Goal: Task Accomplishment & Management: Manage account settings

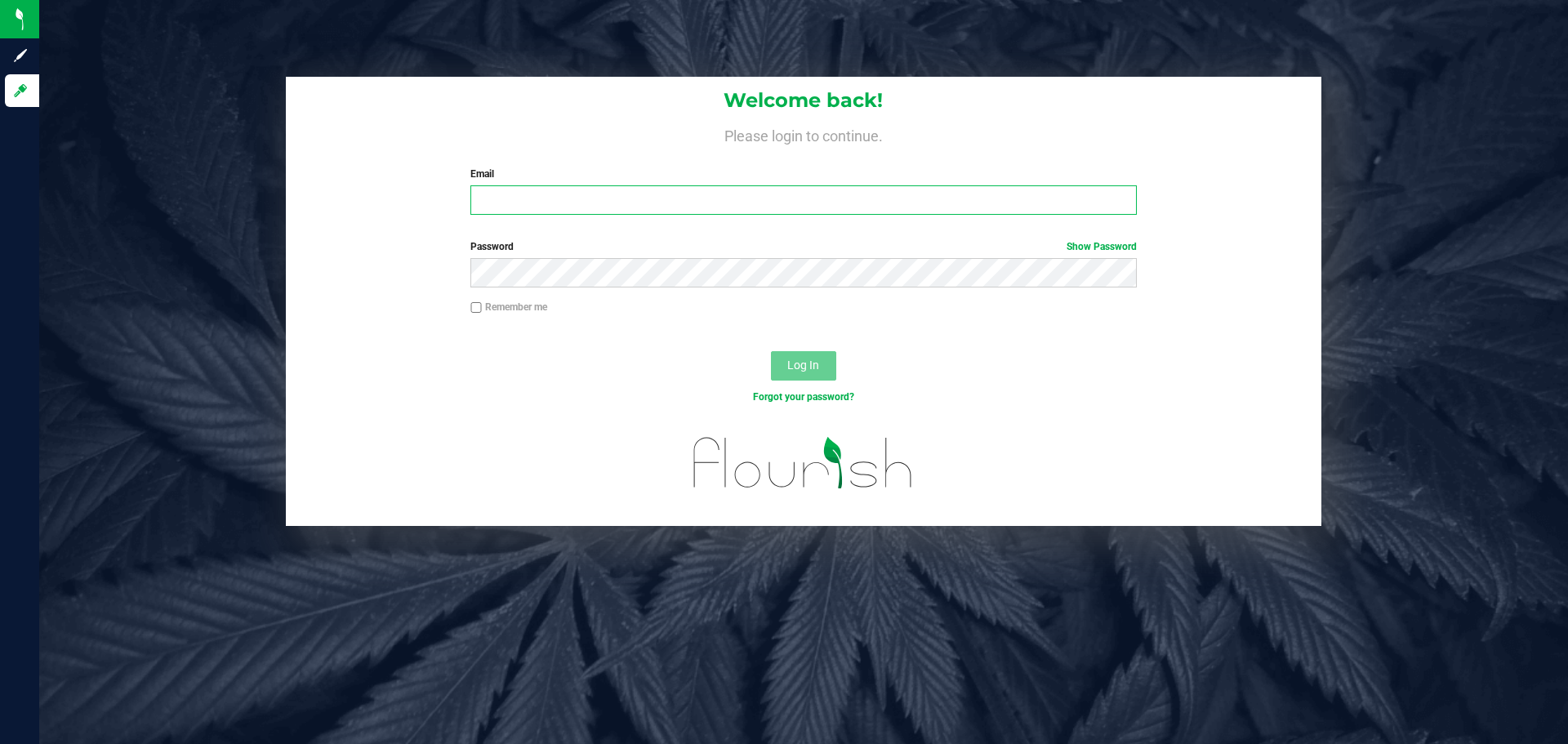
click at [636, 203] on input "Email" at bounding box center [803, 200] width 666 height 29
type input "[EMAIL_ADDRESS][DOMAIN_NAME]"
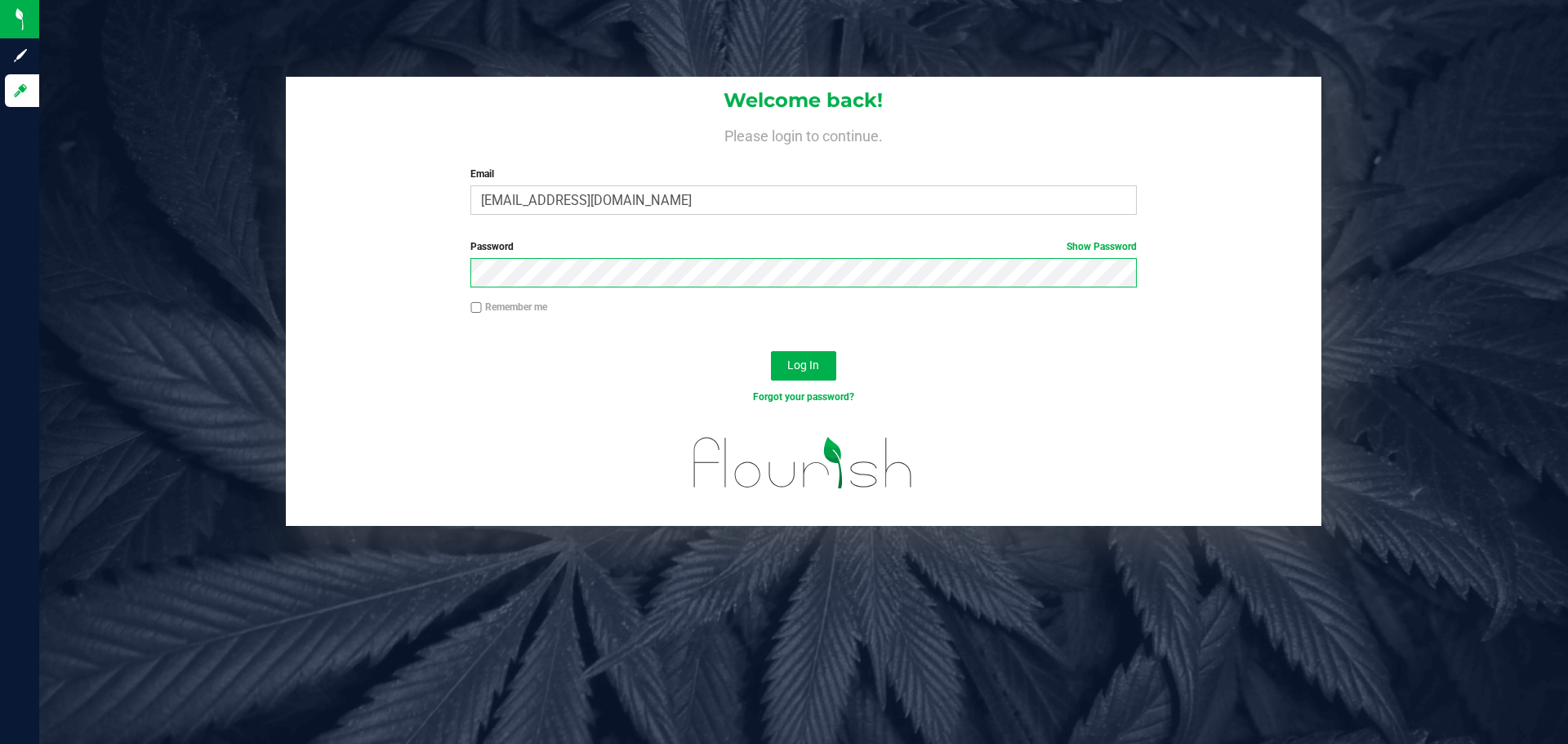
click at [771, 351] on button "Log In" at bounding box center [803, 366] width 65 height 29
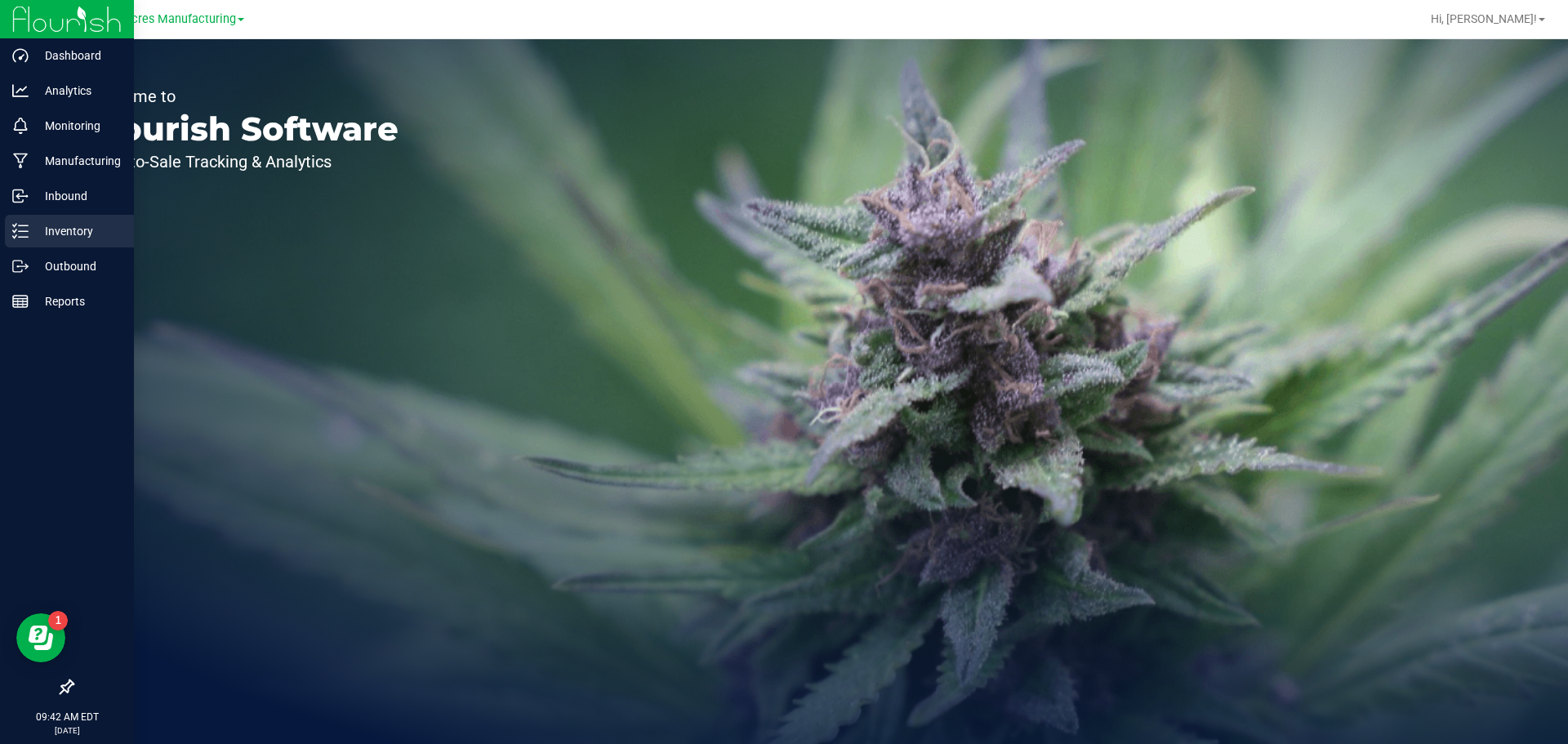
click at [23, 231] on line at bounding box center [23, 231] width 9 height 0
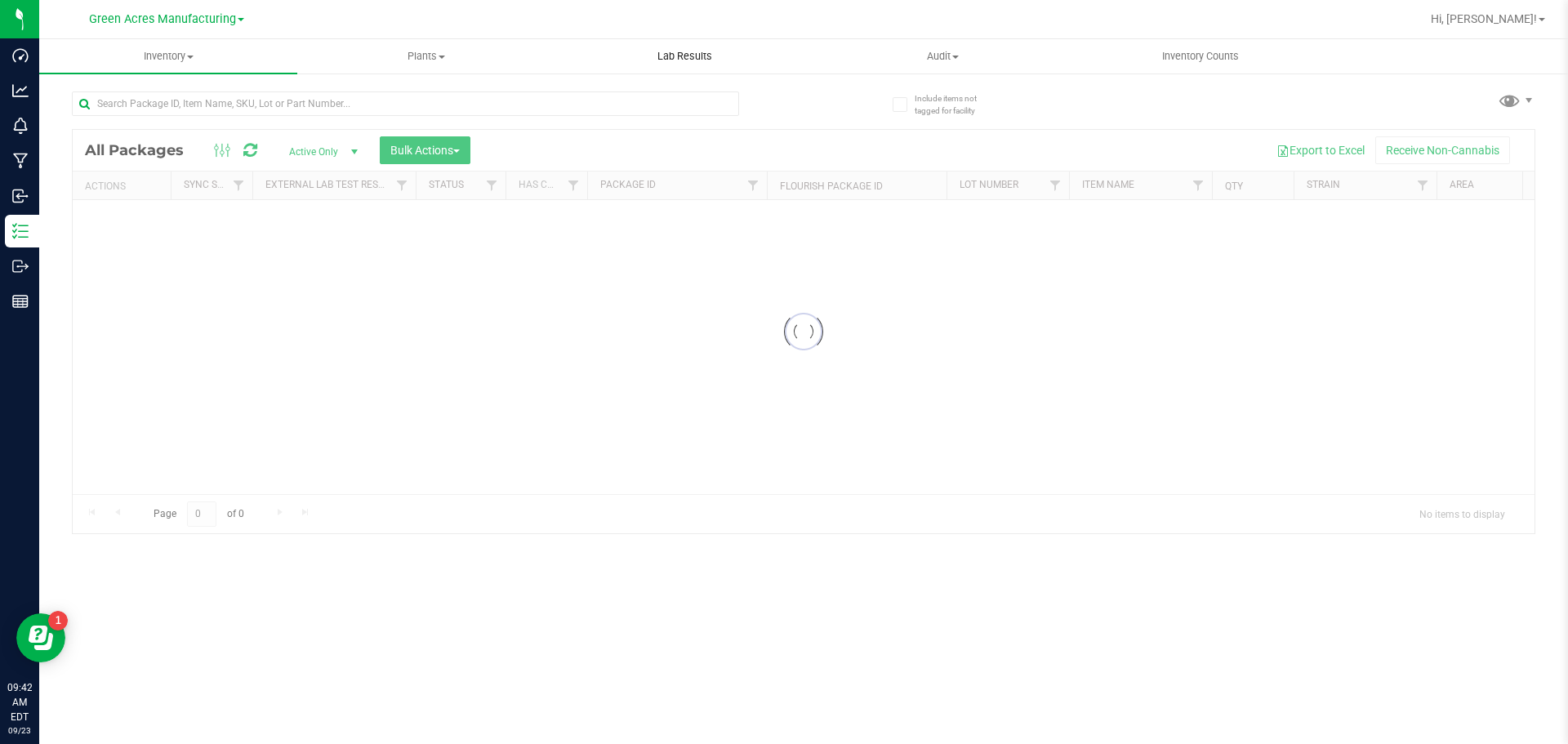
click at [675, 60] on span "Lab Results" at bounding box center [684, 56] width 99 height 15
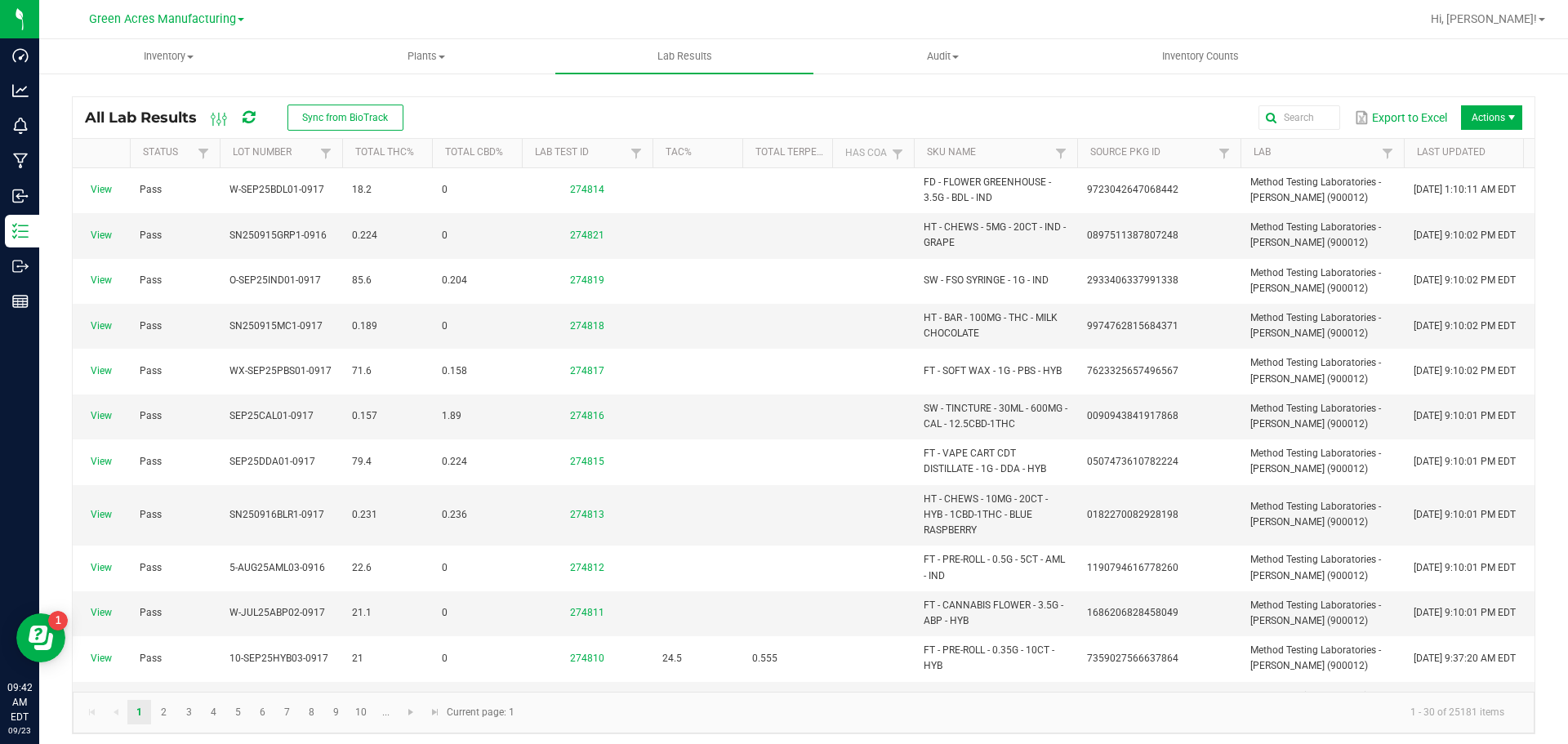
click at [253, 109] on span at bounding box center [248, 118] width 12 height 28
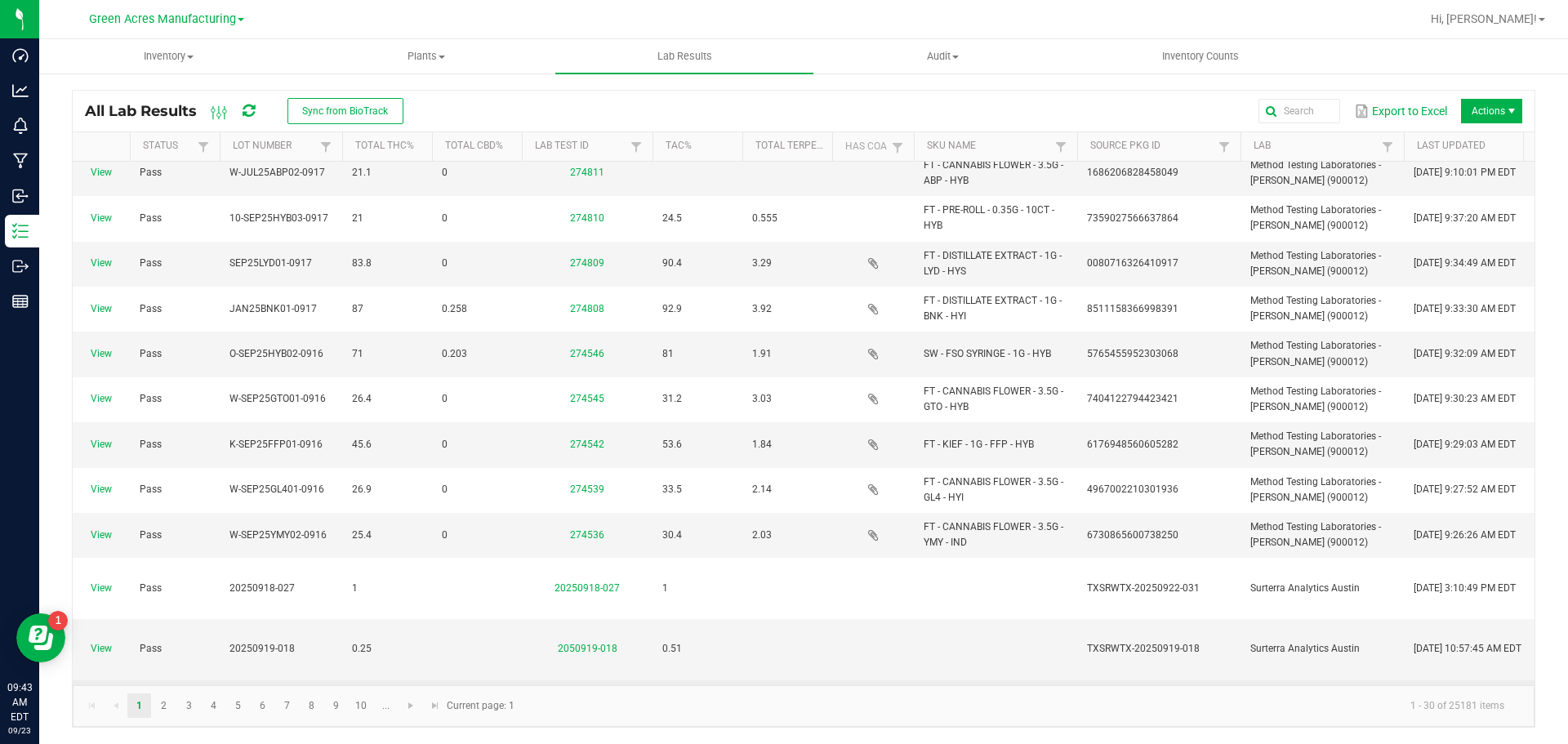
scroll to position [572, 0]
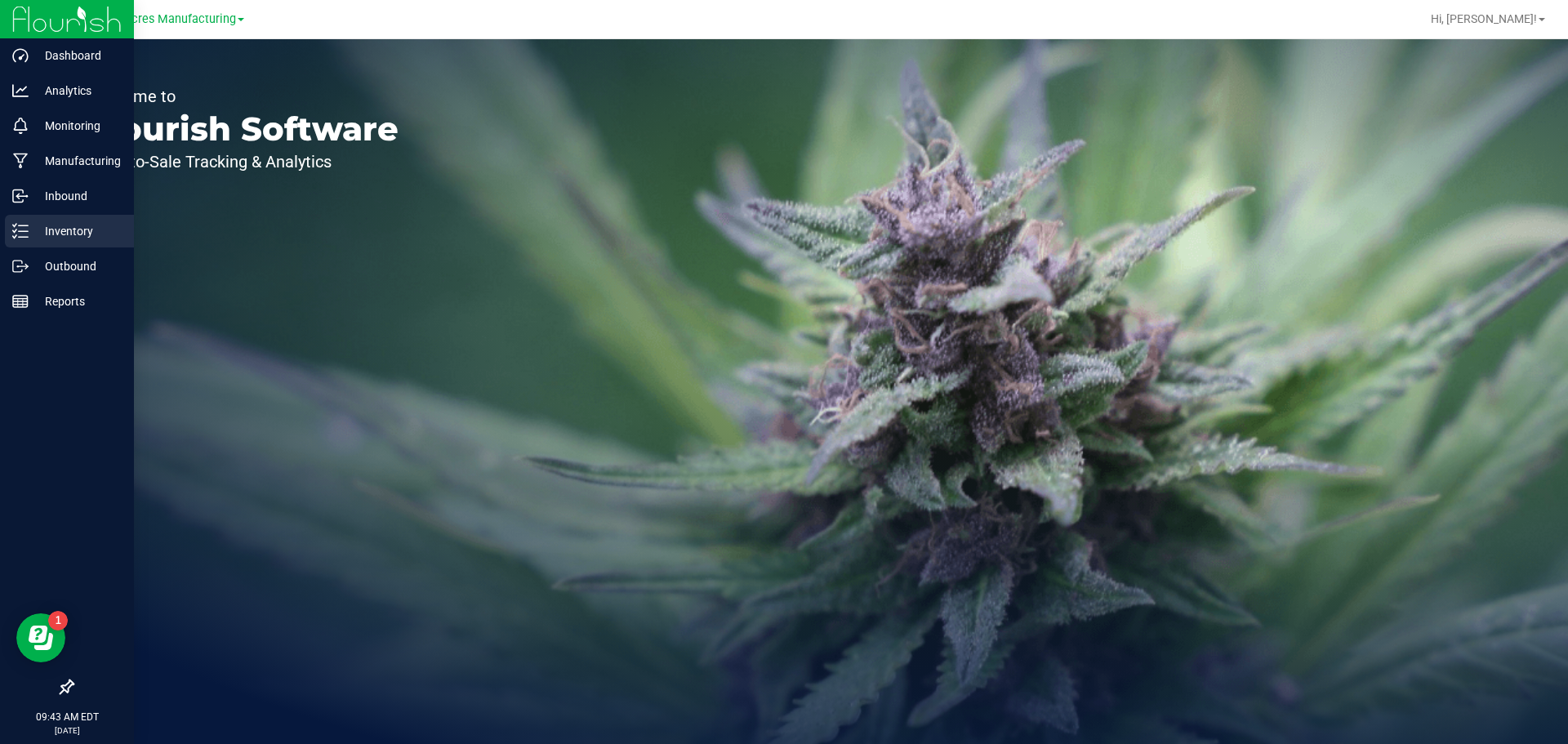
click at [9, 233] on div "Inventory" at bounding box center [69, 230] width 129 height 32
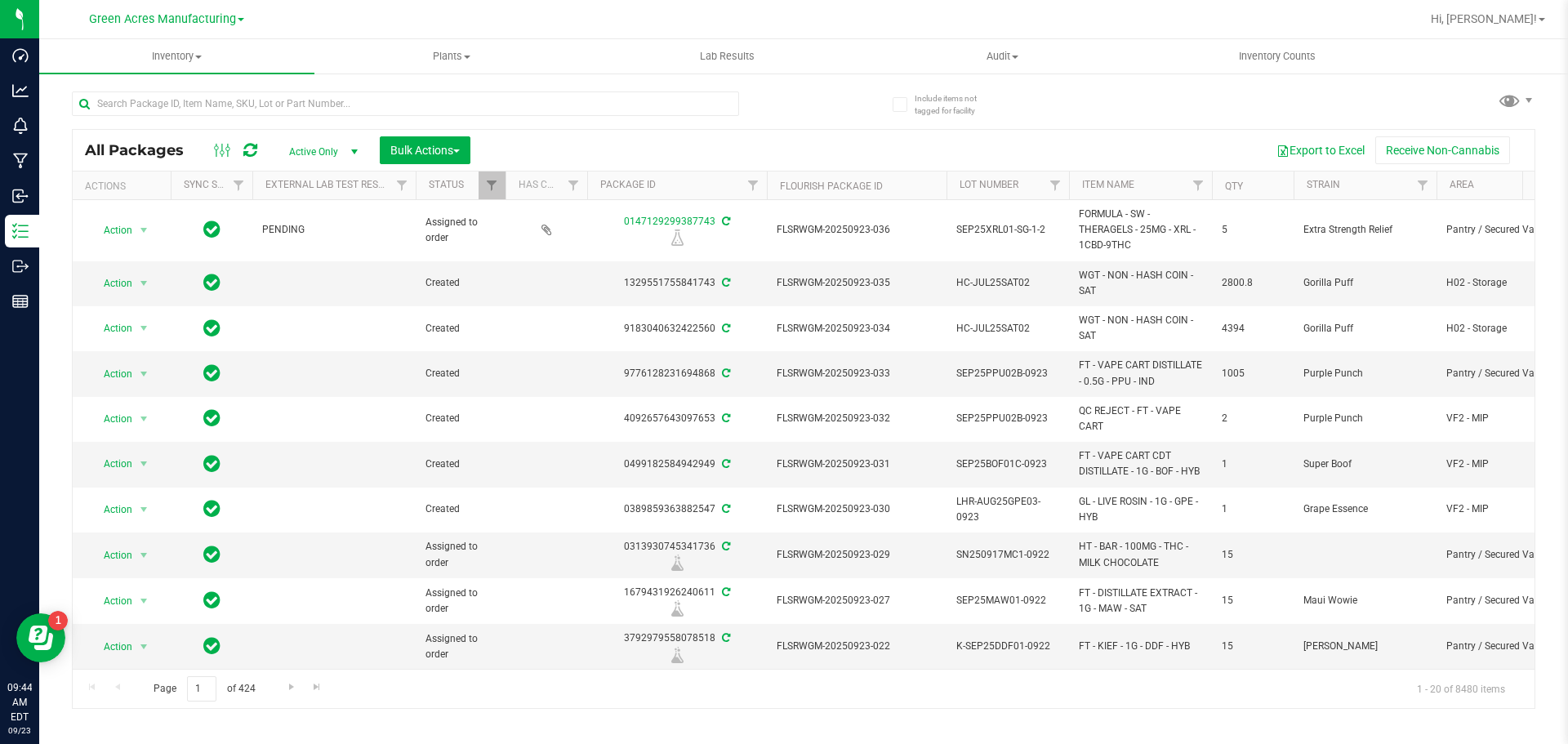
click at [278, 81] on div at bounding box center [437, 102] width 732 height 52
click at [283, 98] on input "text" at bounding box center [405, 103] width 668 height 25
paste input "W-SEP25GL401-0916"
type input "W-SEP25GL401-0916"
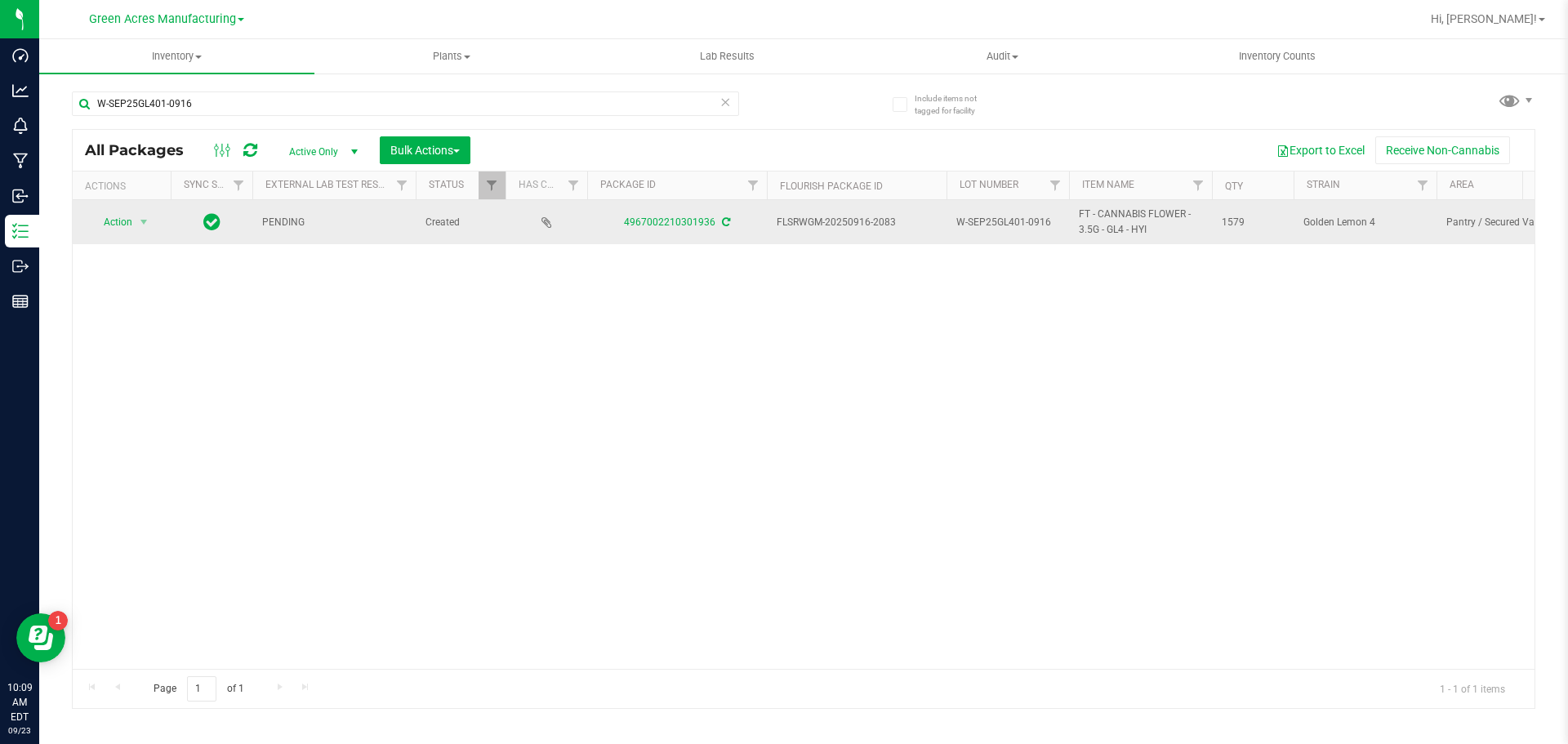
click at [725, 226] on icon at bounding box center [726, 222] width 8 height 10
click at [141, 224] on span "select" at bounding box center [144, 222] width 13 height 13
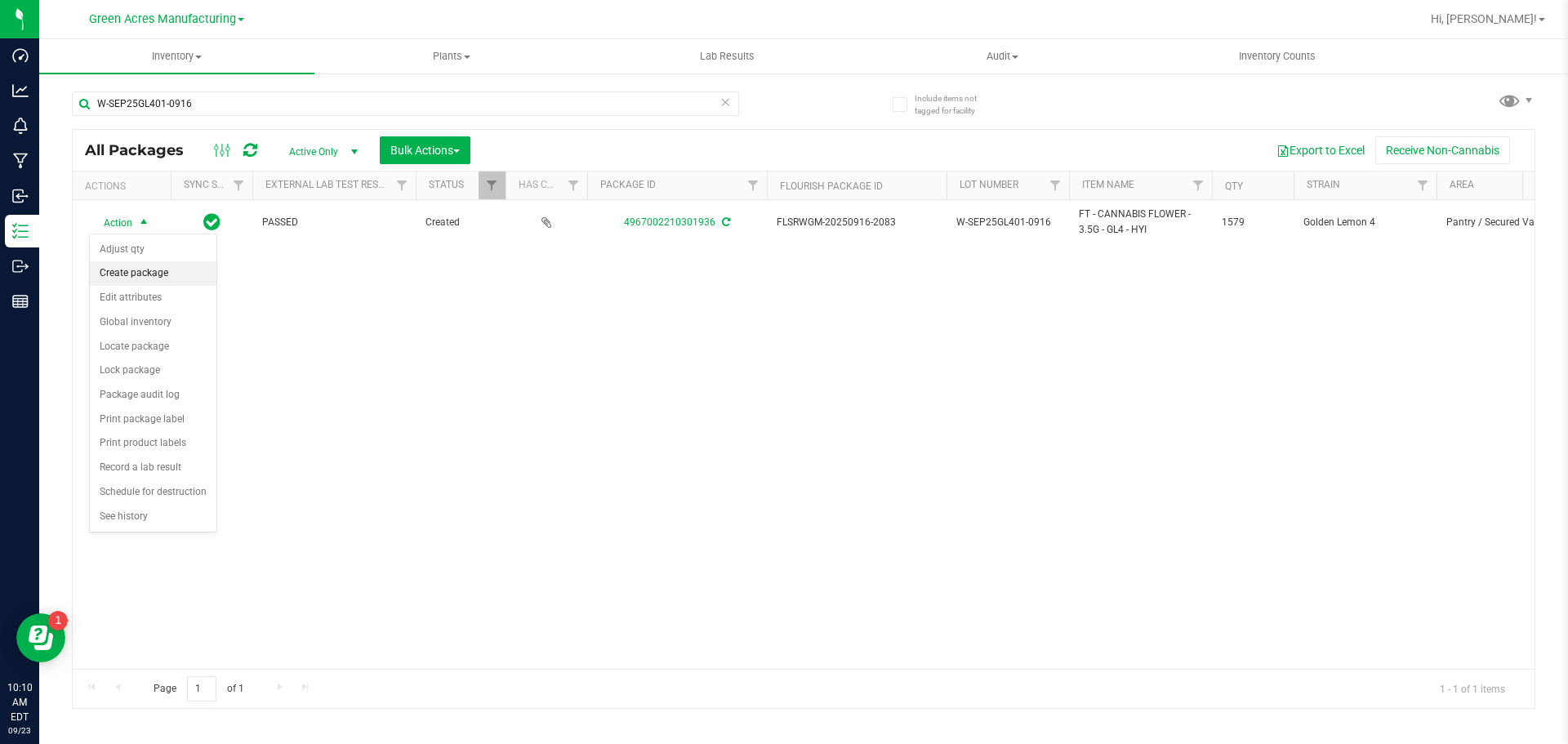
click at [162, 267] on li "Create package" at bounding box center [153, 273] width 126 height 25
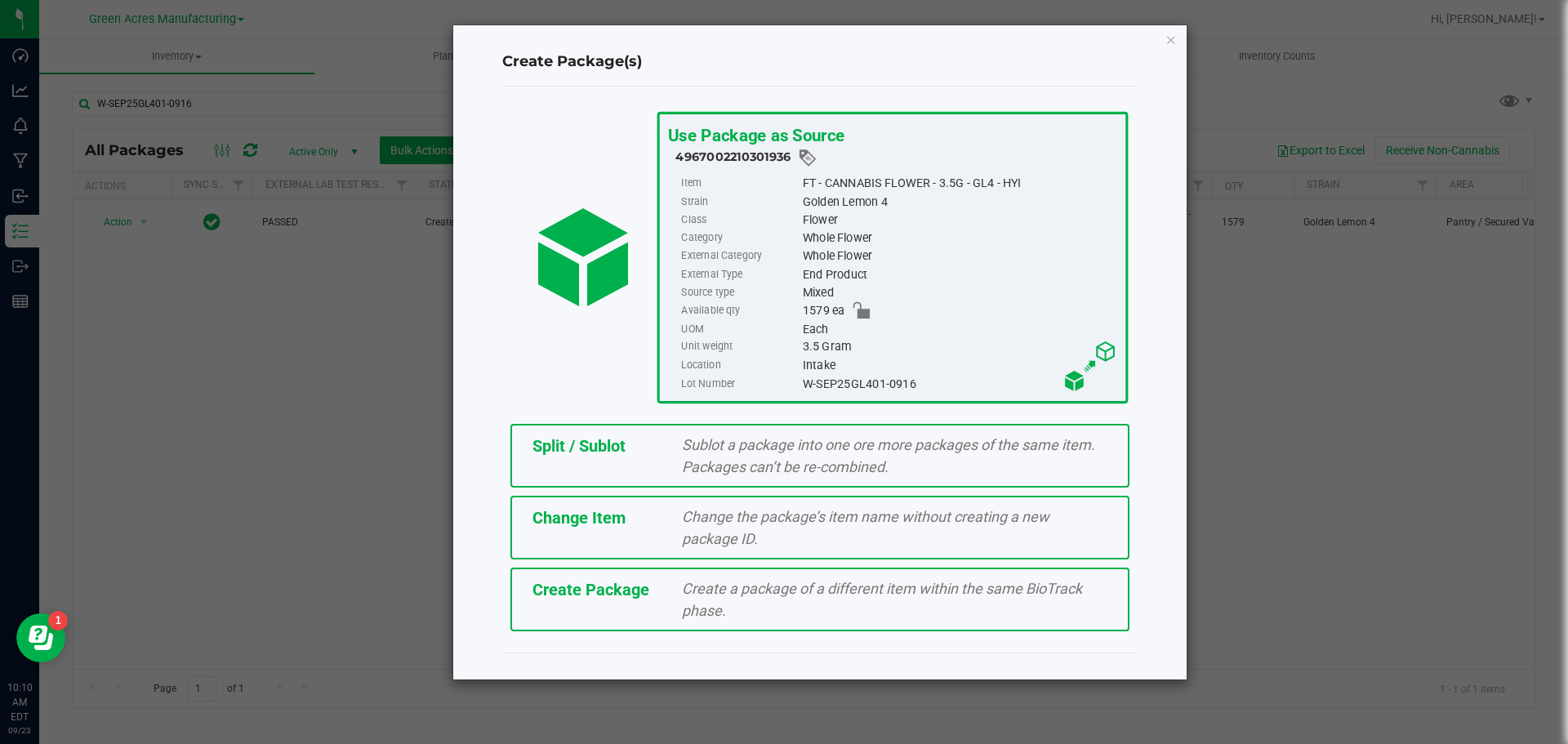
click at [608, 596] on span "Create Package" at bounding box center [590, 589] width 117 height 19
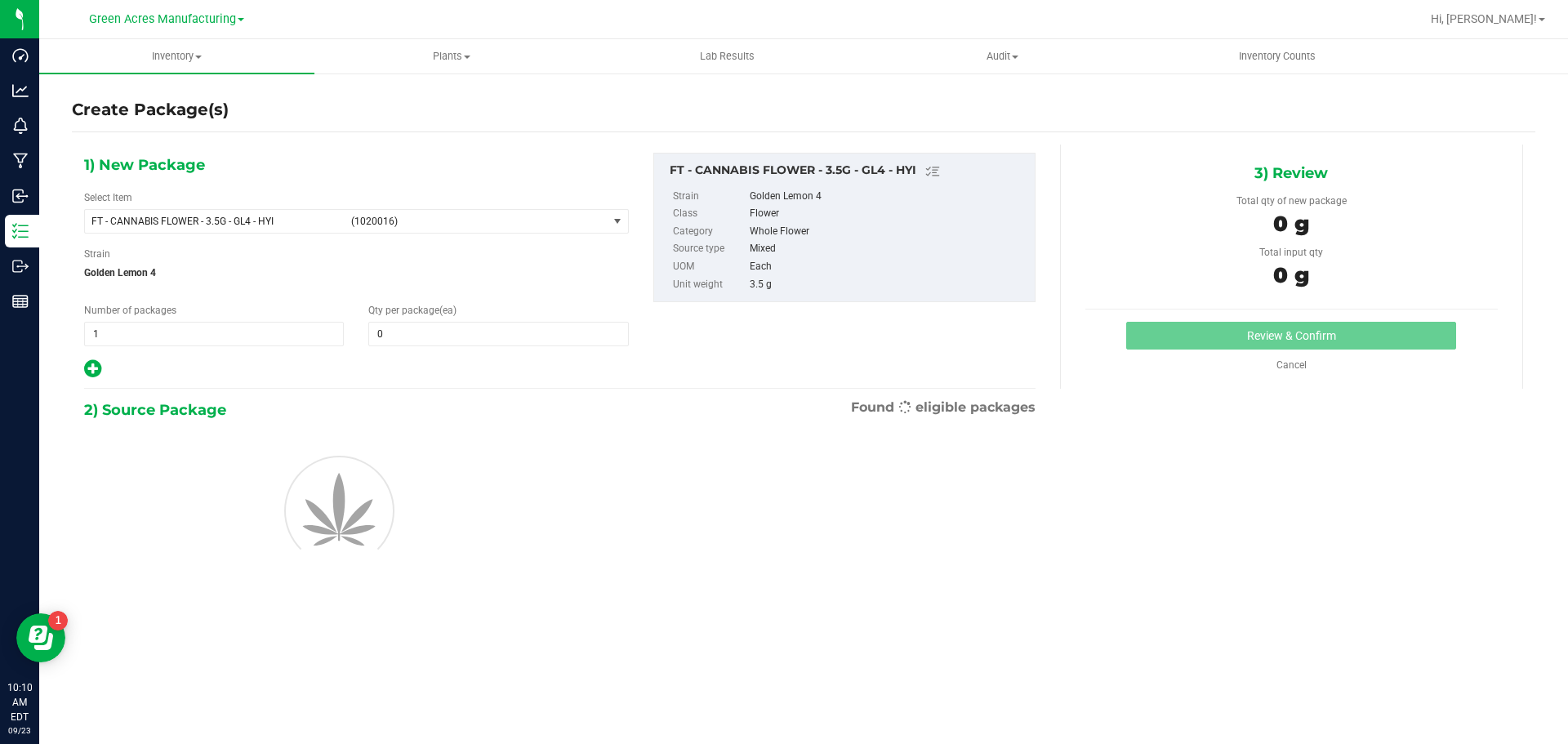
type input "0"
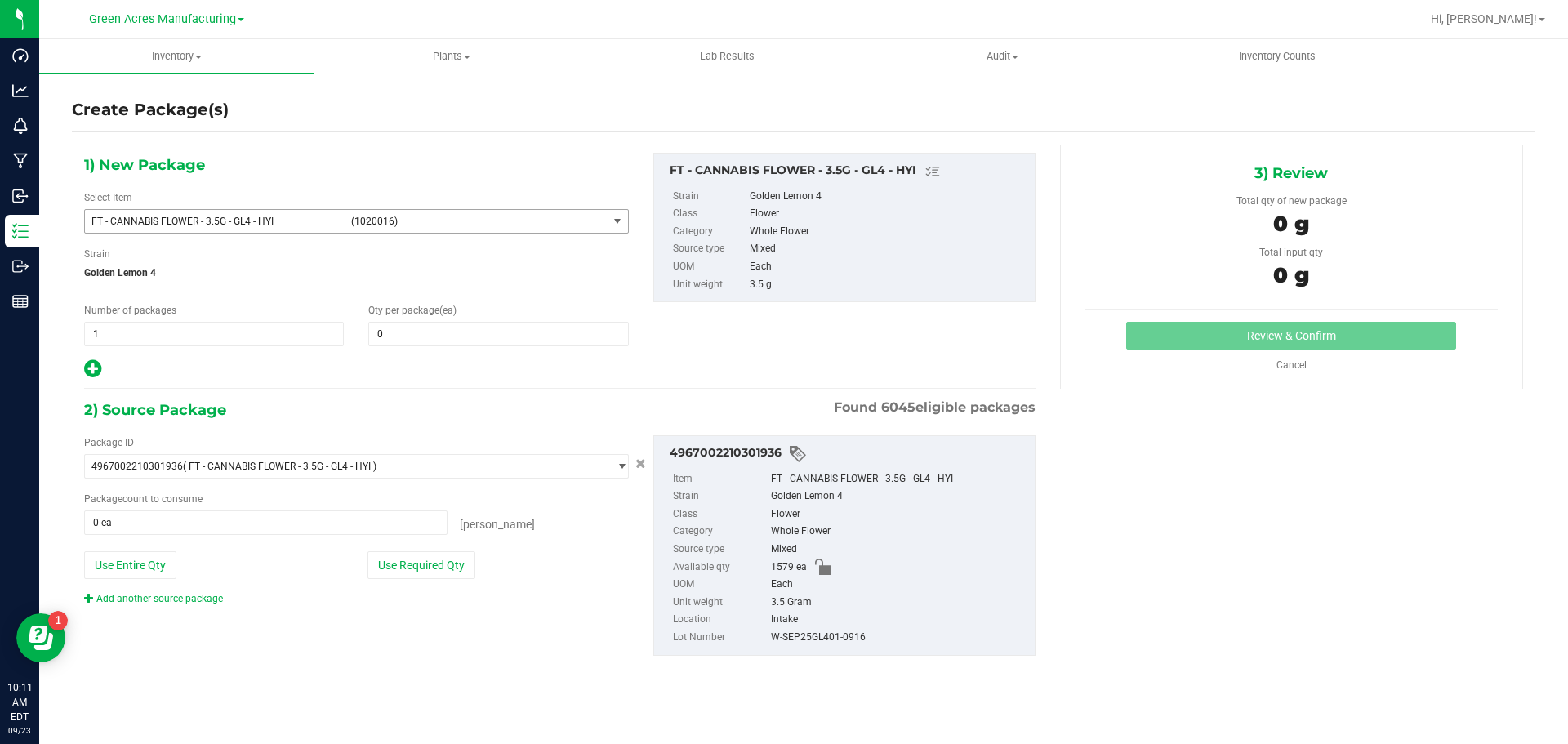
click at [388, 224] on span "(1020016)" at bounding box center [475, 221] width 250 height 11
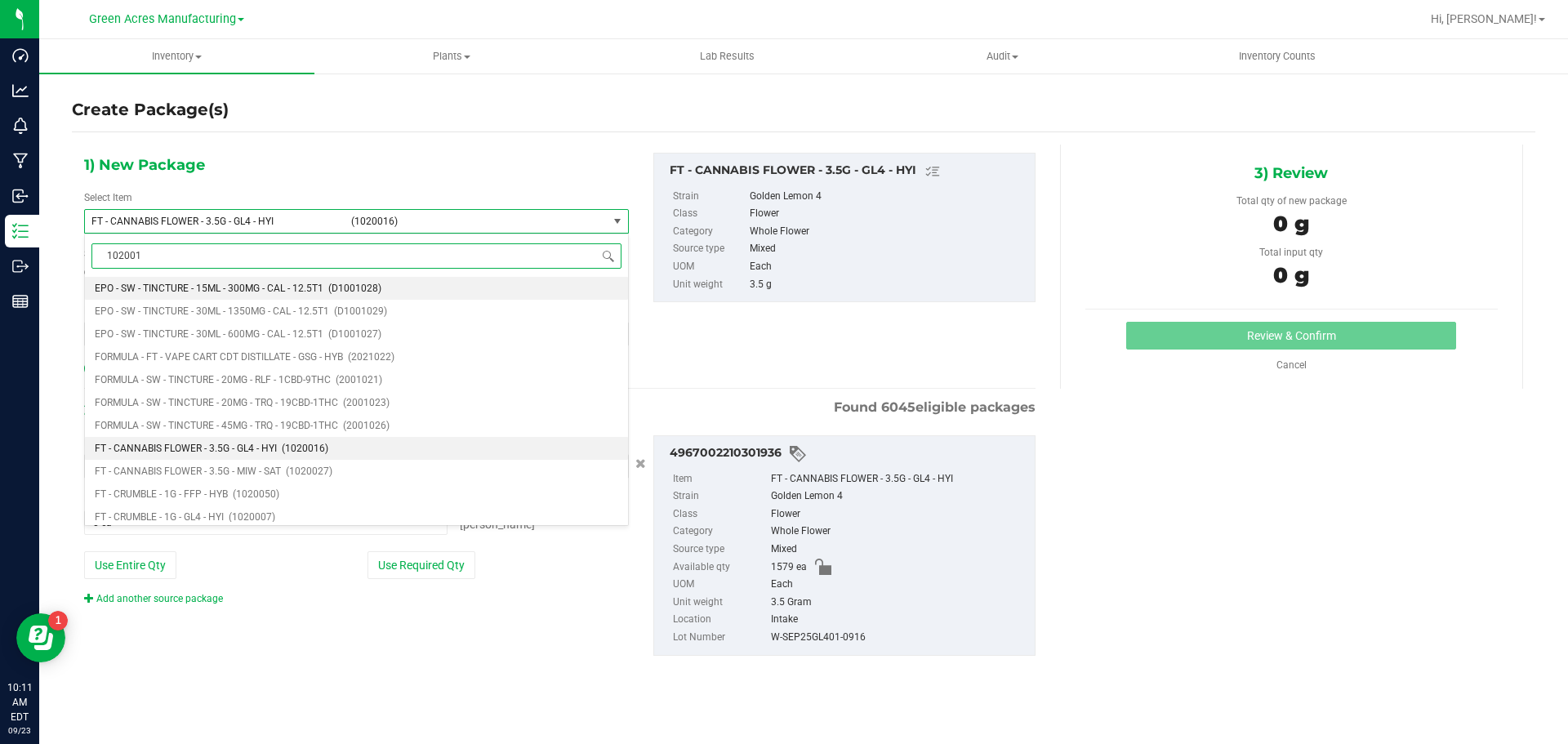
type input "1020016"
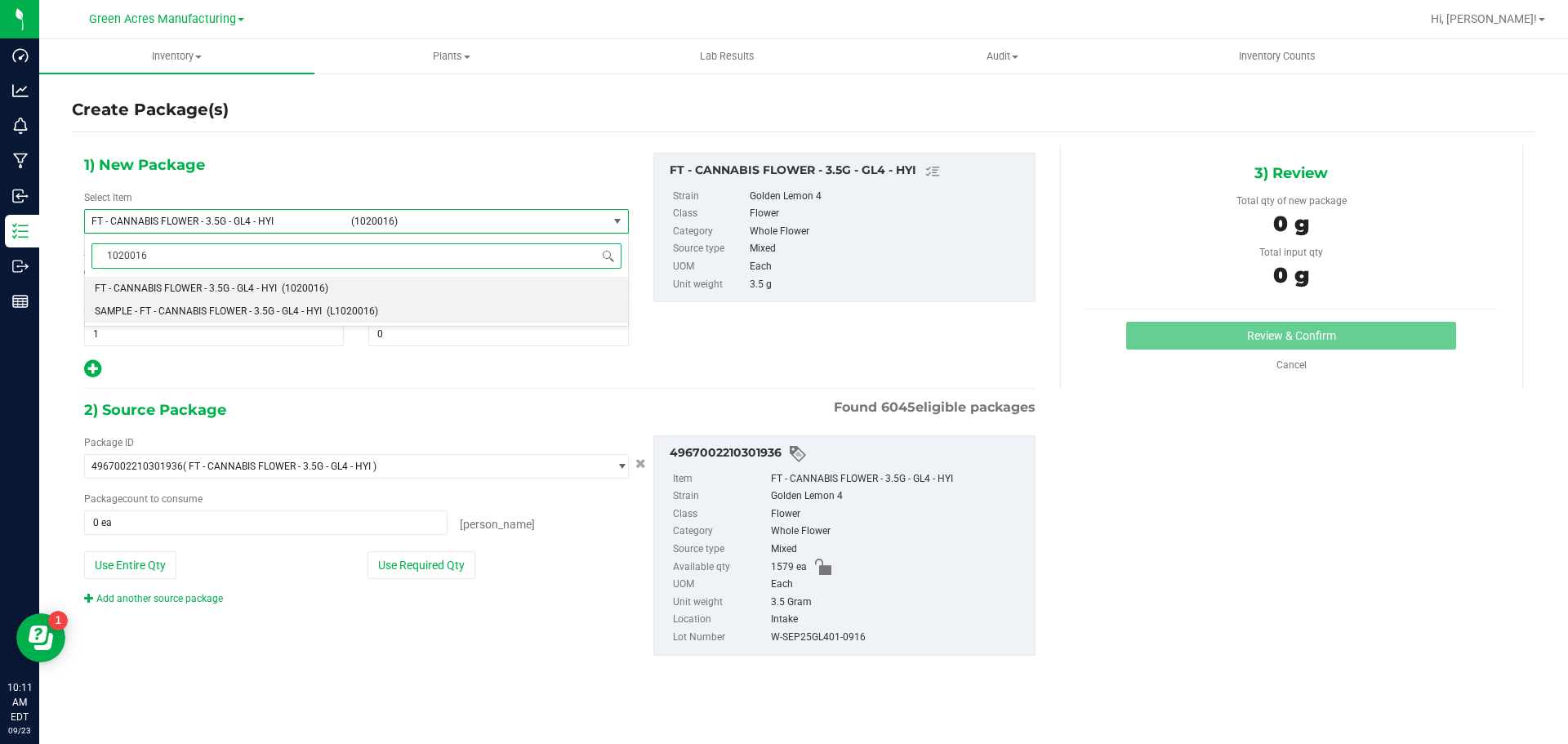
click at [319, 301] on li "SAMPLE - FT - CANNABIS FLOWER - 3.5G - GL4 - HYI (L1020016)" at bounding box center [356, 311] width 543 height 23
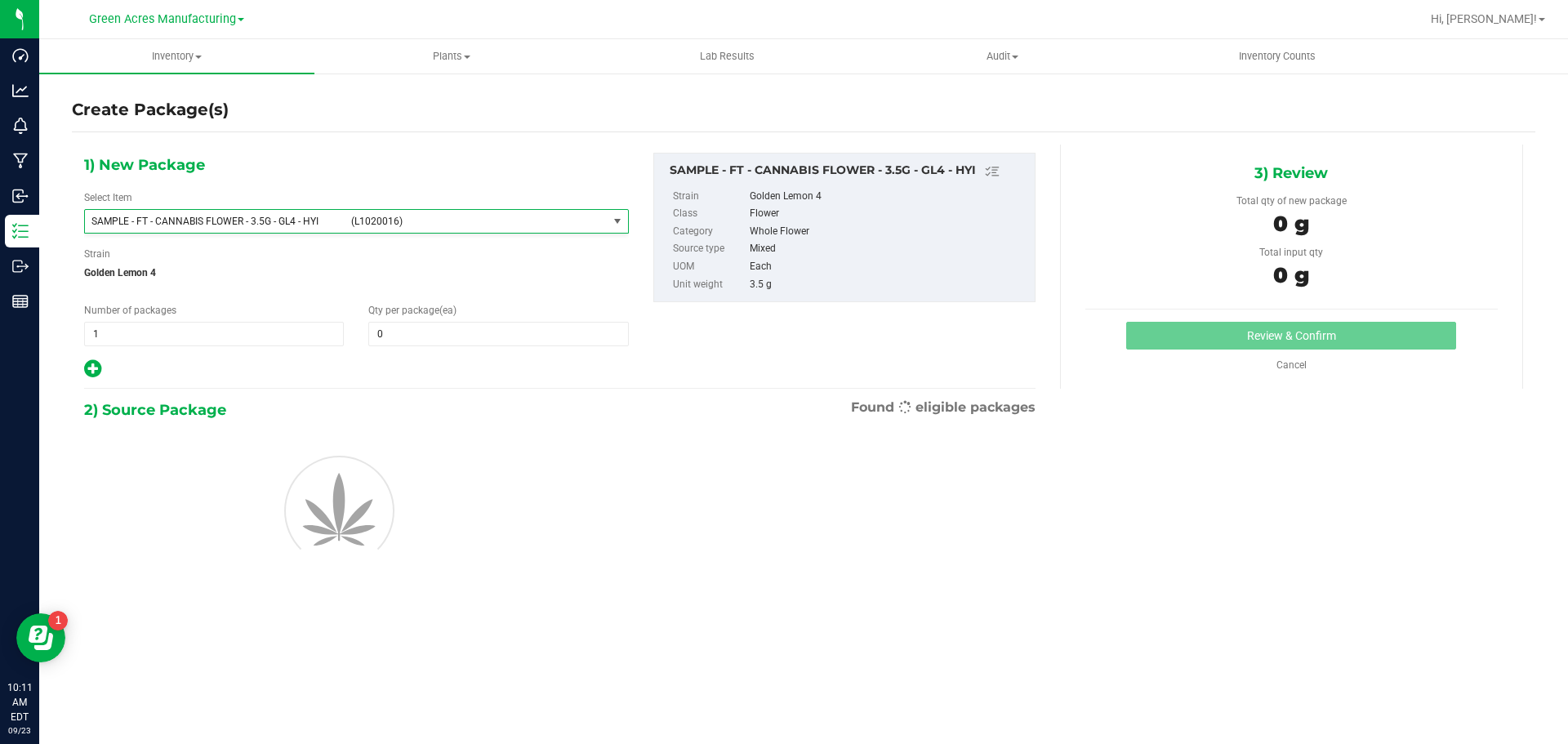
type input "0"
click at [219, 335] on span "1 1" at bounding box center [214, 333] width 260 height 25
type input "2"
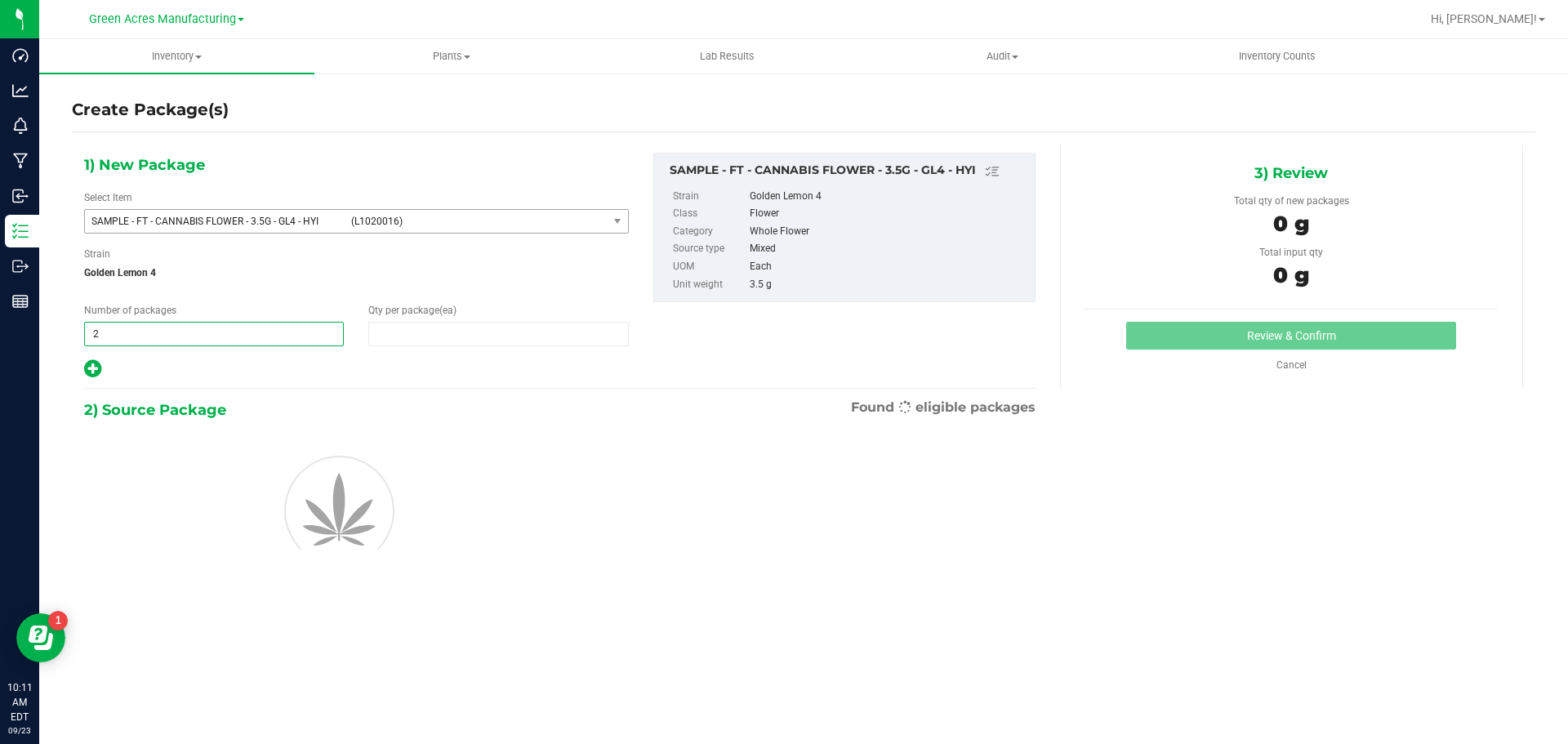
type input "1"
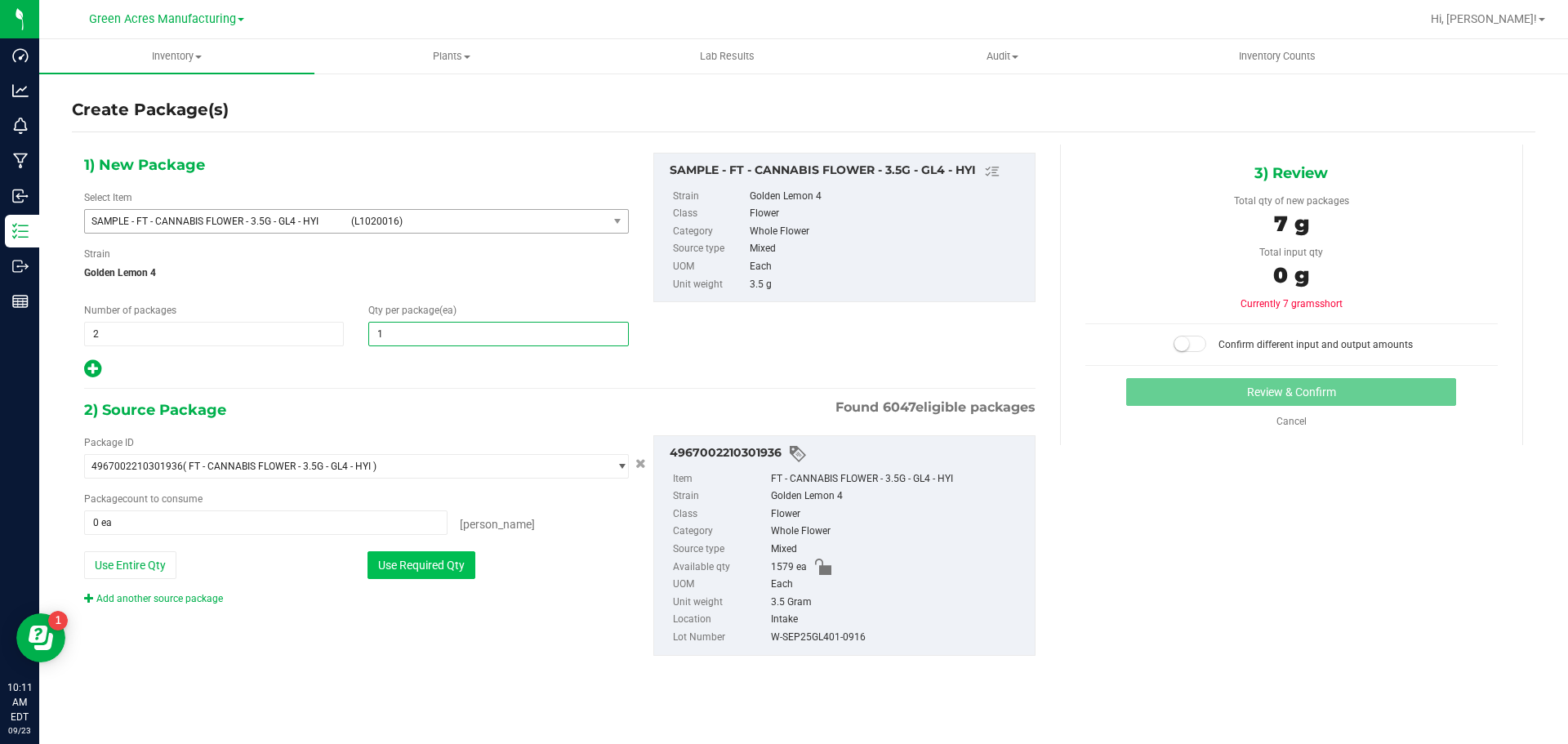
type input "1"
click at [447, 564] on button "Use Required Qty" at bounding box center [421, 565] width 108 height 28
type input "2 ea"
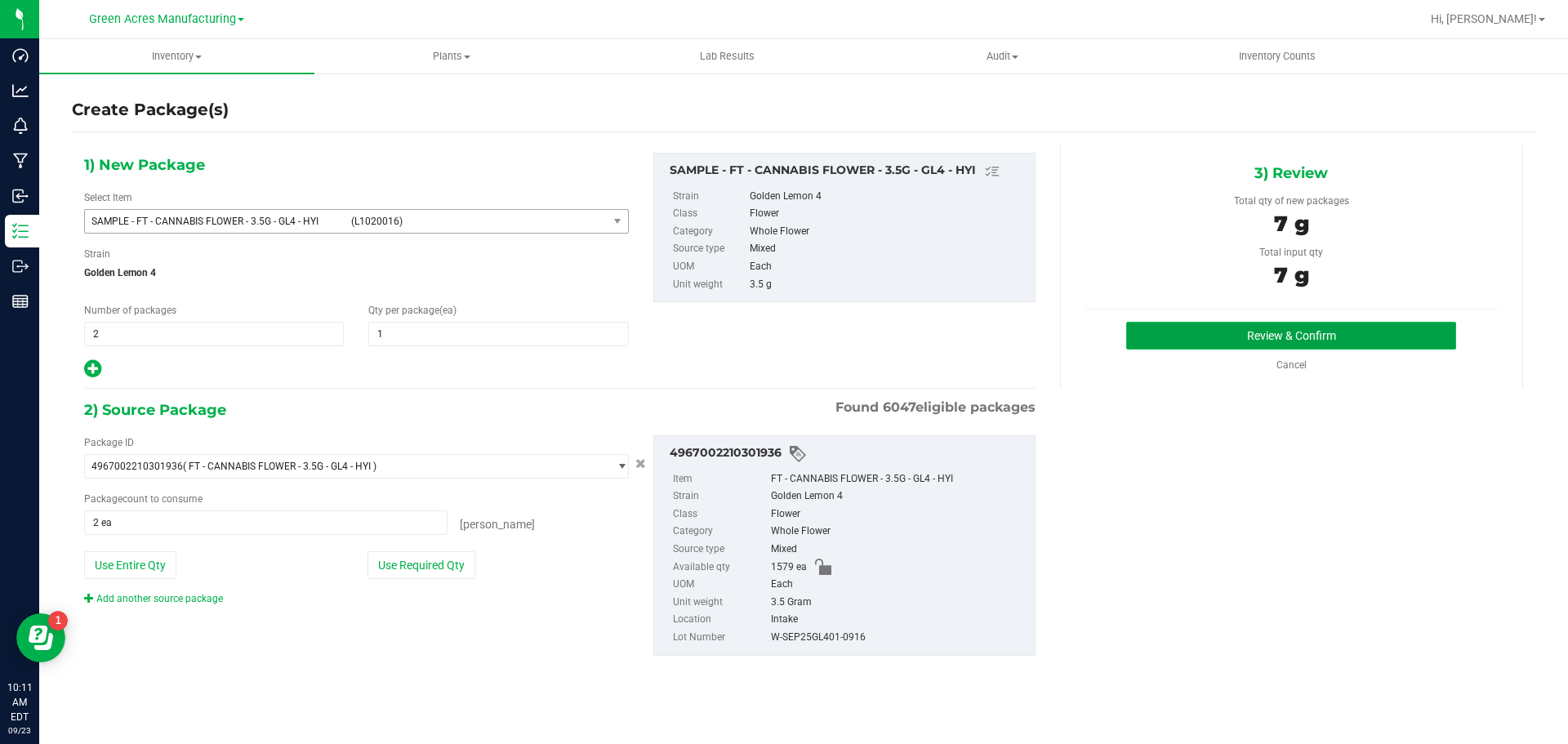
click at [1141, 323] on button "Review & Confirm" at bounding box center [1291, 335] width 330 height 28
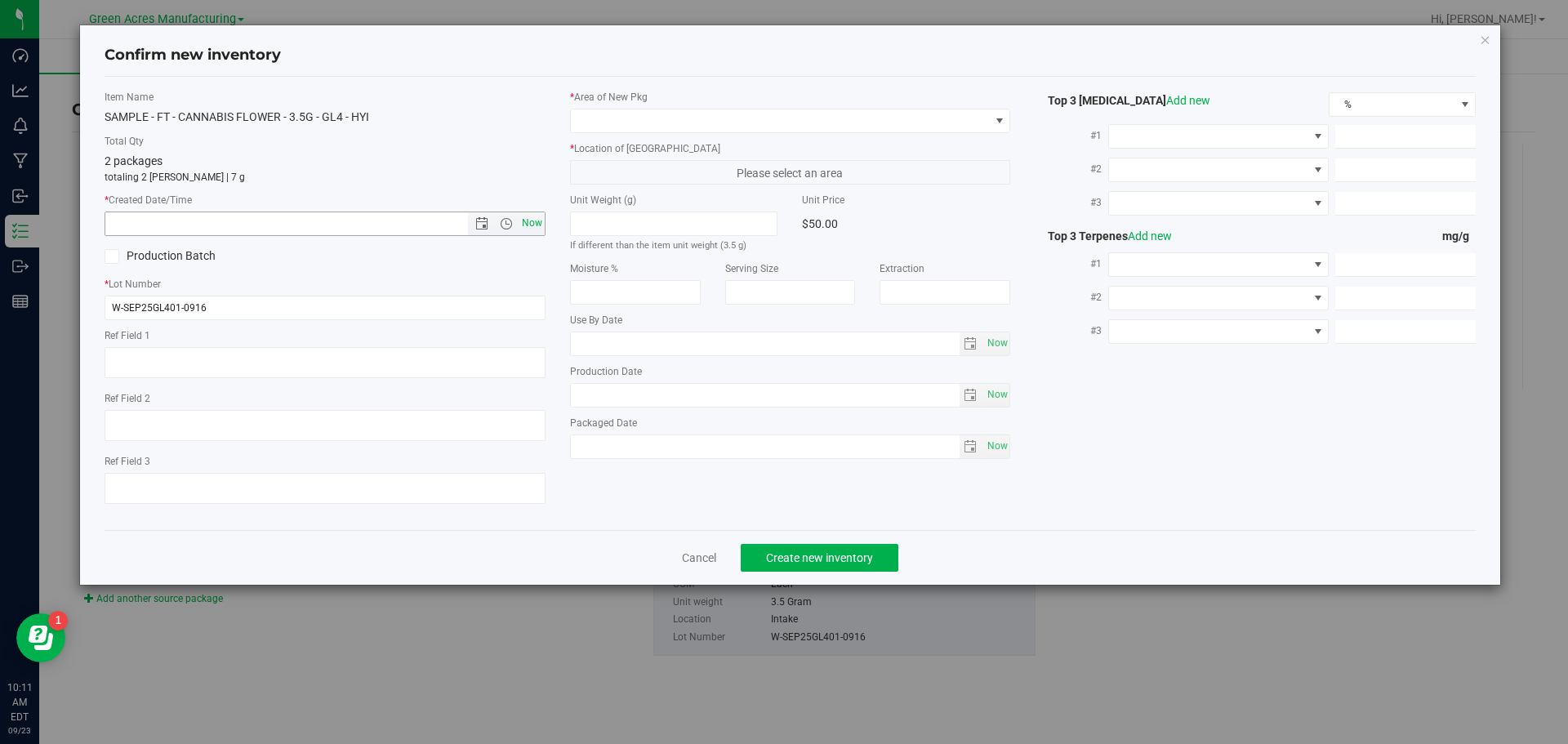
click at [527, 220] on span "Now" at bounding box center [531, 224] width 28 height 24
type input "9/23/2025 10:11 AM"
click at [655, 118] on span at bounding box center [780, 121] width 419 height 23
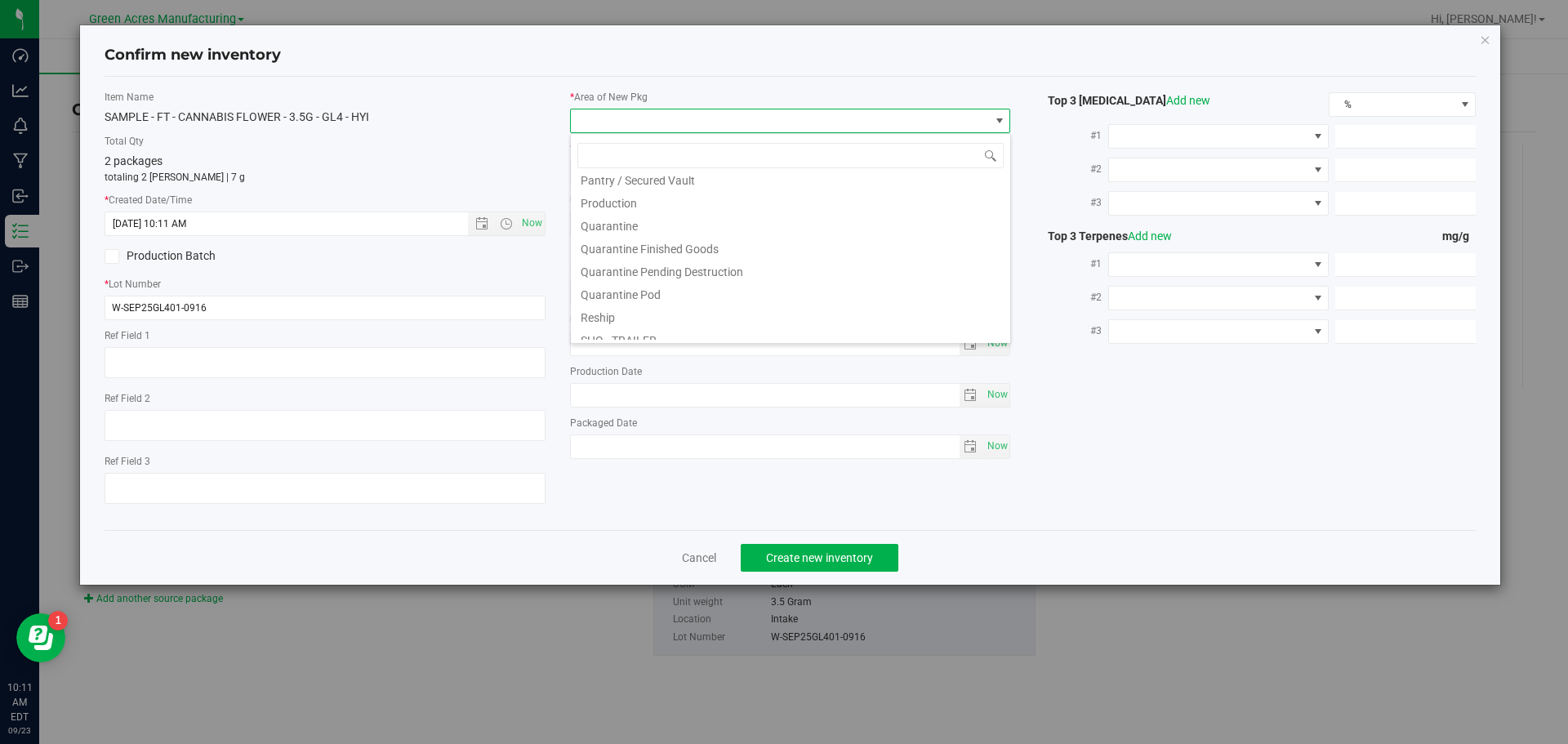
scroll to position [408, 0]
click at [668, 265] on li "Pantry / Secured Vault" at bounding box center [790, 260] width 439 height 23
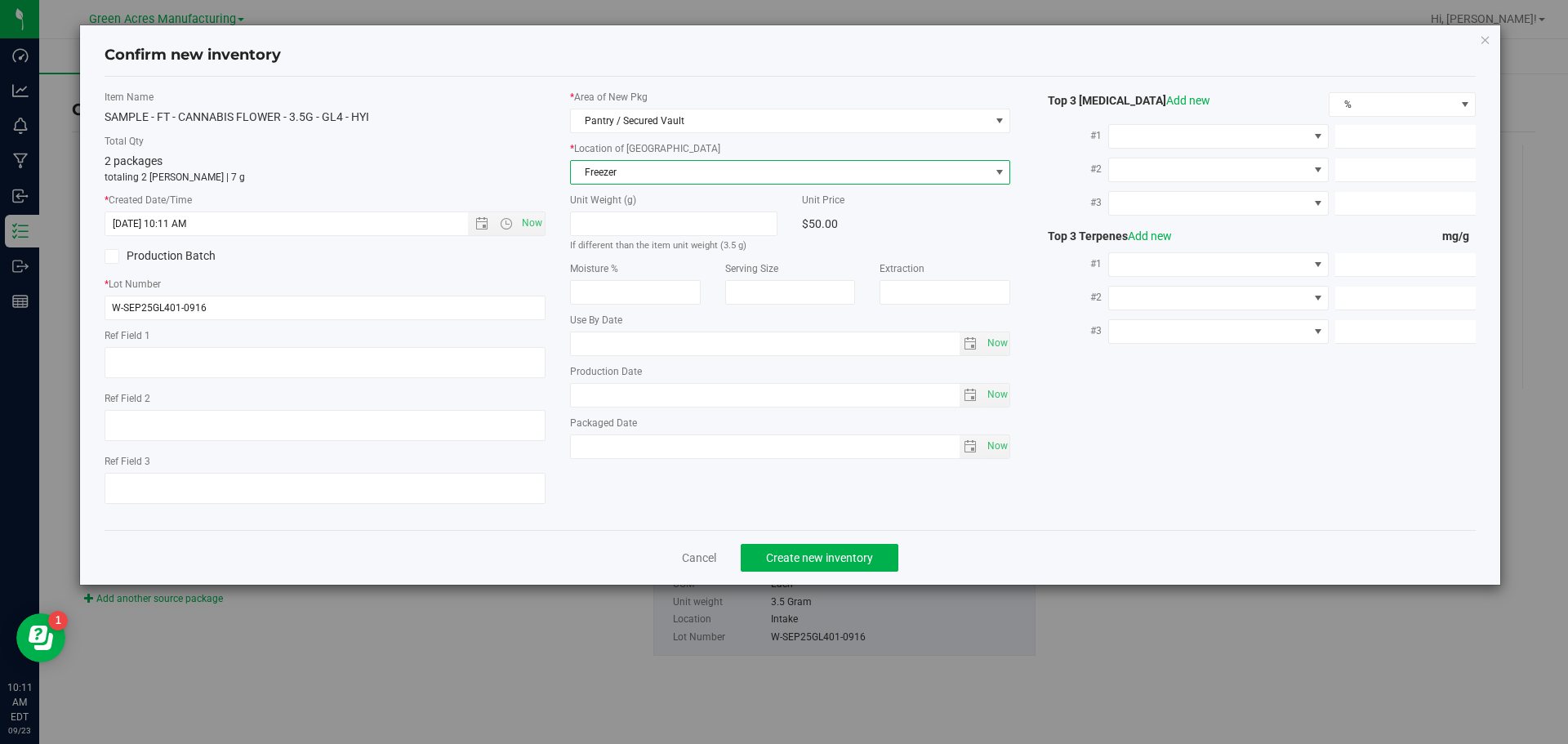
click at [681, 180] on span "Freezer" at bounding box center [780, 172] width 419 height 23
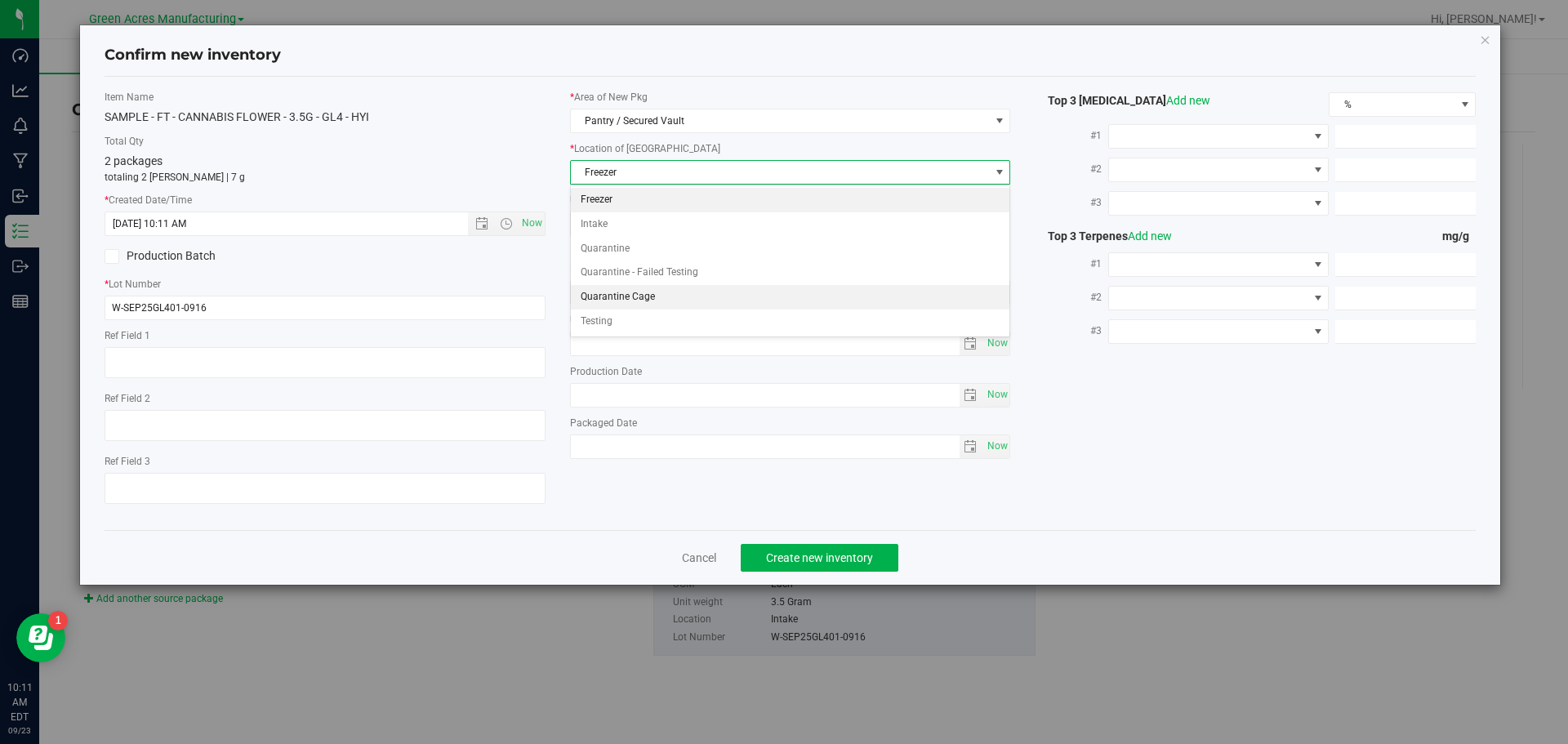
click at [657, 296] on li "Quarantine Cage" at bounding box center [790, 297] width 439 height 25
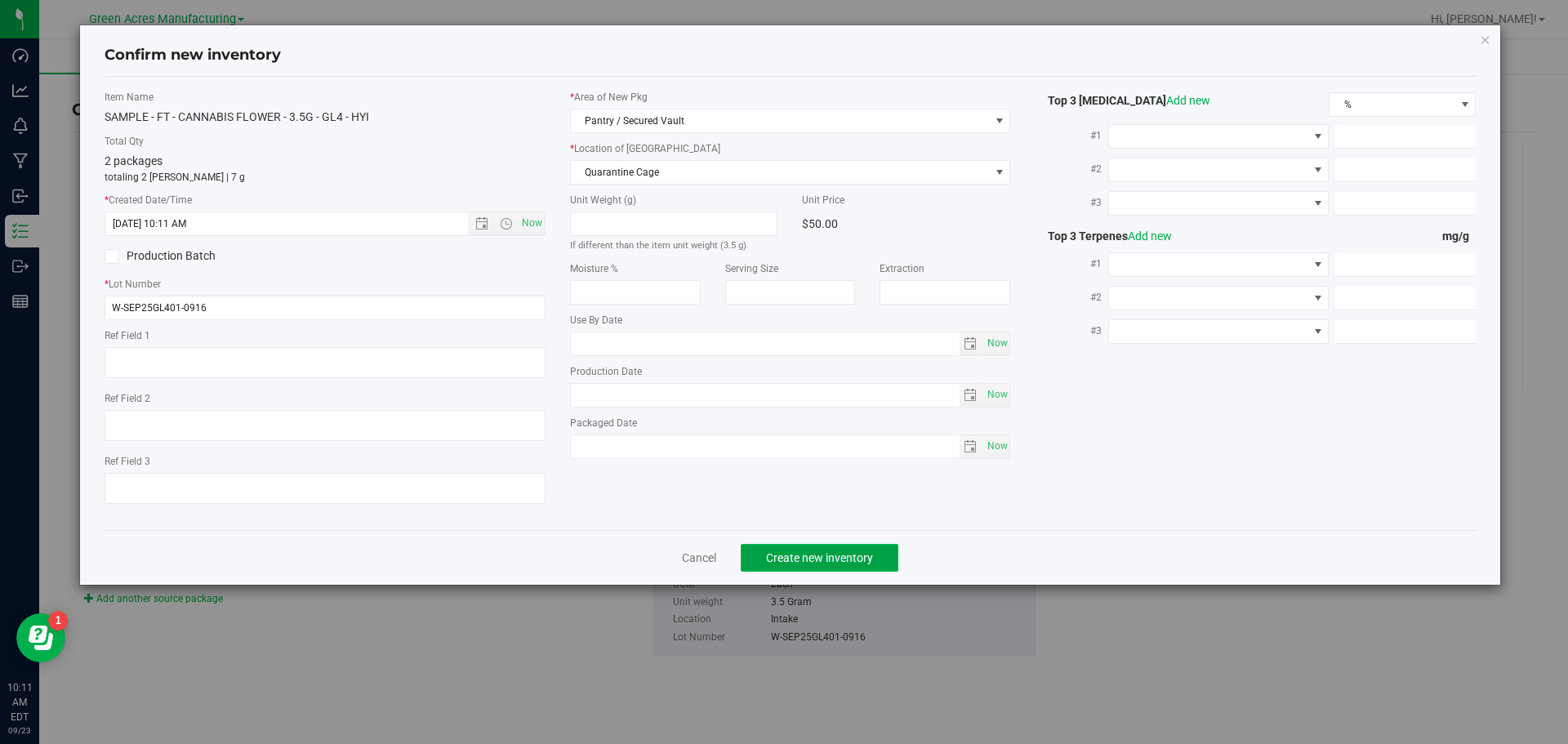
click at [796, 560] on span "Create new inventory" at bounding box center [819, 558] width 107 height 13
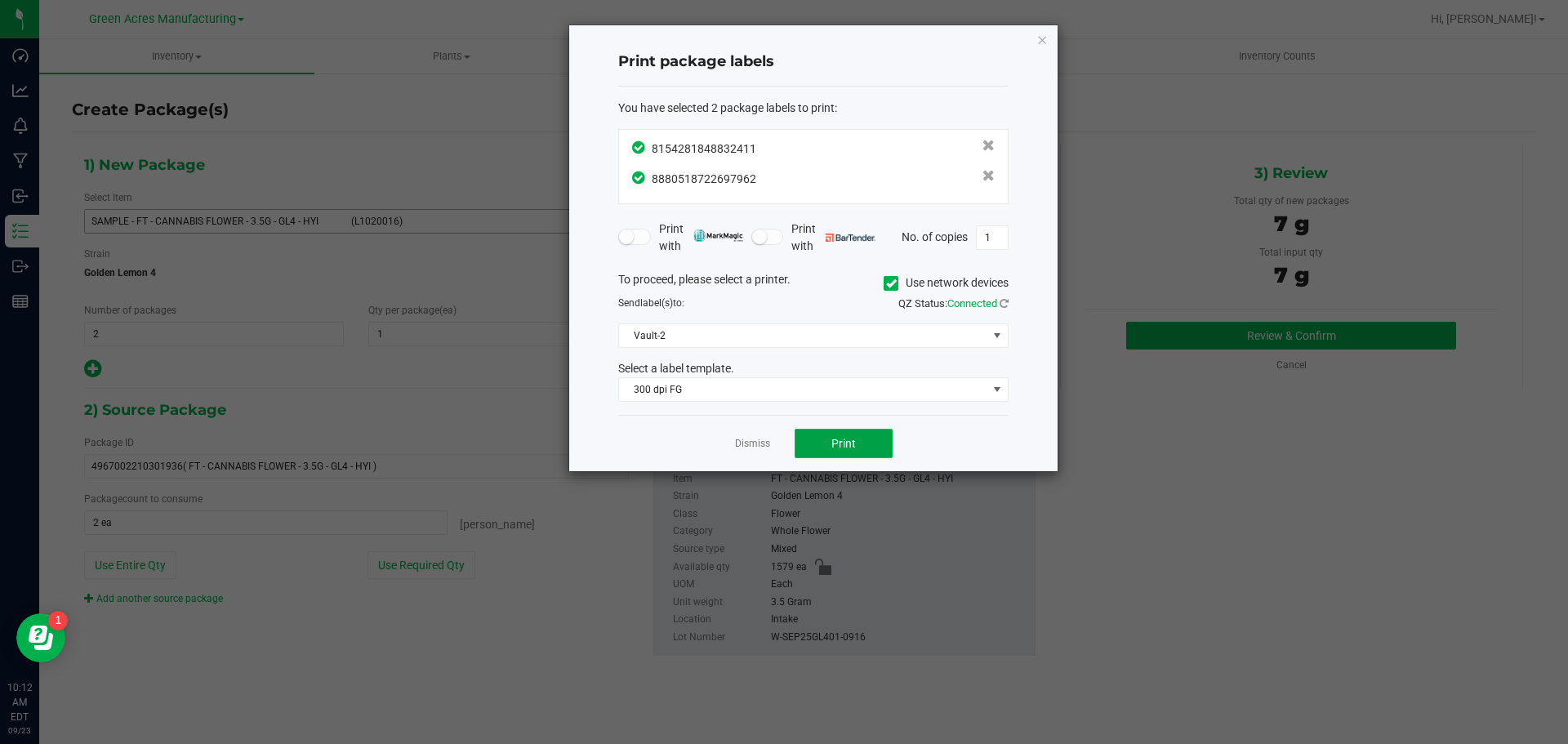
click at [821, 445] on button "Print" at bounding box center [843, 444] width 98 height 29
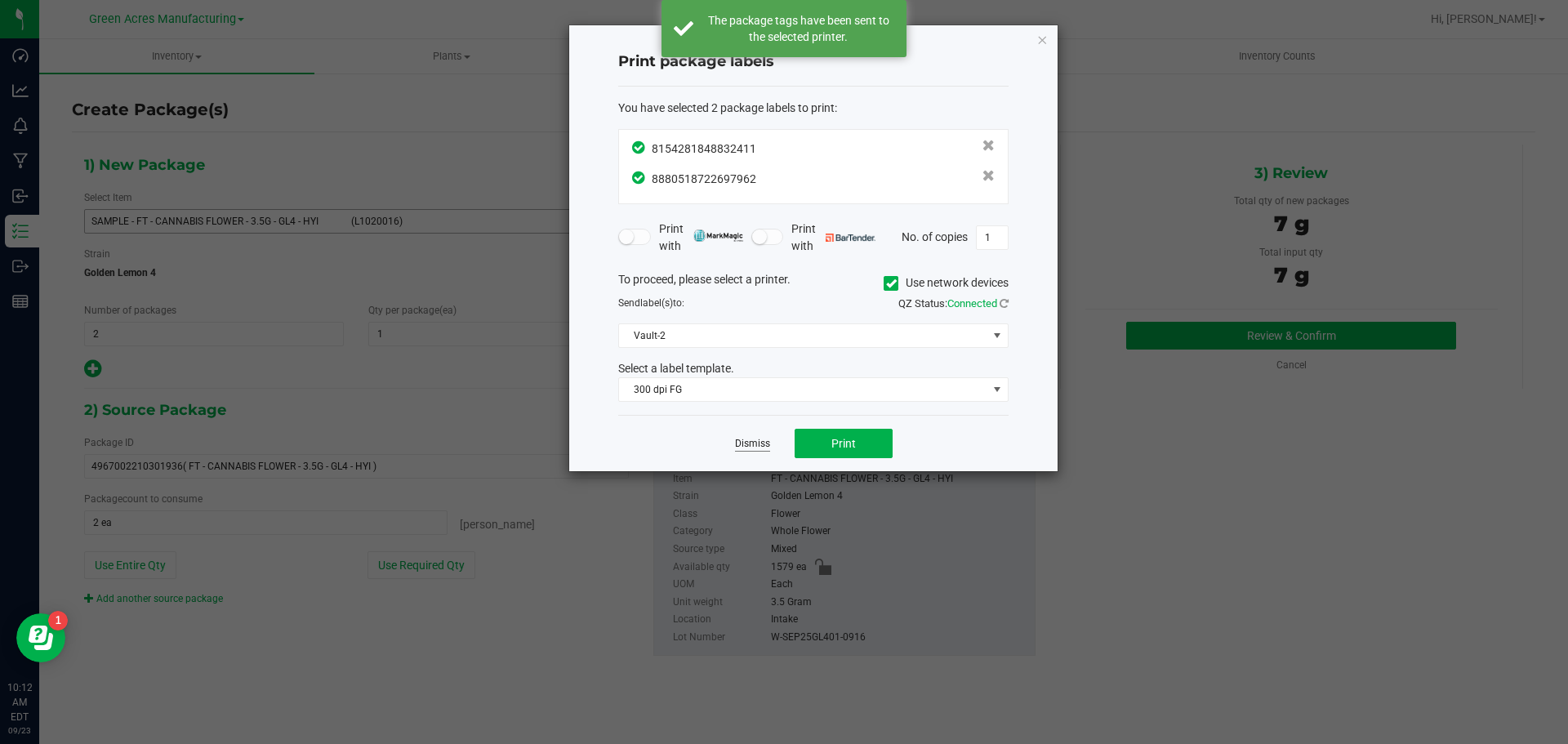
click at [746, 449] on link "Dismiss" at bounding box center [752, 444] width 35 height 14
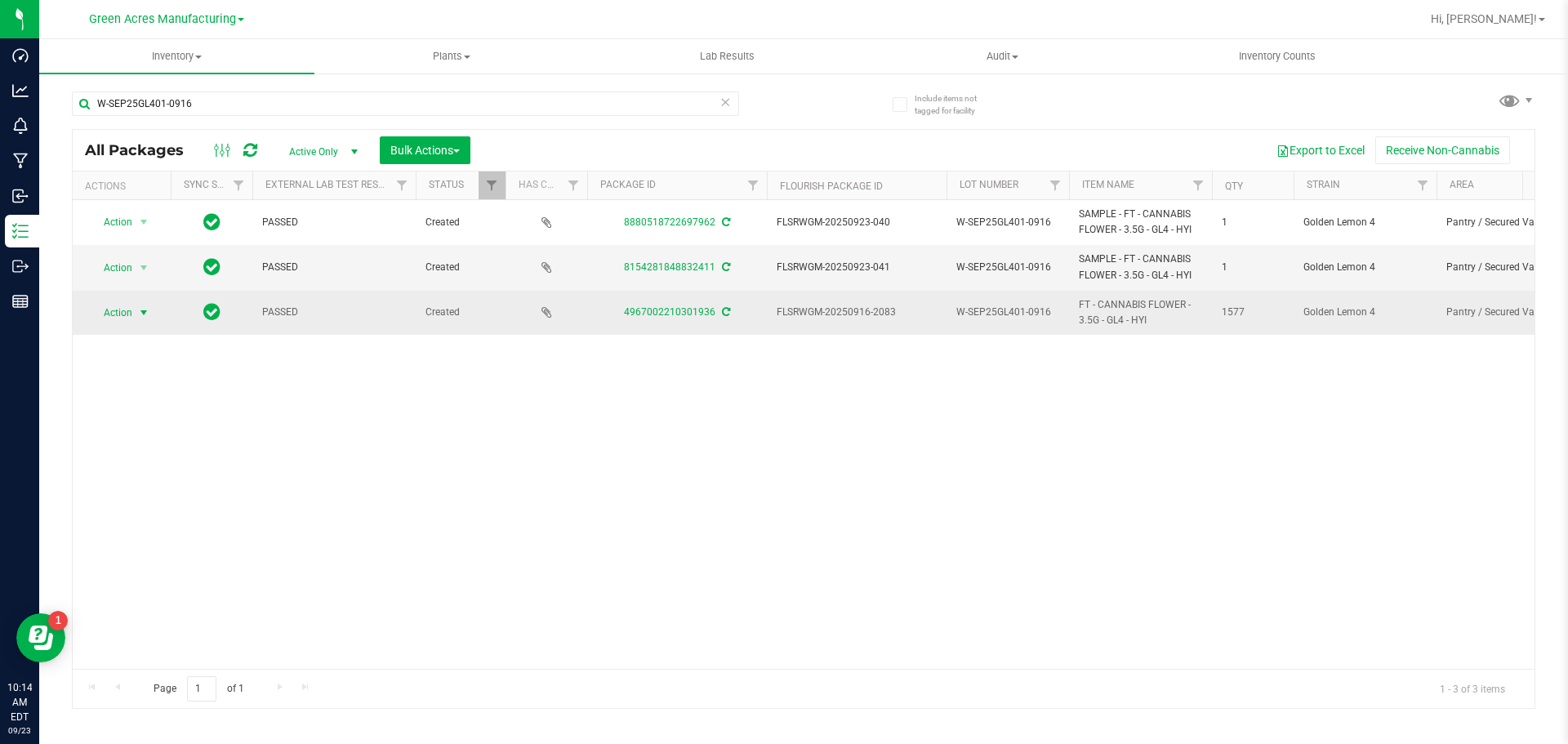
click at [122, 313] on span "Action" at bounding box center [111, 312] width 44 height 23
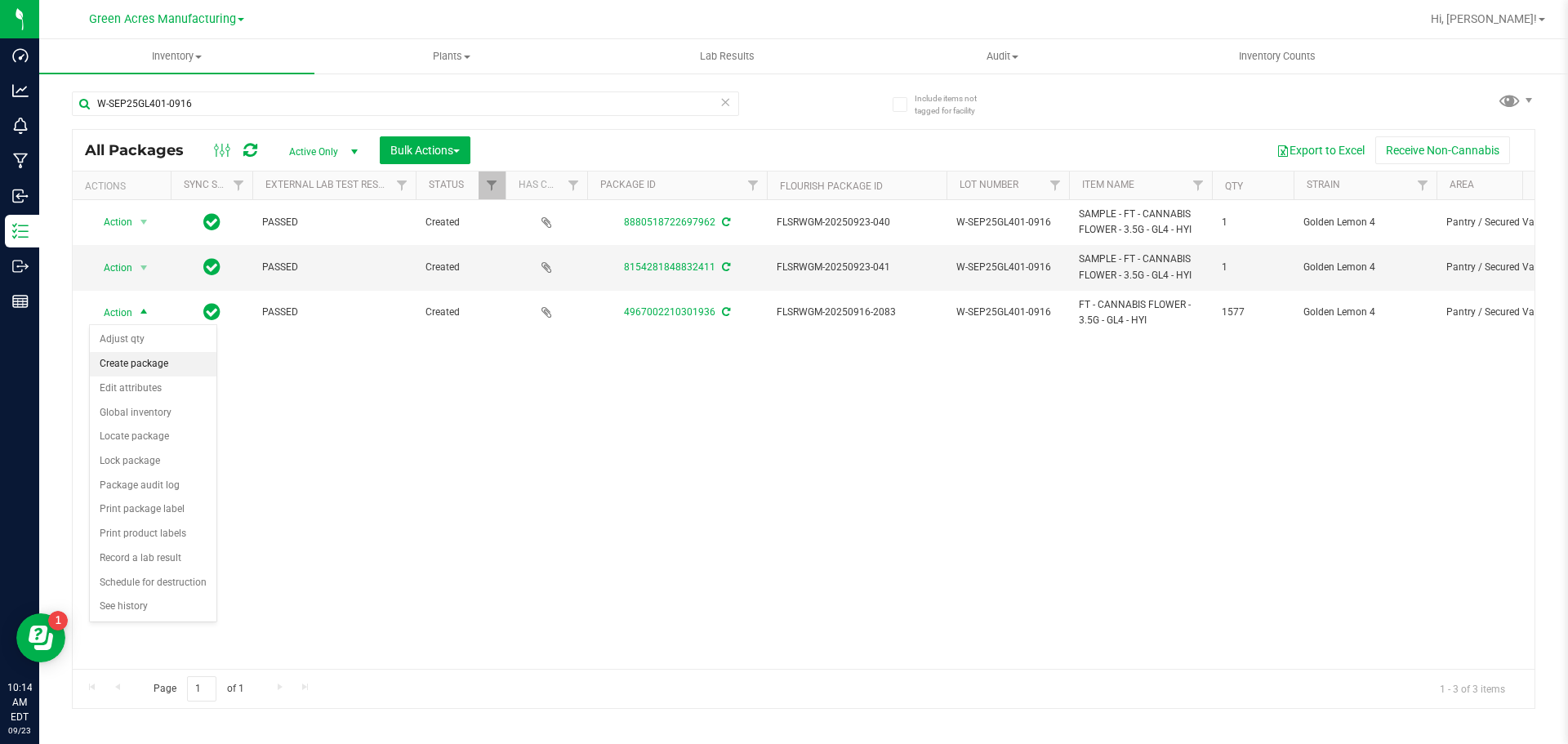
click at [156, 370] on li "Create package" at bounding box center [153, 364] width 126 height 25
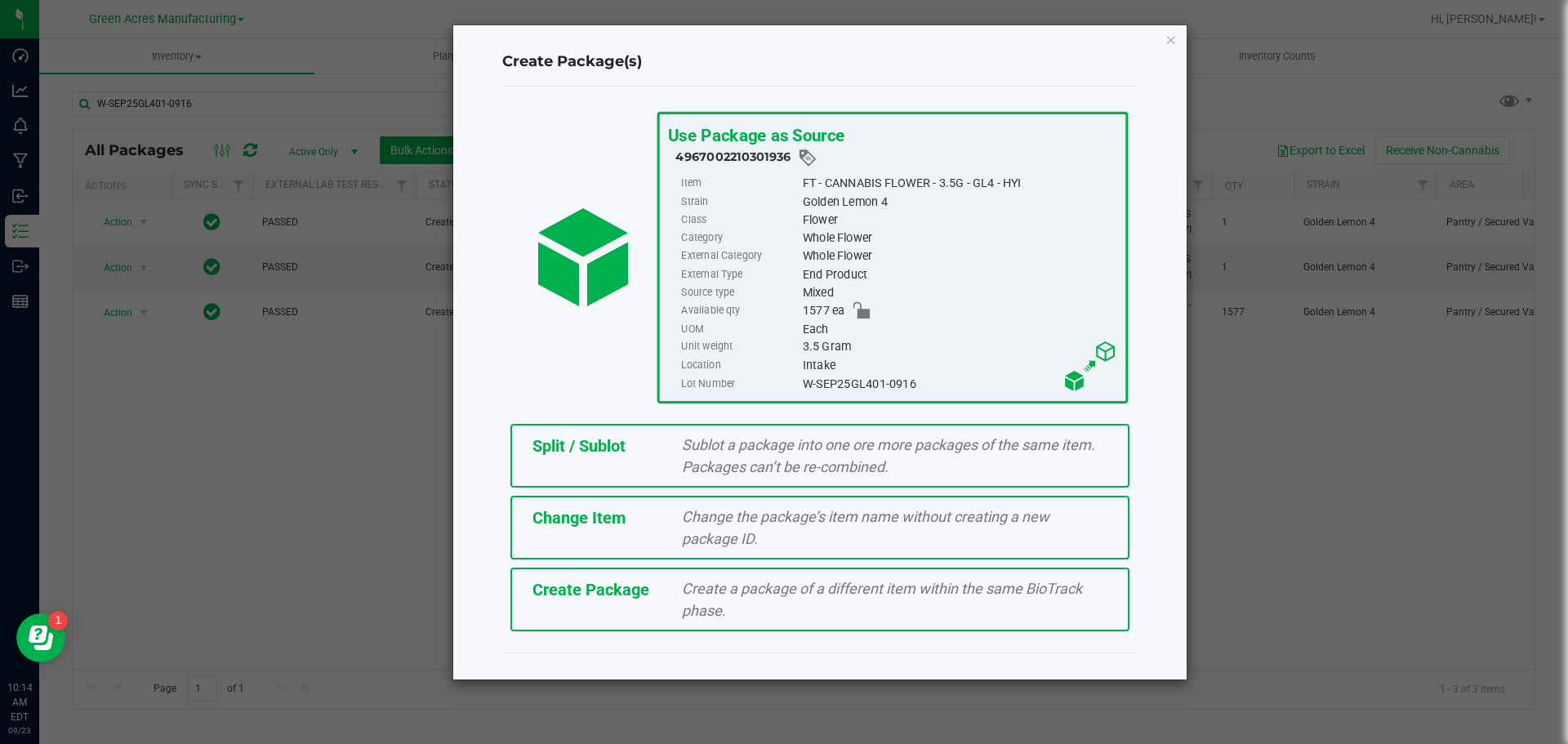
click at [660, 454] on div "Split / Sublot" at bounding box center [595, 446] width 150 height 25
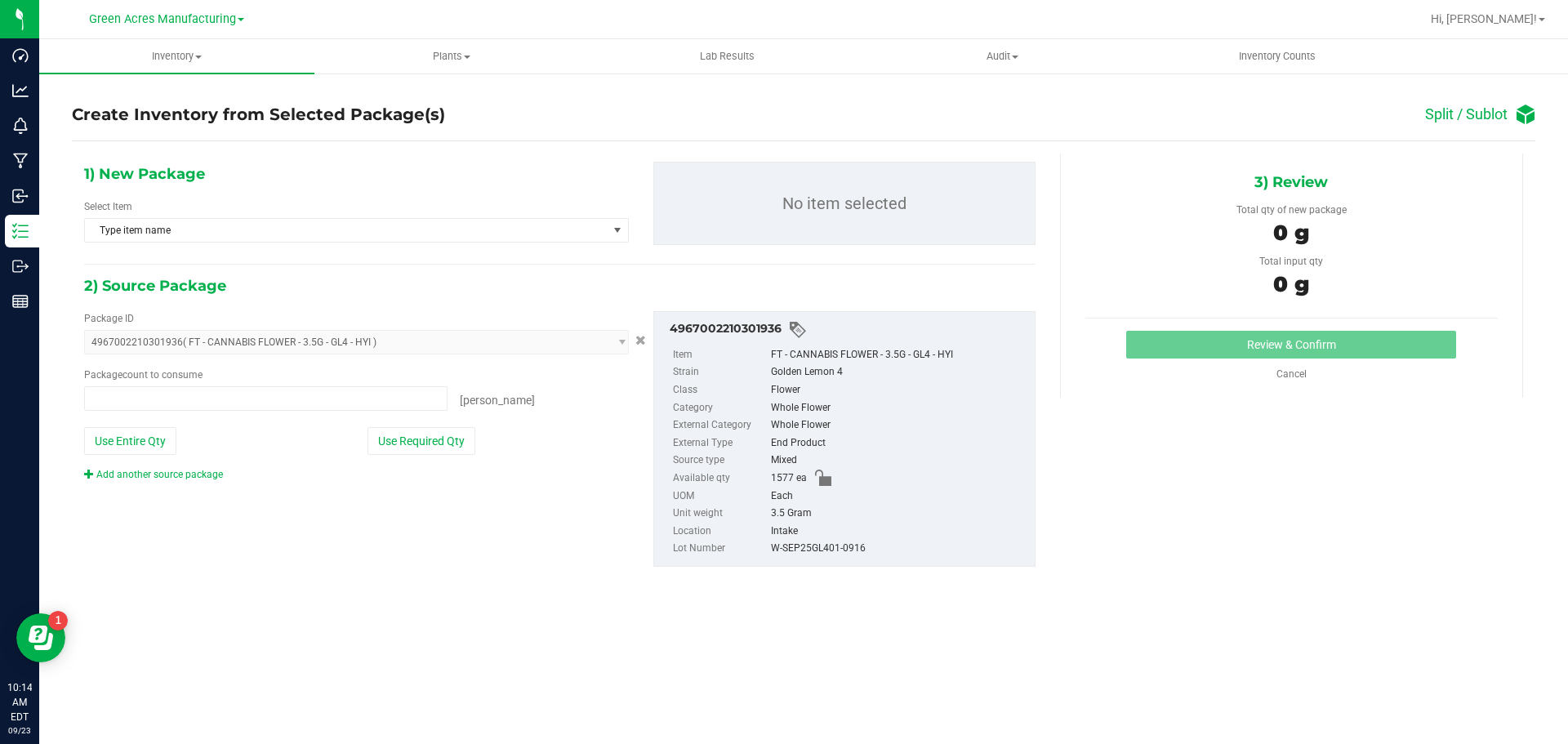
type input "0 ea"
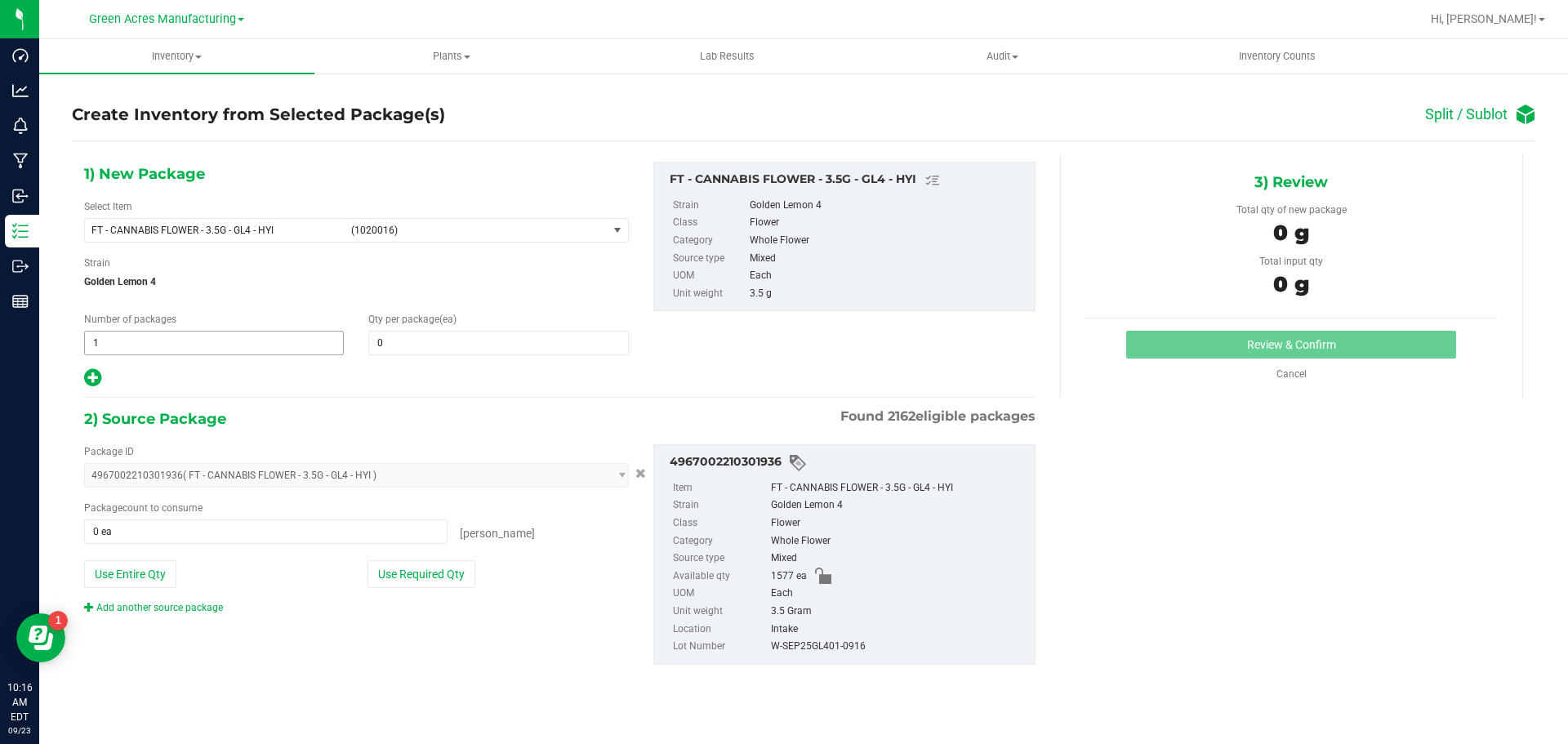
click at [213, 332] on span "1 1" at bounding box center [214, 343] width 260 height 25
type input "78"
type input "20"
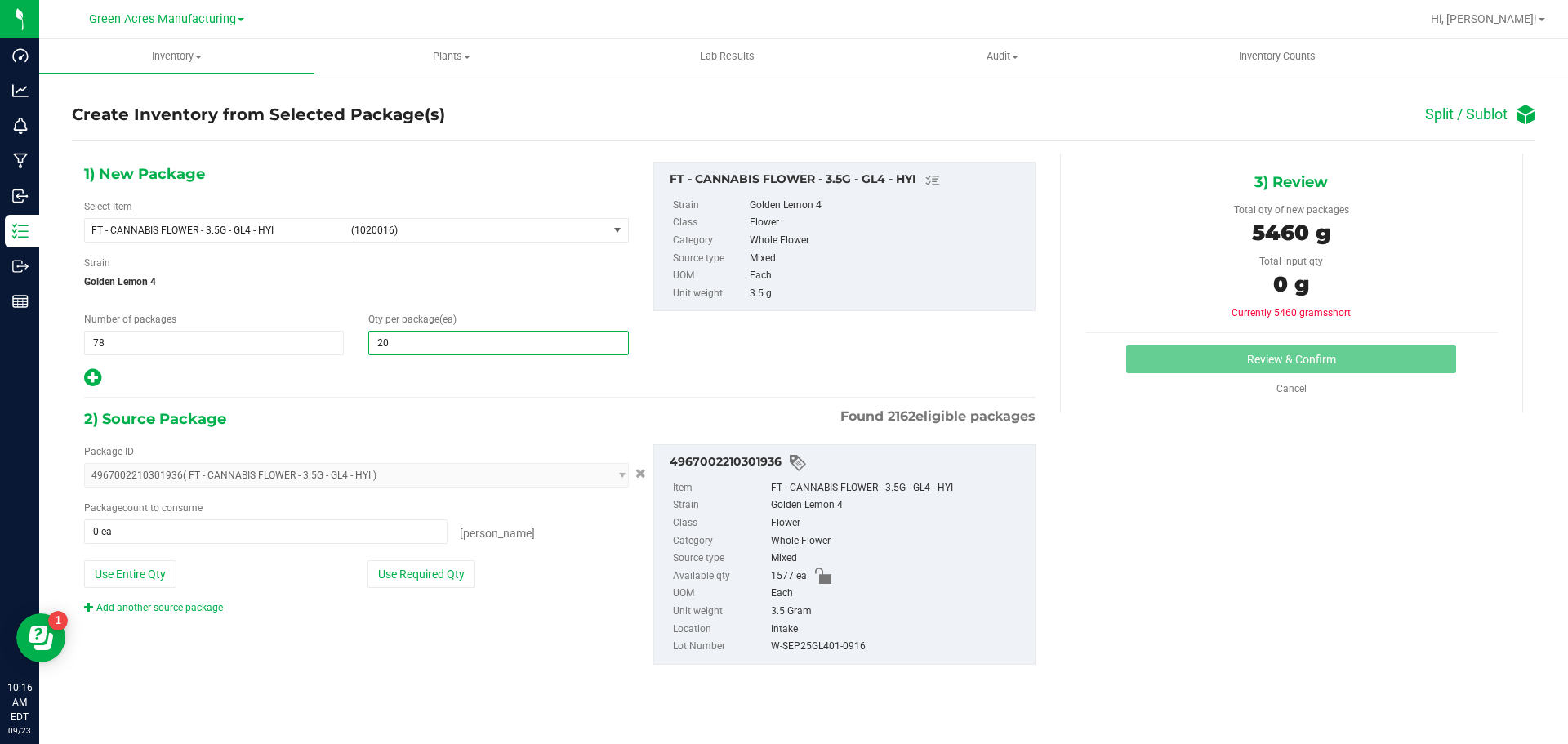
click at [101, 388] on div at bounding box center [356, 378] width 545 height 21
click at [98, 383] on icon at bounding box center [92, 378] width 17 height 20
type input "20"
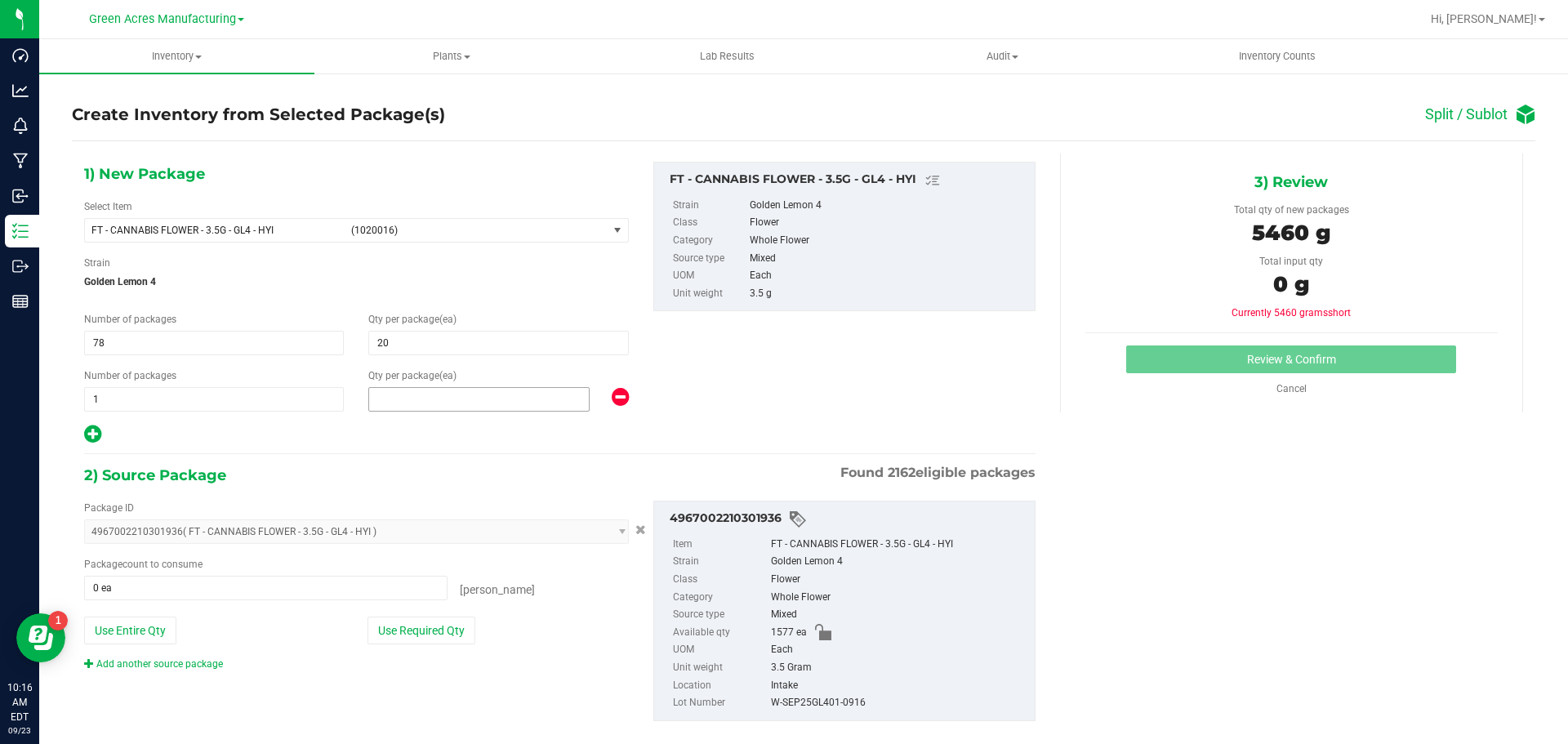
click at [458, 401] on span at bounding box center [479, 399] width 221 height 25
type input "17"
click at [427, 631] on button "Use Required Qty" at bounding box center [421, 631] width 108 height 28
type input "1577 ea"
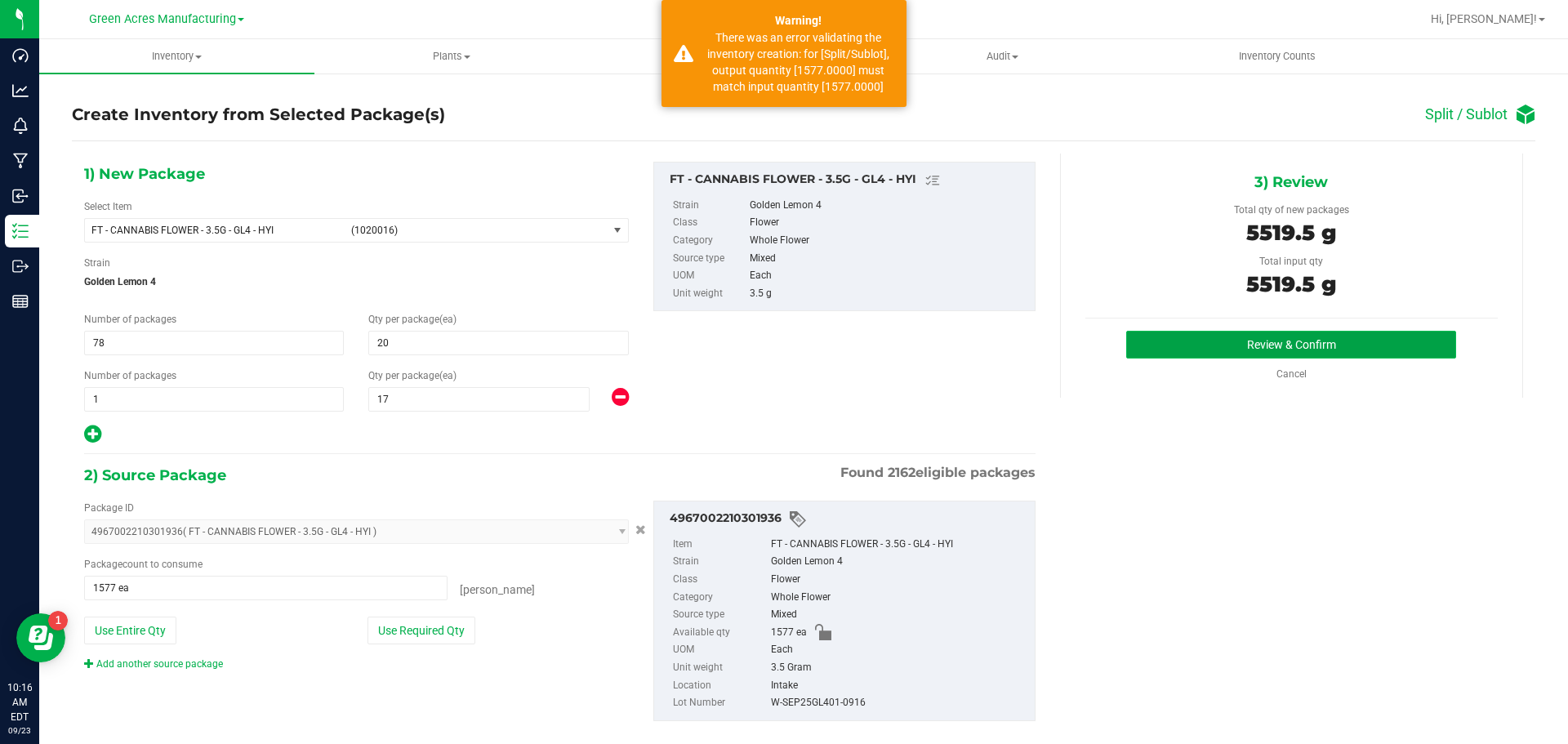
click at [1142, 343] on button "Review & Confirm" at bounding box center [1291, 344] width 330 height 28
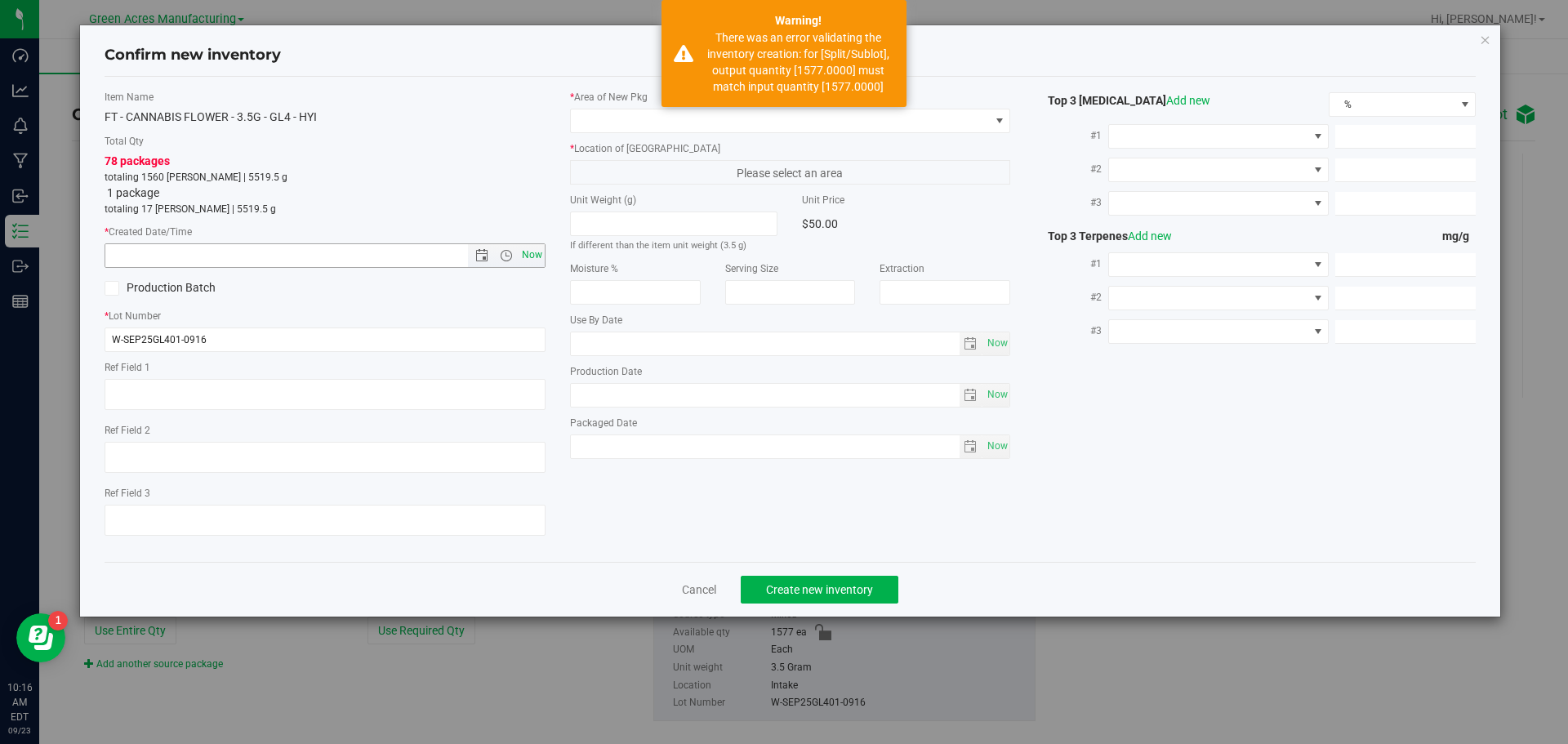
click at [541, 259] on span "Now" at bounding box center [531, 255] width 28 height 24
type input "9/23/2025 10:16 AM"
click at [661, 127] on span at bounding box center [780, 121] width 419 height 23
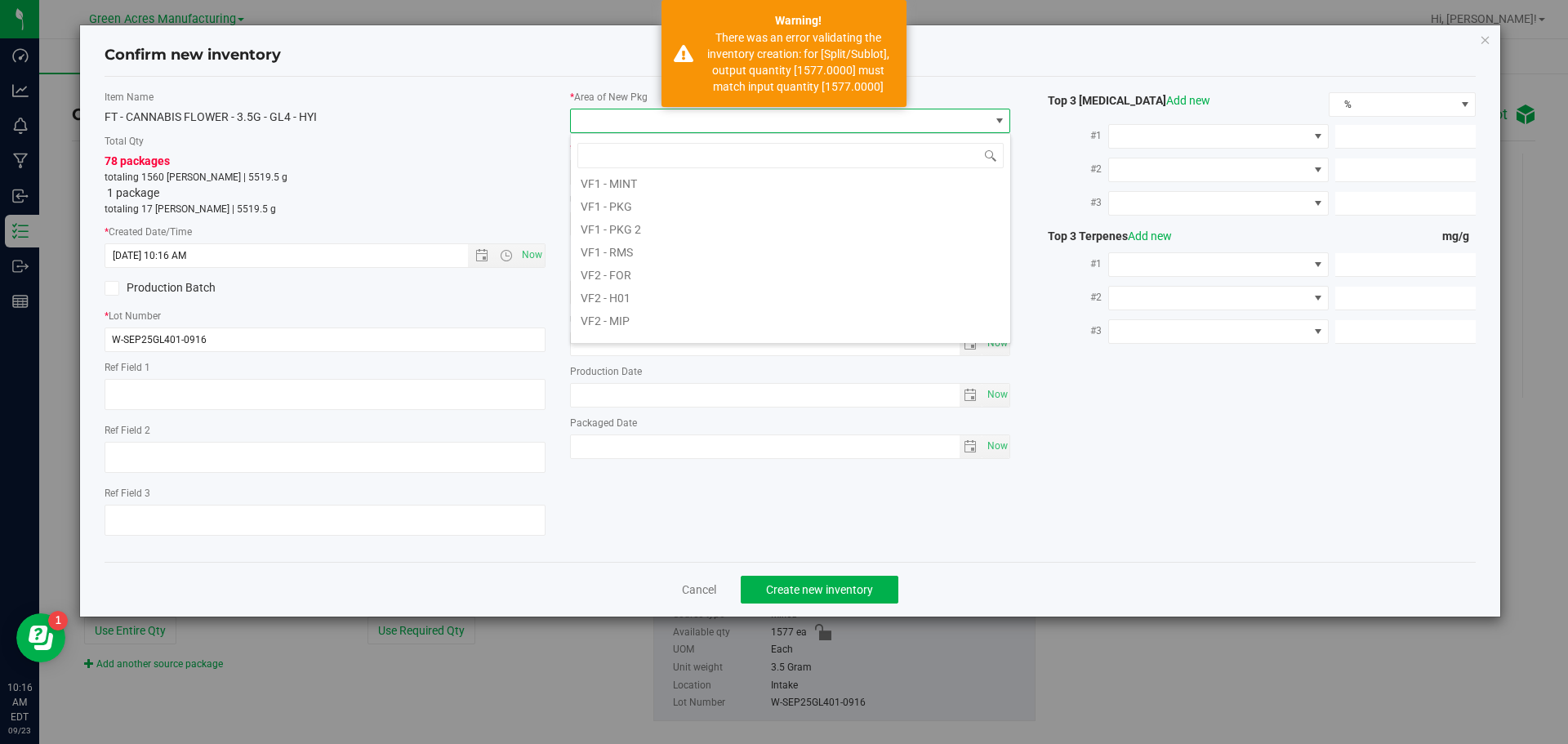
scroll to position [820, 0]
click at [633, 316] on li "VF2 - WHS" at bounding box center [790, 305] width 439 height 23
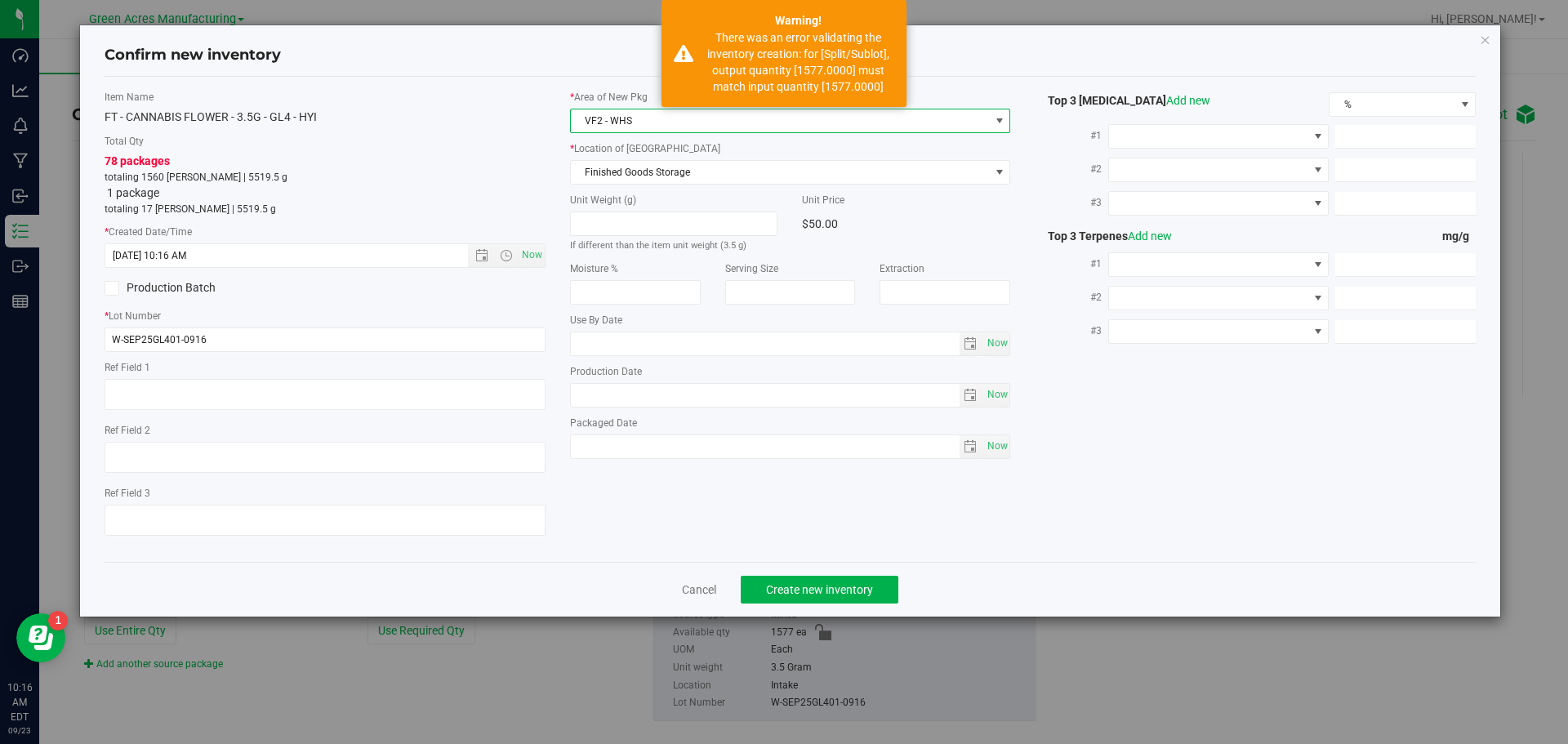
click at [646, 184] on div "* Area of New Pkg VF2 - WHS * Location of New Pkg Finished Goods Storage Finish…" at bounding box center [791, 279] width 466 height 378
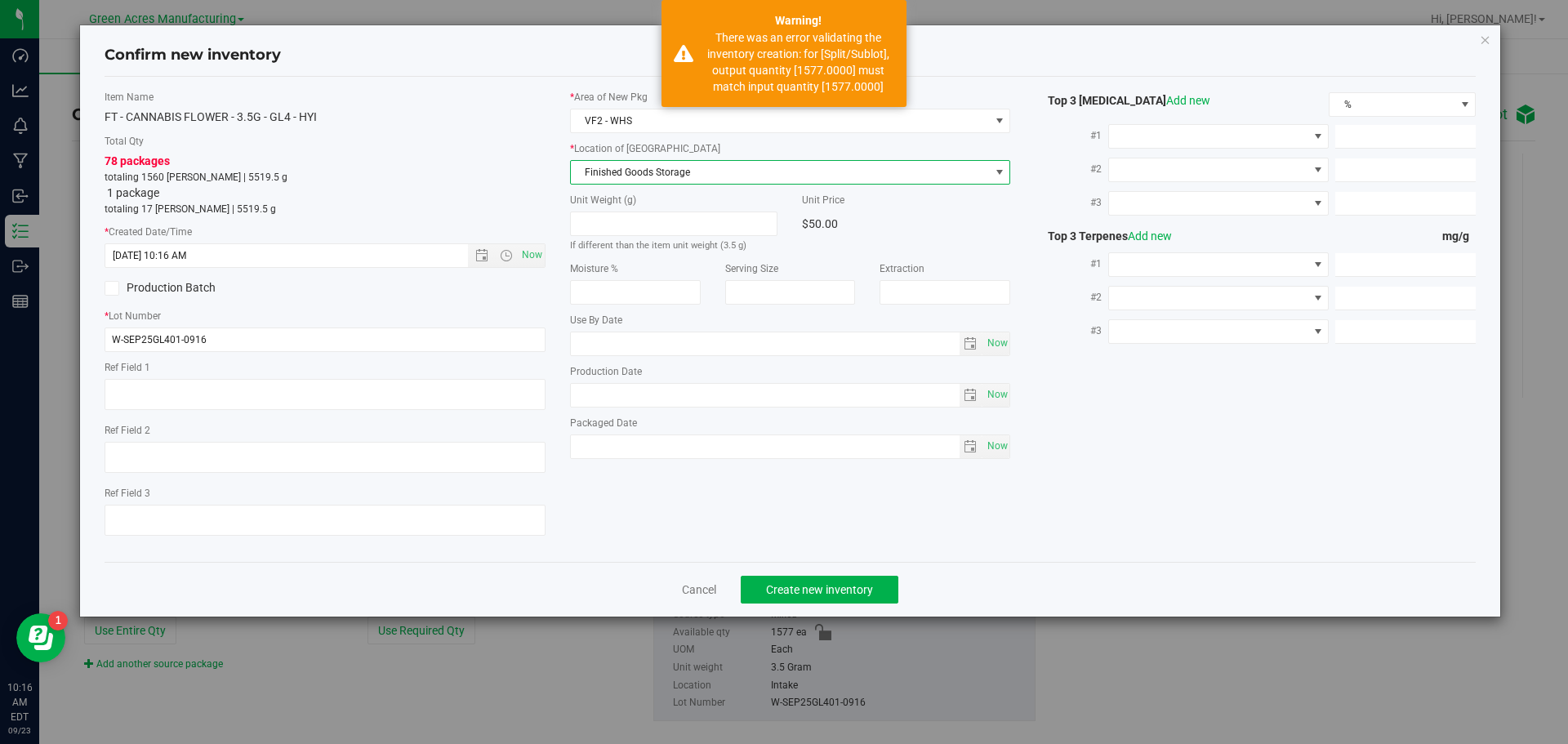
click at [646, 179] on span "Finished Goods Storage" at bounding box center [780, 172] width 419 height 23
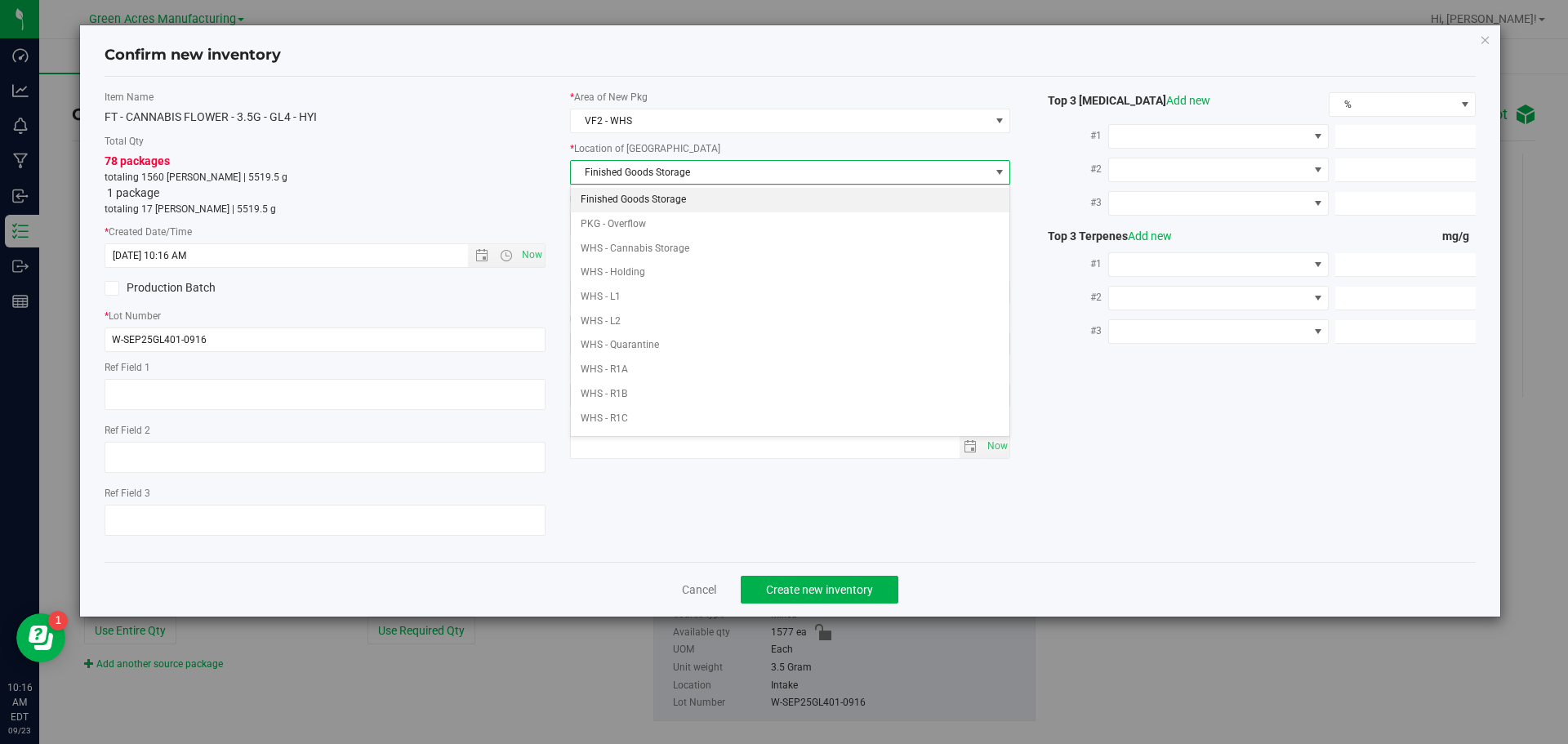
click at [644, 199] on li "Finished Goods Storage" at bounding box center [790, 200] width 439 height 25
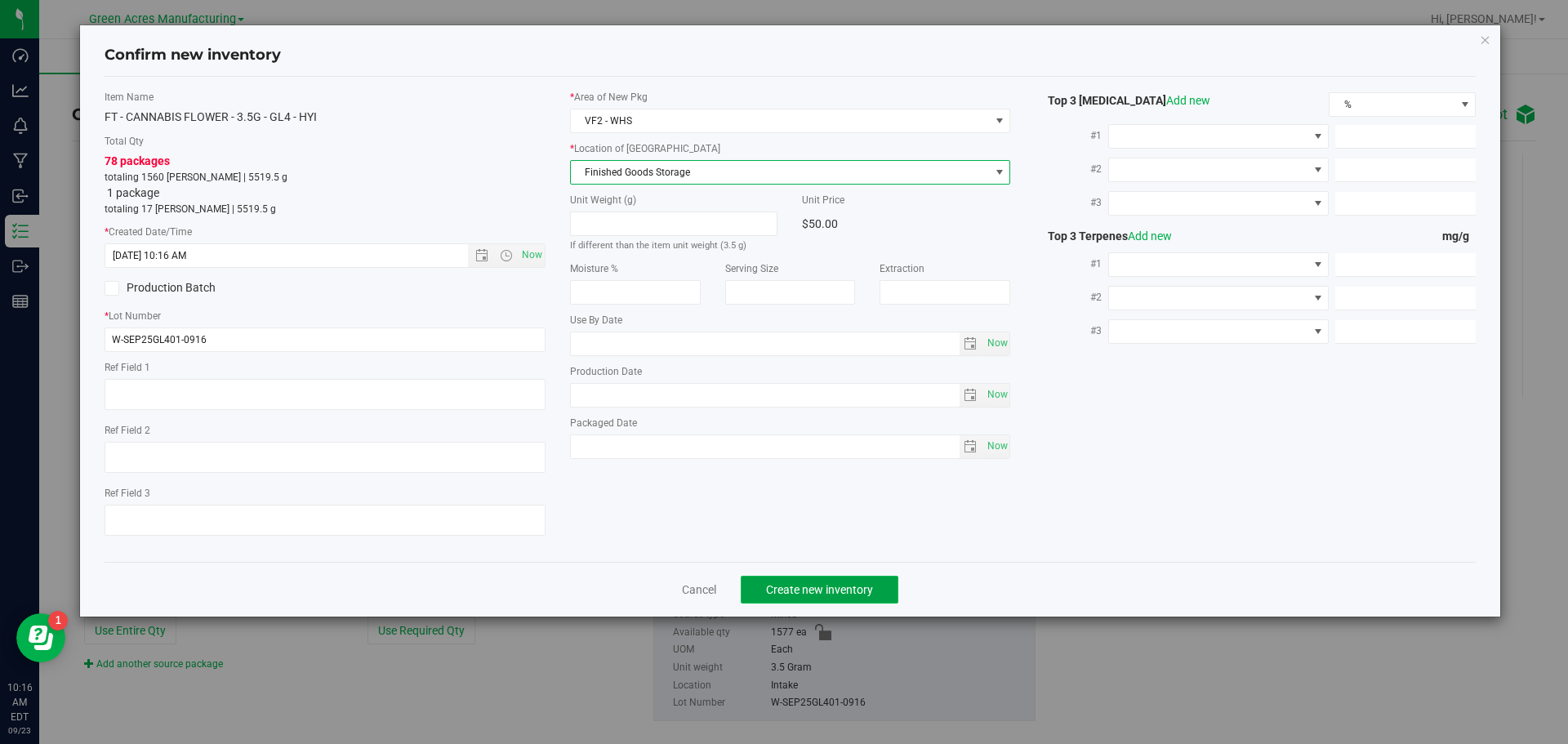
click at [839, 595] on span "Create new inventory" at bounding box center [819, 589] width 107 height 13
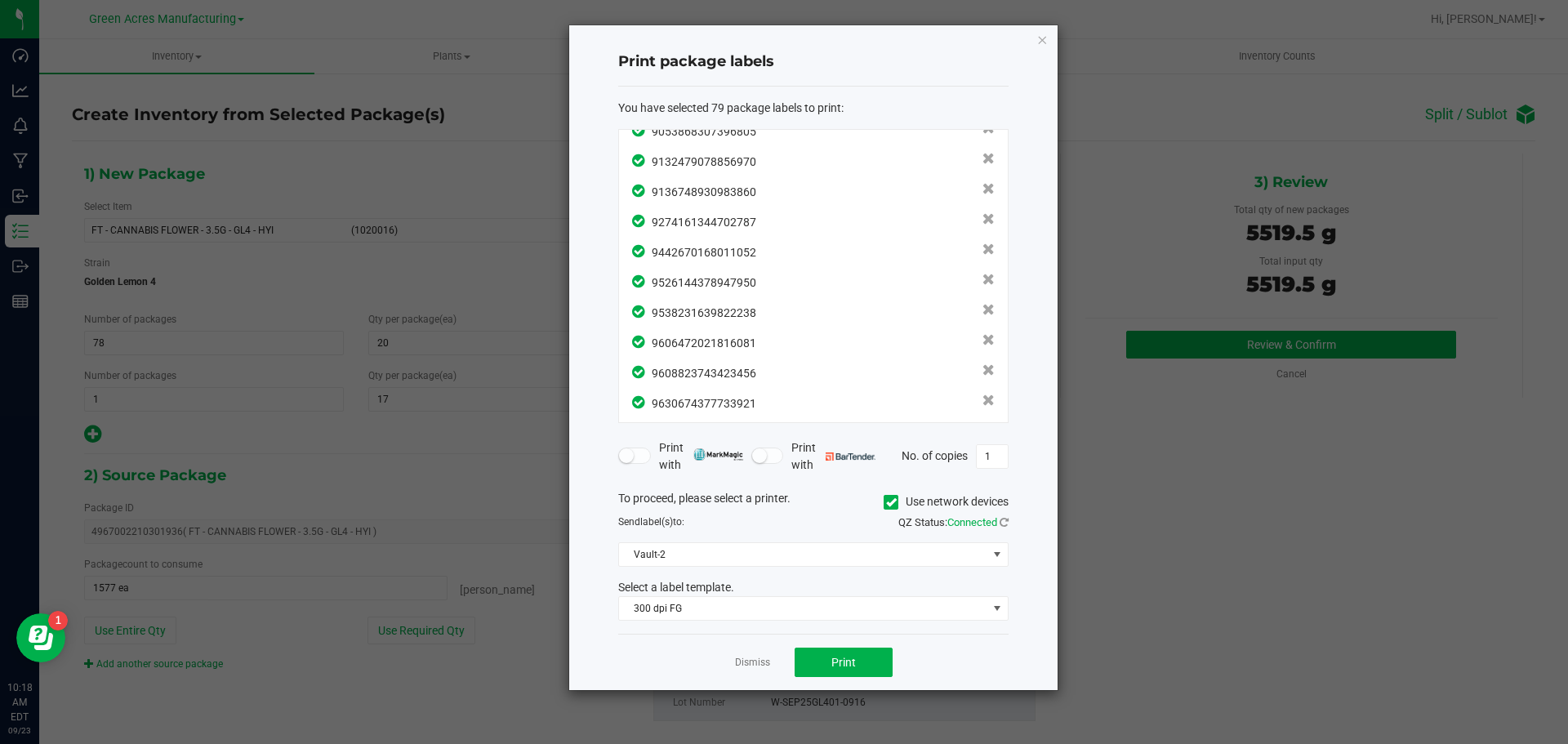
scroll to position [2108, 0]
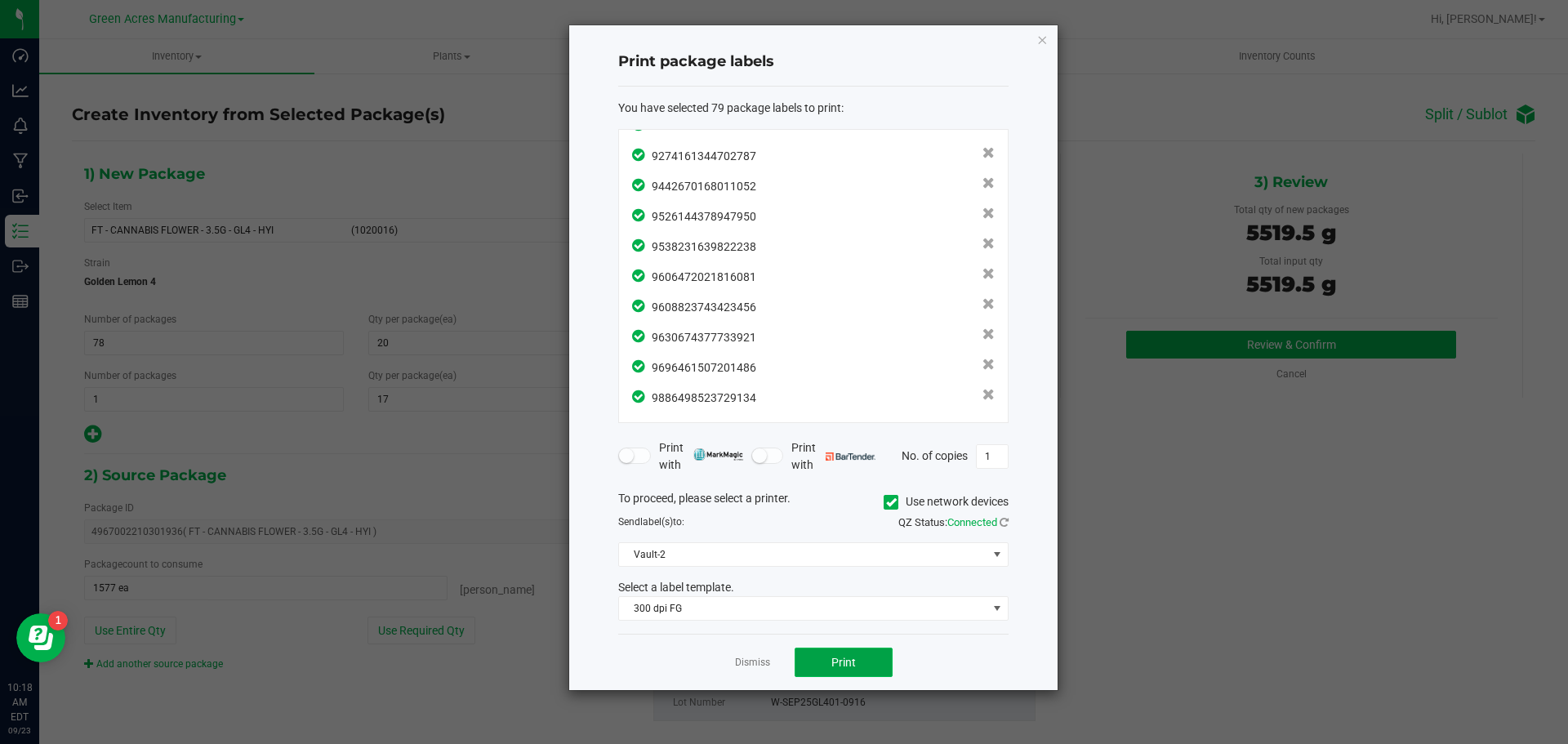
click at [868, 659] on button "Print" at bounding box center [843, 662] width 98 height 29
click at [765, 655] on app-cancel-button "Dismiss" at bounding box center [752, 662] width 35 height 17
click at [757, 656] on link "Dismiss" at bounding box center [752, 662] width 35 height 14
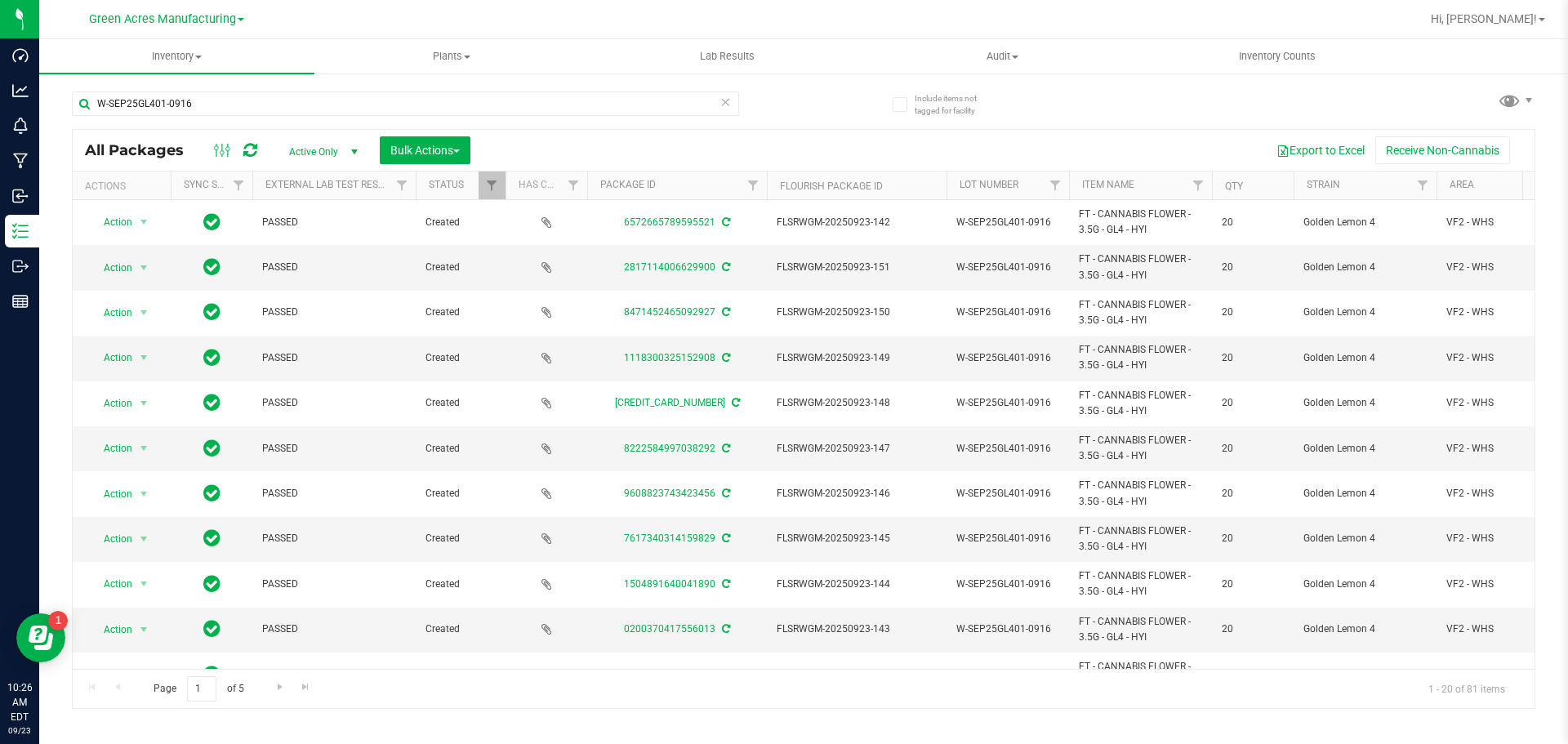
click at [719, 102] on icon at bounding box center [725, 100] width 11 height 19
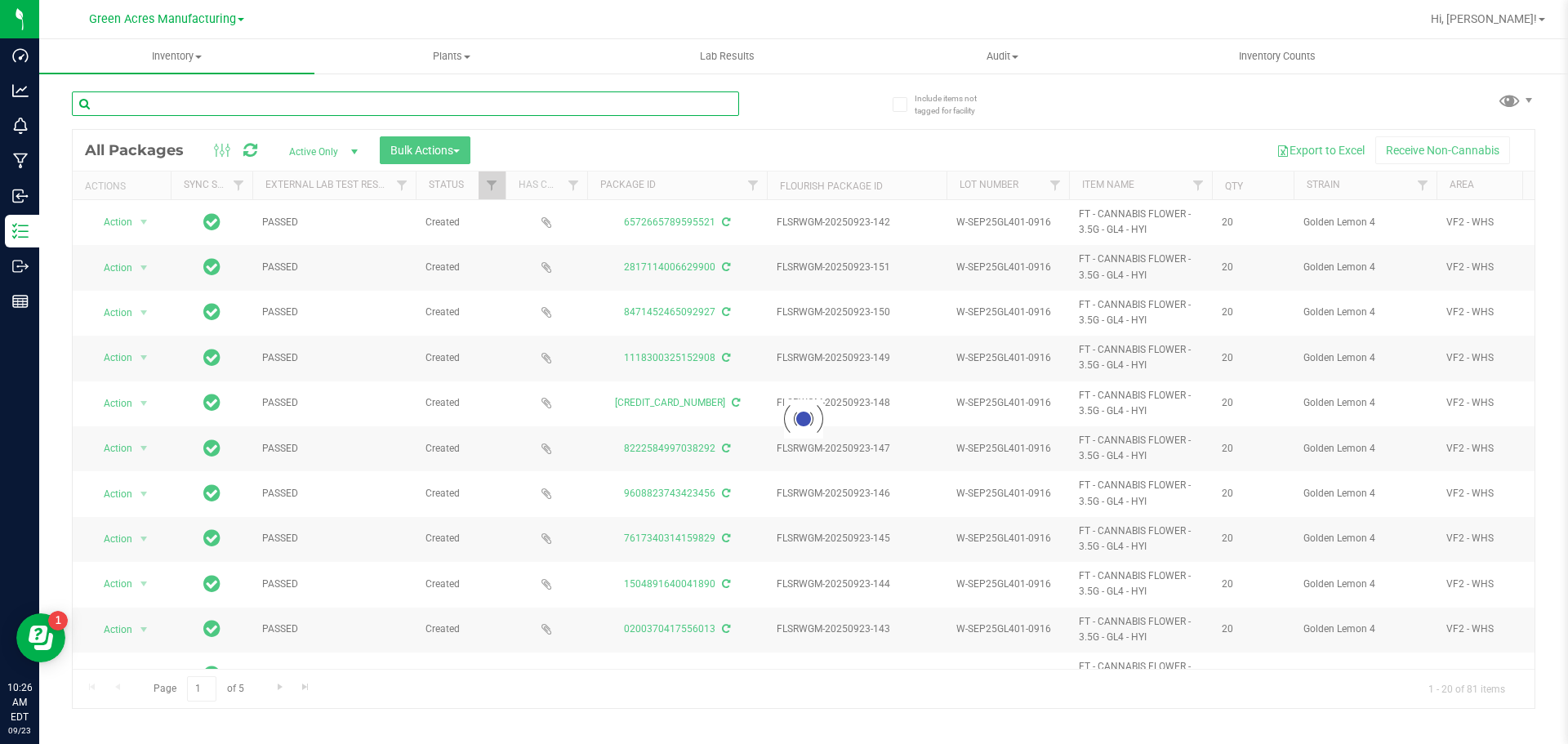
click at [640, 110] on input "text" at bounding box center [405, 103] width 668 height 25
paste input "O-SEP25HYB02-0916"
type input "O-SEP25HYB02-0916"
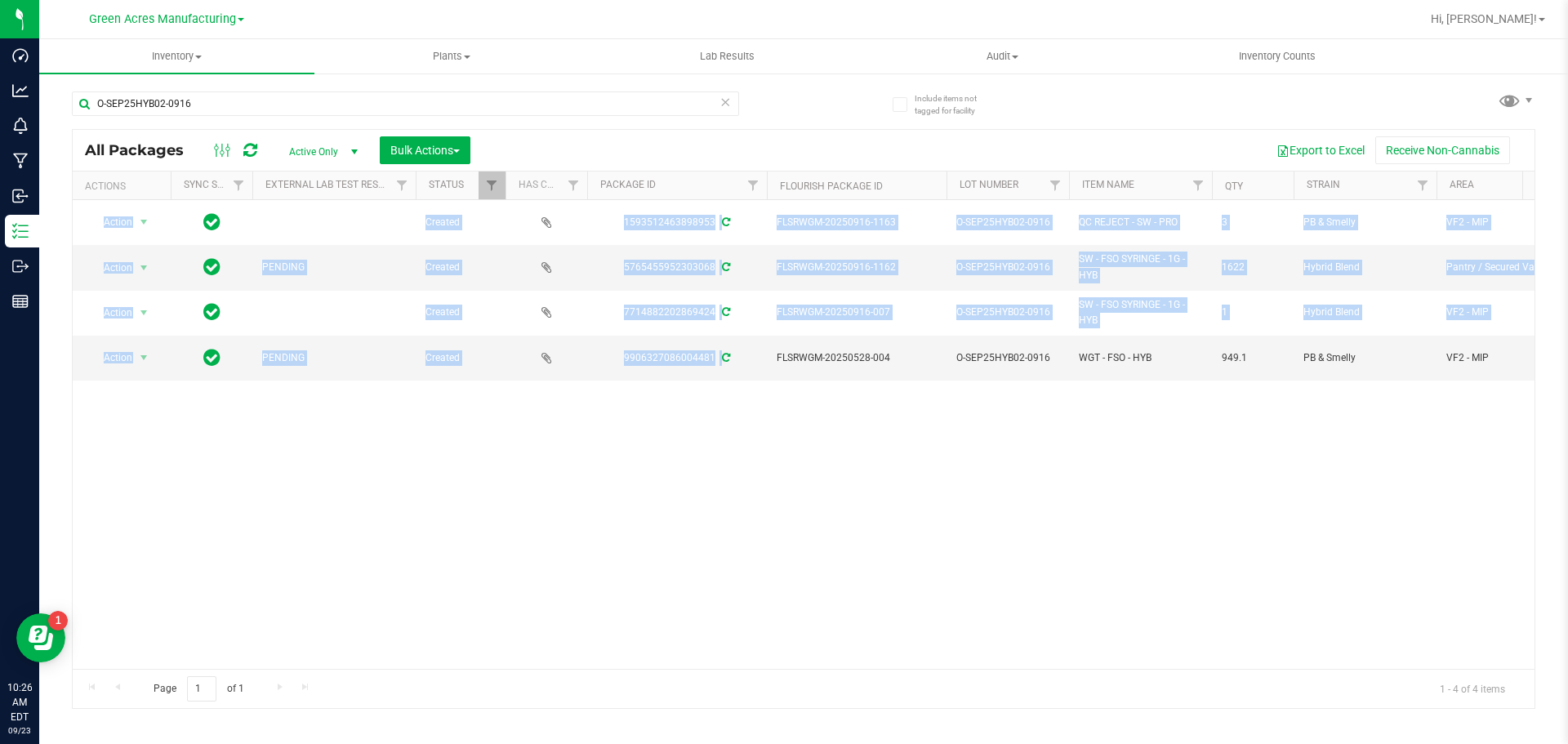
drag, startPoint x: 723, startPoint y: 353, endPoint x: 773, endPoint y: 596, distance: 248.1
click at [773, 596] on div "Action Action Adjust qty Create package Edit attributes Global inventory Locate…" at bounding box center [804, 434] width 1462 height 469
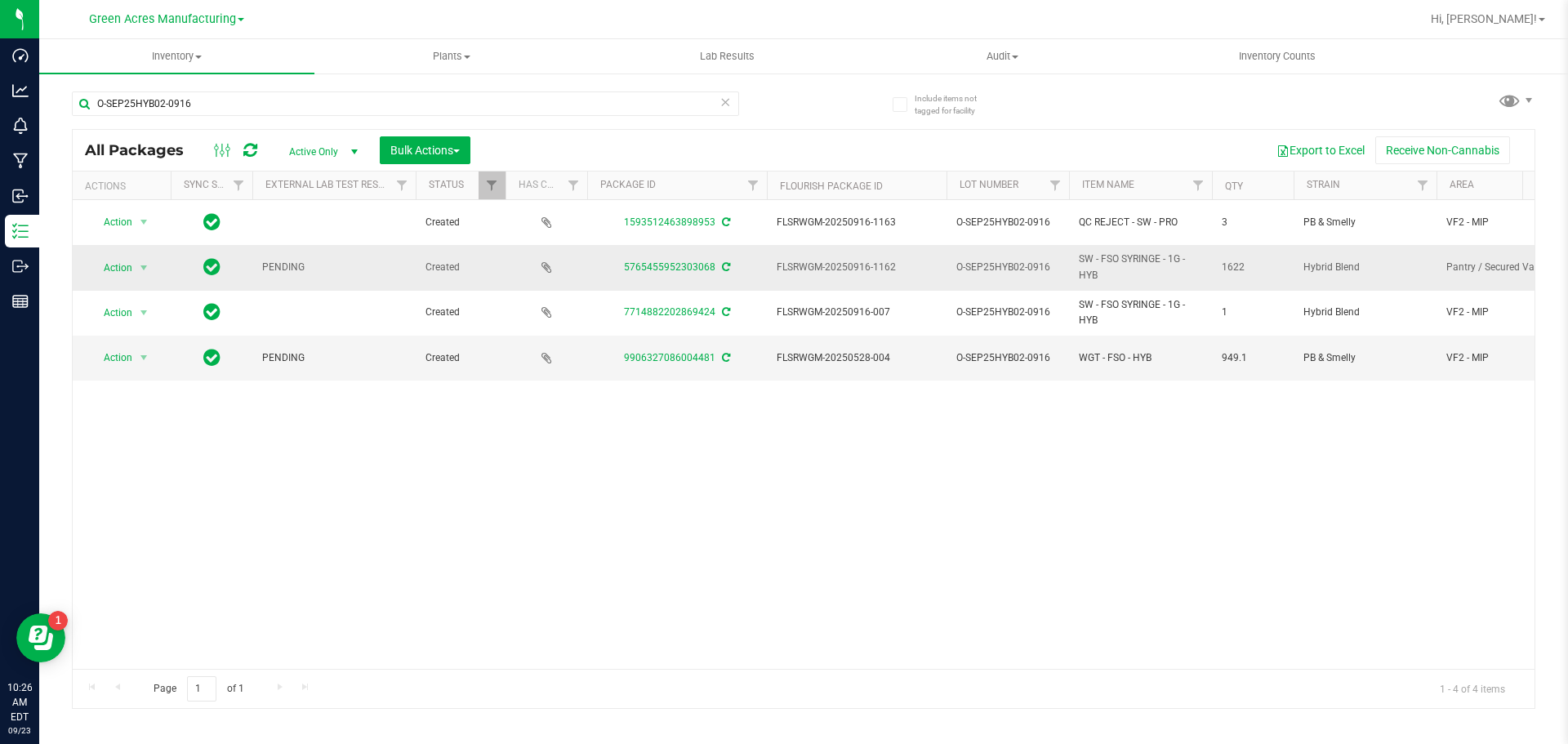
click at [727, 262] on icon at bounding box center [726, 267] width 8 height 10
click at [722, 355] on icon at bounding box center [726, 357] width 8 height 10
click at [125, 260] on span "Action" at bounding box center [111, 268] width 44 height 23
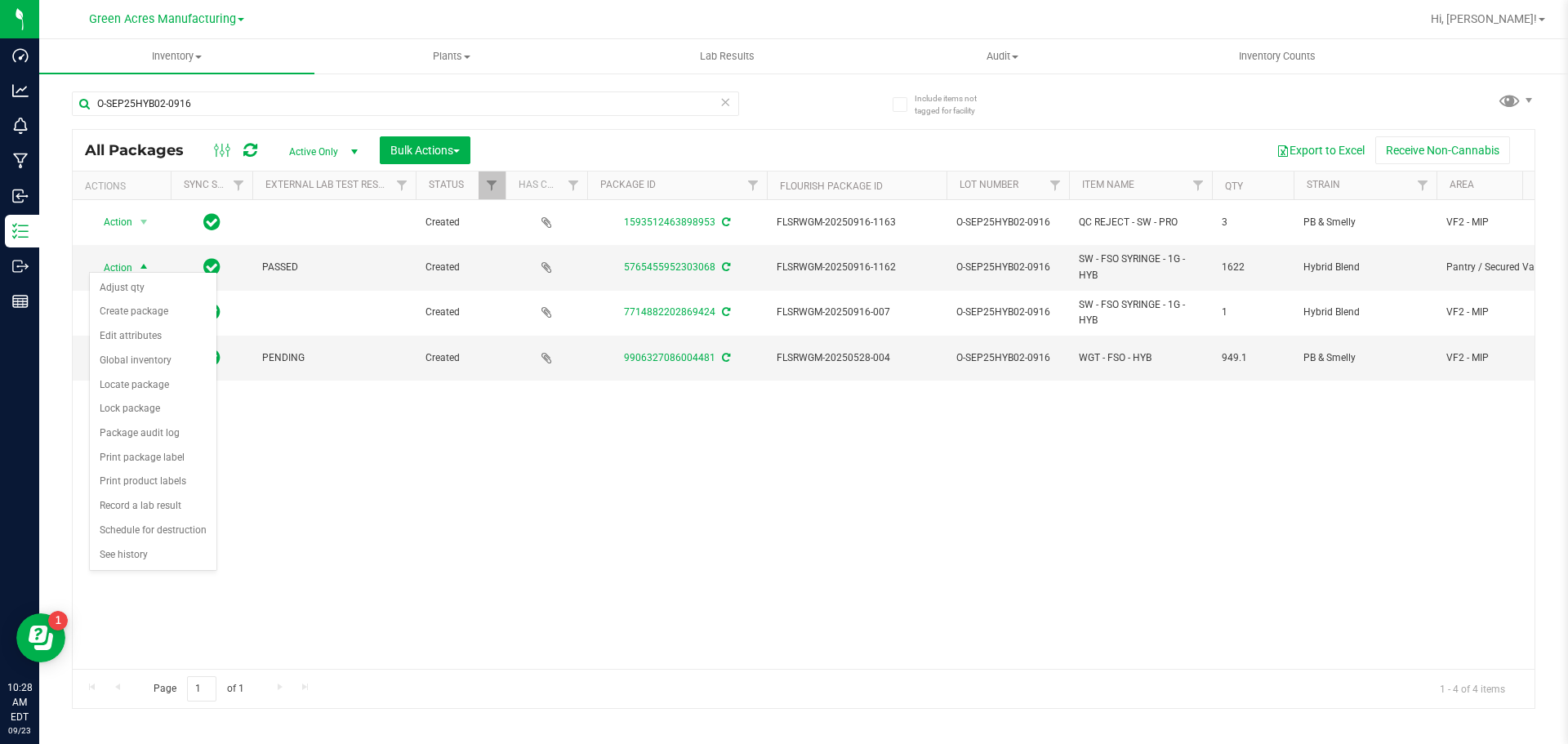
click at [691, 495] on div "Action Action Adjust qty Create package Edit attributes Global inventory Locate…" at bounding box center [804, 434] width 1462 height 469
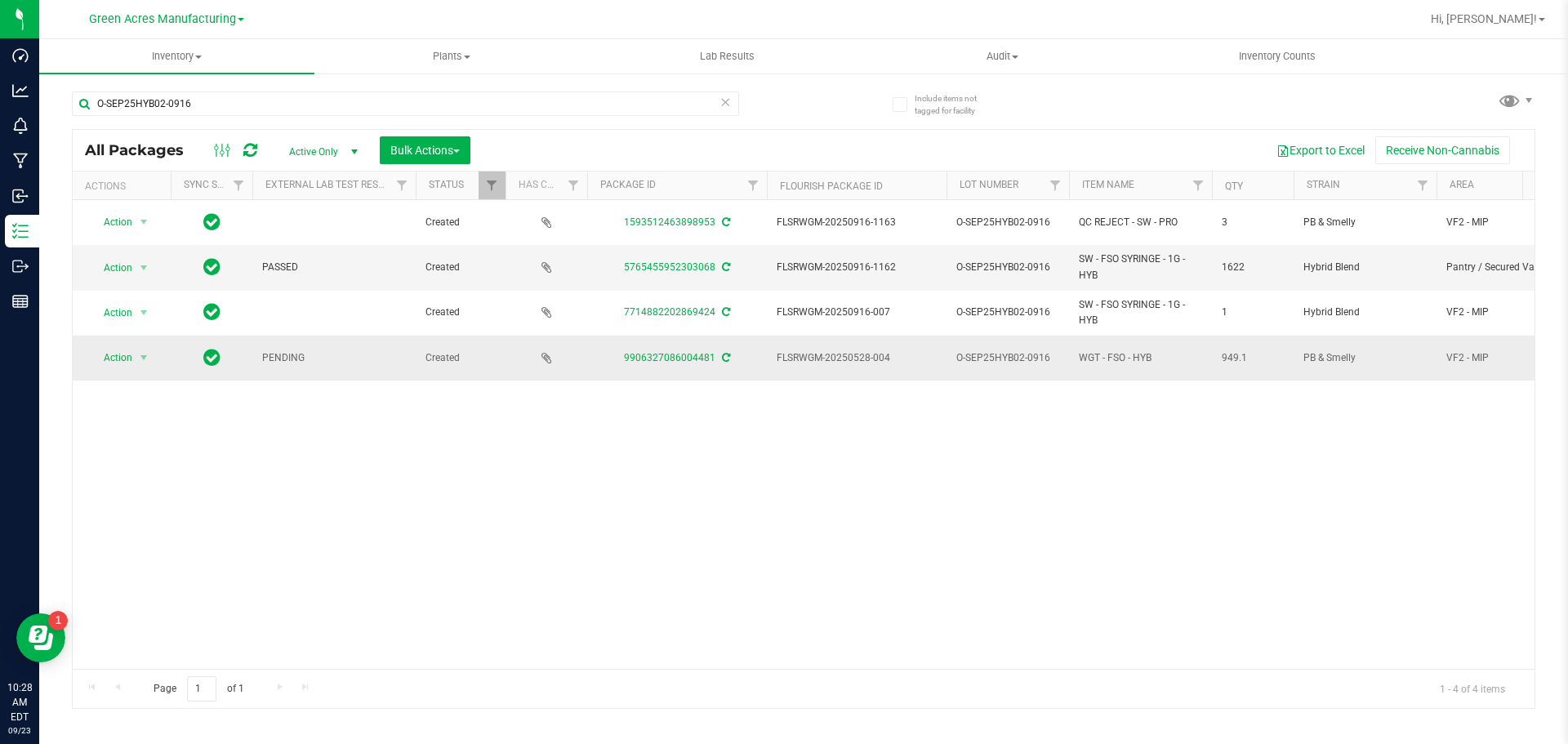
click at [726, 353] on icon at bounding box center [726, 357] width 8 height 10
click at [140, 262] on span "select" at bounding box center [144, 268] width 13 height 13
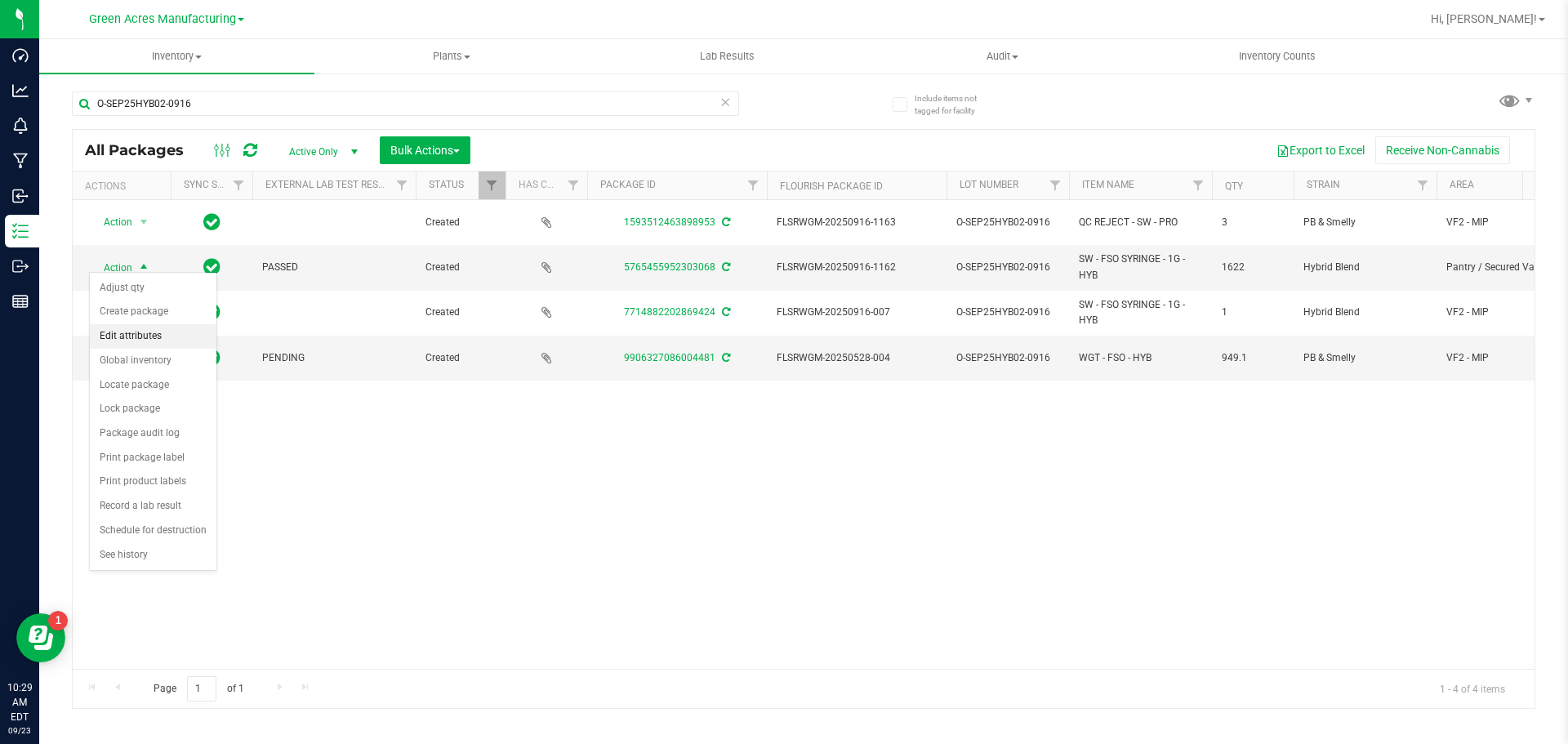
click at [119, 326] on li "Edit attributes" at bounding box center [153, 336] width 126 height 25
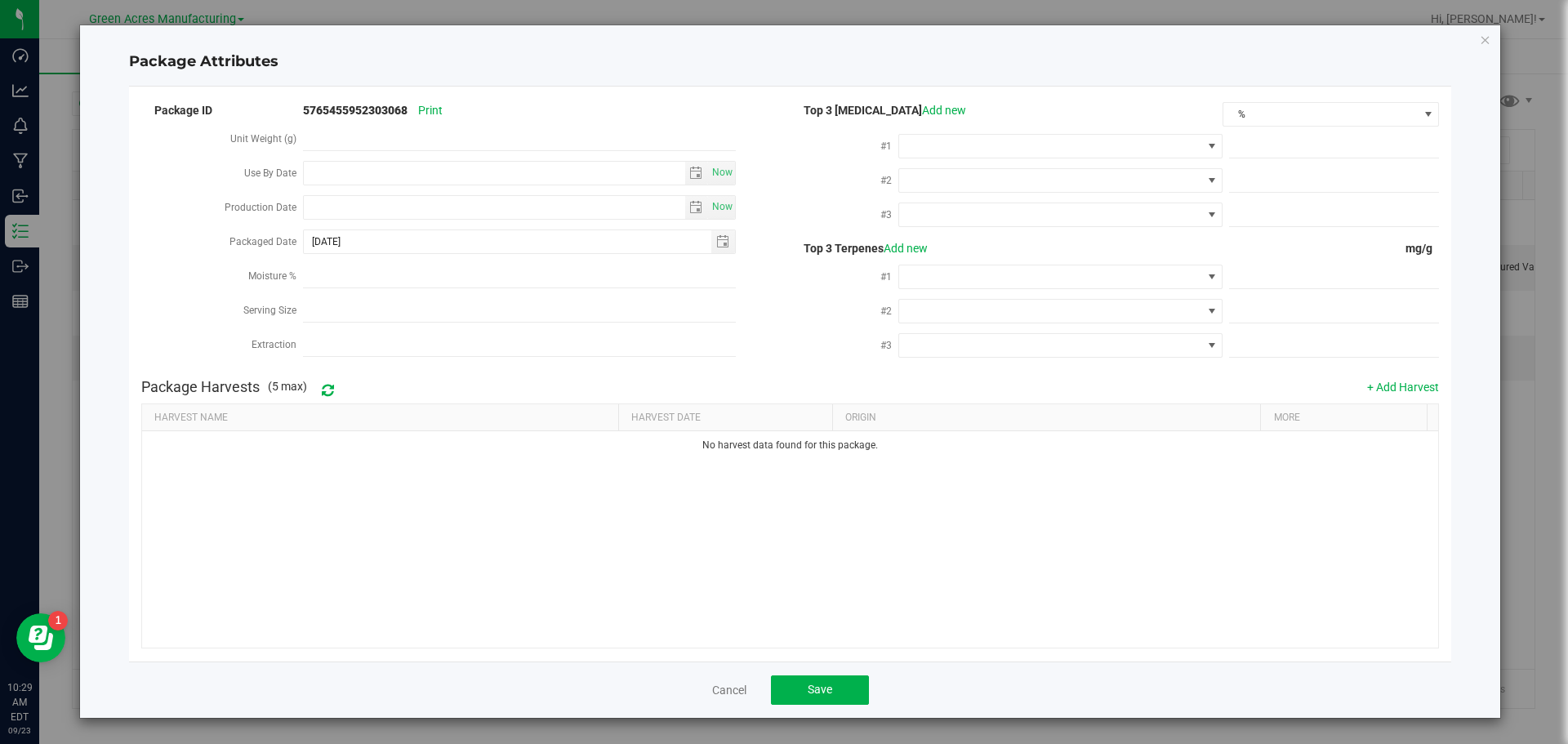
click at [119, 324] on body "Package Attributes Package ID 5765455952303068 Print Unit Weight (g) Use By Dat…" at bounding box center [784, 372] width 1568 height 744
click at [1488, 42] on icon "Close modal" at bounding box center [1485, 39] width 11 height 19
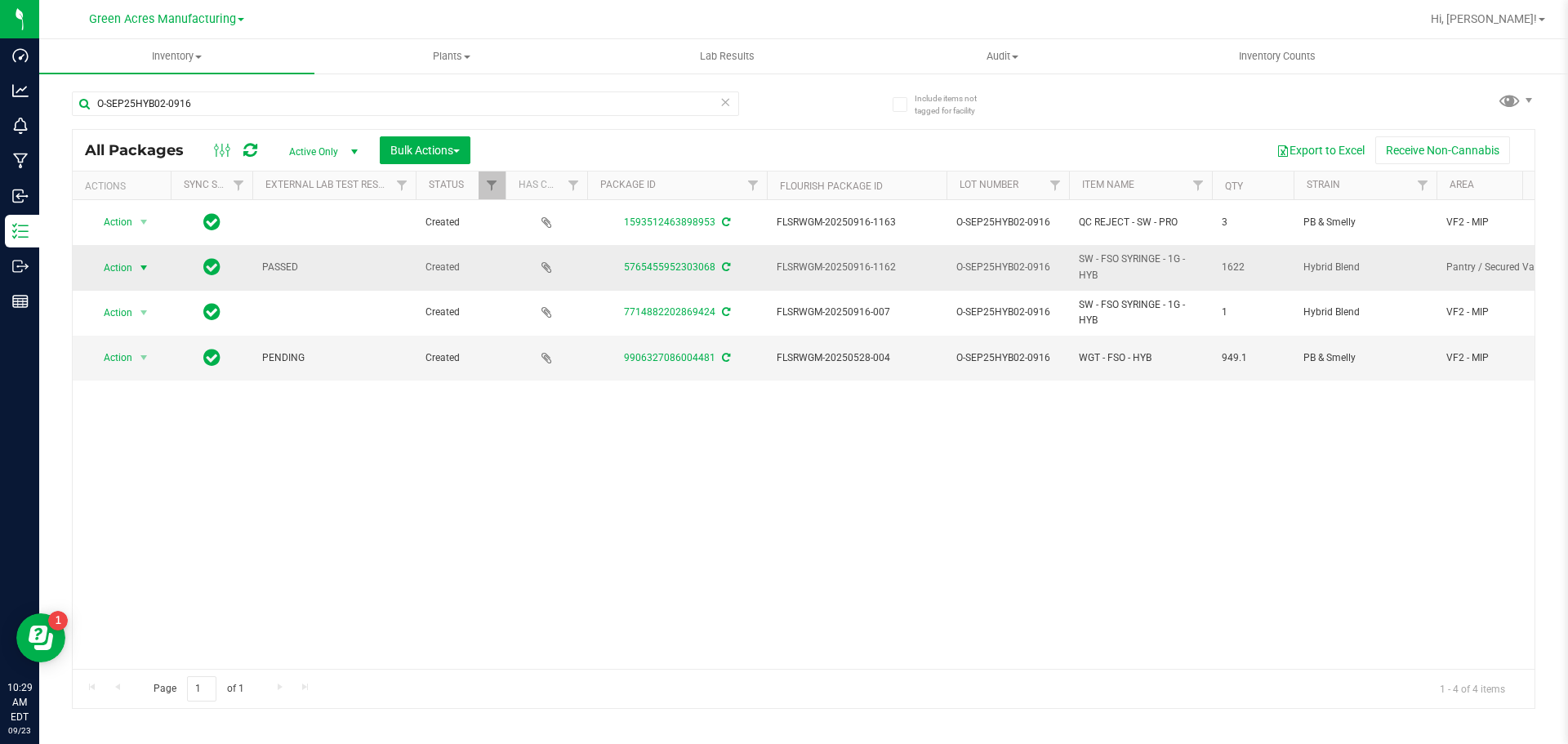
click at [130, 260] on span "Action" at bounding box center [111, 268] width 44 height 23
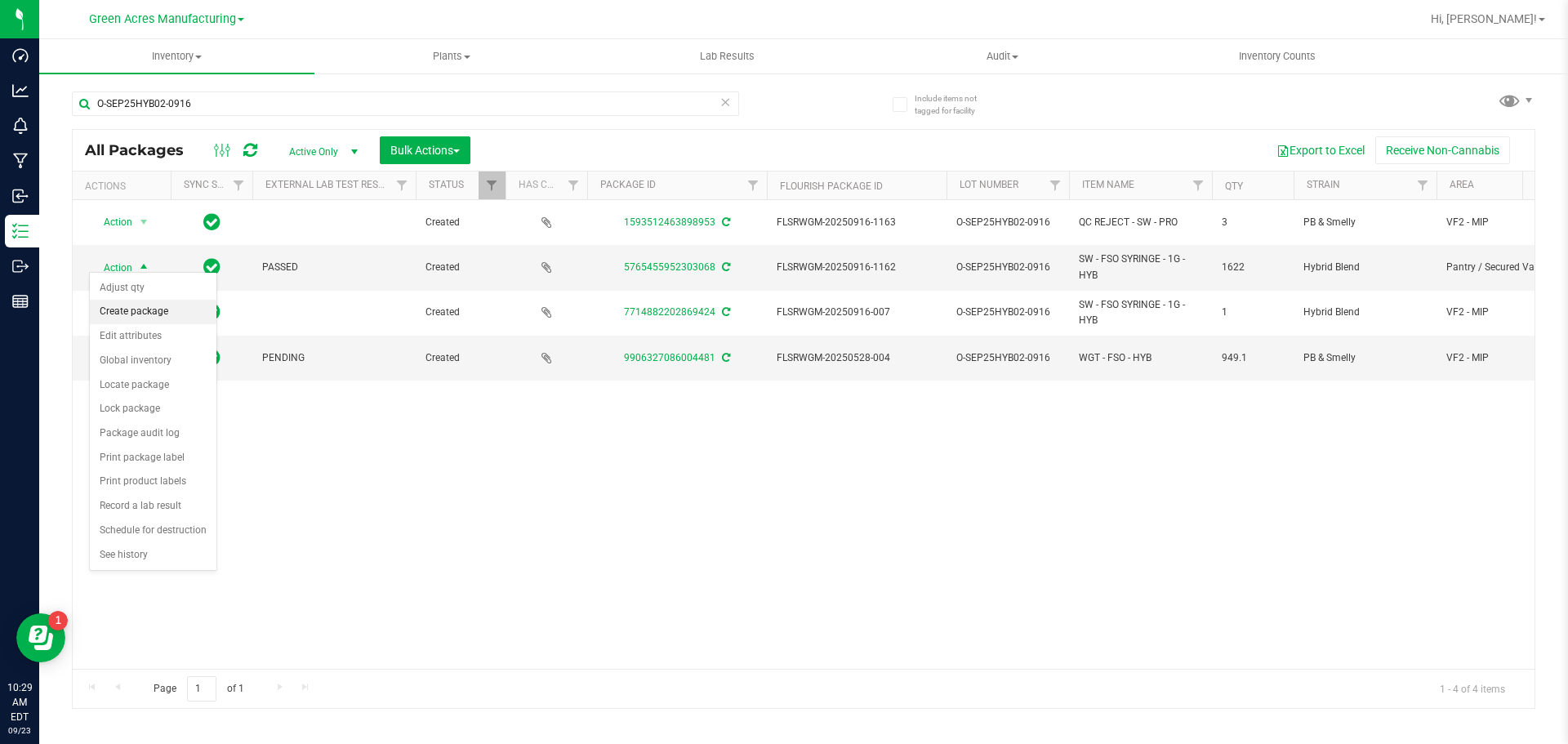
click at [153, 316] on li "Create package" at bounding box center [153, 312] width 126 height 25
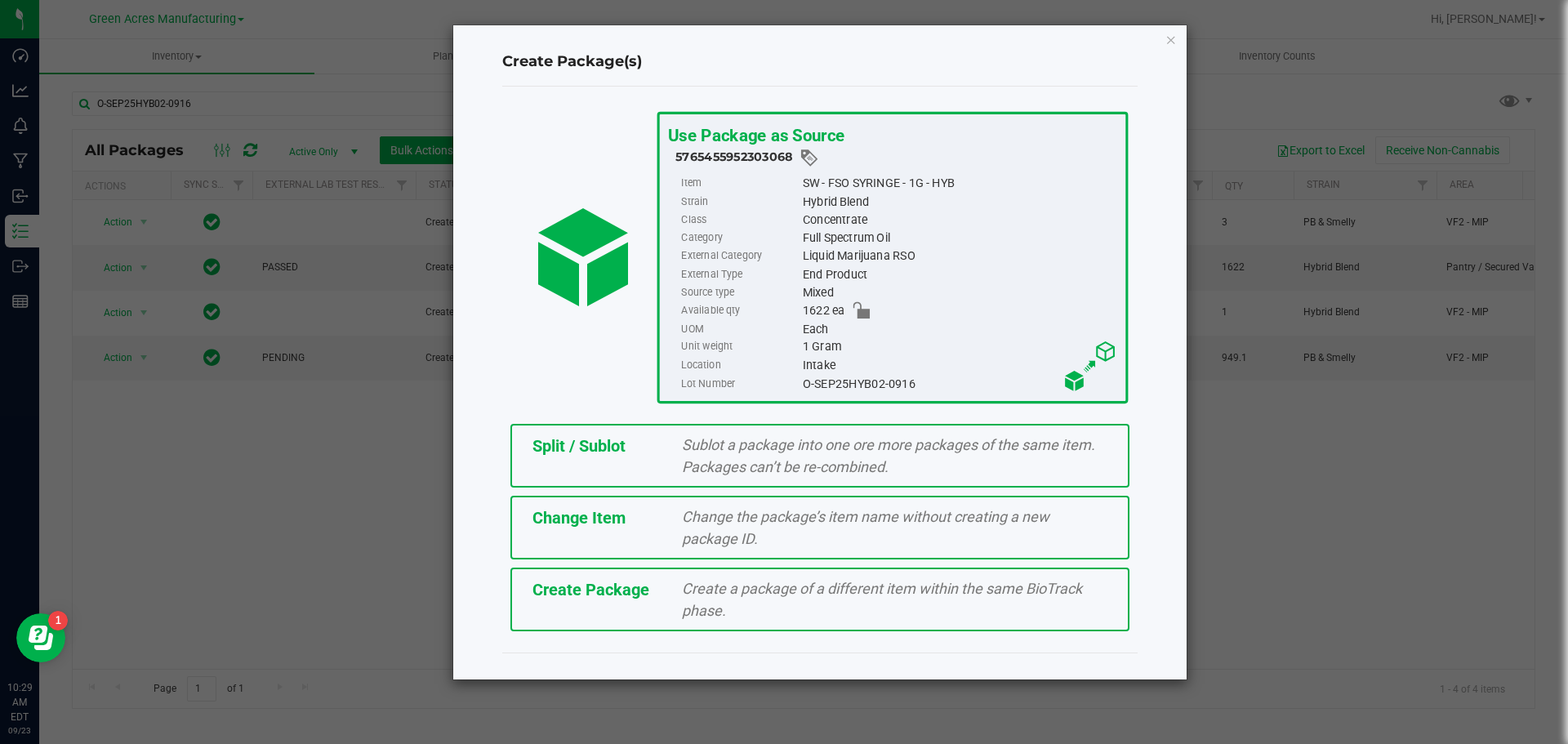
click at [562, 587] on span "Create Package" at bounding box center [590, 589] width 117 height 19
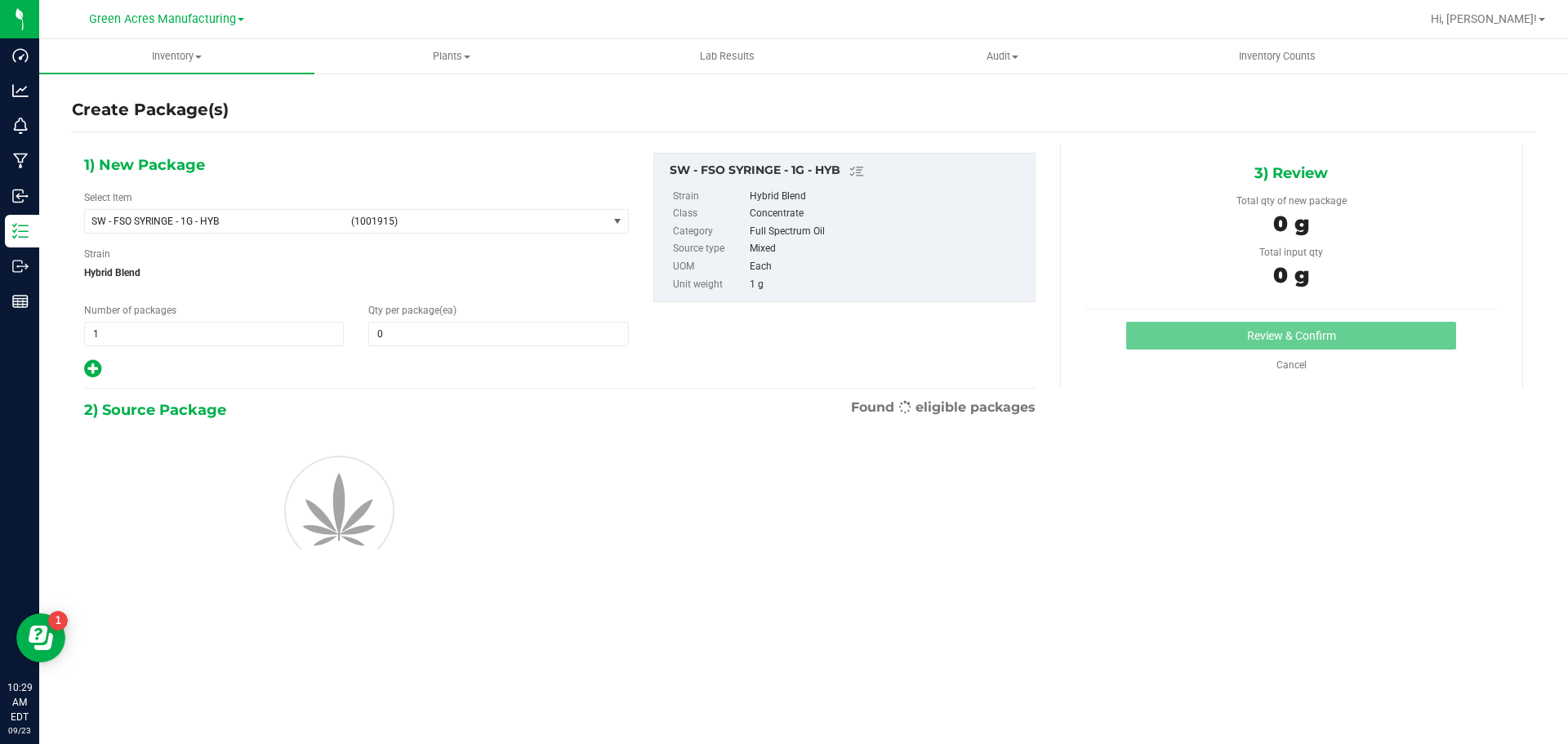
type input "0"
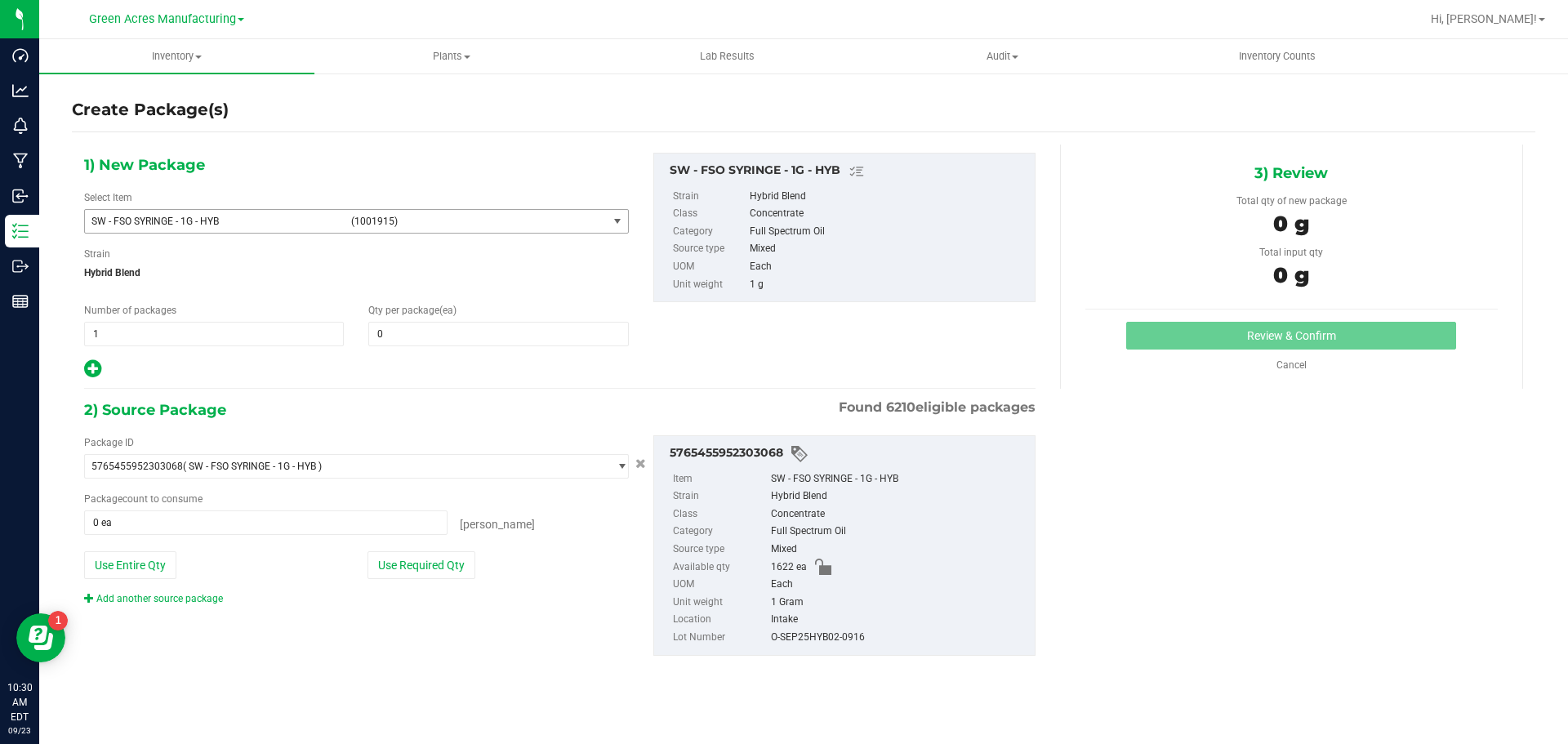
click at [392, 215] on span "(1001915)" at bounding box center [475, 221] width 250 height 11
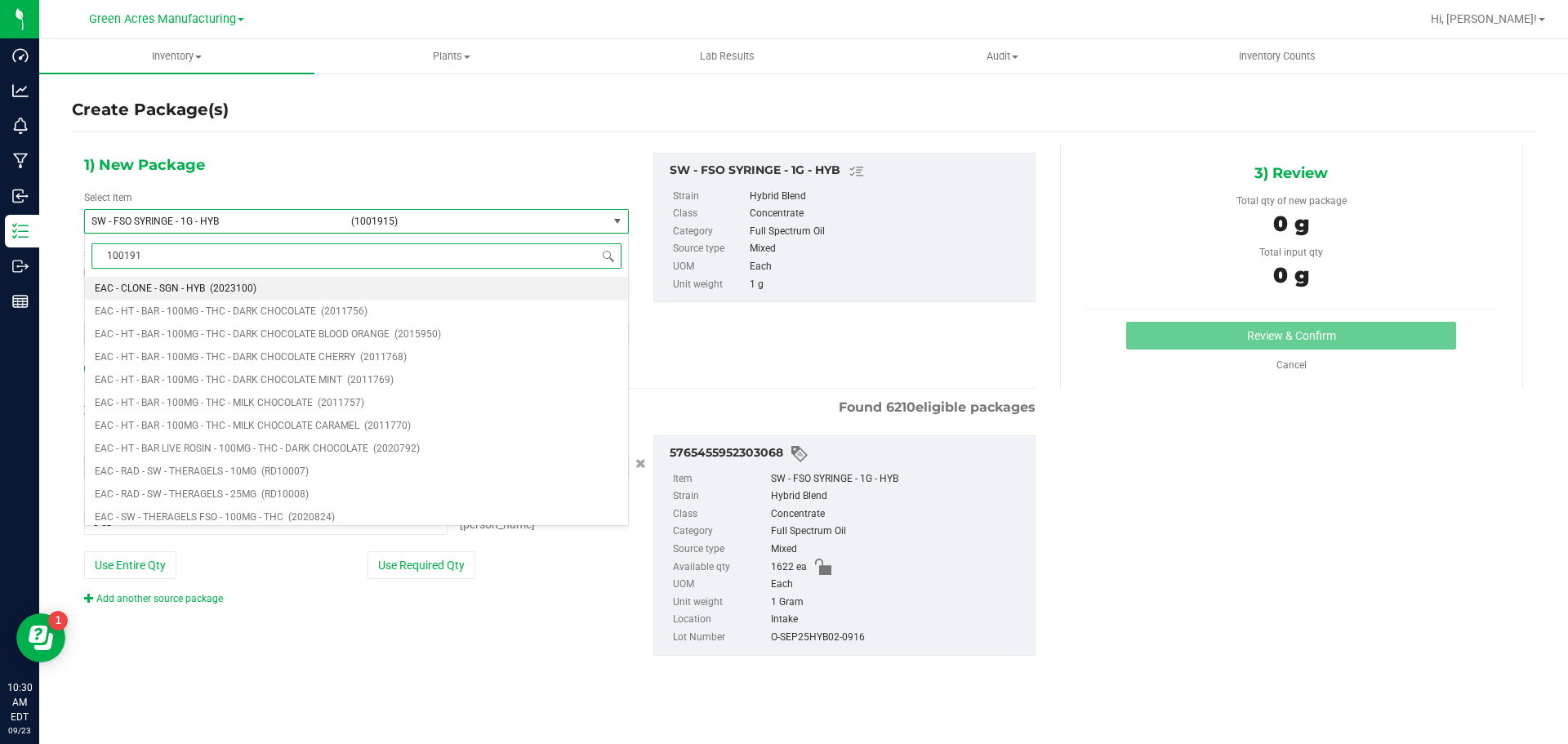
type input "1001915"
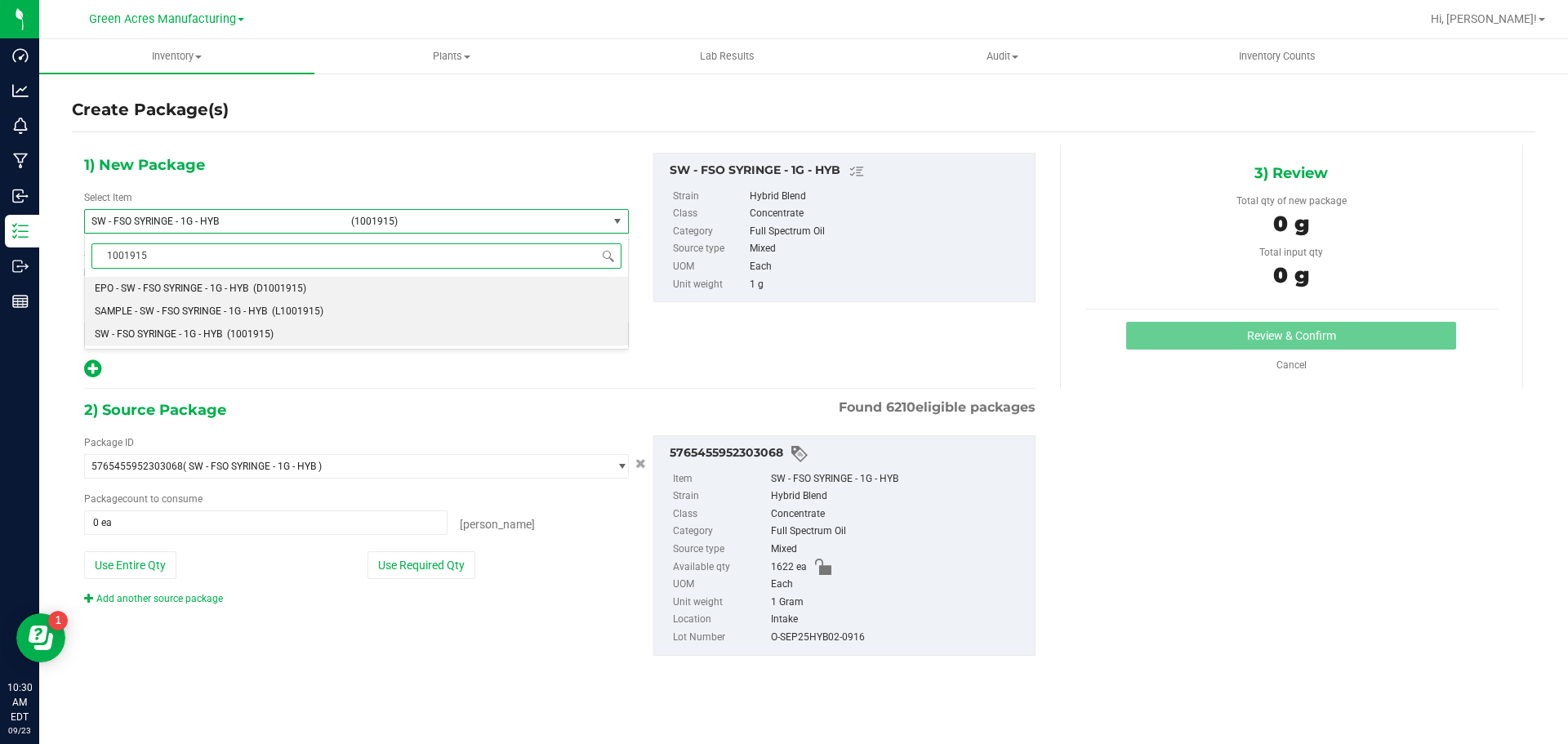
click at [172, 312] on span "SAMPLE - SW - FSO SYRINGE - 1G - HYB" at bounding box center [180, 311] width 172 height 11
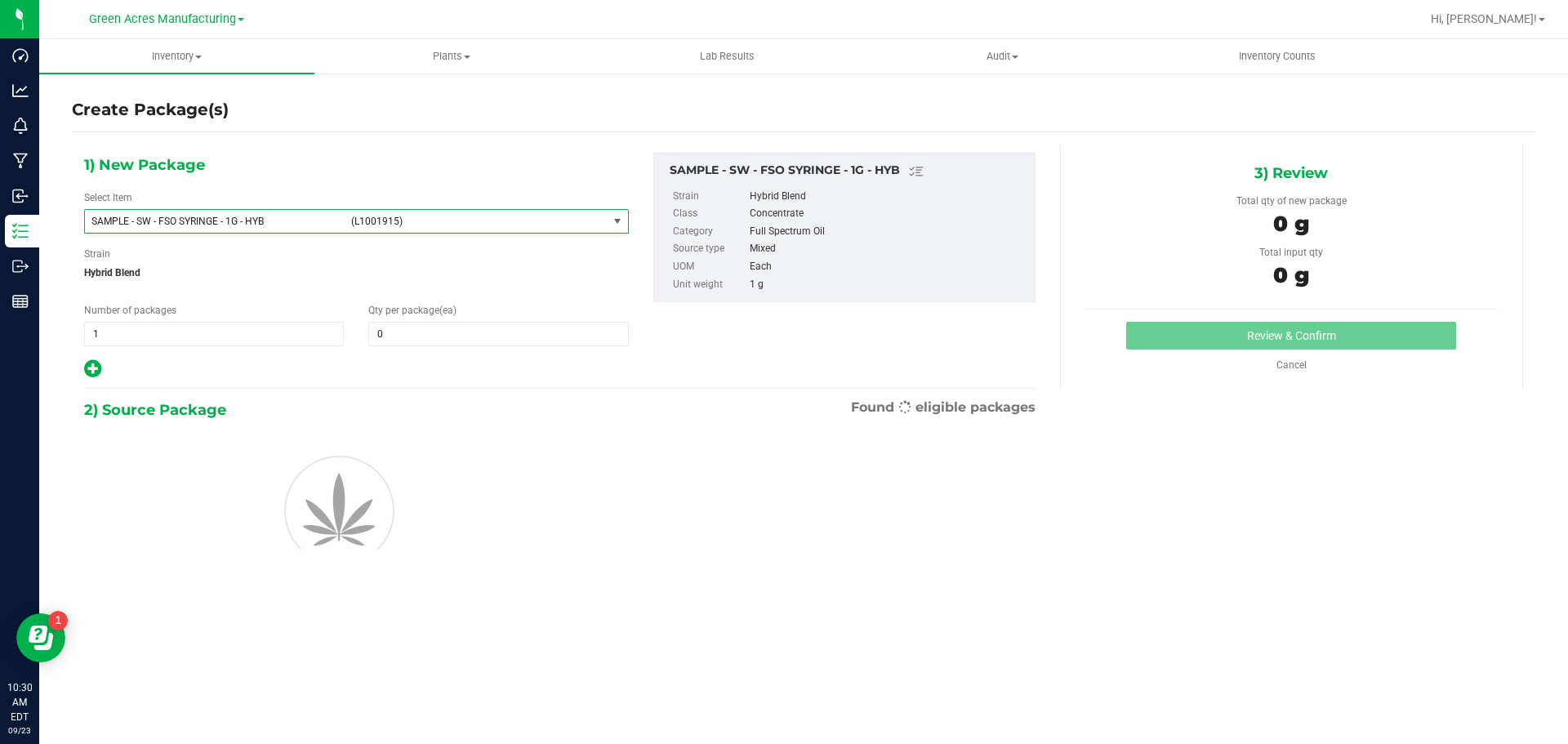
type input "0"
click at [154, 333] on span "1 1" at bounding box center [214, 333] width 260 height 25
type input "2"
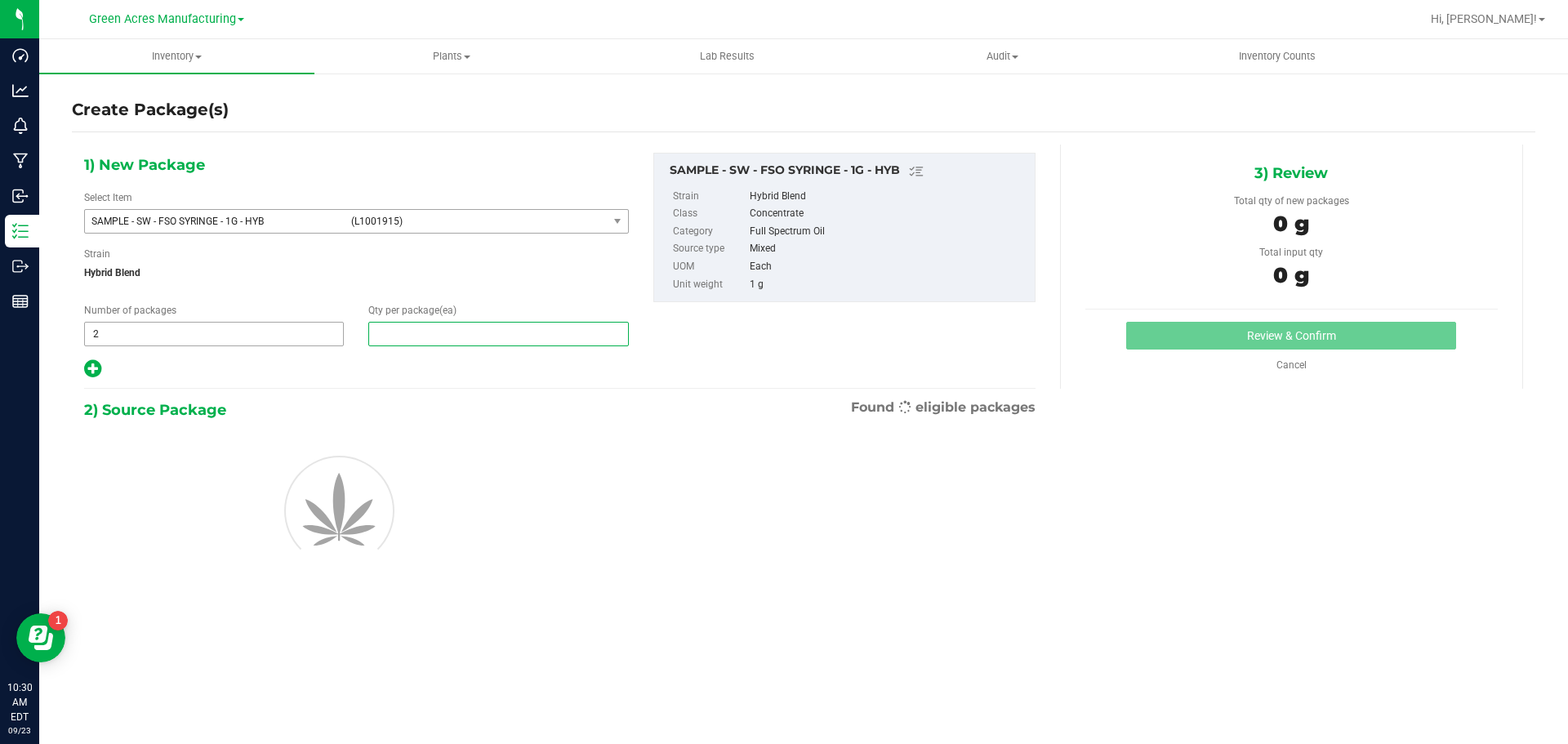
type input "1"
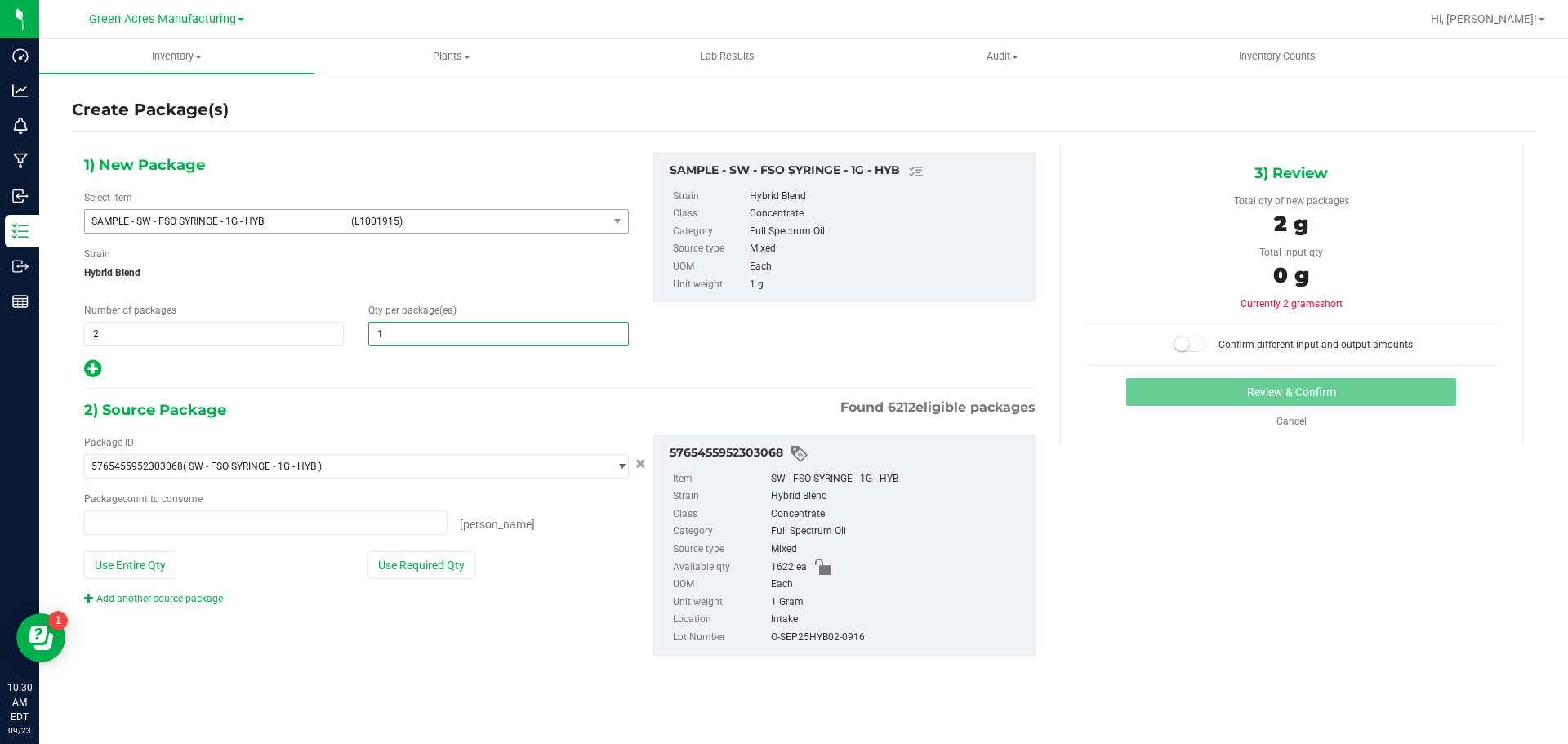
type input "0 ea"
type input "1"
click at [444, 558] on button "Use Required Qty" at bounding box center [421, 565] width 108 height 28
type input "2 ea"
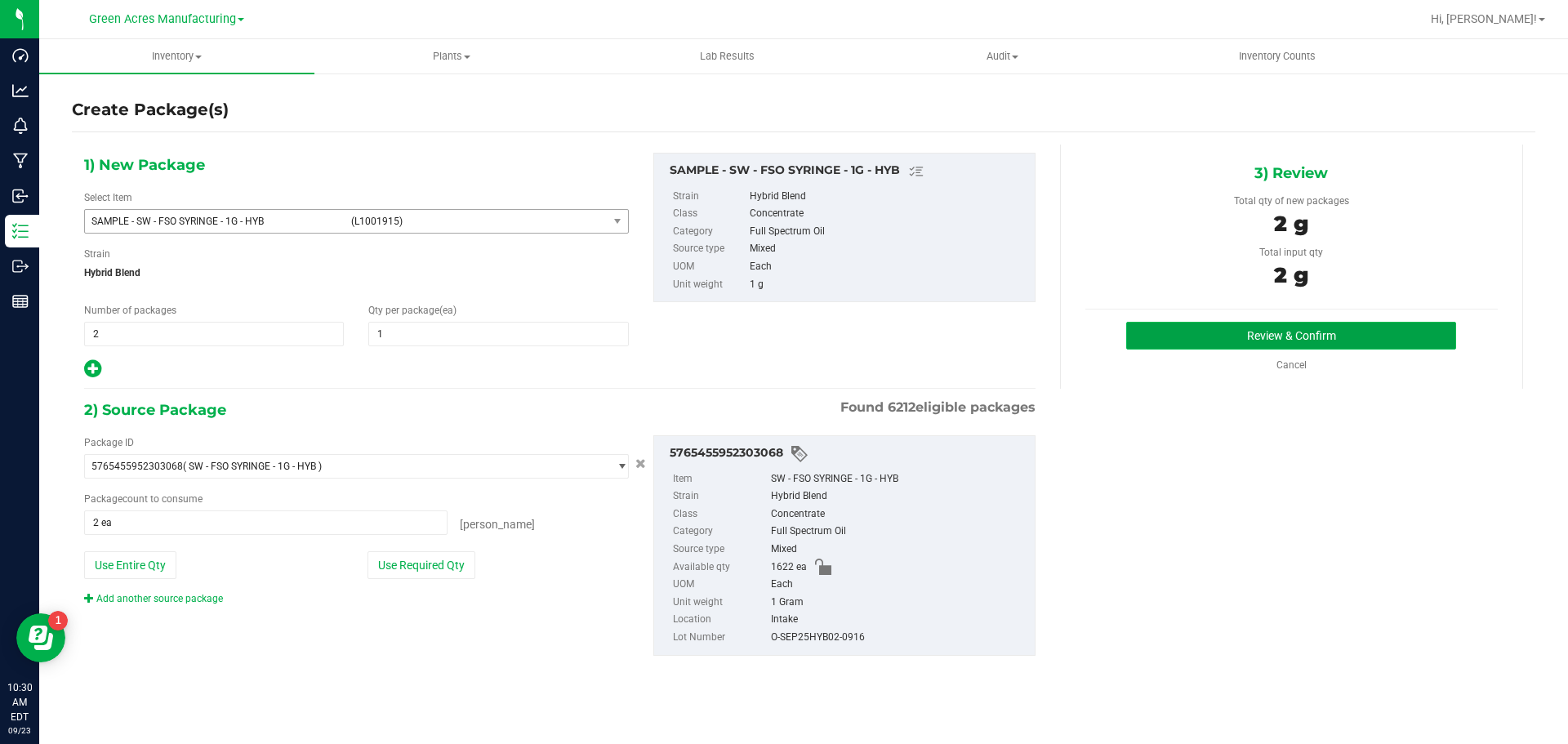
click at [1234, 331] on button "Review & Confirm" at bounding box center [1291, 335] width 330 height 28
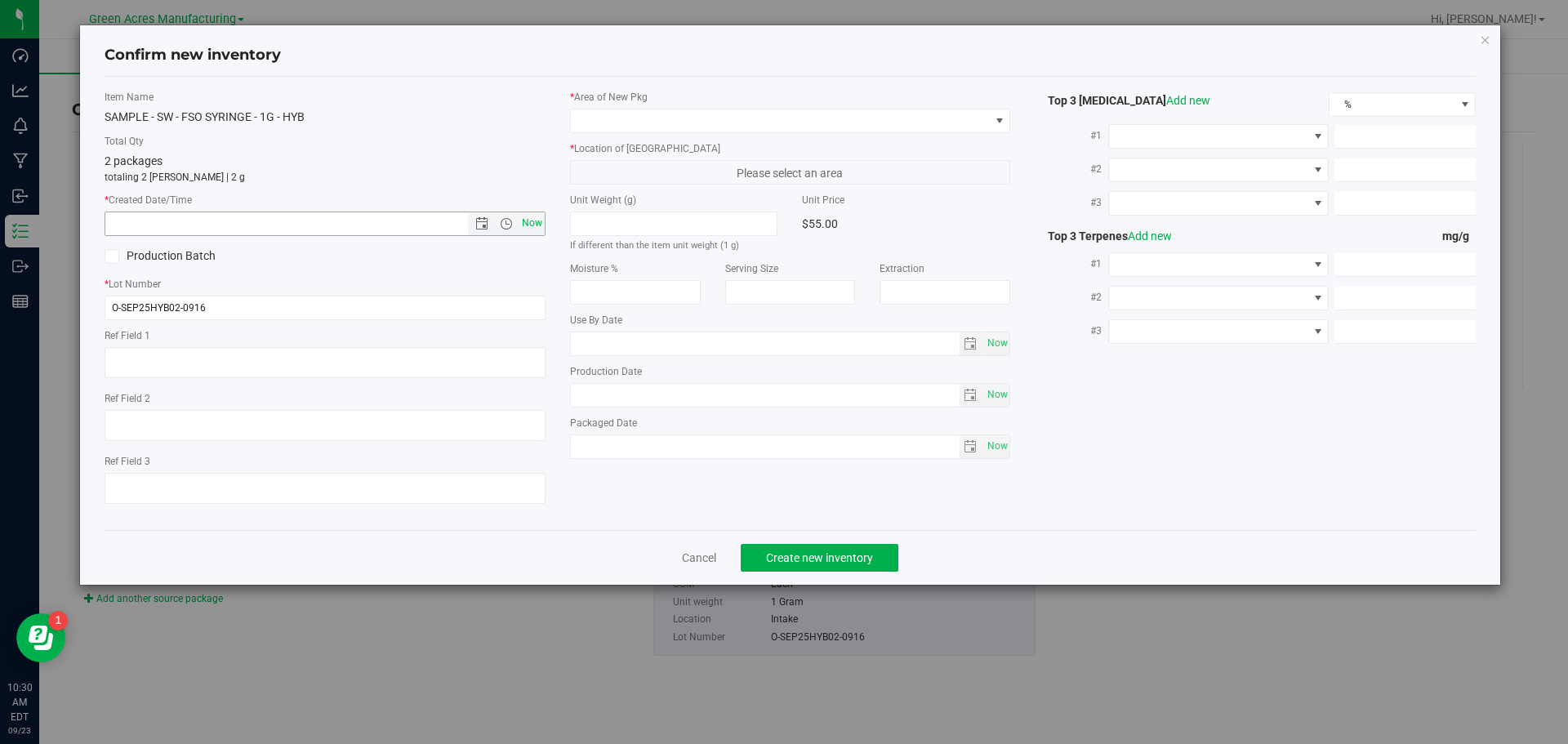
click at [536, 231] on span "Now" at bounding box center [531, 224] width 28 height 24
type input "9/23/2025 10:30 AM"
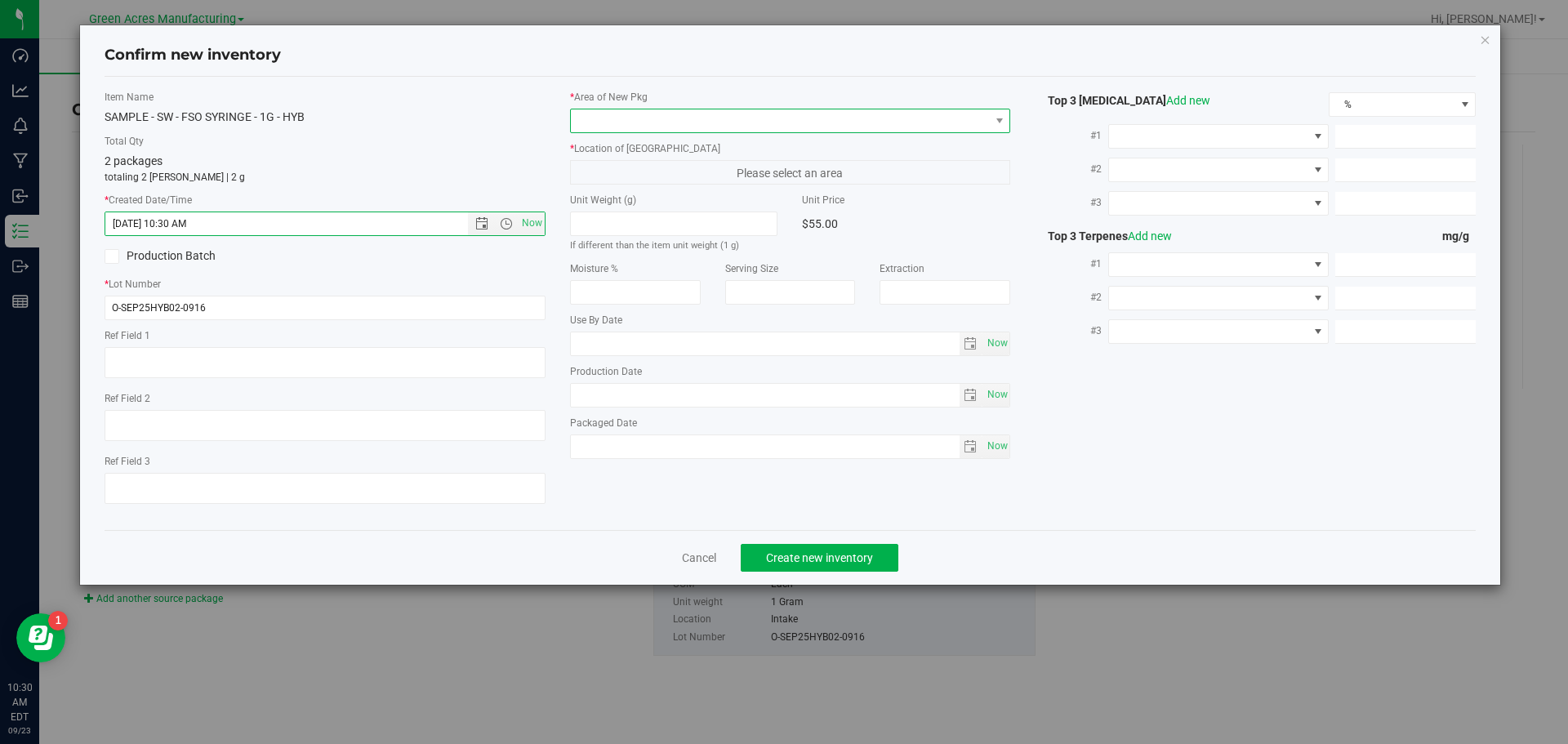
click at [646, 122] on span at bounding box center [780, 121] width 419 height 23
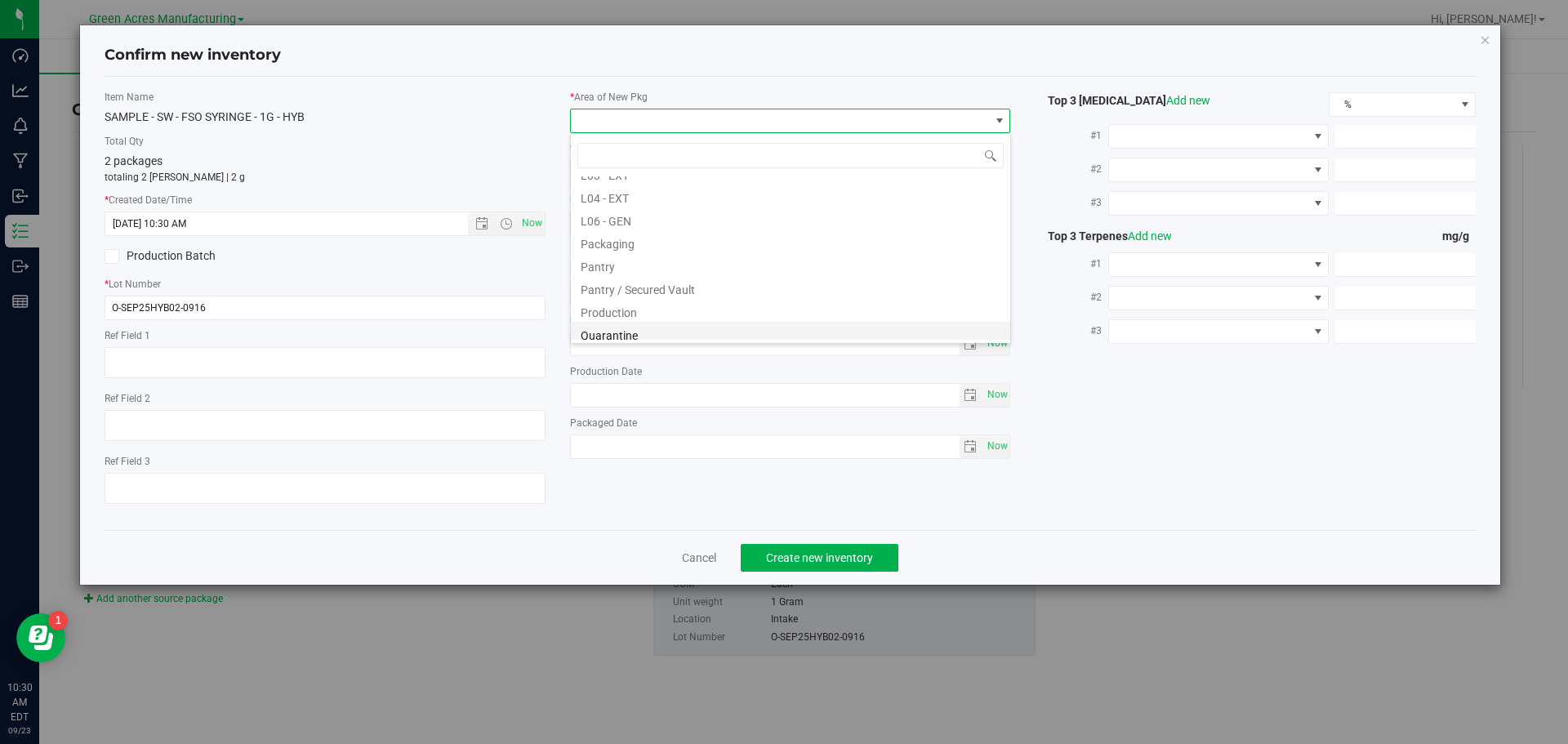
scroll to position [408, 0]
click at [668, 253] on li "Pantry / Secured Vault" at bounding box center [790, 260] width 439 height 23
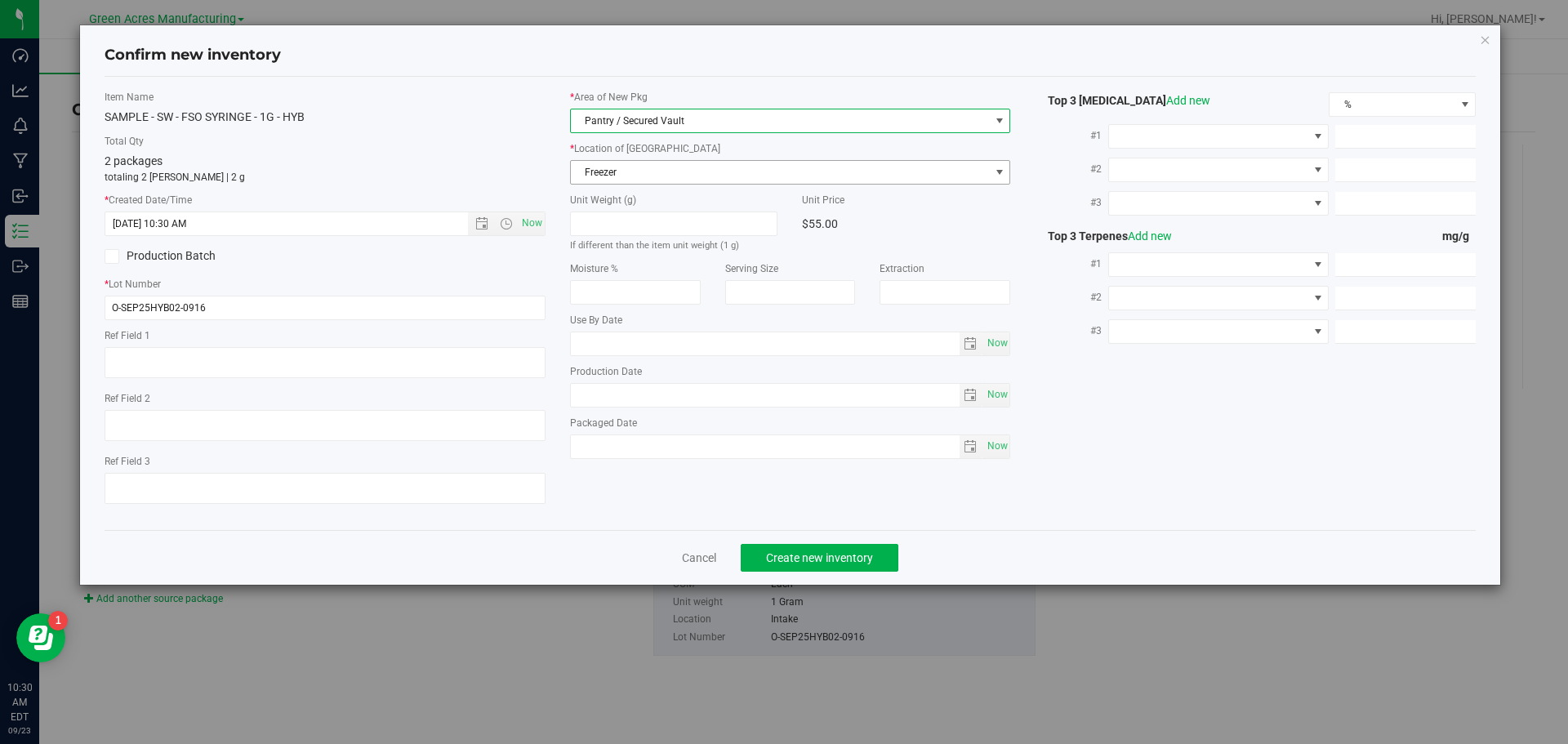
click at [695, 178] on span "Freezer" at bounding box center [780, 172] width 419 height 23
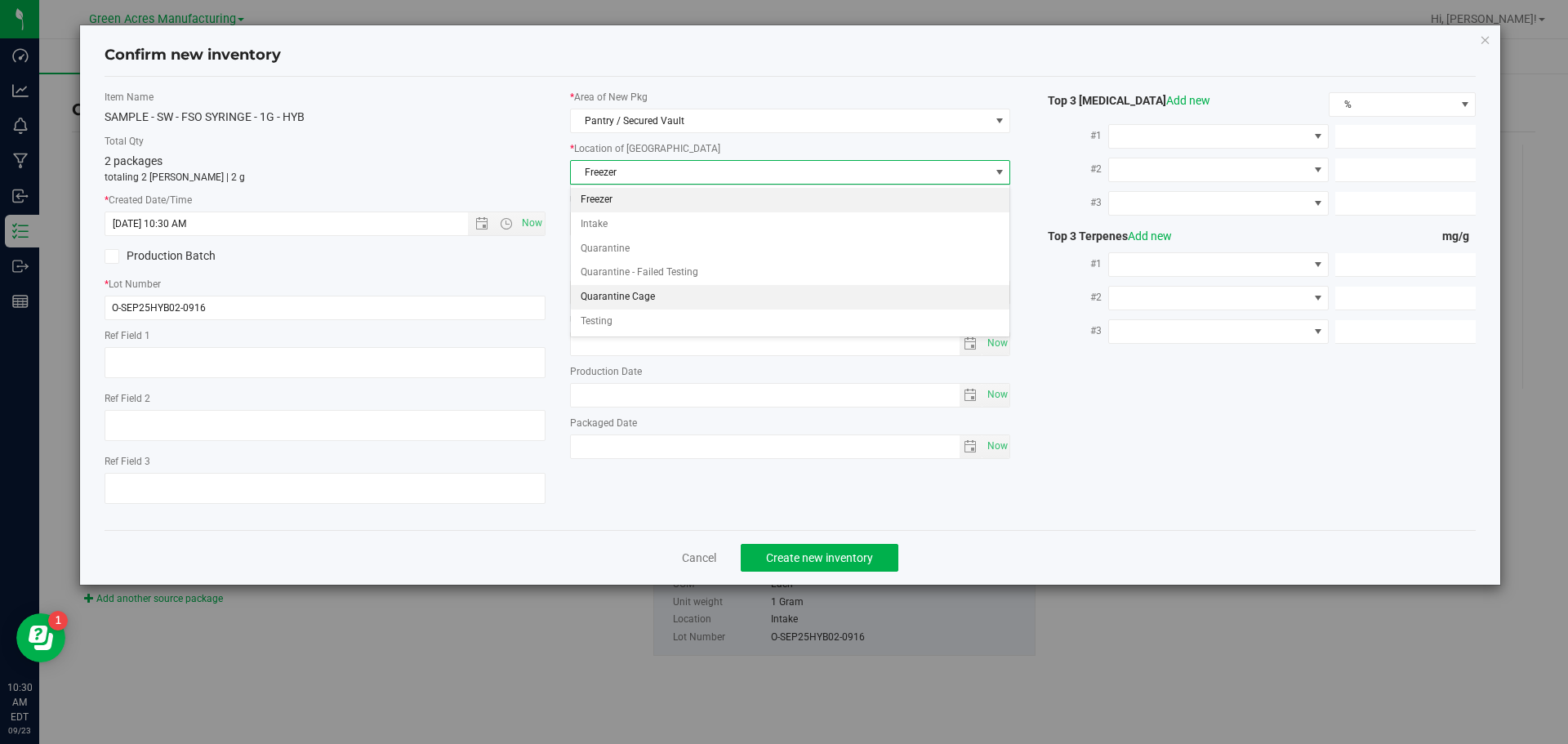
click at [653, 302] on li "Quarantine Cage" at bounding box center [790, 297] width 439 height 25
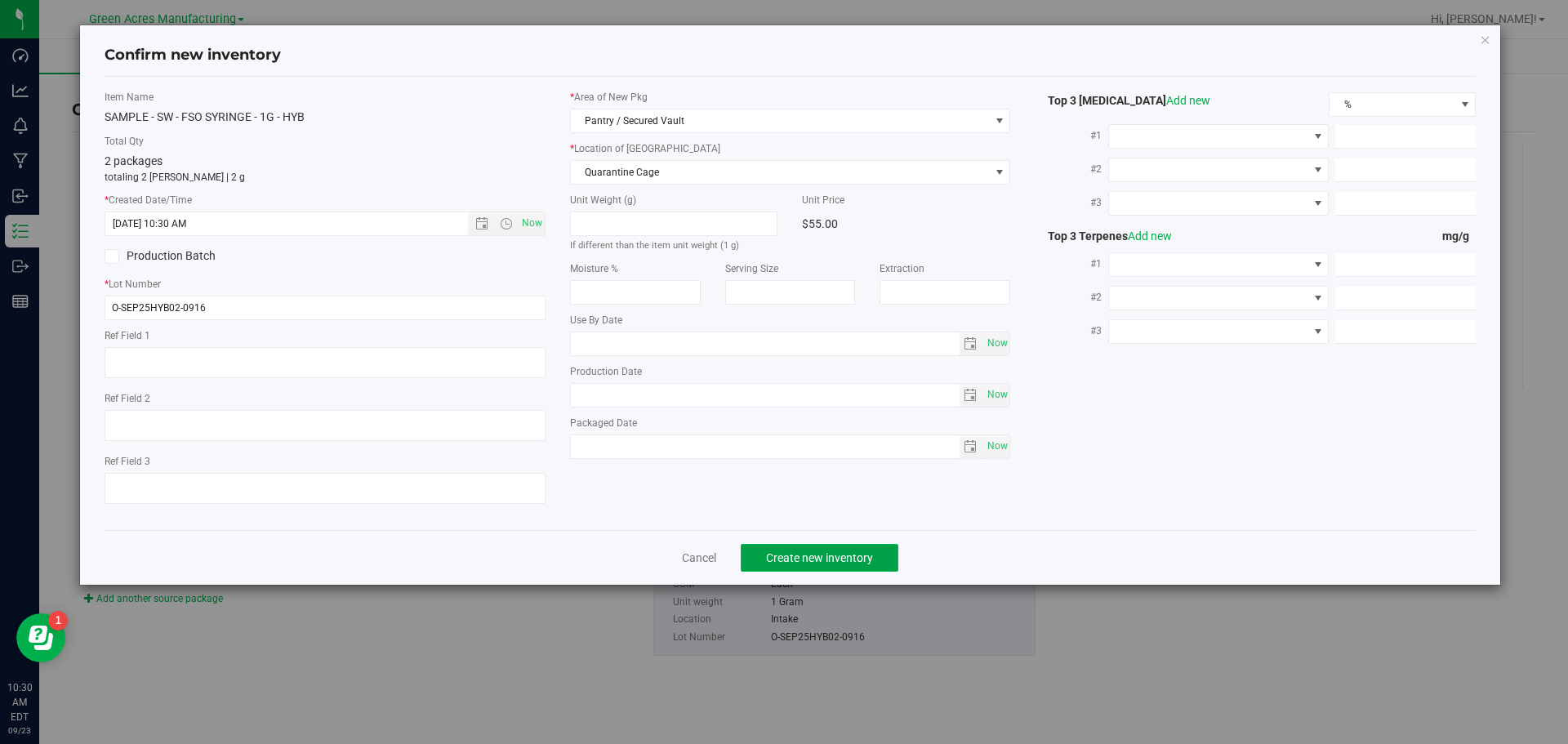
click at [789, 564] on button "Create new inventory" at bounding box center [819, 558] width 157 height 28
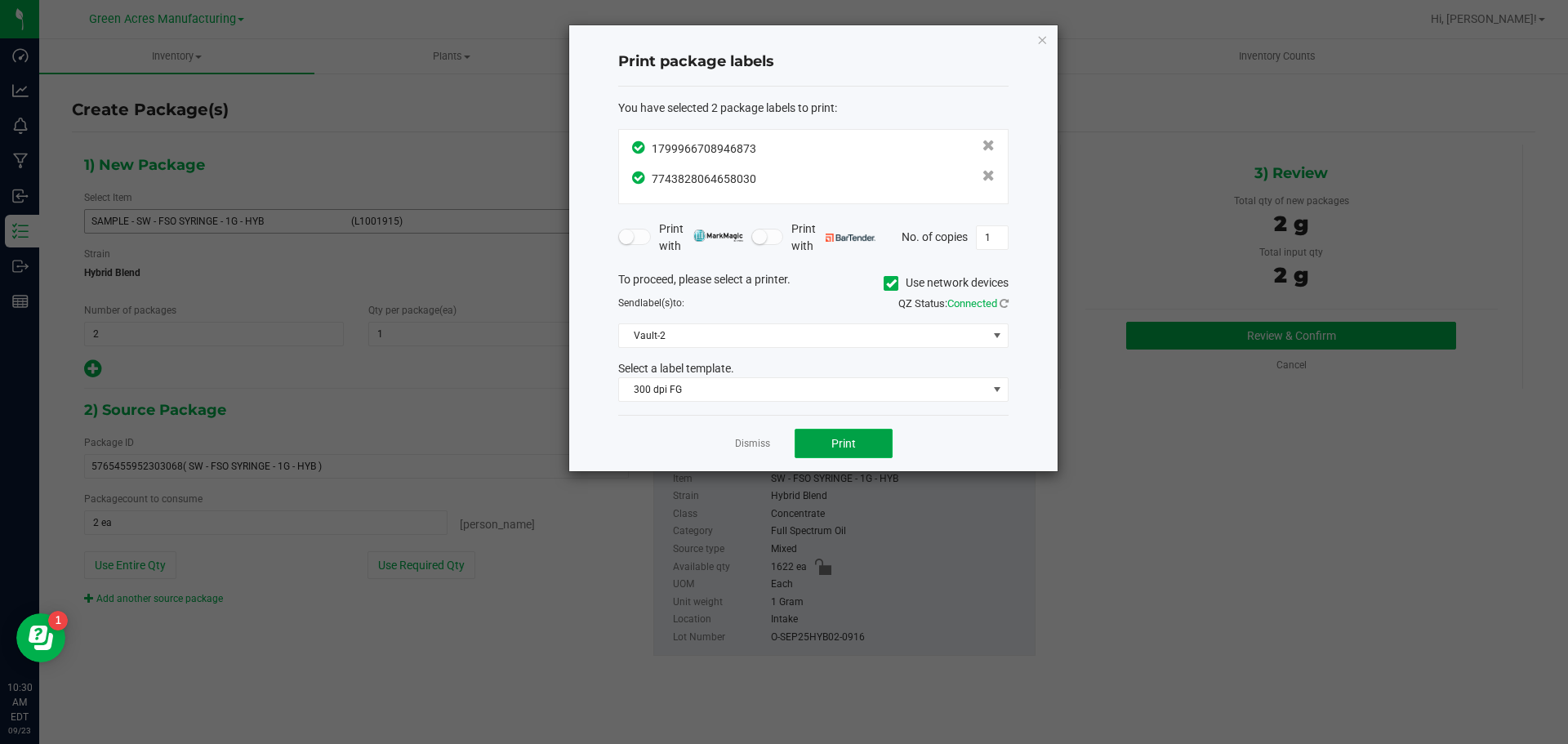
click at [828, 448] on button "Print" at bounding box center [843, 444] width 98 height 29
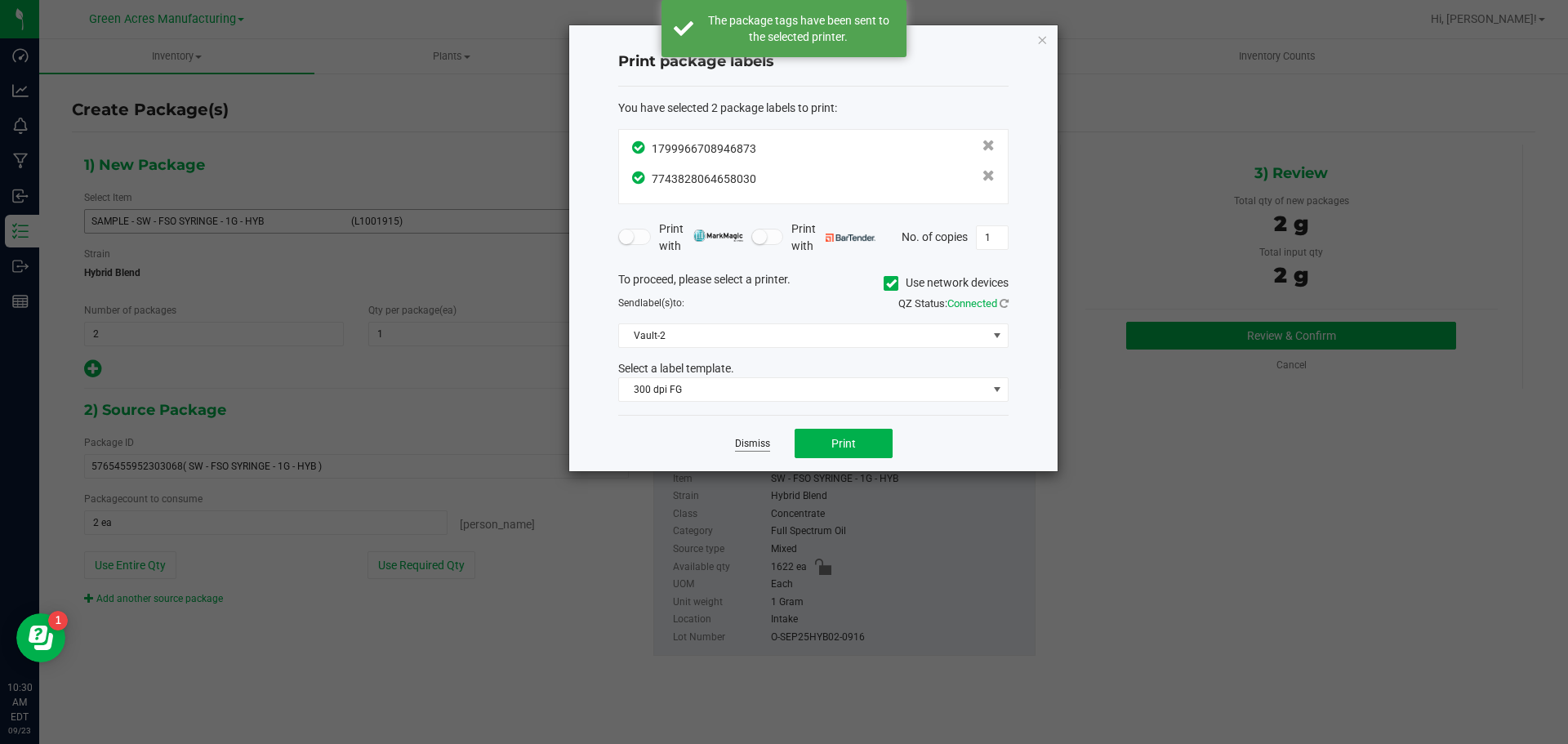
click at [762, 446] on link "Dismiss" at bounding box center [752, 444] width 35 height 14
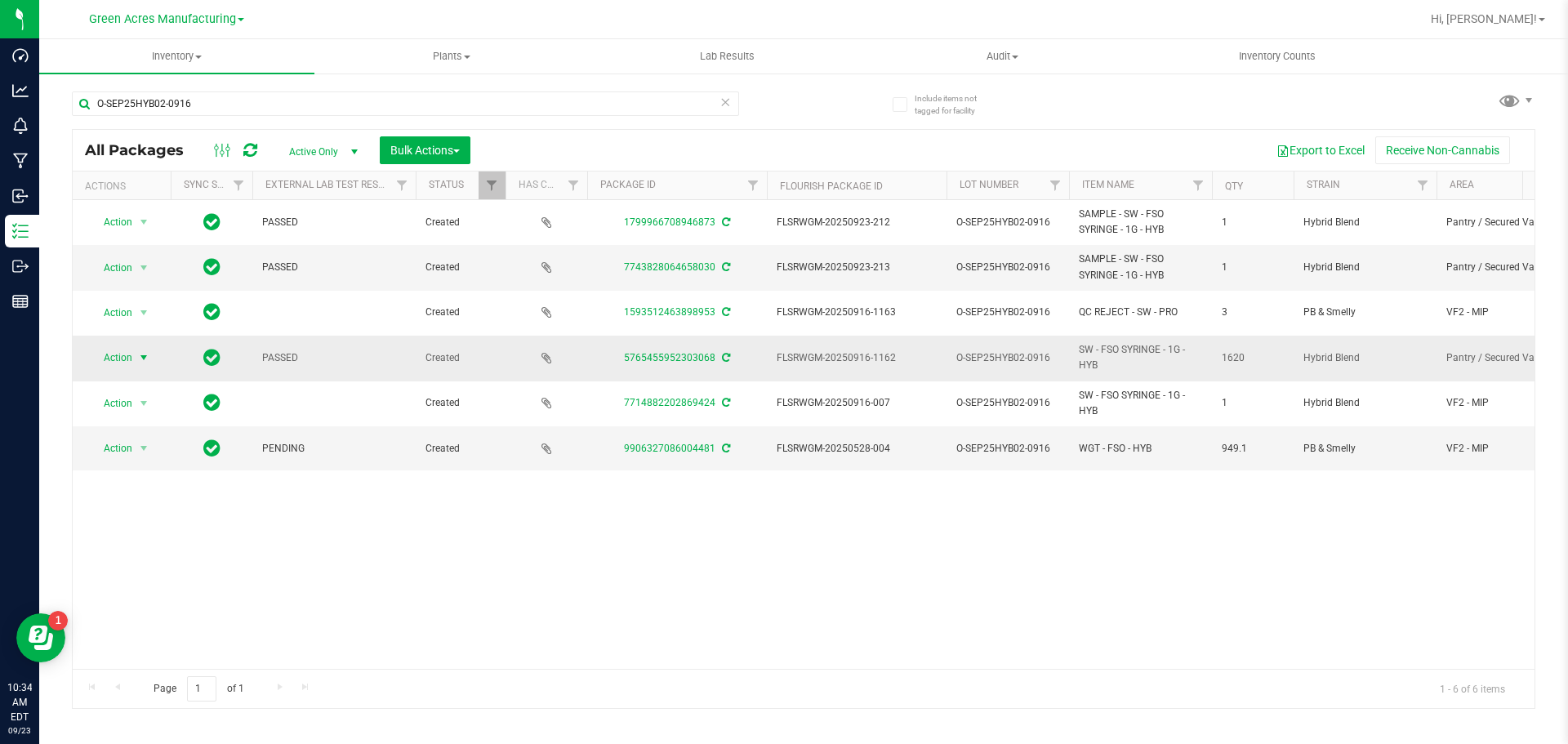
click at [135, 352] on span "select" at bounding box center [144, 357] width 20 height 23
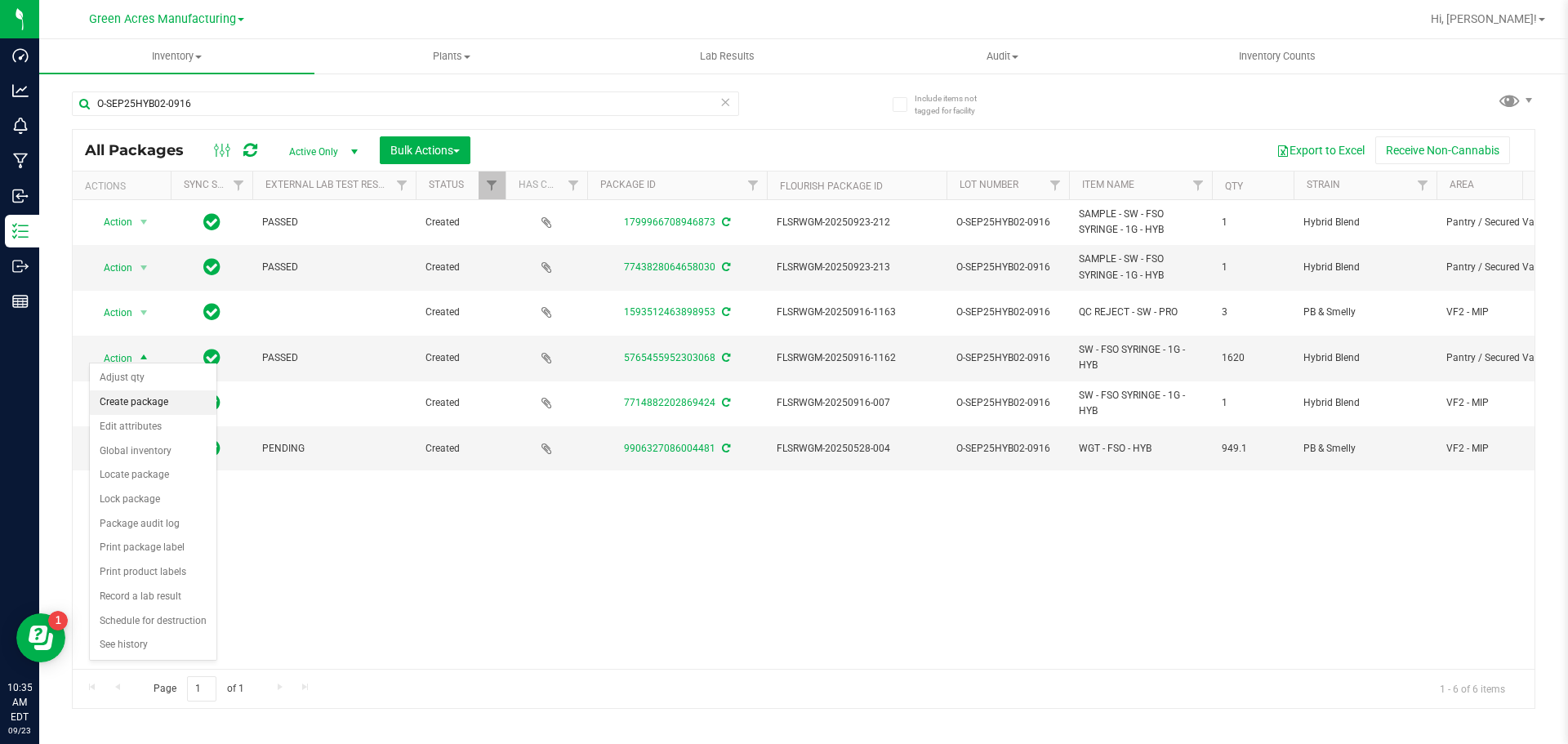
click at [156, 405] on li "Create package" at bounding box center [153, 402] width 126 height 25
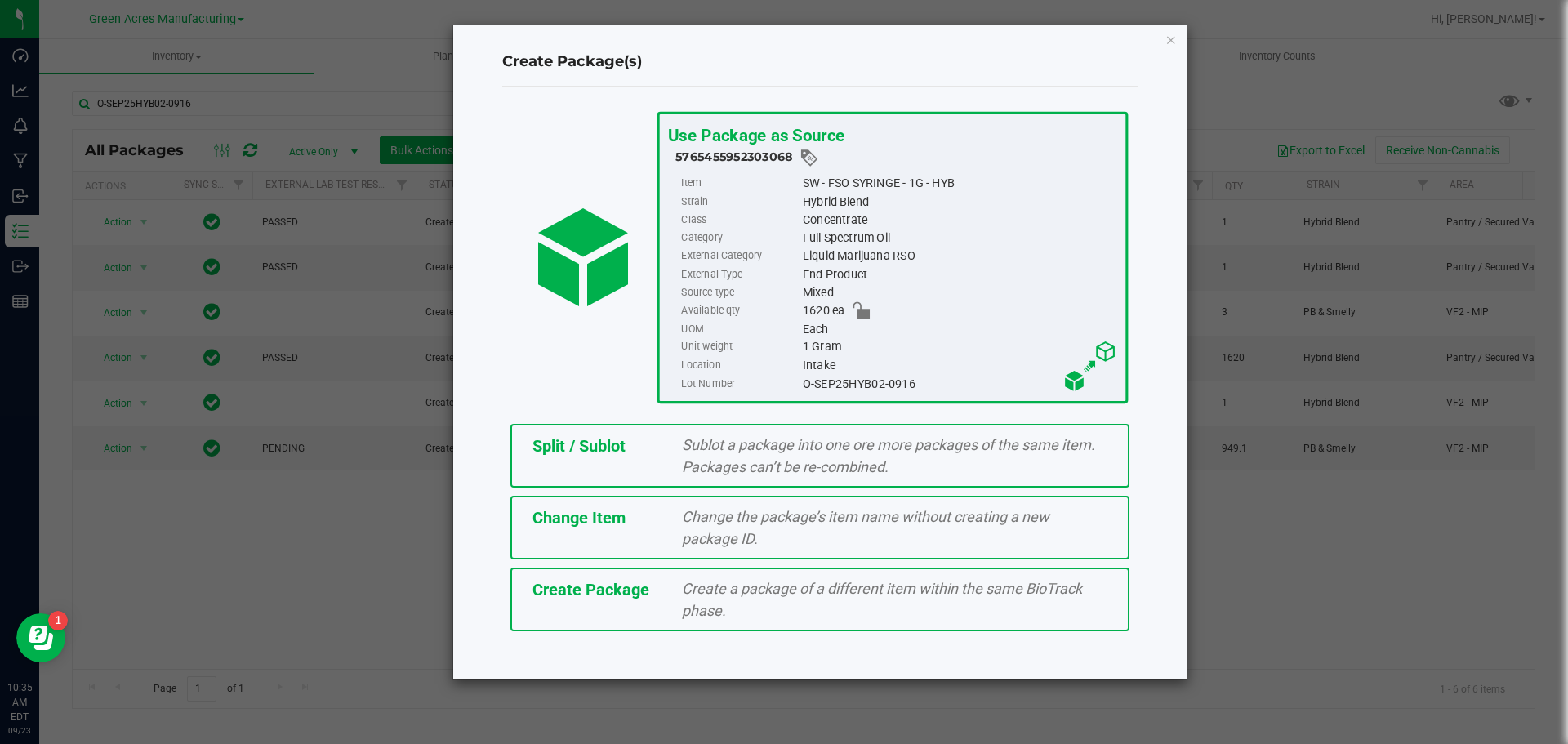
click at [575, 440] on span "Split / Sublot" at bounding box center [578, 446] width 93 height 19
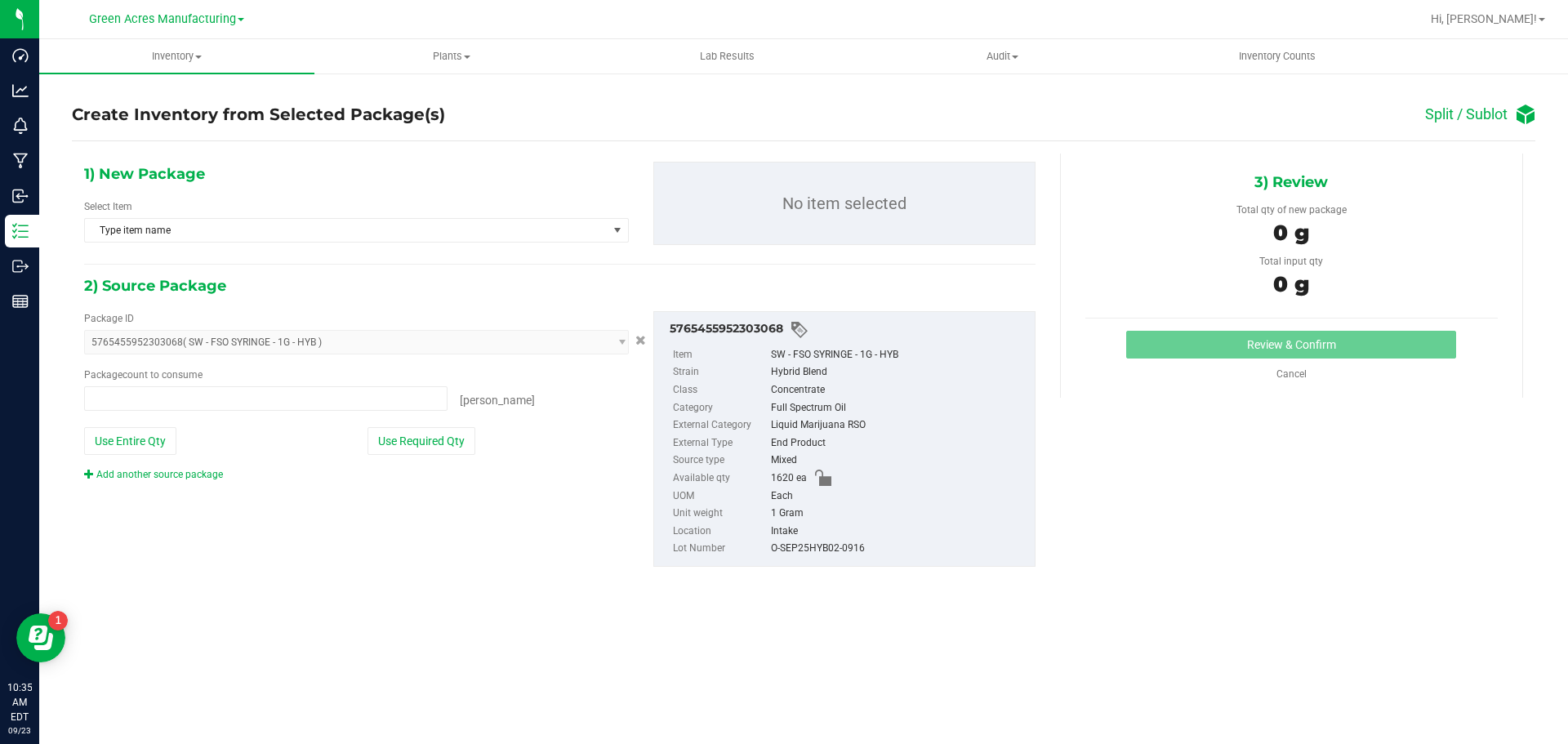
type input "0 ea"
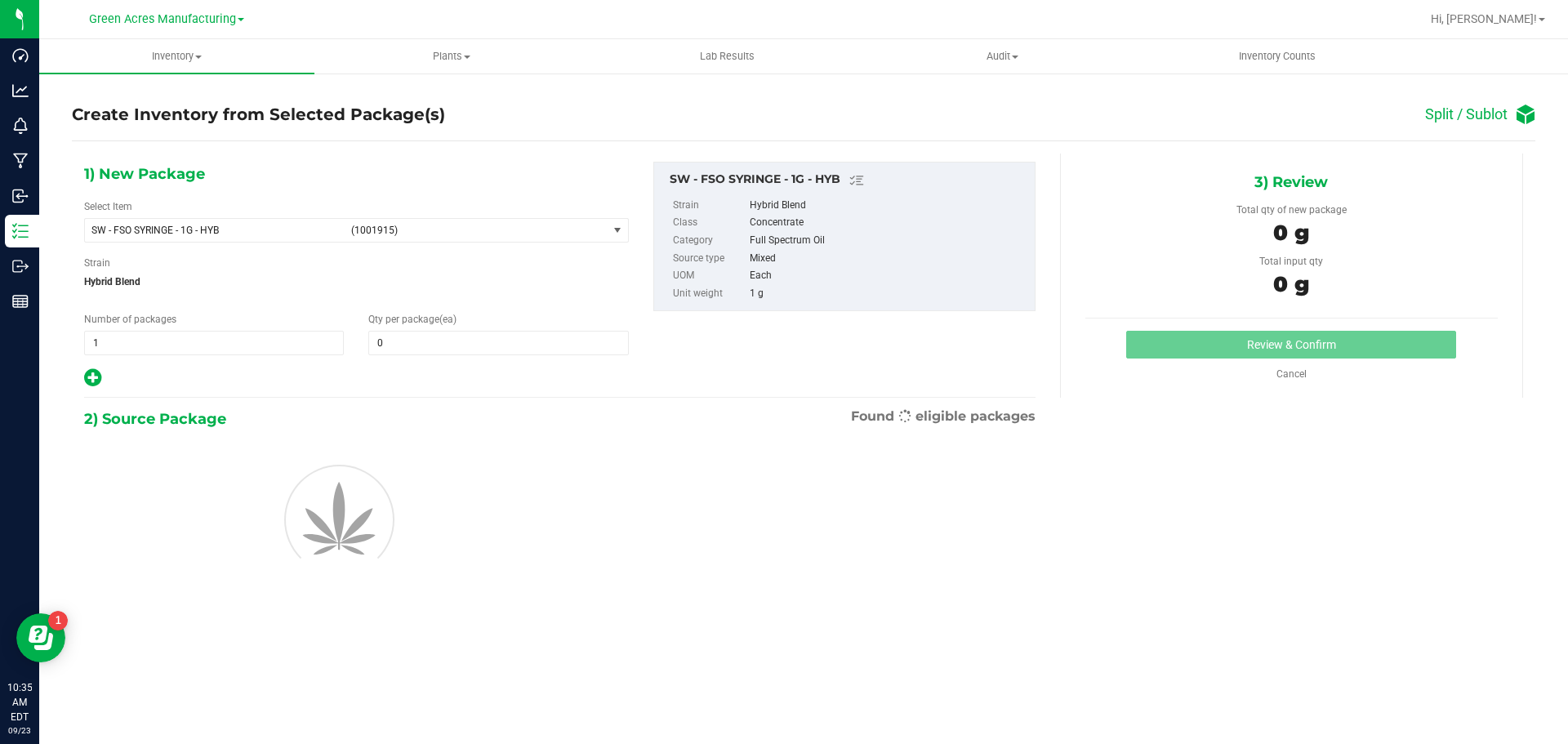
type input "0"
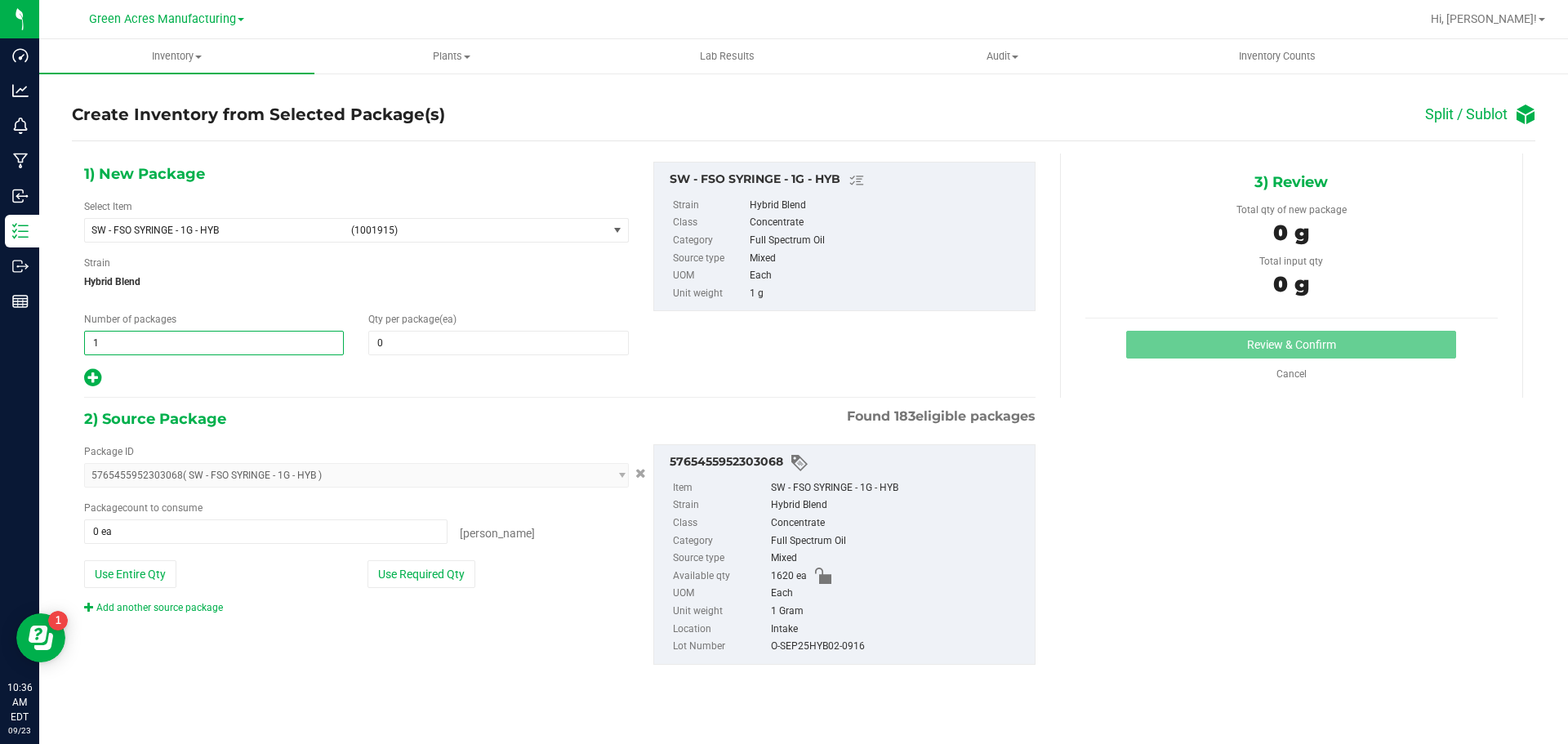
click at [134, 338] on span "1 1" at bounding box center [214, 343] width 260 height 25
type input "135"
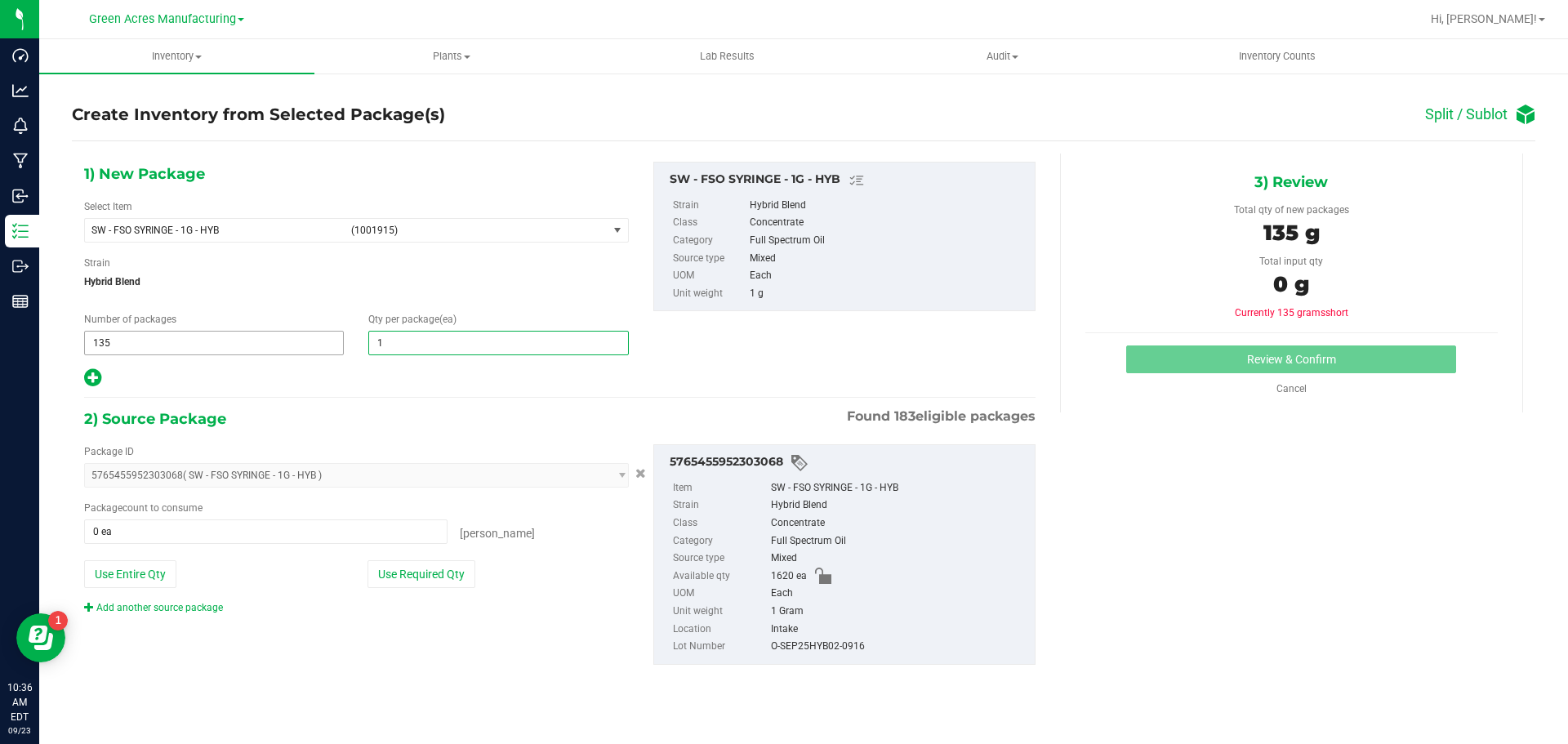
type input "12"
click at [382, 581] on button "Use Required Qty" at bounding box center [421, 574] width 108 height 28
type input "1620 ea"
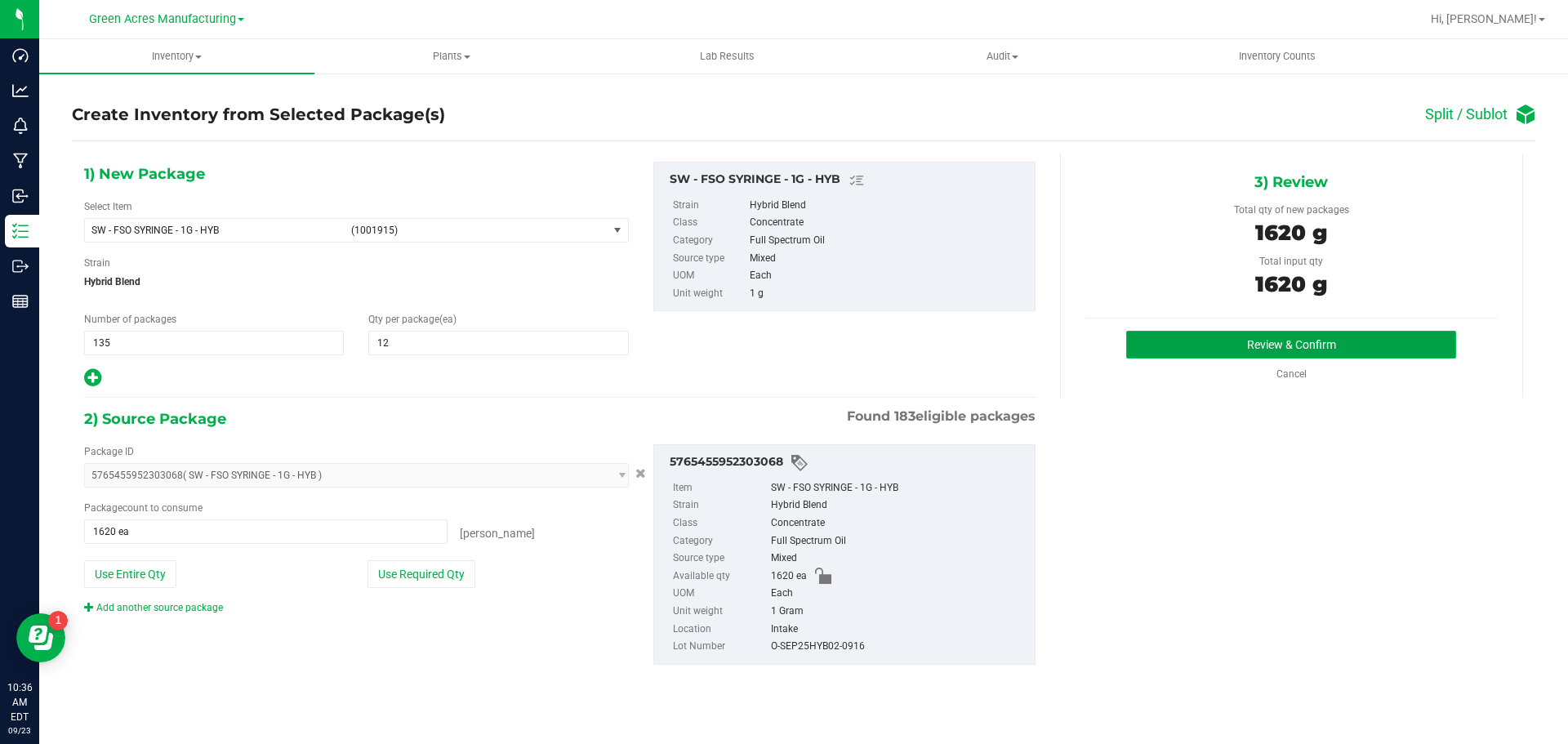
click at [1153, 343] on button "Review & Confirm" at bounding box center [1291, 344] width 330 height 28
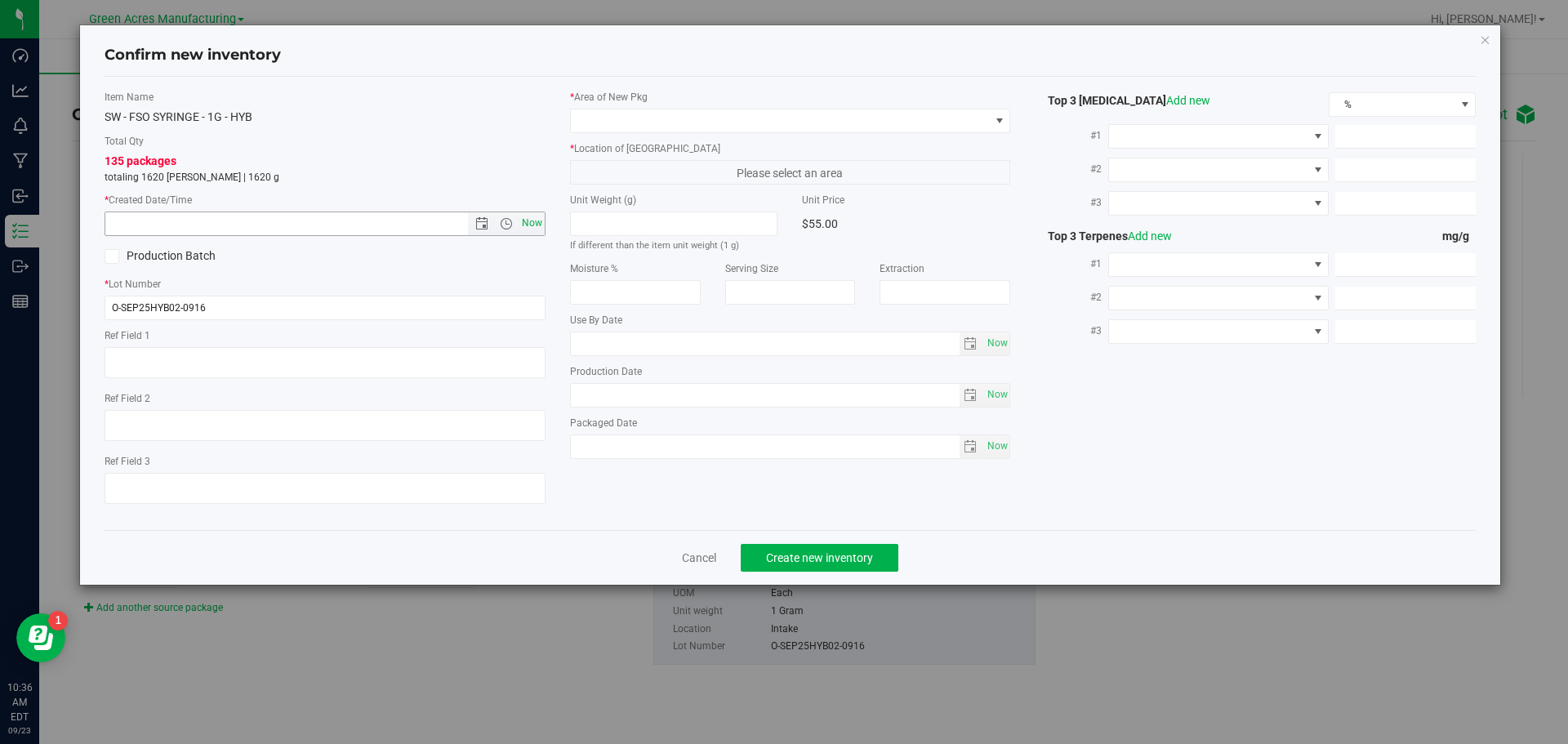
click at [523, 224] on span "Now" at bounding box center [531, 224] width 28 height 24
type input "9/23/2025 10:36 AM"
click at [630, 128] on span at bounding box center [780, 121] width 419 height 23
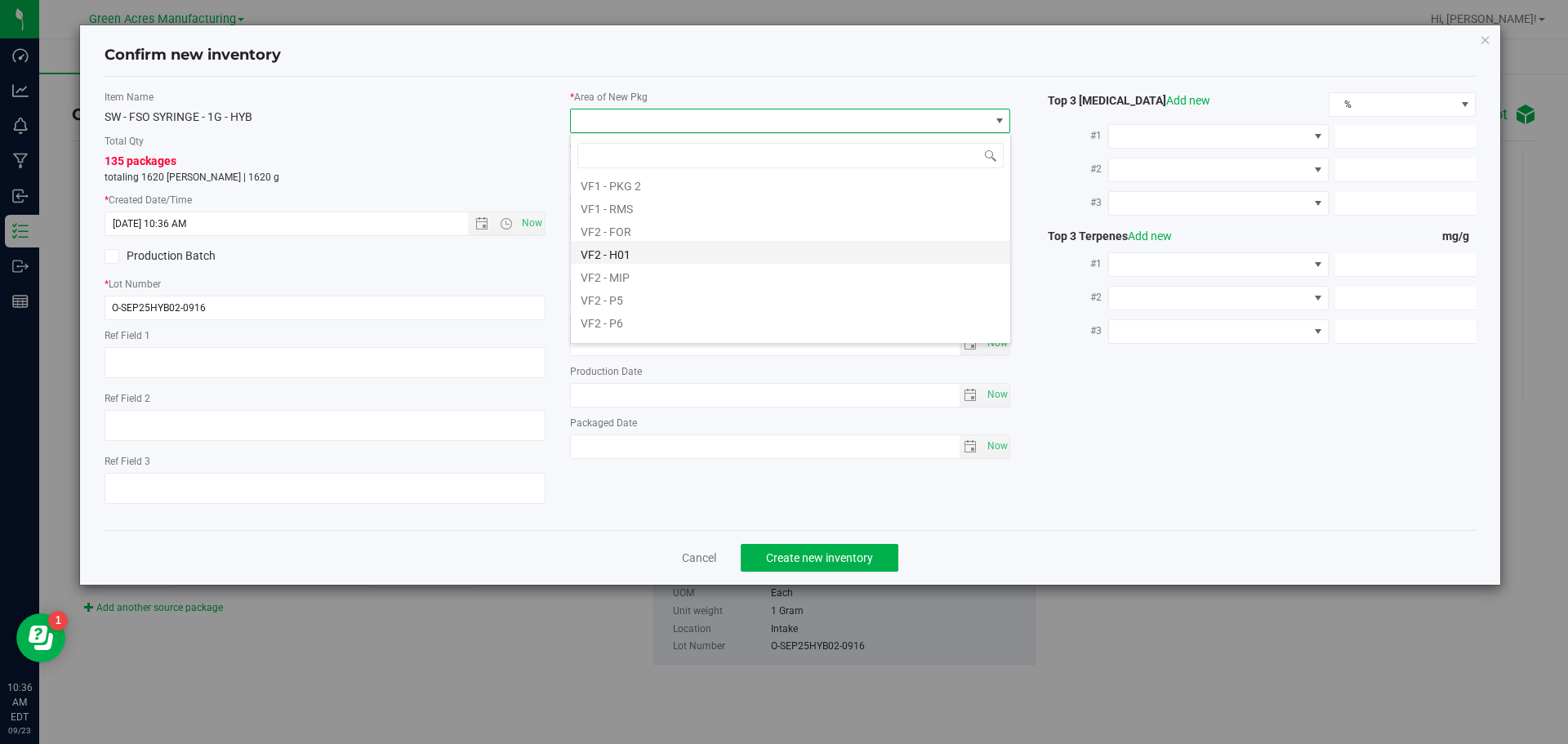
scroll to position [820, 0]
click at [647, 307] on li "VF2 - WHS" at bounding box center [790, 305] width 439 height 23
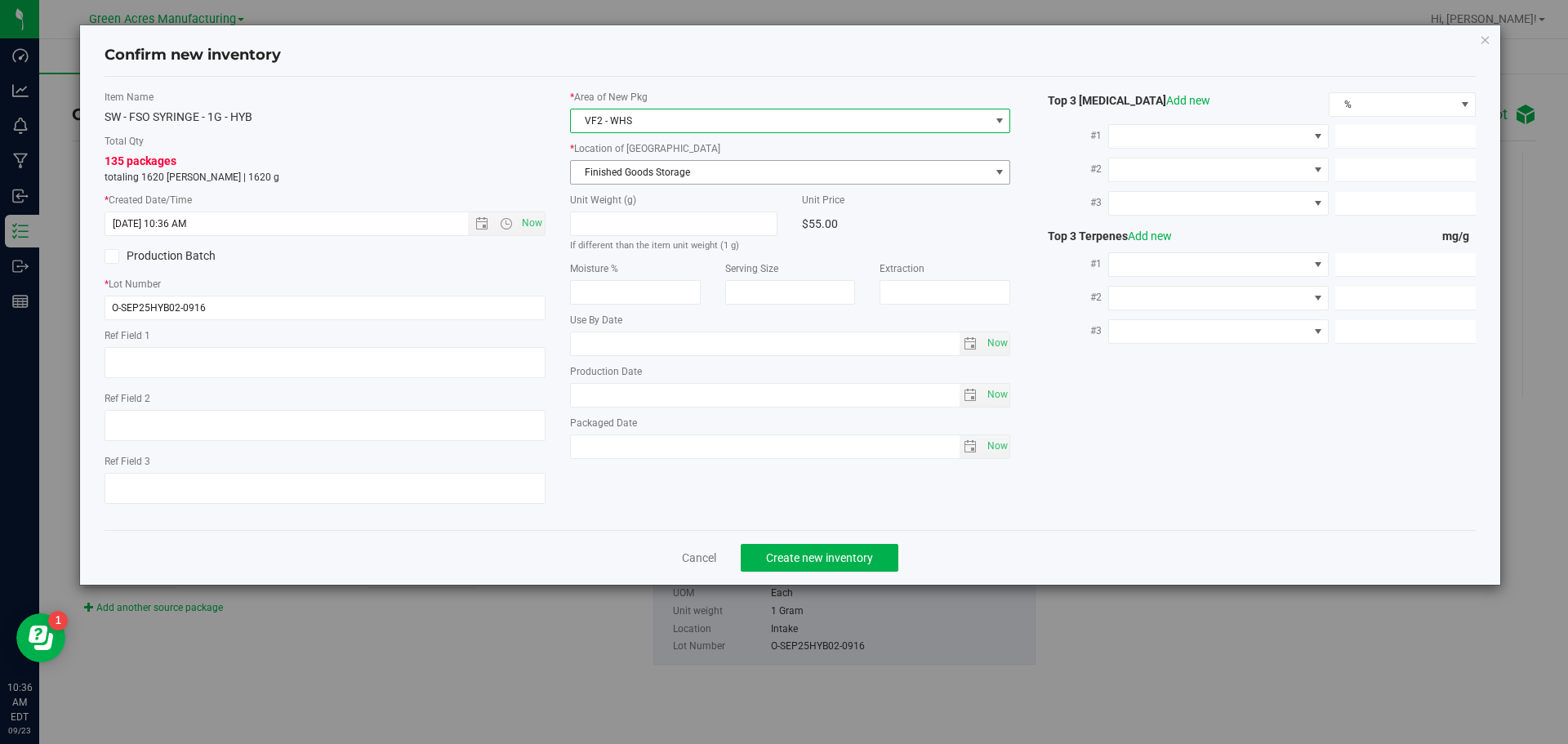
click at [639, 180] on span "Finished Goods Storage" at bounding box center [780, 172] width 419 height 23
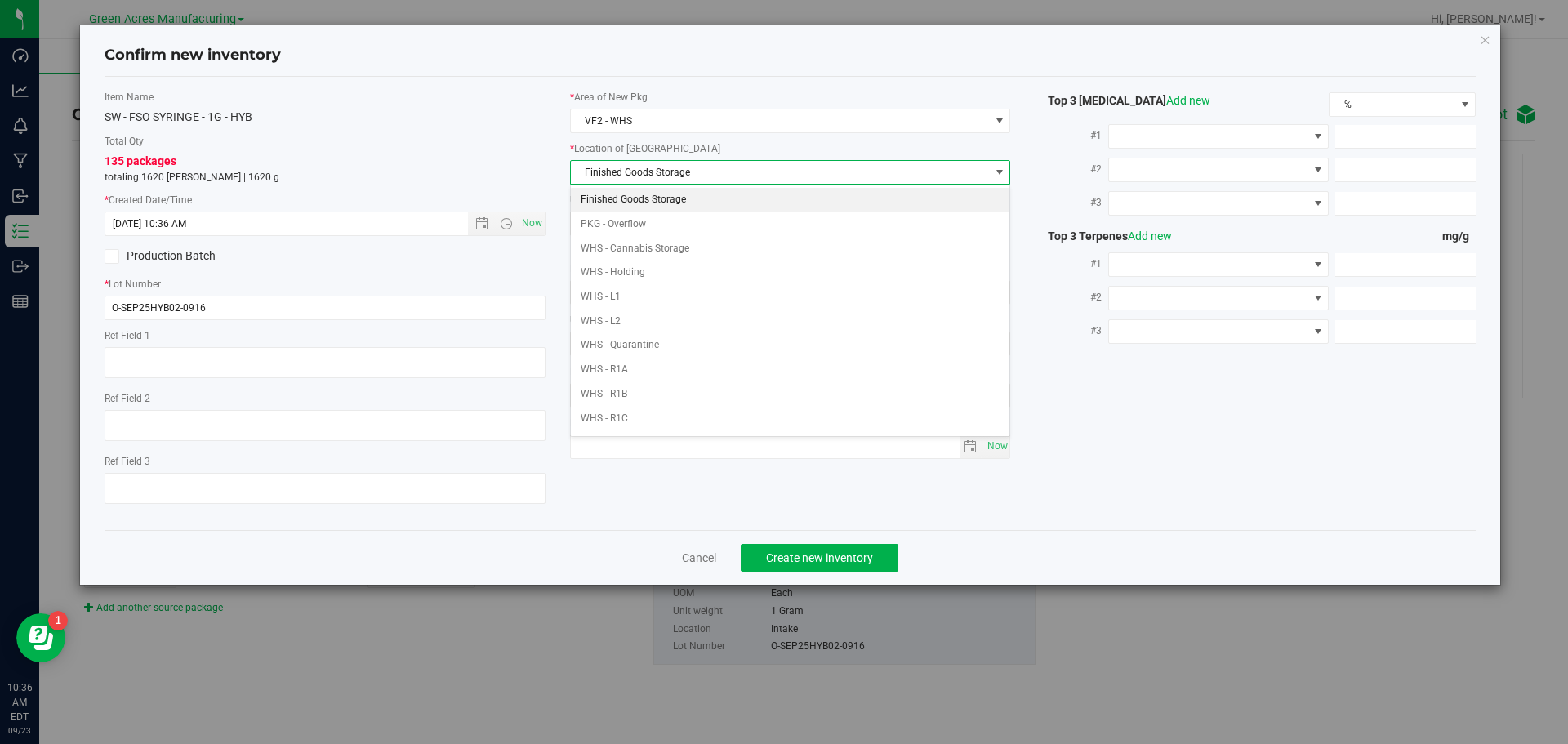
click at [639, 192] on li "Finished Goods Storage" at bounding box center [790, 200] width 439 height 25
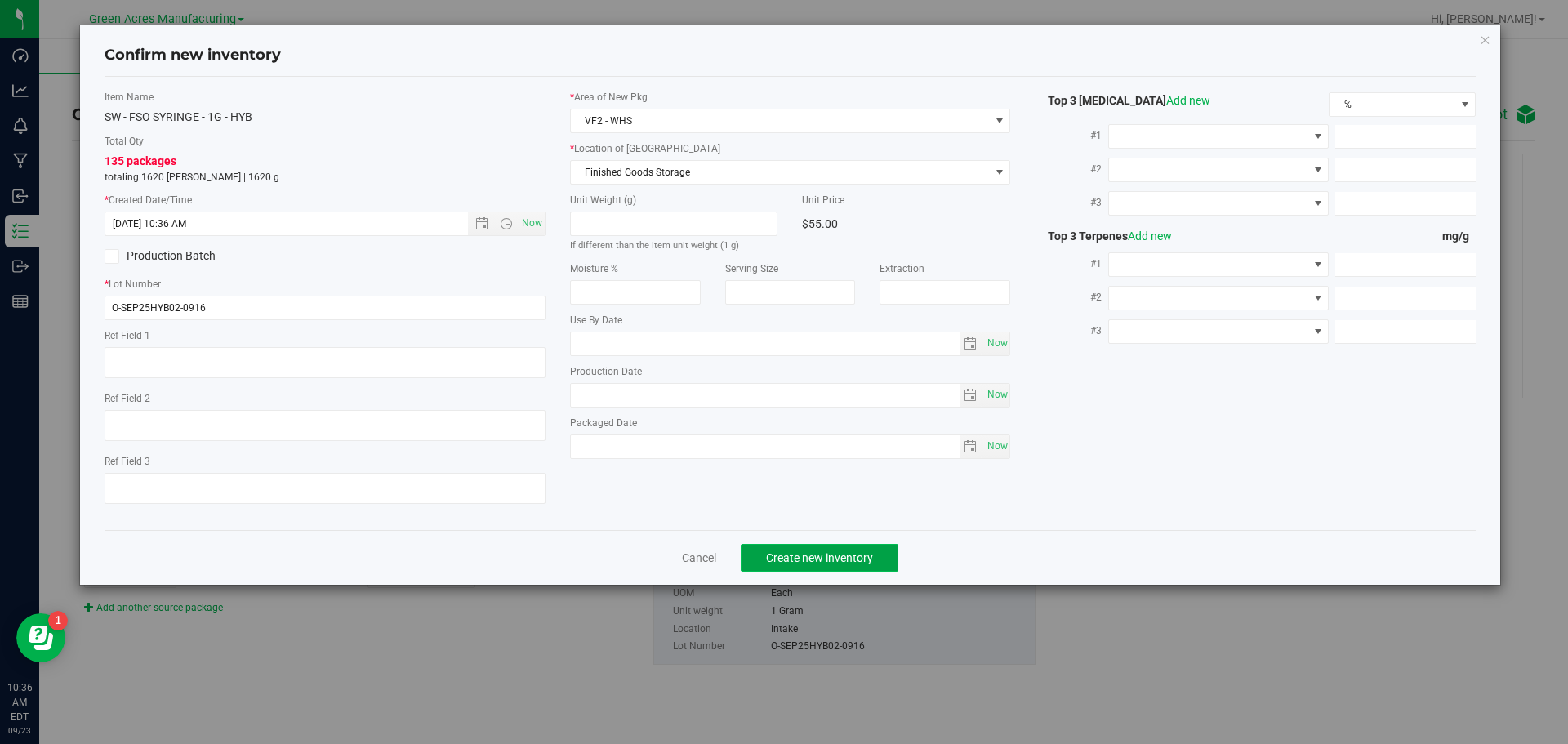
click at [830, 563] on span "Create new inventory" at bounding box center [819, 558] width 107 height 13
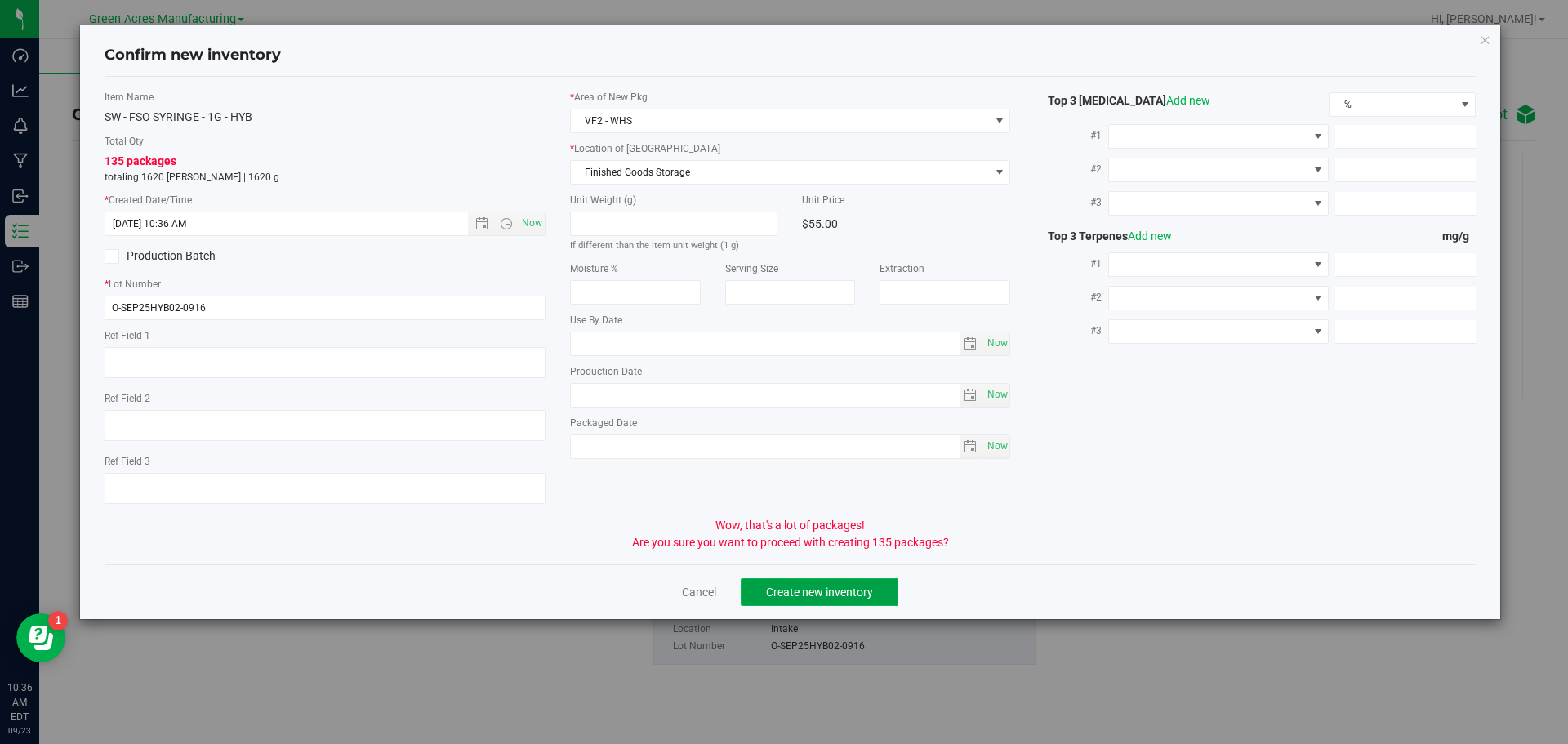
click at [826, 589] on span "Create new inventory" at bounding box center [819, 592] width 107 height 13
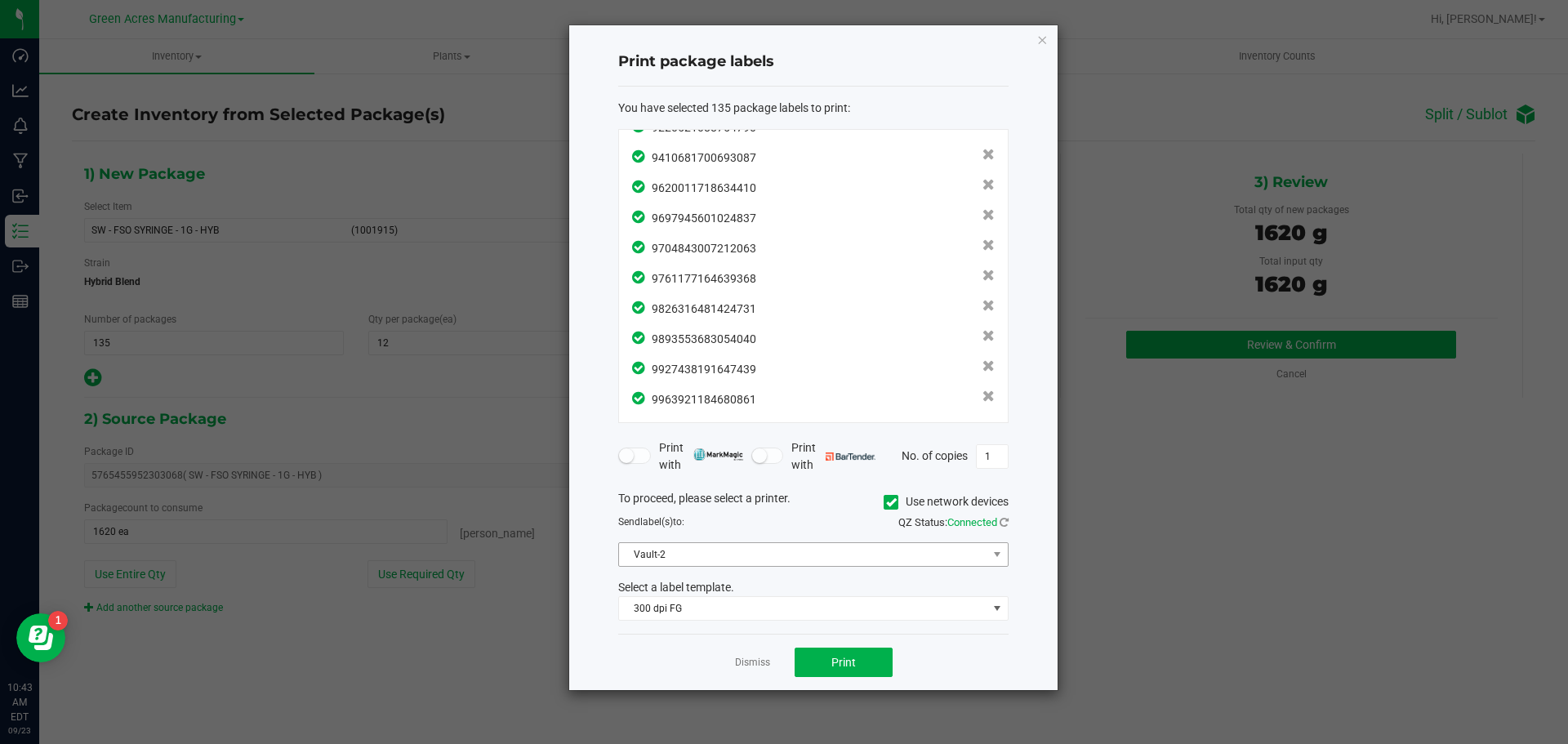
scroll to position [3800, 0]
click at [850, 658] on span "Print" at bounding box center [843, 662] width 25 height 13
click at [822, 662] on button "Print" at bounding box center [843, 662] width 98 height 29
click at [753, 666] on link "Dismiss" at bounding box center [752, 662] width 35 height 14
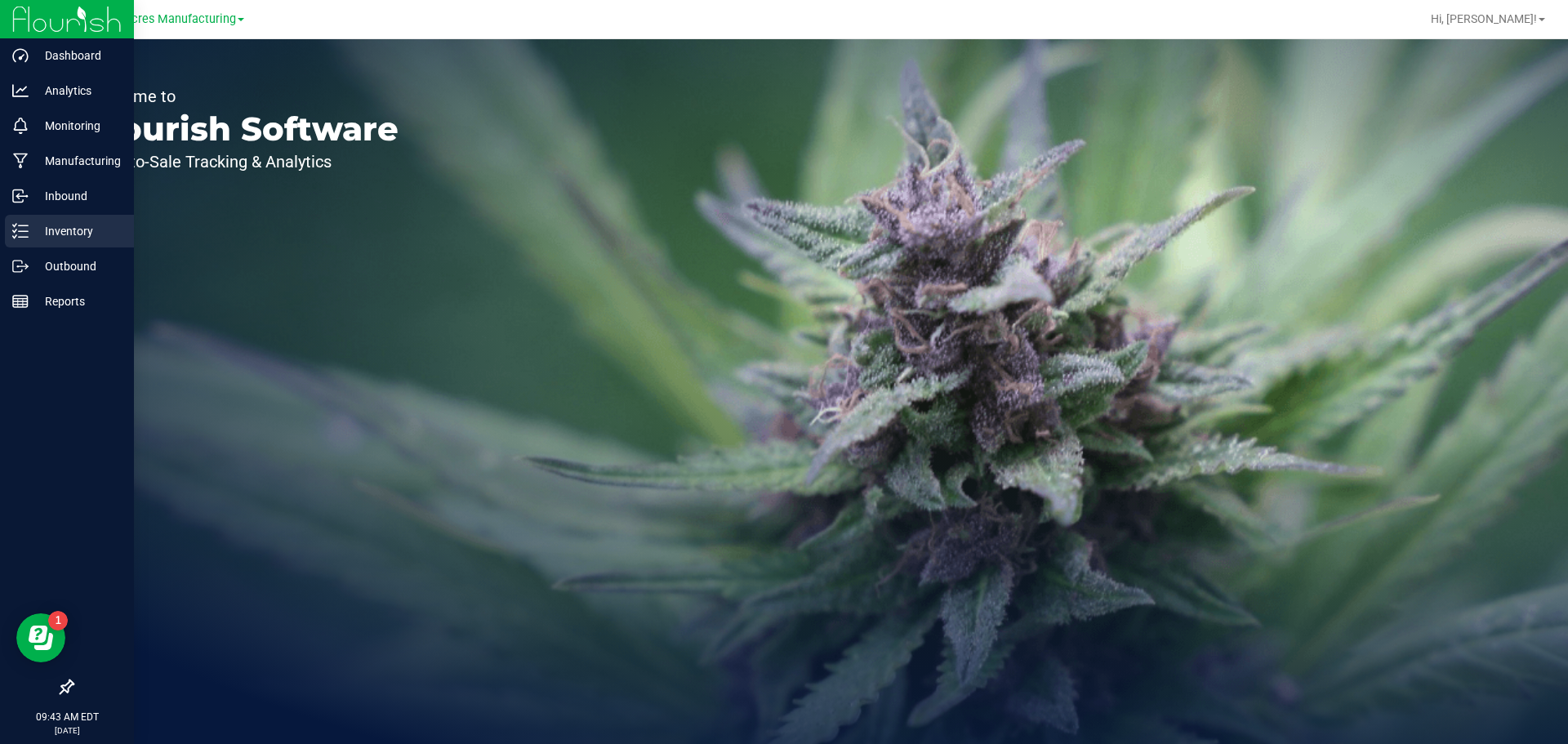
click at [19, 231] on line at bounding box center [23, 231] width 9 height 0
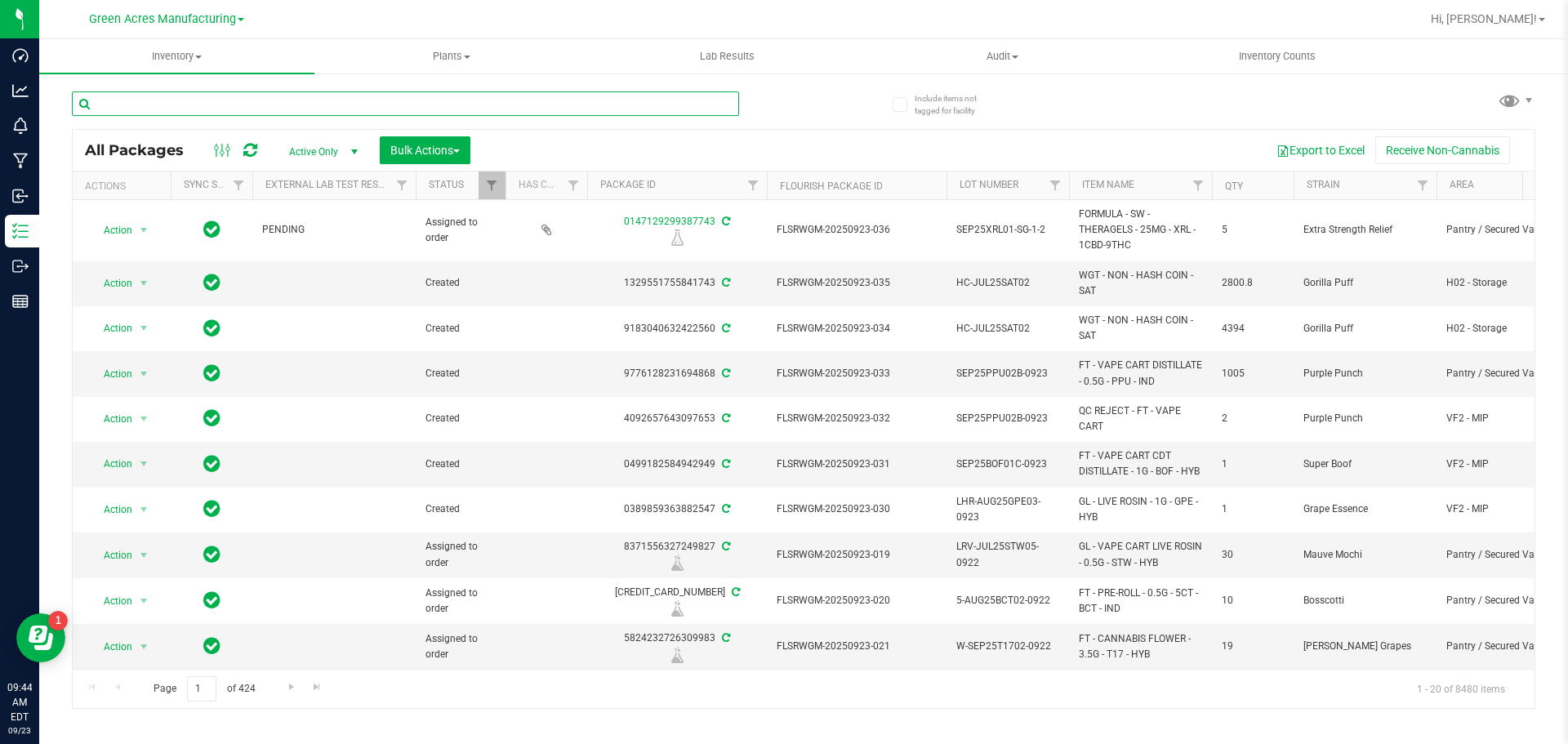
click at [424, 106] on input "text" at bounding box center [405, 103] width 668 height 25
paste input "W-SEP25GTO01-0916"
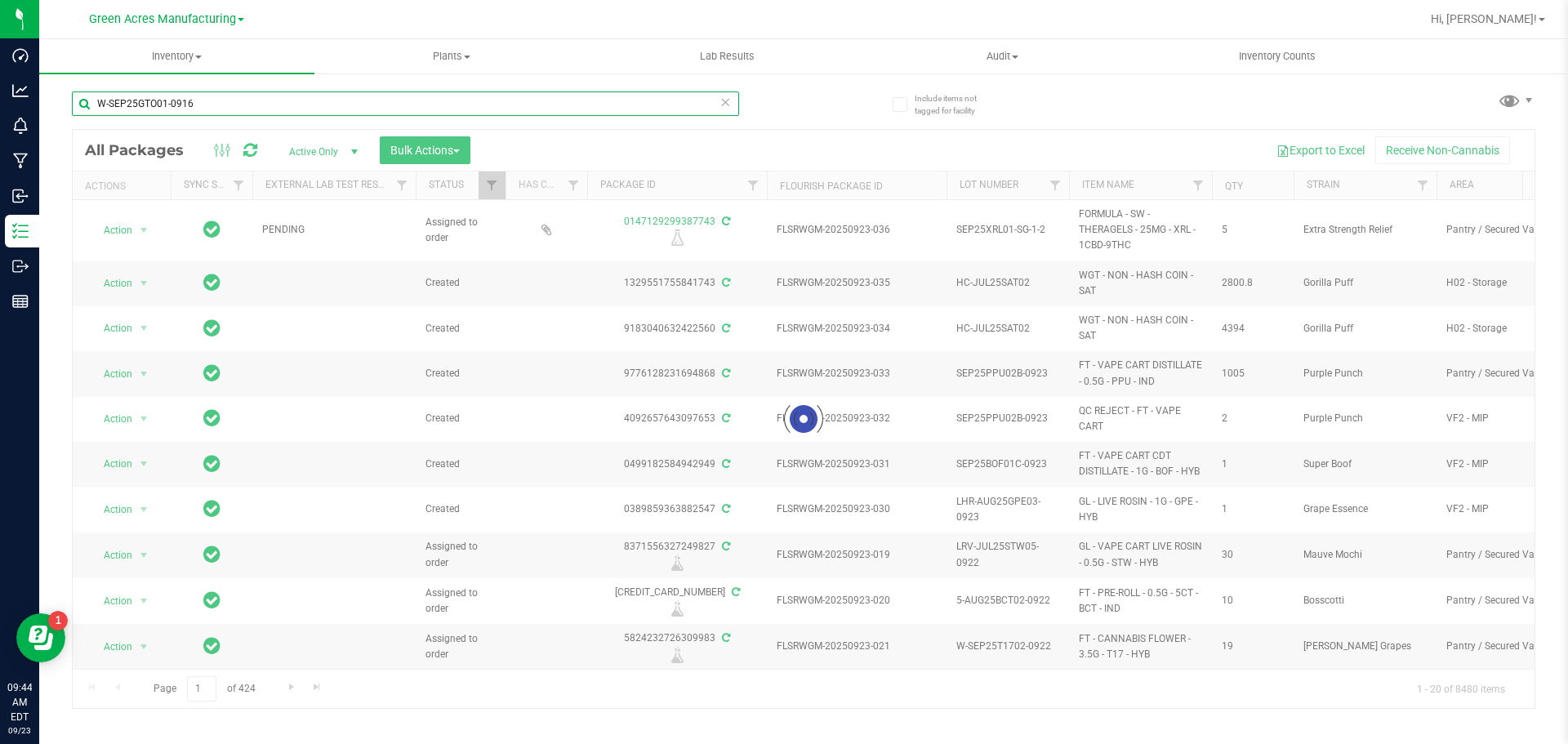
type input "W-SEP25GTO01-0916"
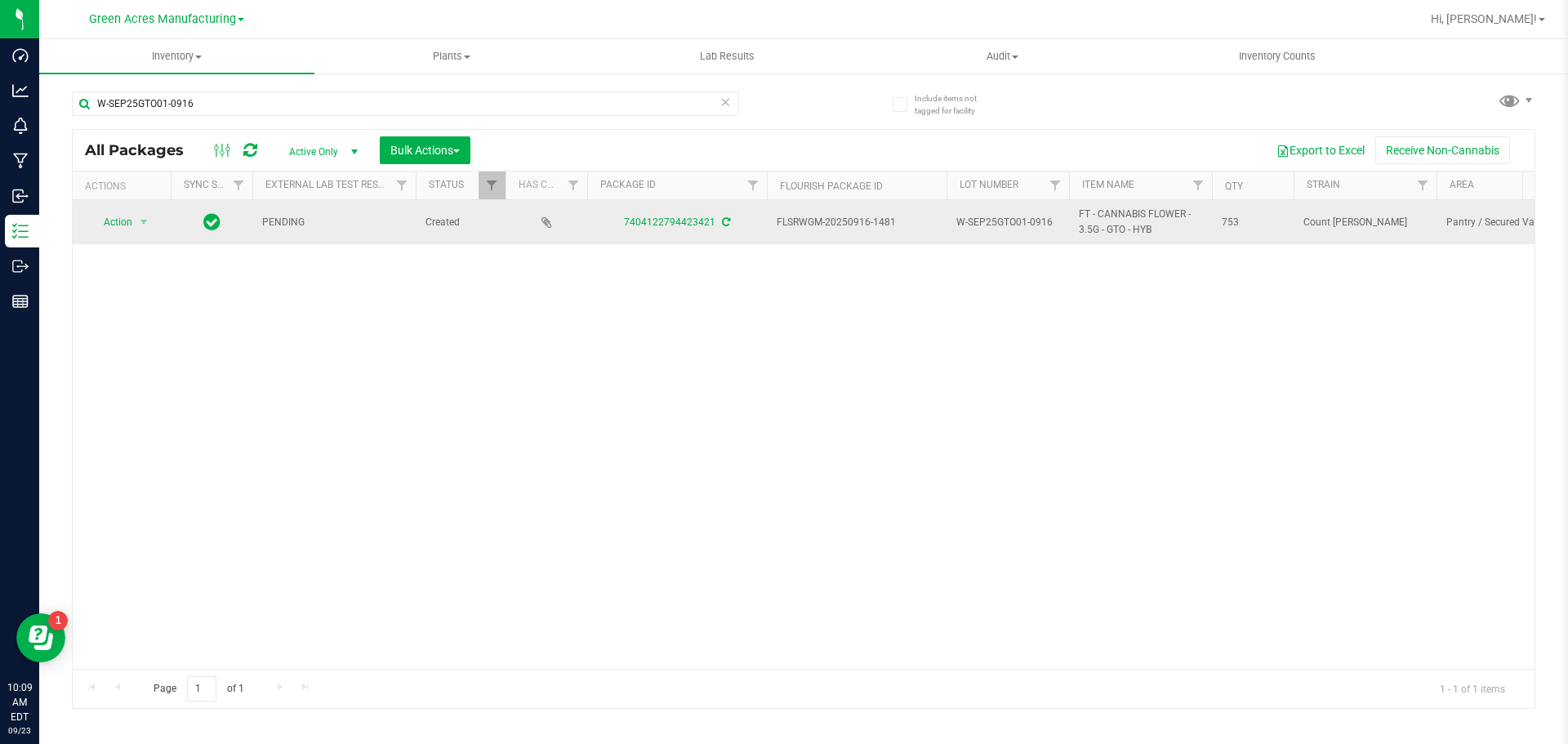
click at [722, 223] on icon at bounding box center [726, 222] width 8 height 10
click at [126, 234] on td "Action Action Adjust qty Create package Edit attributes Global inventory Locate…" at bounding box center [122, 222] width 98 height 44
click at [126, 234] on span "Action" at bounding box center [111, 222] width 44 height 23
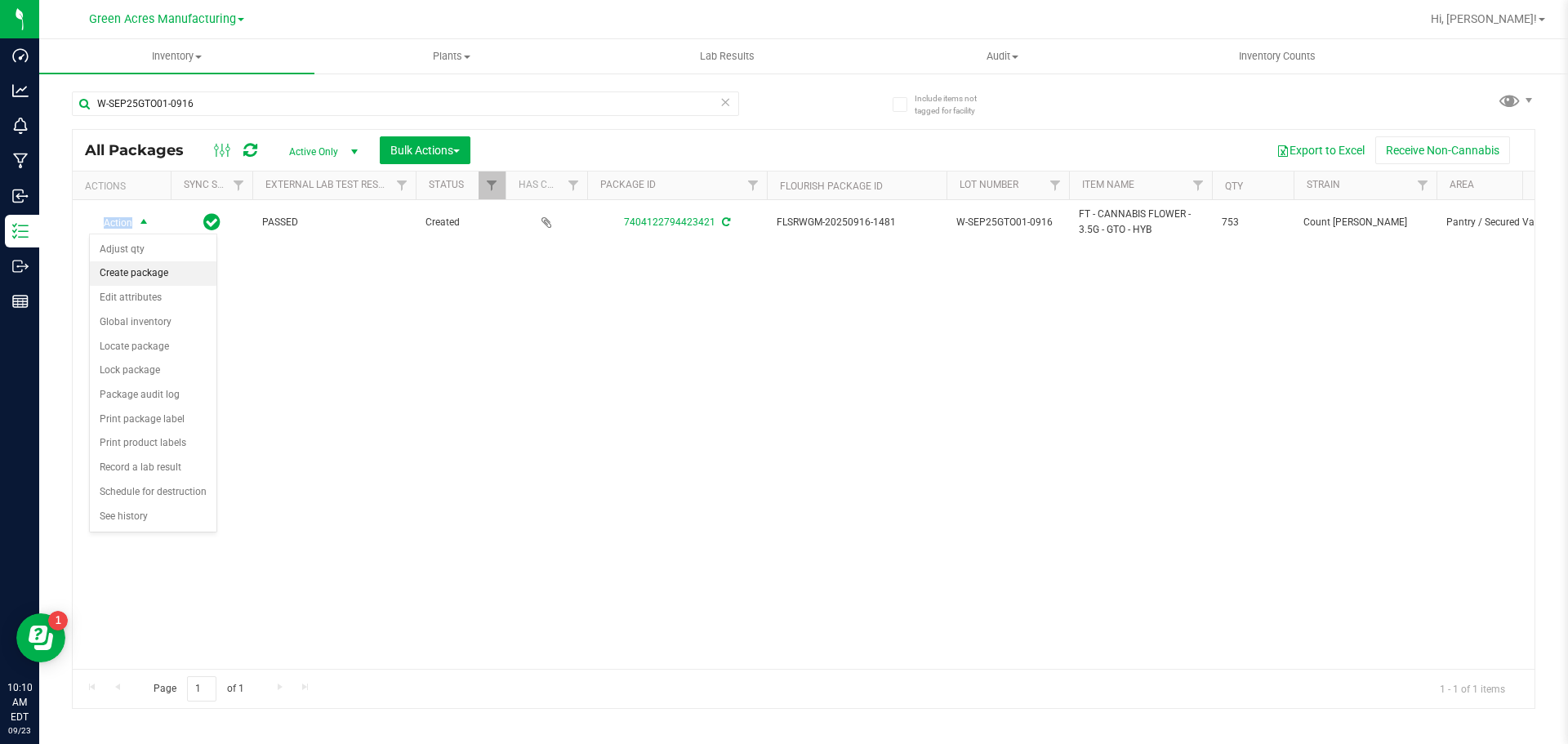
click at [121, 282] on li "Create package" at bounding box center [153, 273] width 126 height 25
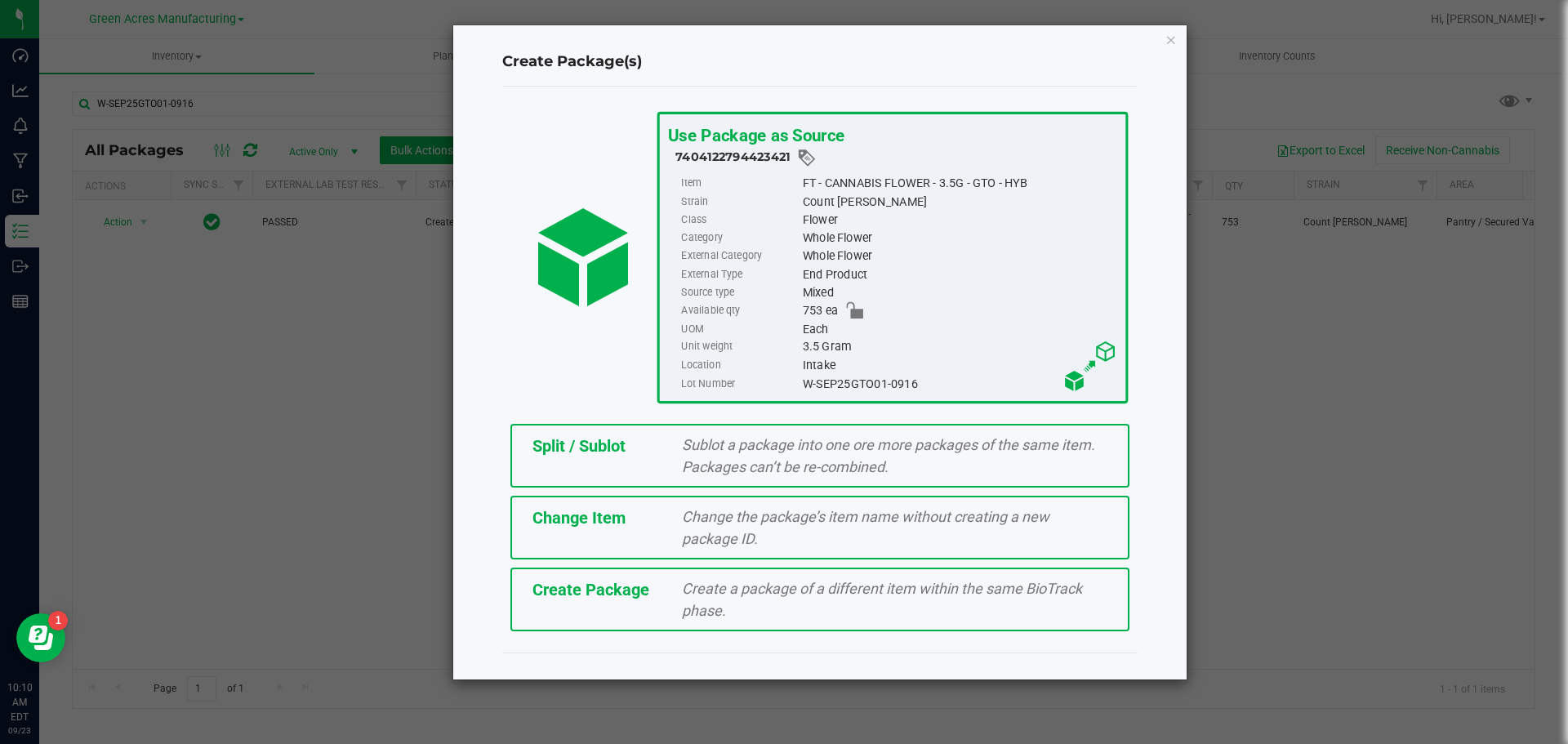
click at [768, 580] on span "Create a package of a different item within the same BioTrack phase." at bounding box center [882, 599] width 401 height 40
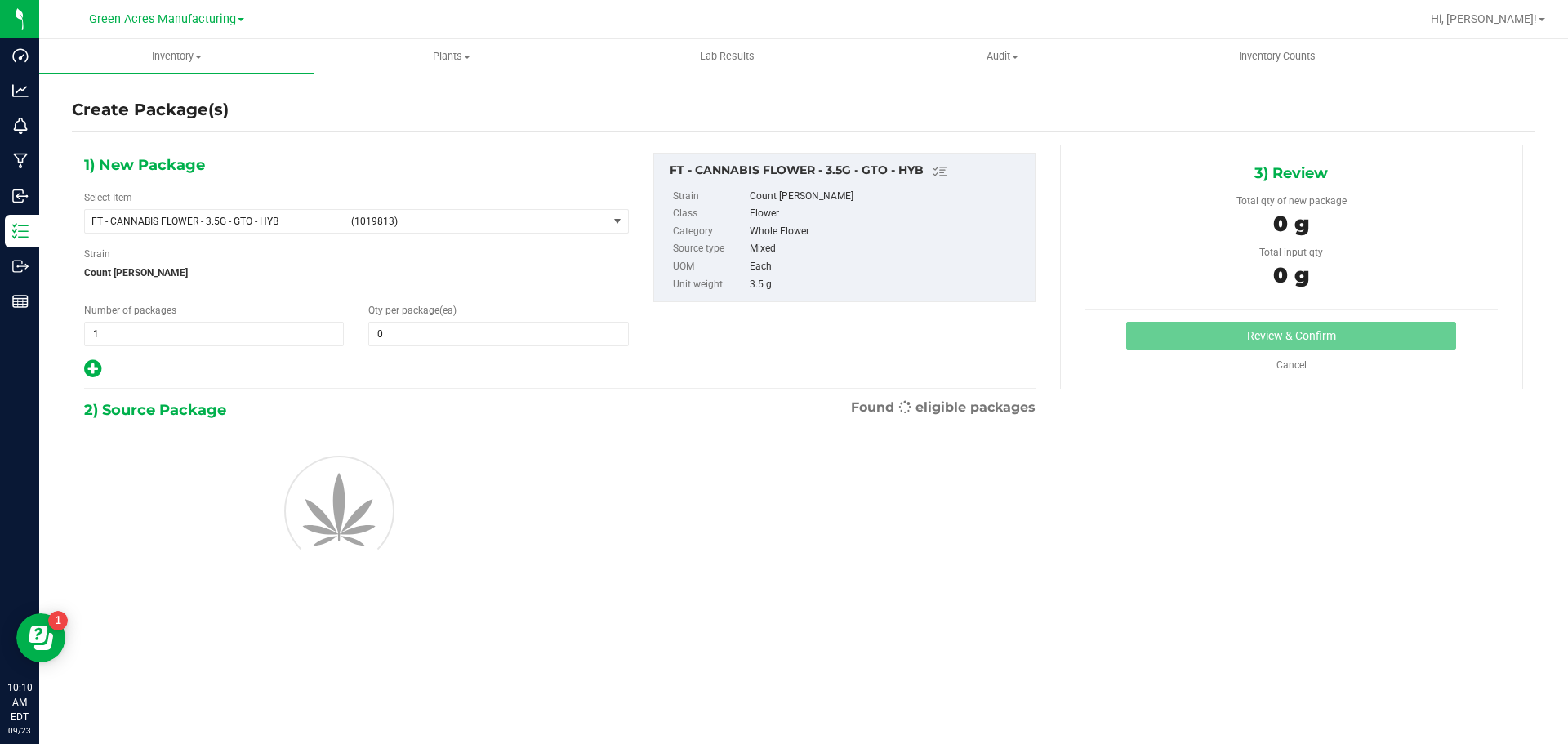
type input "0"
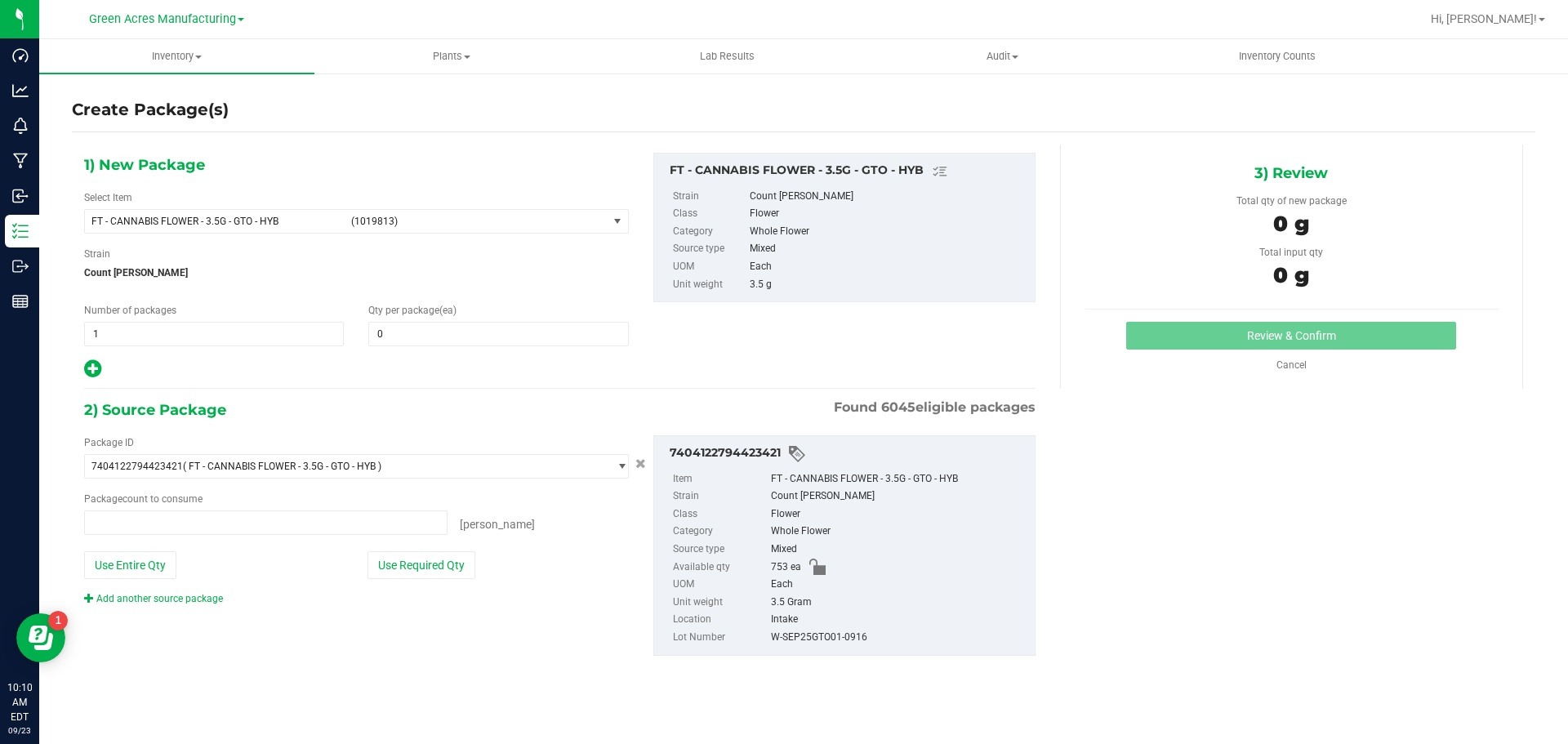
type input "0 ea"
click at [295, 220] on span "FT - CANNABIS FLOWER - 3.5G - GTO - HYB" at bounding box center [215, 221] width 250 height 11
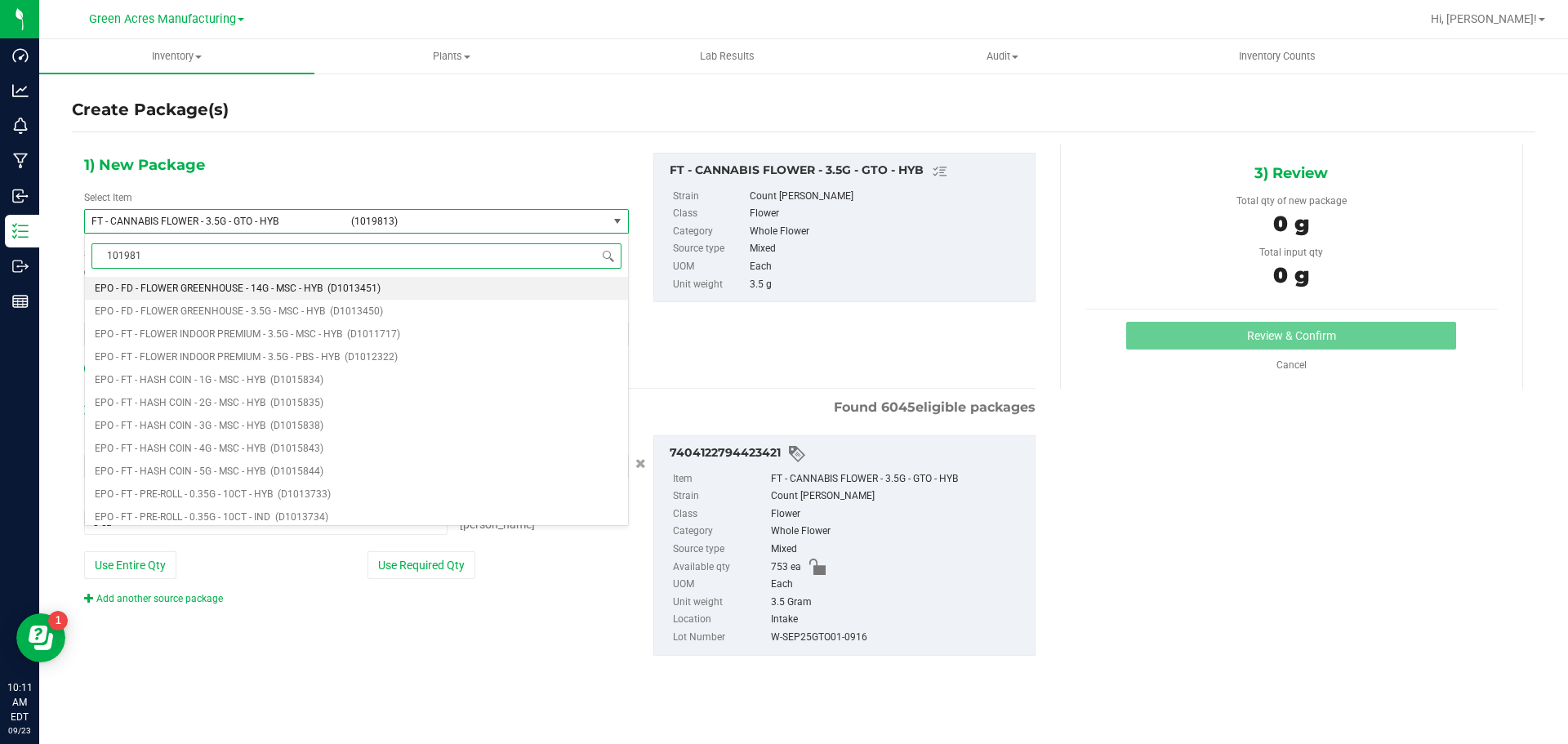
type input "1019813"
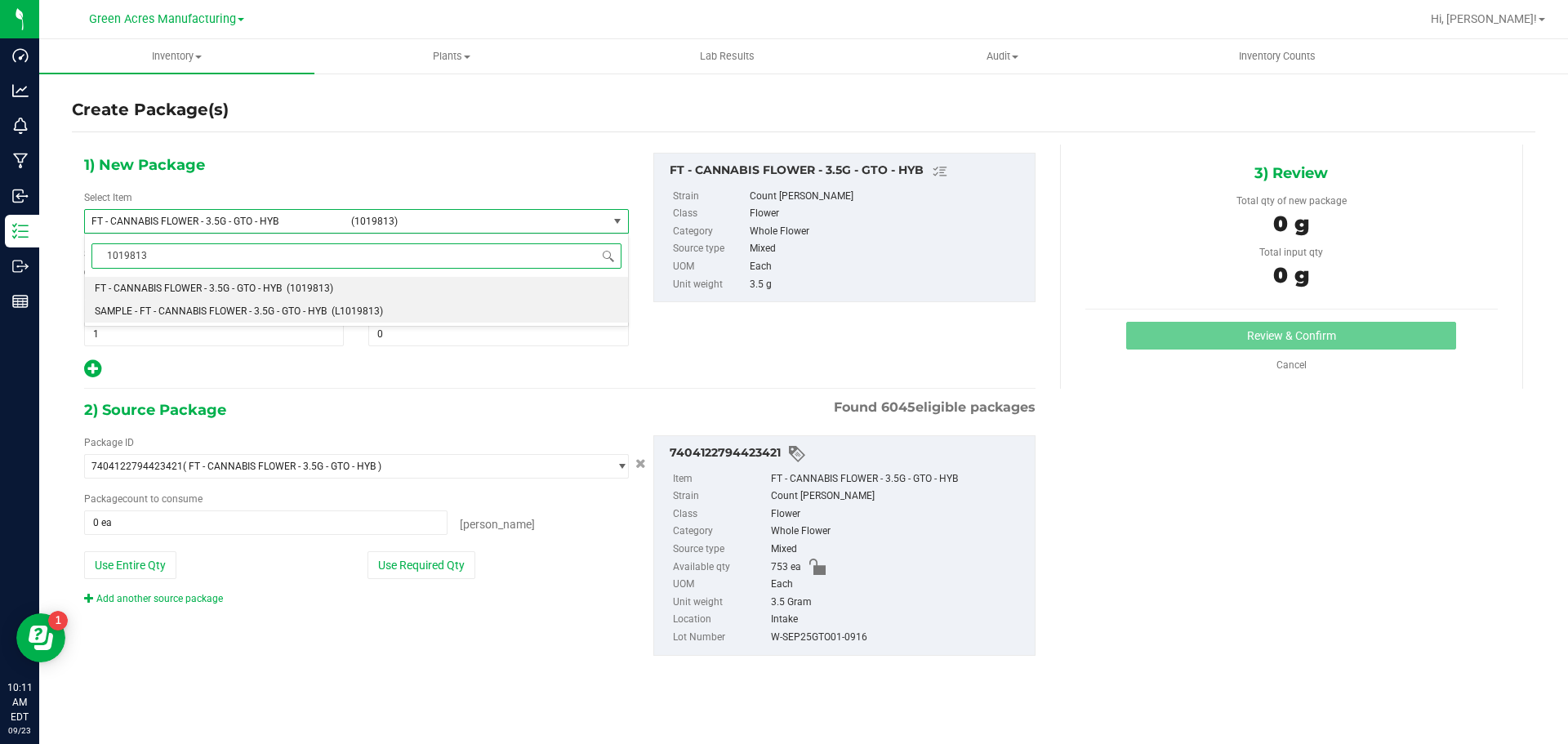
click at [156, 316] on span "SAMPLE - FT - CANNABIS FLOWER - 3.5G - GTO - HYB" at bounding box center [211, 311] width 232 height 11
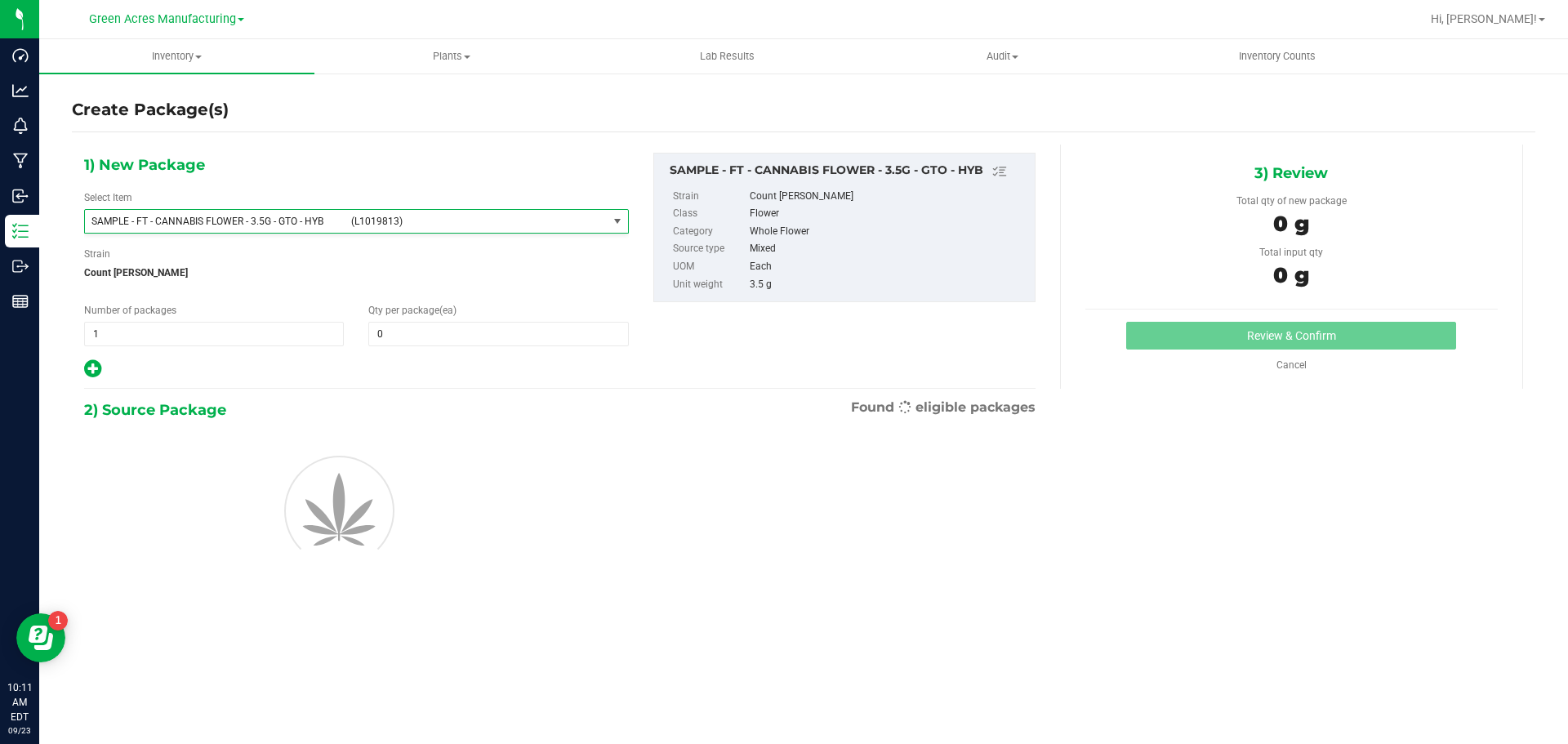
type input "0"
click at [147, 331] on span "1 1" at bounding box center [214, 333] width 260 height 25
type input "2"
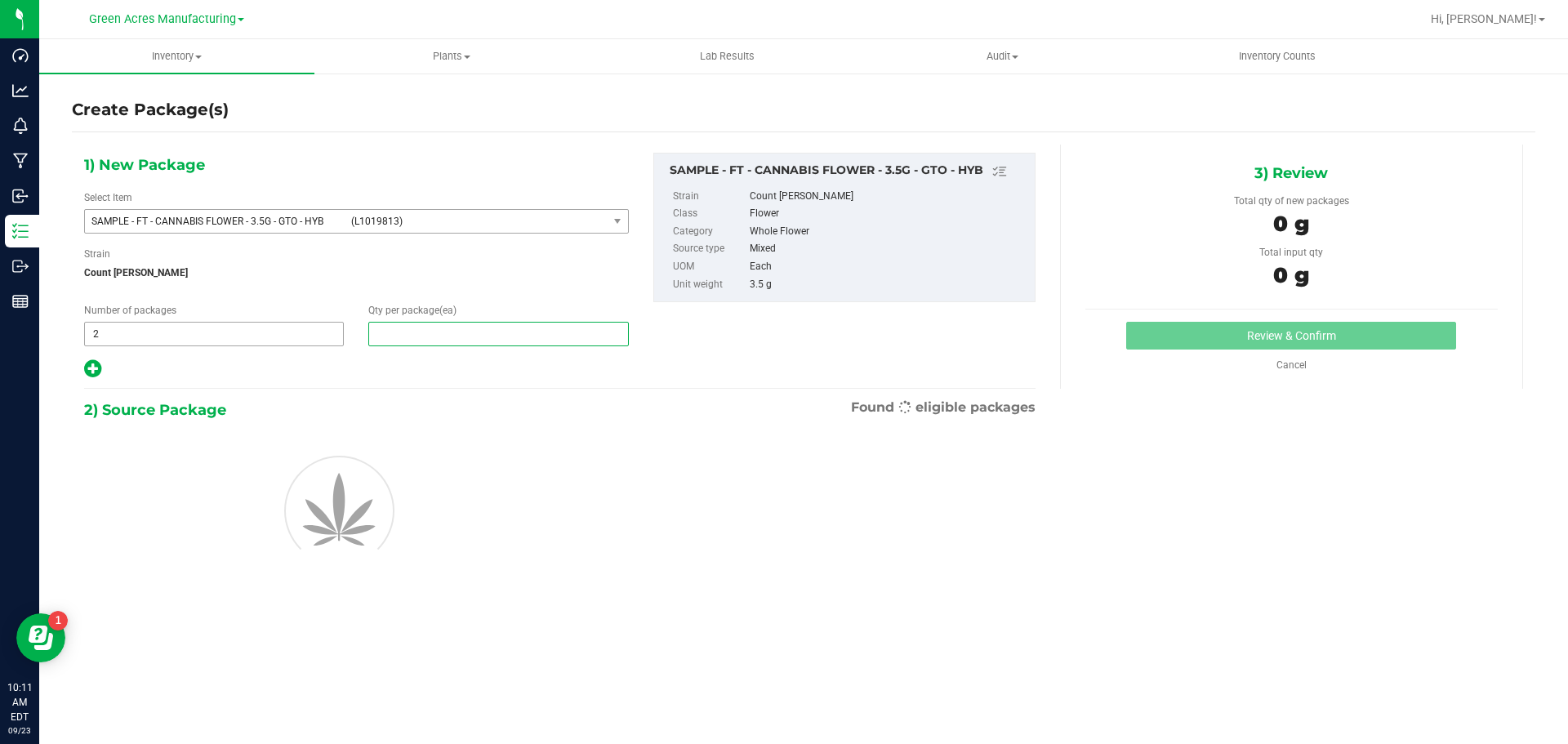
type input "1"
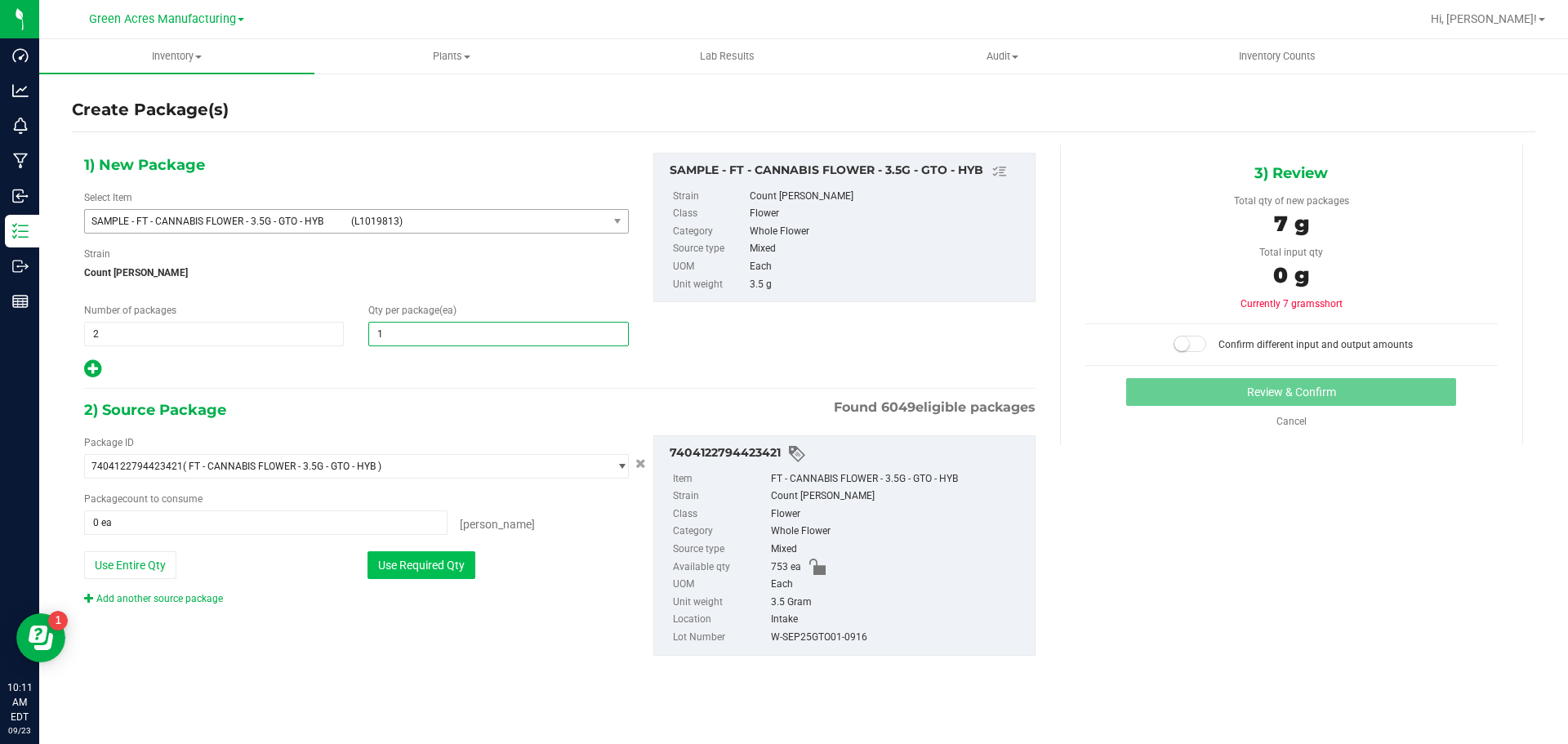
type input "1"
click at [433, 565] on button "Use Required Qty" at bounding box center [421, 565] width 108 height 28
type input "2 ea"
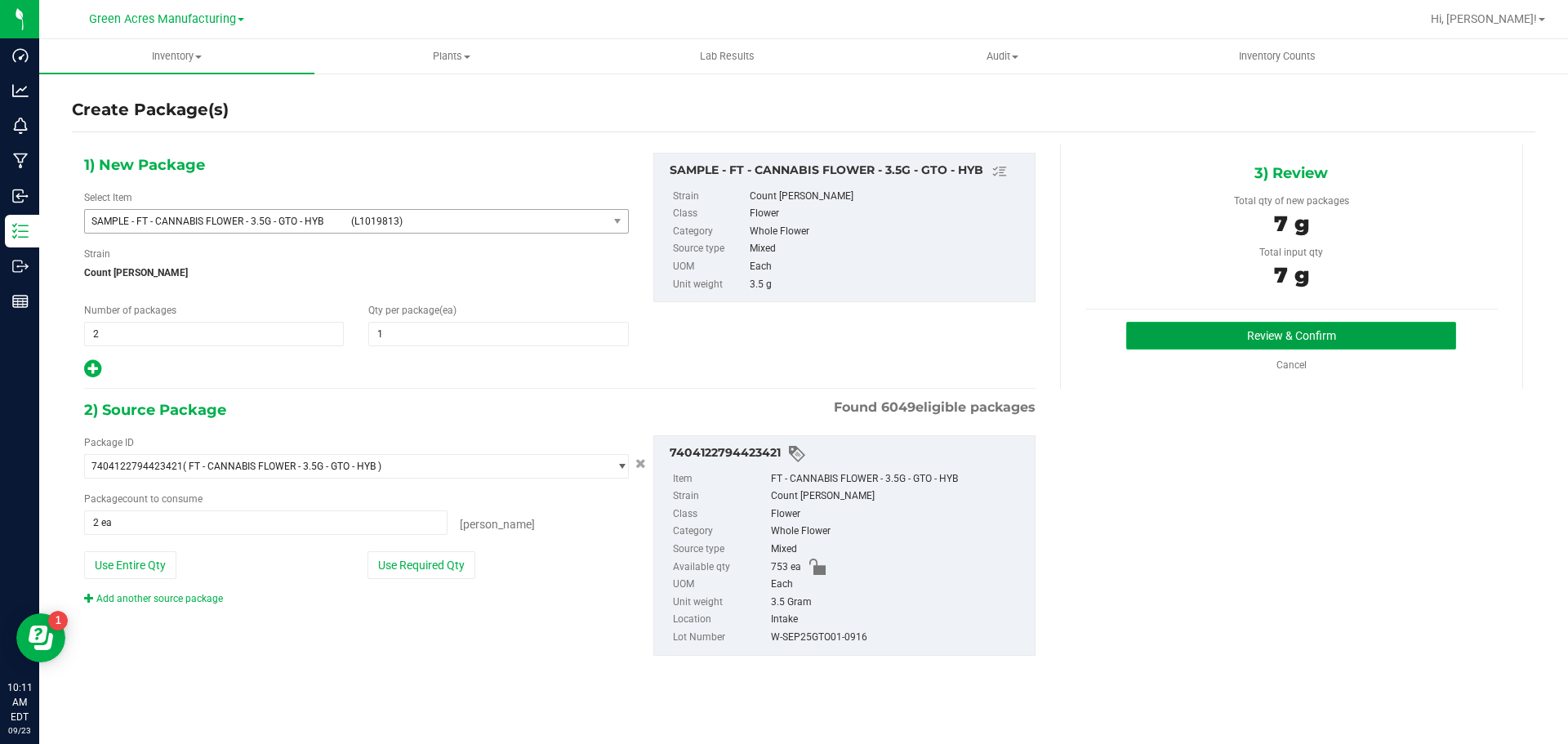
click at [1260, 332] on button "Review & Confirm" at bounding box center [1291, 335] width 330 height 28
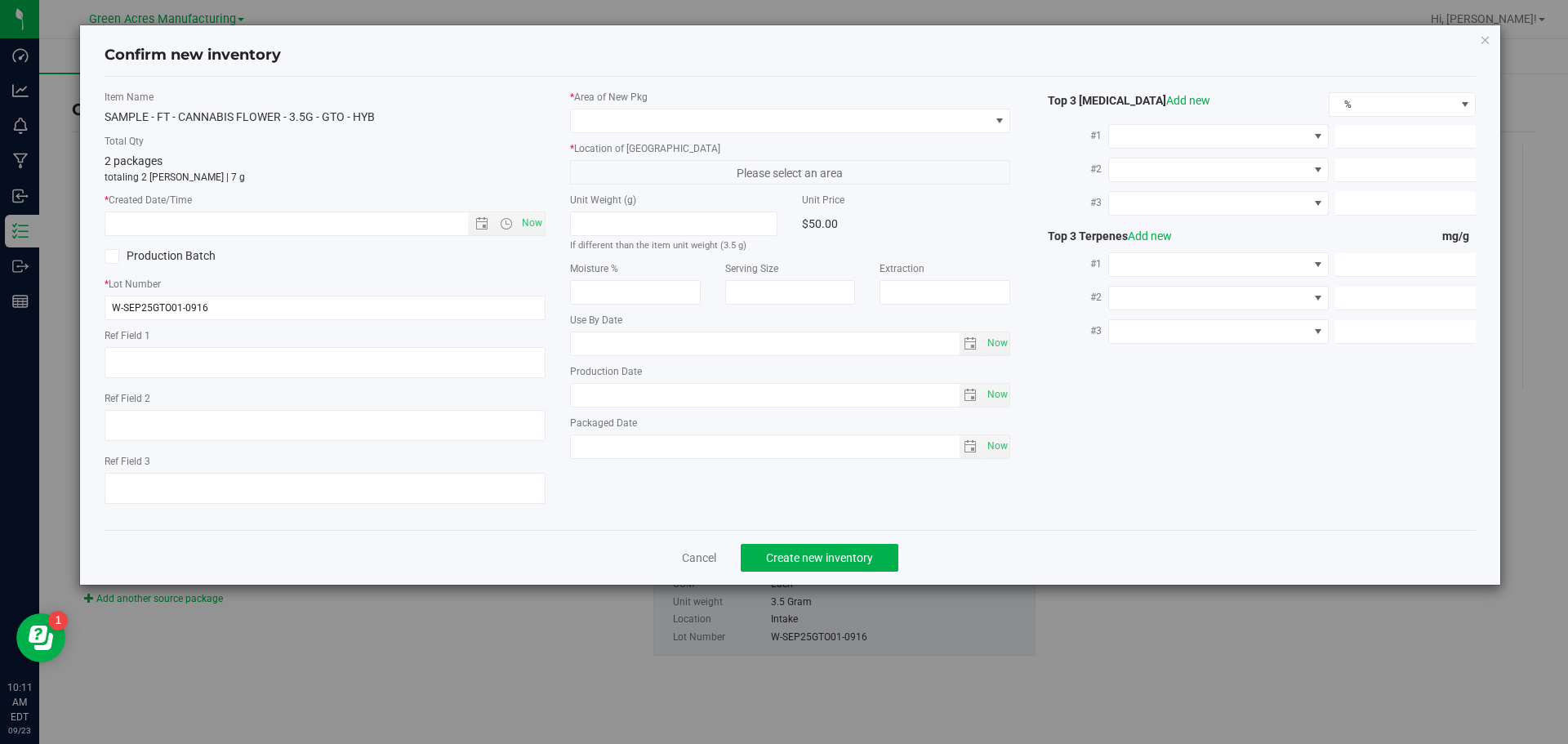
type textarea "148 PBO"
click at [535, 228] on span "Now" at bounding box center [531, 224] width 28 height 24
type input "9/23/2025 10:11 AM"
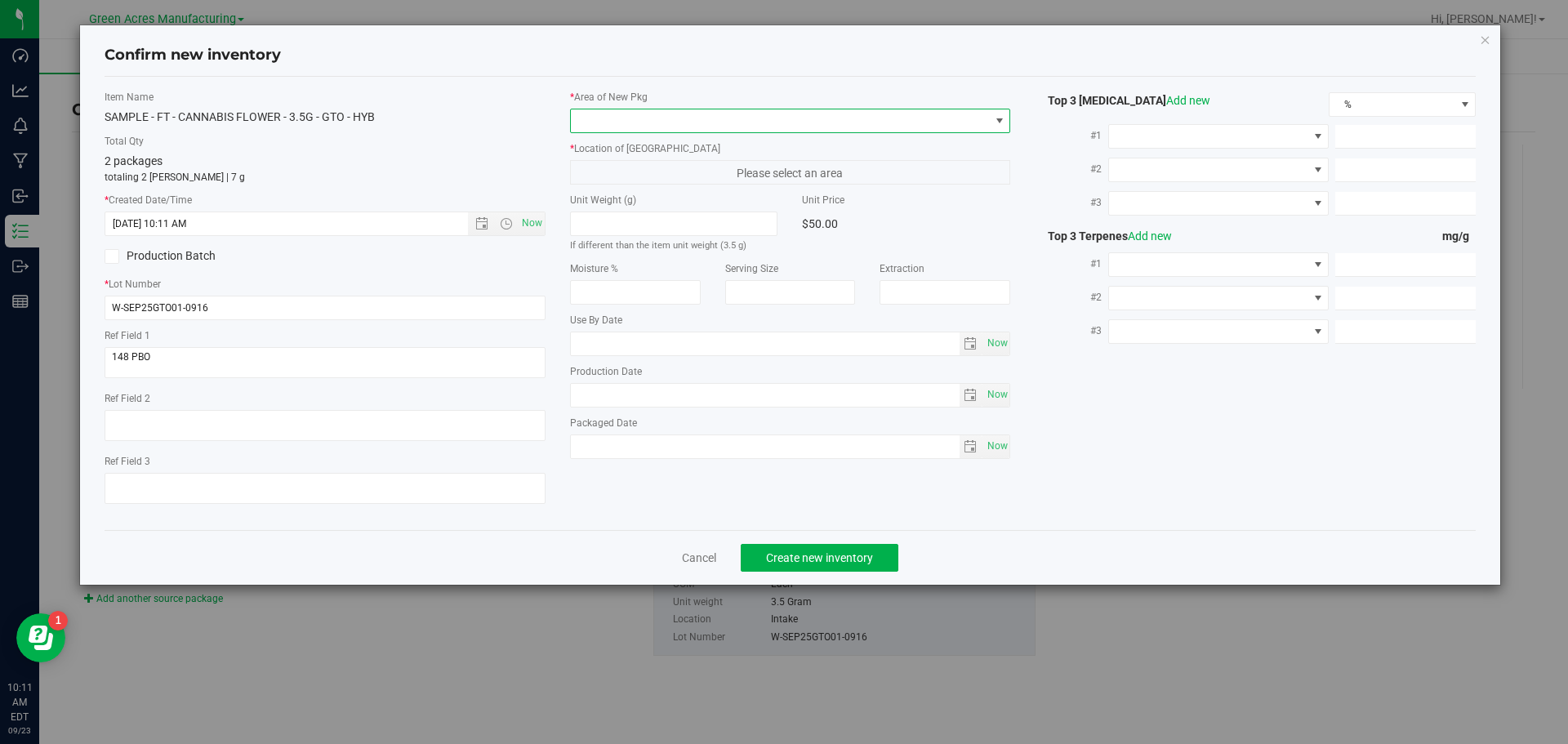
click at [682, 115] on span at bounding box center [780, 121] width 419 height 23
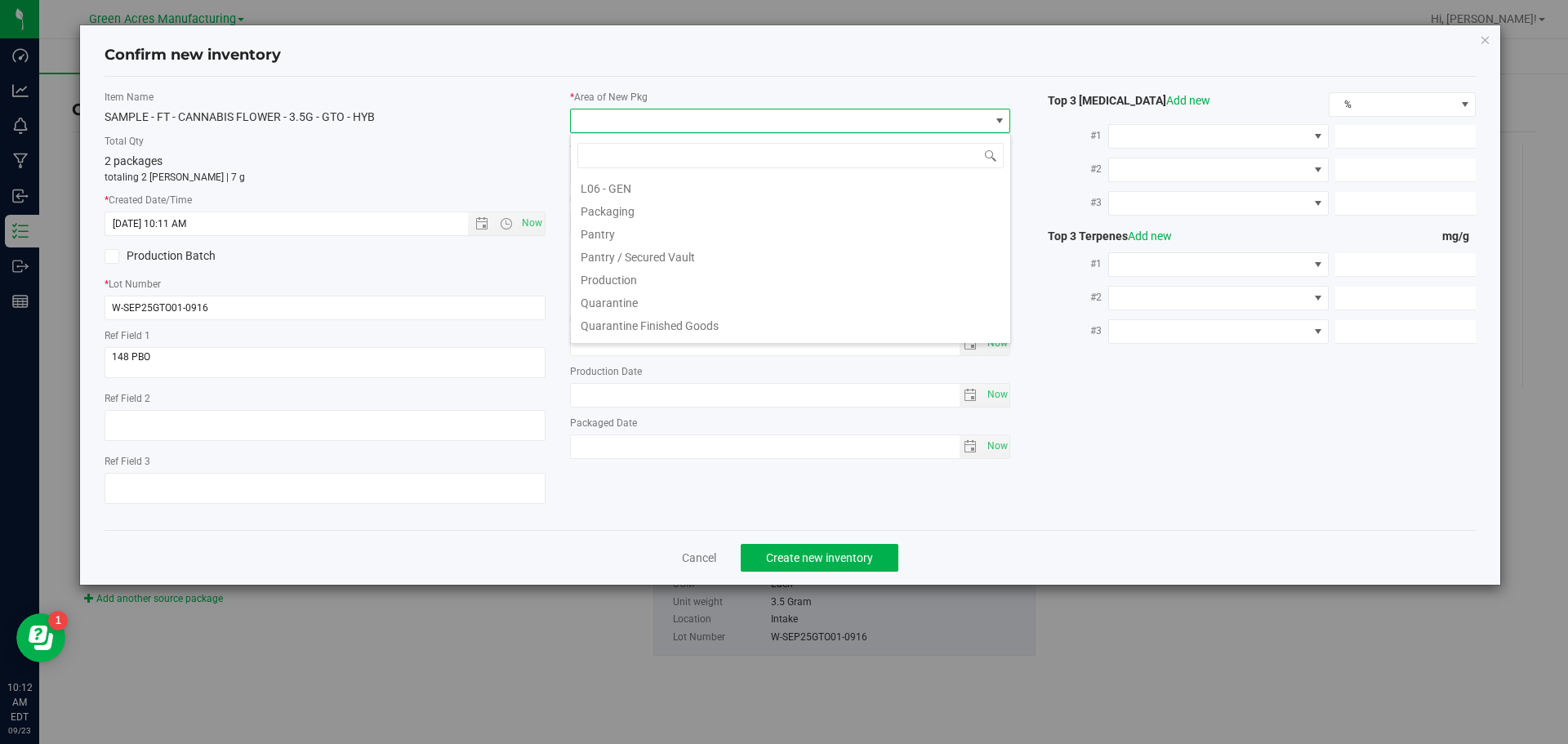
scroll to position [408, 0]
click at [676, 256] on li "Pantry / Secured Vault" at bounding box center [790, 260] width 439 height 23
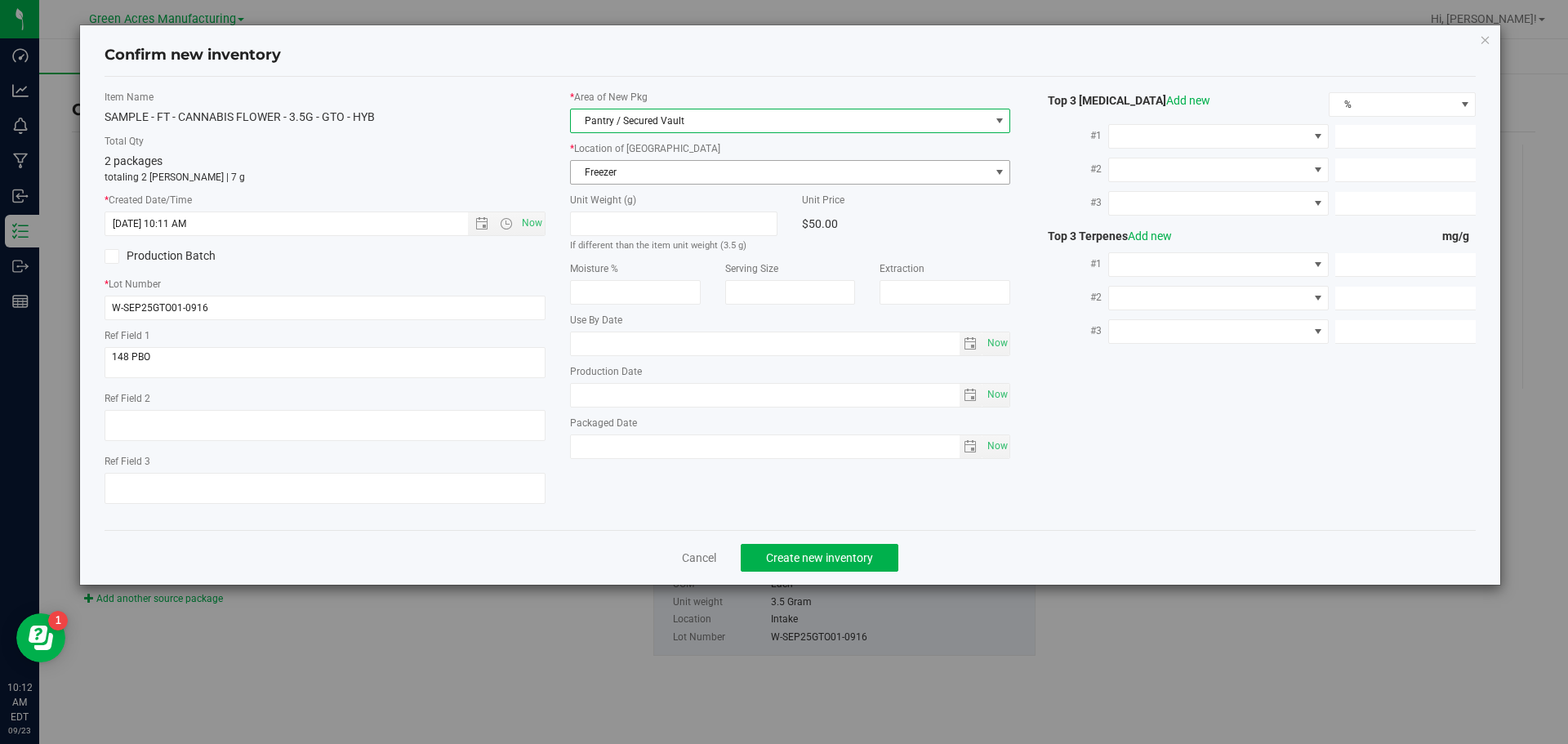
click at [632, 170] on span "Freezer" at bounding box center [780, 172] width 419 height 23
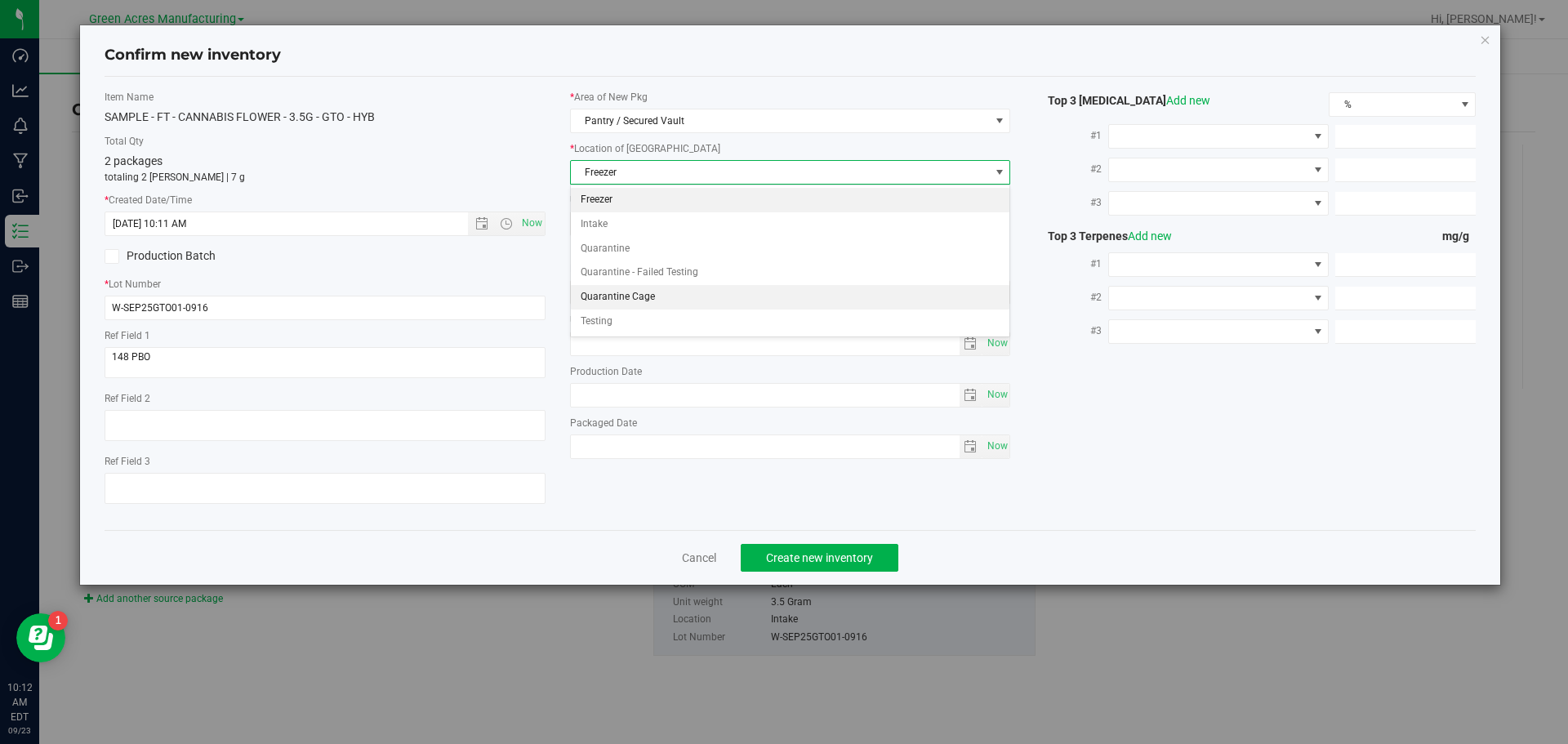
click at [630, 293] on li "Quarantine Cage" at bounding box center [790, 297] width 439 height 25
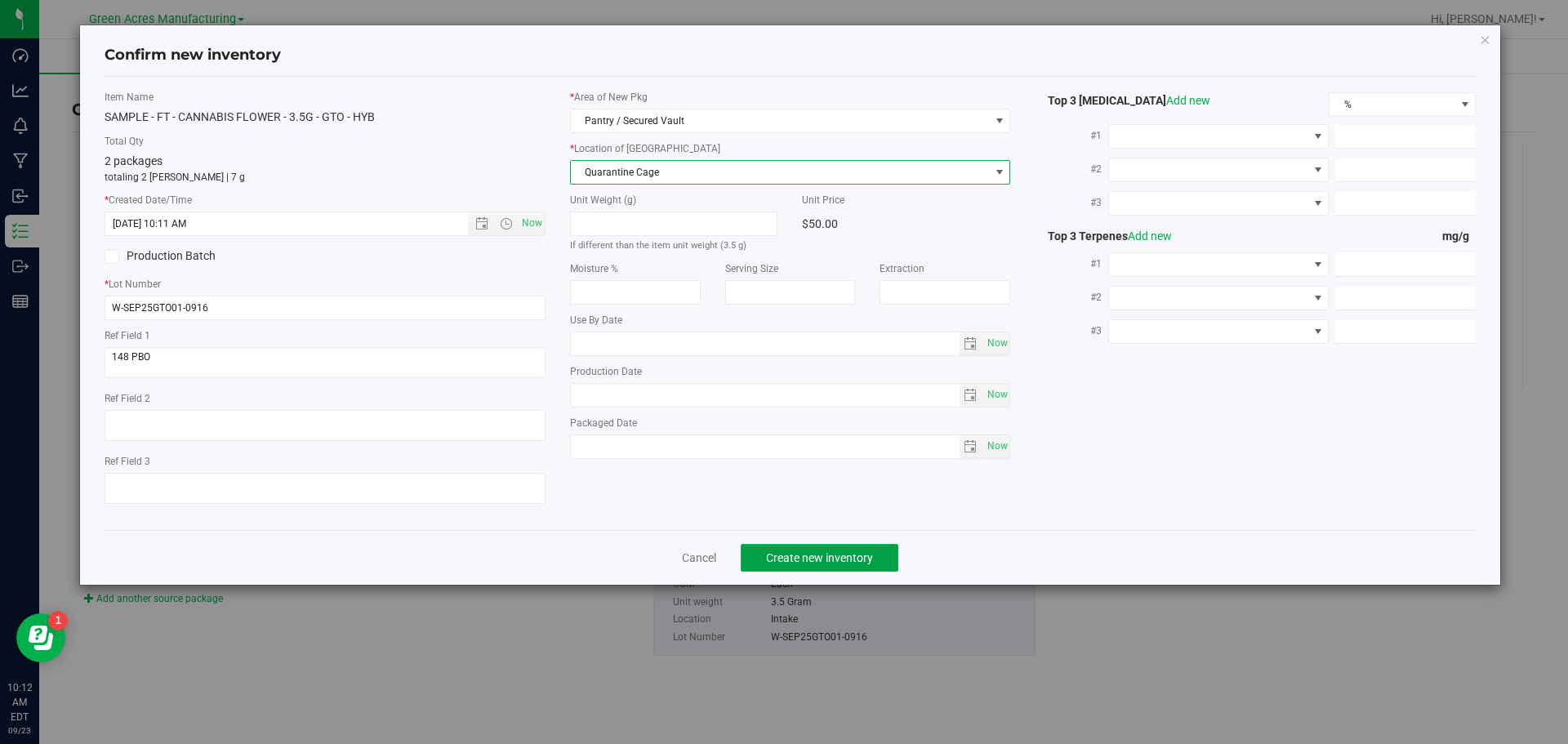
click at [798, 547] on button "Create new inventory" at bounding box center [819, 558] width 157 height 28
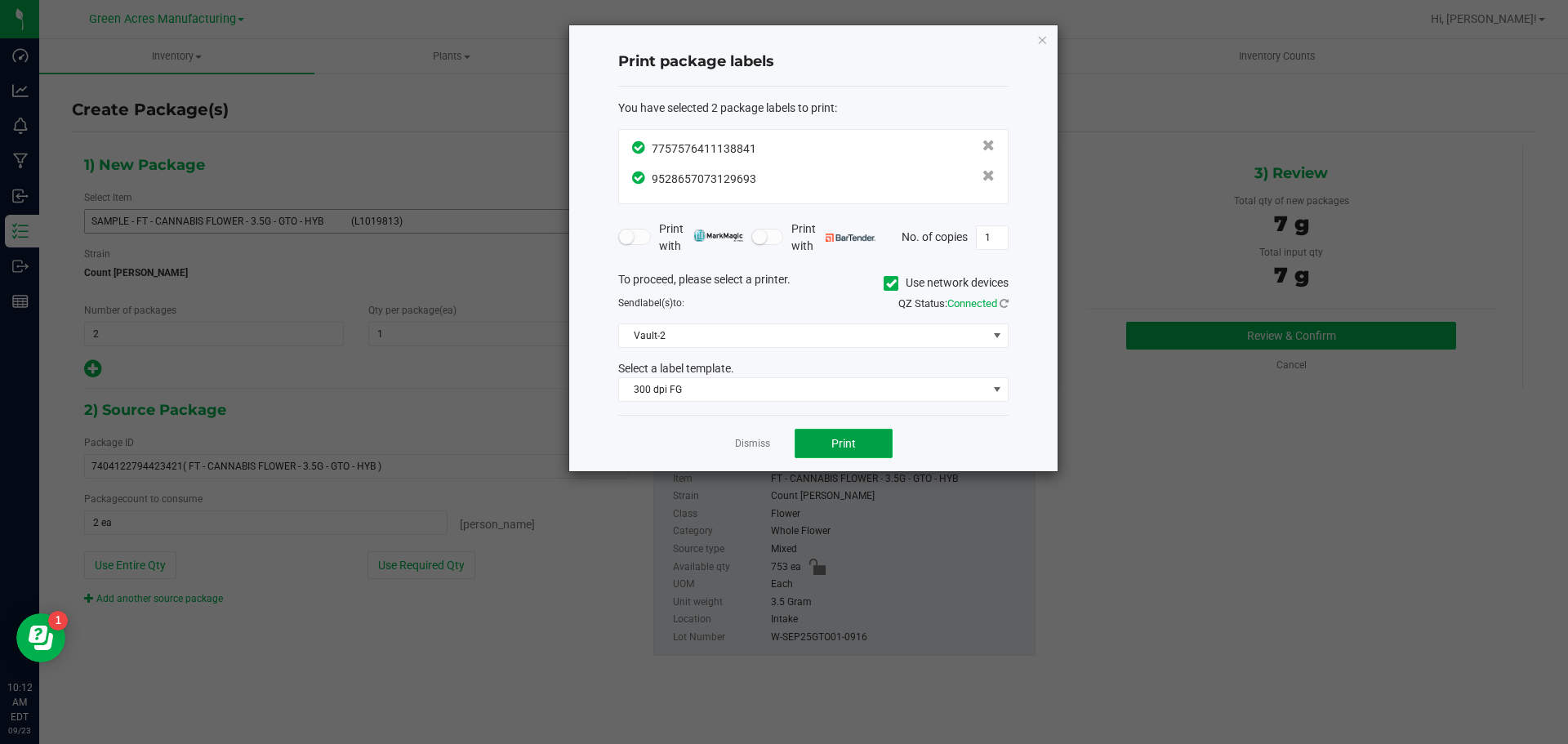
click at [819, 452] on button "Print" at bounding box center [843, 444] width 98 height 29
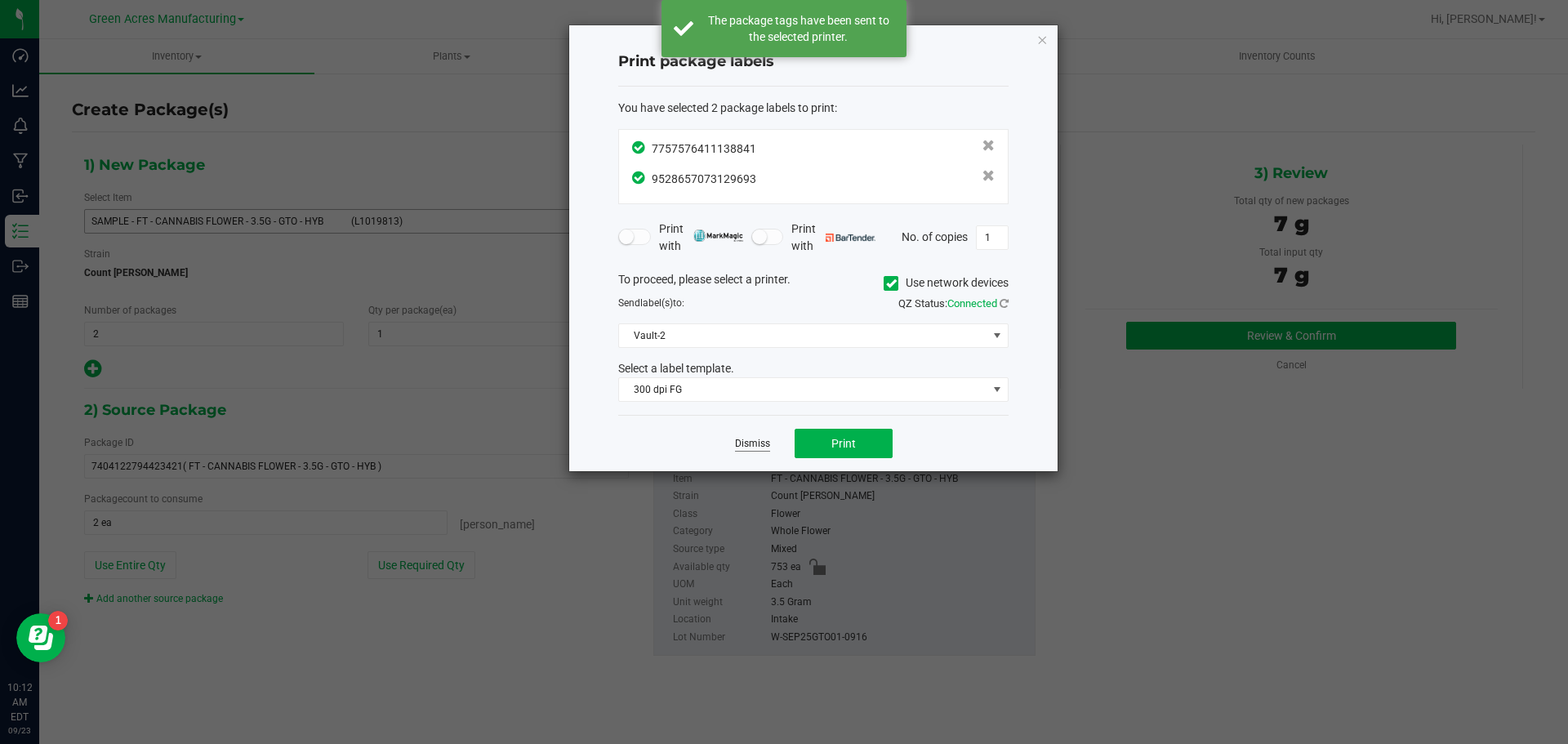
click at [749, 448] on link "Dismiss" at bounding box center [752, 444] width 35 height 14
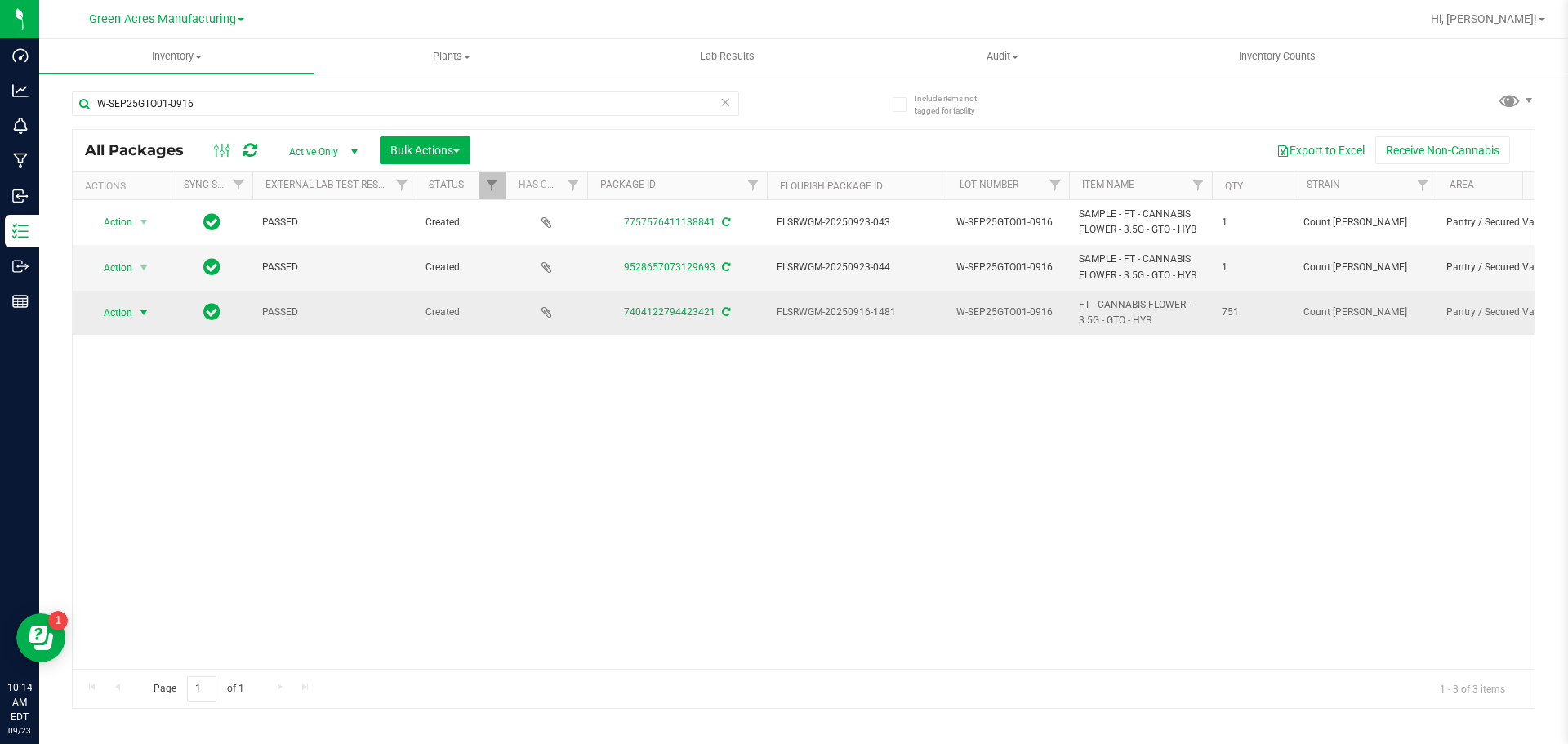
click at [141, 315] on span "select" at bounding box center [144, 313] width 13 height 13
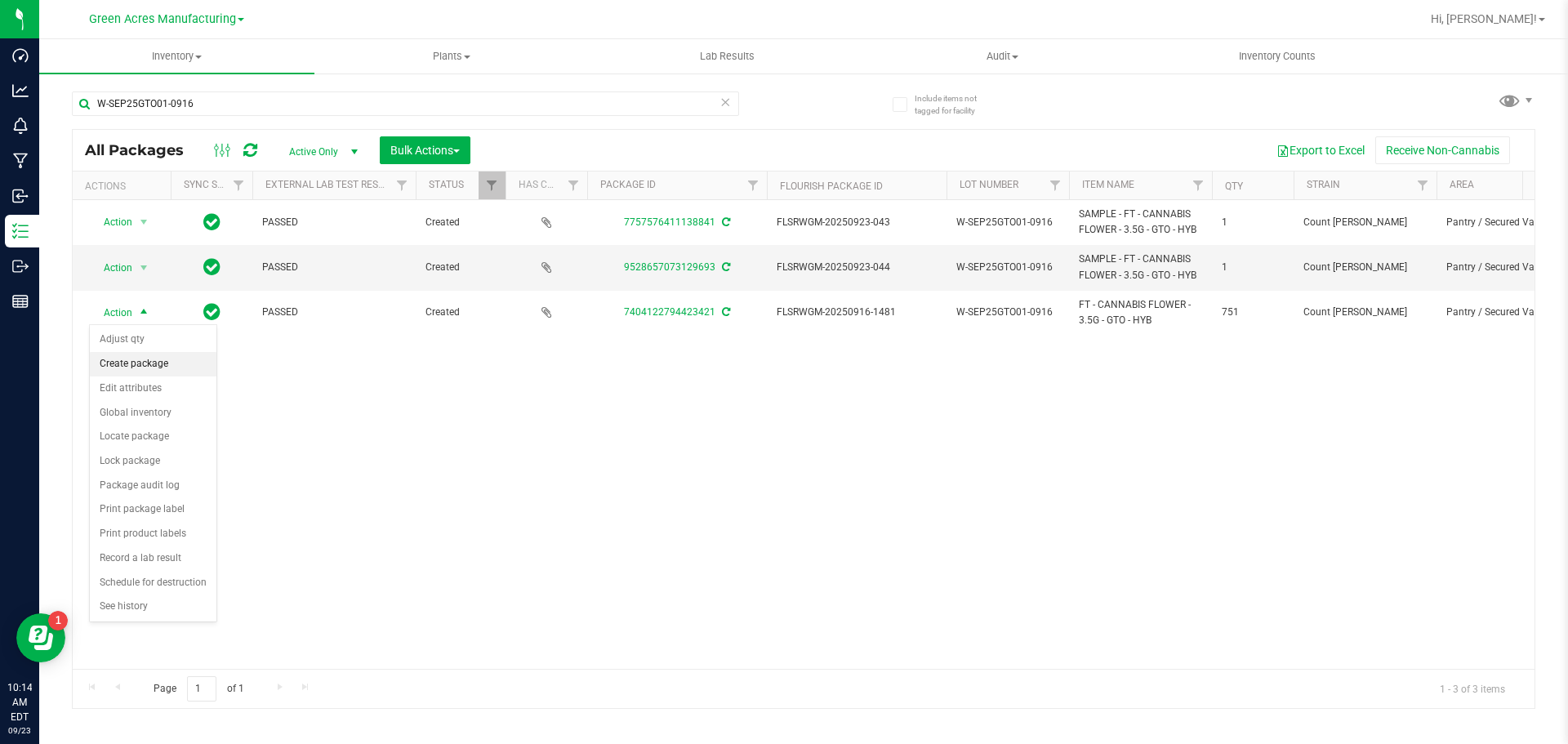
click at [143, 373] on li "Create package" at bounding box center [153, 364] width 126 height 25
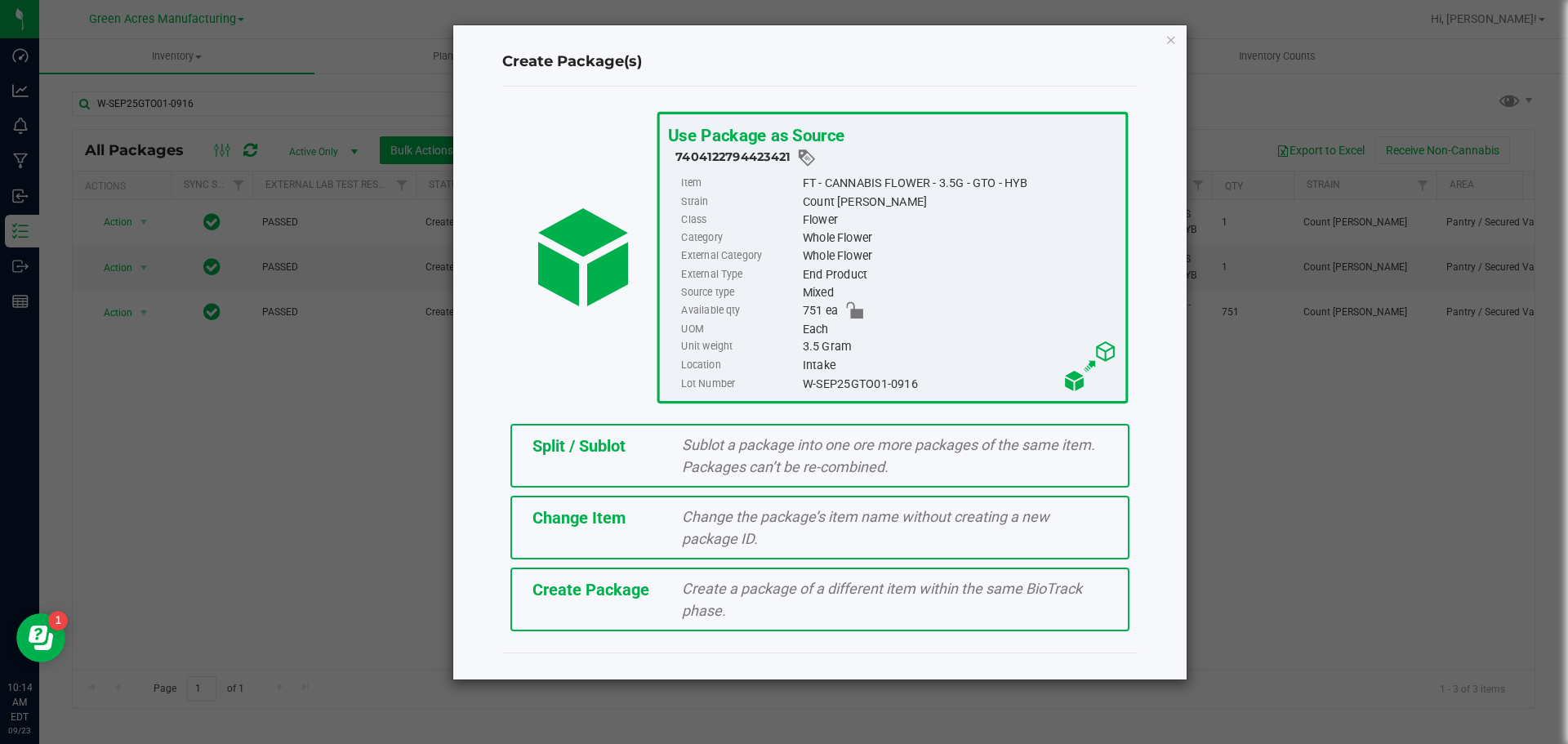
click at [600, 453] on span "Split / Sublot" at bounding box center [578, 446] width 93 height 19
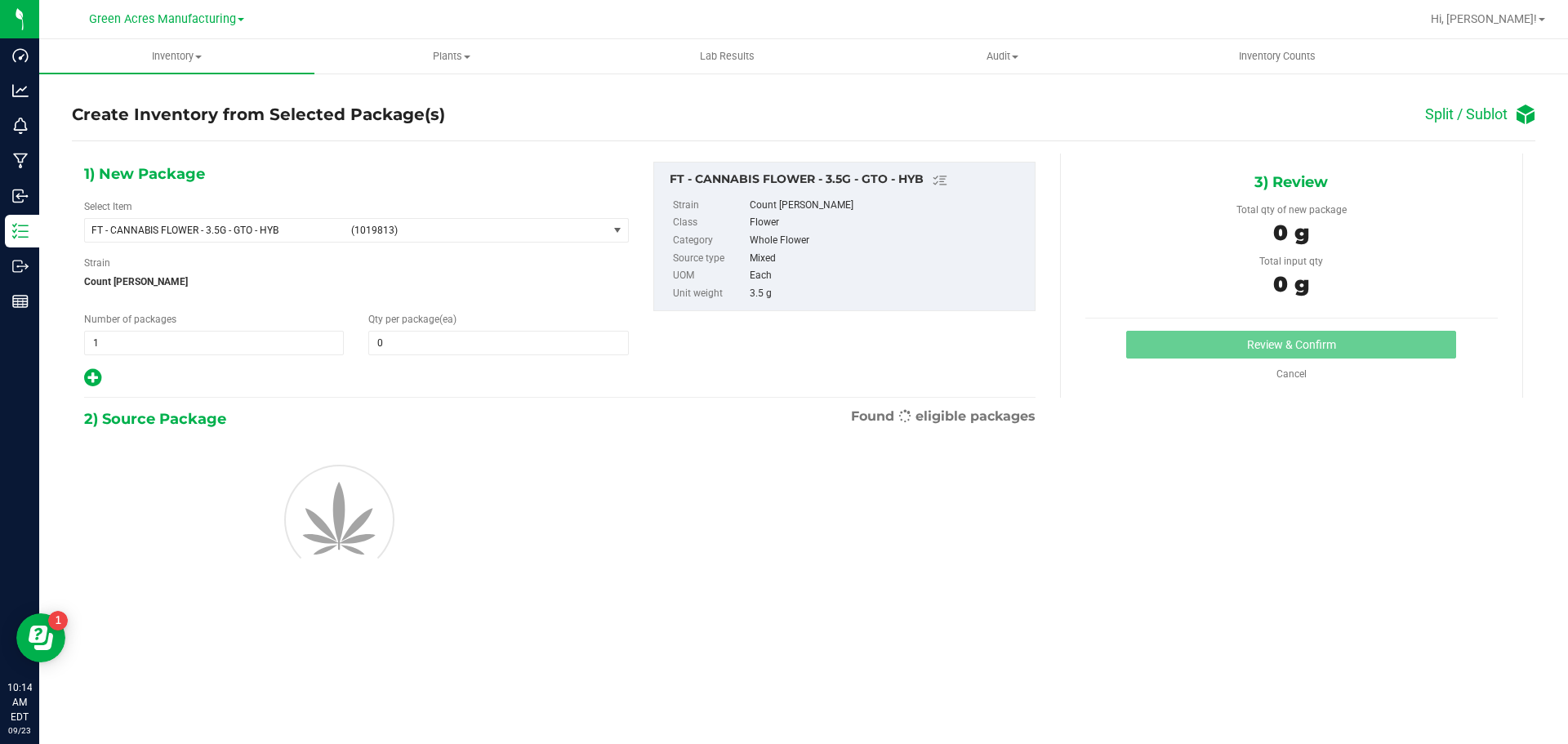
type input "0"
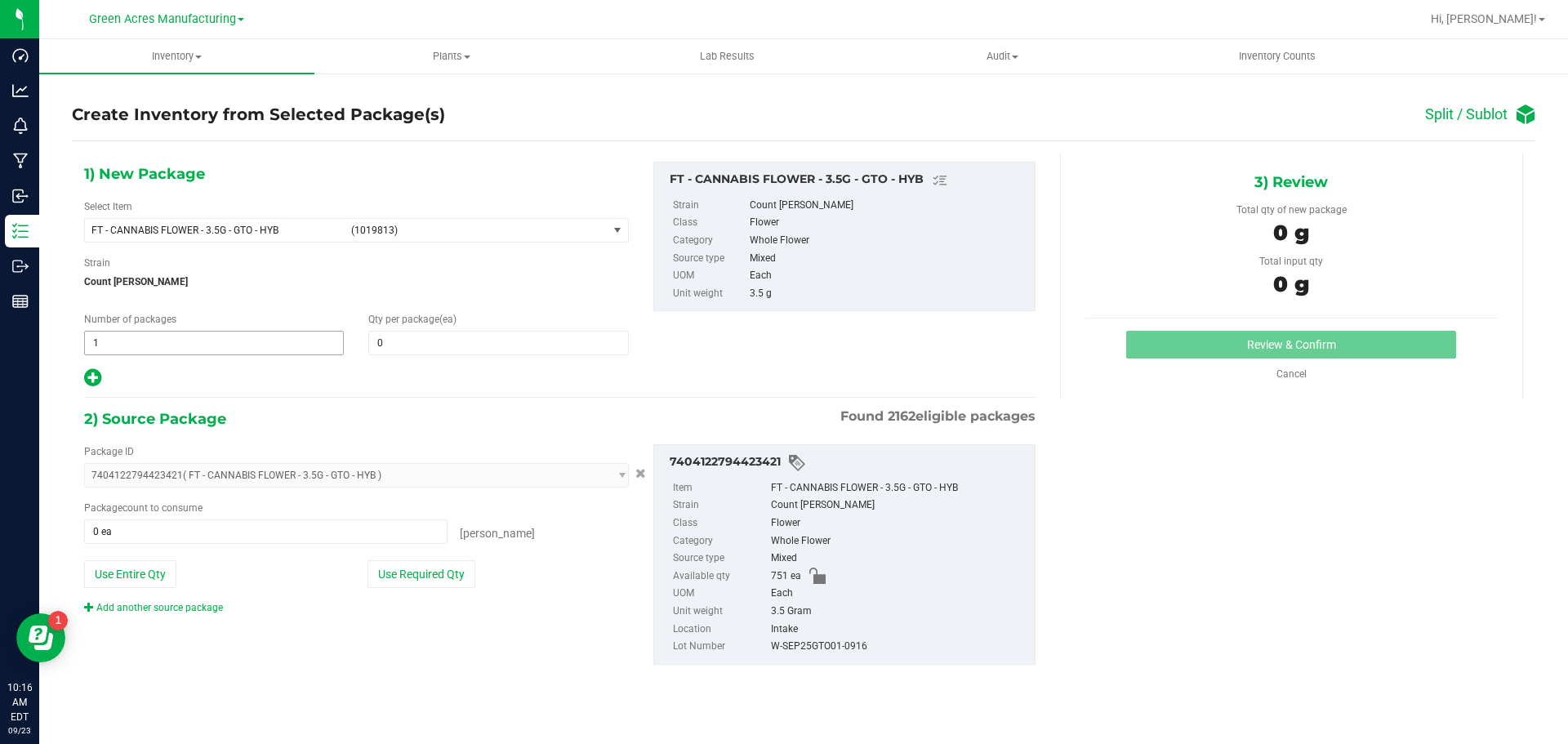
click at [314, 340] on span "1 1" at bounding box center [214, 343] width 260 height 25
type input "36"
type input "0"
click at [322, 339] on span "36 36" at bounding box center [214, 343] width 260 height 25
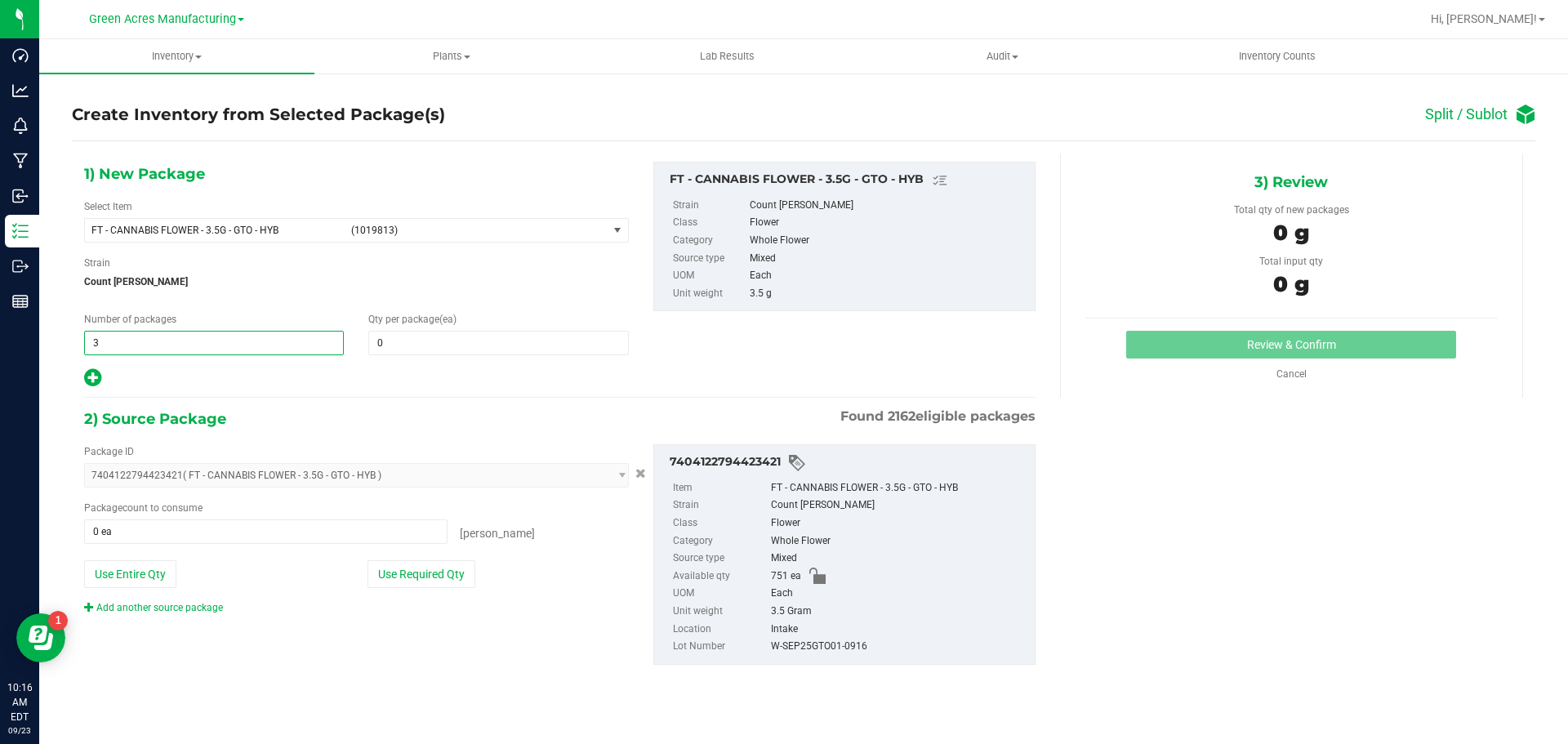
type input "37"
type input "20"
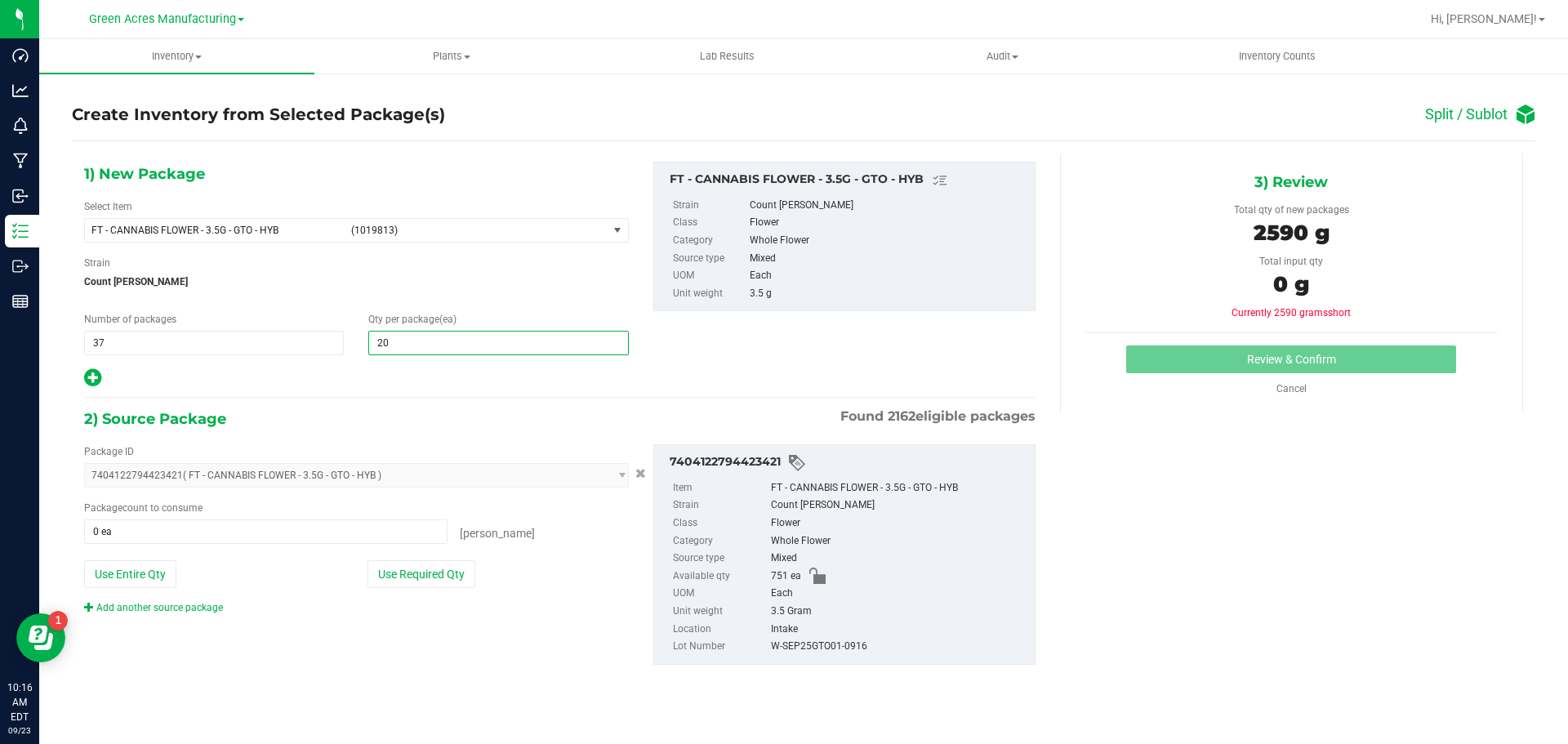
click at [90, 386] on icon at bounding box center [92, 378] width 17 height 20
type input "20"
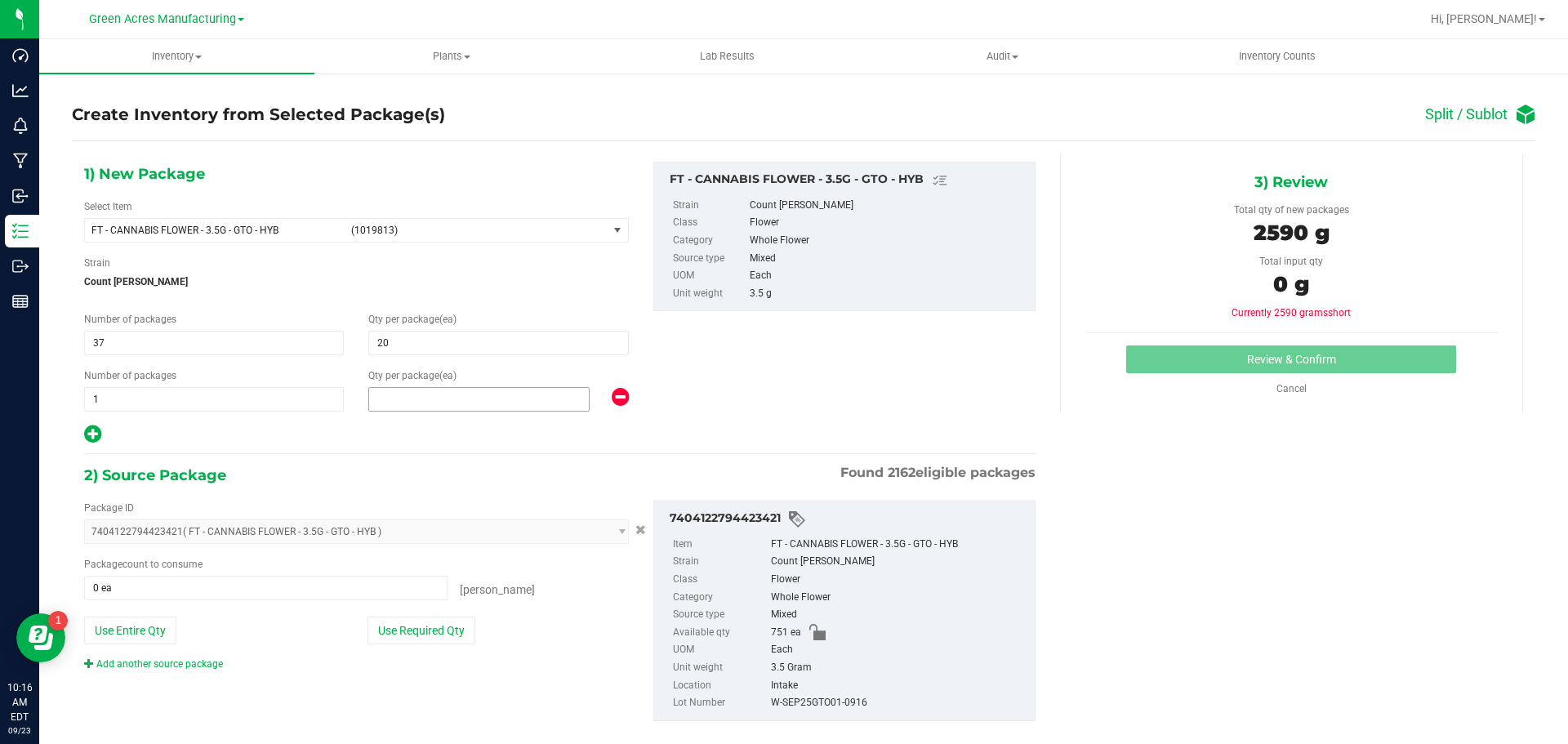
click at [426, 391] on span at bounding box center [479, 399] width 221 height 25
type input "11"
click at [410, 644] on button "Use Required Qty" at bounding box center [421, 631] width 108 height 28
type input "751 ea"
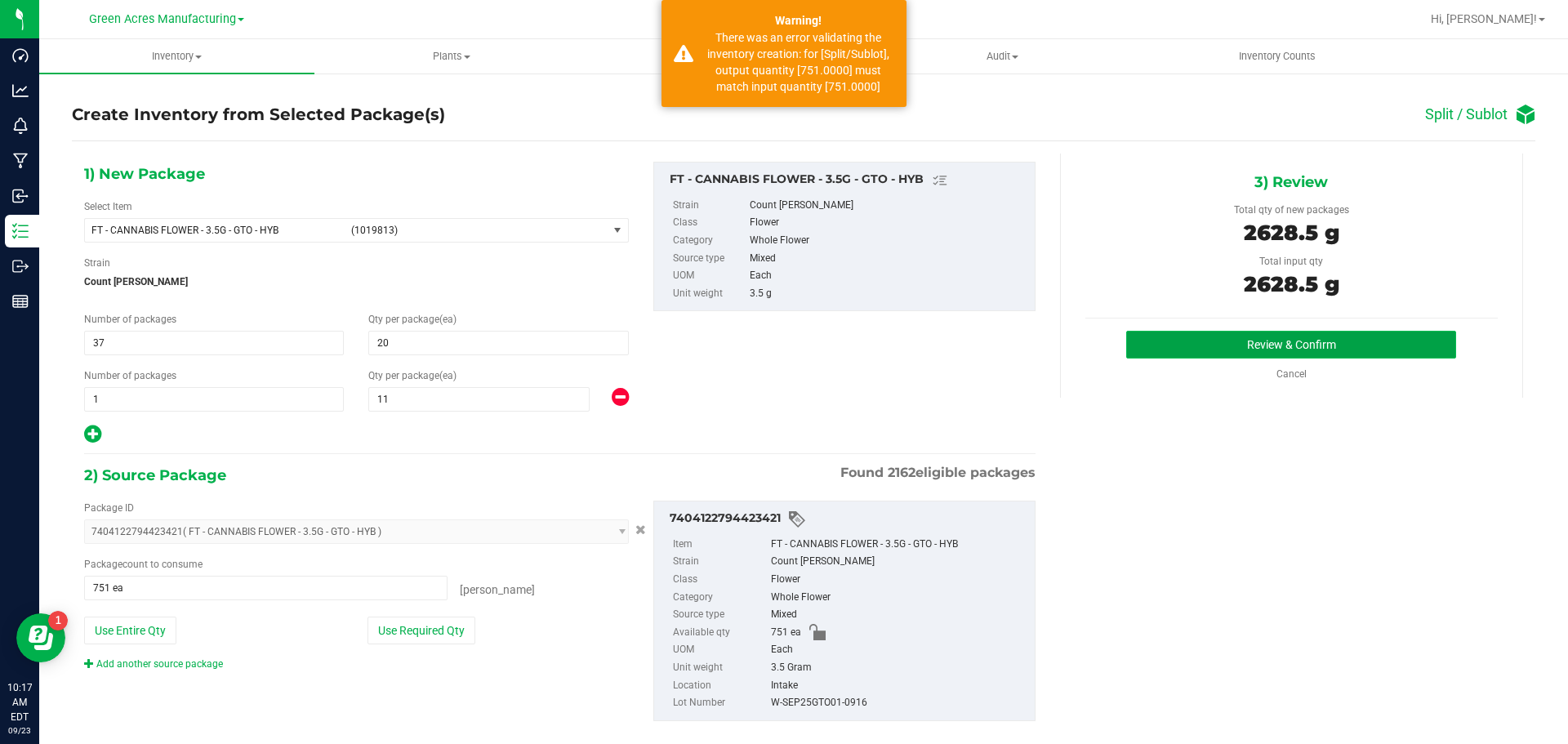
click at [1159, 346] on button "Review & Confirm" at bounding box center [1291, 344] width 330 height 28
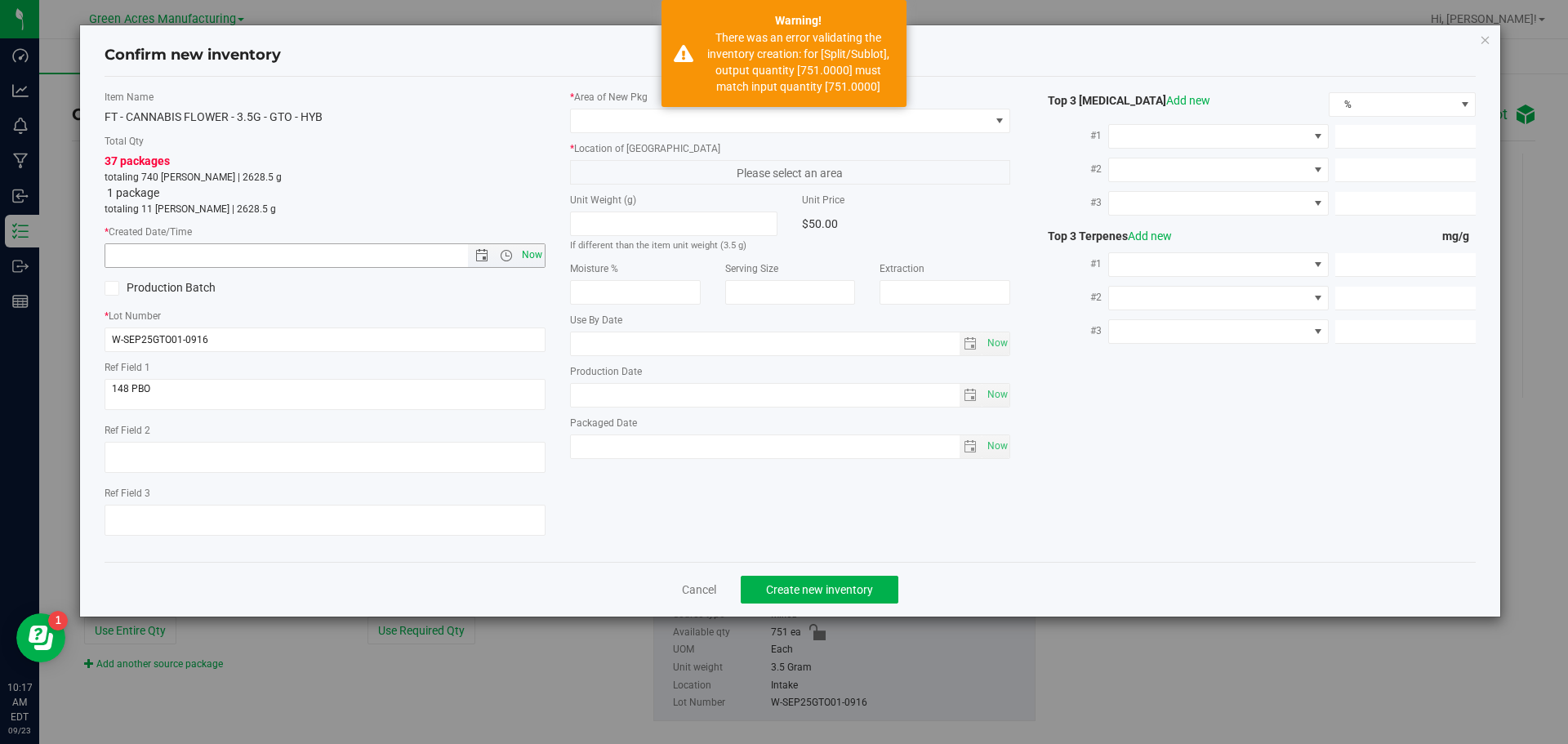
click at [539, 248] on span "Now" at bounding box center [531, 255] width 28 height 24
type input "9/23/2025 10:17 AM"
click at [748, 119] on span at bounding box center [780, 121] width 419 height 23
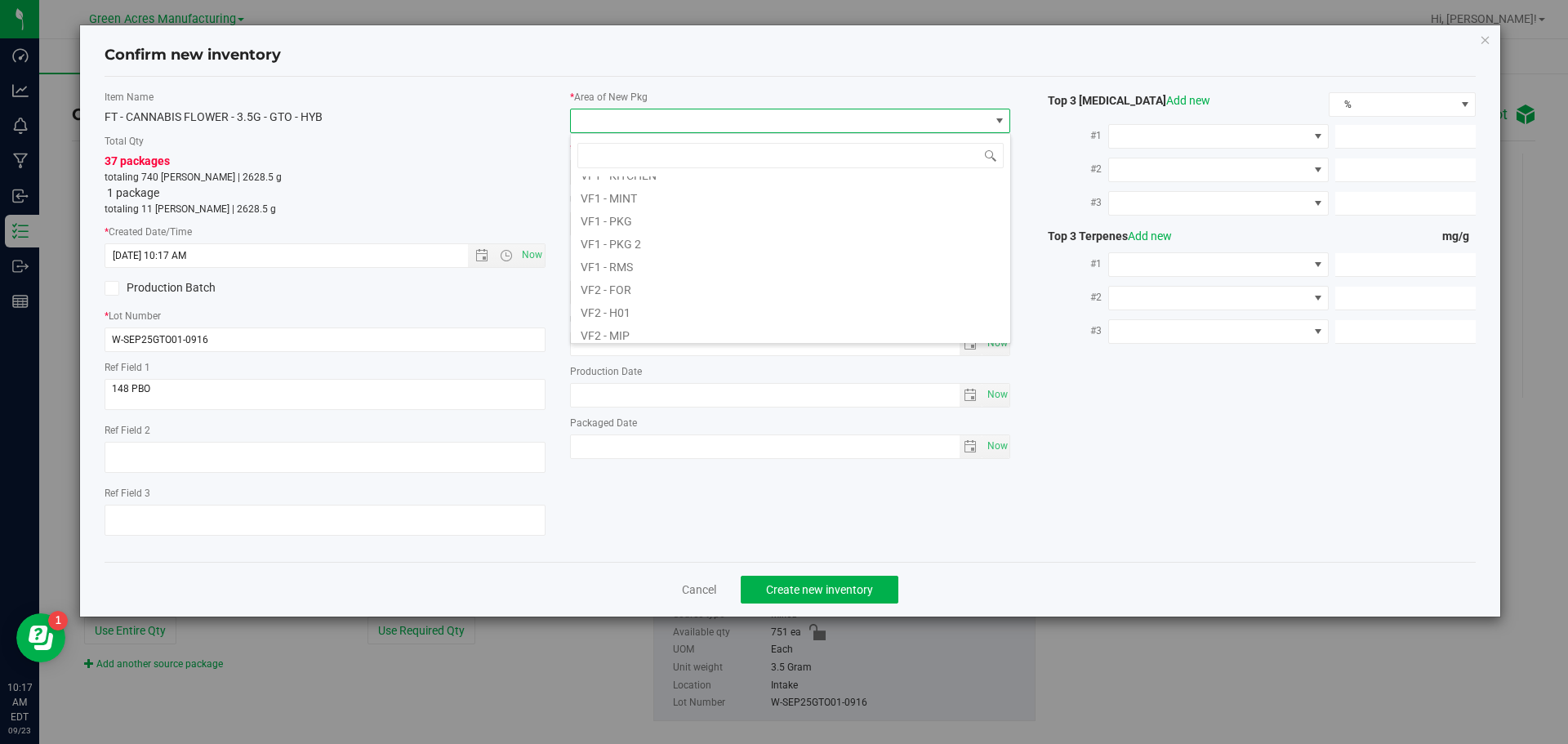
scroll to position [820, 0]
click at [613, 308] on li "VF2 - WHS" at bounding box center [790, 305] width 439 height 23
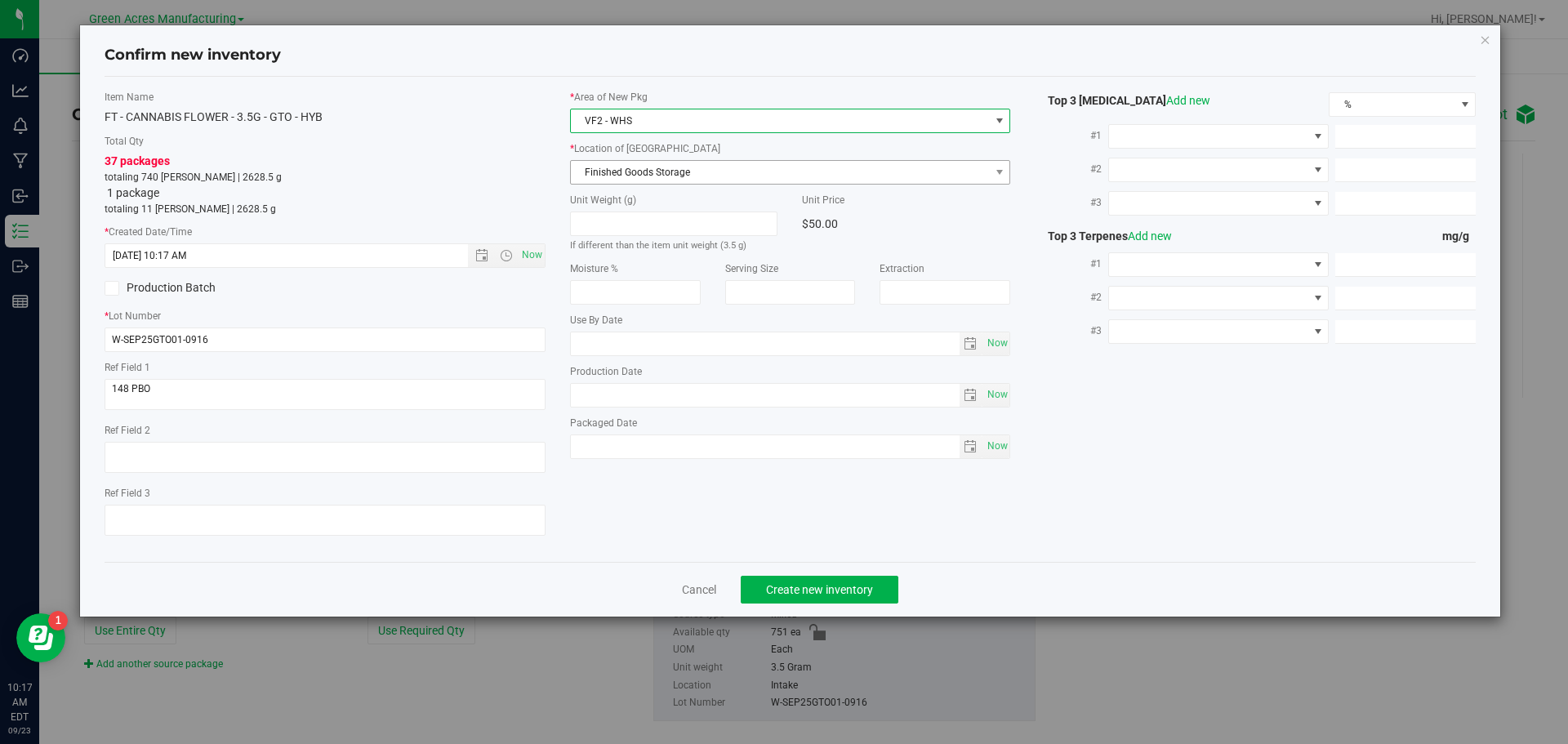
click at [718, 168] on span "Finished Goods Storage" at bounding box center [780, 172] width 419 height 23
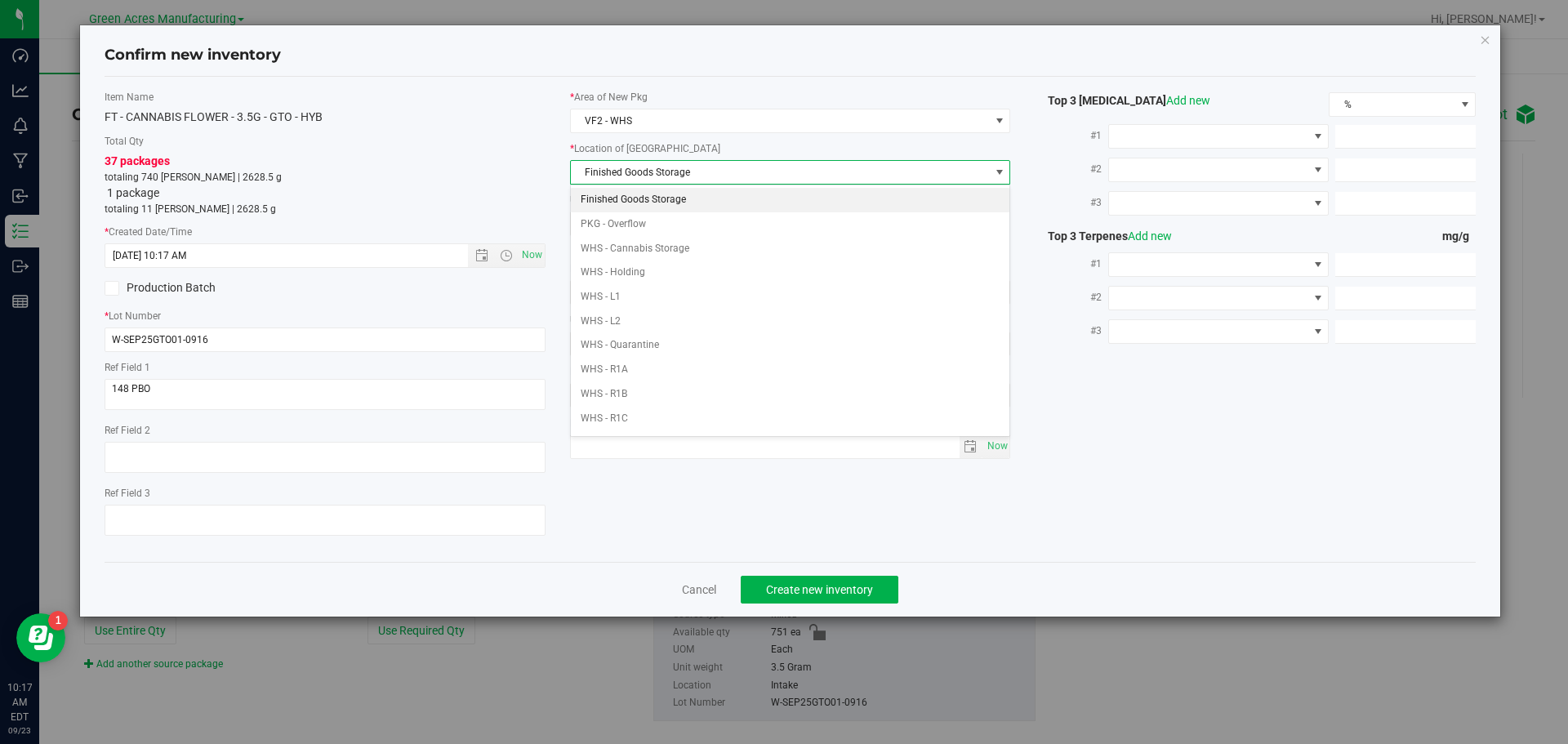
click at [706, 206] on li "Finished Goods Storage" at bounding box center [790, 200] width 439 height 25
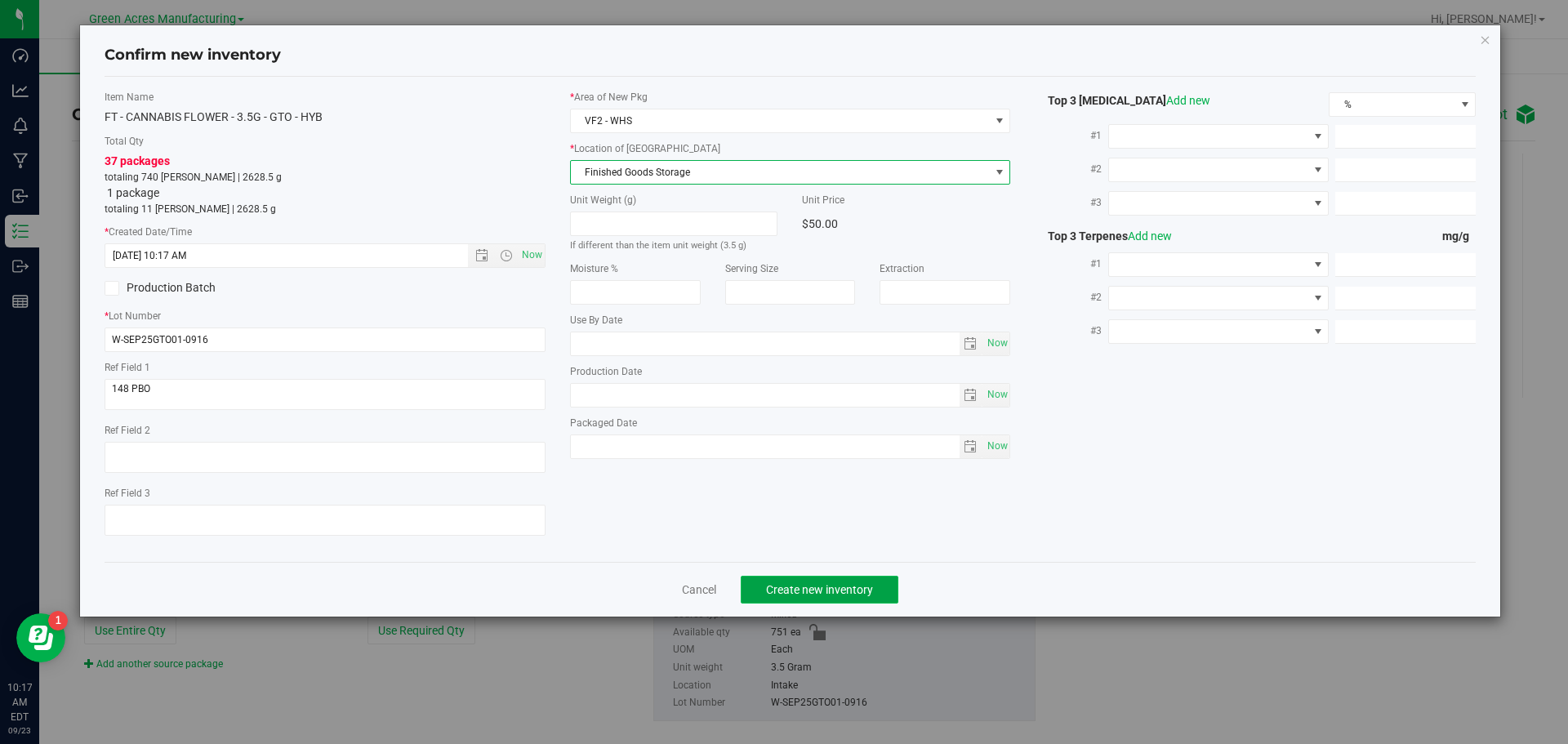
click at [813, 583] on span "Create new inventory" at bounding box center [819, 589] width 107 height 13
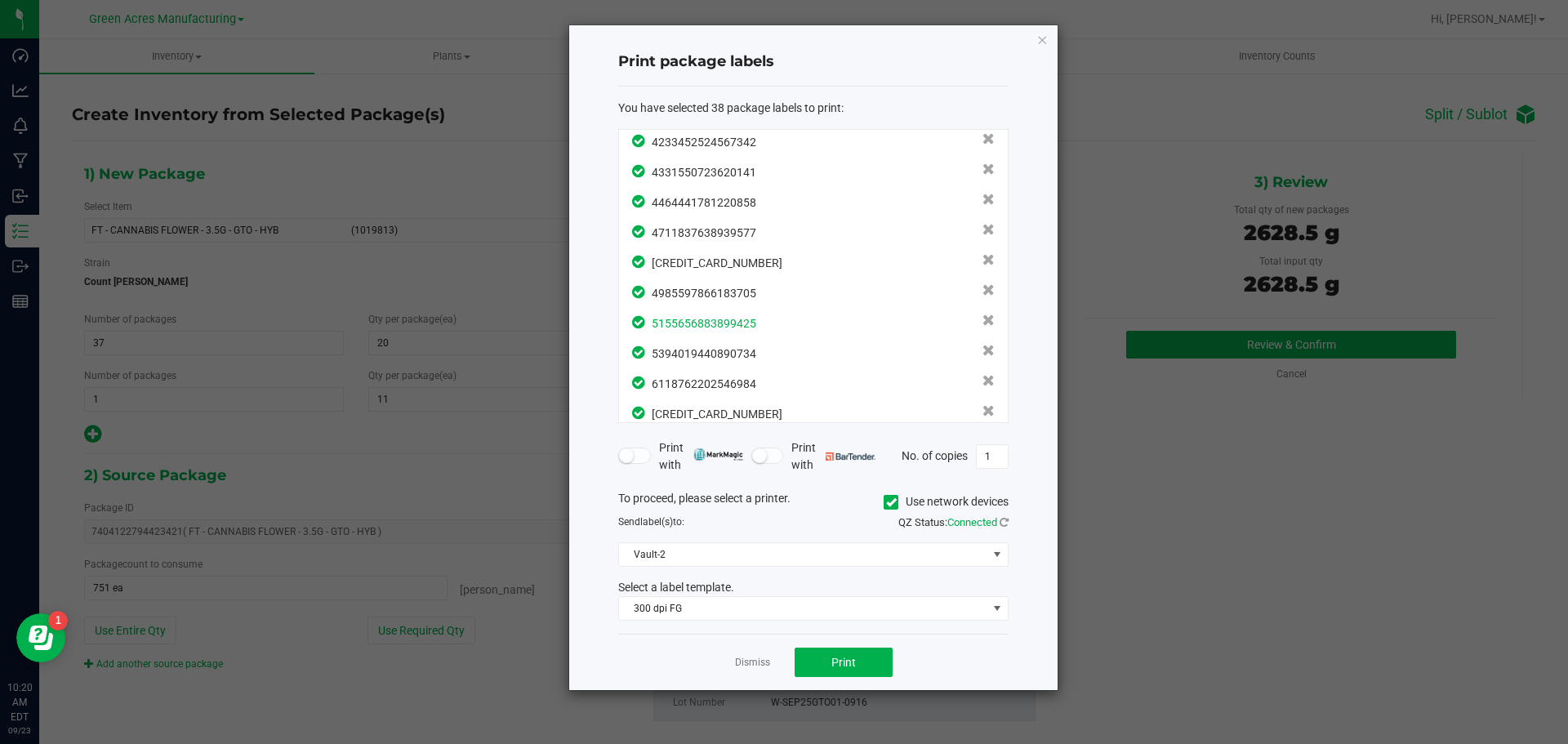
scroll to position [869, 0]
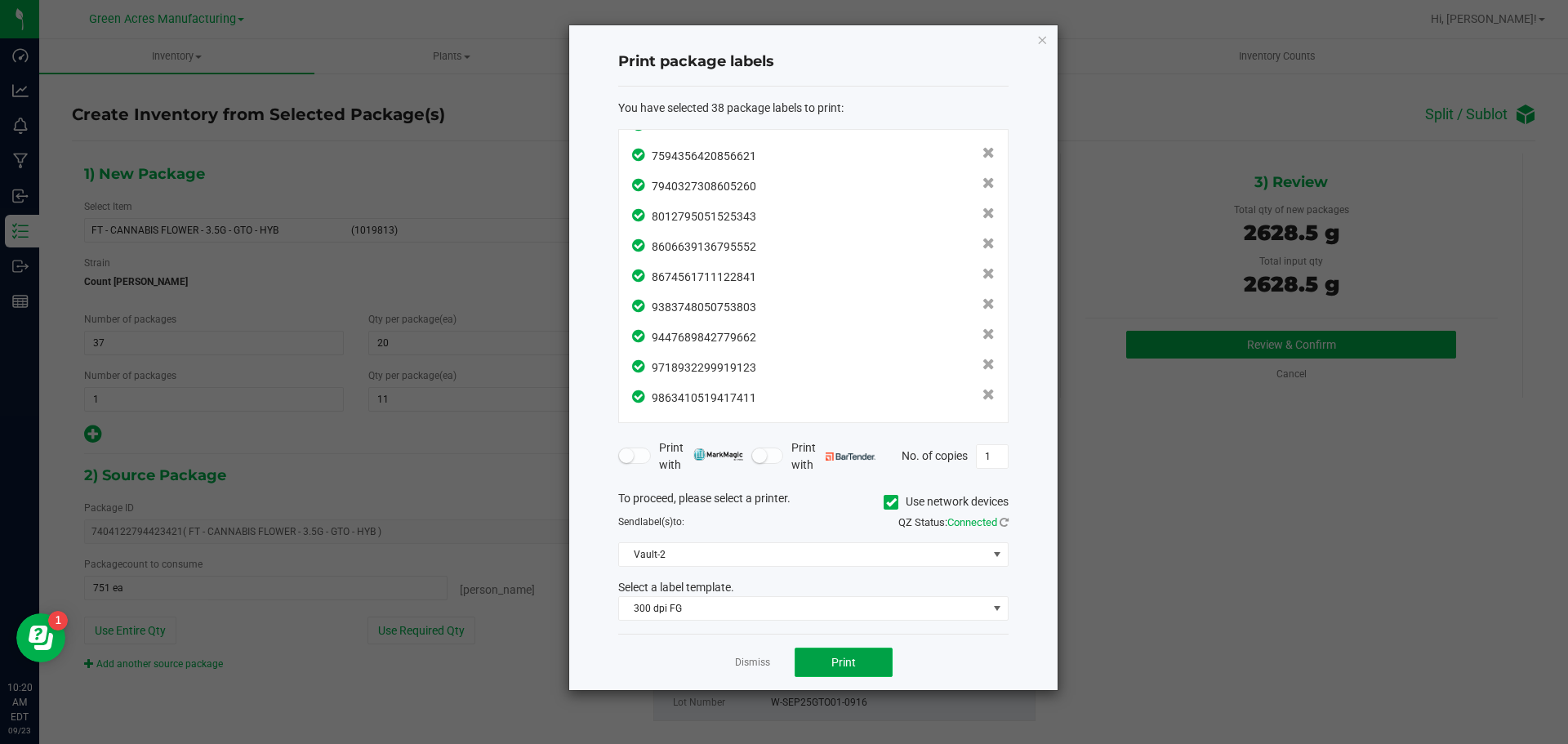
click at [836, 671] on button "Print" at bounding box center [843, 662] width 98 height 29
click at [740, 663] on link "Dismiss" at bounding box center [752, 662] width 35 height 14
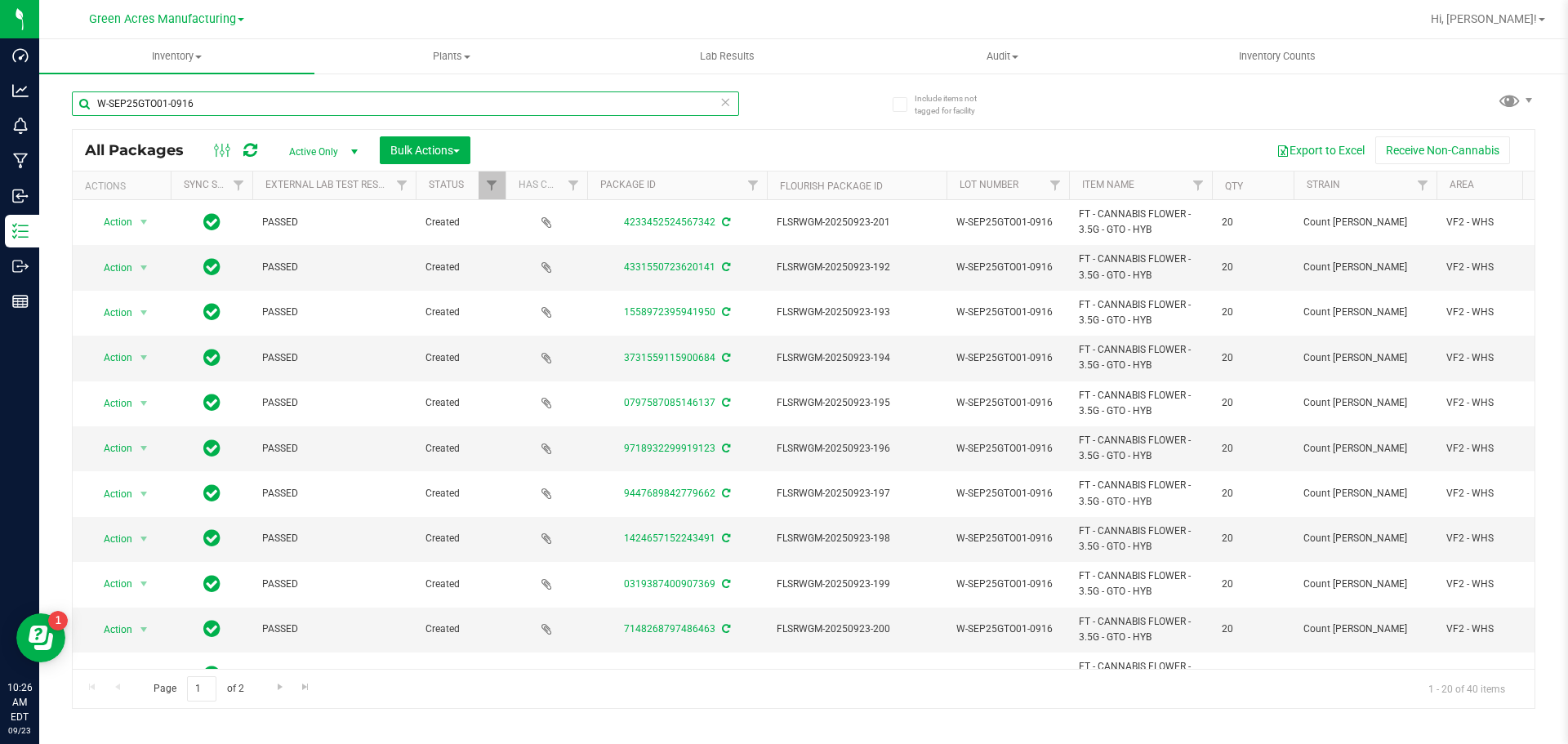
drag, startPoint x: 736, startPoint y: 102, endPoint x: 727, endPoint y: 104, distance: 9.2
click at [736, 102] on input "W-SEP25GTO01-0916" at bounding box center [405, 103] width 668 height 25
click at [726, 105] on icon at bounding box center [725, 100] width 11 height 19
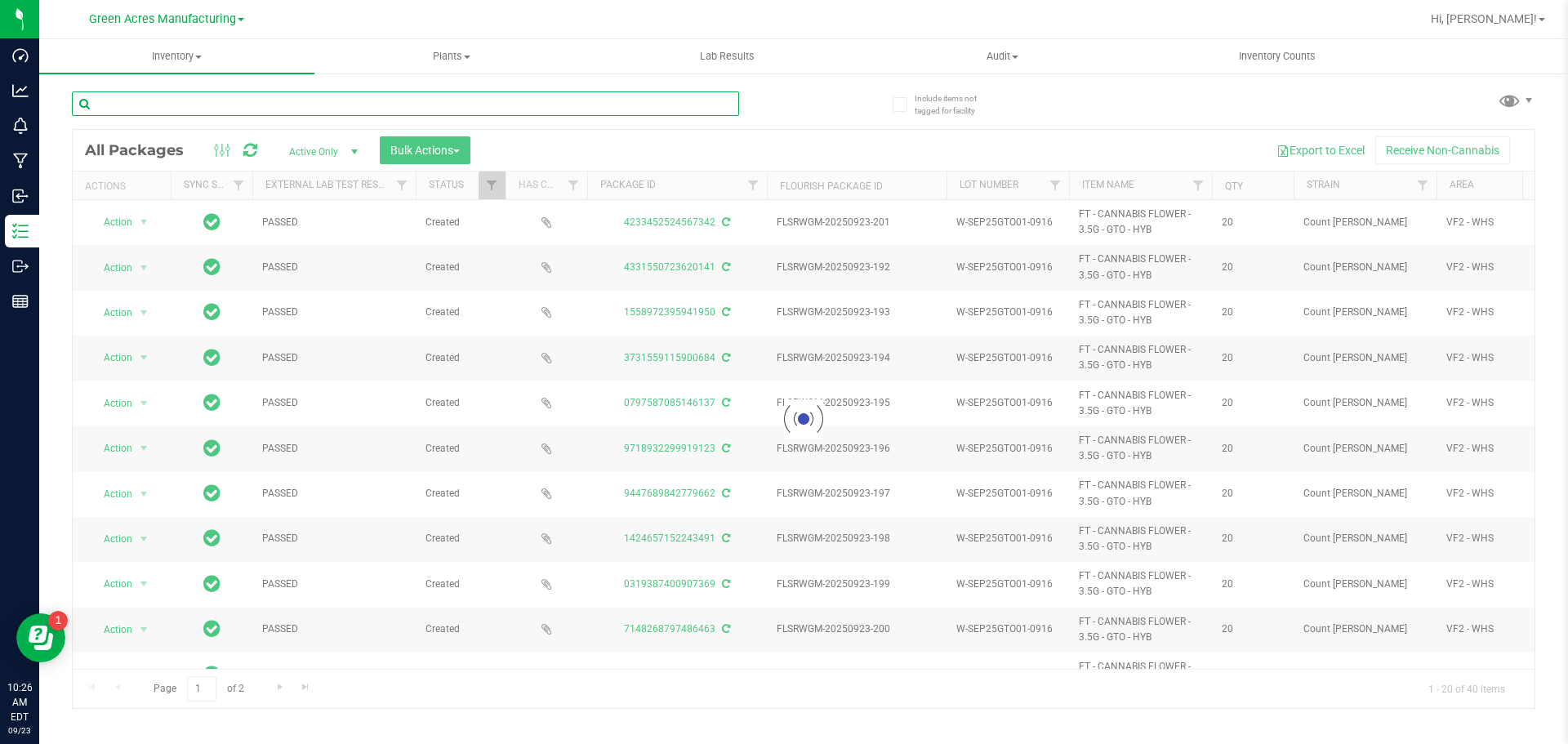
click at [699, 105] on input "text" at bounding box center [405, 103] width 668 height 25
paste input "JAN25BNK01-0917"
type input "JAN25BNK01-0917"
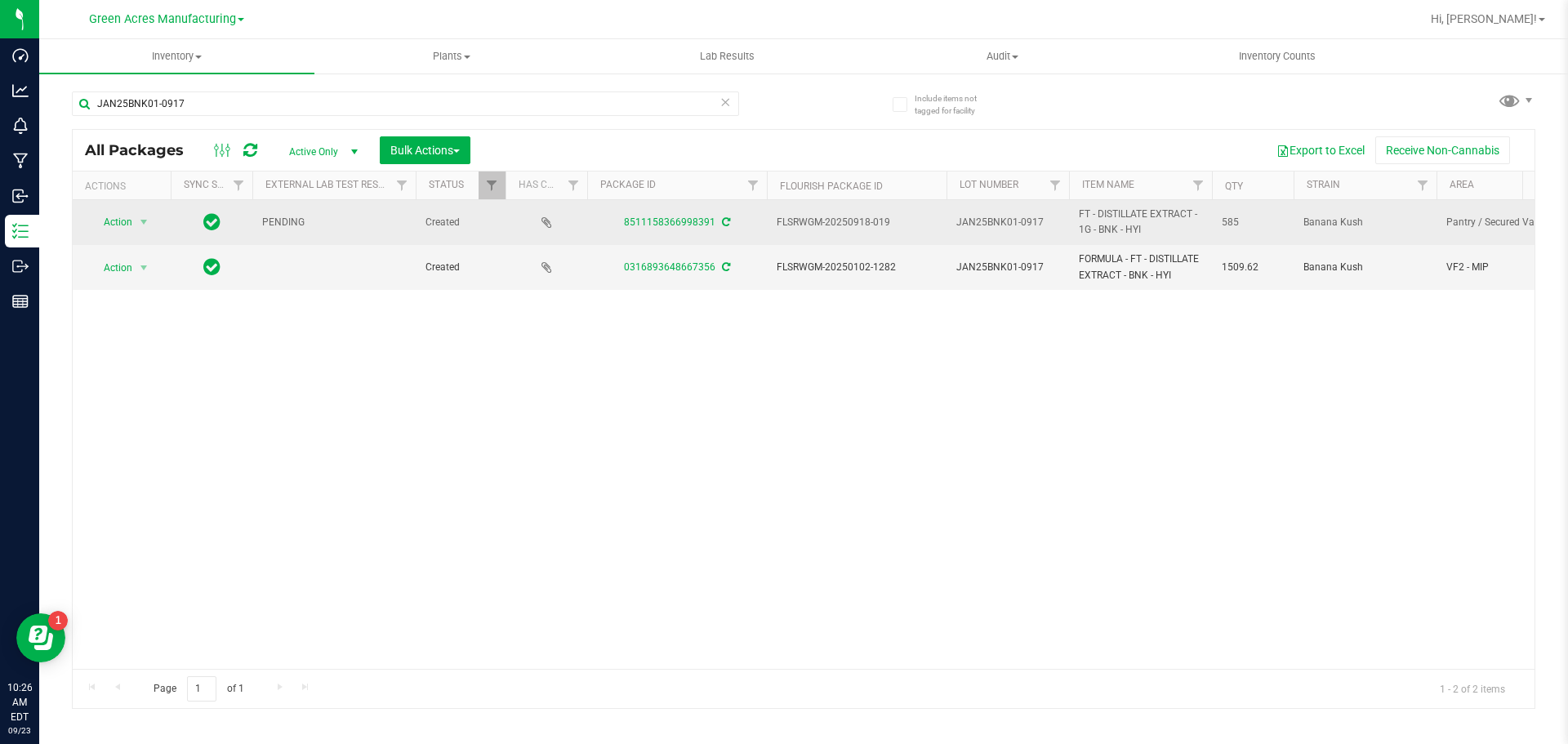
click at [728, 227] on icon at bounding box center [726, 222] width 8 height 10
click at [123, 227] on span "Action" at bounding box center [111, 222] width 44 height 23
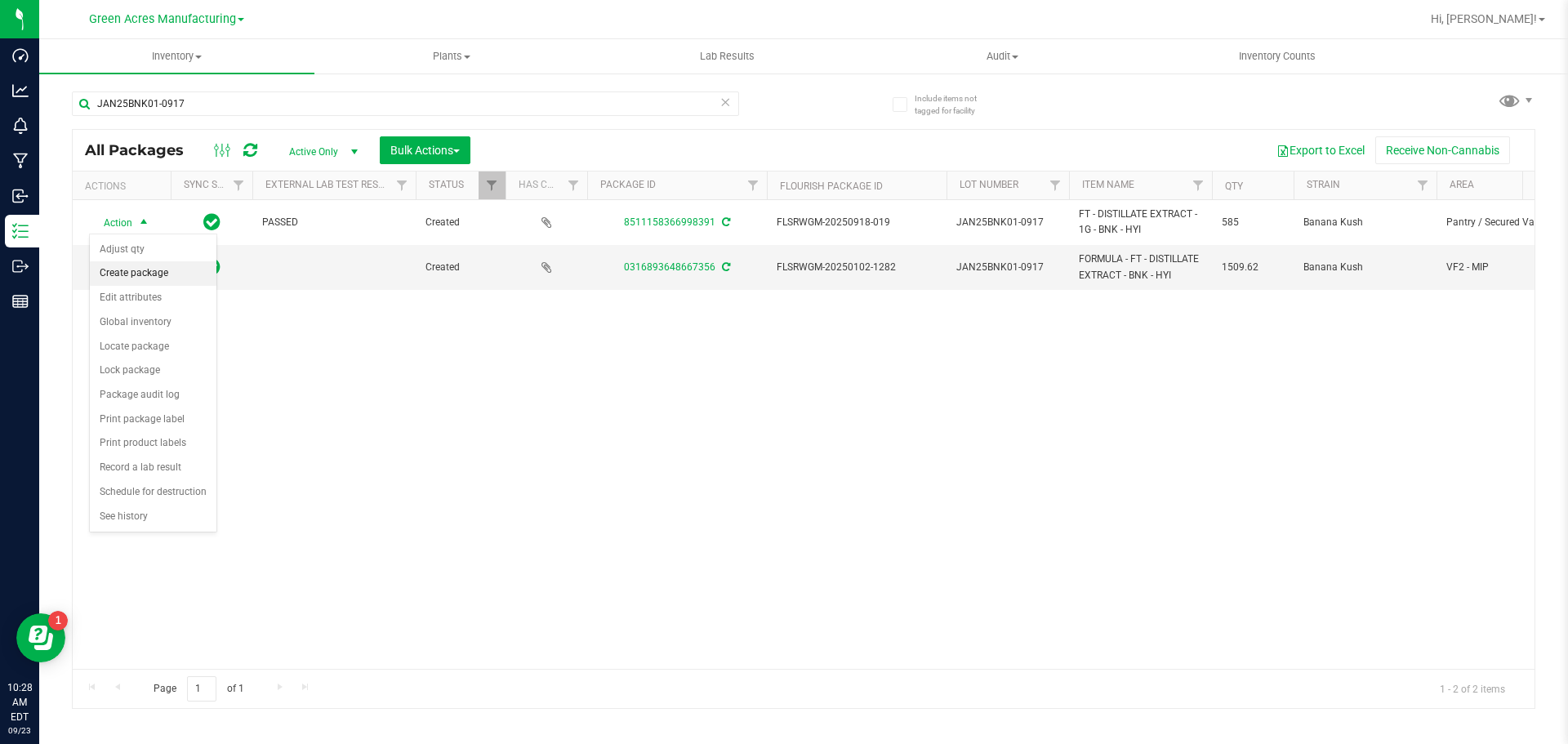
click at [131, 270] on li "Create package" at bounding box center [153, 273] width 126 height 25
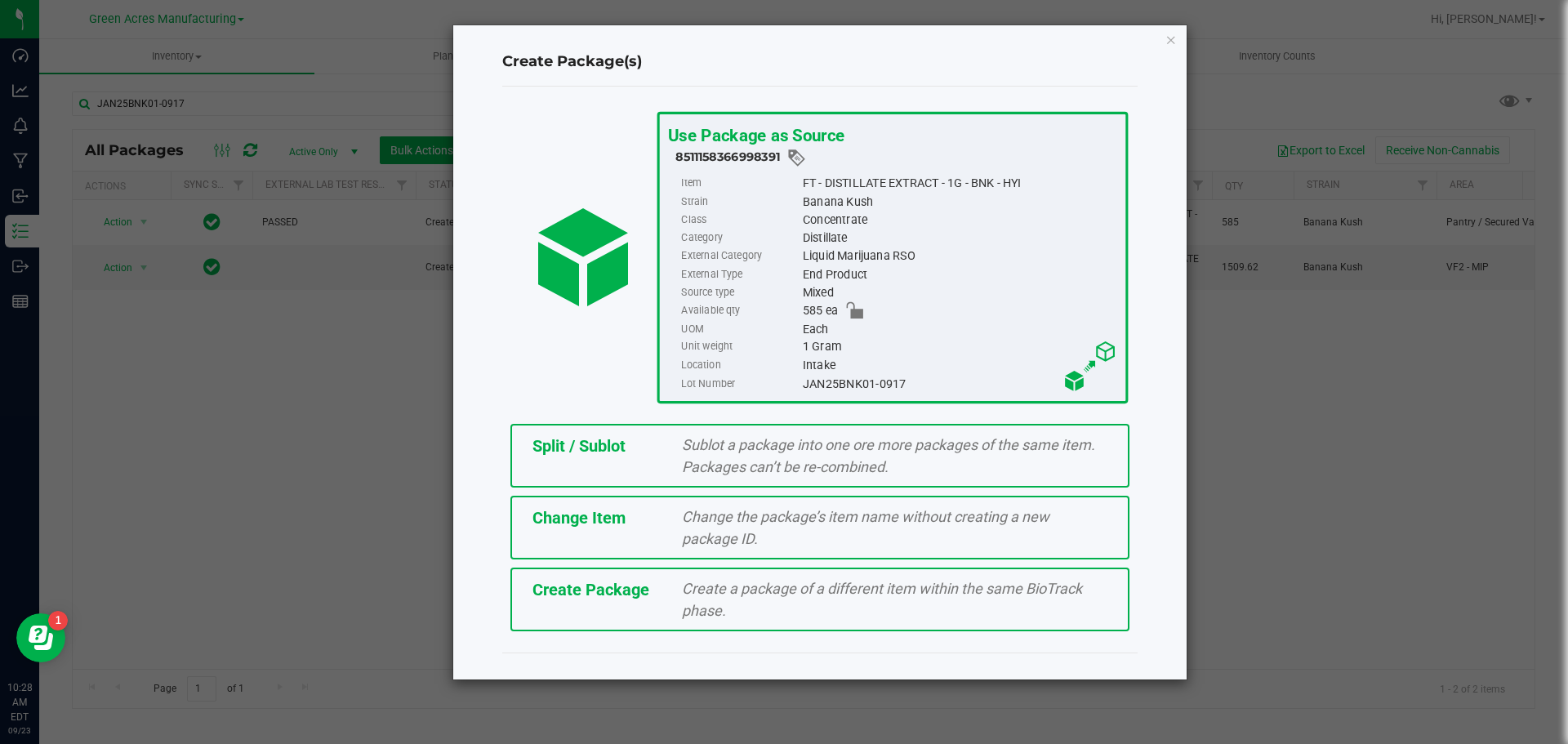
click at [602, 609] on div "Create Package Create a package of a different item within the same BioTrack ph…" at bounding box center [819, 599] width 619 height 64
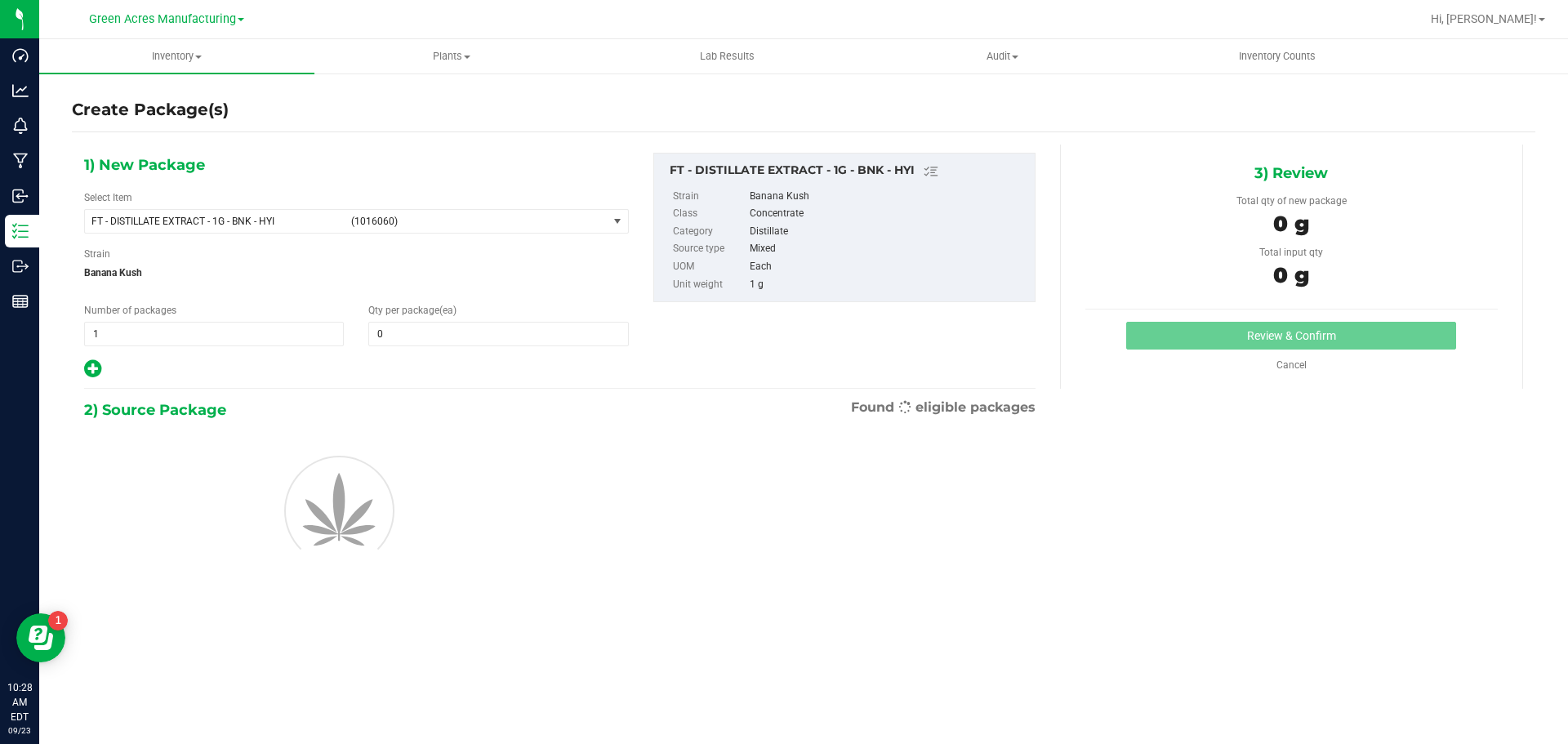
type input "0"
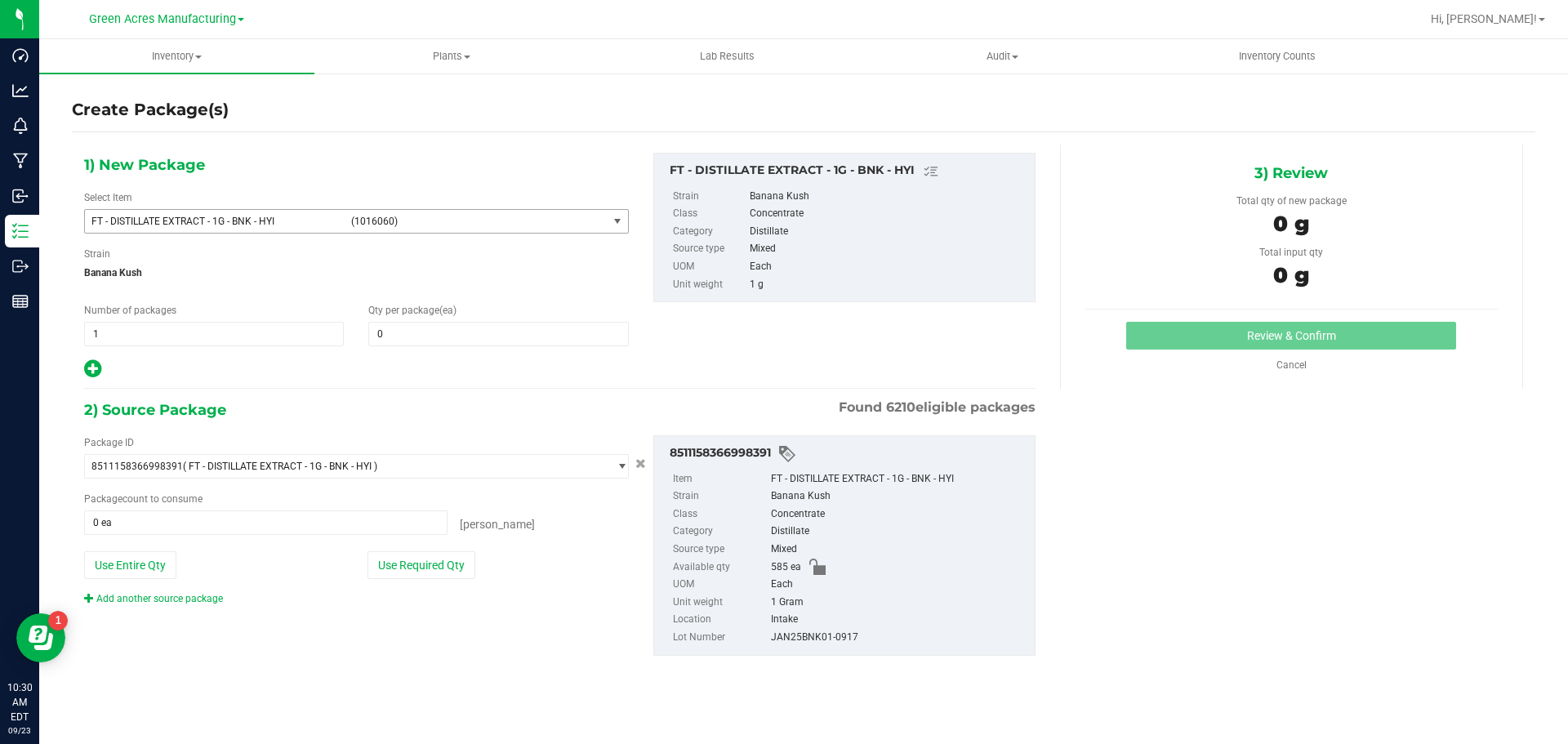
click at [335, 222] on span "FT - DISTILLATE EXTRACT - 1G - BNK - HYI" at bounding box center [215, 221] width 250 height 11
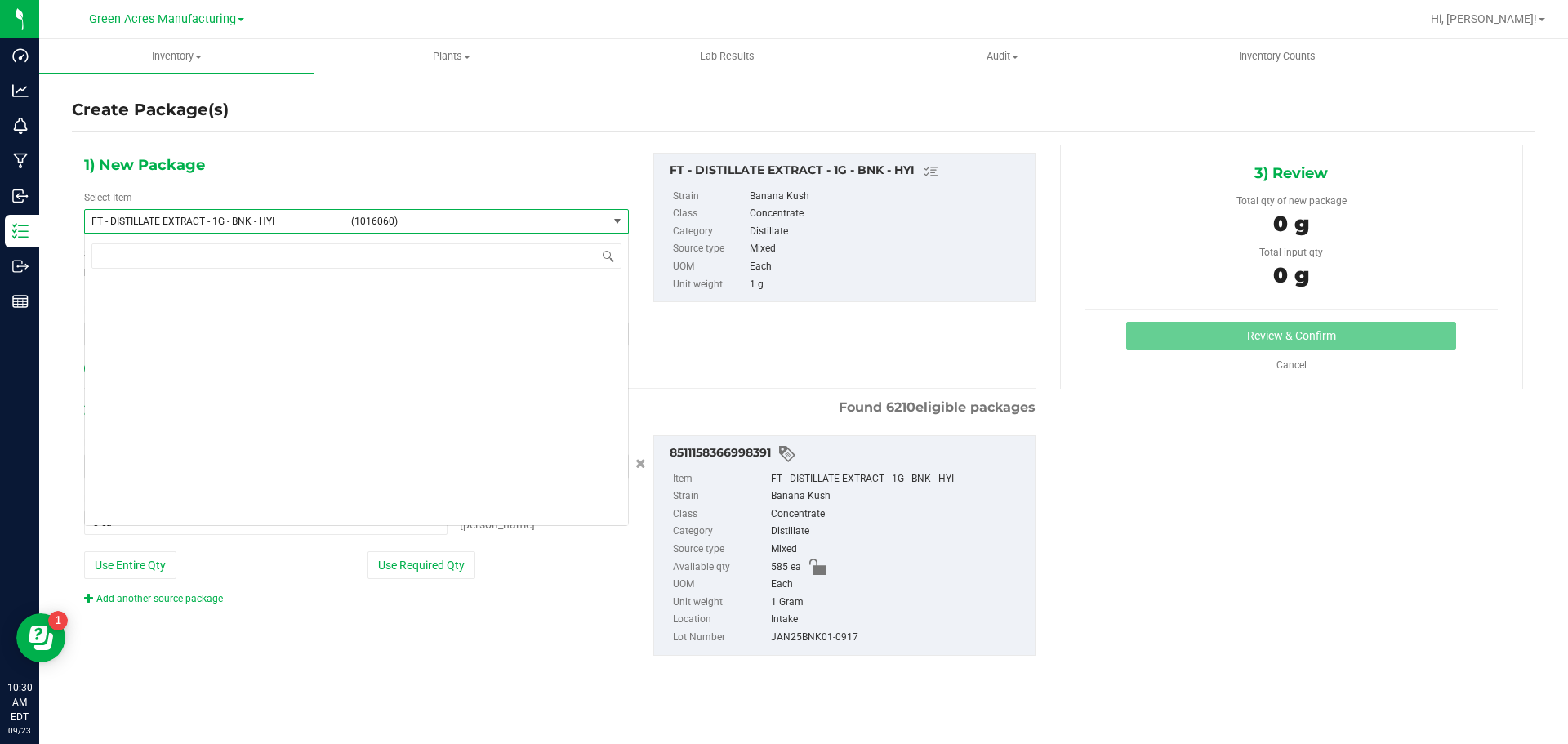
scroll to position [47931, 0]
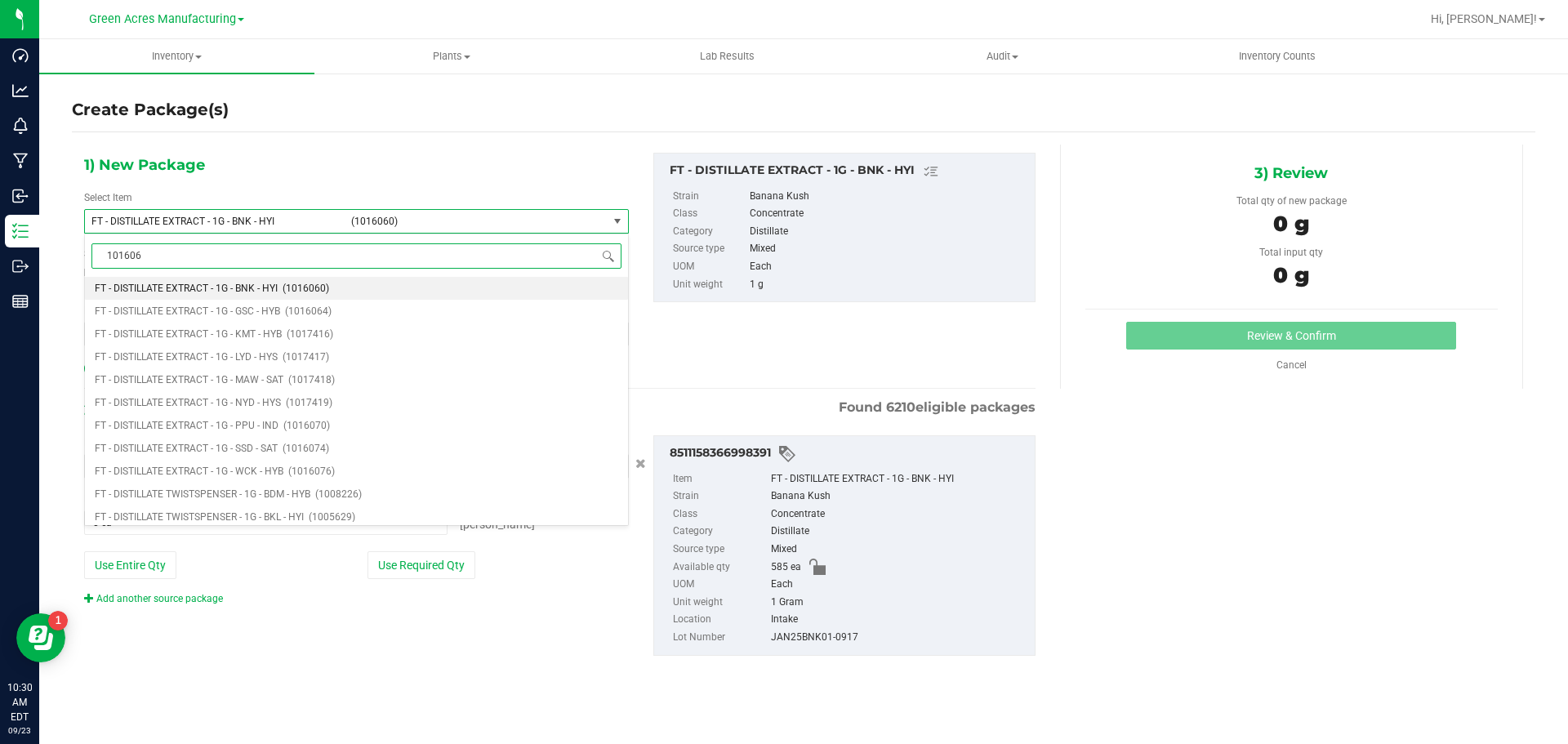
type input "1016060"
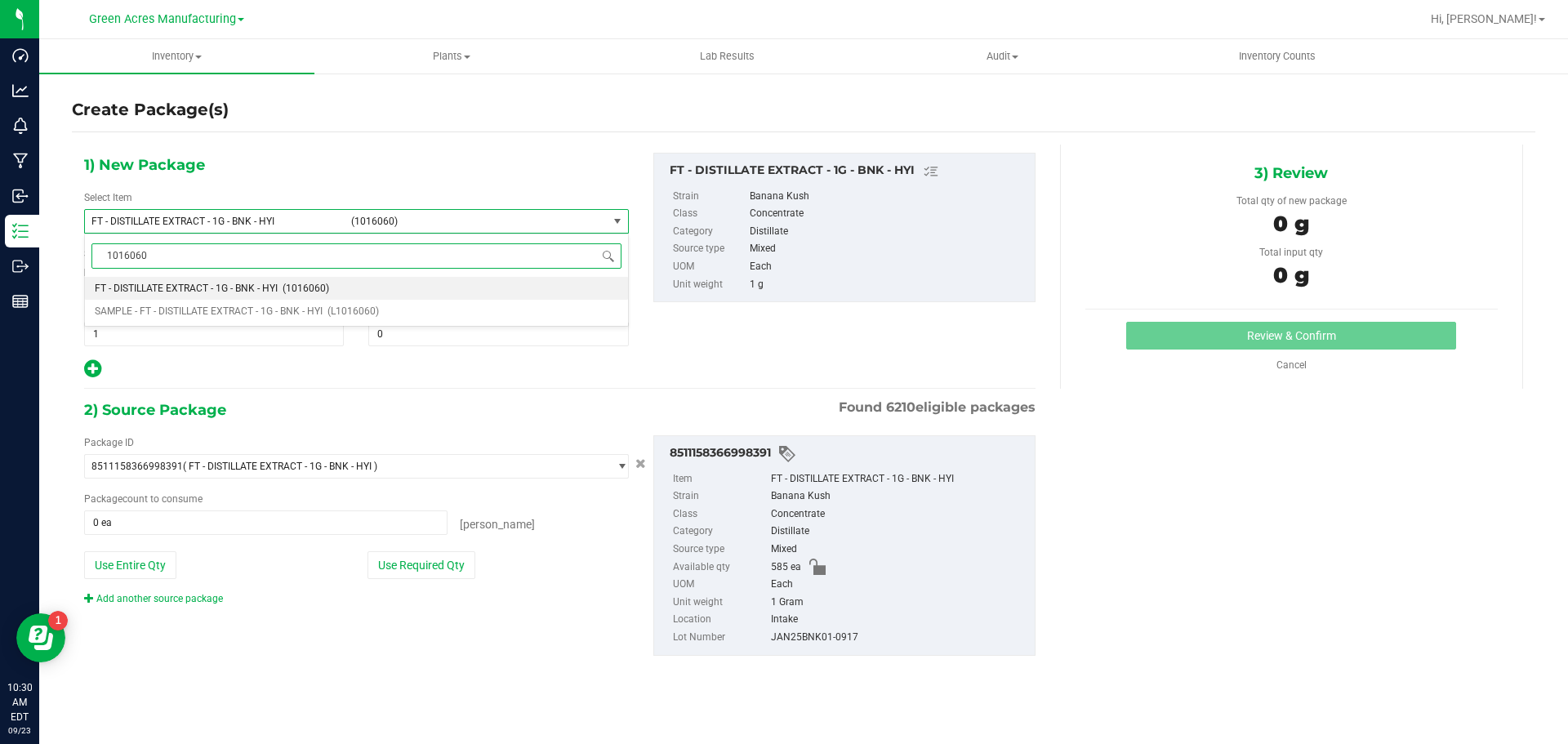
scroll to position [0, 0]
click at [170, 307] on span "SAMPLE - FT - DISTILLATE EXTRACT - 1G - BNK - HYI" at bounding box center [208, 311] width 227 height 11
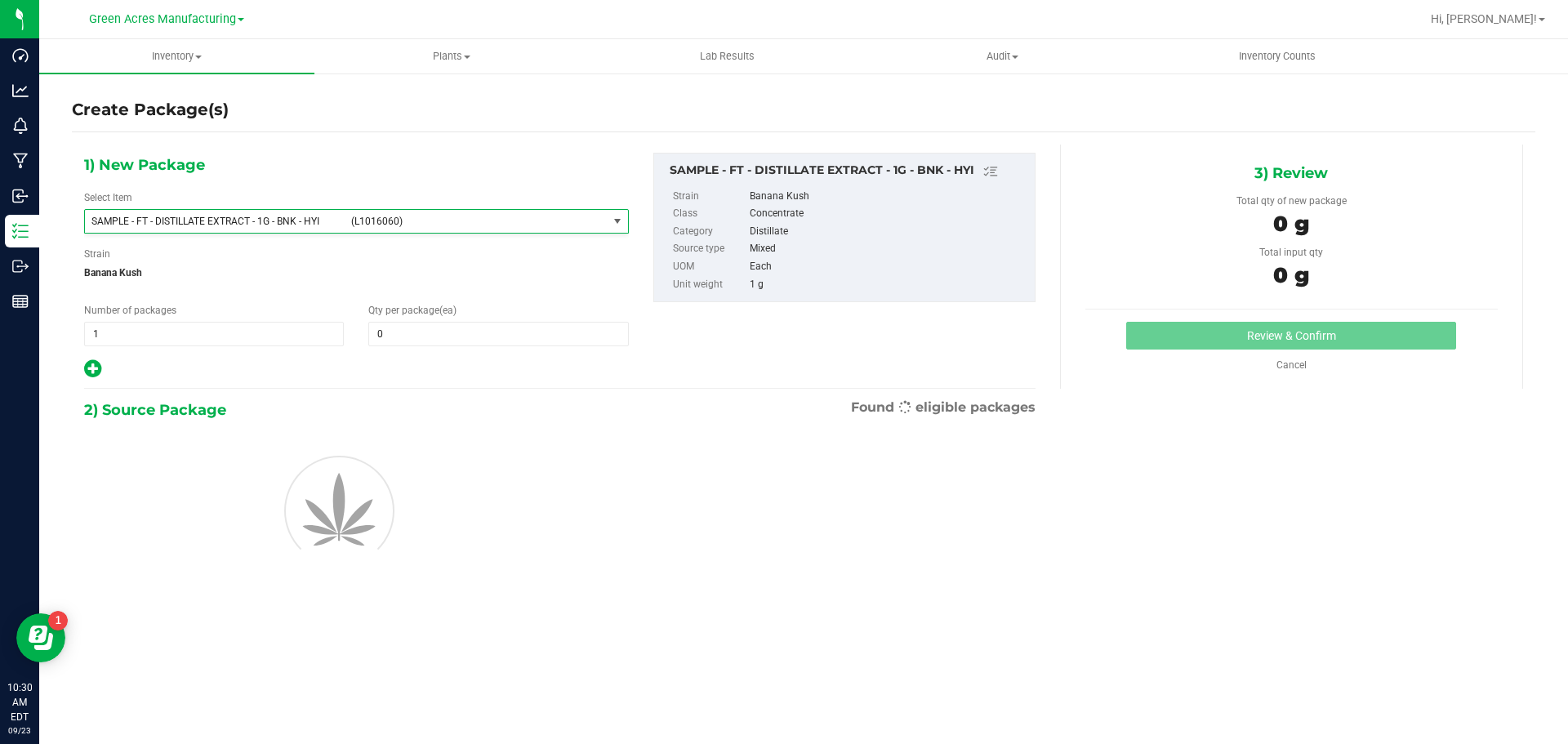
type input "0"
click at [141, 337] on span "1 1" at bounding box center [214, 333] width 260 height 25
type input "2"
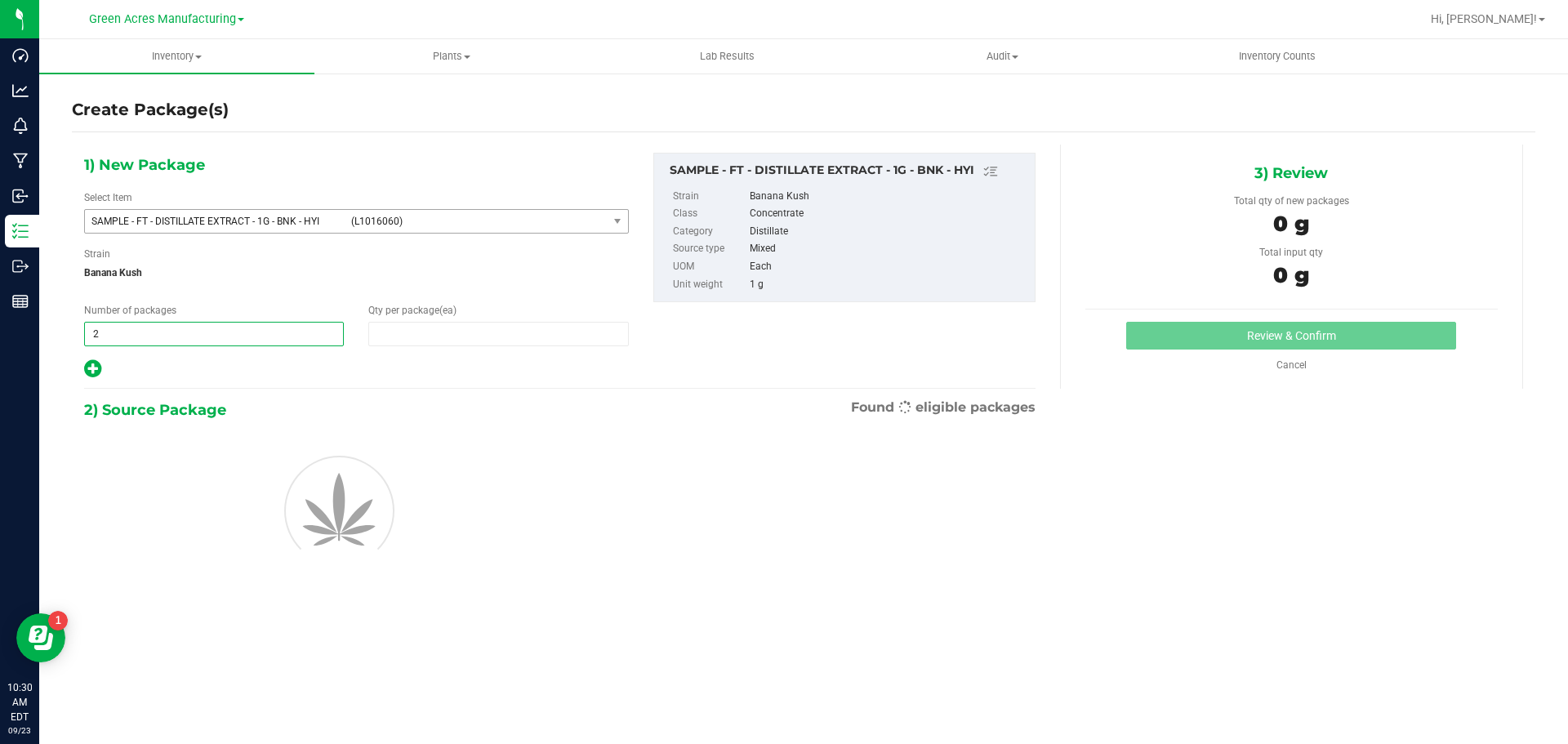
type input "1"
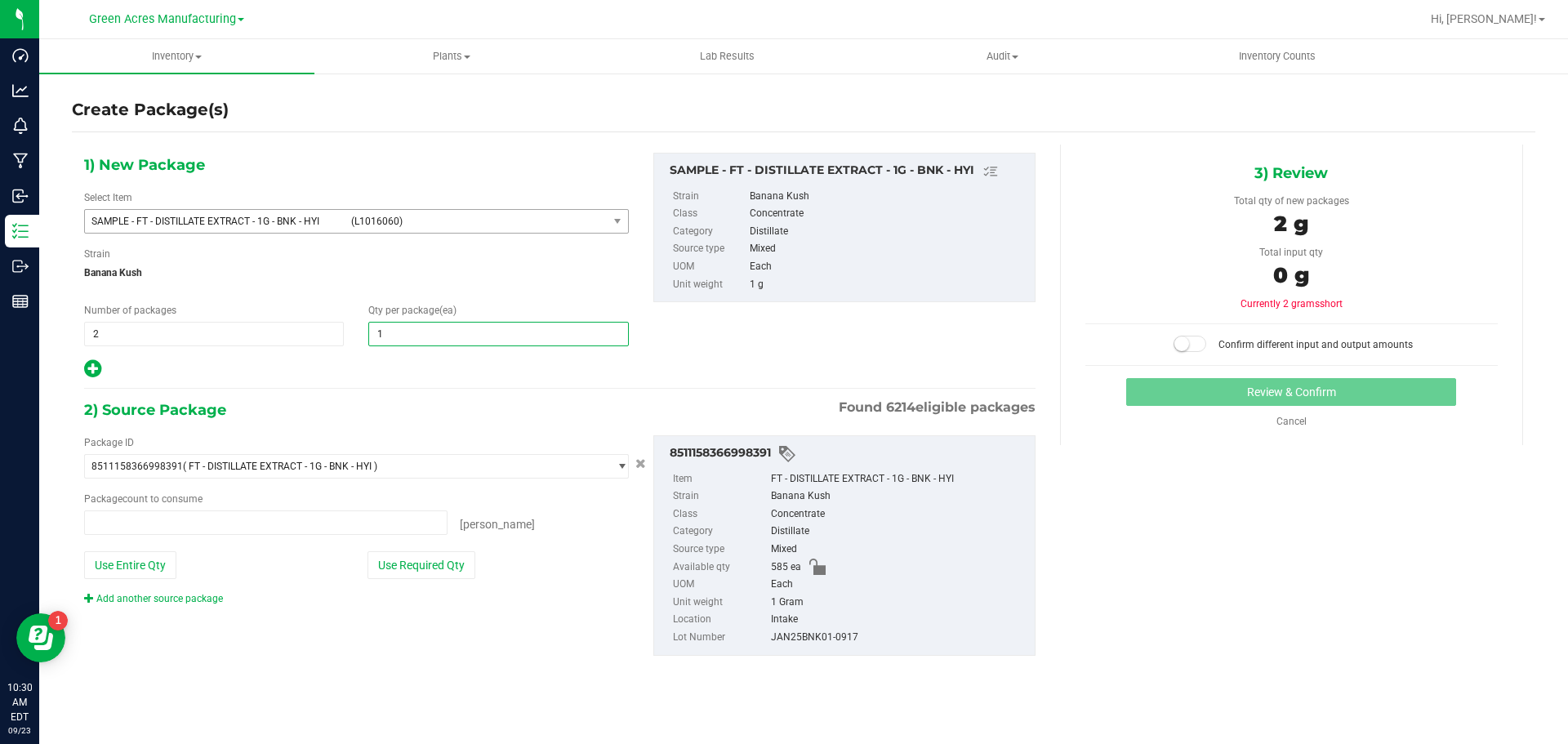
type input "0 ea"
type input "1"
click at [421, 567] on button "Use Required Qty" at bounding box center [421, 565] width 108 height 28
type input "2 ea"
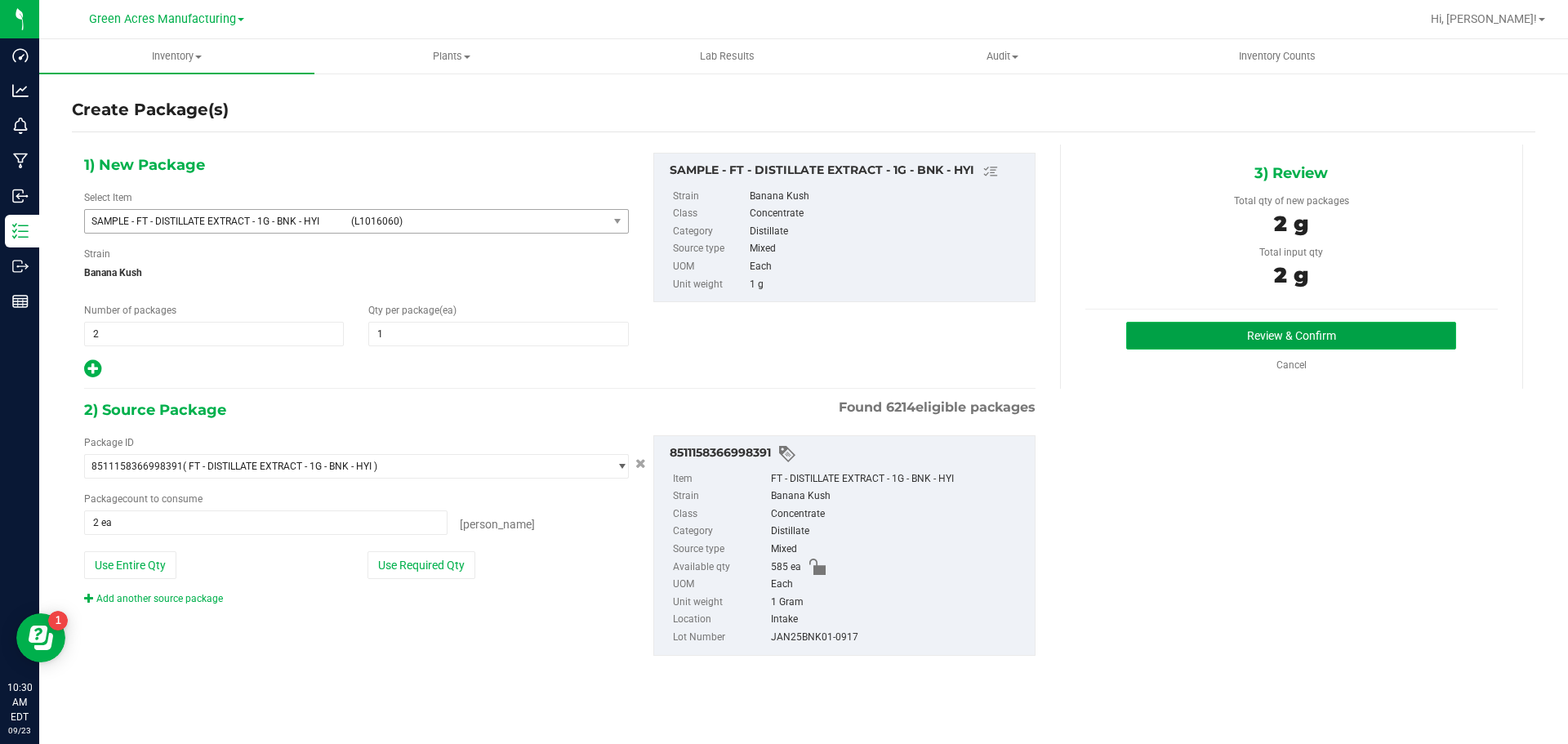
click at [1268, 344] on button "Review & Confirm" at bounding box center [1291, 335] width 330 height 28
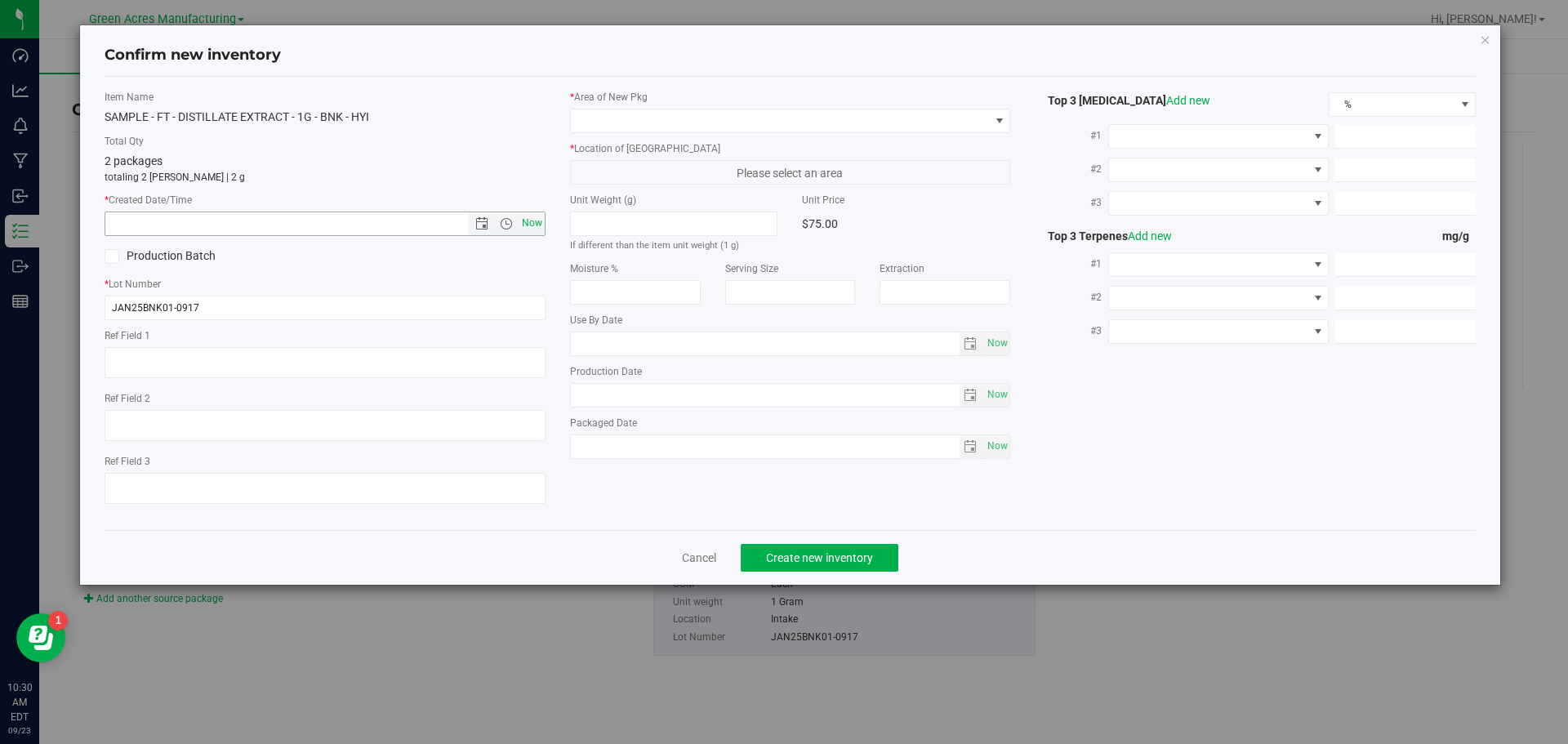
click at [536, 222] on span "Now" at bounding box center [531, 224] width 28 height 24
type input "9/23/2025 10:30 AM"
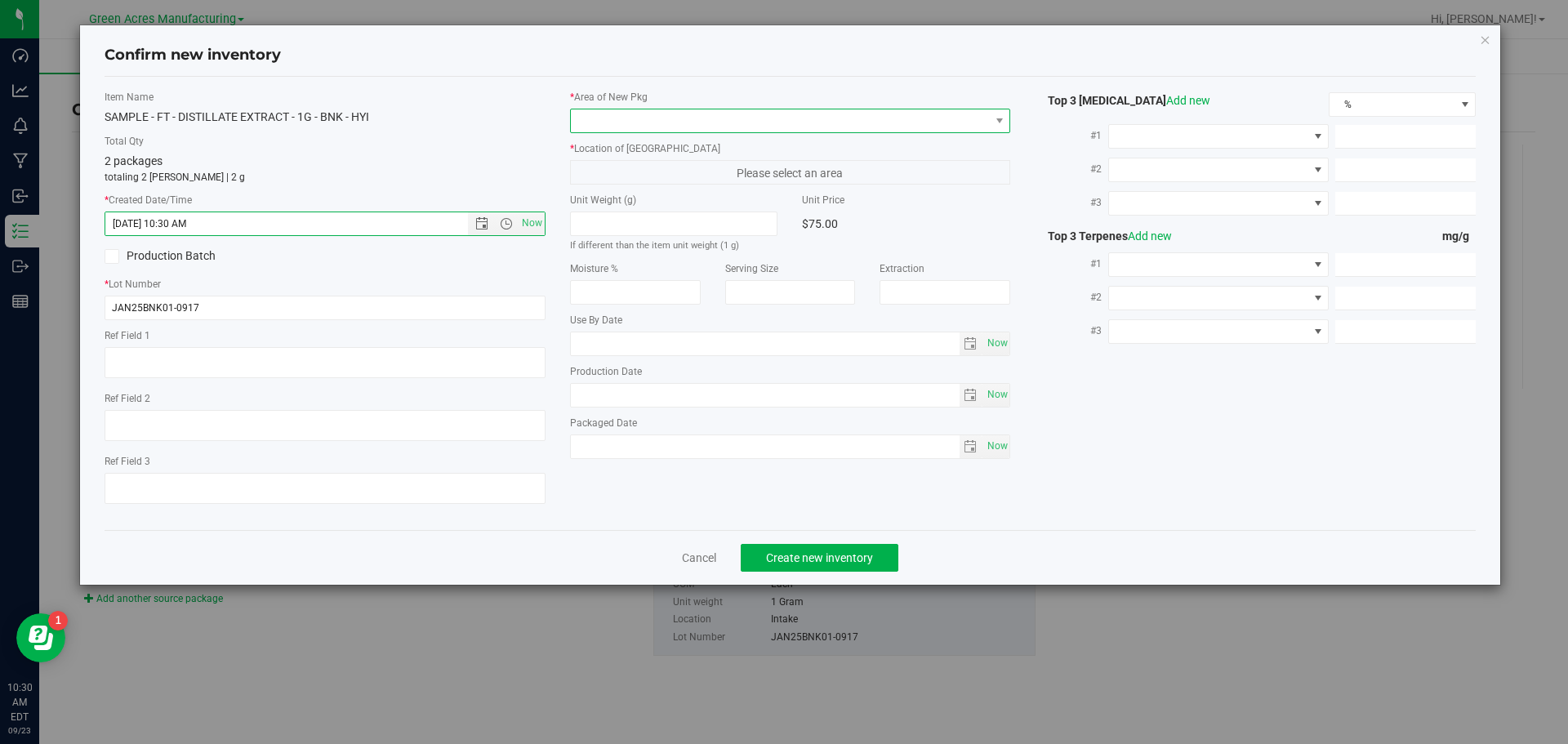
click at [688, 122] on span at bounding box center [780, 121] width 419 height 23
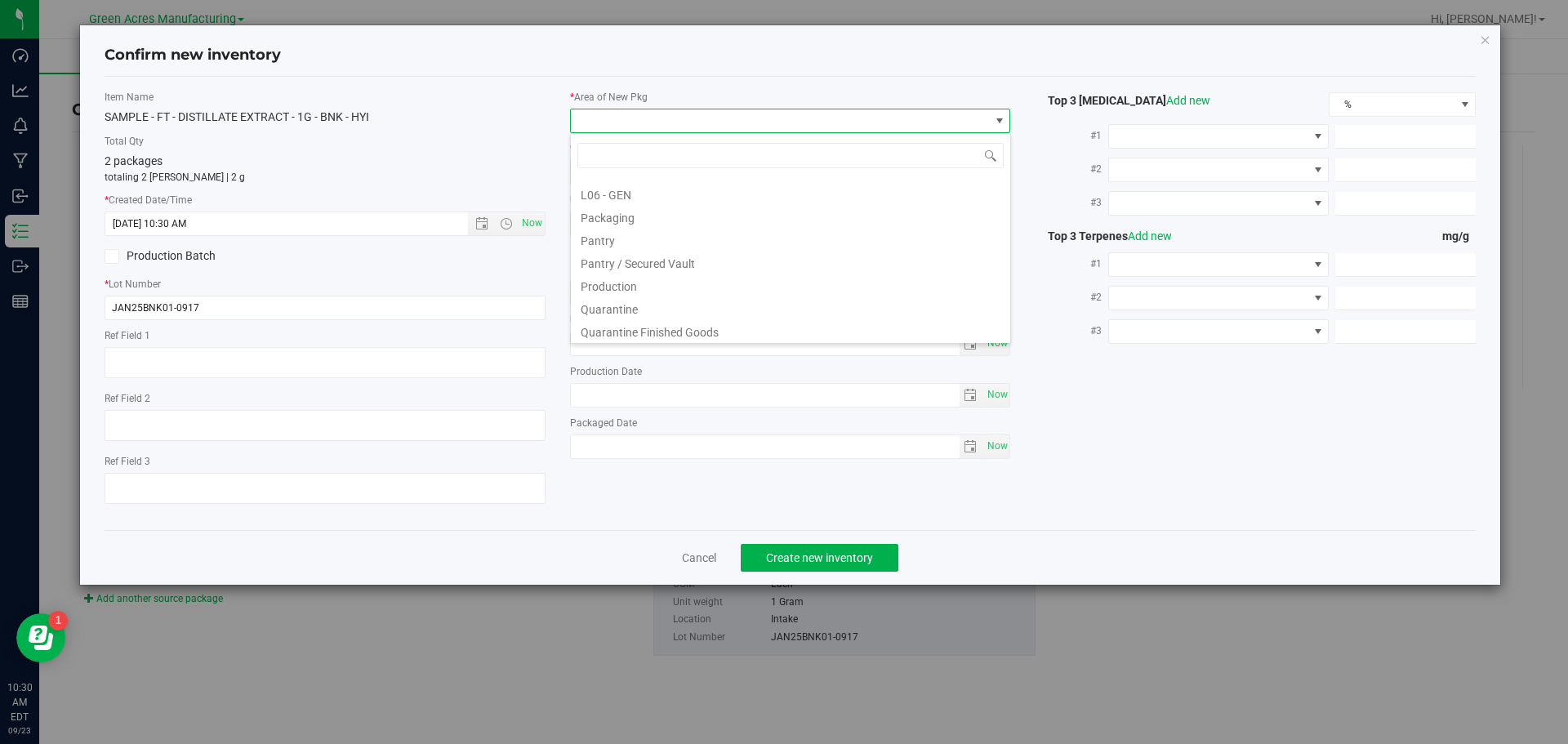
scroll to position [408, 0]
click at [681, 265] on li "Pantry / Secured Vault" at bounding box center [790, 260] width 439 height 23
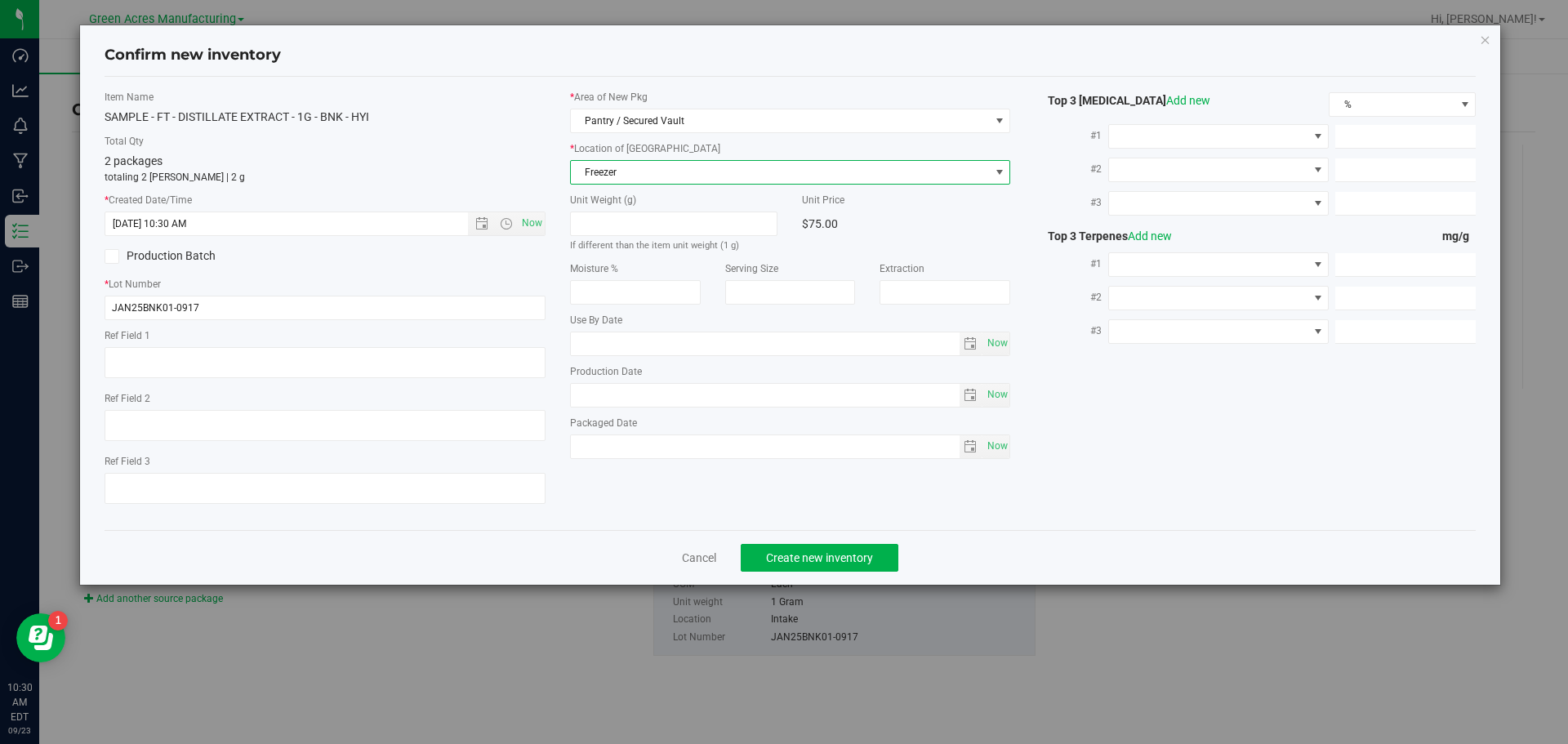
click at [703, 177] on span "Freezer" at bounding box center [780, 172] width 419 height 23
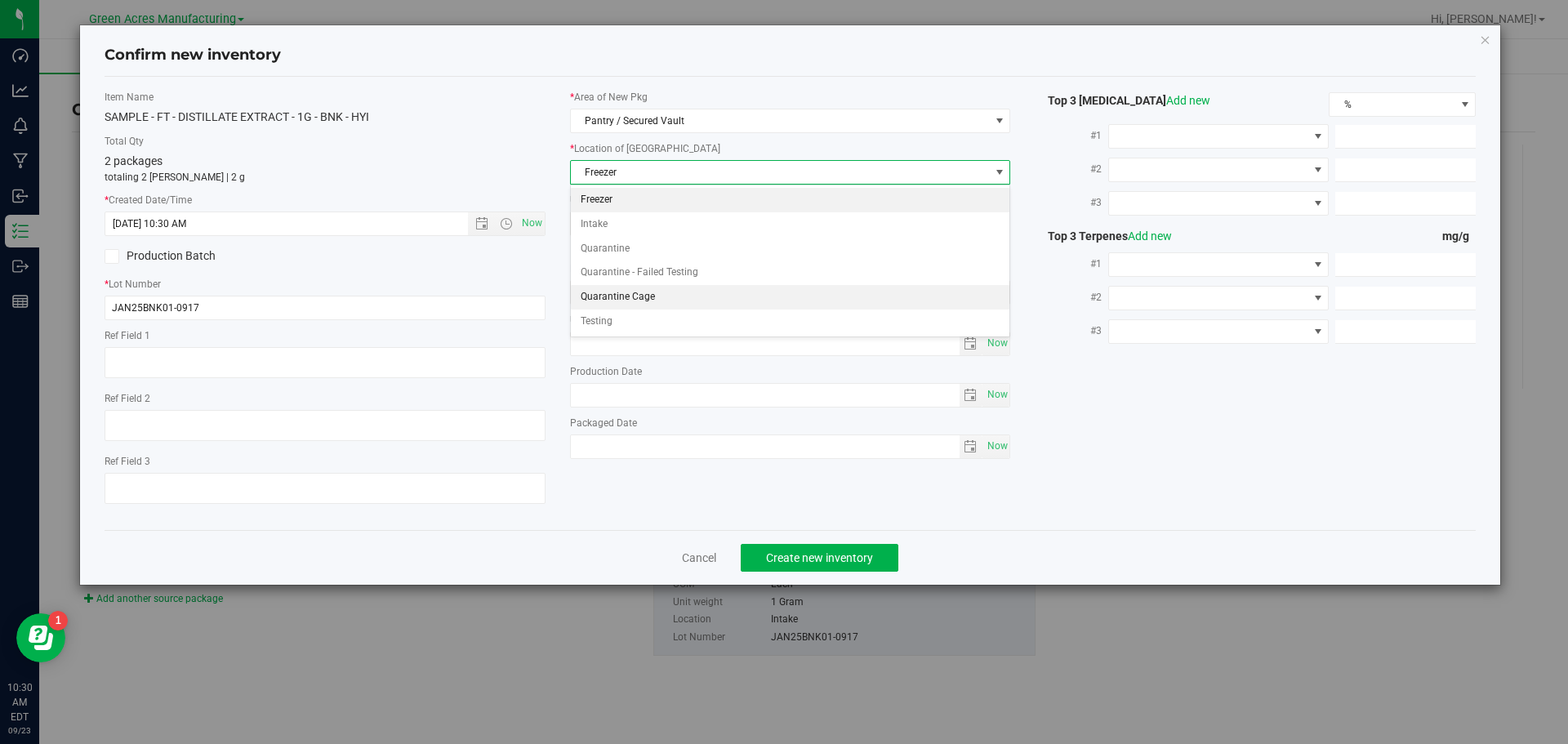
click at [688, 286] on li "Quarantine Cage" at bounding box center [790, 297] width 439 height 25
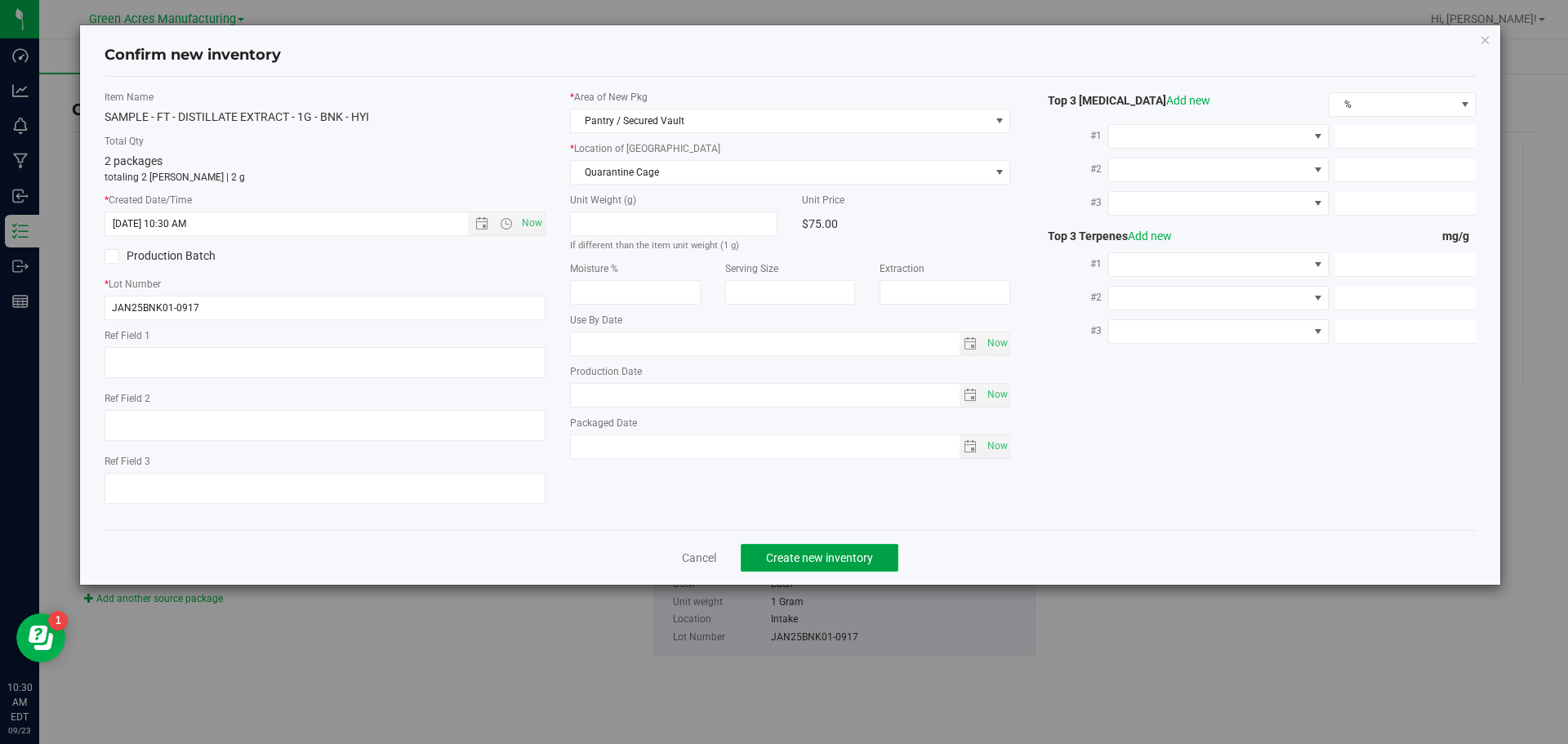
click at [800, 547] on button "Create new inventory" at bounding box center [819, 558] width 157 height 28
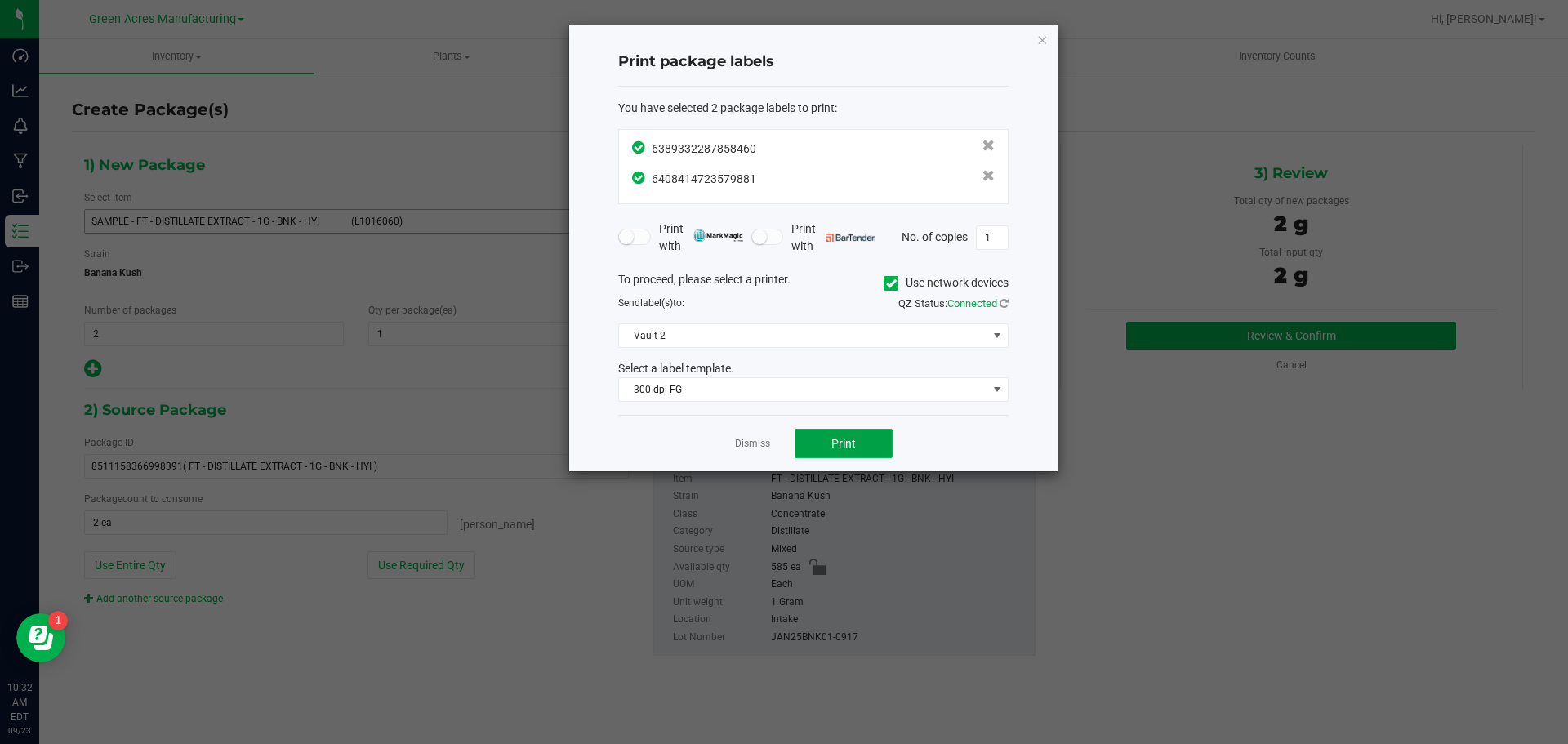
click at [850, 445] on span "Print" at bounding box center [843, 444] width 25 height 13
click at [740, 445] on link "Dismiss" at bounding box center [752, 444] width 35 height 14
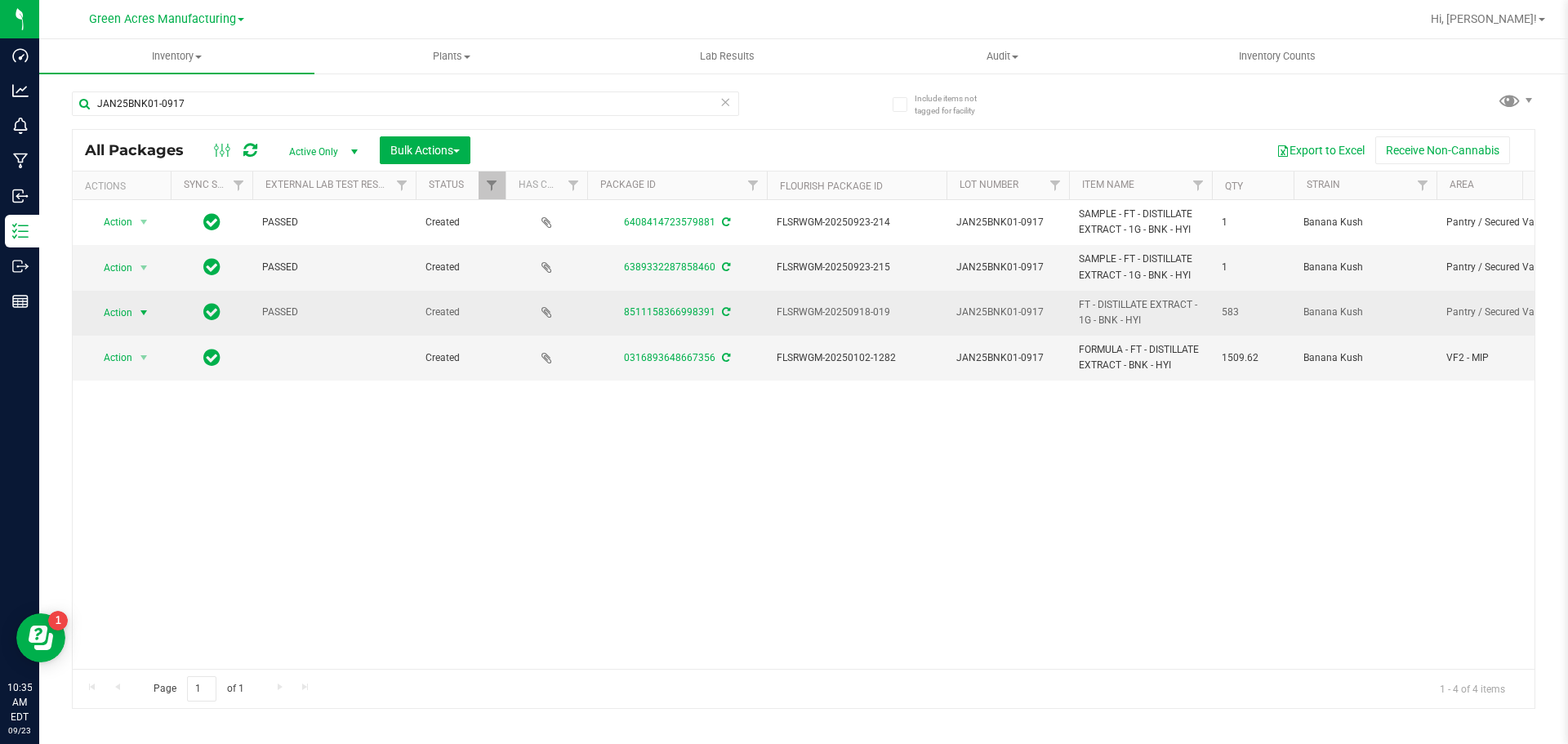
click at [125, 322] on span "Action" at bounding box center [111, 312] width 44 height 23
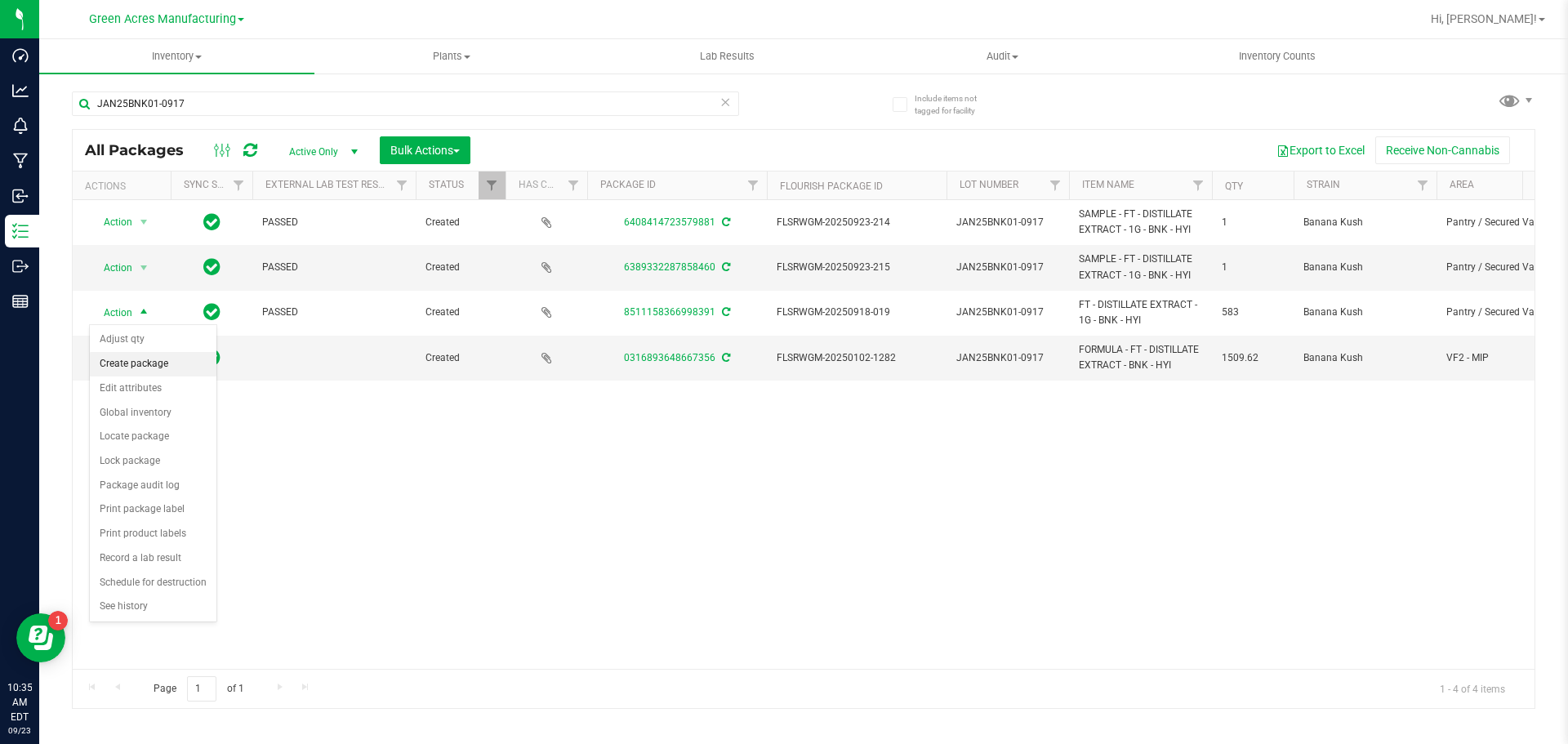
click at [154, 365] on li "Create package" at bounding box center [153, 364] width 126 height 25
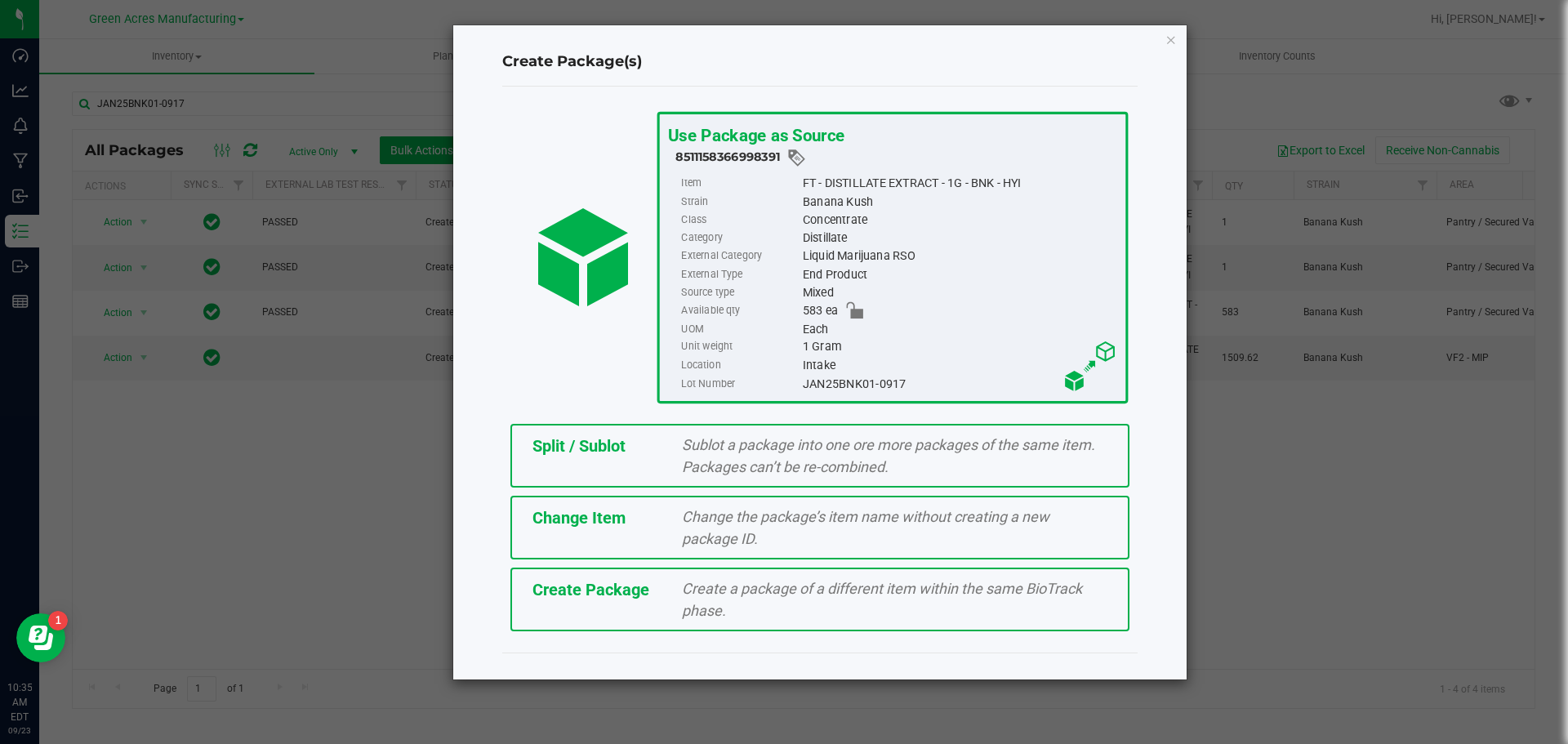
click at [618, 446] on span "Split / Sublot" at bounding box center [578, 446] width 93 height 19
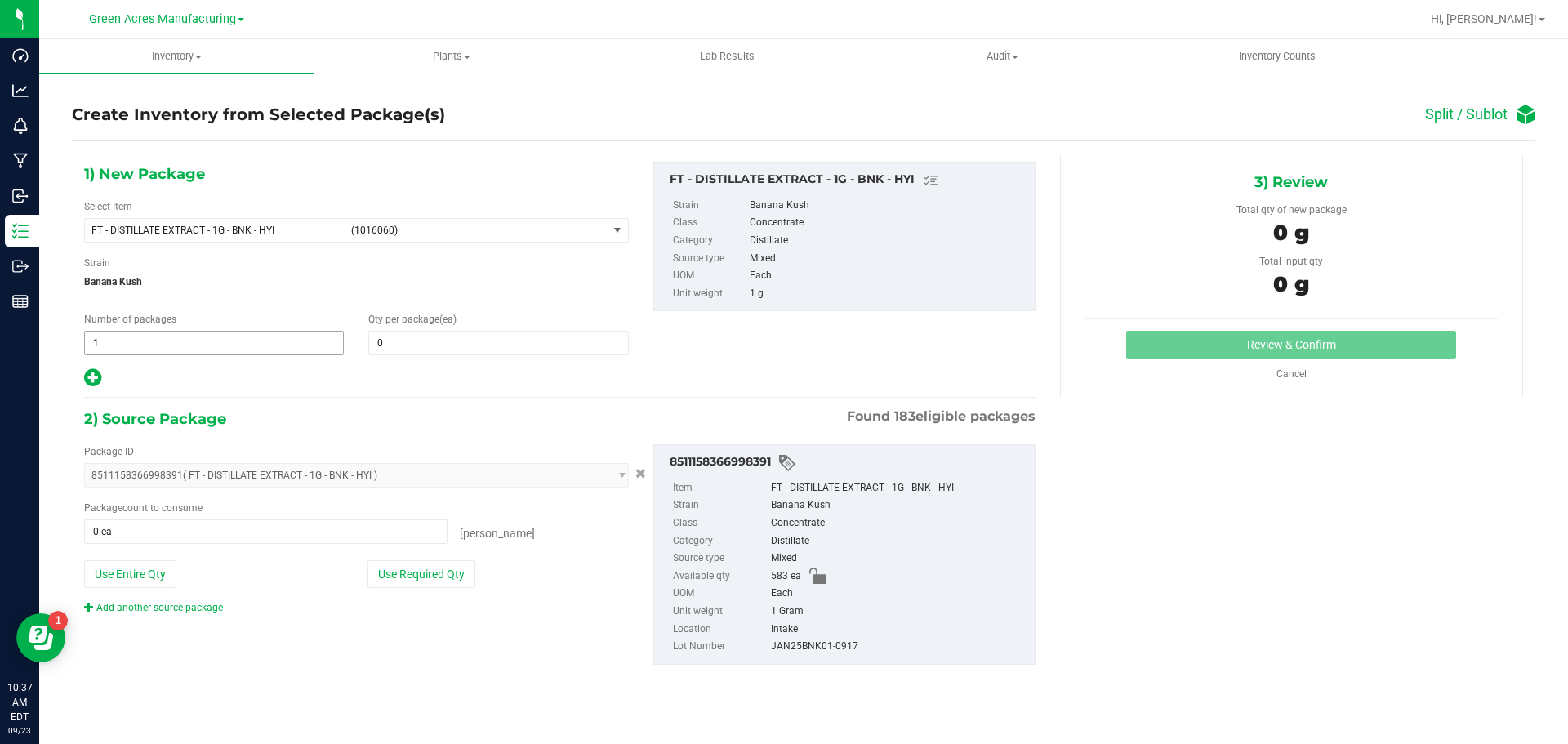
click at [235, 339] on span "1 1" at bounding box center [214, 343] width 260 height 25
type input "48"
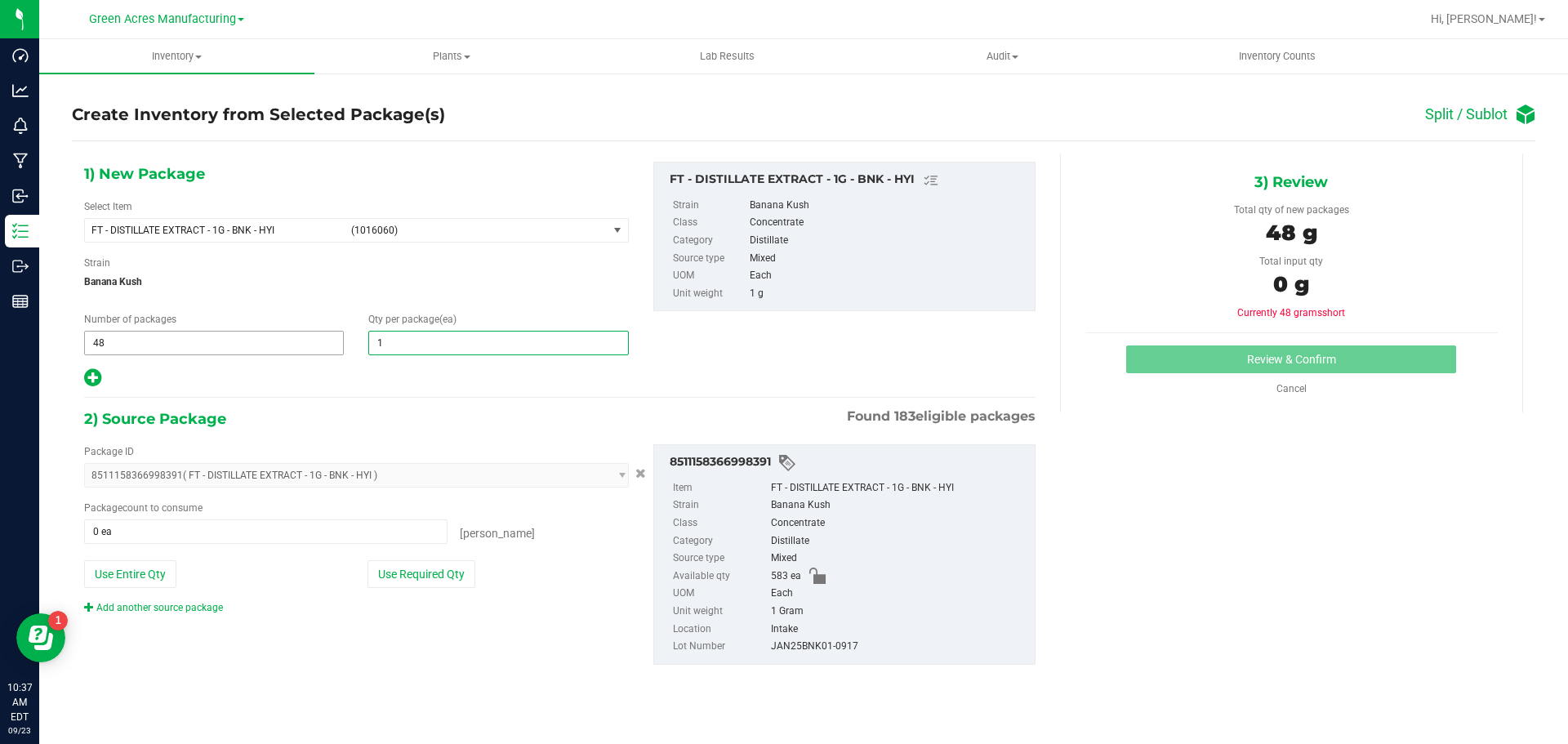
type input "12"
click at [78, 378] on div "1) New Package Select Item FT - DISTILLATE EXTRACT - 1G - BNK - HYI (1016060) F…" at bounding box center [356, 275] width 569 height 227
click at [87, 381] on icon at bounding box center [92, 378] width 17 height 20
type input "12"
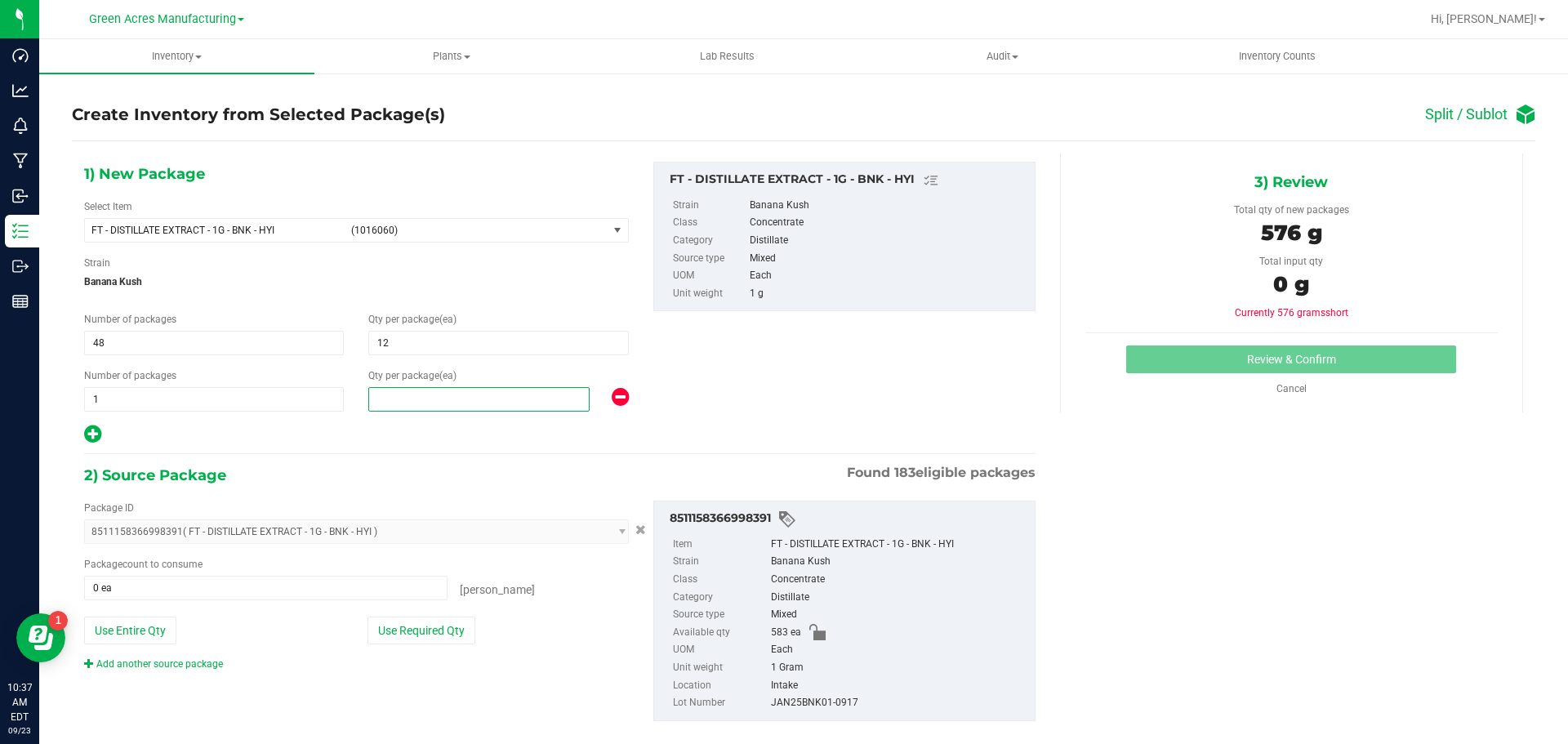
click at [519, 401] on span at bounding box center [479, 399] width 221 height 25
type input "7"
click at [388, 637] on button "Use Required Qty" at bounding box center [421, 631] width 108 height 28
type input "583 ea"
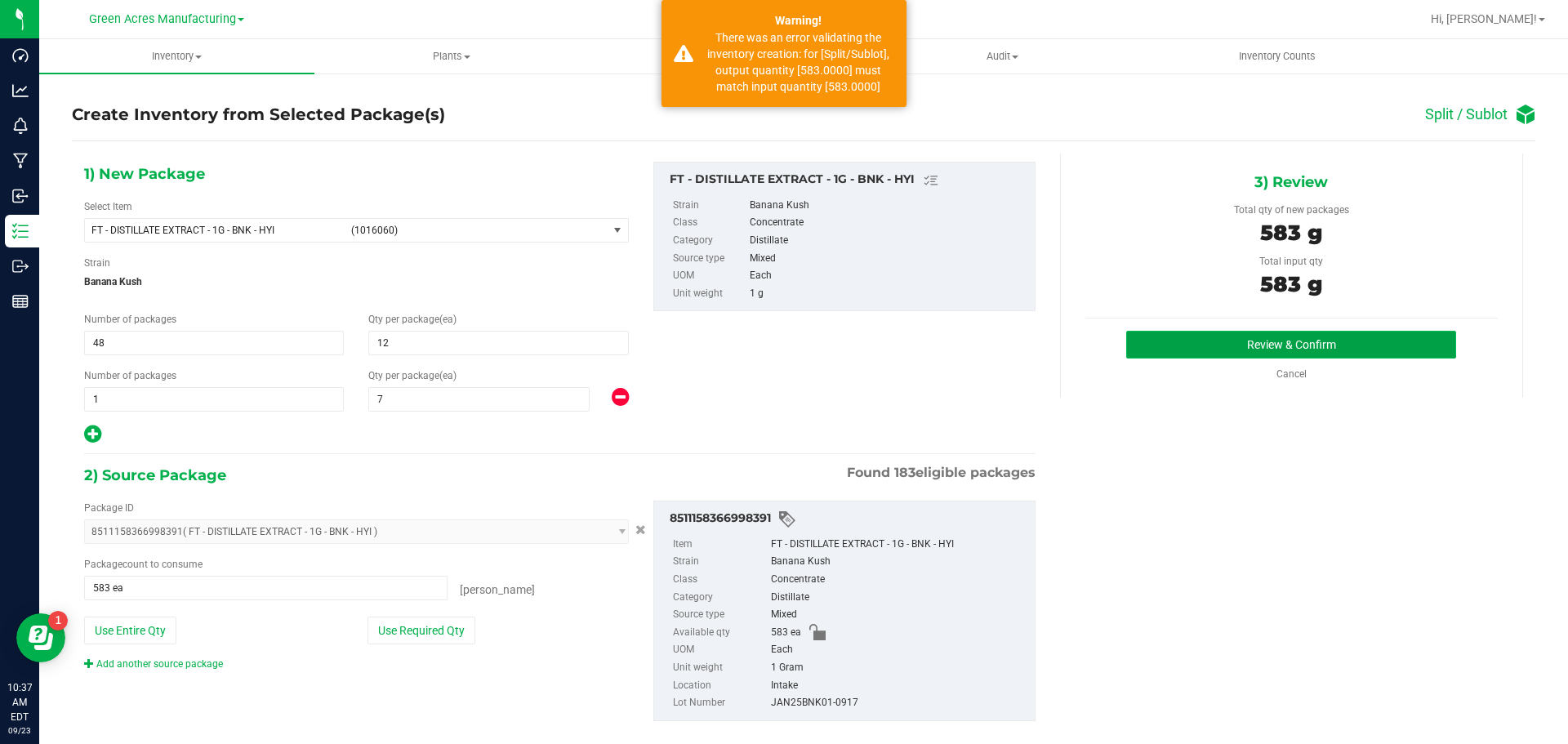
click at [1189, 349] on button "Review & Confirm" at bounding box center [1291, 344] width 330 height 28
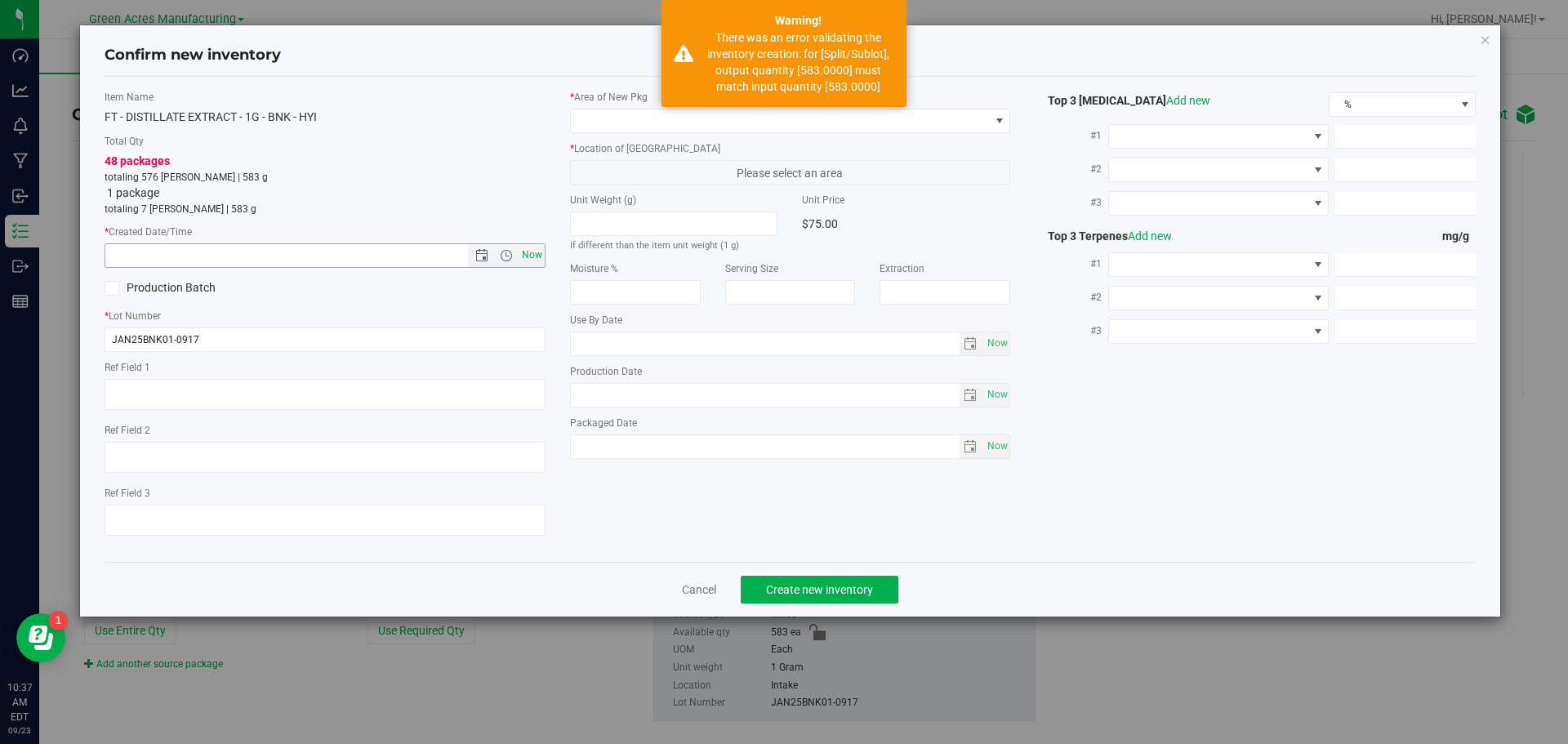
click at [537, 253] on span "Now" at bounding box center [531, 255] width 28 height 24
type input "9/23/2025 10:37 AM"
click at [596, 116] on span at bounding box center [780, 121] width 419 height 23
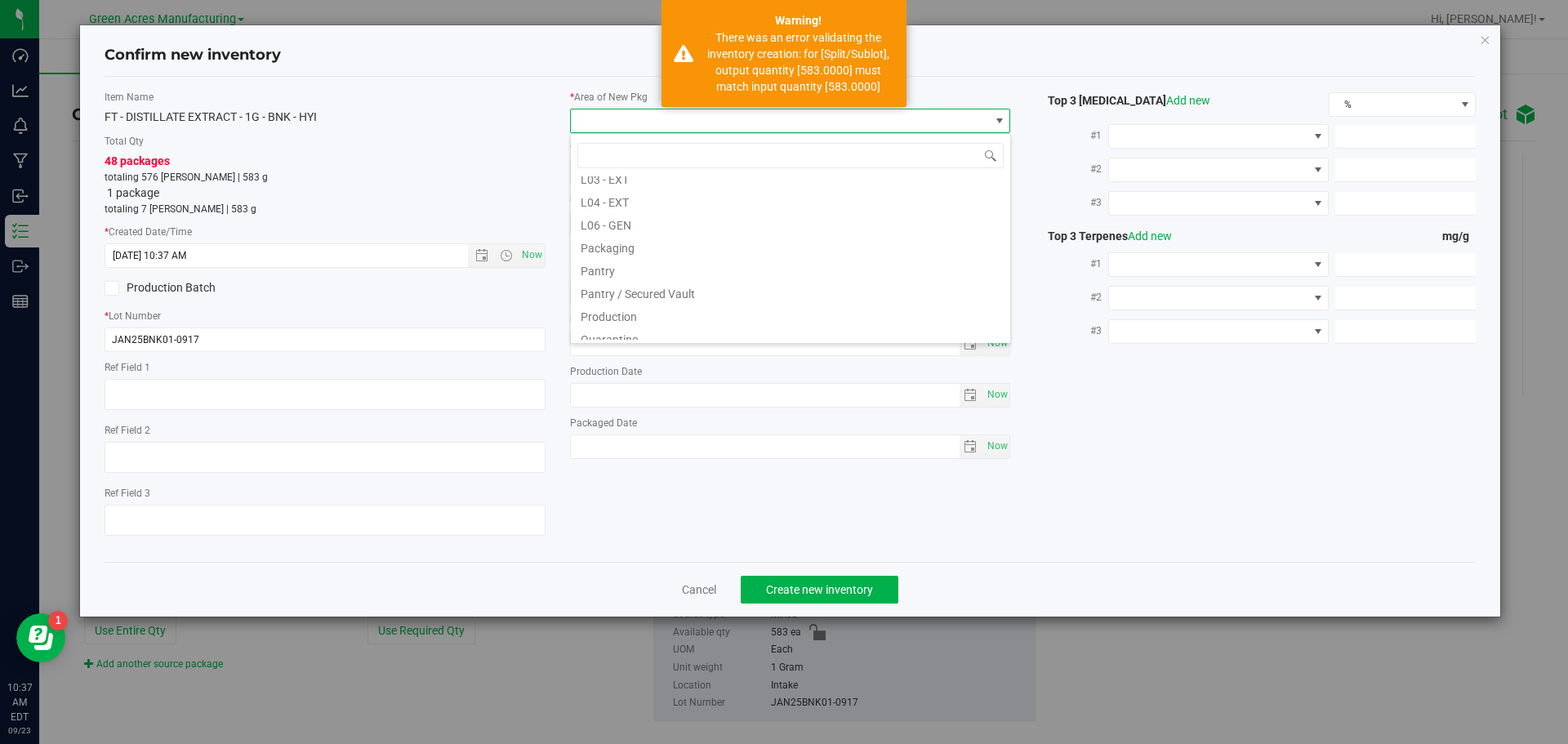
scroll to position [490, 0]
click at [695, 179] on li "Pantry / Secured Vault" at bounding box center [790, 178] width 439 height 23
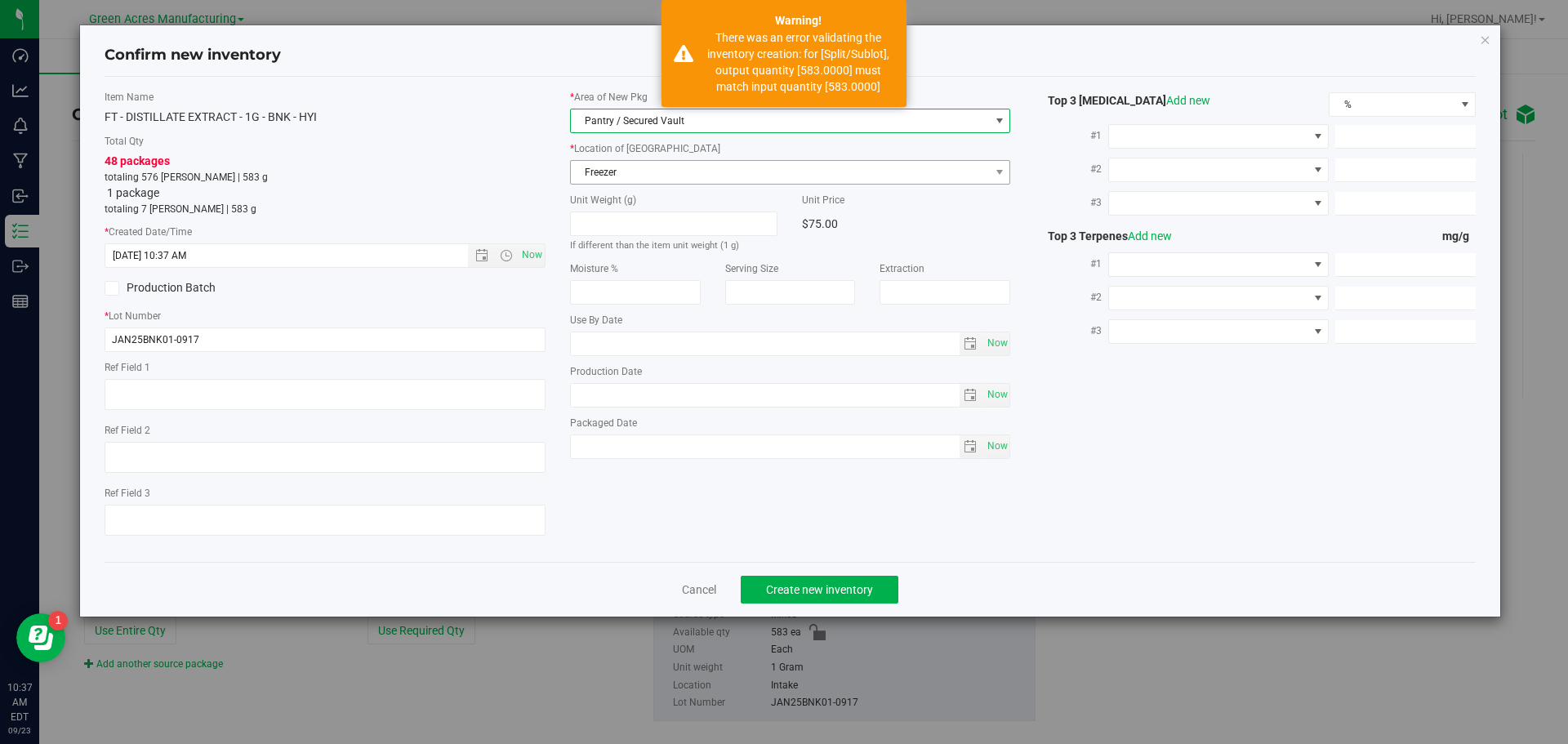
click at [667, 167] on span "Freezer" at bounding box center [780, 172] width 419 height 23
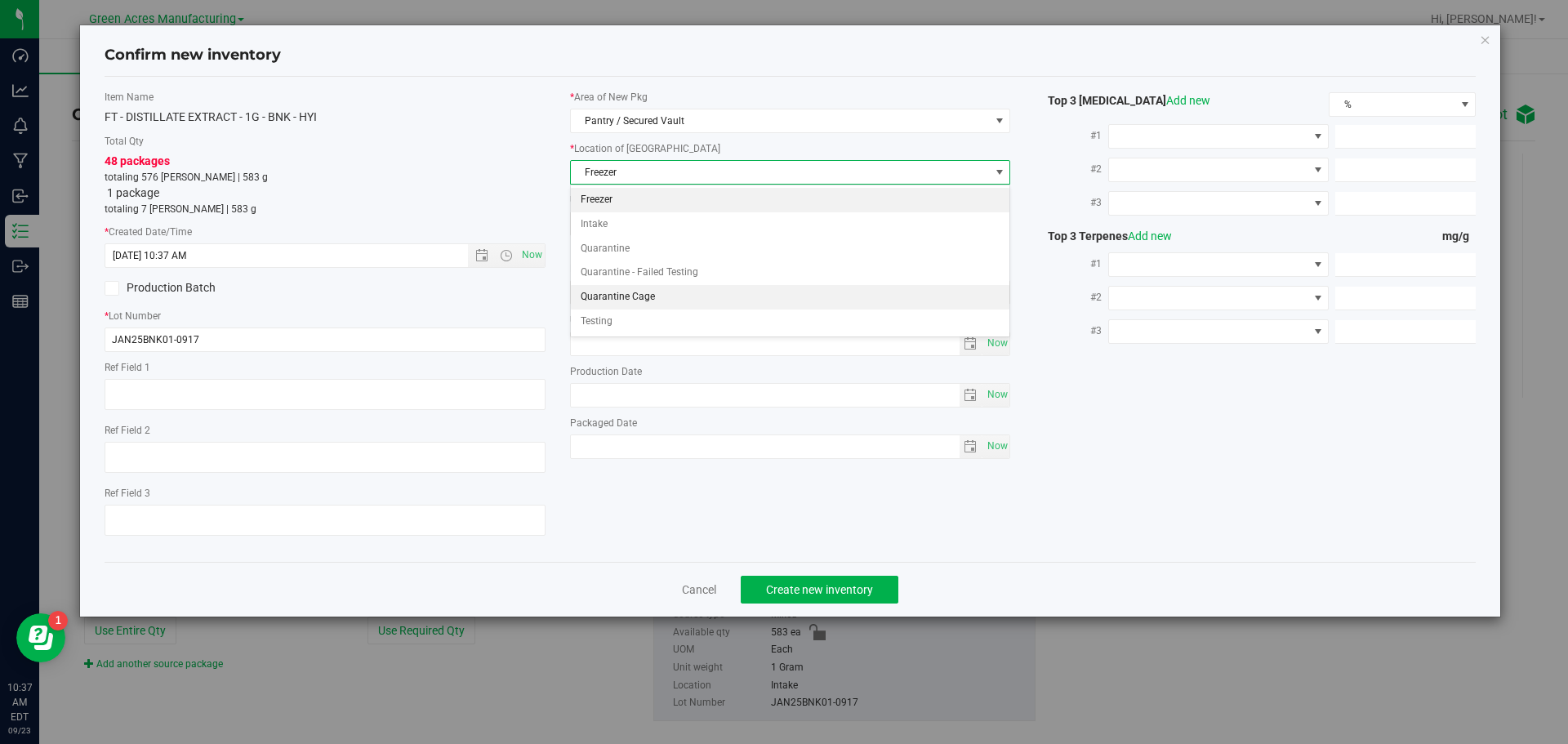
click at [639, 293] on li "Quarantine Cage" at bounding box center [790, 297] width 439 height 25
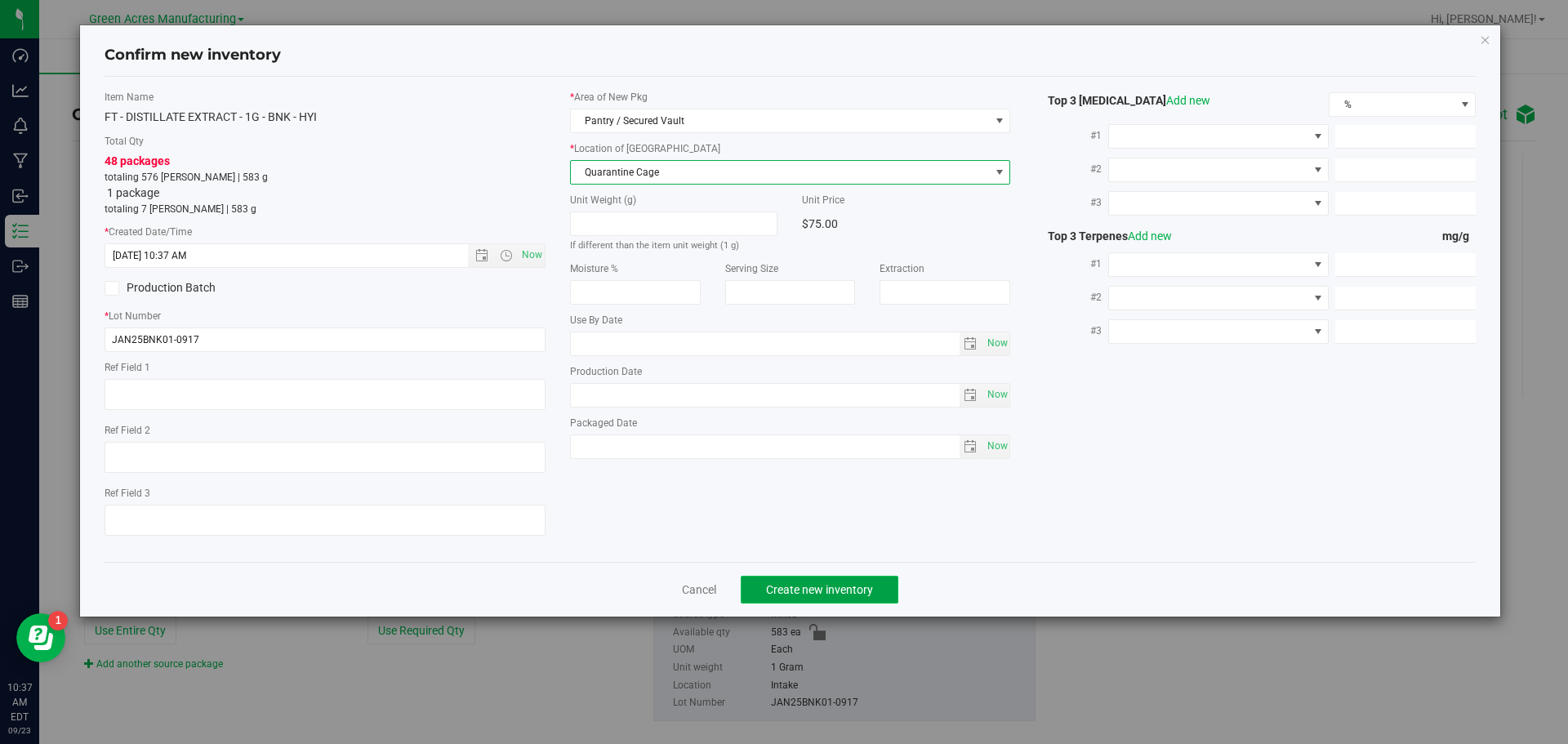
click at [820, 591] on span "Create new inventory" at bounding box center [819, 589] width 107 height 13
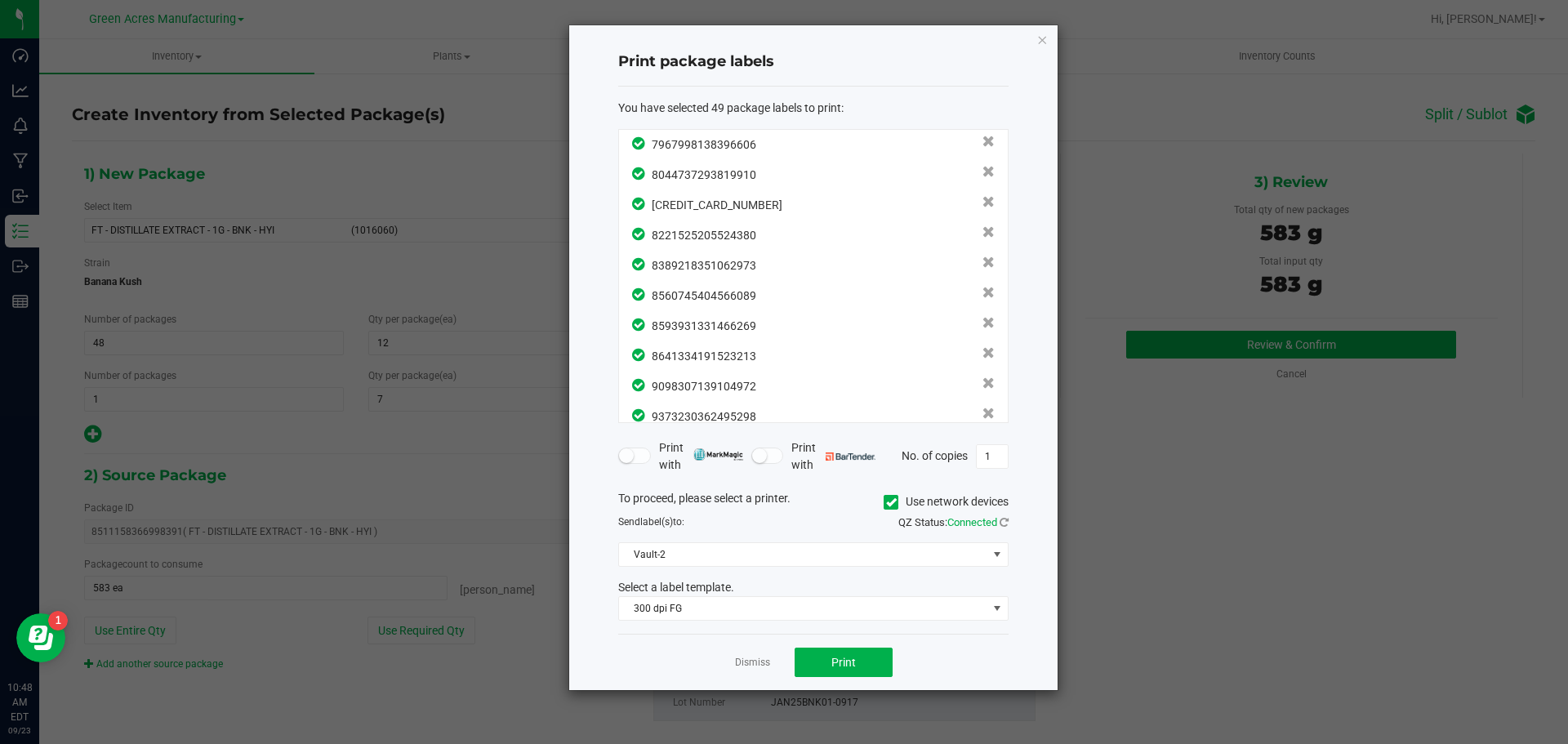
scroll to position [1202, 0]
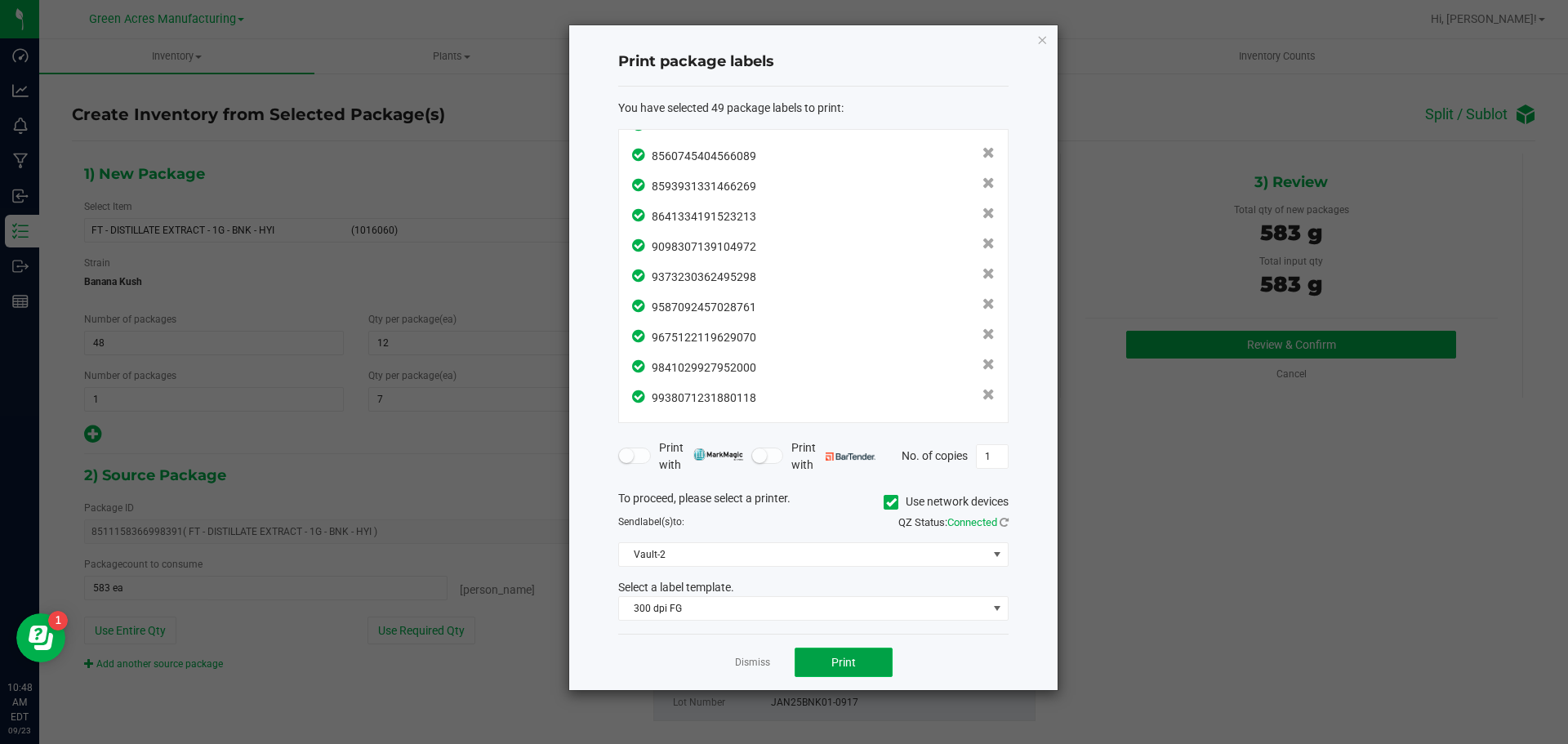
click at [846, 659] on span "Print" at bounding box center [843, 662] width 25 height 13
click at [739, 662] on link "Dismiss" at bounding box center [752, 662] width 35 height 14
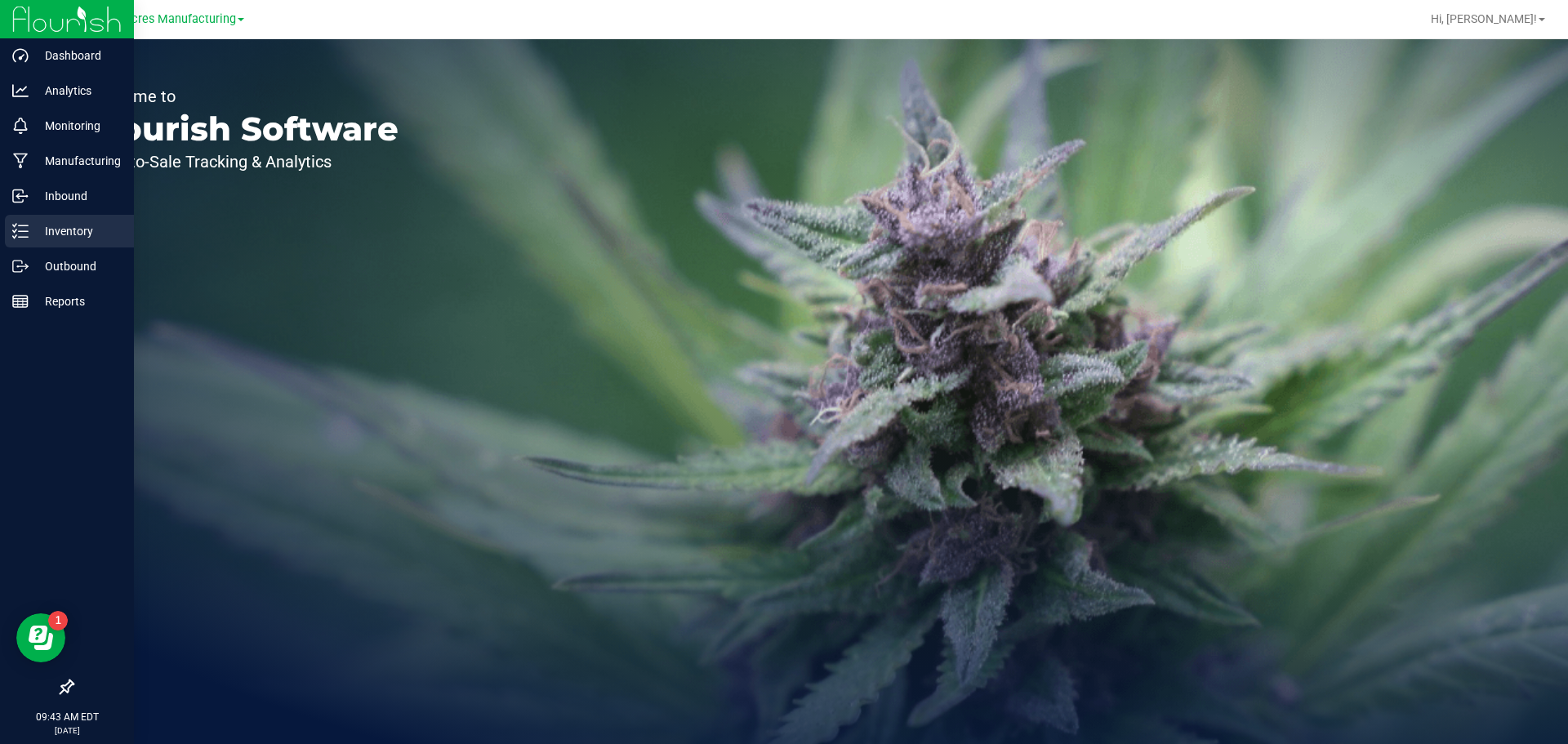
click at [13, 232] on icon at bounding box center [20, 231] width 17 height 17
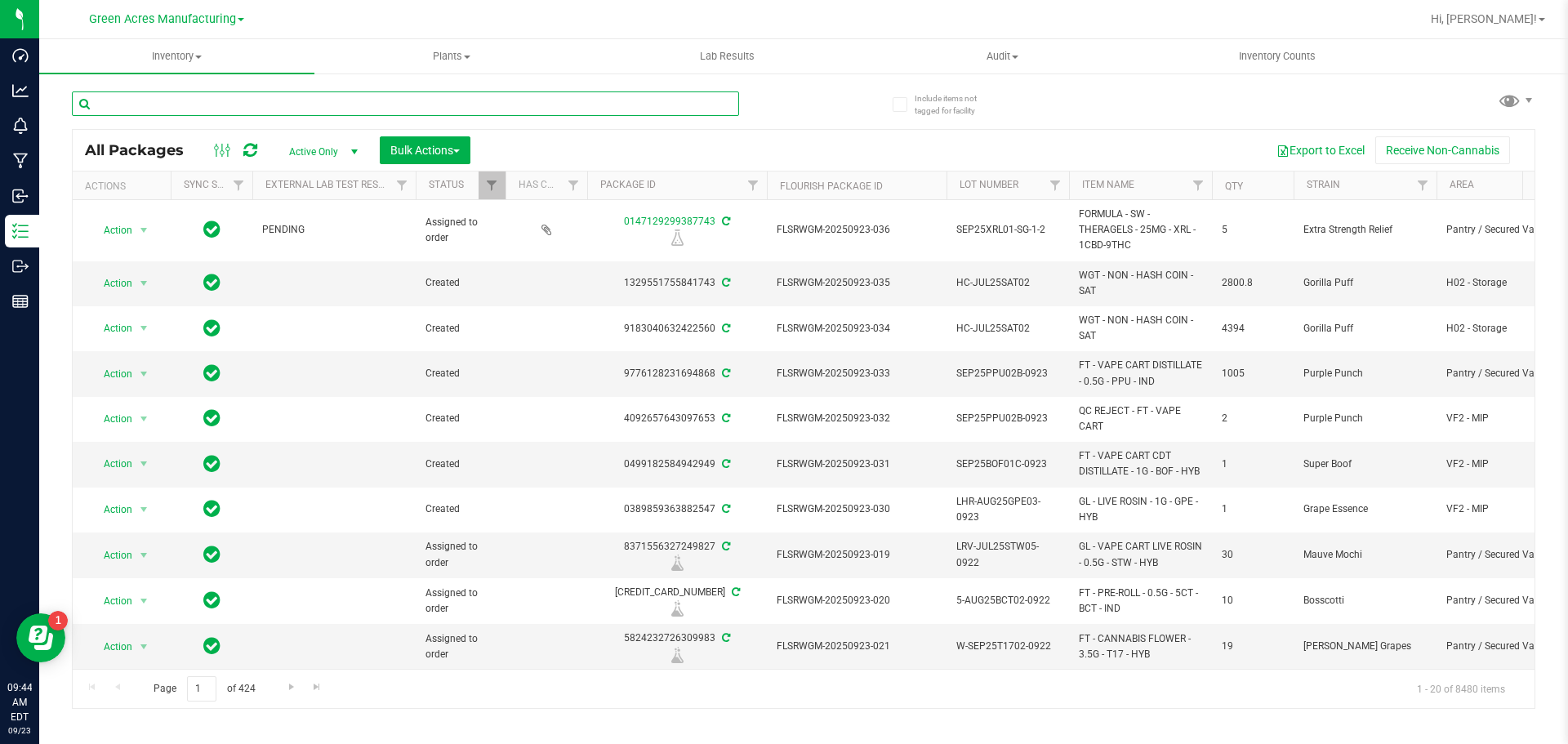
click at [147, 99] on input "text" at bounding box center [405, 103] width 668 height 25
paste input "W-SEP25YMY02-0916"
type input "W-SEP25YMY02-0916"
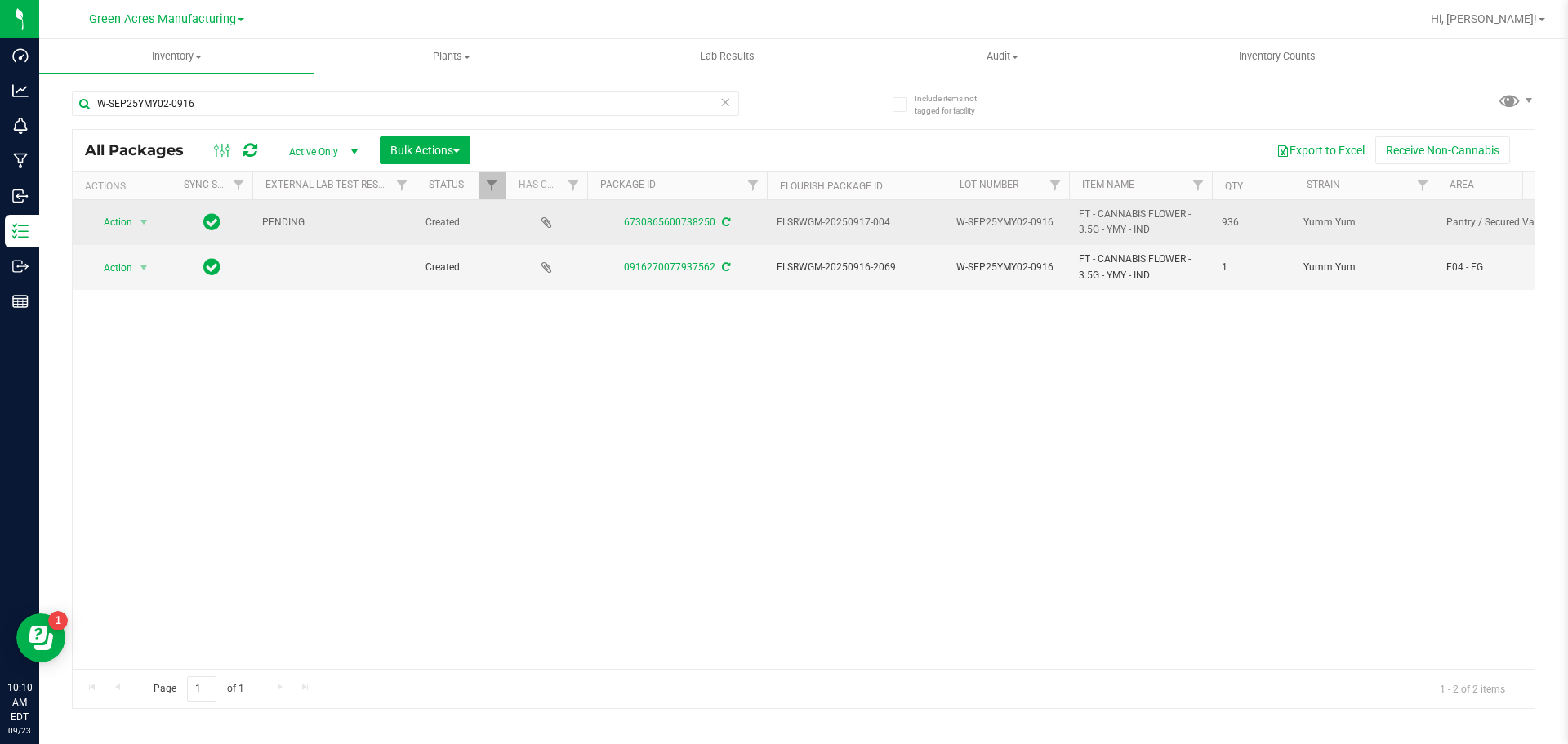
click at [728, 220] on icon at bounding box center [726, 222] width 8 height 10
click at [134, 229] on span "select" at bounding box center [144, 222] width 20 height 23
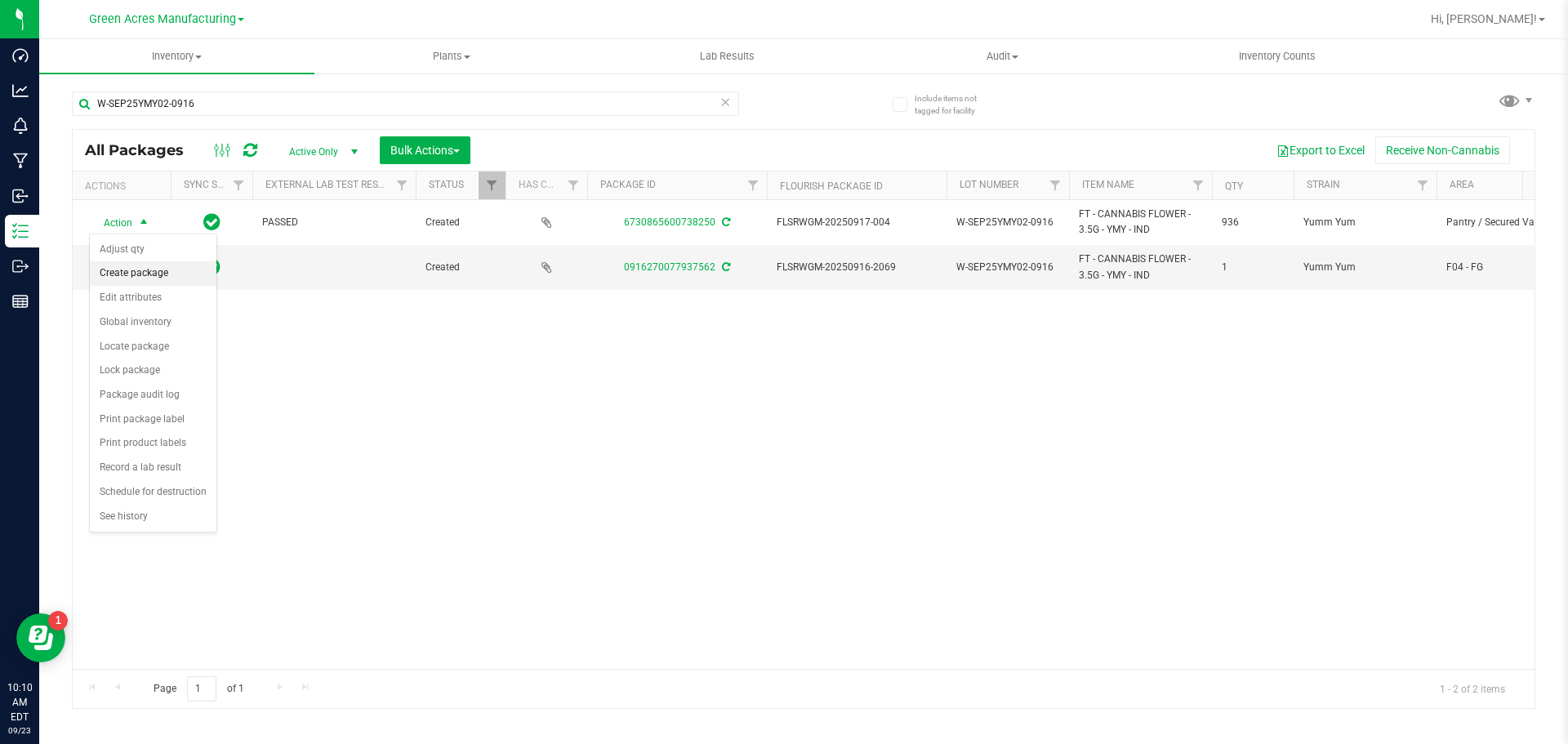
click at [150, 263] on li "Create package" at bounding box center [153, 273] width 126 height 25
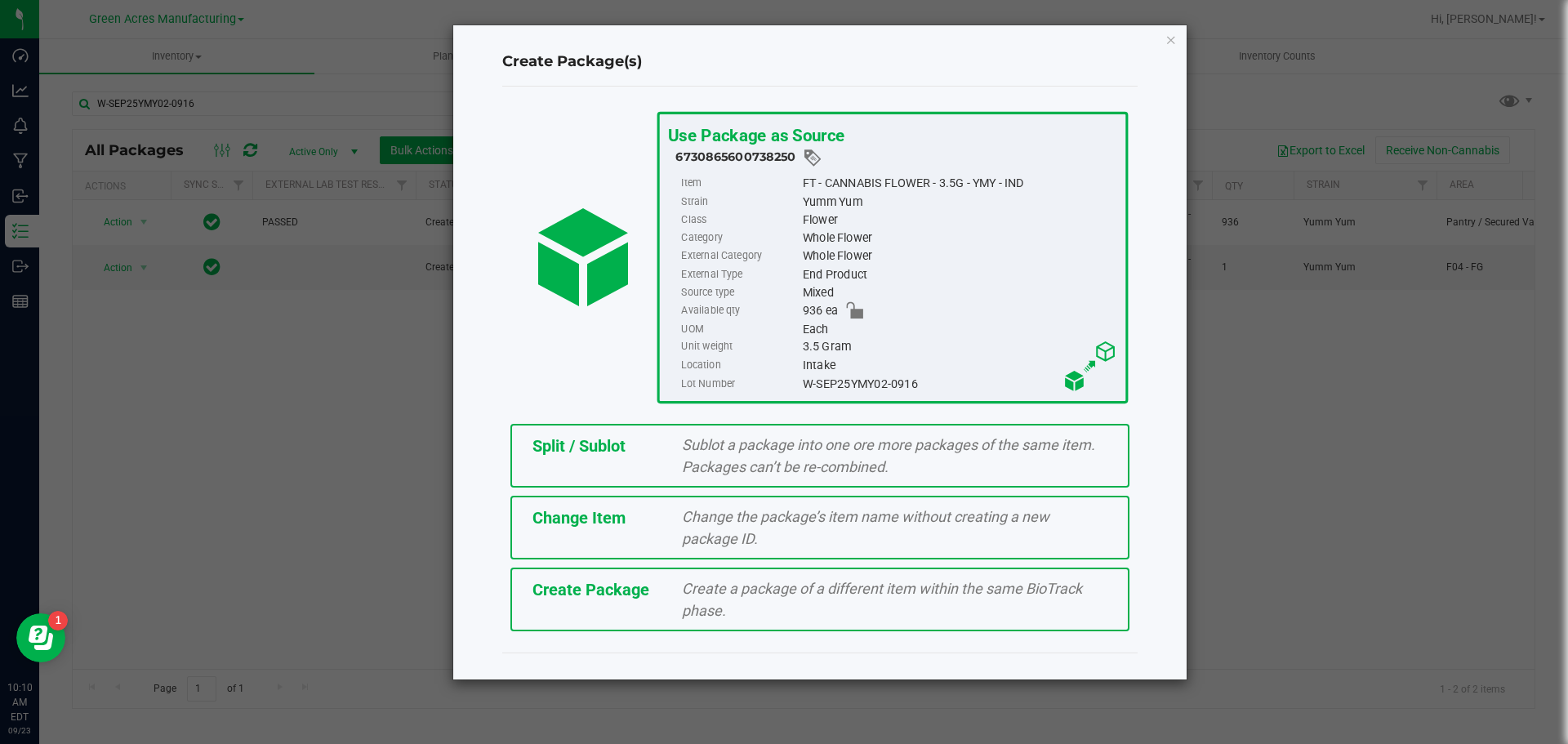
click at [598, 613] on div "Create Package Create a package of a different item within the same BioTrack ph…" at bounding box center [819, 599] width 619 height 64
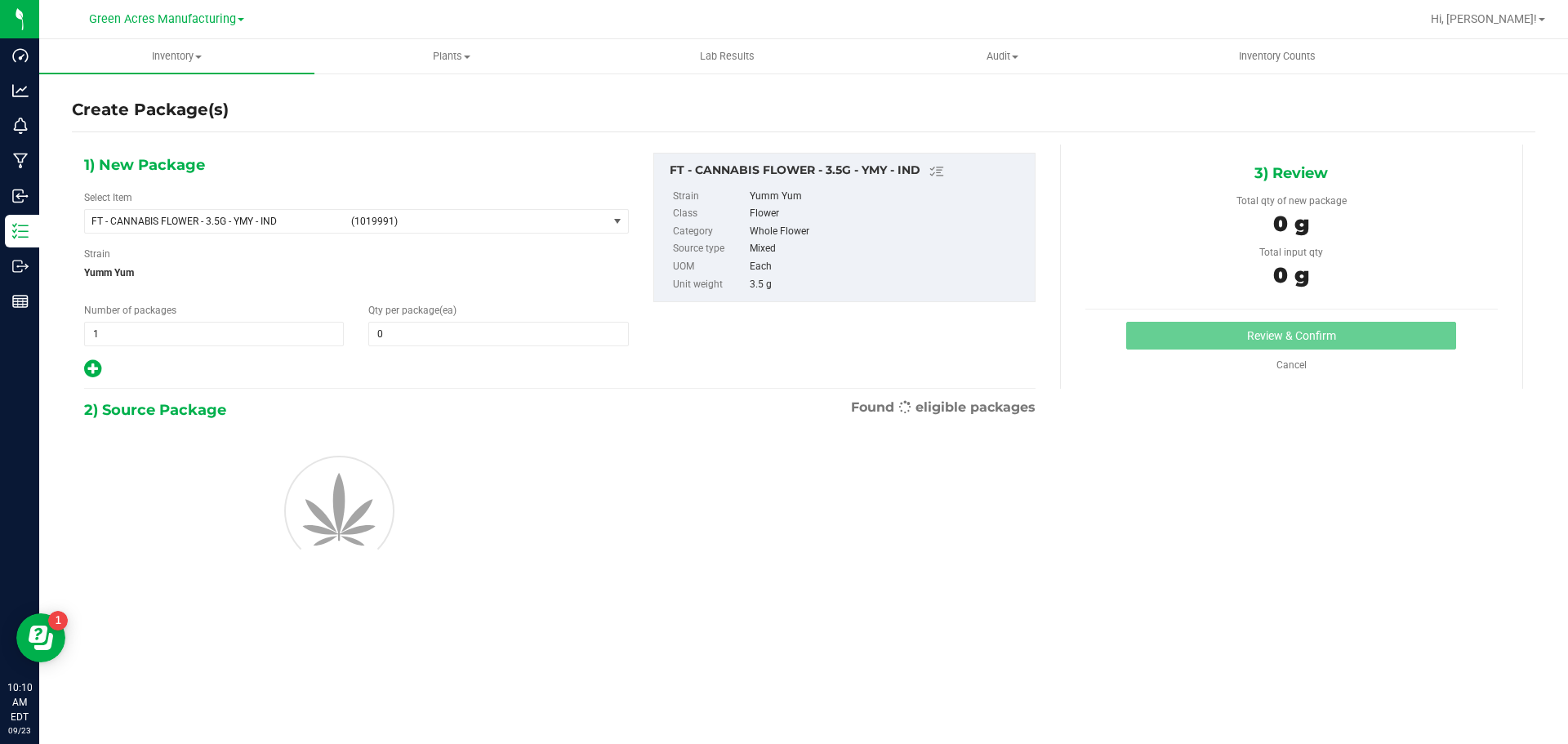
type input "0"
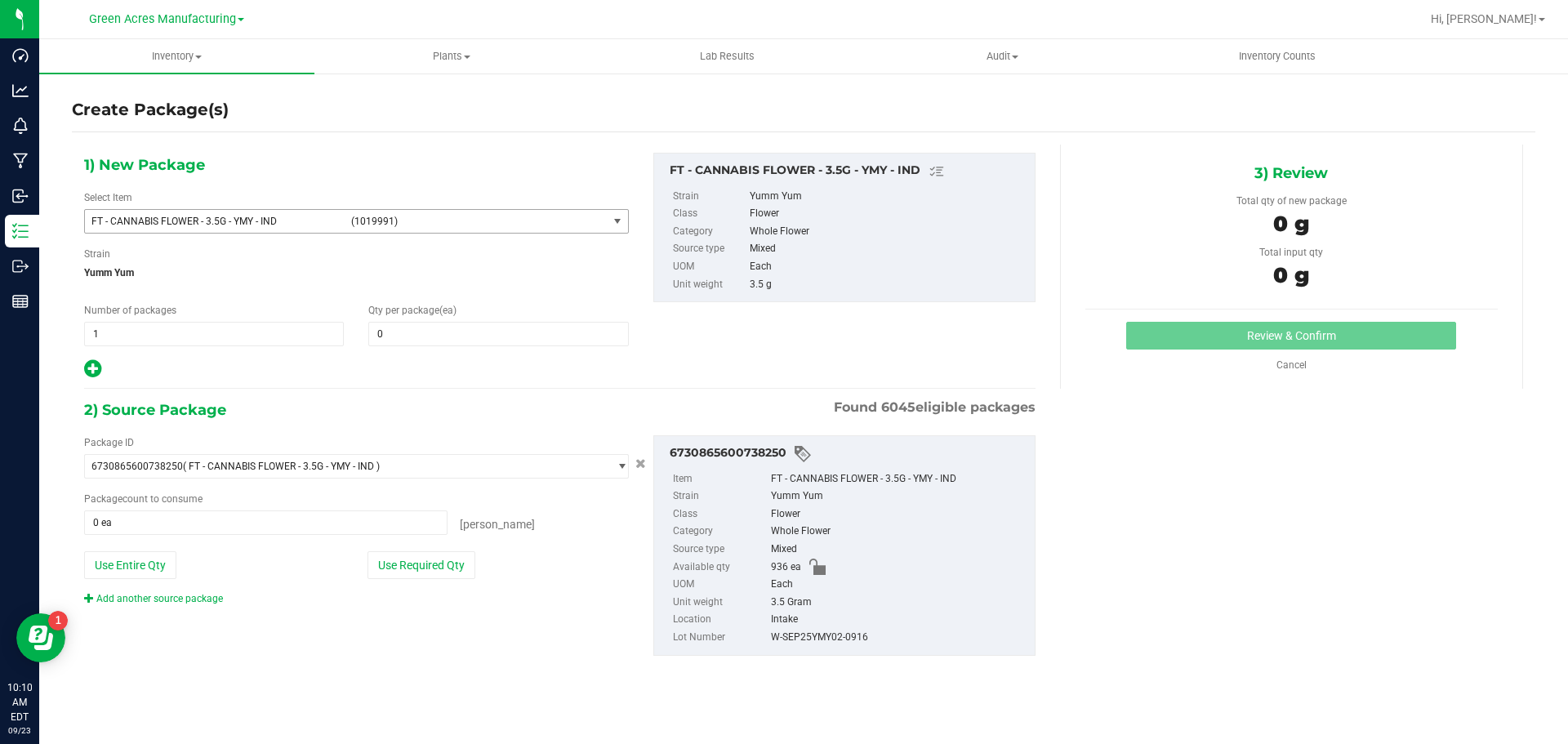
click at [266, 214] on span "FT - CANNABIS FLOWER - 3.5G - YMY - IND (1019991)" at bounding box center [346, 221] width 523 height 23
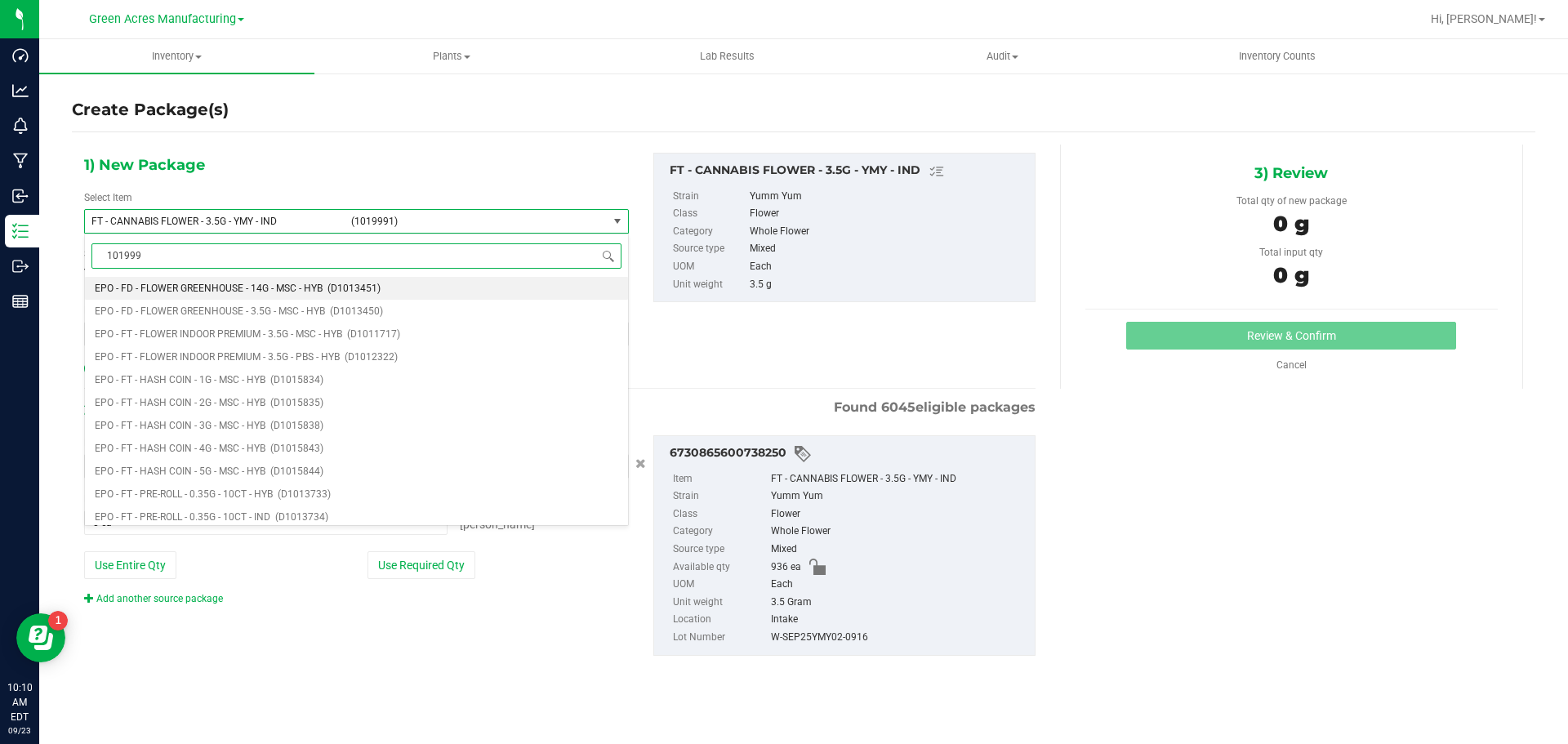
type input "1019991"
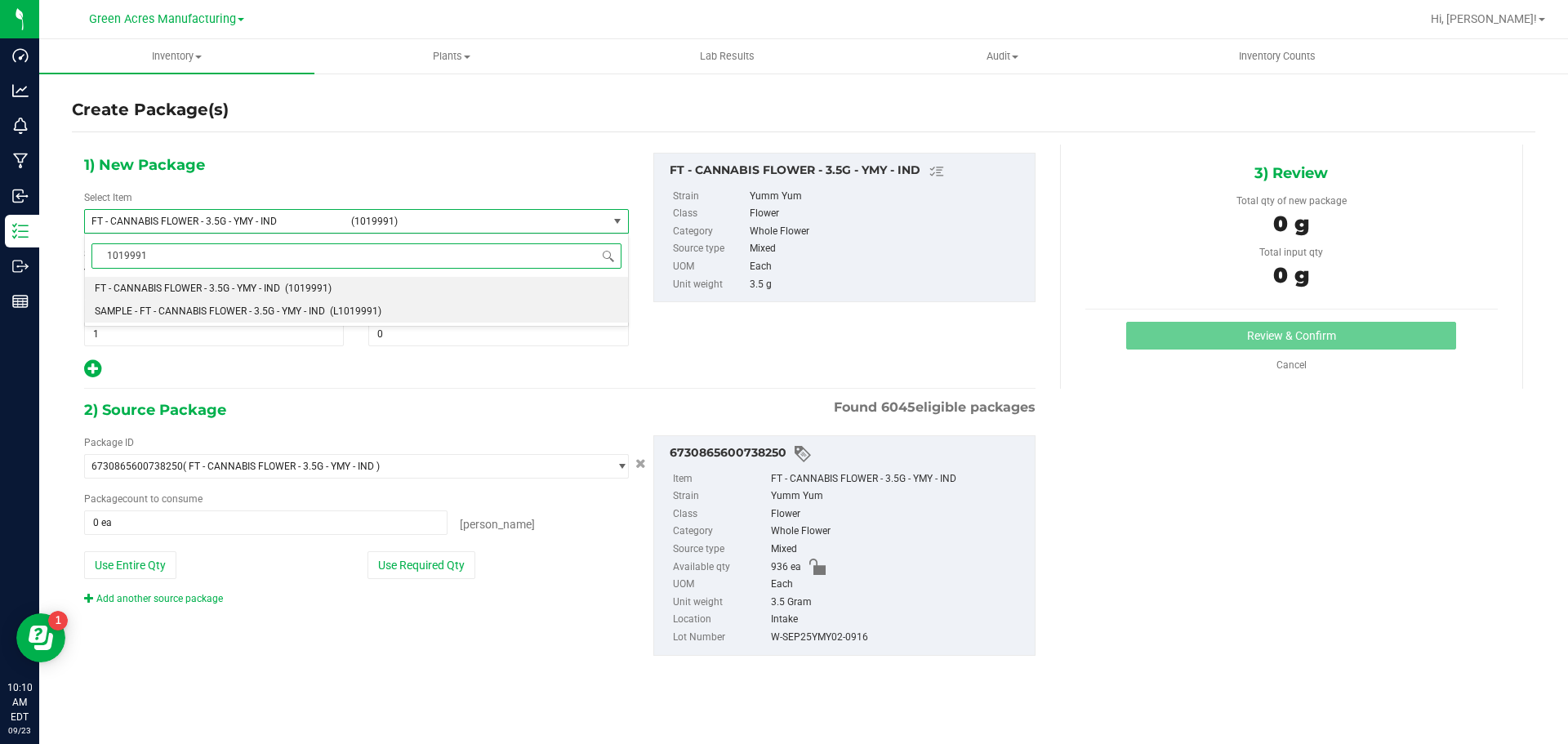
click at [209, 307] on span "SAMPLE - FT - CANNABIS FLOWER - 3.5G - YMY - IND" at bounding box center [210, 311] width 230 height 11
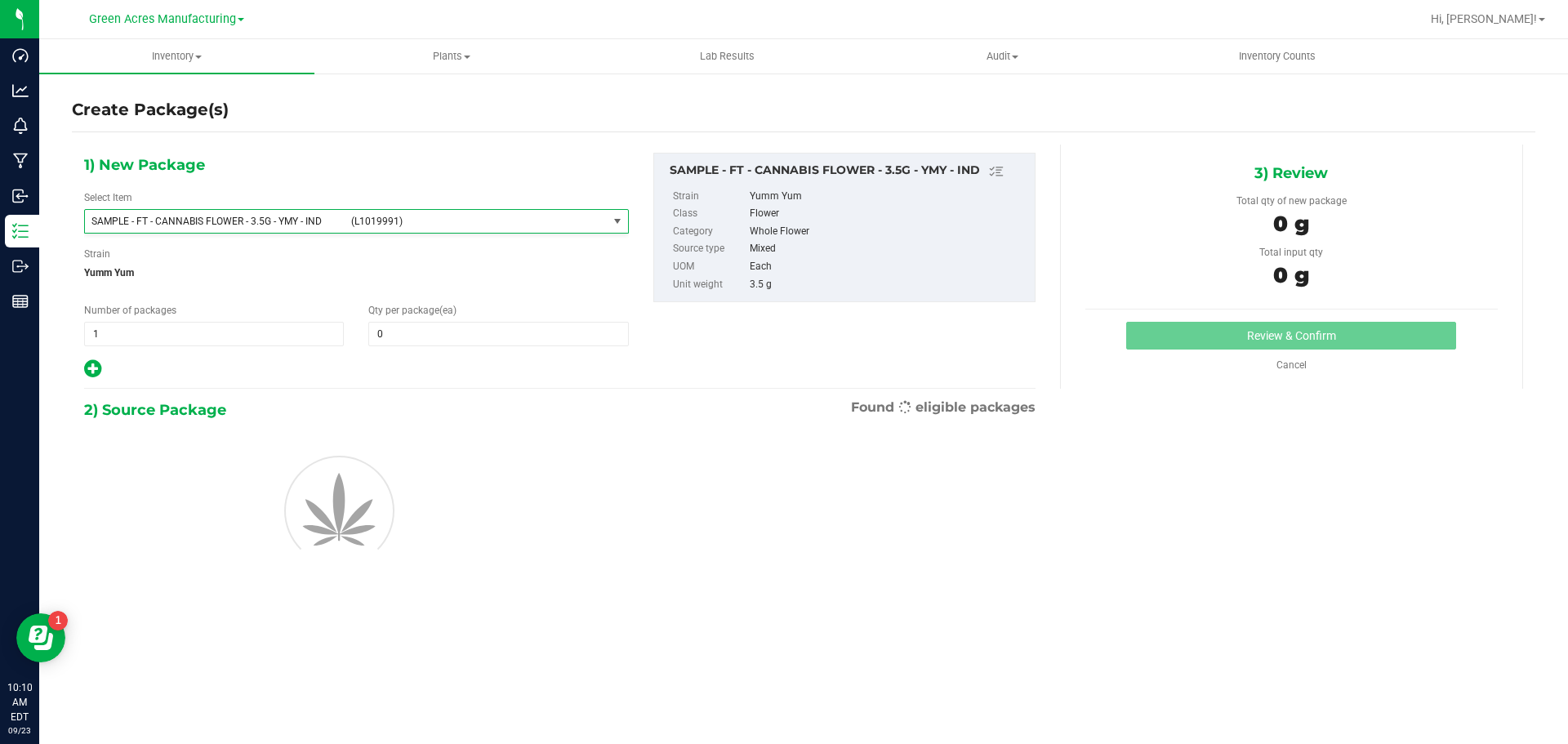
type input "0"
click at [187, 334] on span "1 1" at bounding box center [214, 333] width 260 height 25
type input "2"
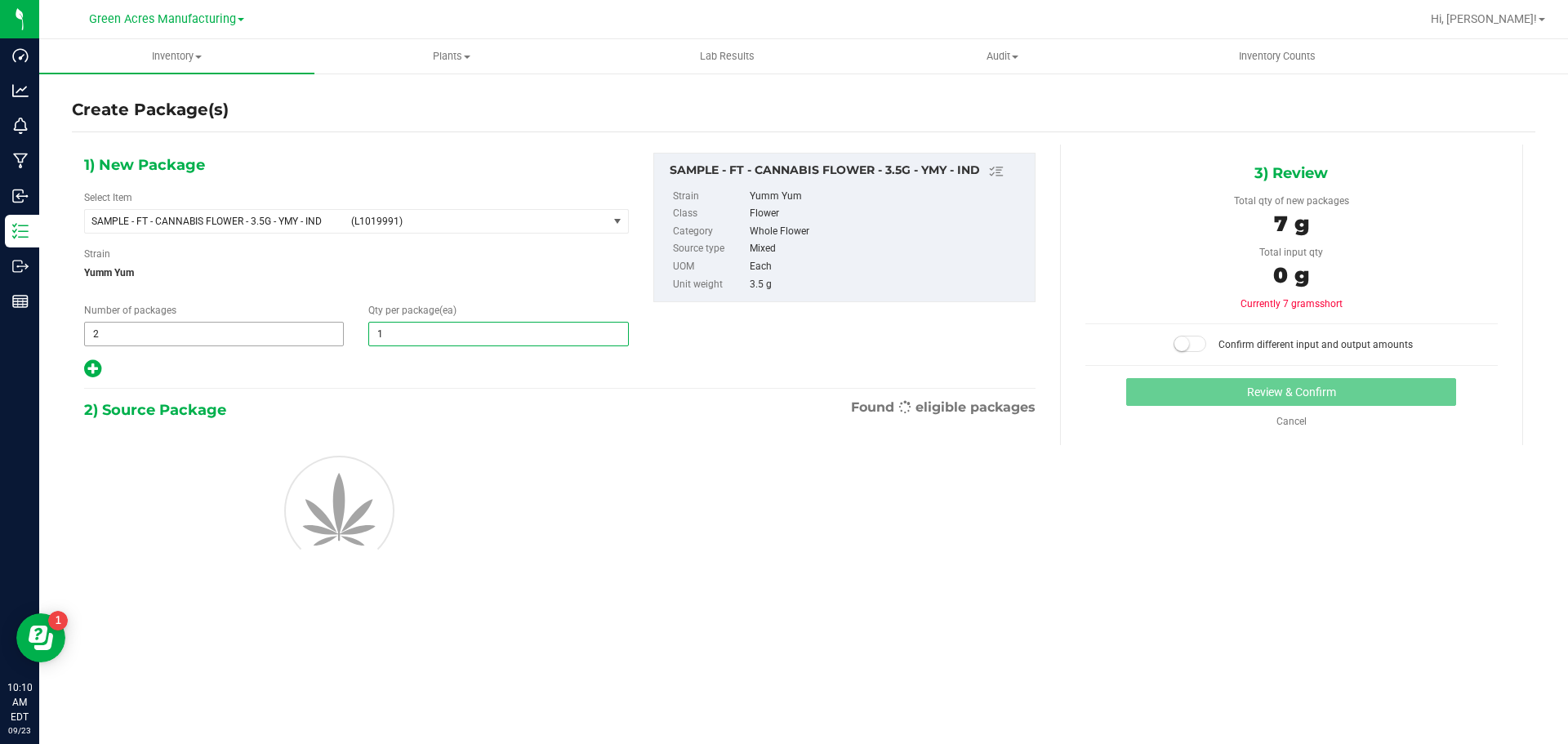
type input "11"
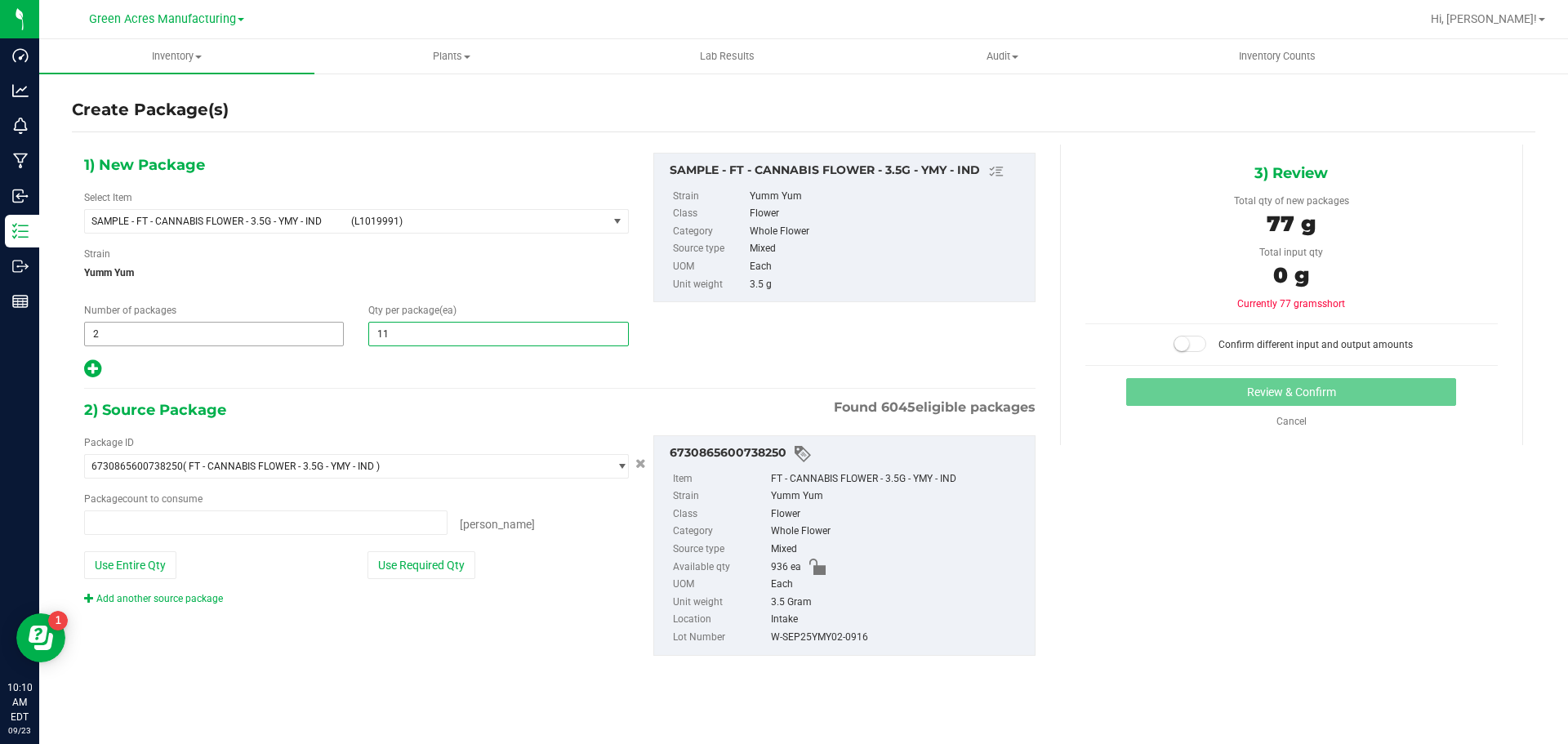
type input "0 ea"
type input "1"
click at [408, 582] on div "Package ID 6730865600738250 ( FT - CANNABIS FLOWER - 3.5G - YMY - IND ) 0000518…" at bounding box center [356, 520] width 569 height 170
click at [411, 575] on button "Use Required Qty" at bounding box center [421, 565] width 108 height 28
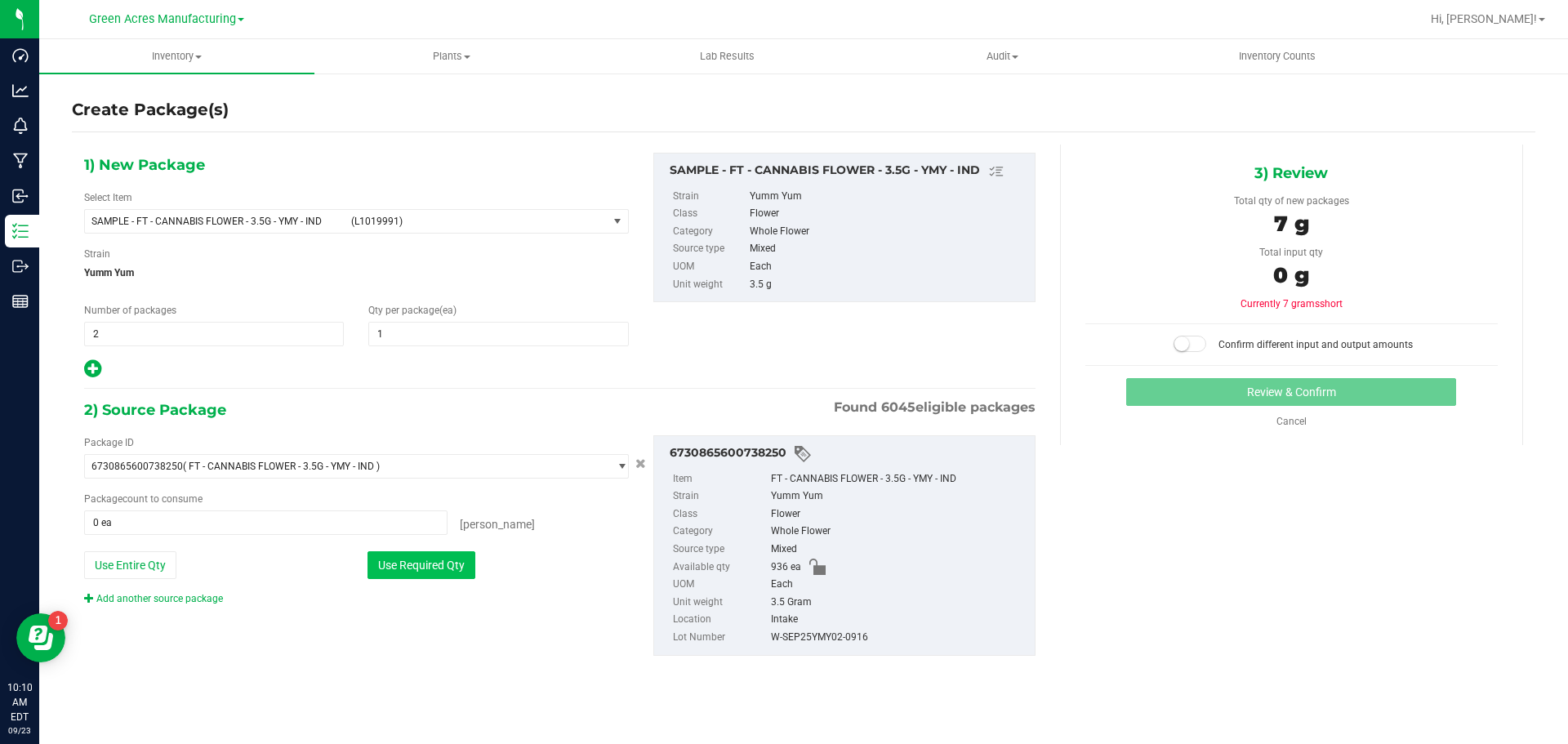
type input "2 ea"
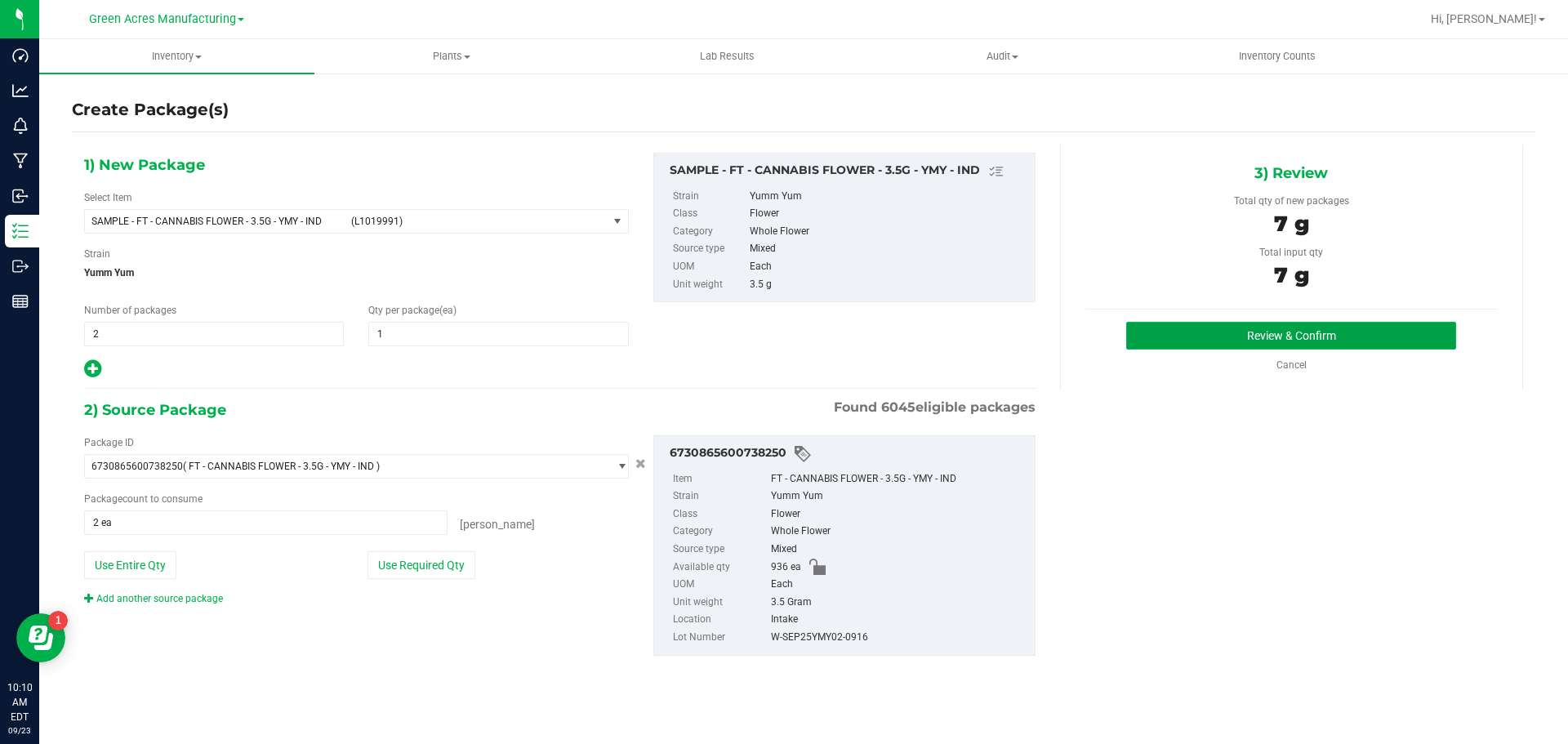
click at [1138, 331] on button "Review & Confirm" at bounding box center [1291, 335] width 330 height 28
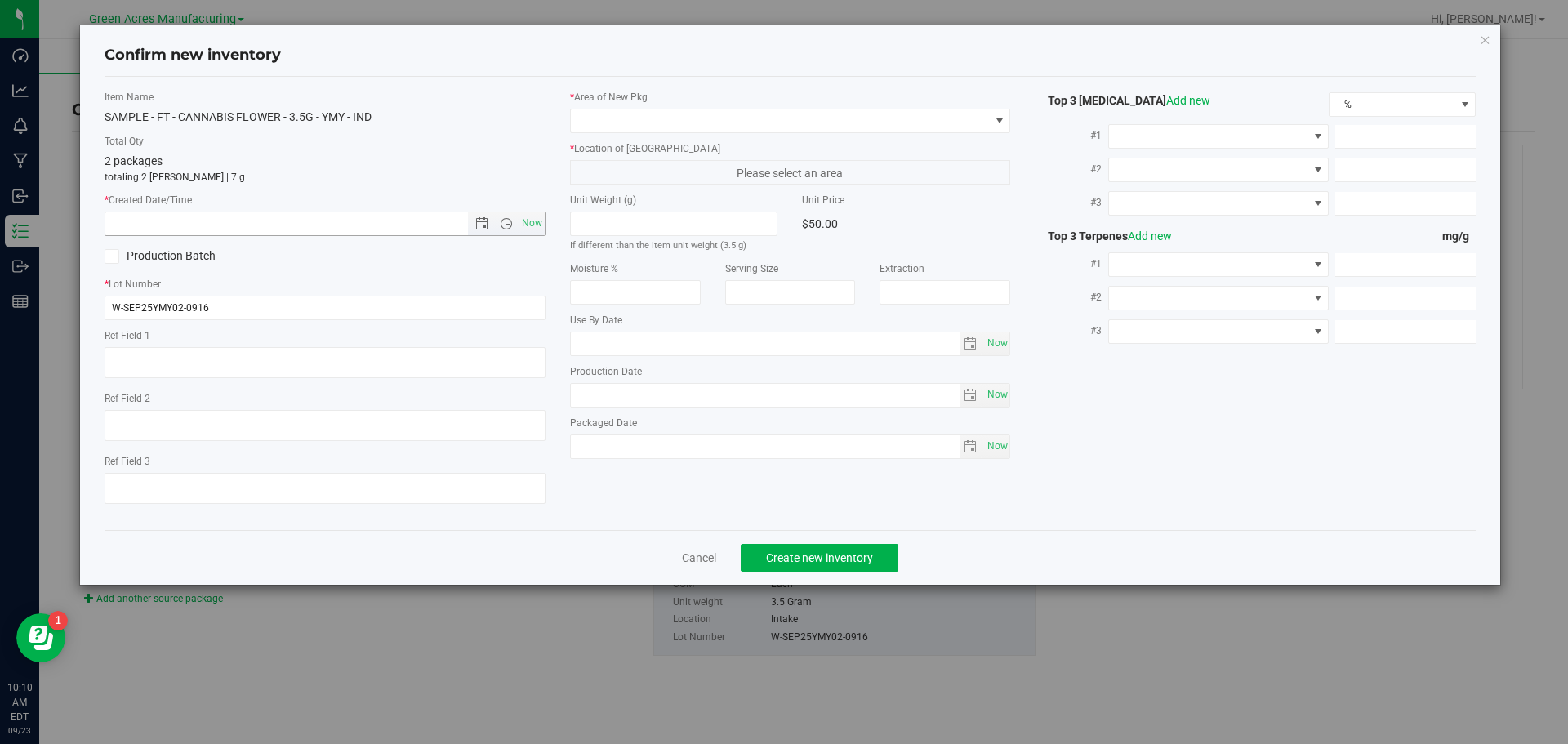
type textarea "91.2 PBO"
click at [533, 225] on span "Now" at bounding box center [531, 224] width 28 height 24
type input "9/23/2025 10:10 AM"
click at [589, 122] on span at bounding box center [780, 121] width 419 height 23
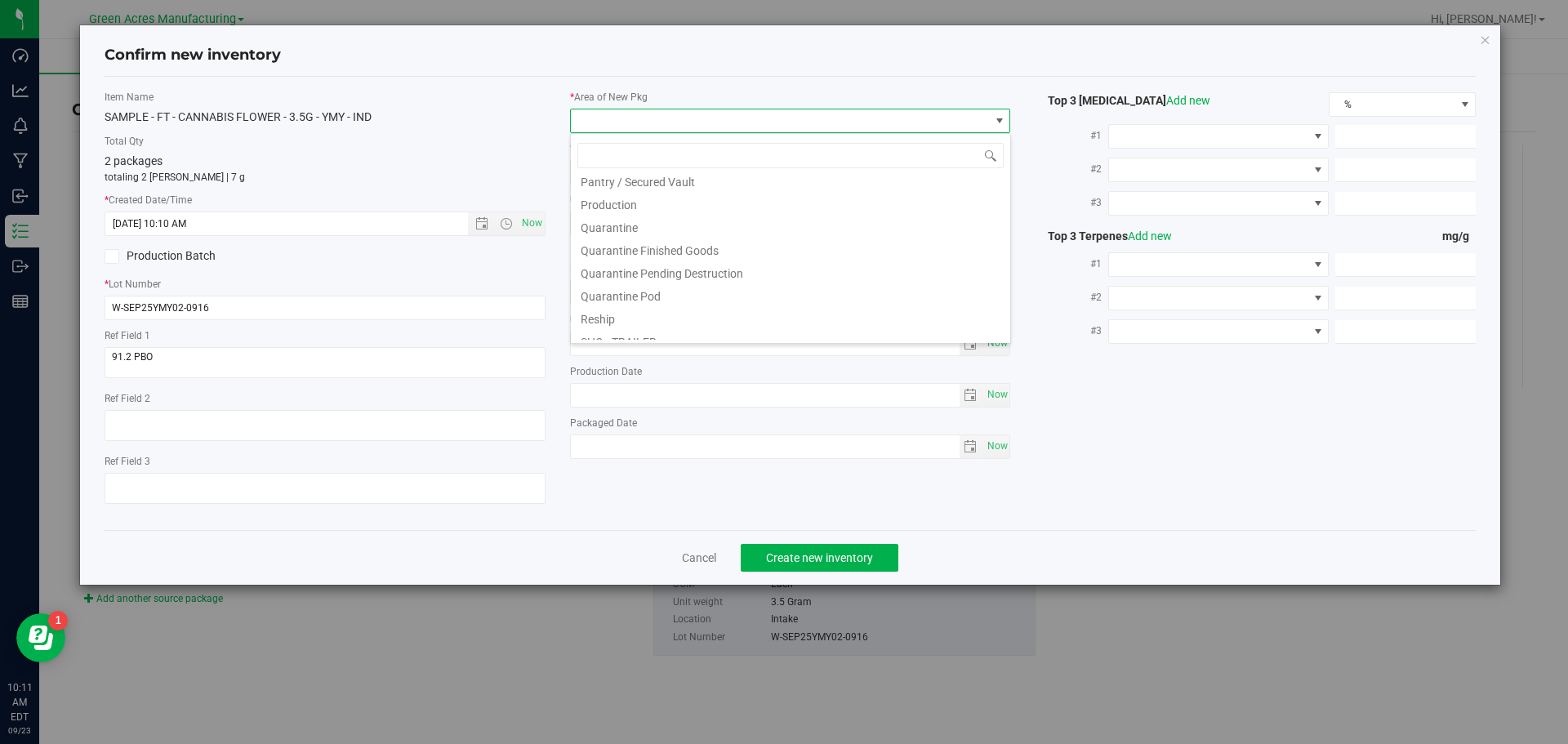
scroll to position [490, 0]
click at [680, 186] on li "Pantry / Secured Vault" at bounding box center [790, 178] width 439 height 23
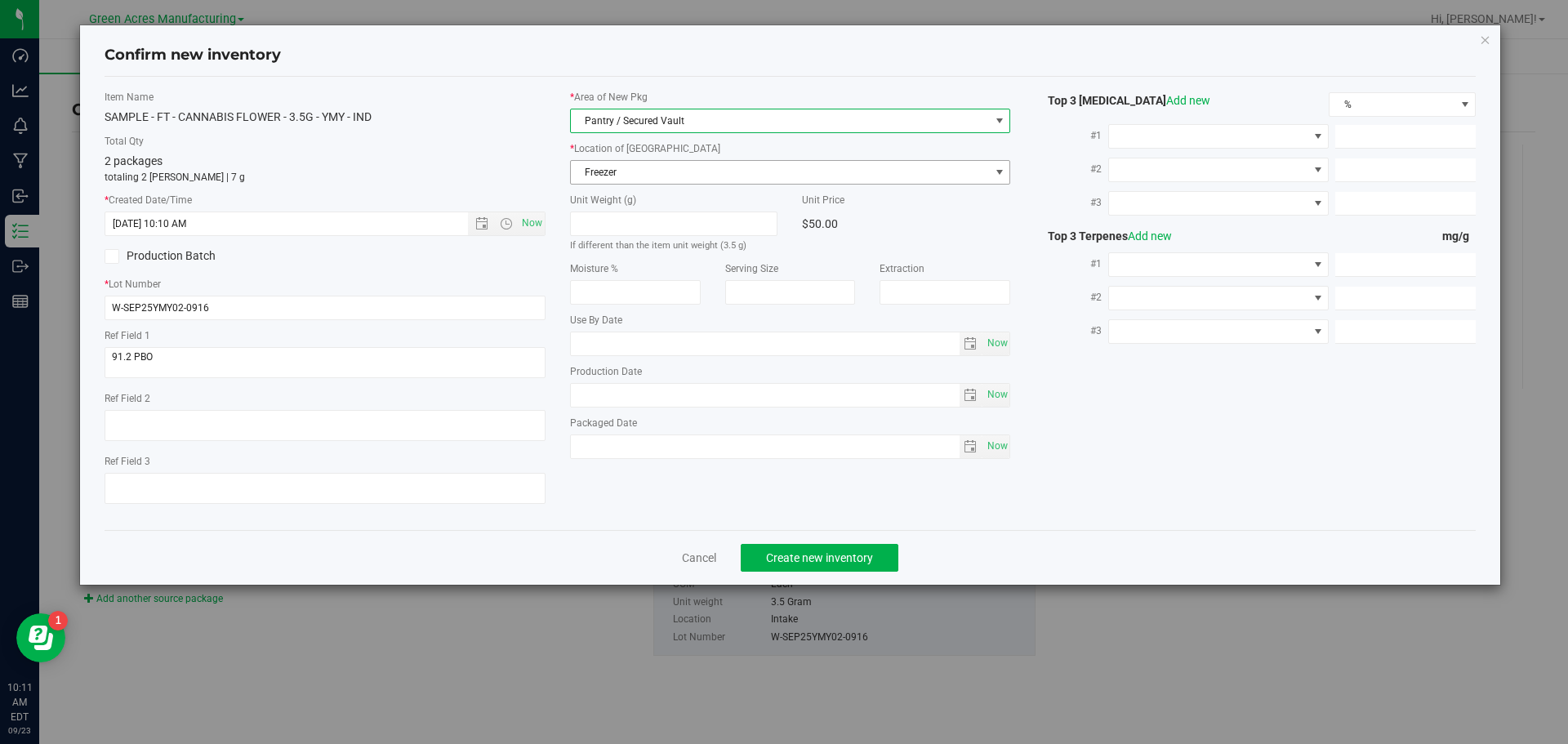
click at [675, 171] on span "Freezer" at bounding box center [780, 172] width 419 height 23
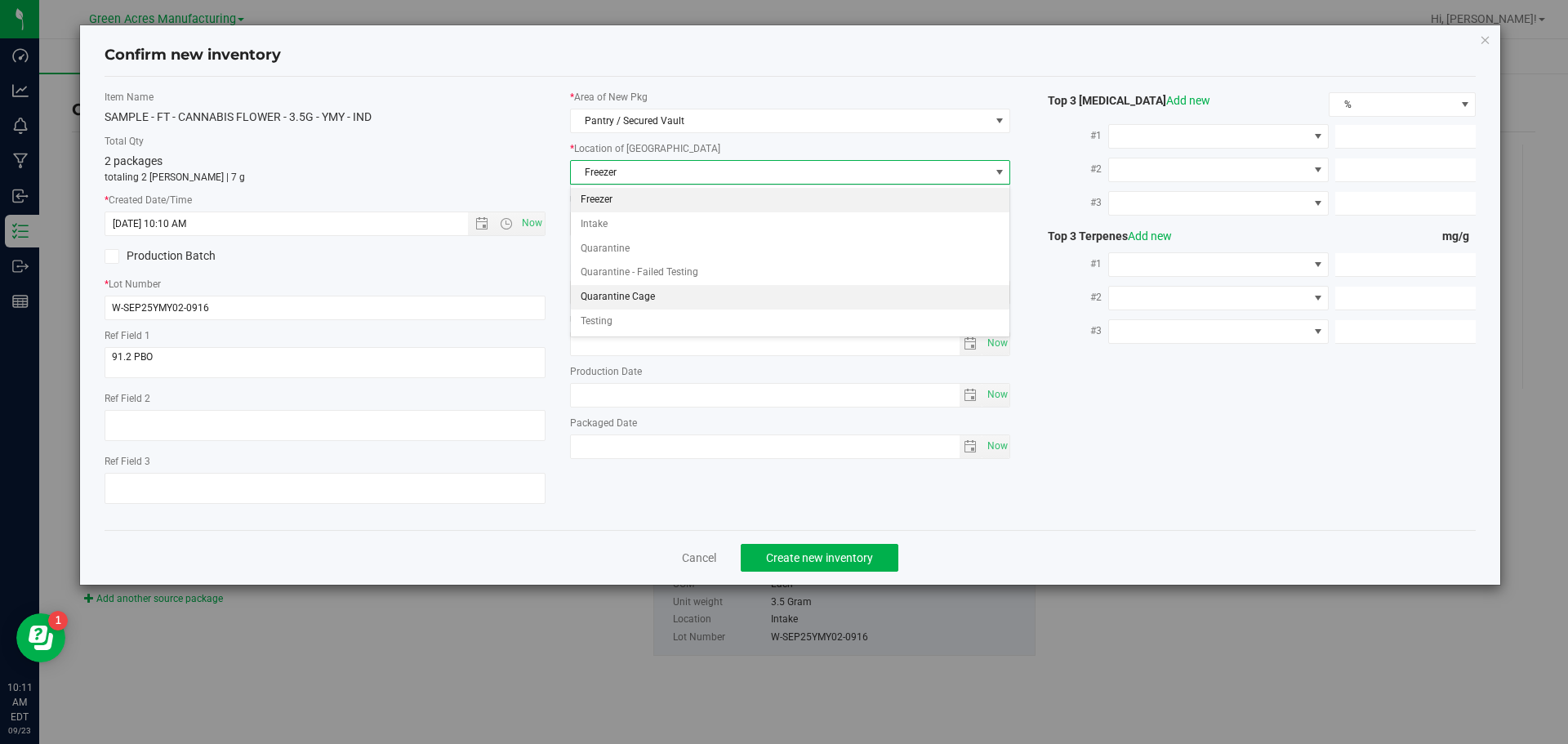
click at [610, 298] on li "Quarantine Cage" at bounding box center [790, 297] width 439 height 25
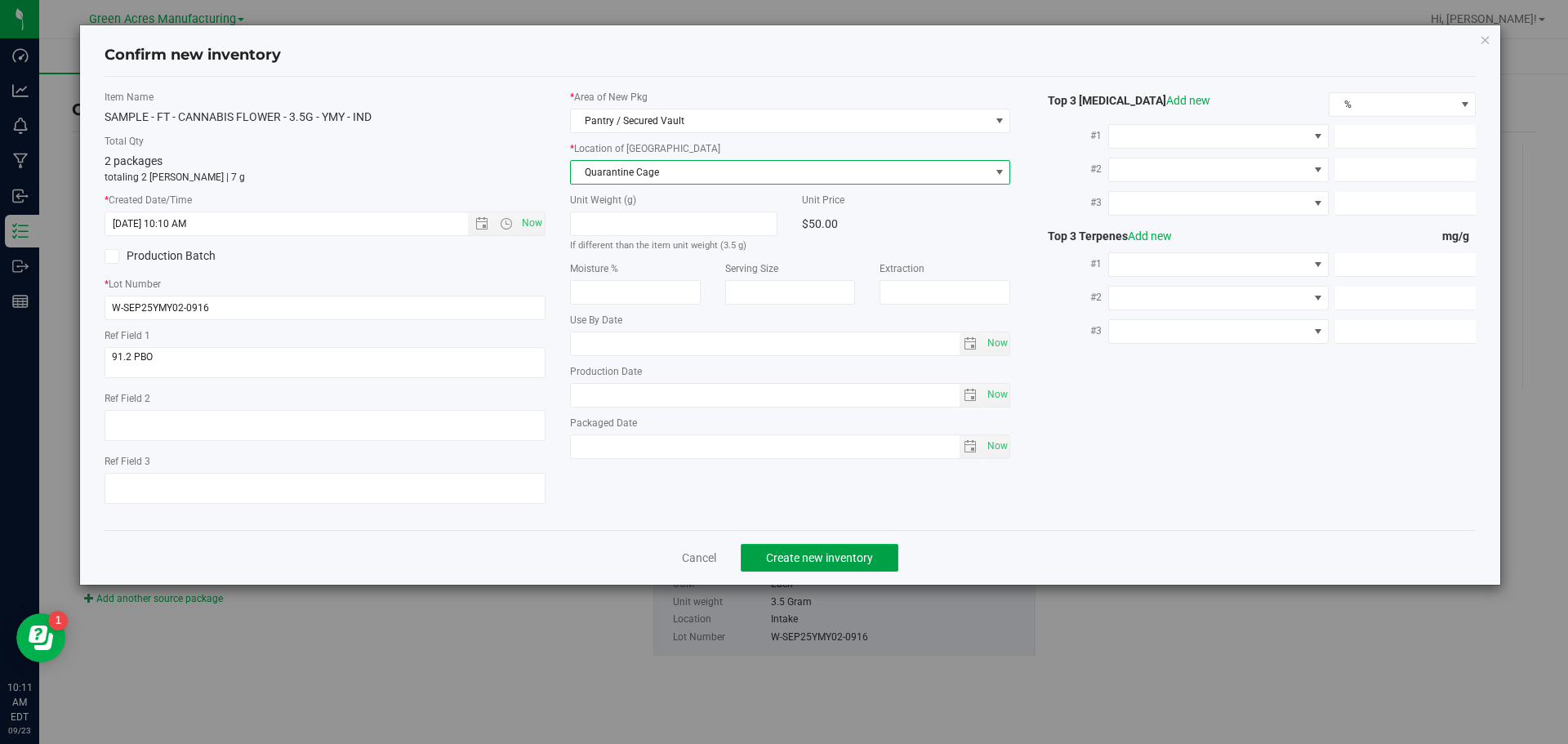
click at [817, 564] on button "Create new inventory" at bounding box center [819, 558] width 157 height 28
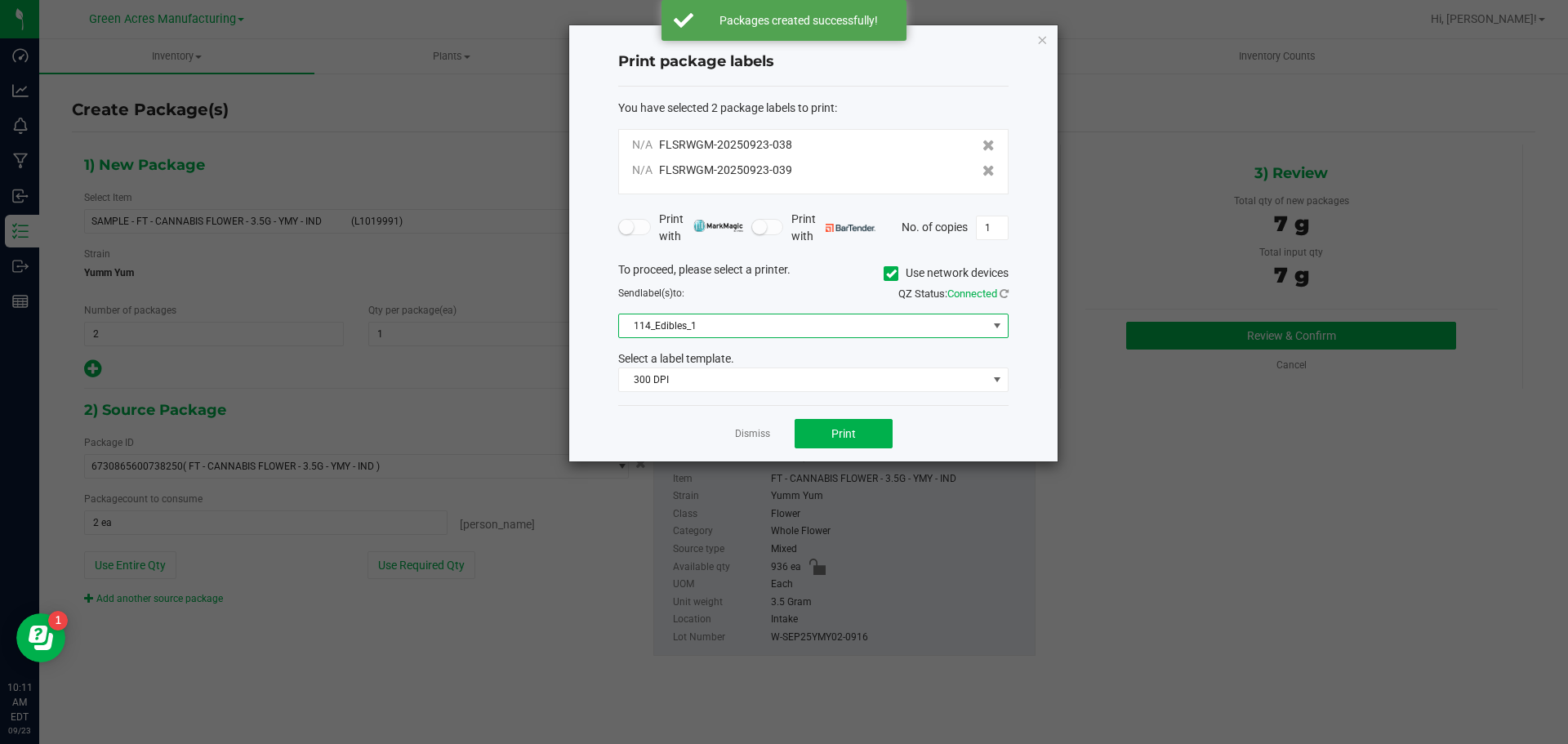
click at [653, 334] on span "114_Edibles_1" at bounding box center [803, 325] width 368 height 23
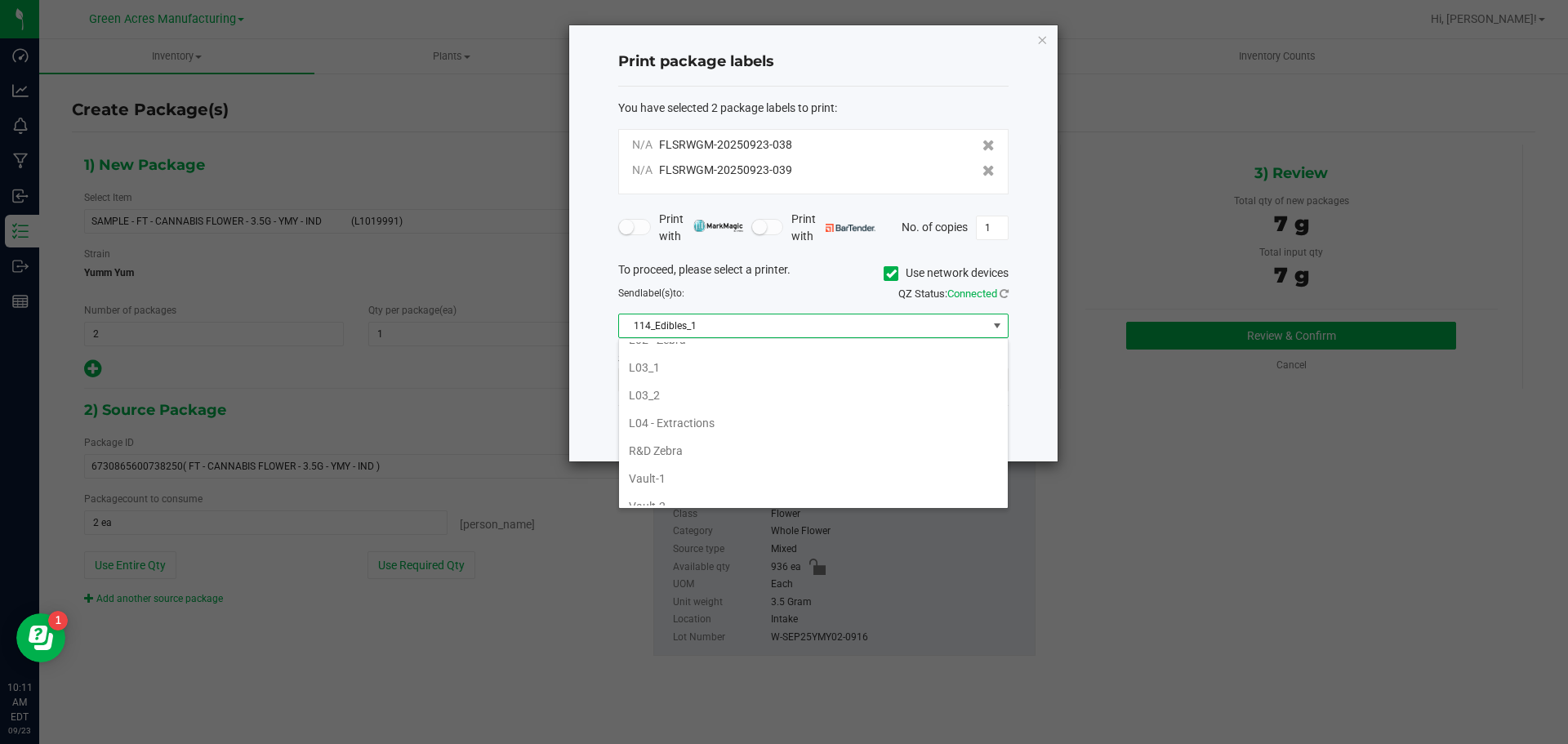
scroll to position [654, 0]
click at [669, 416] on li "Vault-2" at bounding box center [813, 424] width 389 height 28
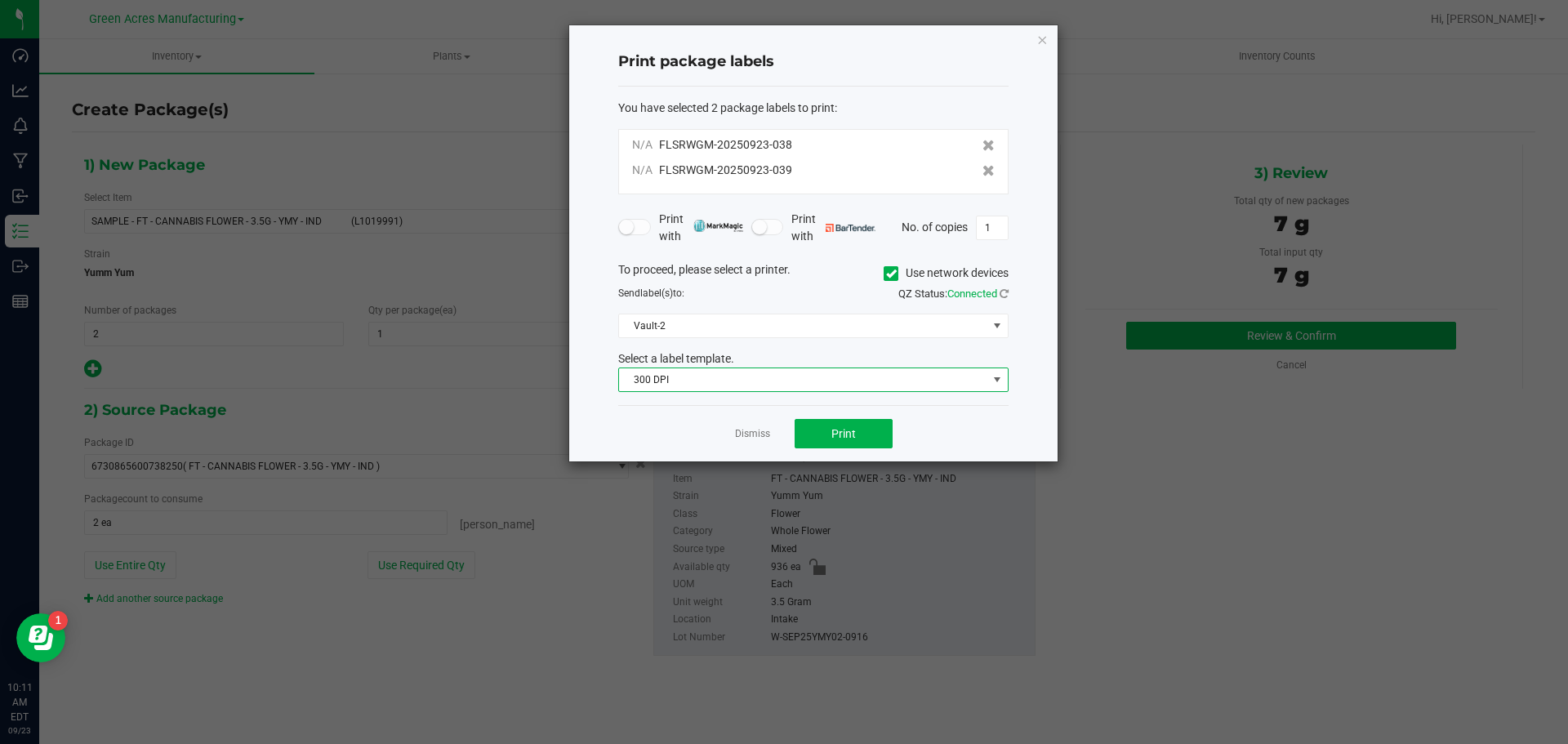
click at [668, 388] on span "300 DPI" at bounding box center [803, 379] width 368 height 23
click at [659, 432] on li "300 dpi FG" at bounding box center [813, 437] width 389 height 28
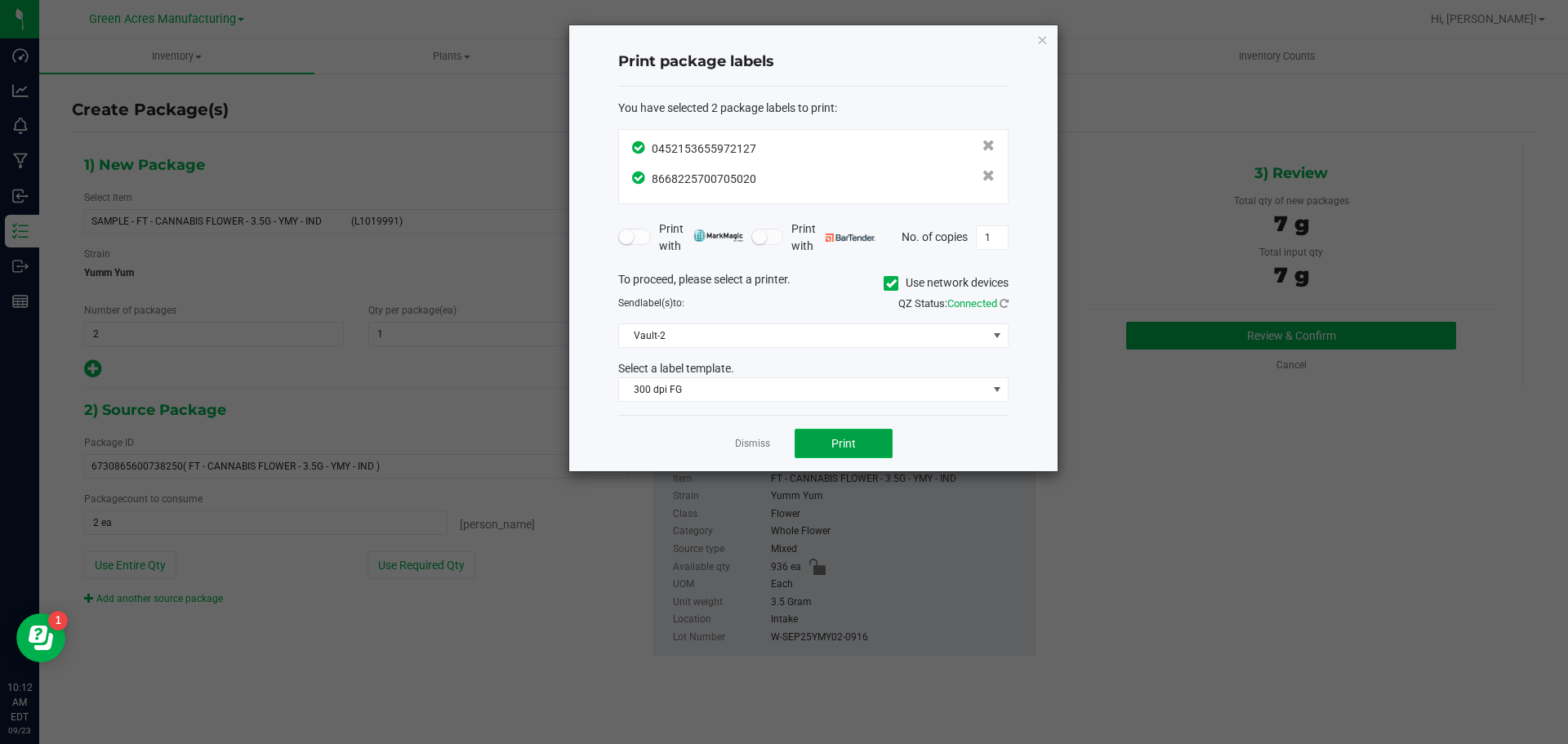
click at [818, 441] on button "Print" at bounding box center [843, 444] width 98 height 29
click at [763, 439] on link "Dismiss" at bounding box center [752, 444] width 35 height 14
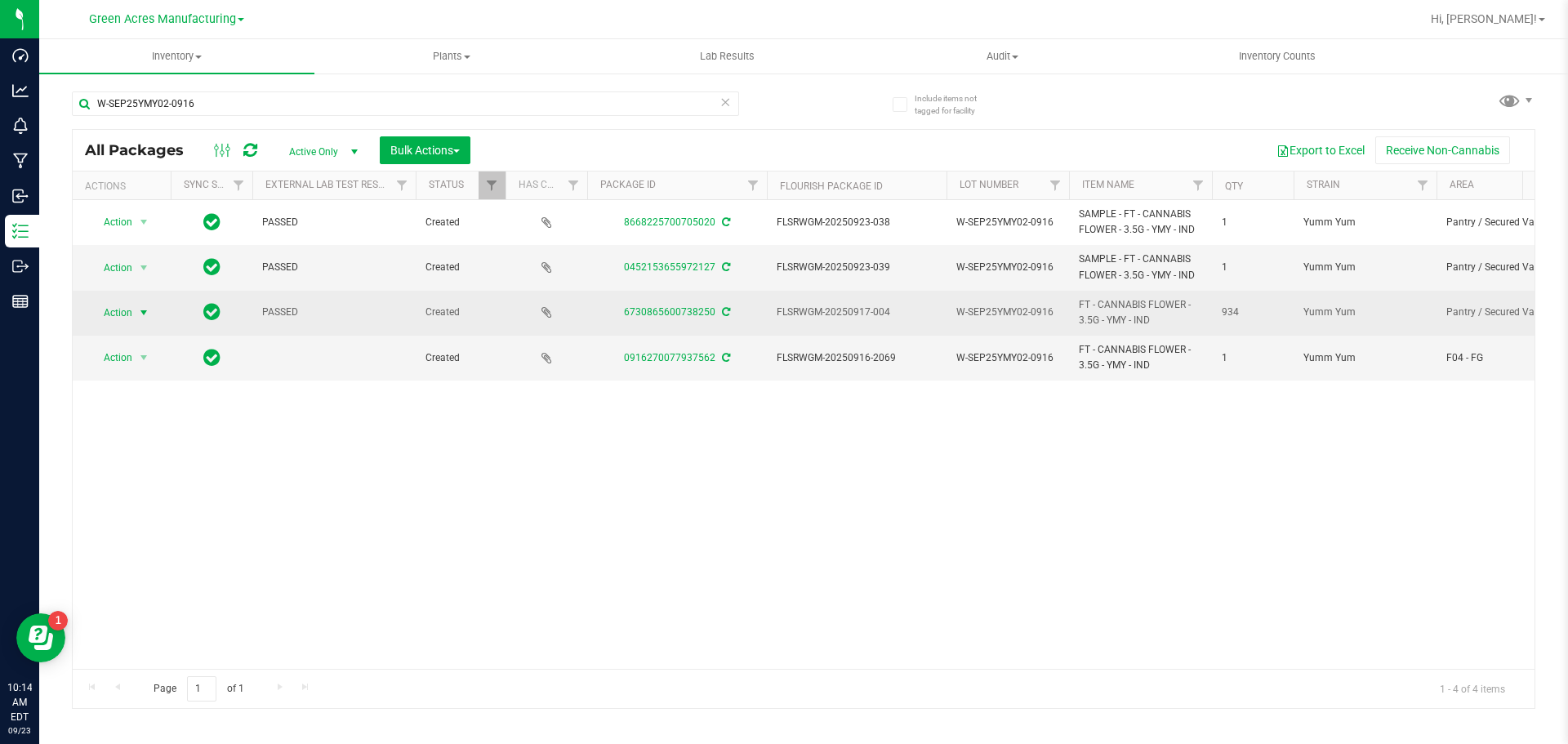
click at [130, 313] on span "Action" at bounding box center [111, 312] width 44 height 23
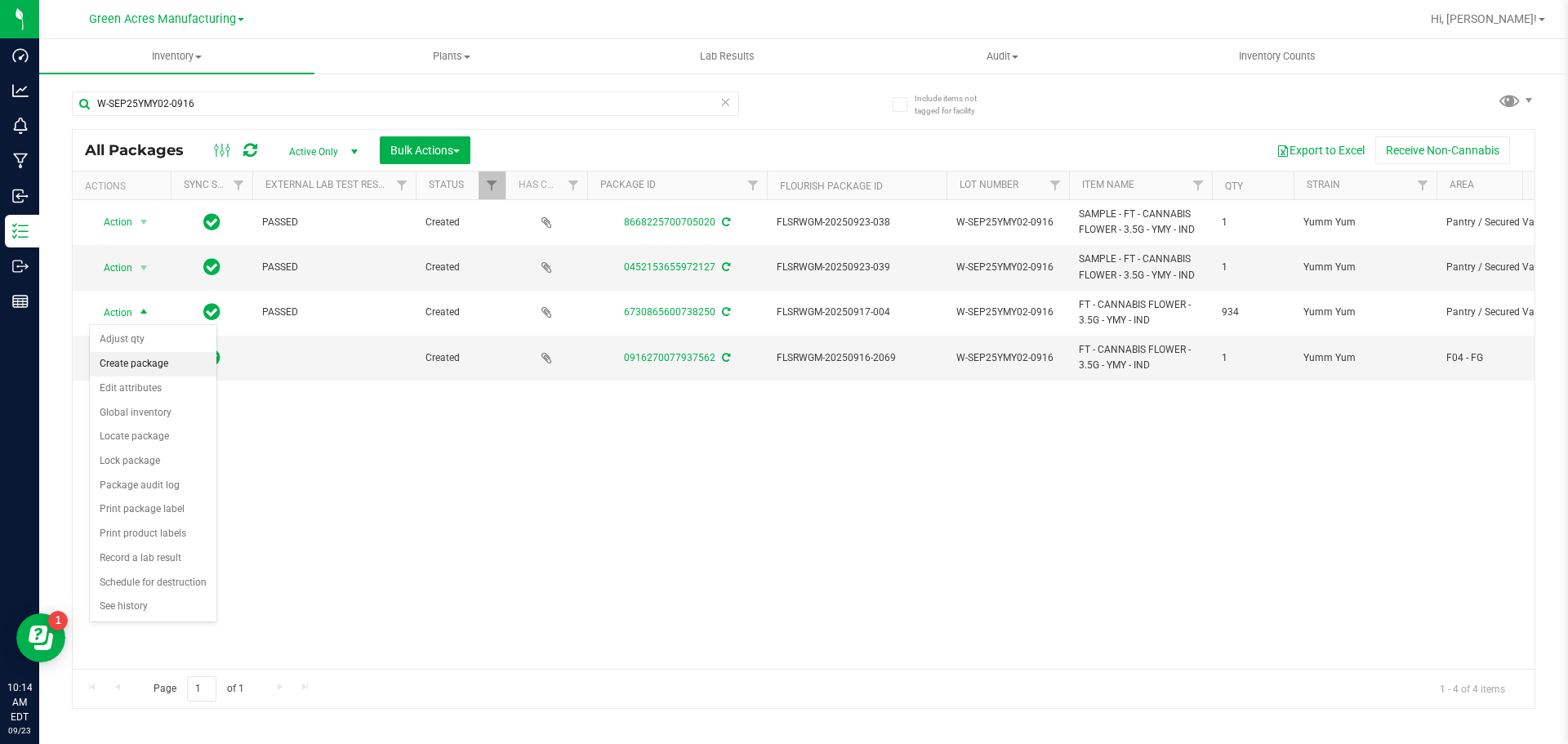
click at [126, 360] on li "Create package" at bounding box center [153, 364] width 126 height 25
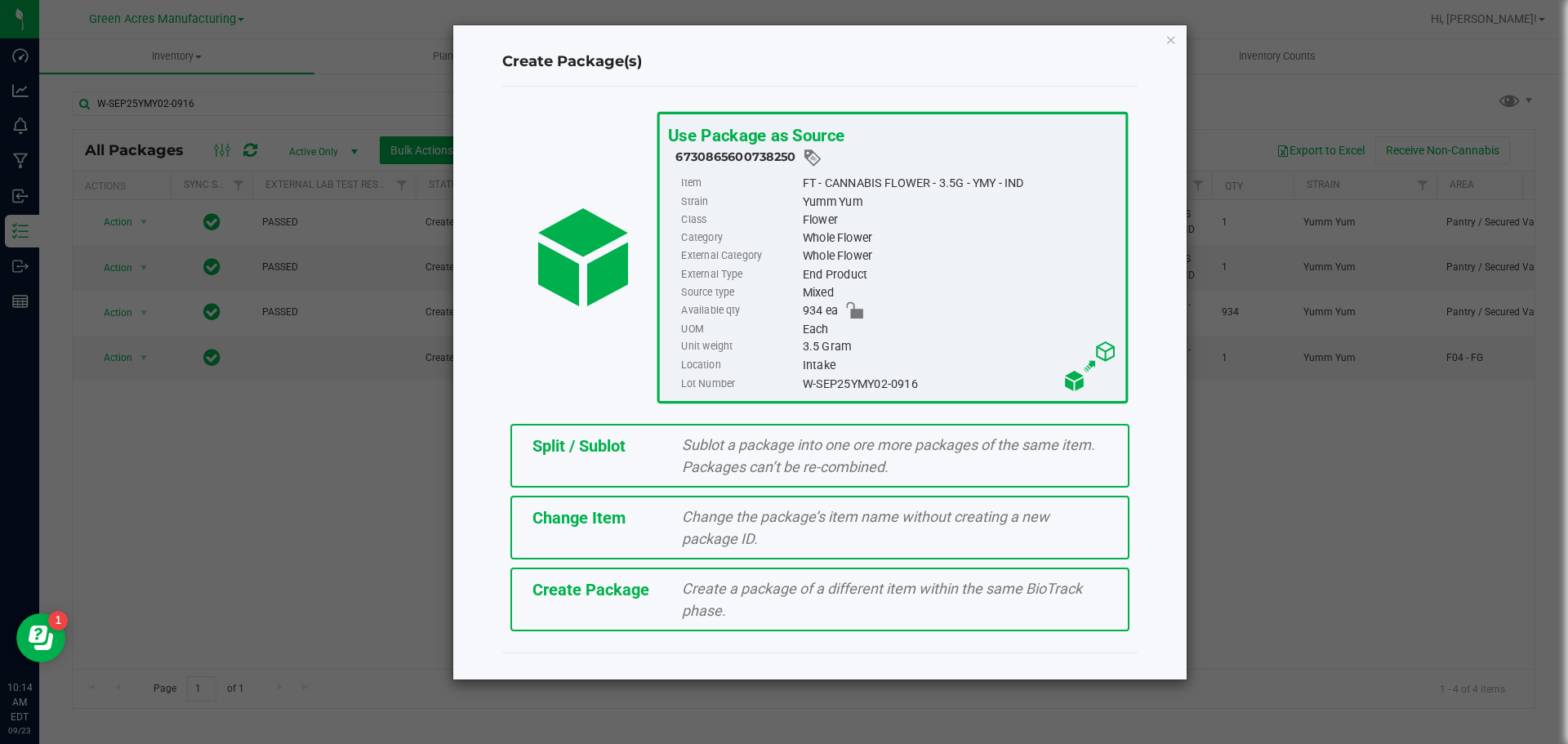
click at [646, 445] on div "Split / Sublot" at bounding box center [595, 446] width 150 height 25
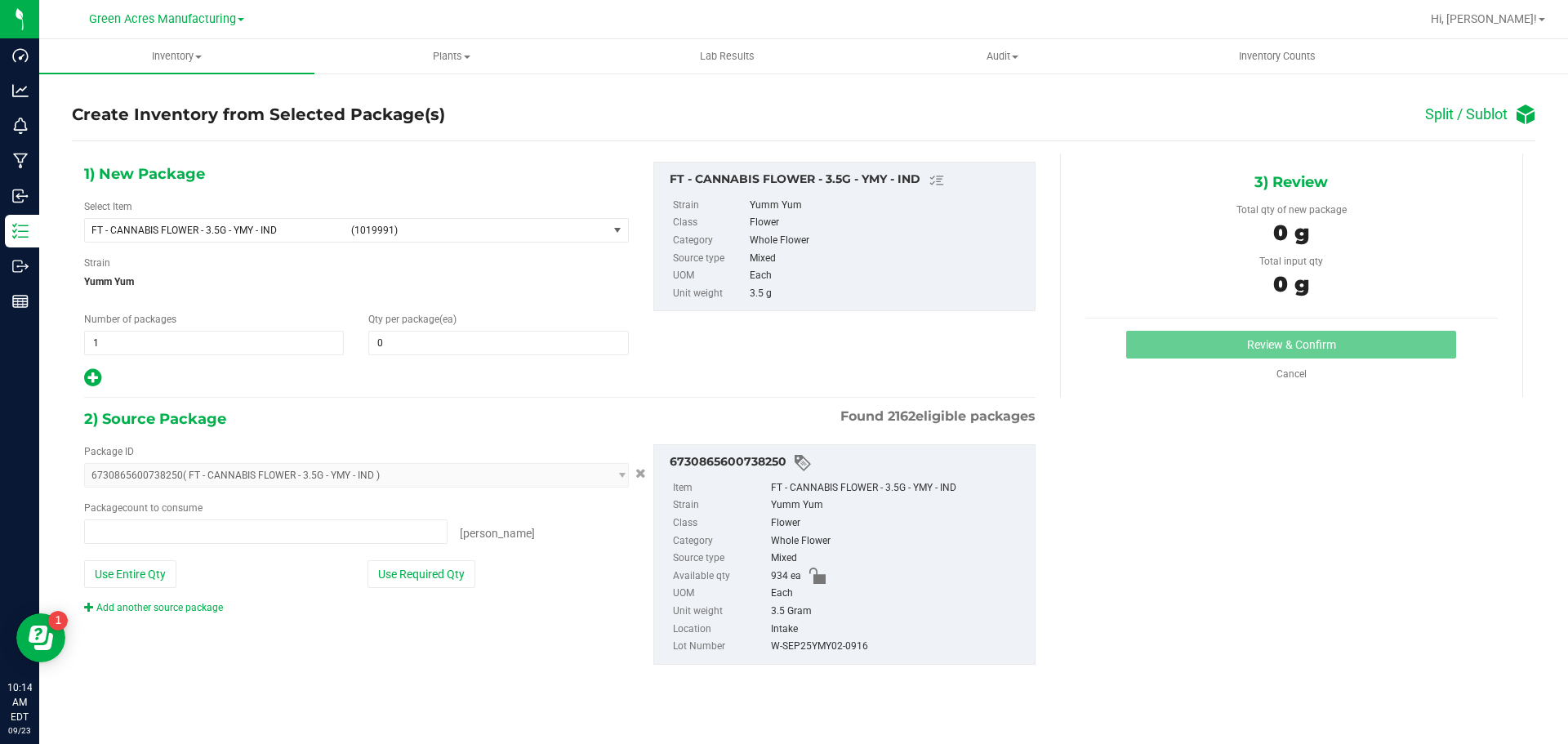
type input "0 ea"
click at [135, 336] on span "1 1" at bounding box center [214, 343] width 260 height 25
type input "46"
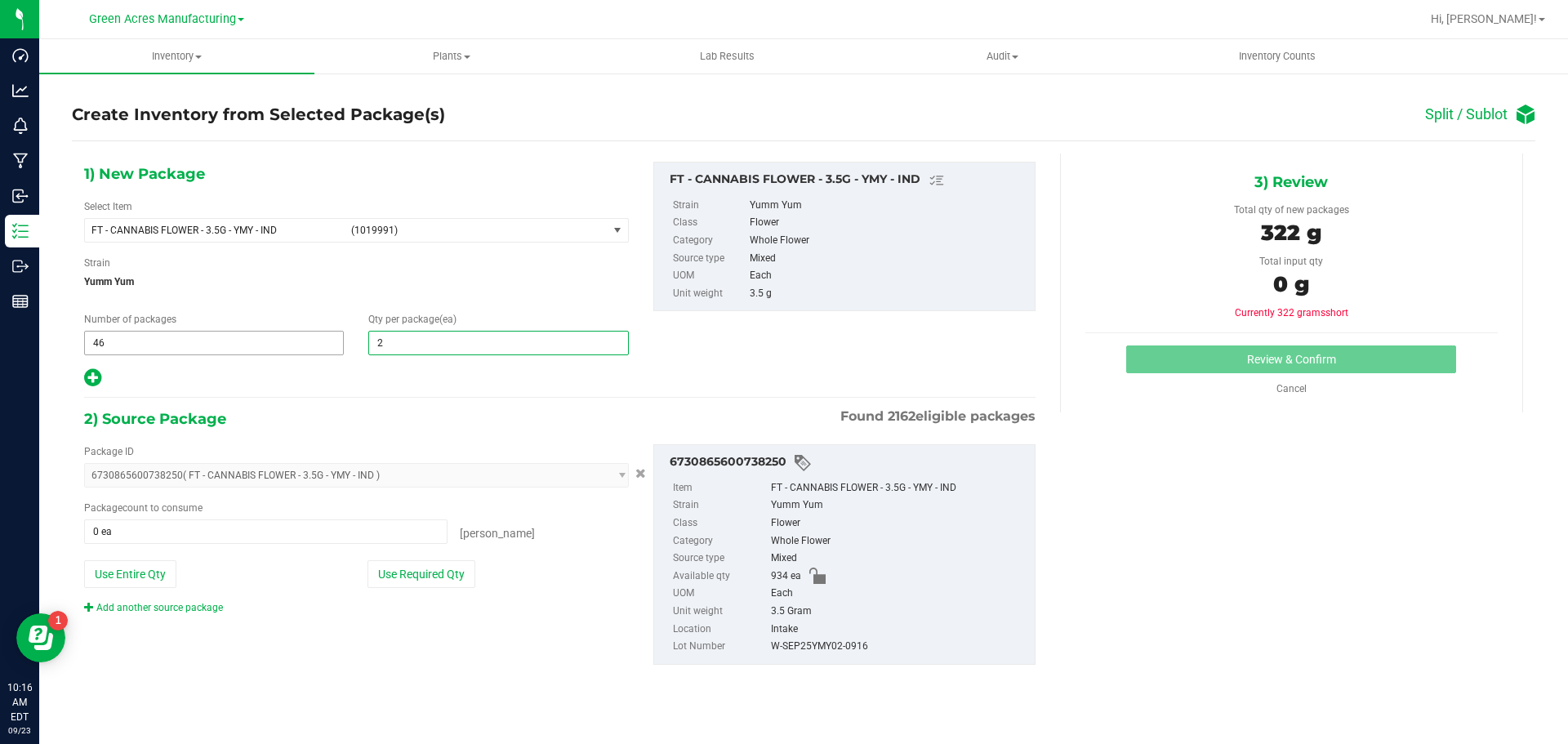
type input "20"
click at [85, 382] on icon at bounding box center [92, 378] width 17 height 20
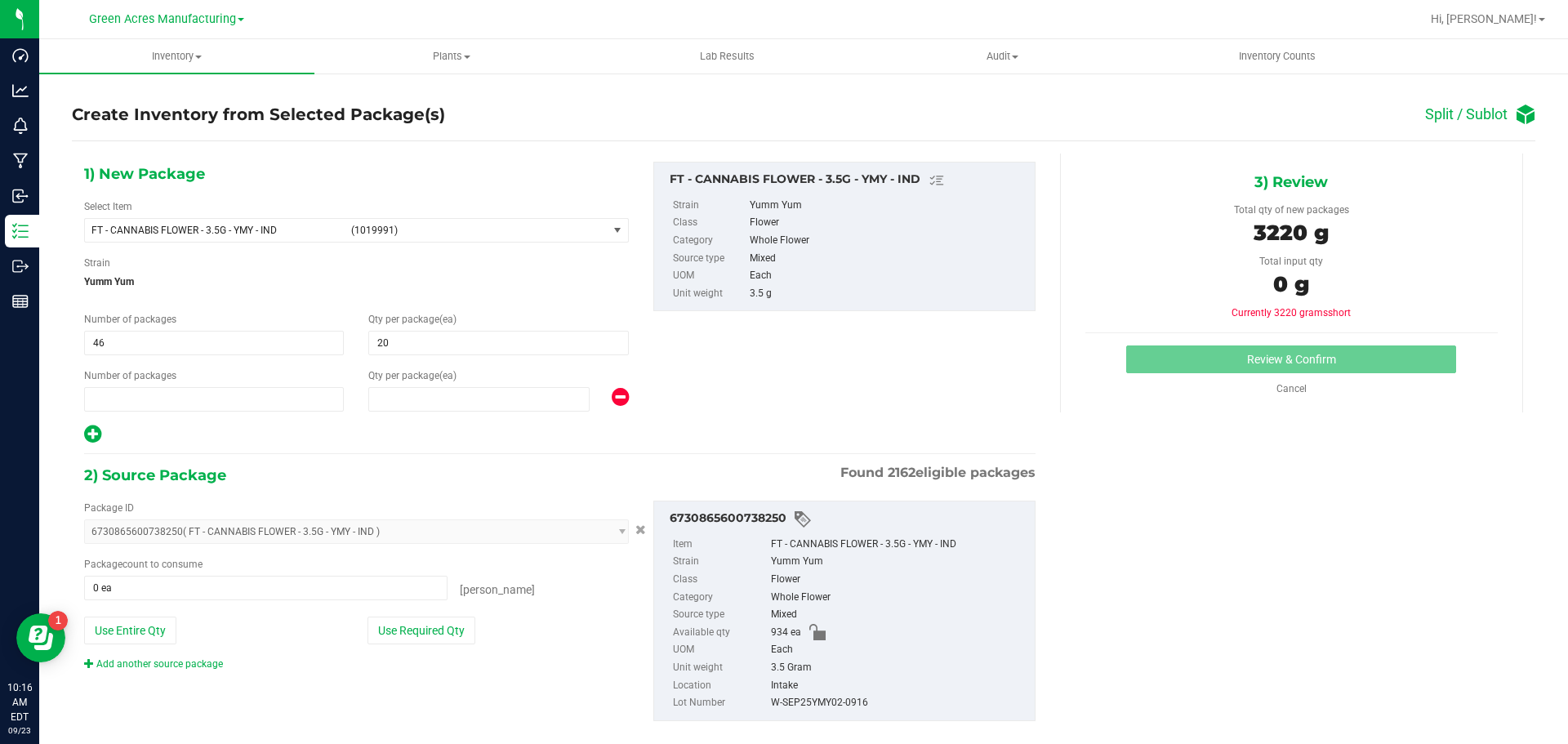
type input "20"
type input "1"
type input "0"
click at [453, 400] on span at bounding box center [479, 399] width 221 height 25
type input "14"
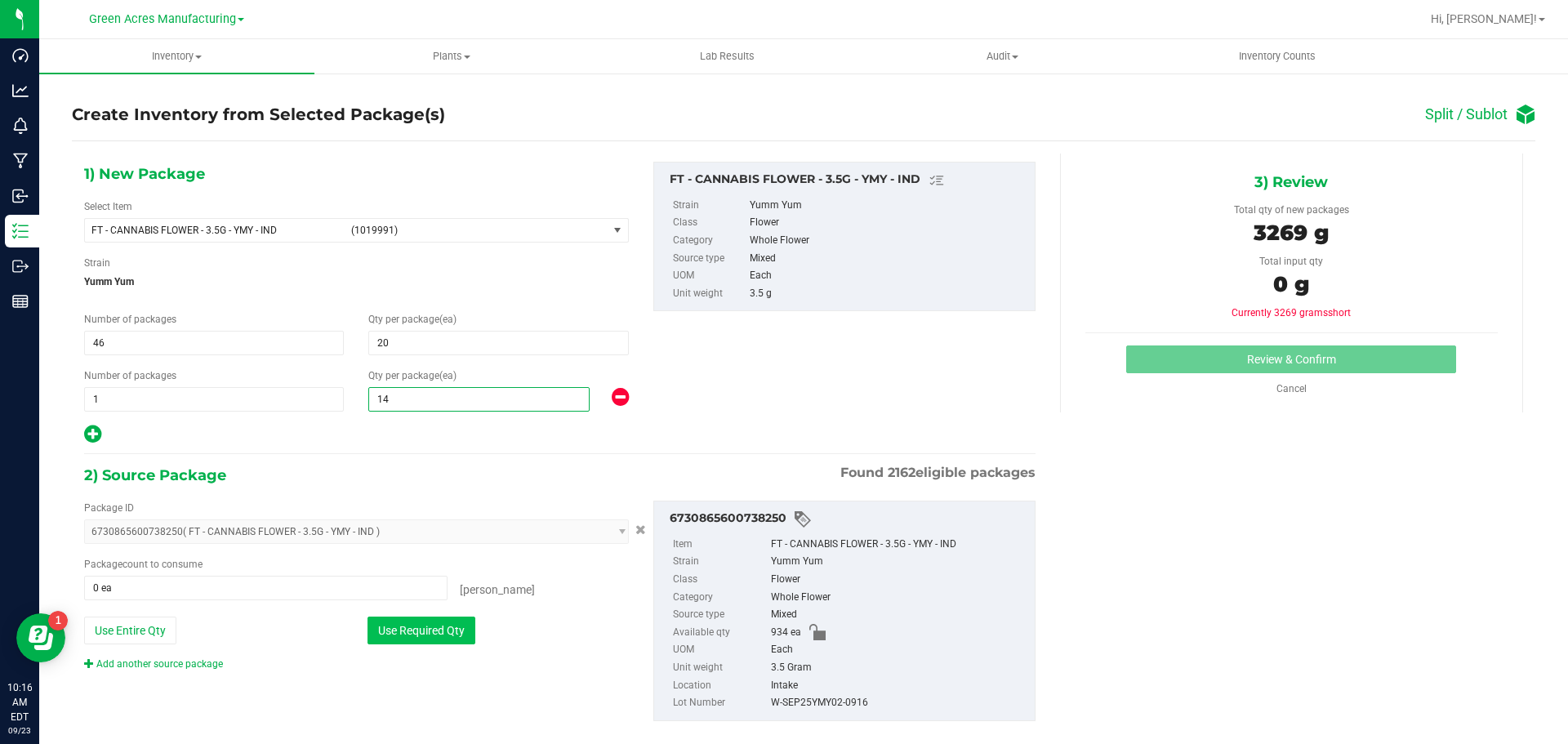
type input "14"
click at [384, 631] on button "Use Required Qty" at bounding box center [421, 631] width 108 height 28
type input "934 ea"
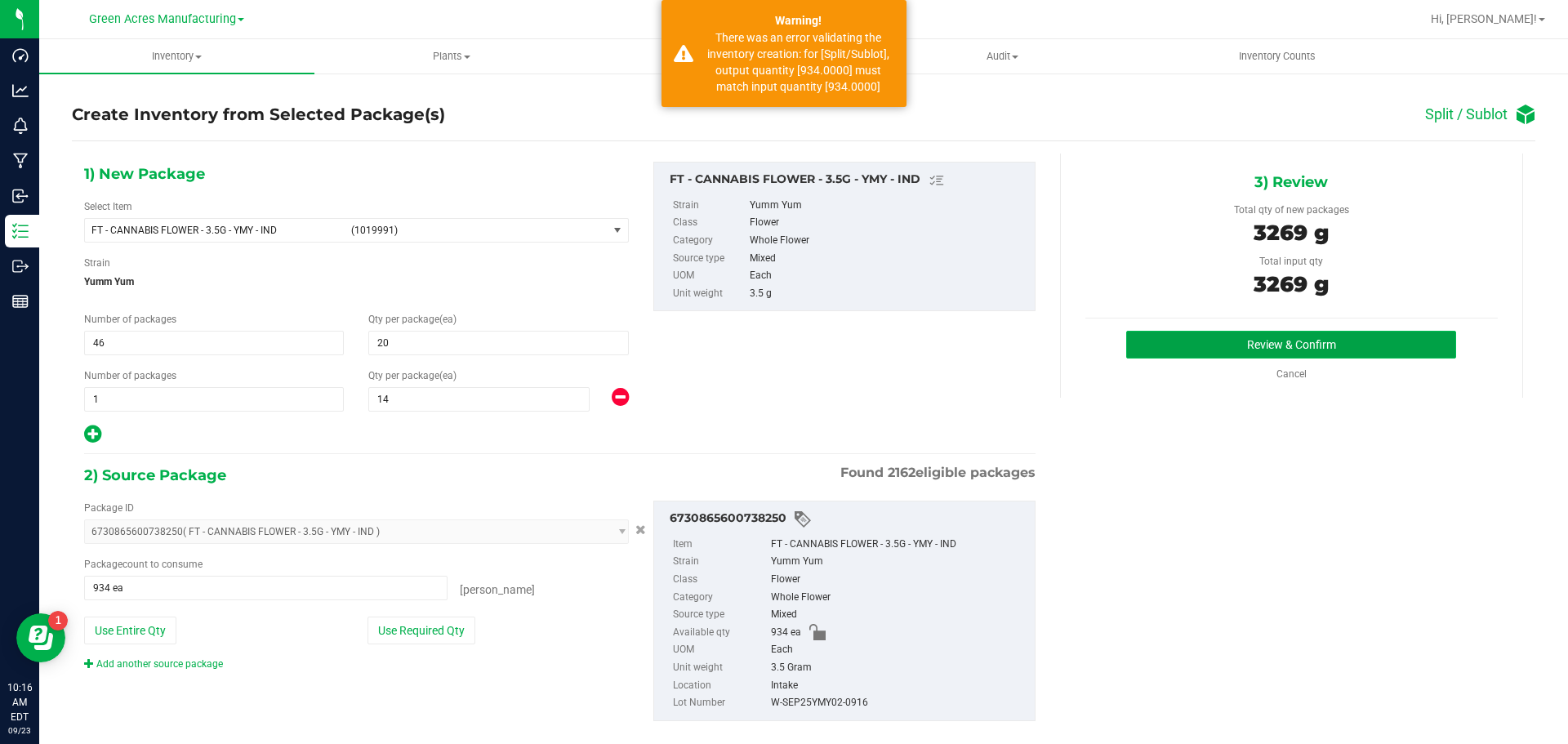
click at [1246, 333] on button "Review & Confirm" at bounding box center [1291, 344] width 330 height 28
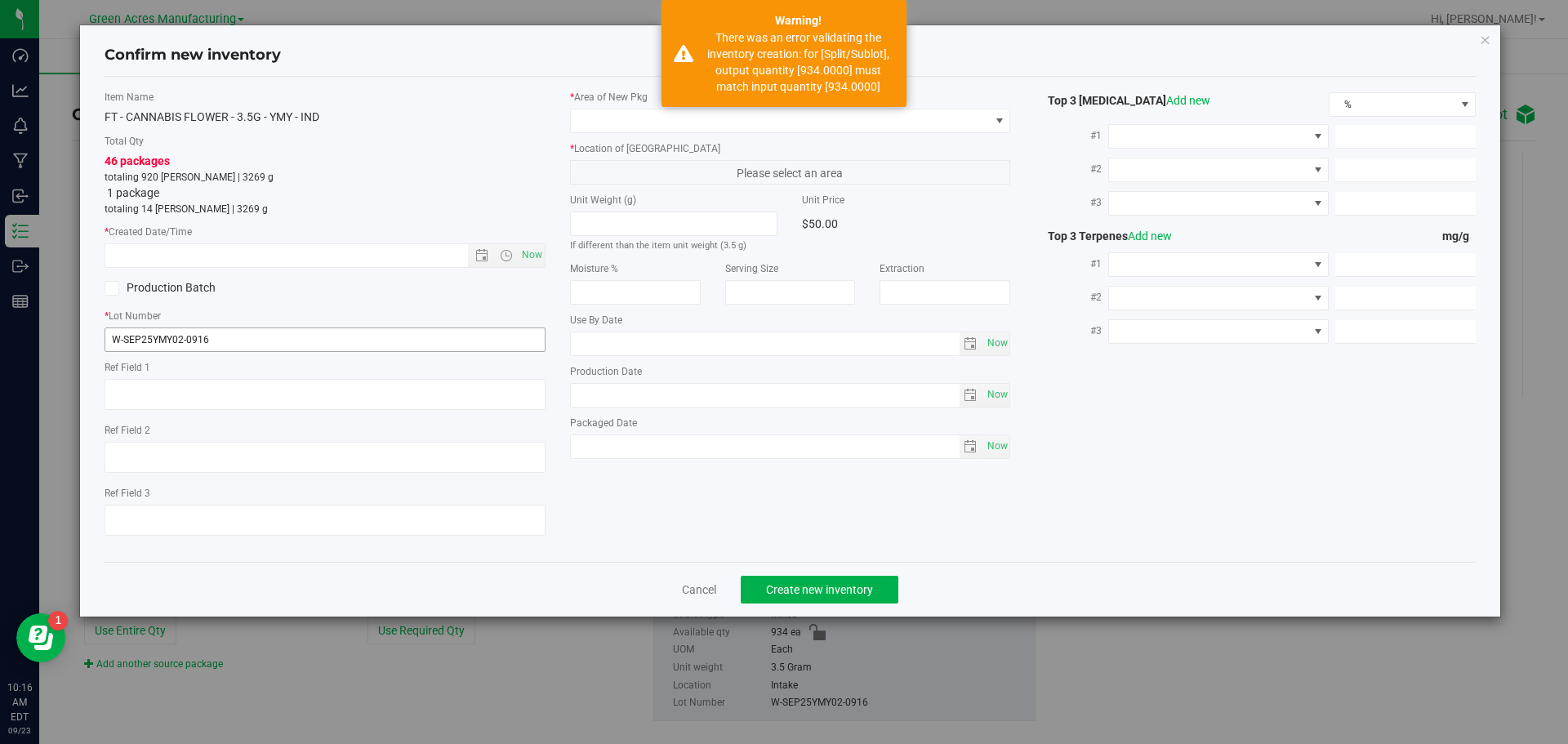
type textarea "91.2 PBO"
click at [528, 261] on span "Now" at bounding box center [531, 255] width 28 height 24
type input "9/23/2025 10:16 AM"
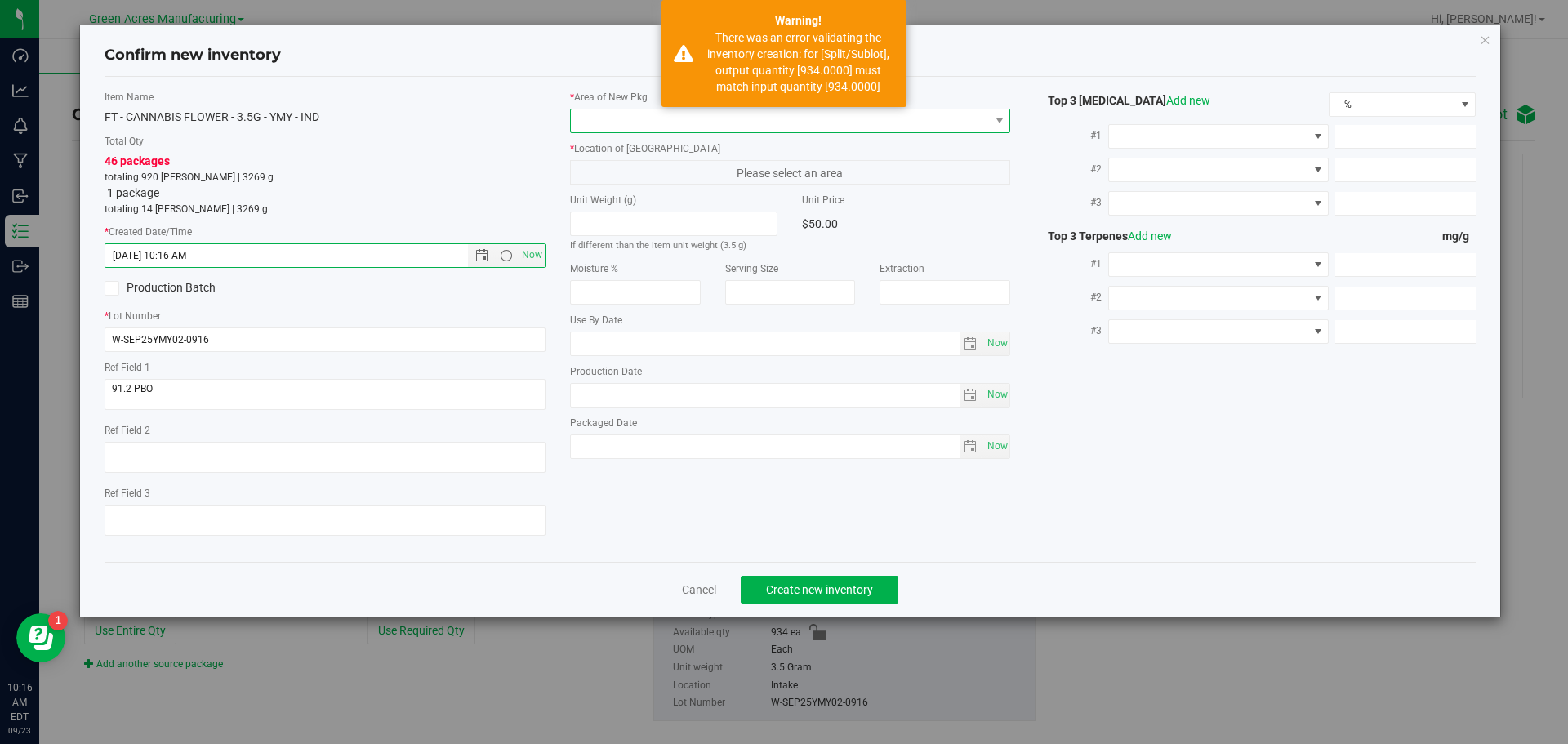
click at [656, 120] on span at bounding box center [780, 121] width 419 height 23
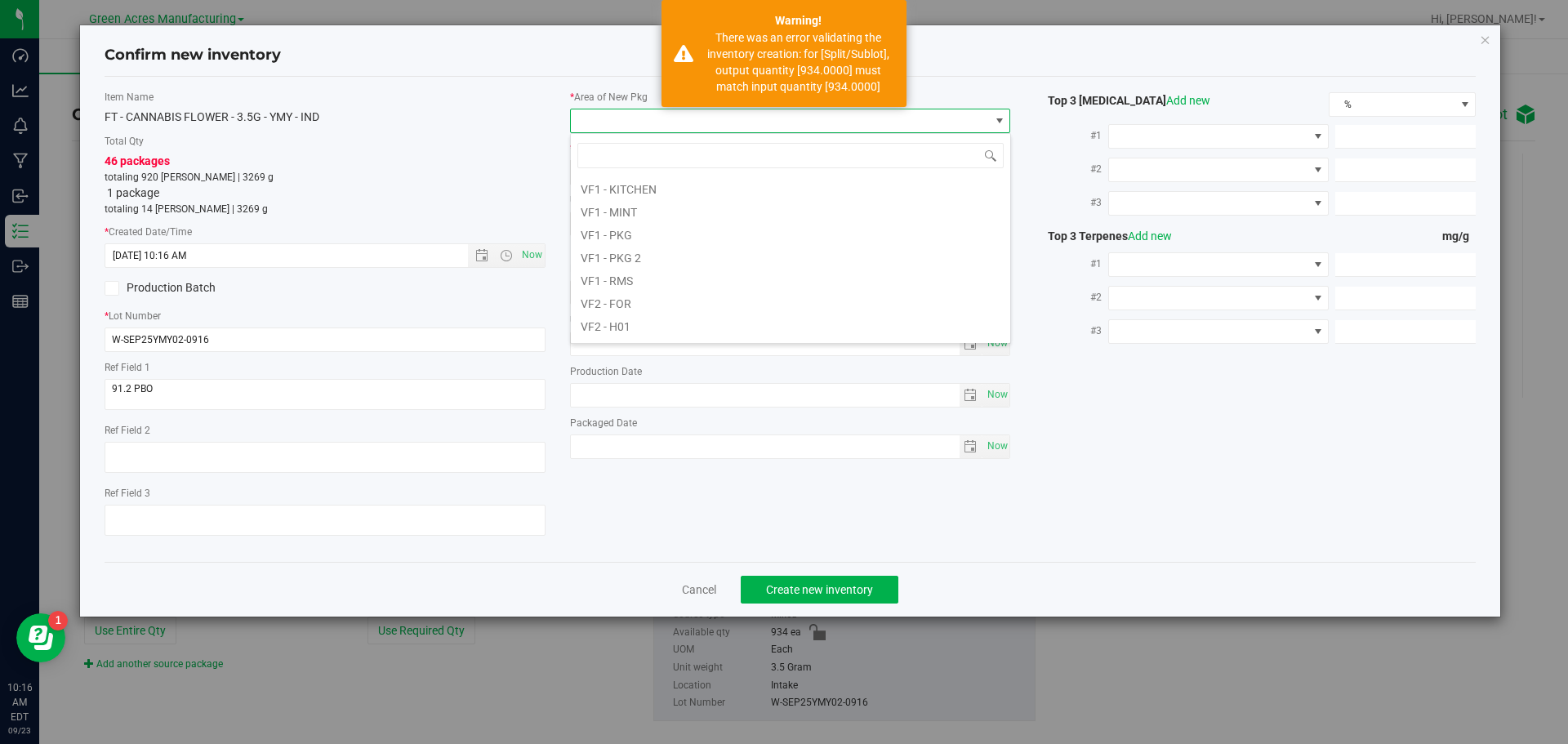
scroll to position [820, 0]
click at [590, 308] on li "VF2 - WHS" at bounding box center [790, 305] width 439 height 23
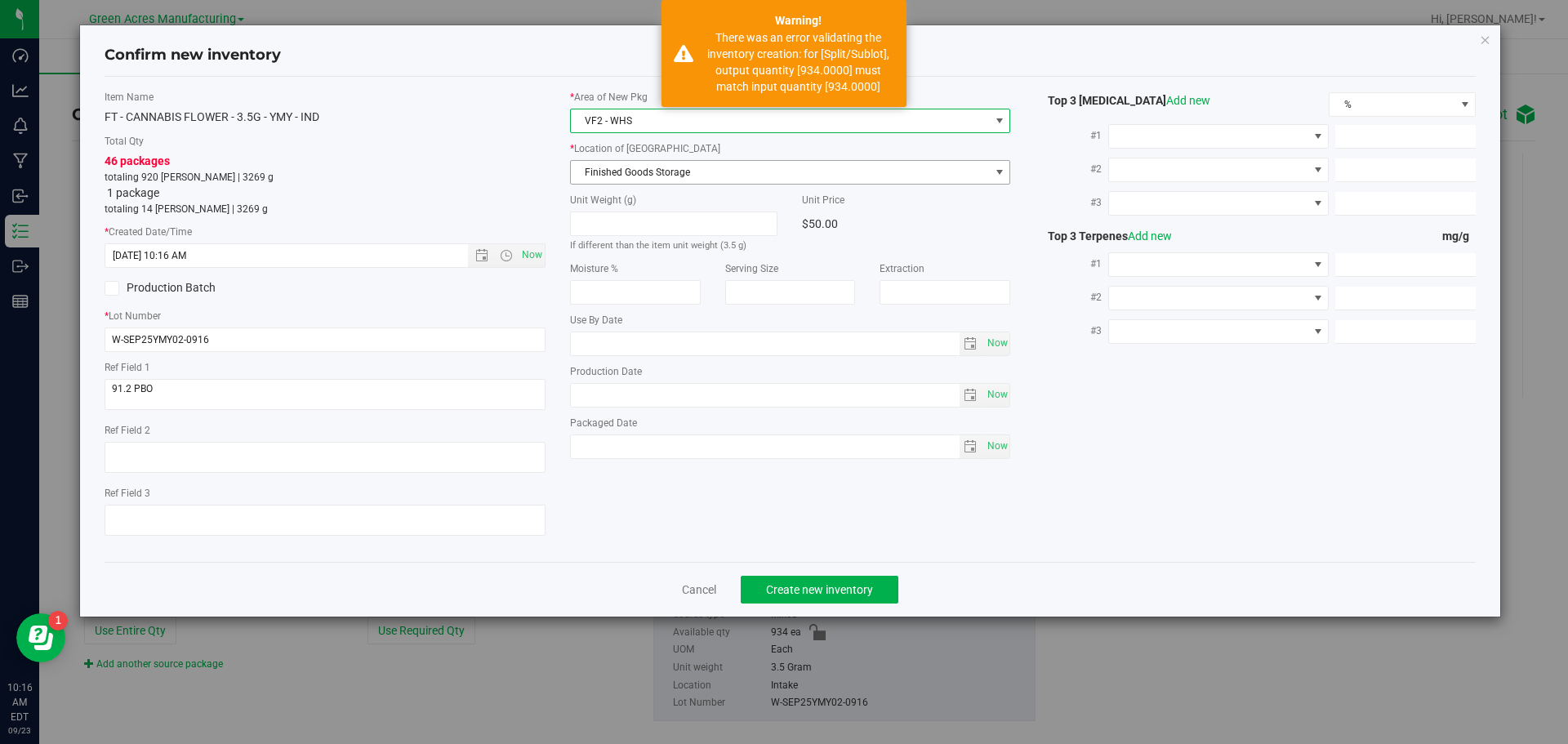
click at [650, 172] on span "Finished Goods Storage" at bounding box center [780, 172] width 419 height 23
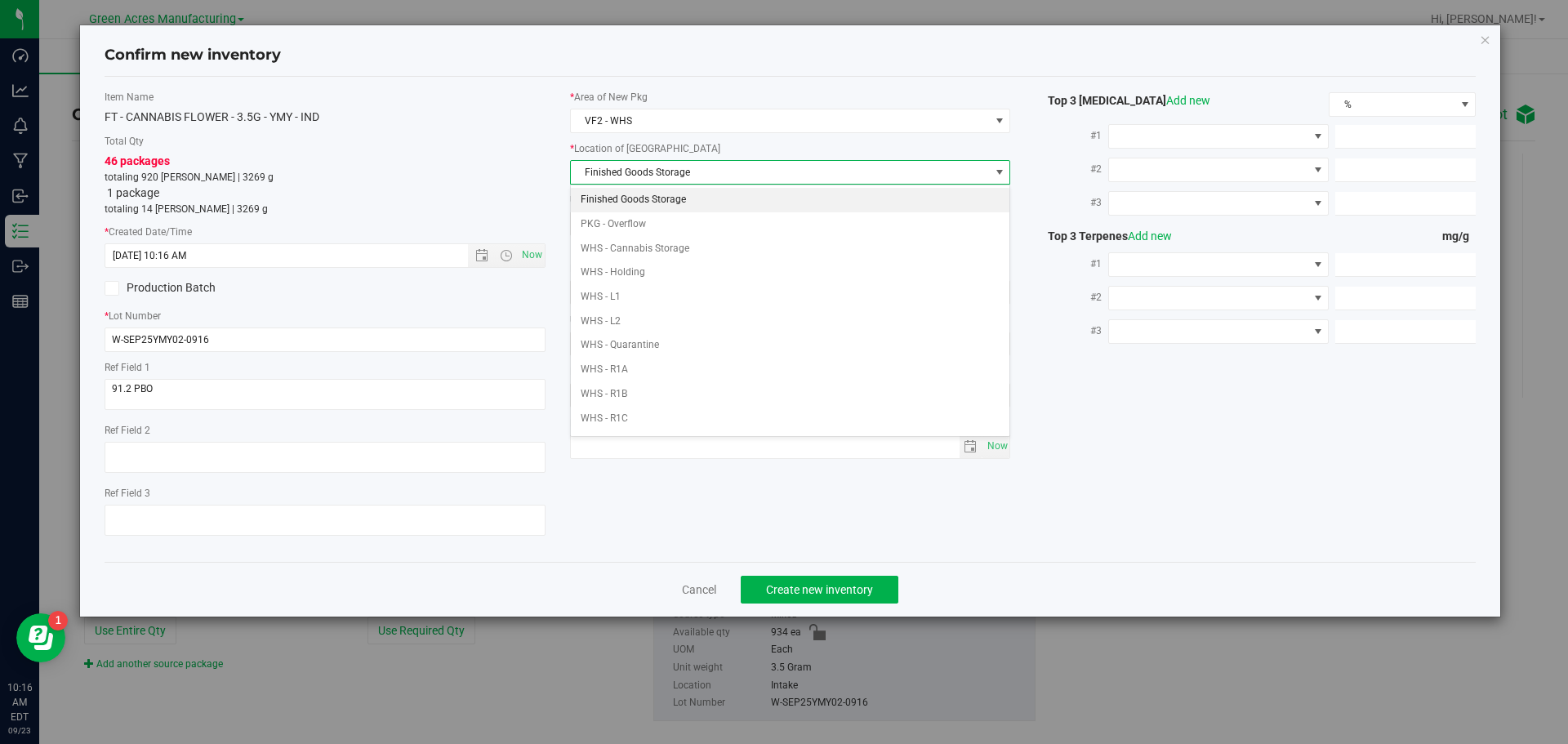
click at [654, 194] on li "Finished Goods Storage" at bounding box center [790, 200] width 439 height 25
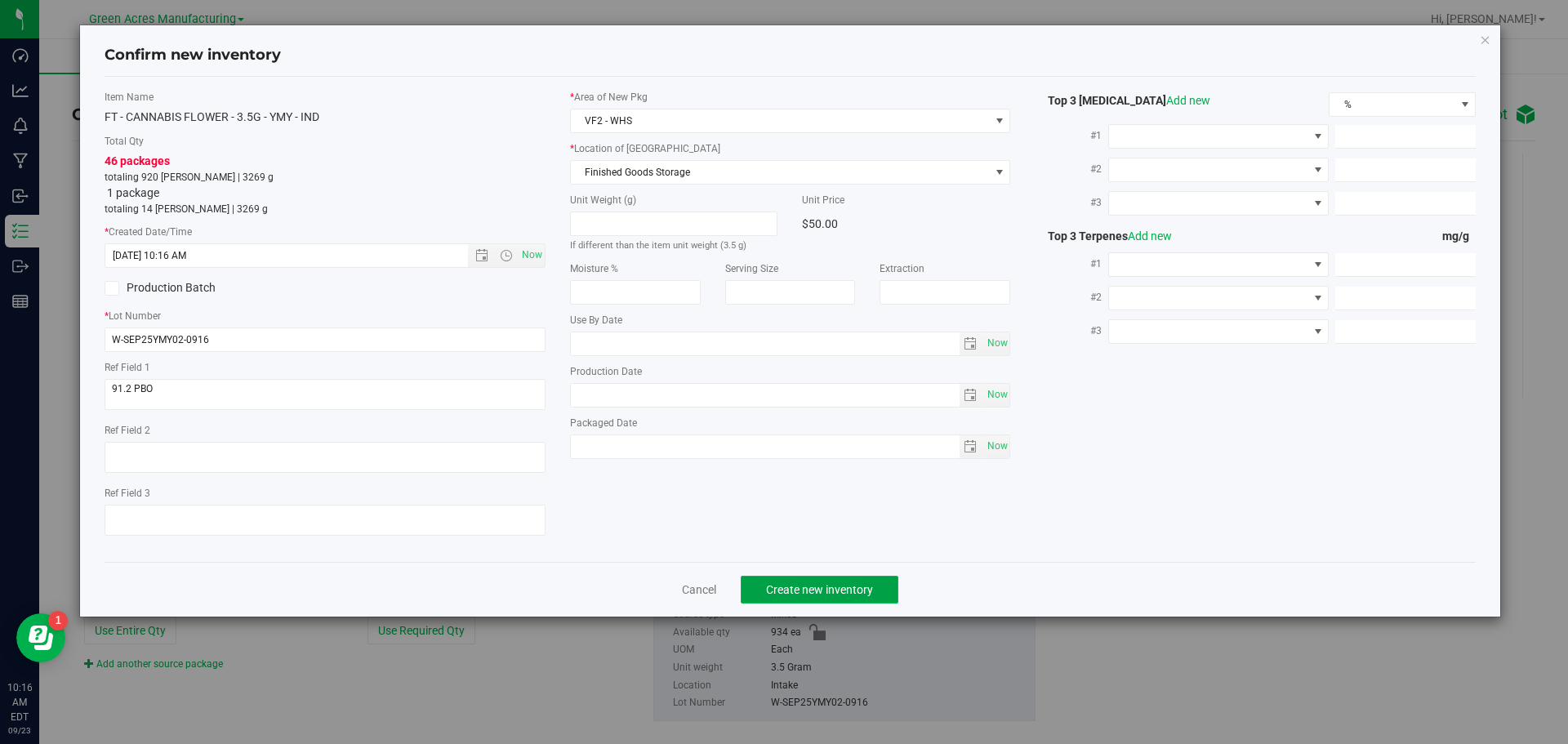
click at [789, 591] on span "Create new inventory" at bounding box center [819, 589] width 107 height 13
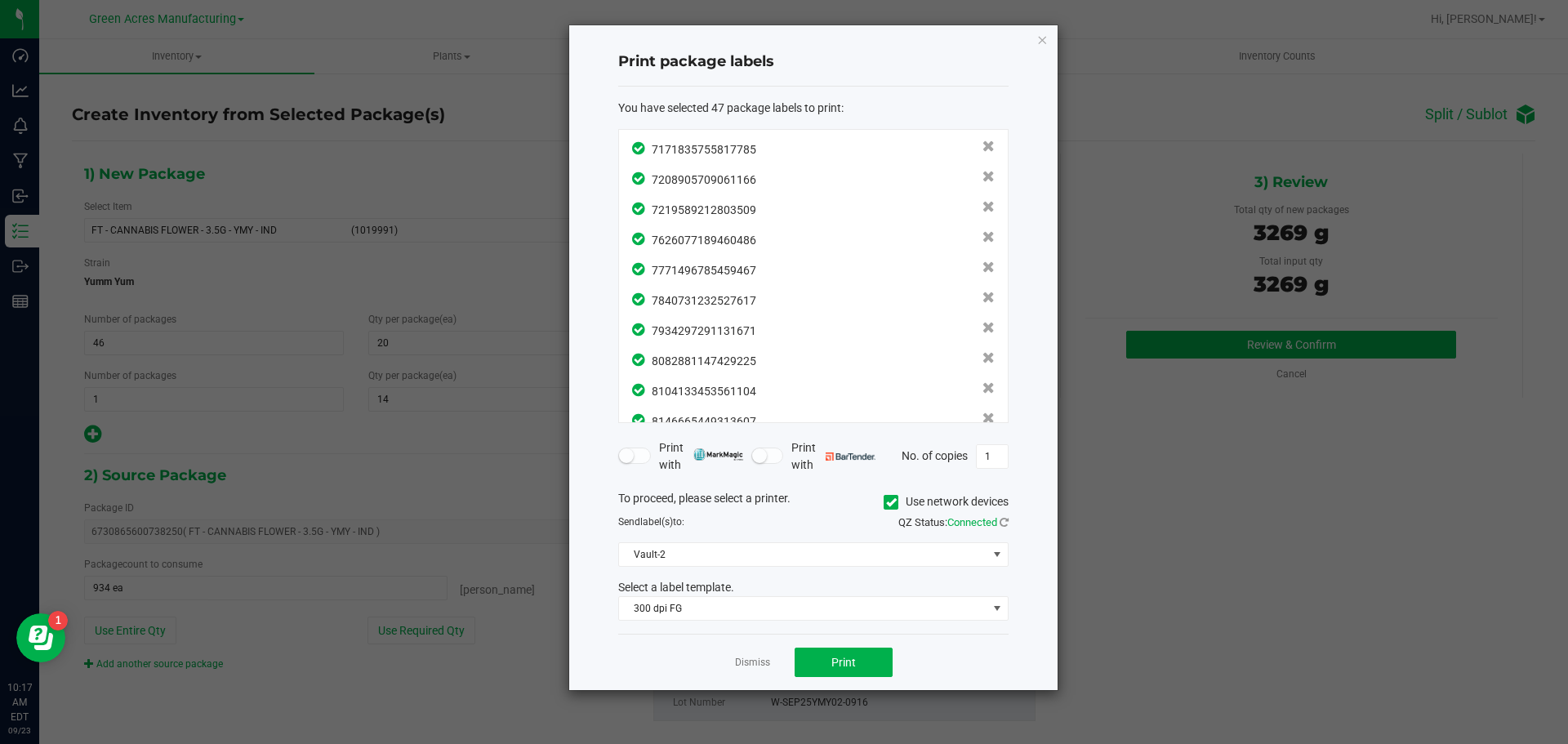
scroll to position [1141, 0]
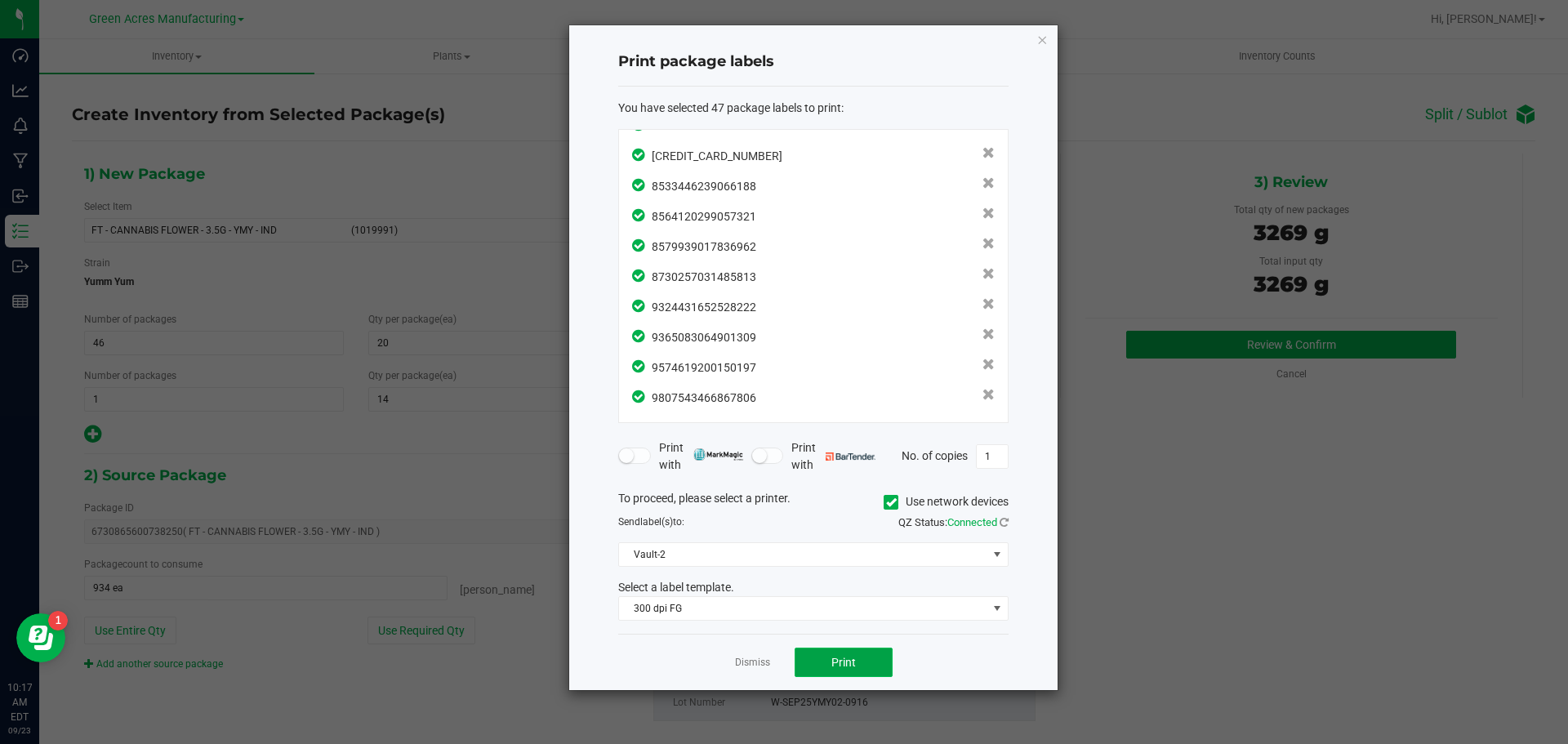
click at [841, 668] on span "Print" at bounding box center [843, 662] width 25 height 13
click at [743, 658] on link "Dismiss" at bounding box center [752, 662] width 35 height 14
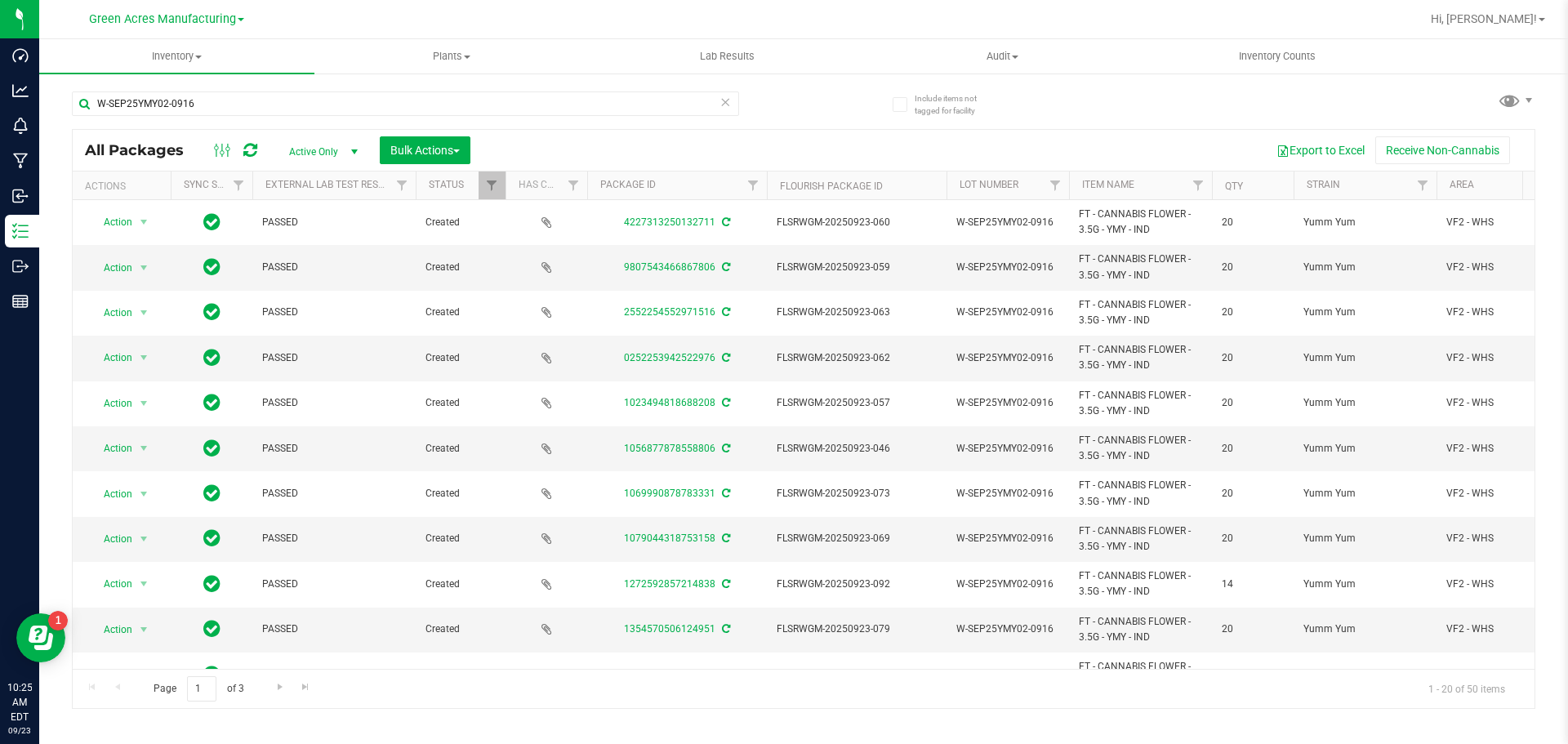
click at [729, 108] on icon at bounding box center [725, 100] width 11 height 19
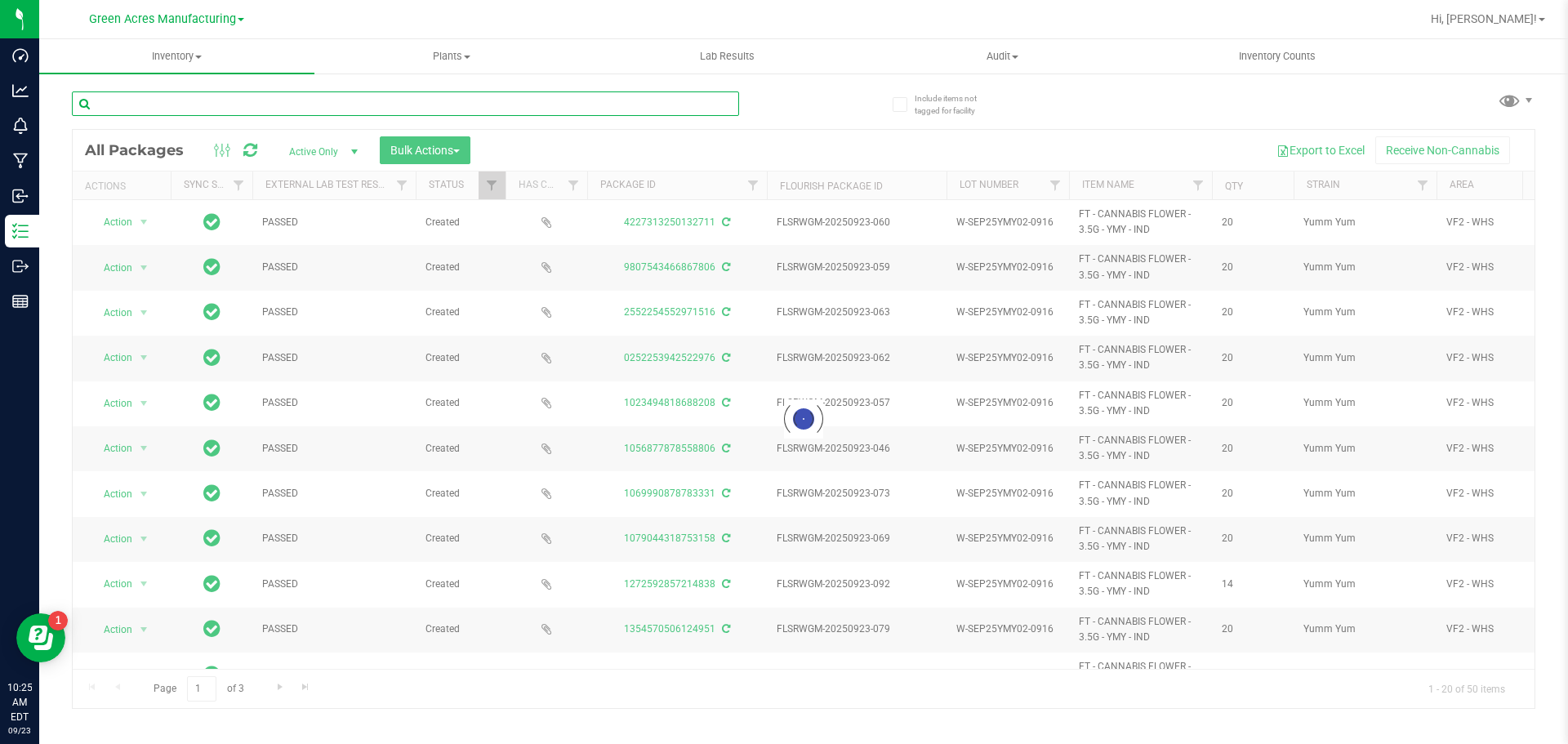
click at [701, 106] on input "text" at bounding box center [405, 103] width 668 height 25
paste input "K-SEP25FFP01-0916"
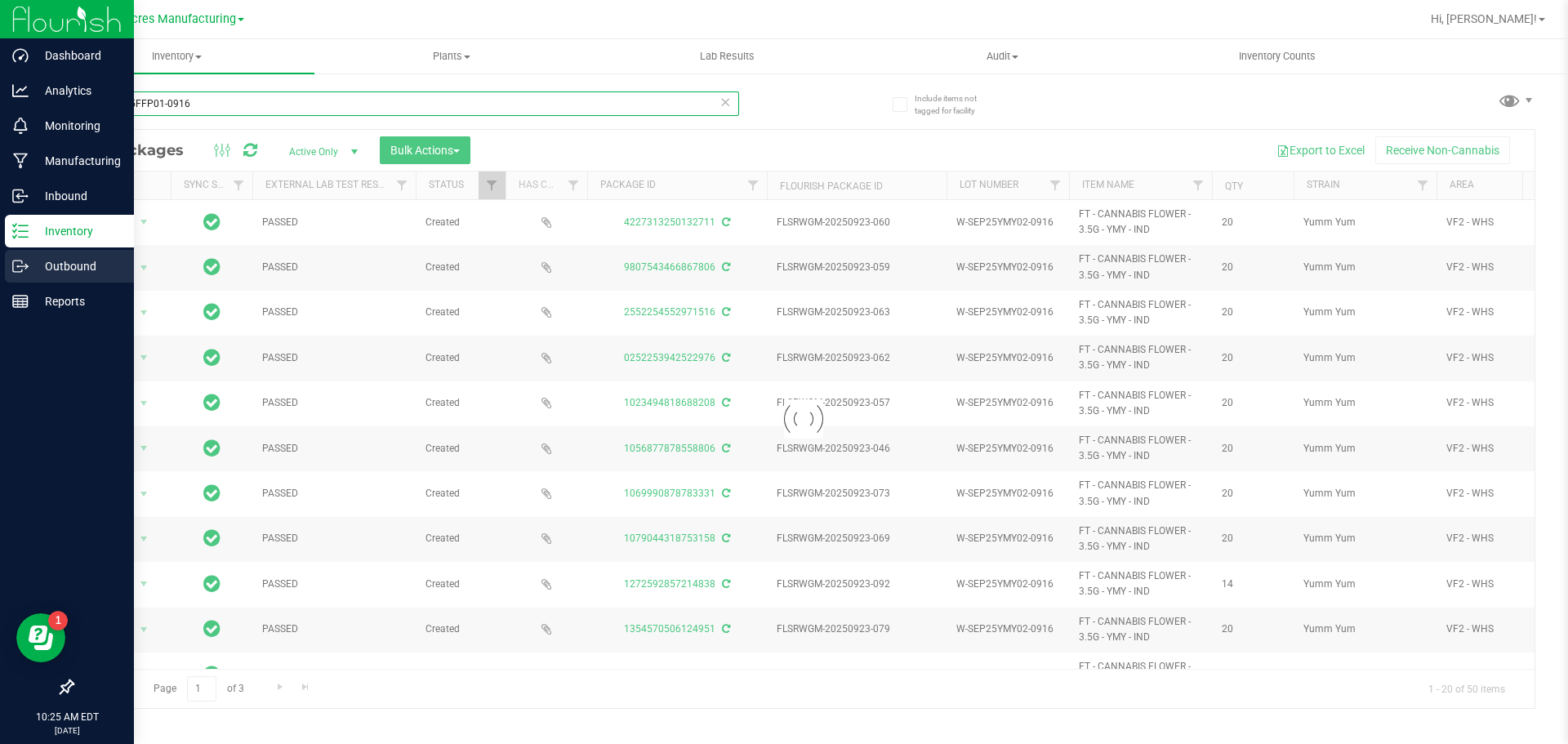
type input "K-SEP25FFP01-0916"
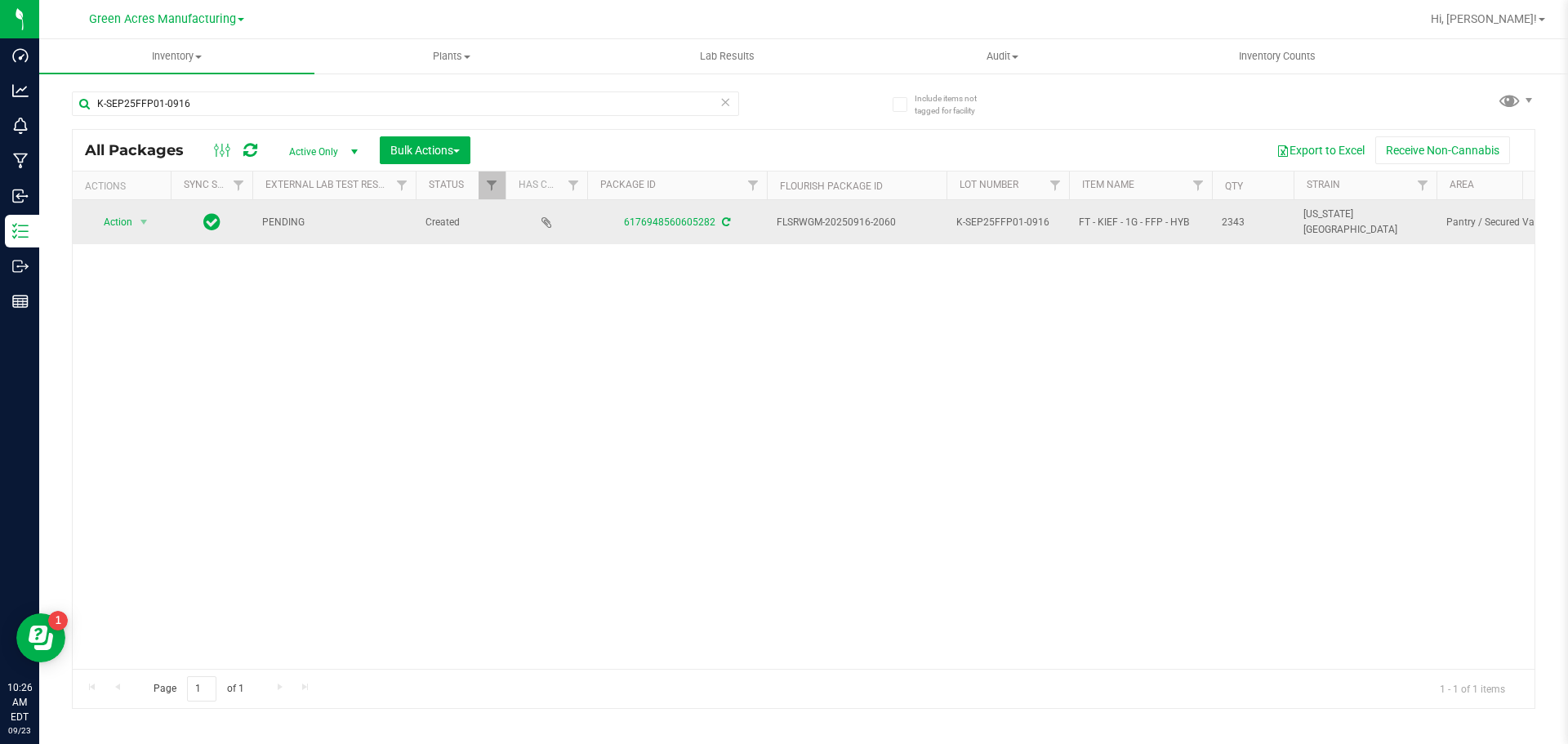
click at [722, 226] on icon at bounding box center [726, 222] width 8 height 10
click at [123, 236] on td "Action Action Adjust qty Create package Edit attributes Global inventory Locate…" at bounding box center [122, 222] width 98 height 44
click at [124, 221] on span "Action" at bounding box center [111, 222] width 44 height 23
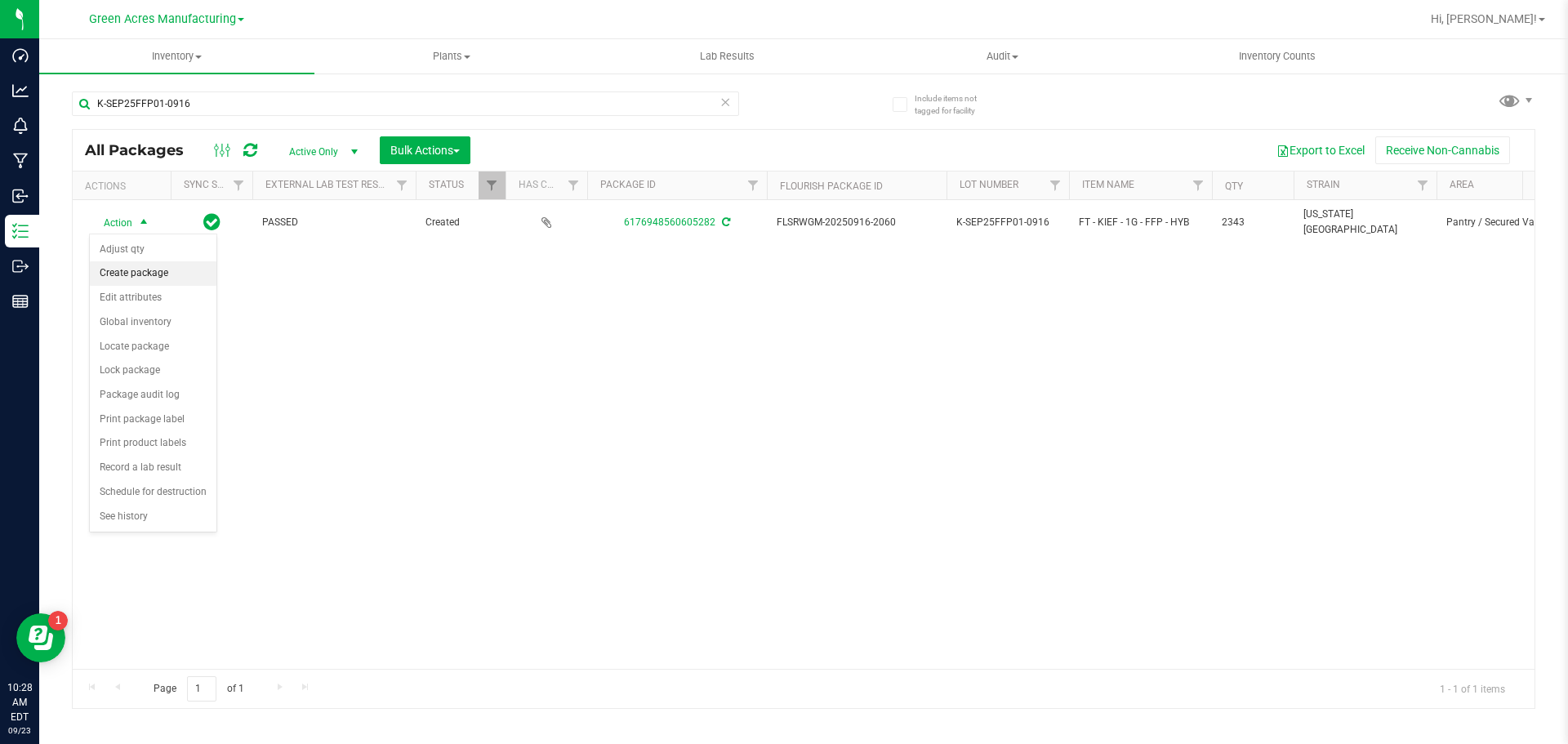
click at [134, 265] on li "Create package" at bounding box center [153, 273] width 126 height 25
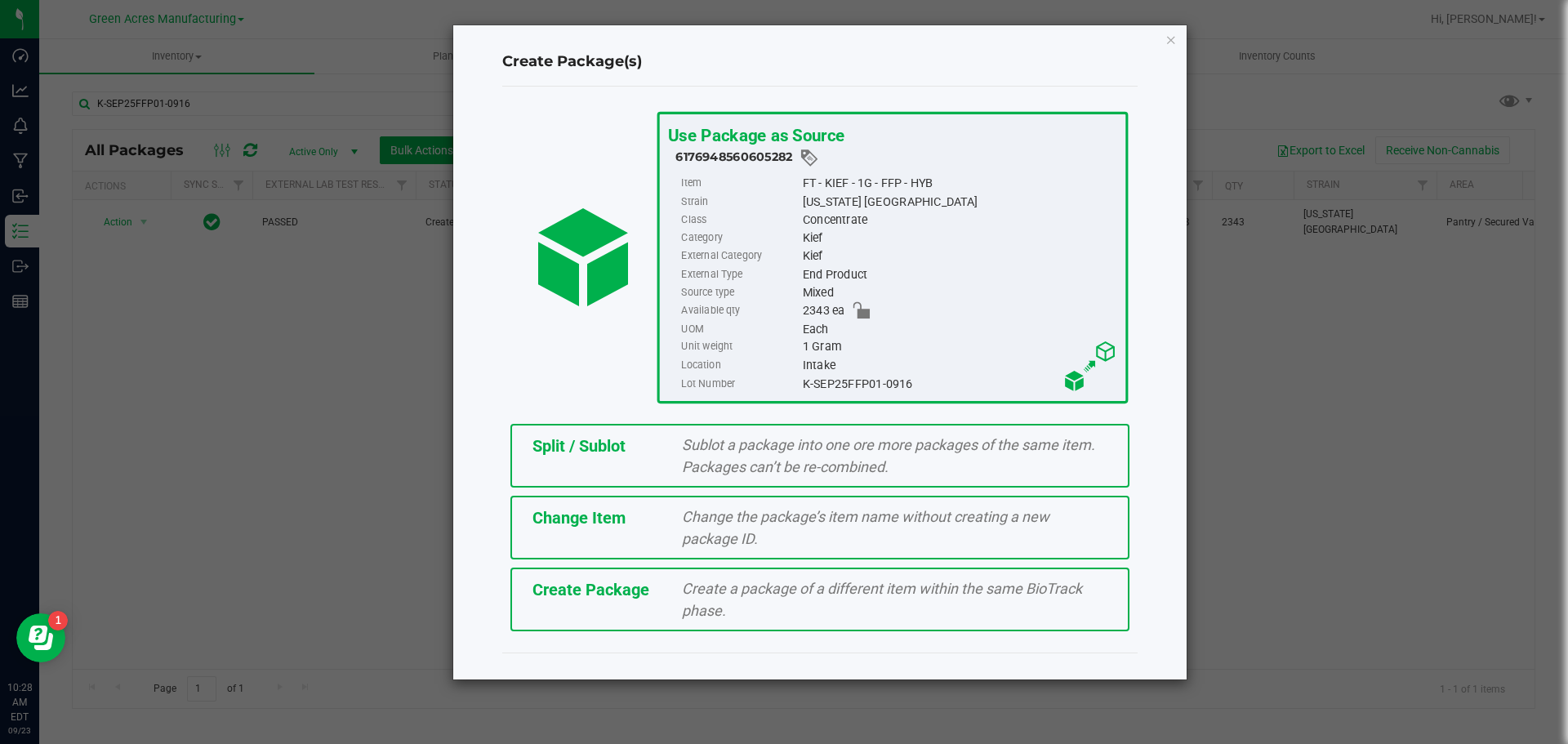
click at [599, 592] on span "Create Package" at bounding box center [590, 589] width 117 height 19
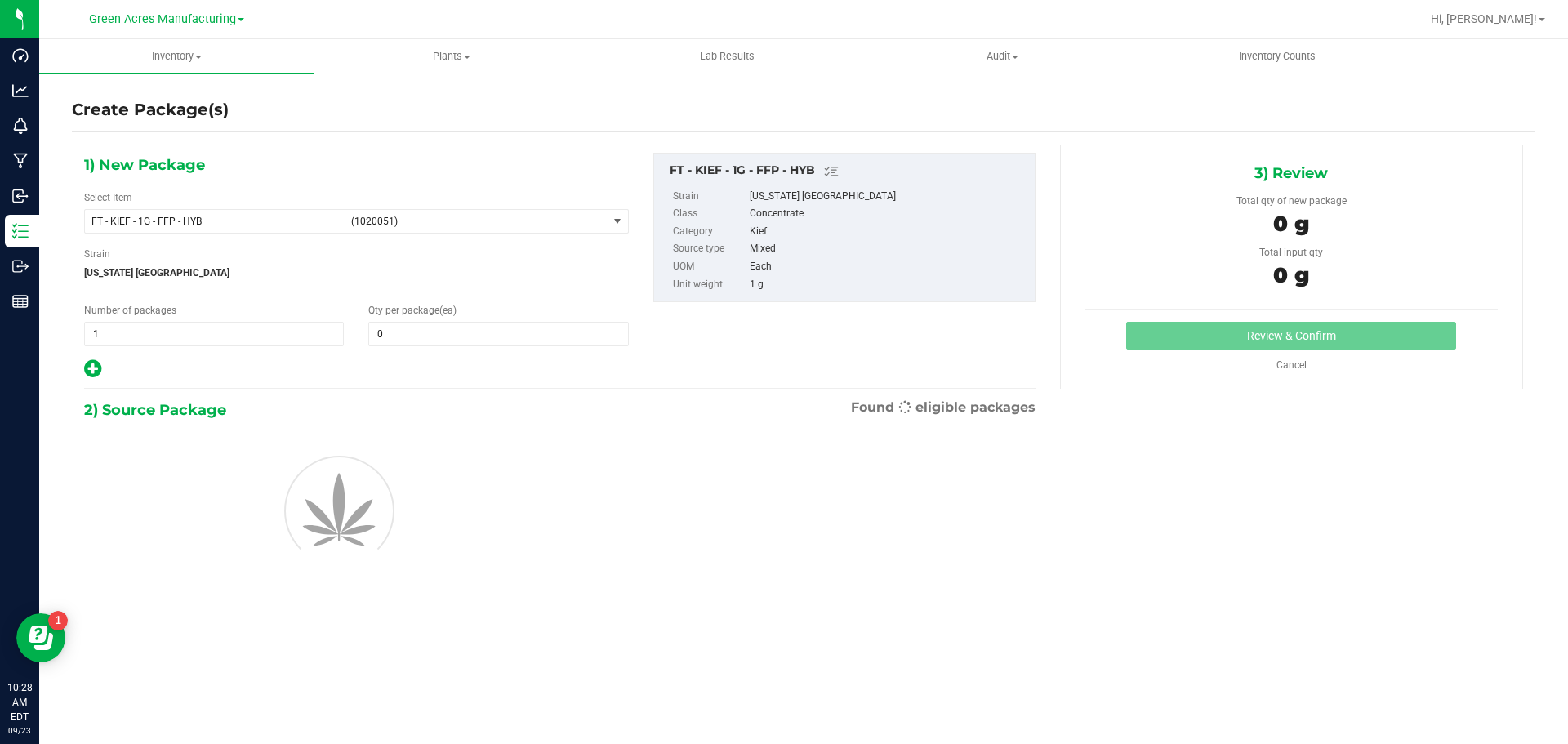
type input "0"
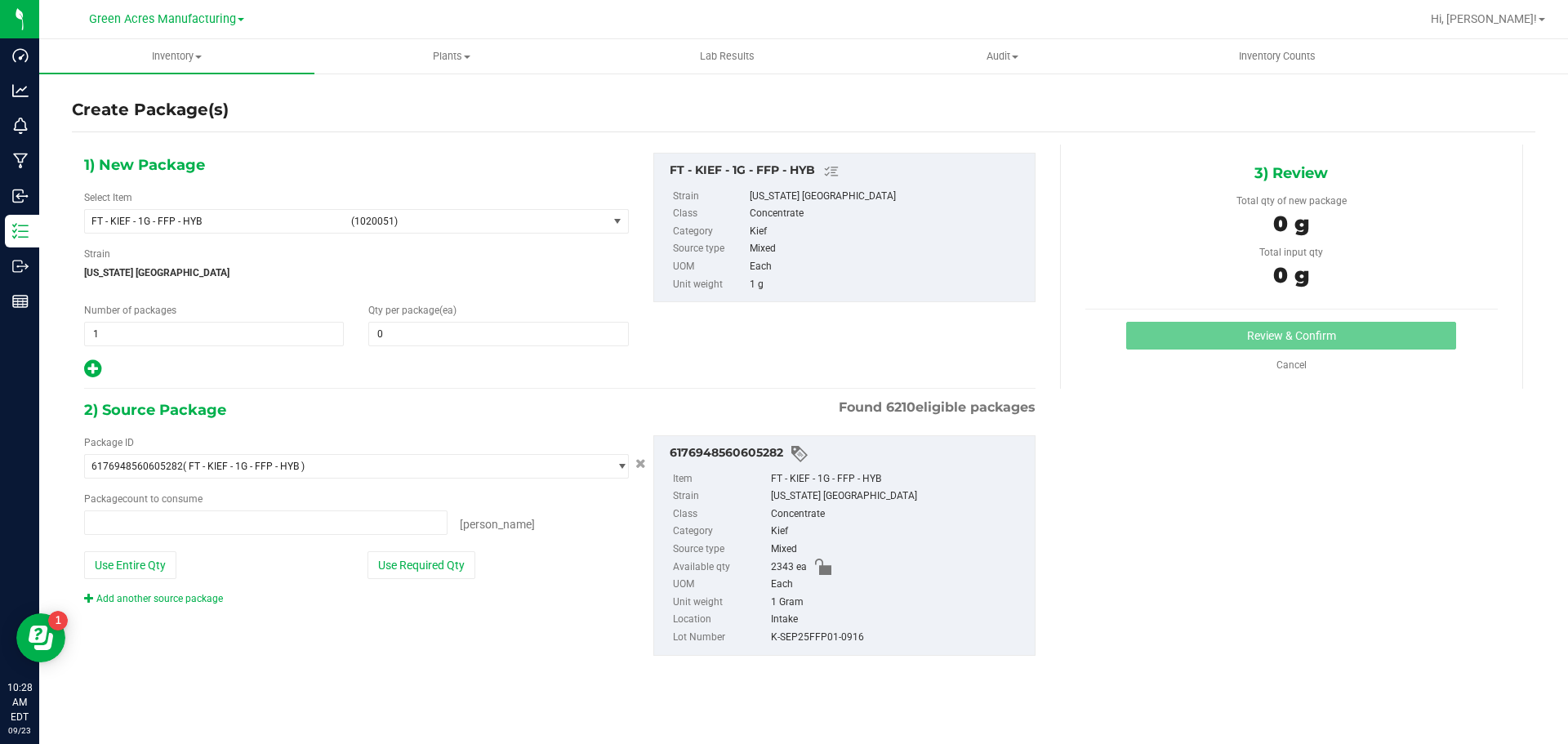
type input "0 ea"
click at [271, 219] on span "FT - KIEF - 1G - FFP - HYB" at bounding box center [215, 221] width 250 height 11
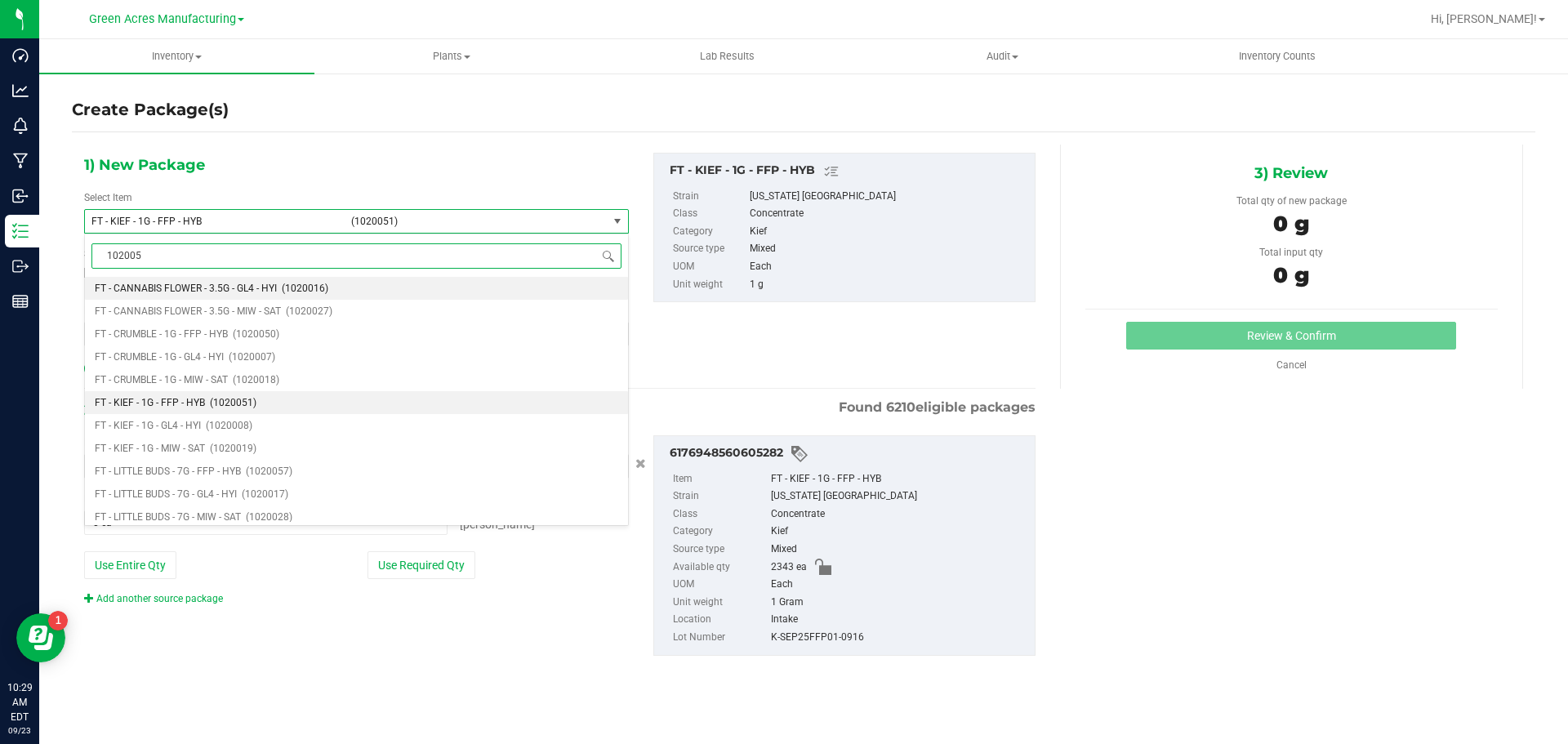
type input "1020051"
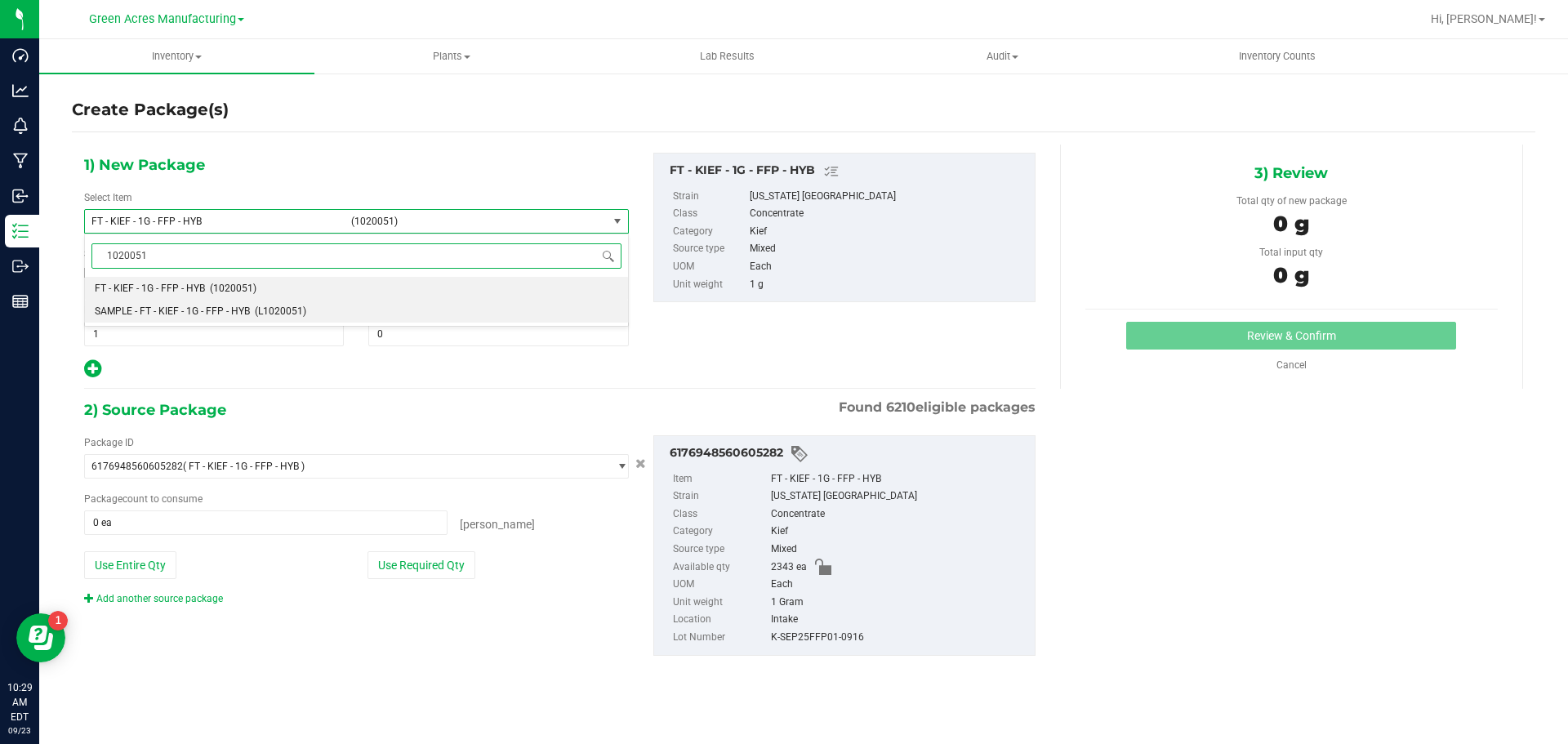
click at [343, 304] on li "SAMPLE - FT - KIEF - 1G - FFP - HYB (L1020051)" at bounding box center [356, 311] width 543 height 23
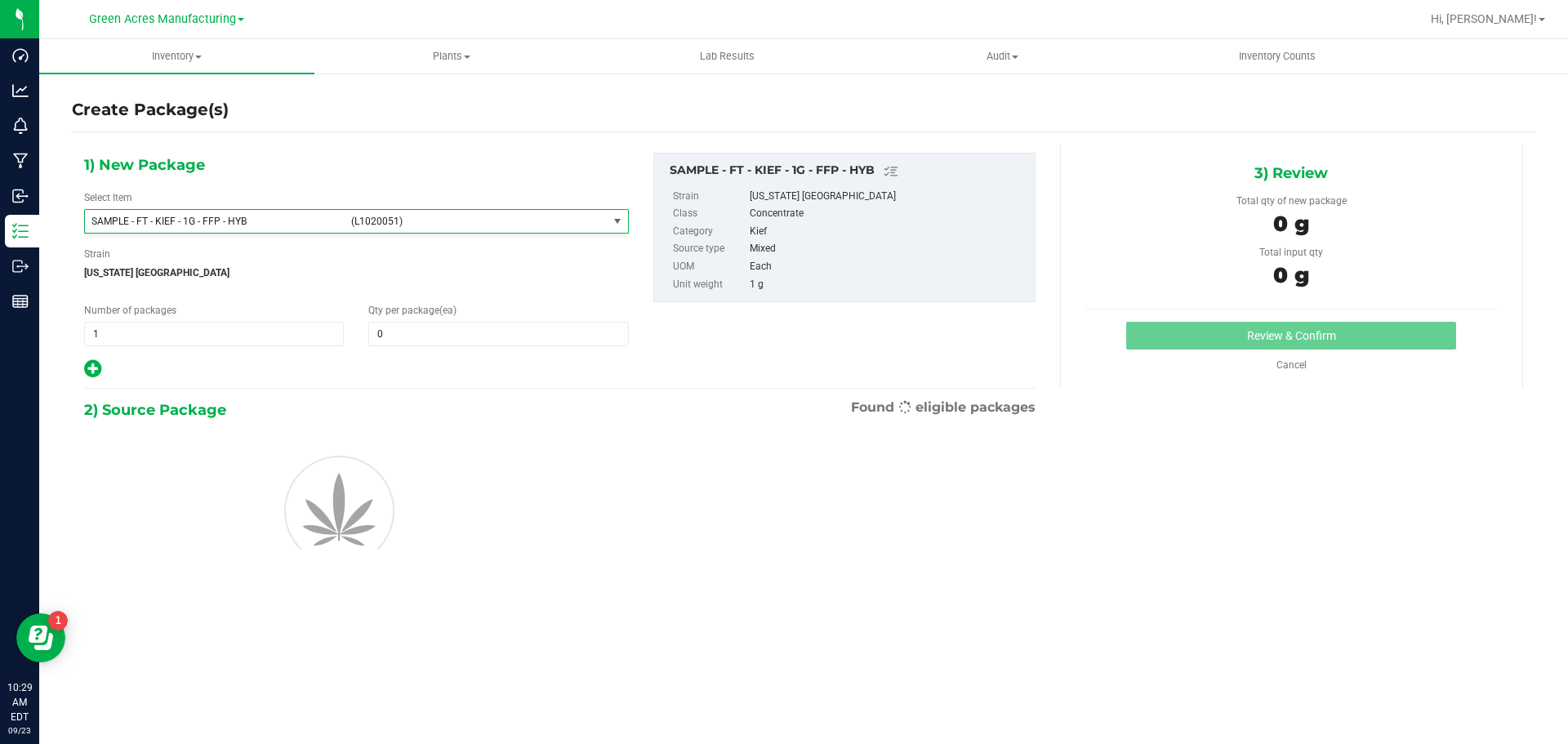
type input "0"
click at [262, 338] on span "1 1" at bounding box center [214, 333] width 260 height 25
type input "2"
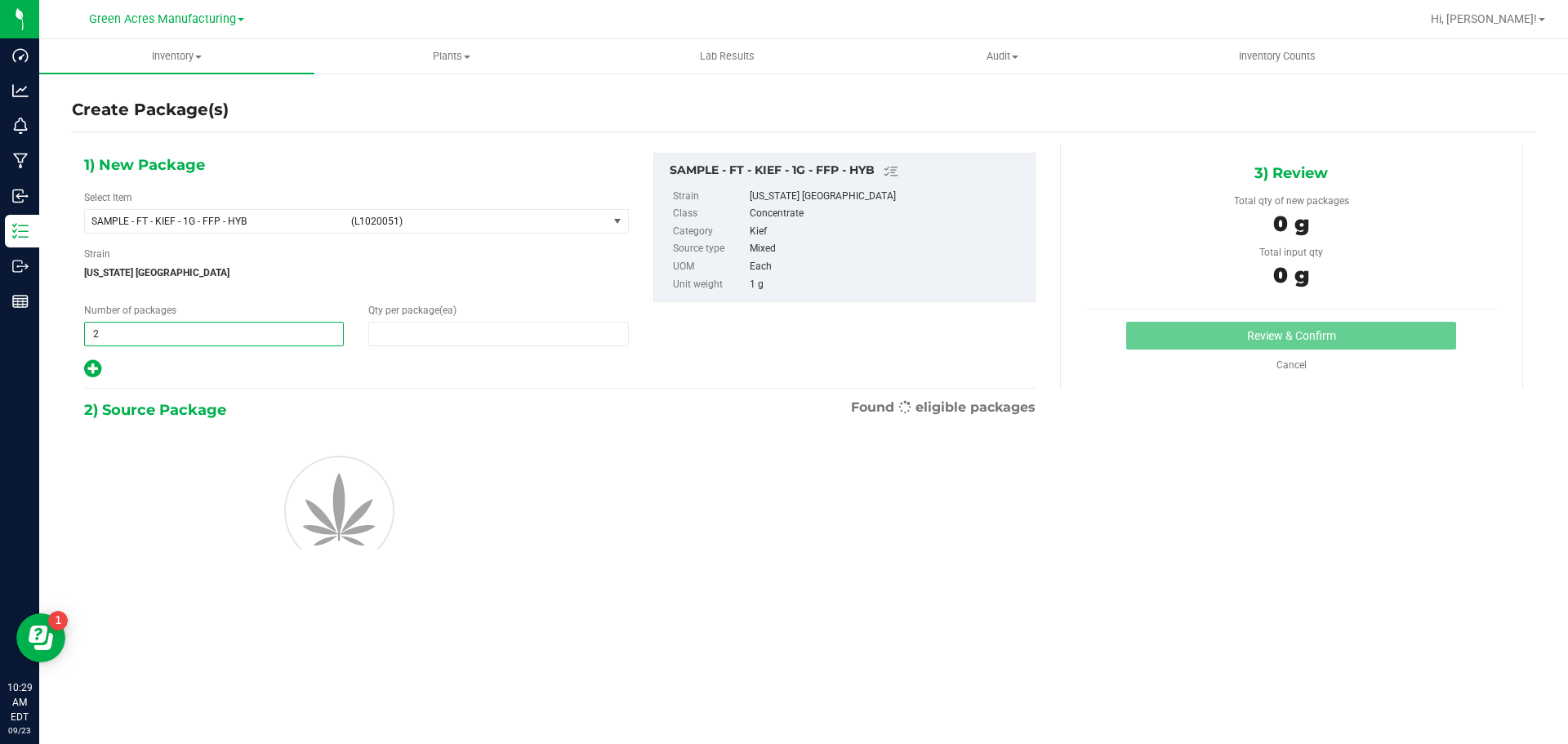
type input "1"
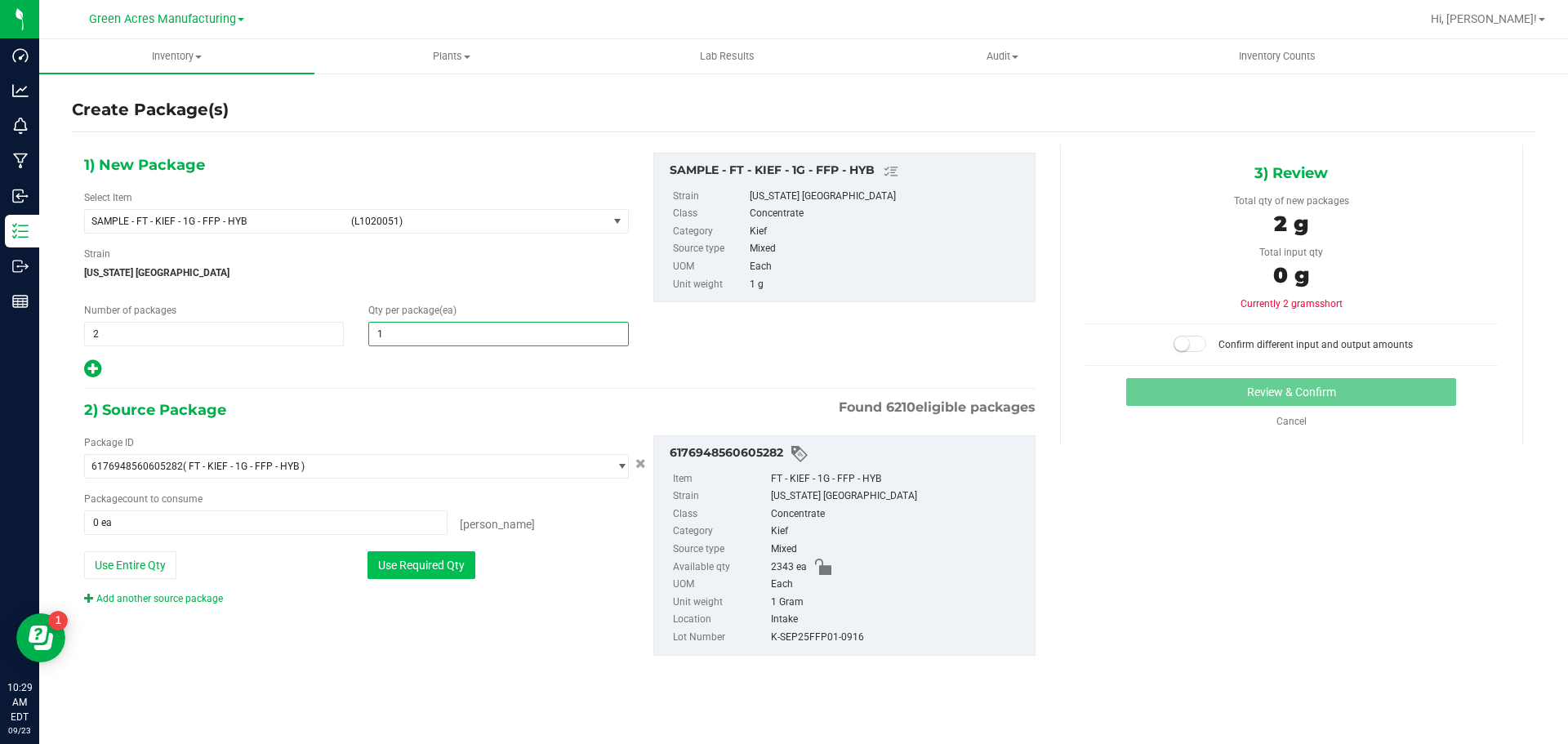
type input "1"
click at [437, 566] on button "Use Required Qty" at bounding box center [421, 565] width 108 height 28
type input "2 ea"
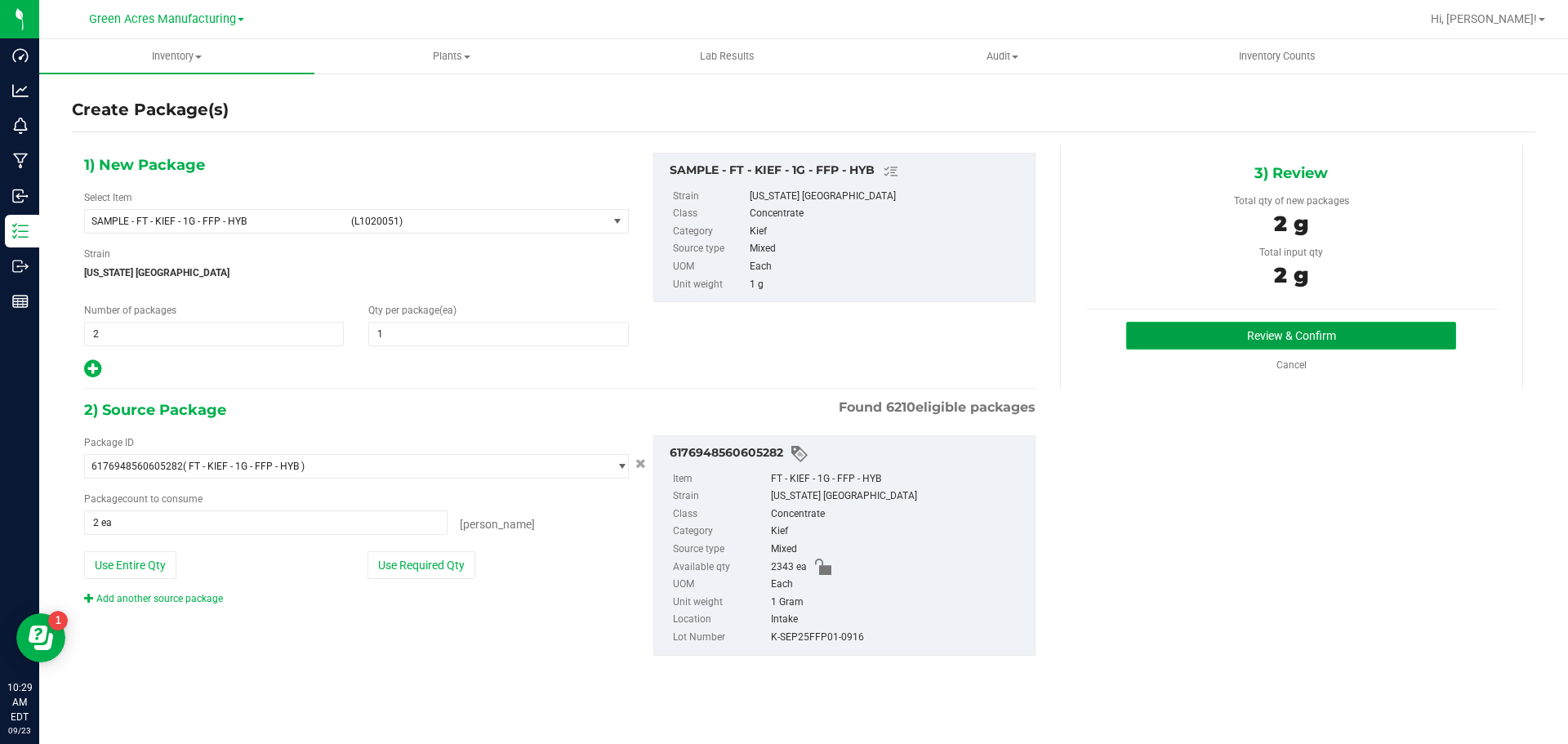
click at [1147, 328] on button "Review & Confirm" at bounding box center [1291, 335] width 330 height 28
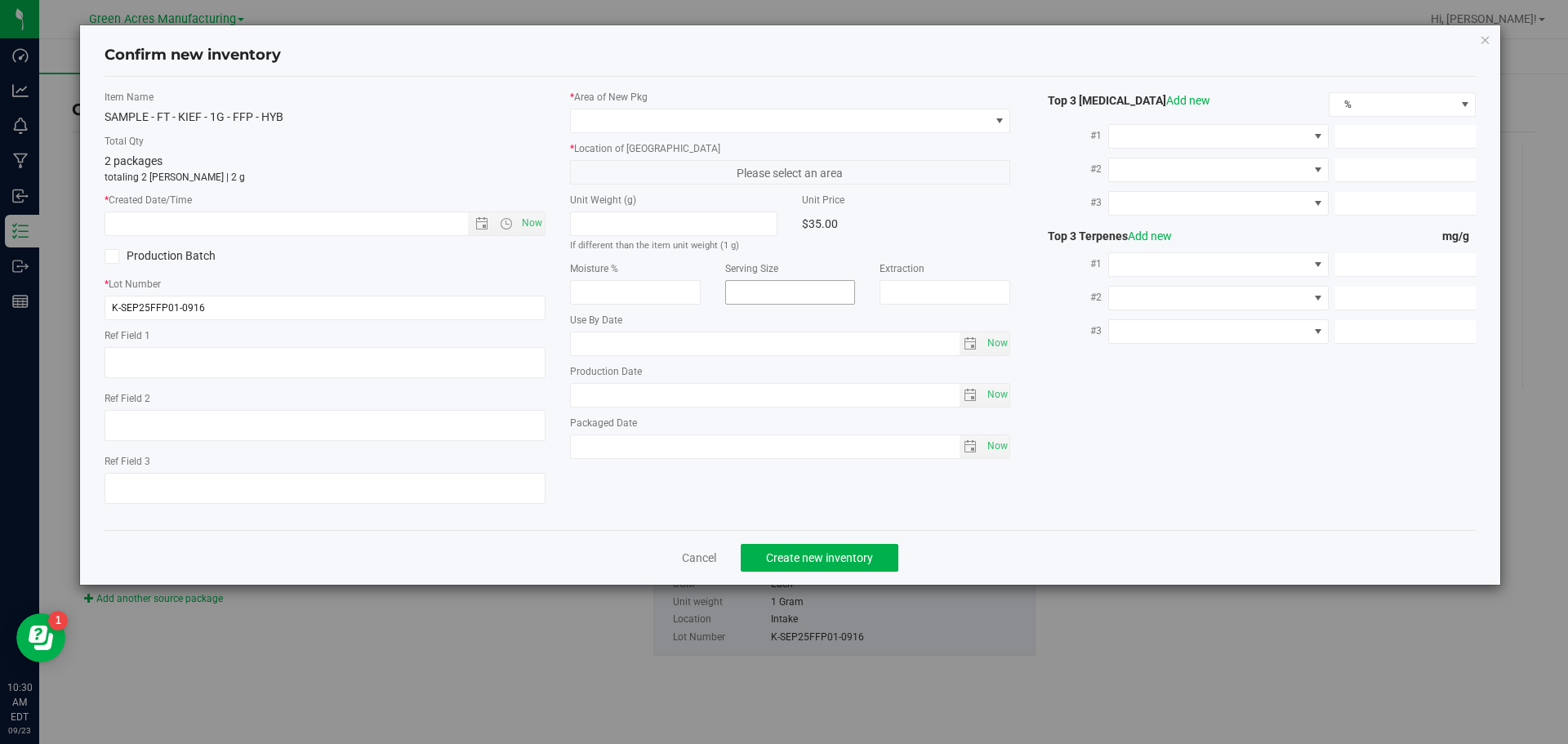
type textarea "Sample??"
click at [528, 223] on span "Now" at bounding box center [531, 224] width 28 height 24
type input "9/23/2025 10:30 AM"
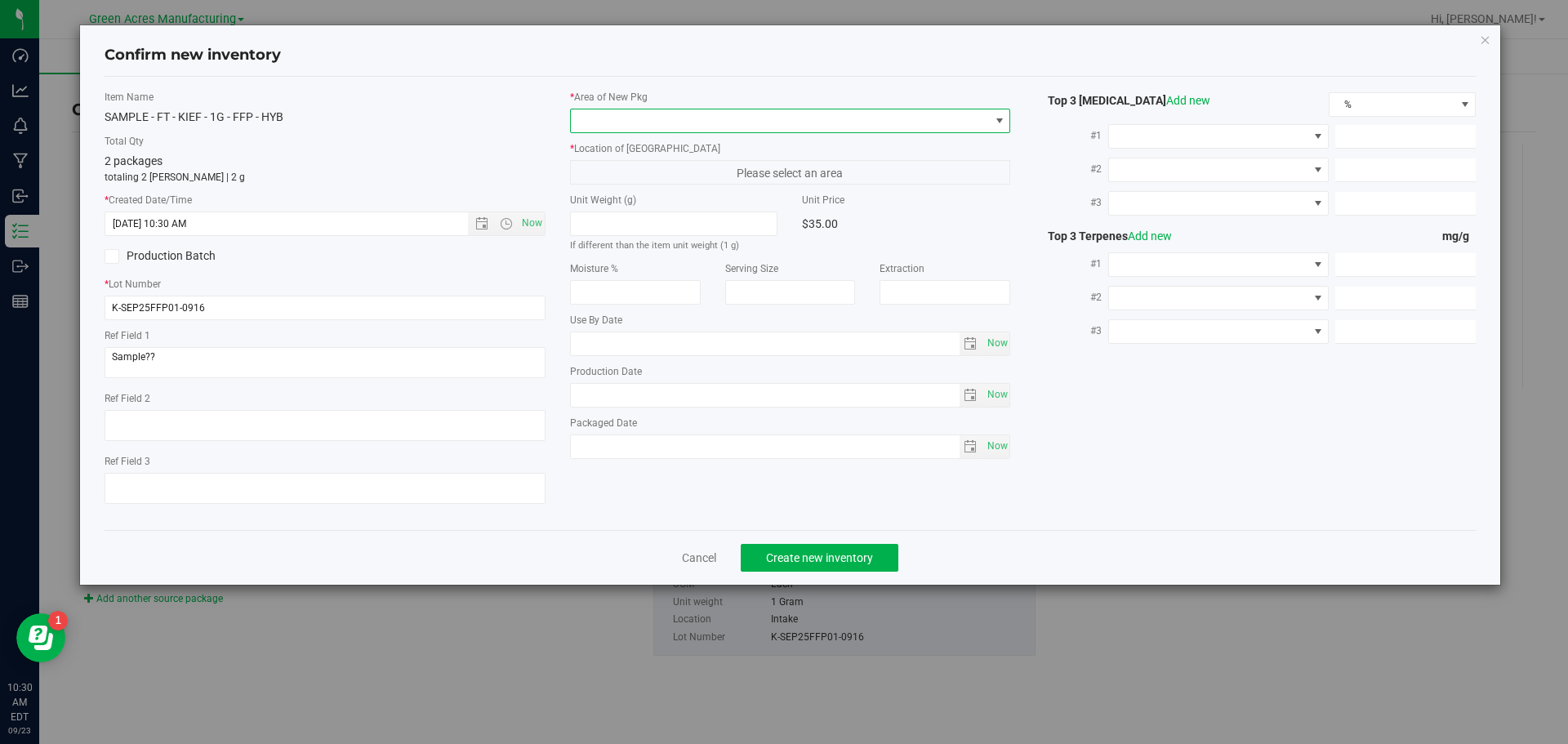
click at [644, 126] on span at bounding box center [780, 121] width 419 height 23
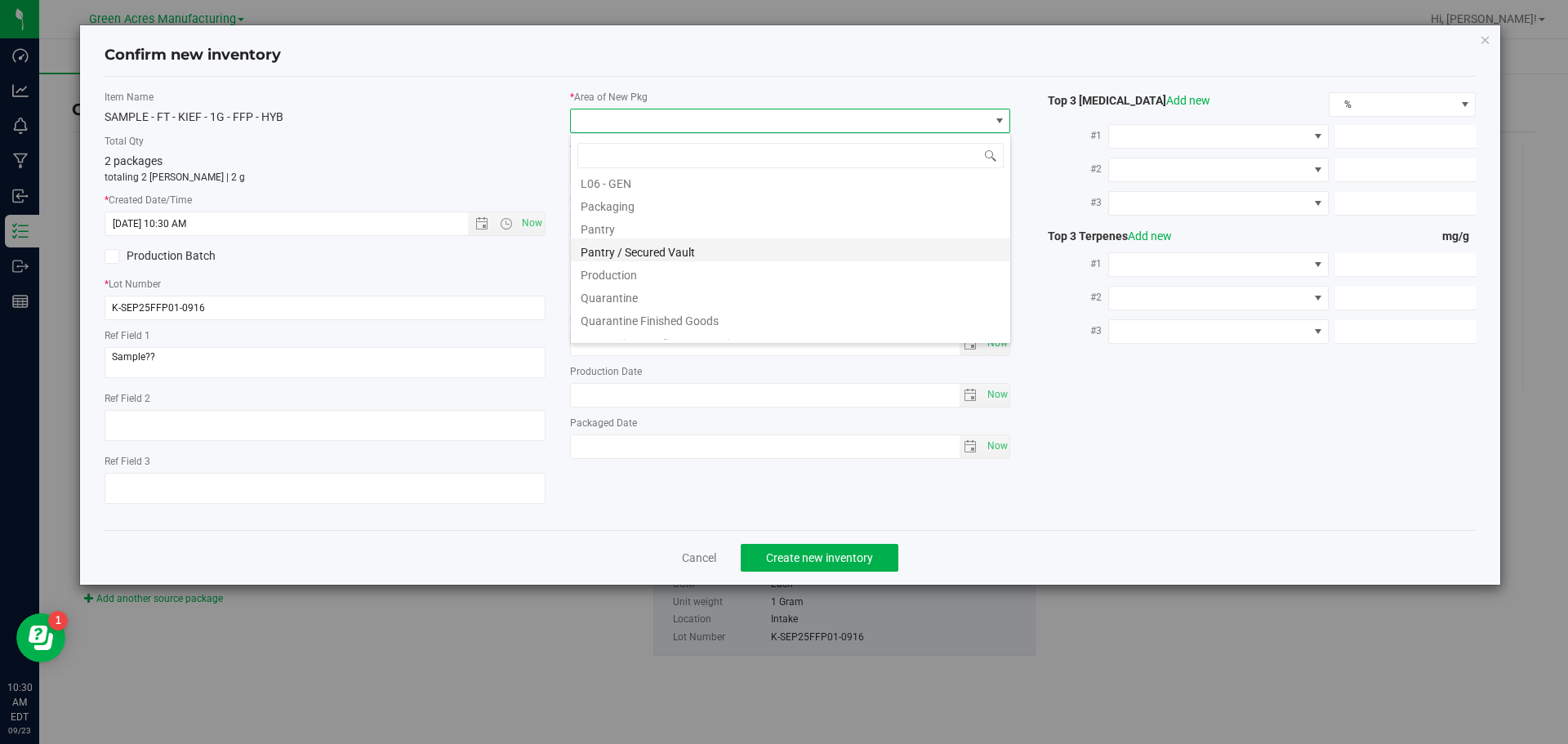
scroll to position [412, 0]
click at [652, 250] on li "Pantry / Secured Vault" at bounding box center [790, 256] width 439 height 23
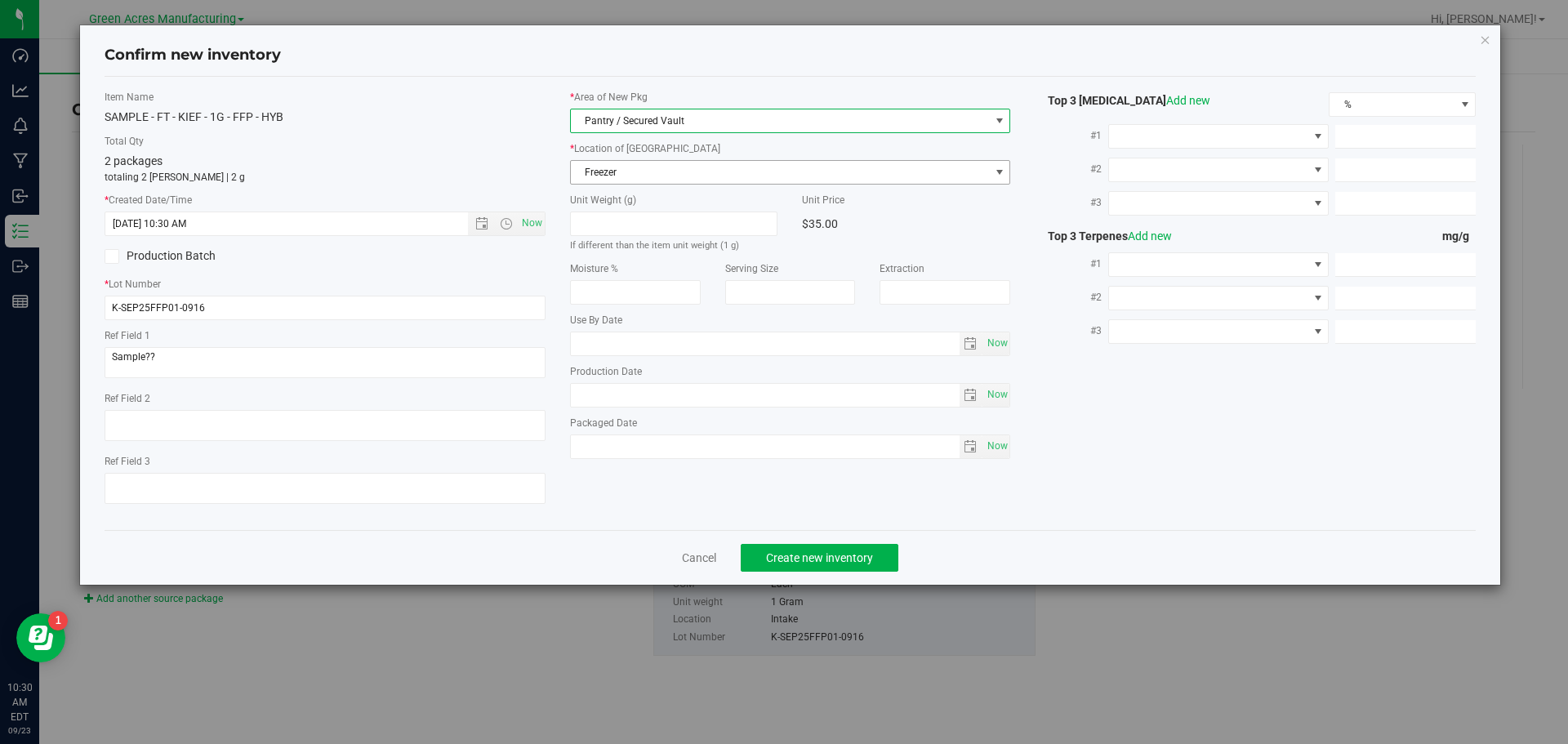
click at [671, 176] on span "Freezer" at bounding box center [780, 172] width 419 height 23
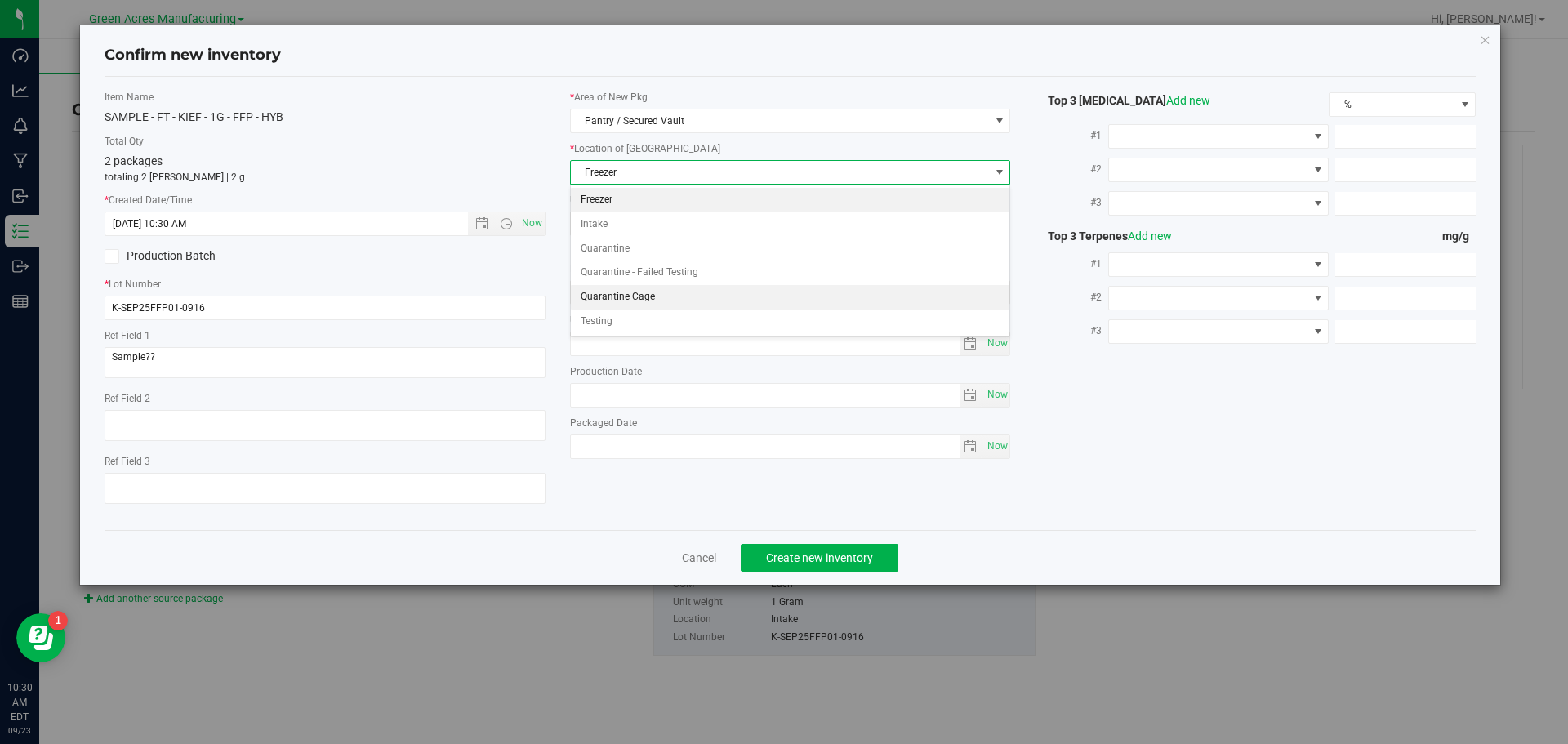
click at [656, 290] on li "Quarantine Cage" at bounding box center [790, 297] width 439 height 25
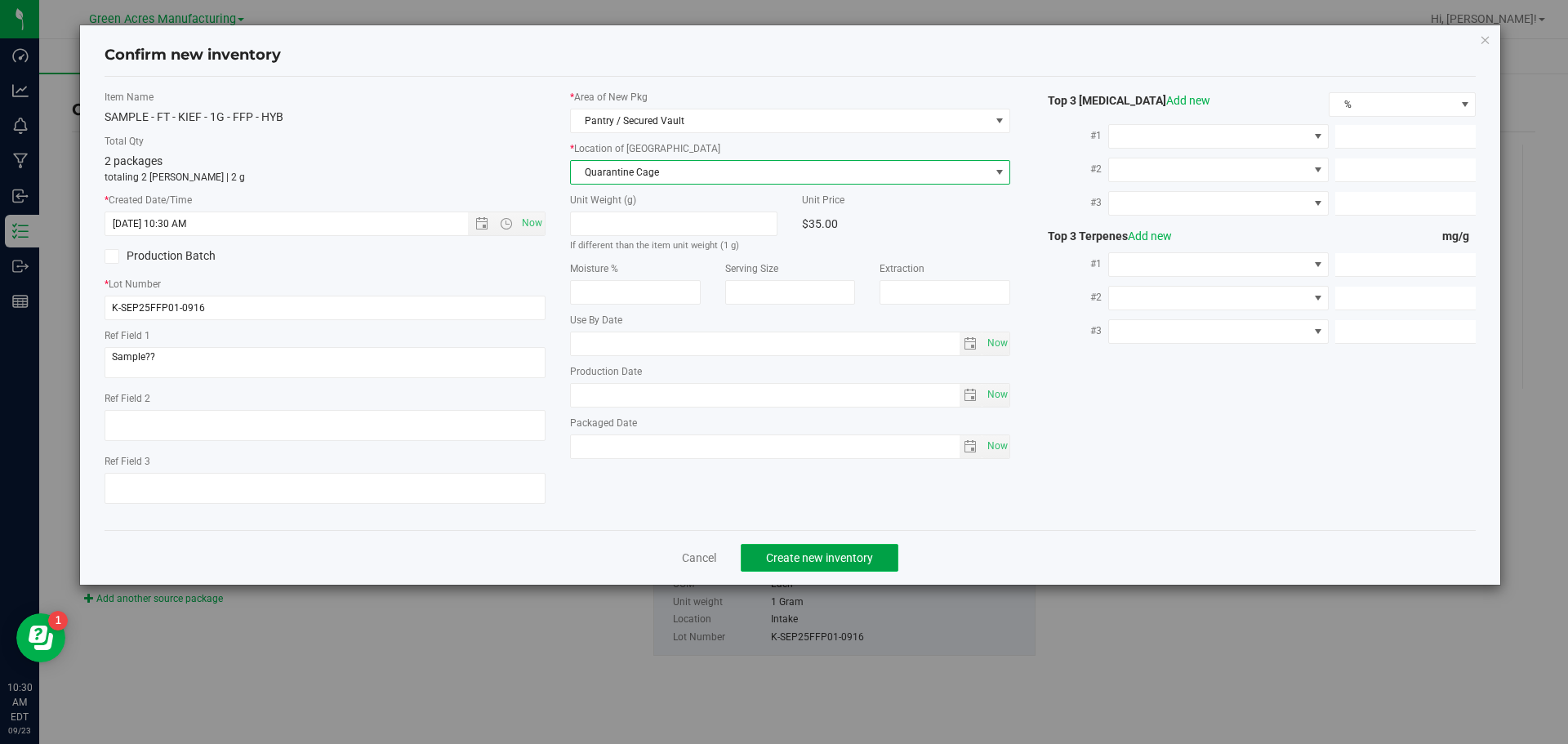
click at [777, 552] on span "Create new inventory" at bounding box center [819, 558] width 107 height 13
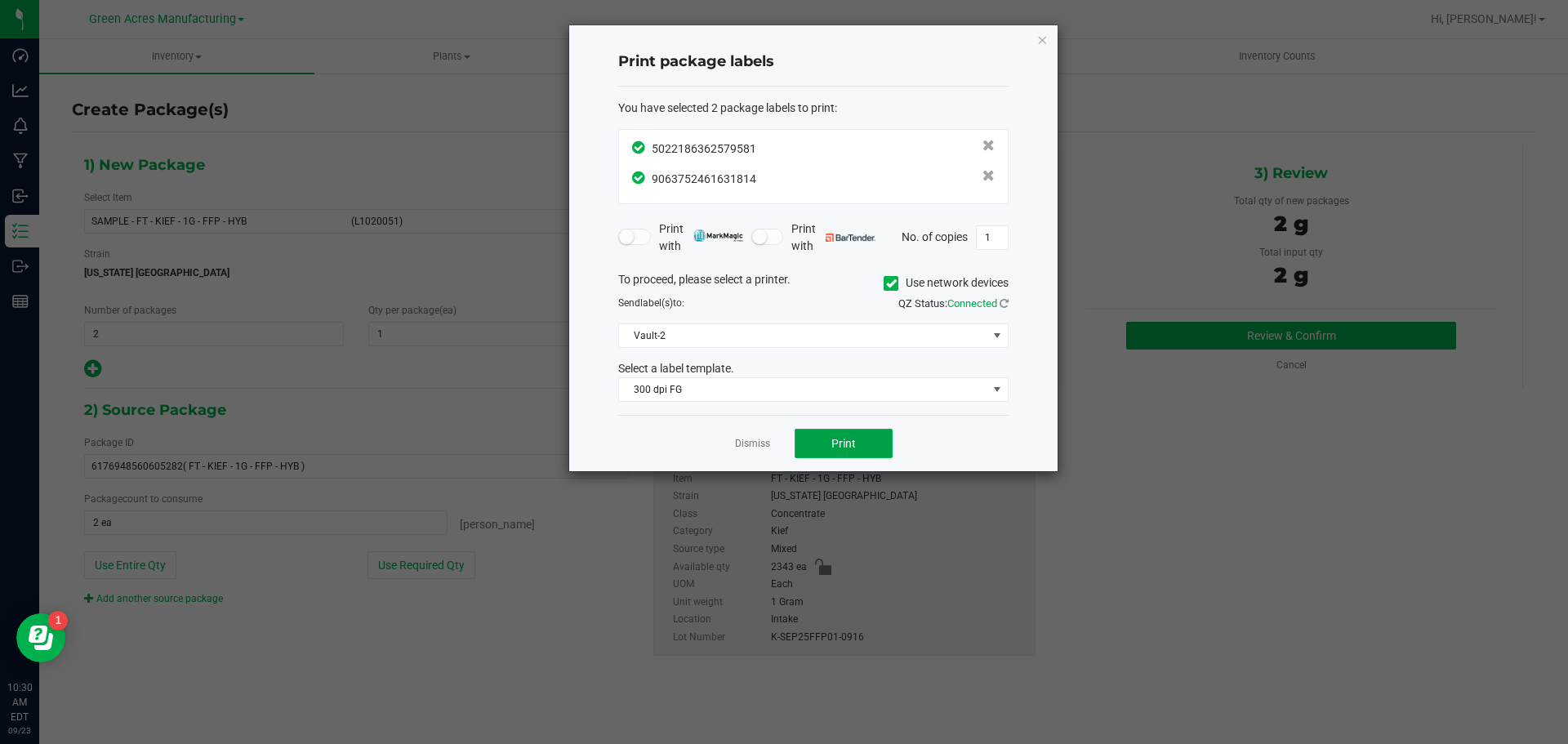
click at [841, 445] on span "Print" at bounding box center [843, 444] width 25 height 13
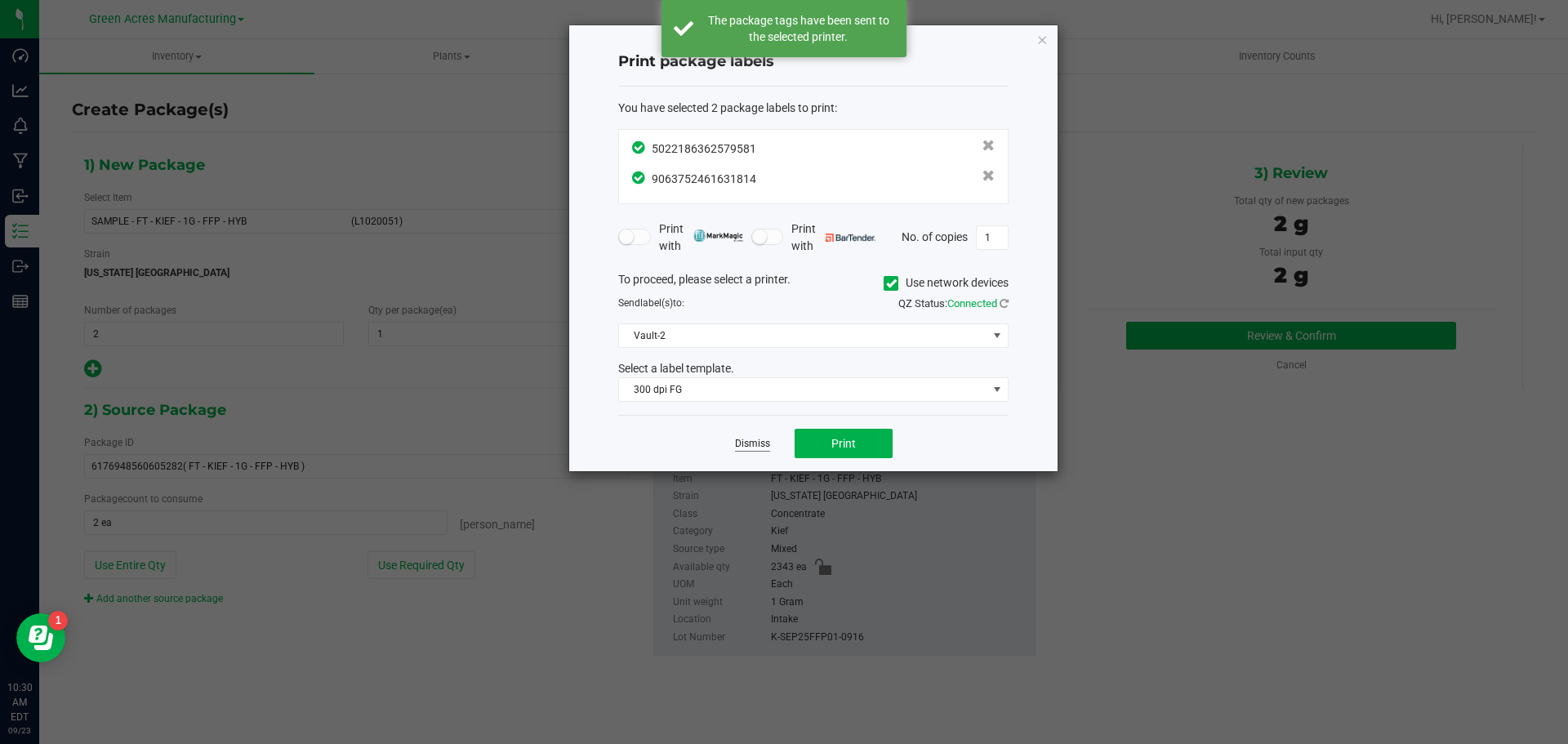
click at [755, 442] on link "Dismiss" at bounding box center [752, 444] width 35 height 14
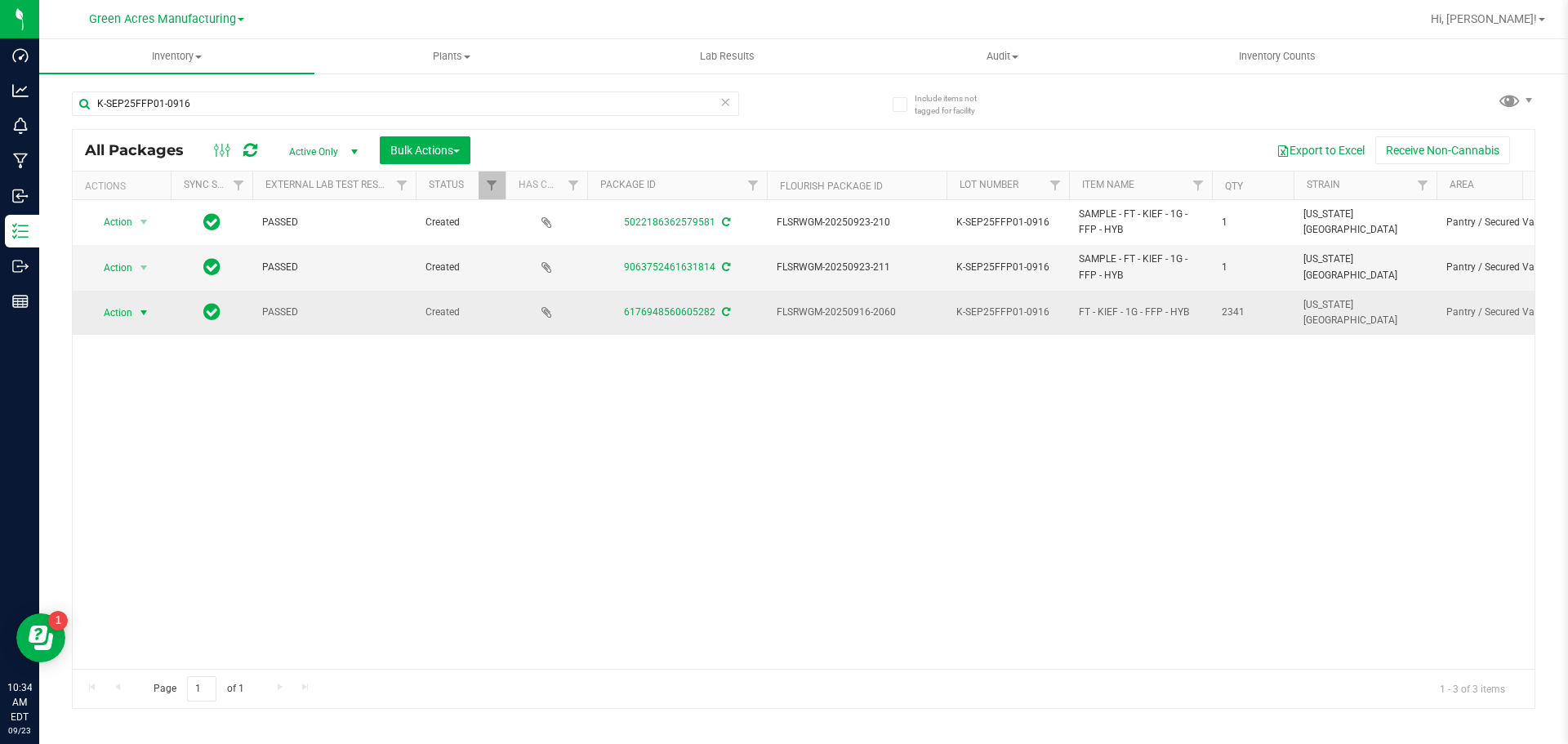
click at [133, 308] on span "Action" at bounding box center [111, 312] width 44 height 23
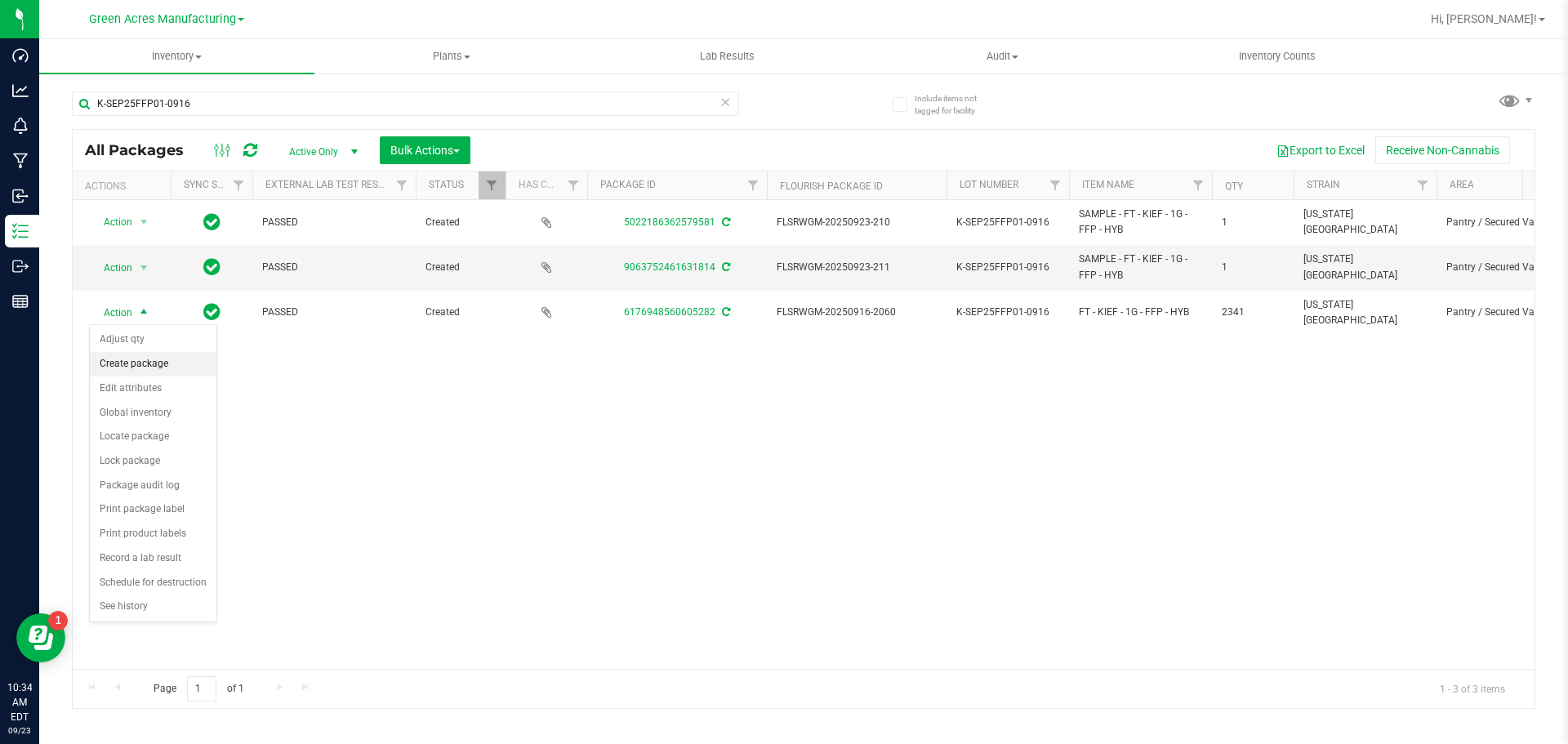
click at [169, 356] on li "Create package" at bounding box center [153, 364] width 126 height 25
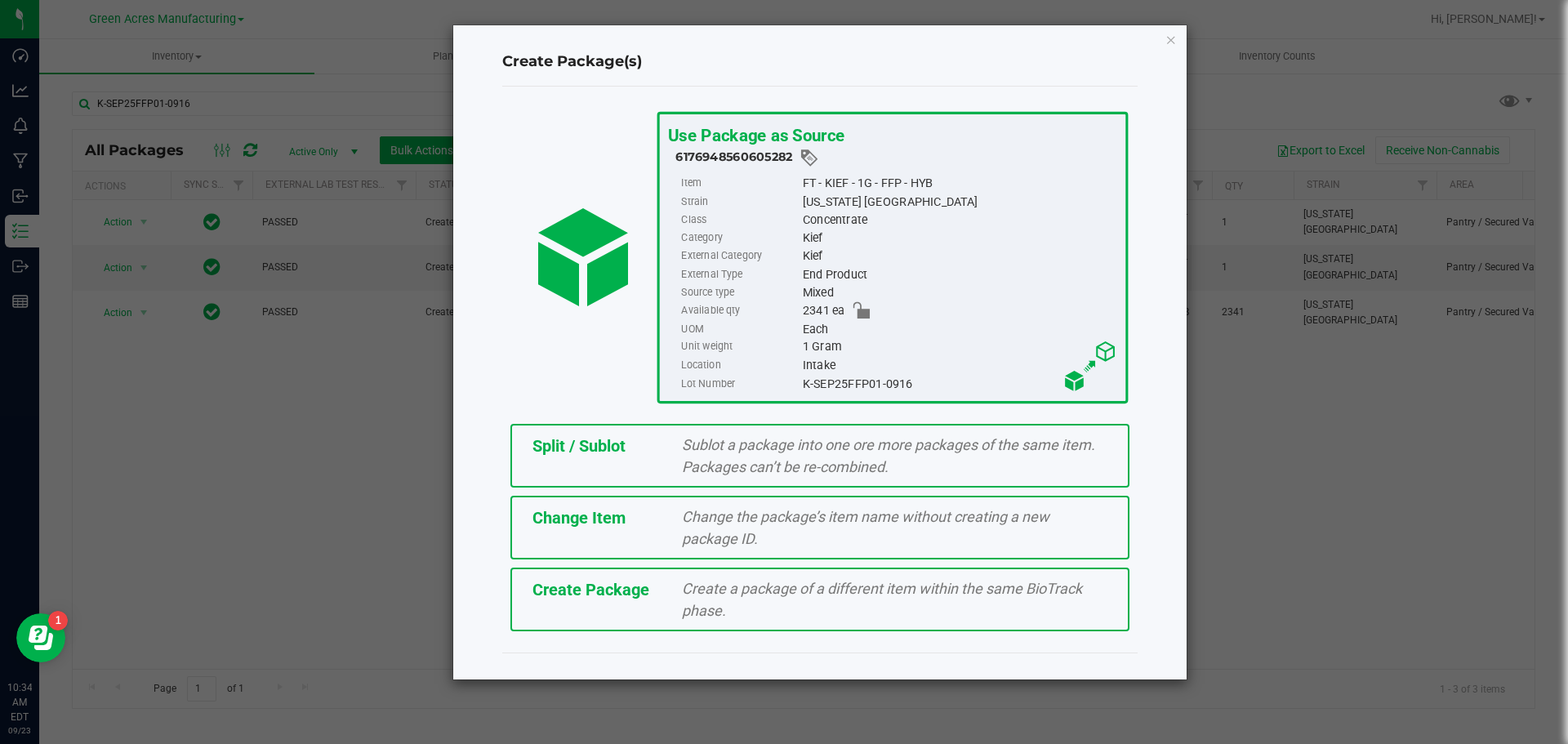
click at [600, 473] on div "Split / Sublot Sublot a package into one ore more packages of the same item. Pa…" at bounding box center [819, 455] width 619 height 64
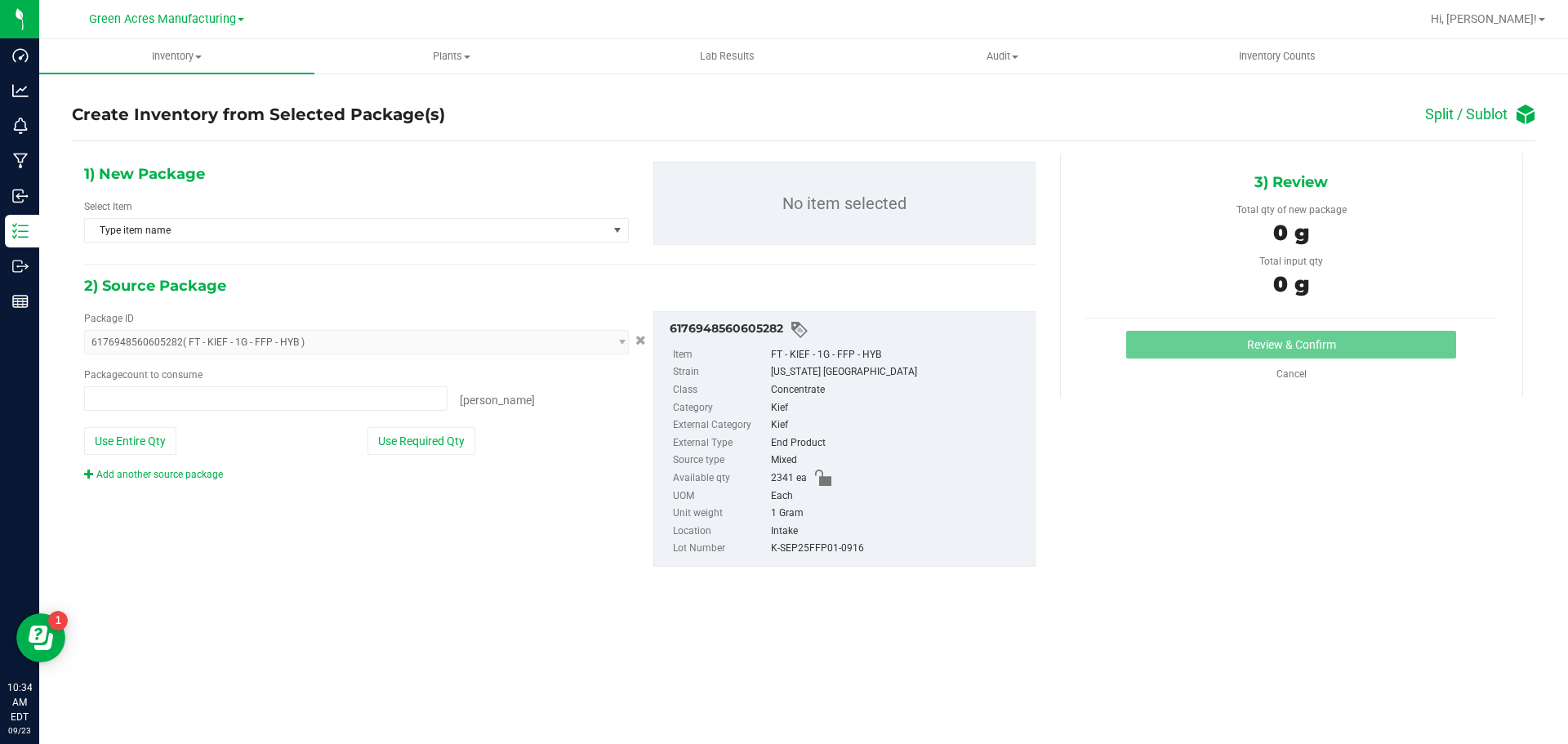
type input "0 ea"
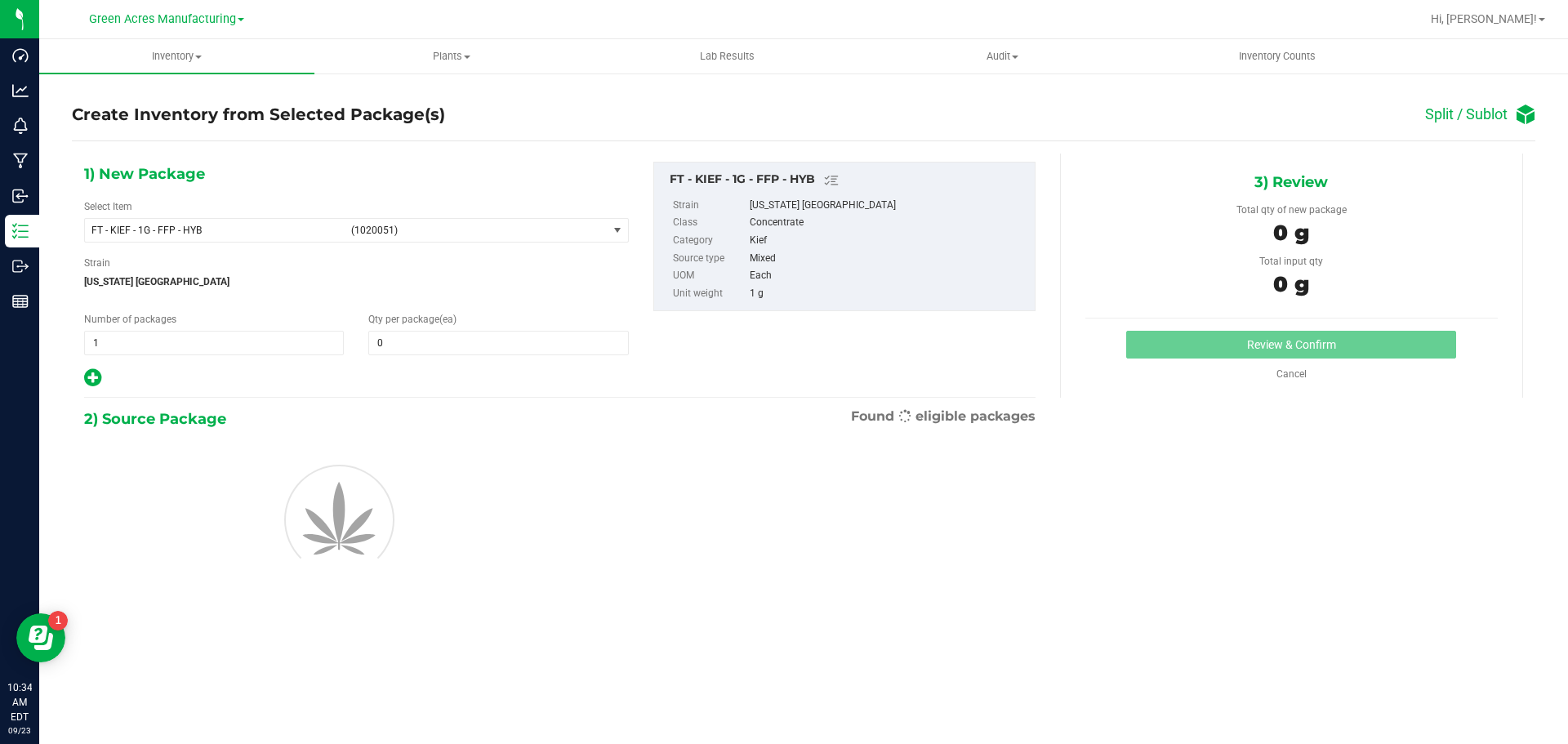
type input "0"
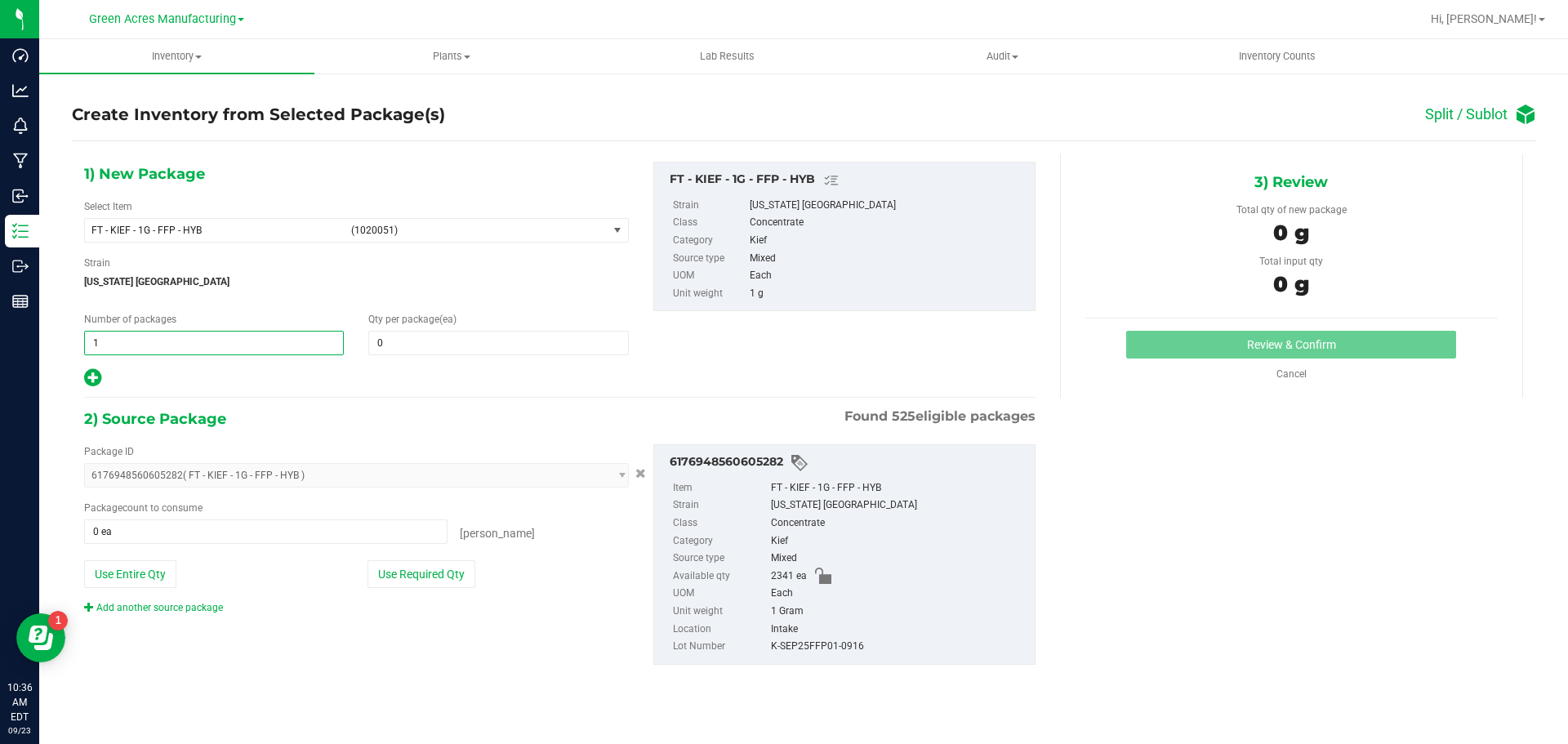
click at [234, 346] on span "1 1" at bounding box center [214, 343] width 260 height 25
type input "292"
type input "8"
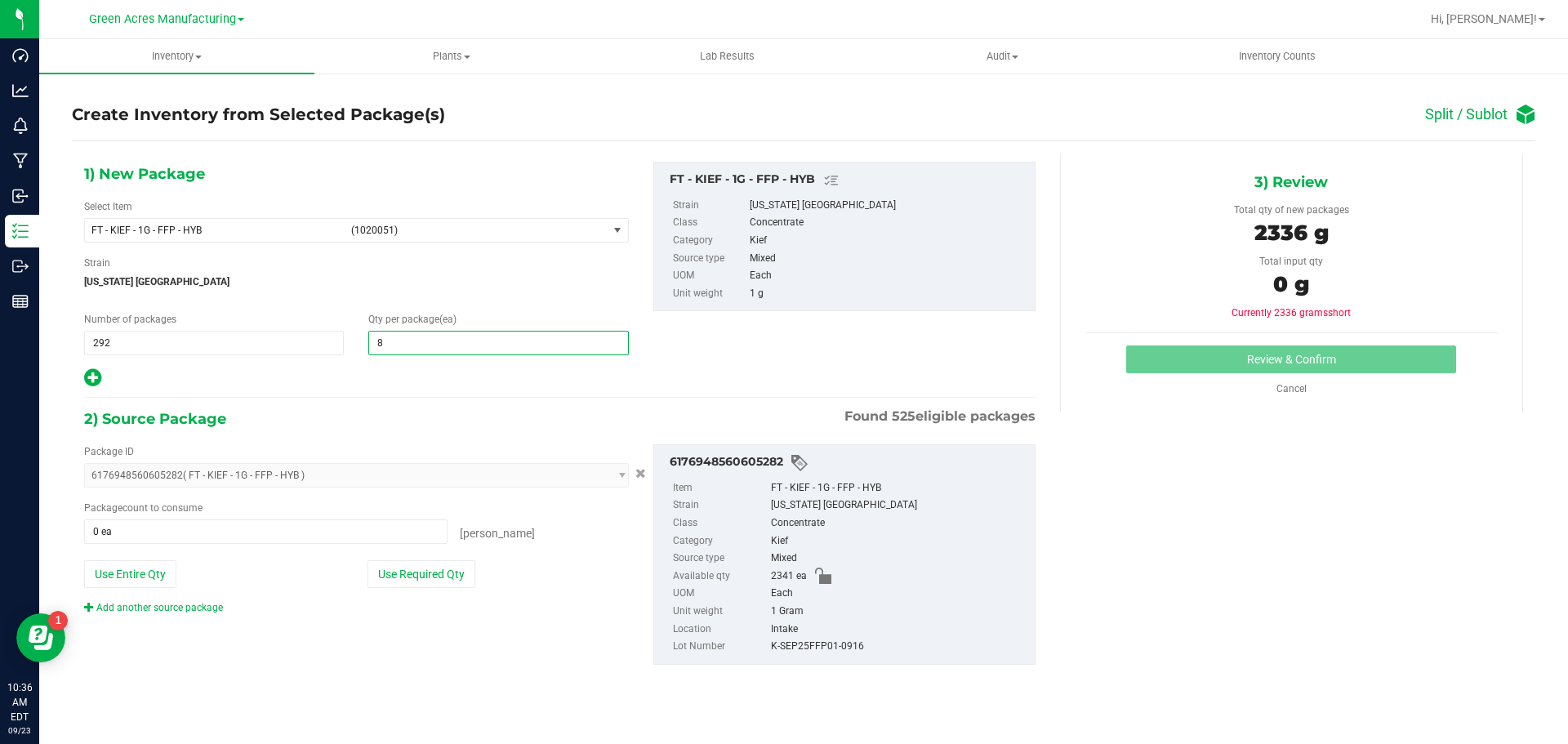
click at [95, 370] on icon at bounding box center [92, 378] width 17 height 20
type input "8"
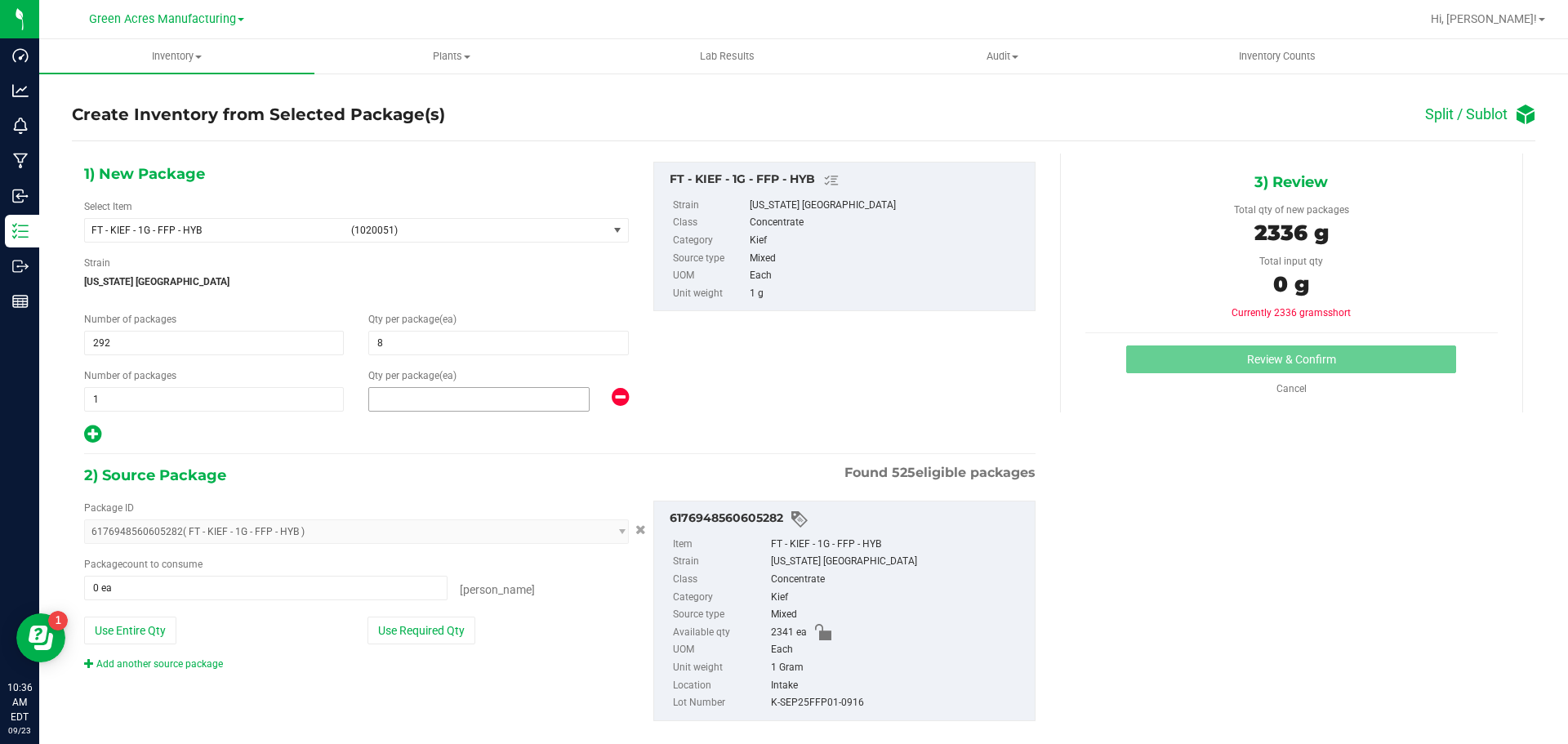
click at [484, 406] on span at bounding box center [479, 399] width 221 height 25
type input "5"
click at [386, 630] on button "Use Required Qty" at bounding box center [421, 631] width 108 height 28
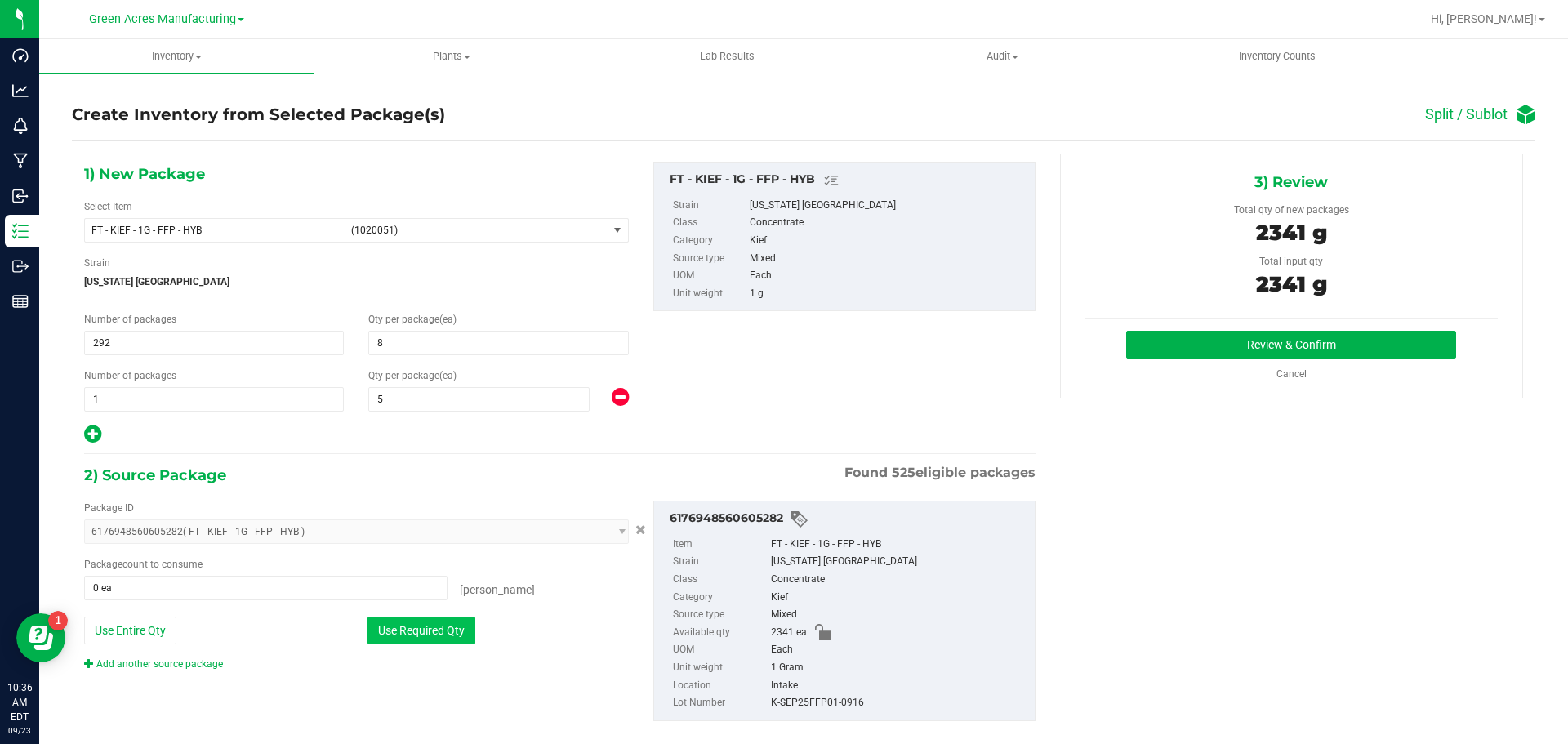
type input "2341 ea"
click at [1185, 355] on button "Review & Confirm" at bounding box center [1291, 344] width 330 height 28
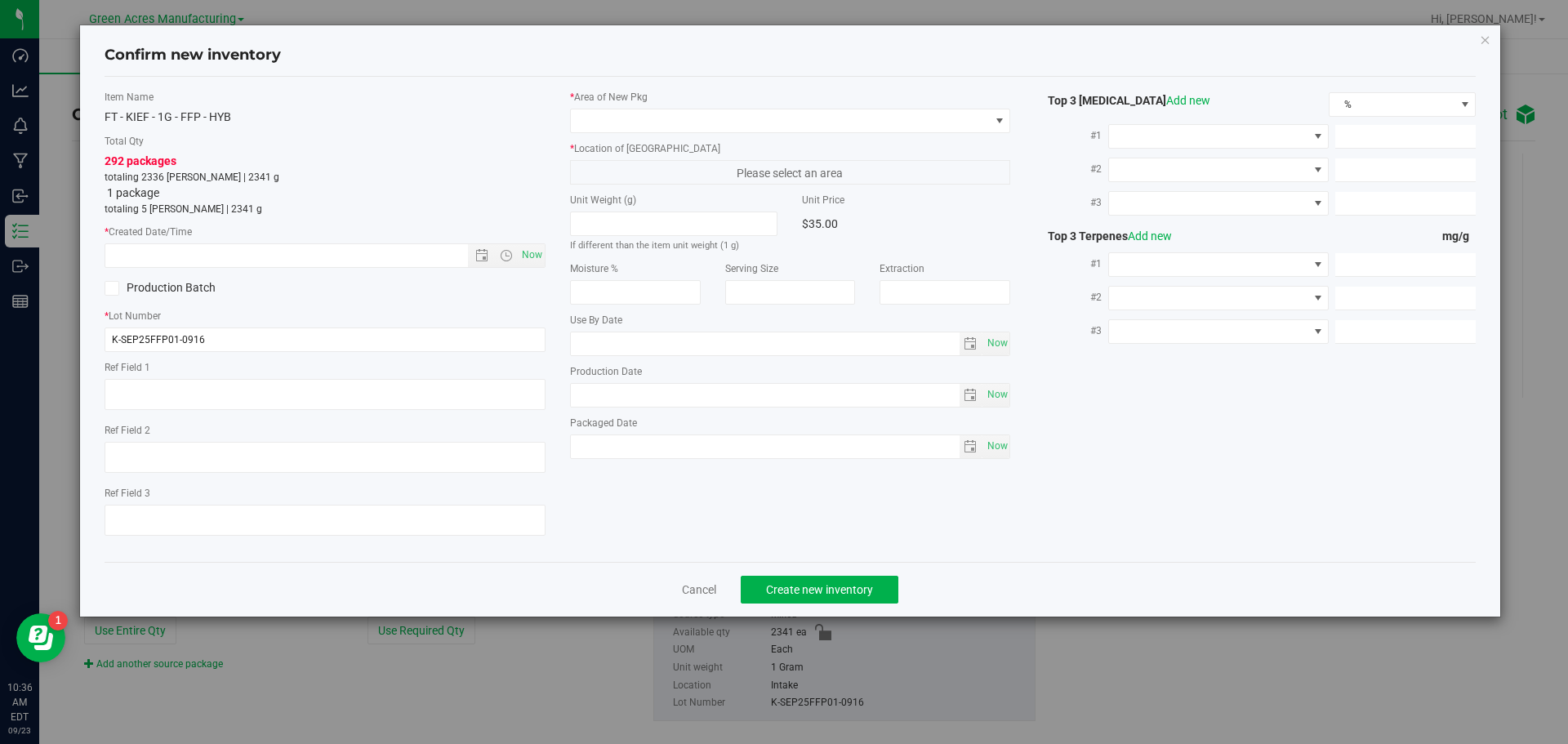
type textarea "Sample??"
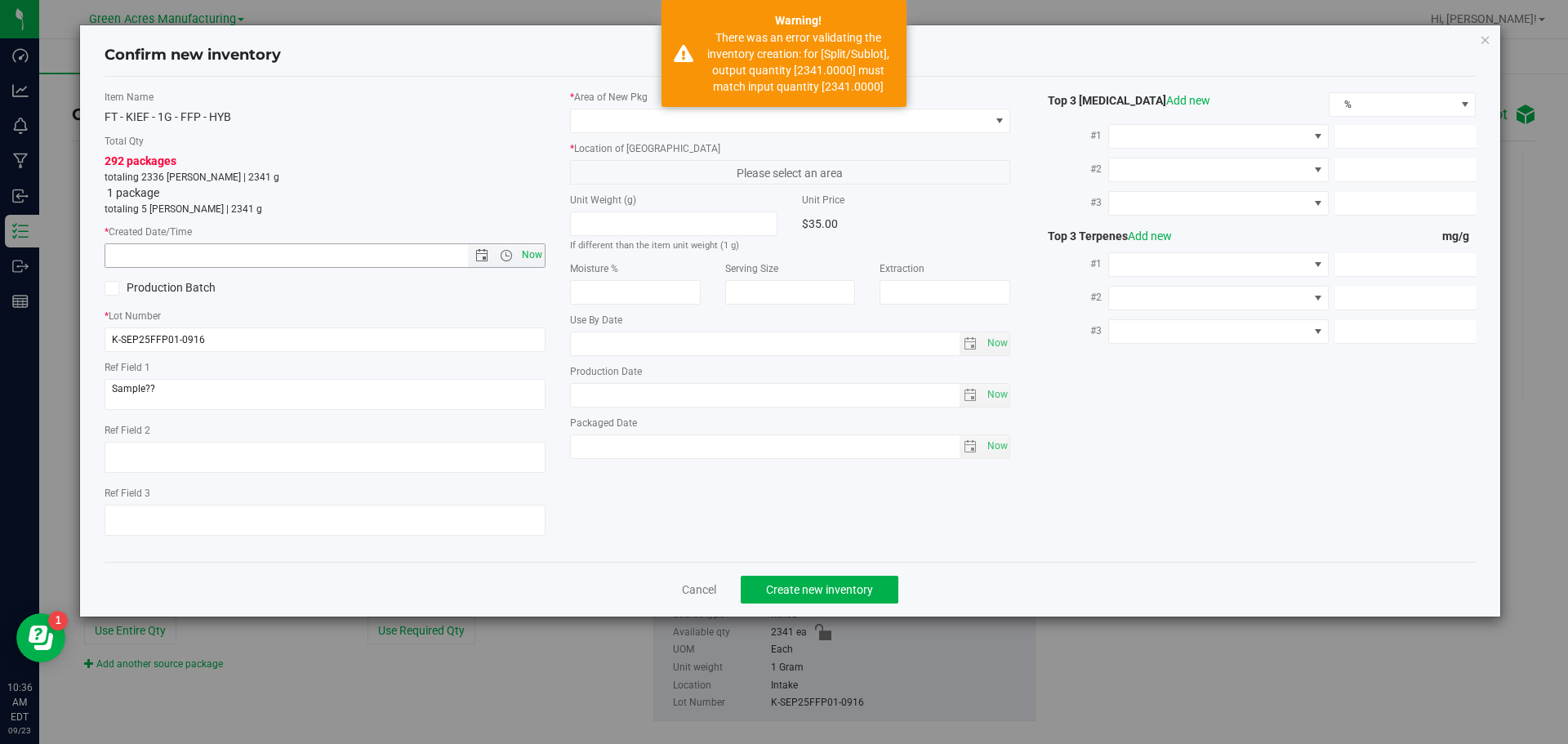
click at [536, 250] on span "Now" at bounding box center [531, 255] width 28 height 24
type input "9/23/2025 10:36 AM"
click at [645, 125] on span at bounding box center [780, 121] width 419 height 23
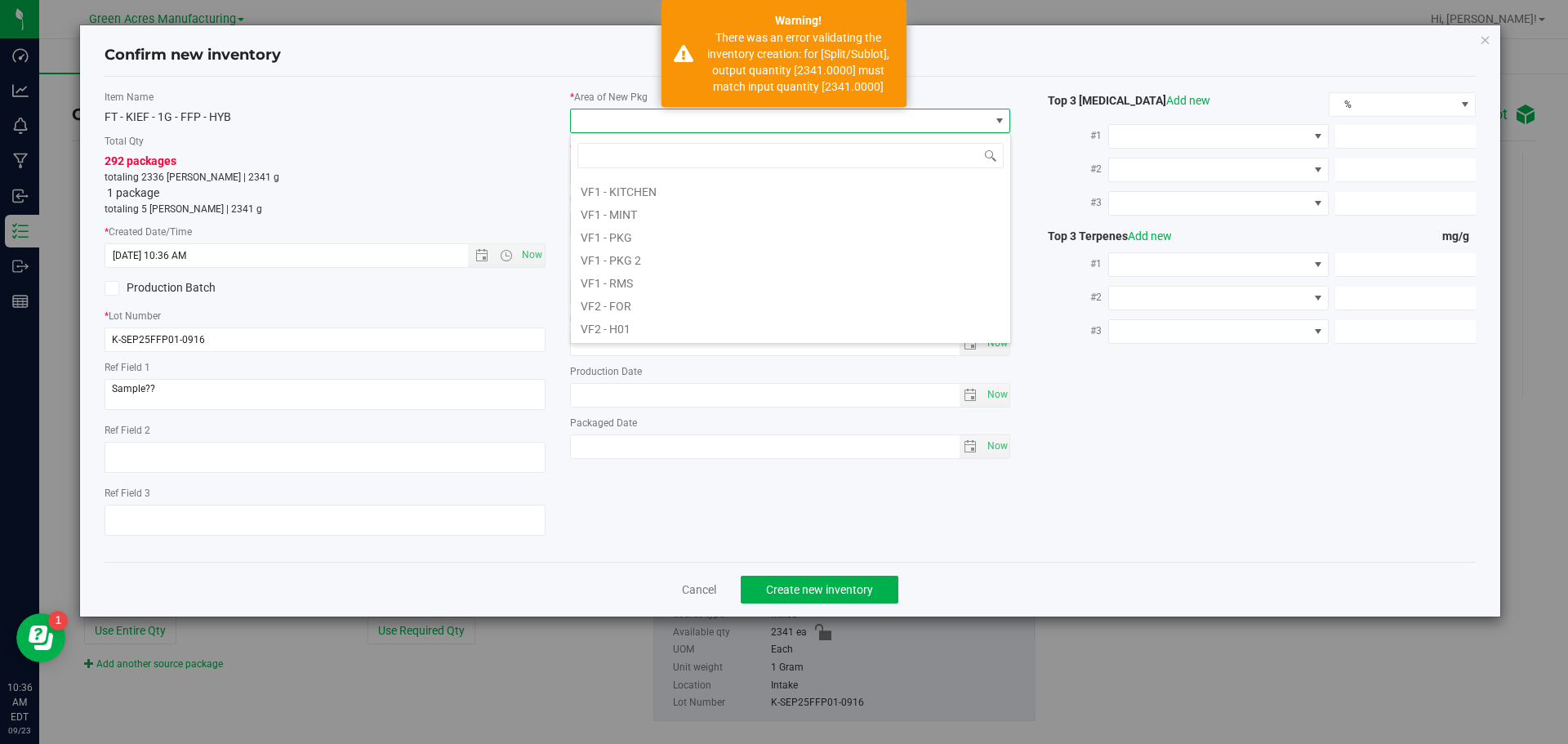
scroll to position [820, 0]
click at [672, 304] on li "VF2 - WHS" at bounding box center [790, 305] width 439 height 23
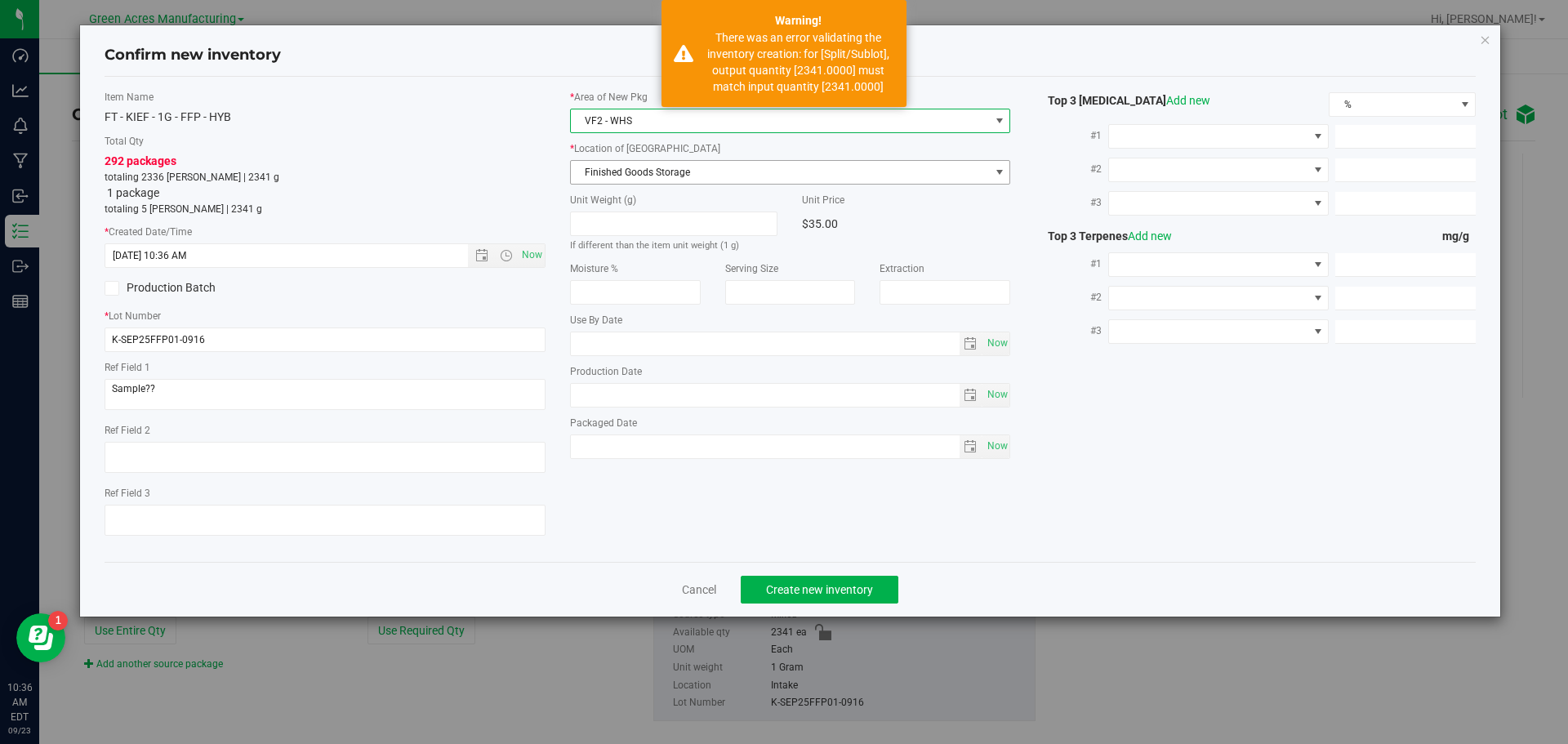
click at [693, 175] on span "Finished Goods Storage" at bounding box center [780, 172] width 419 height 23
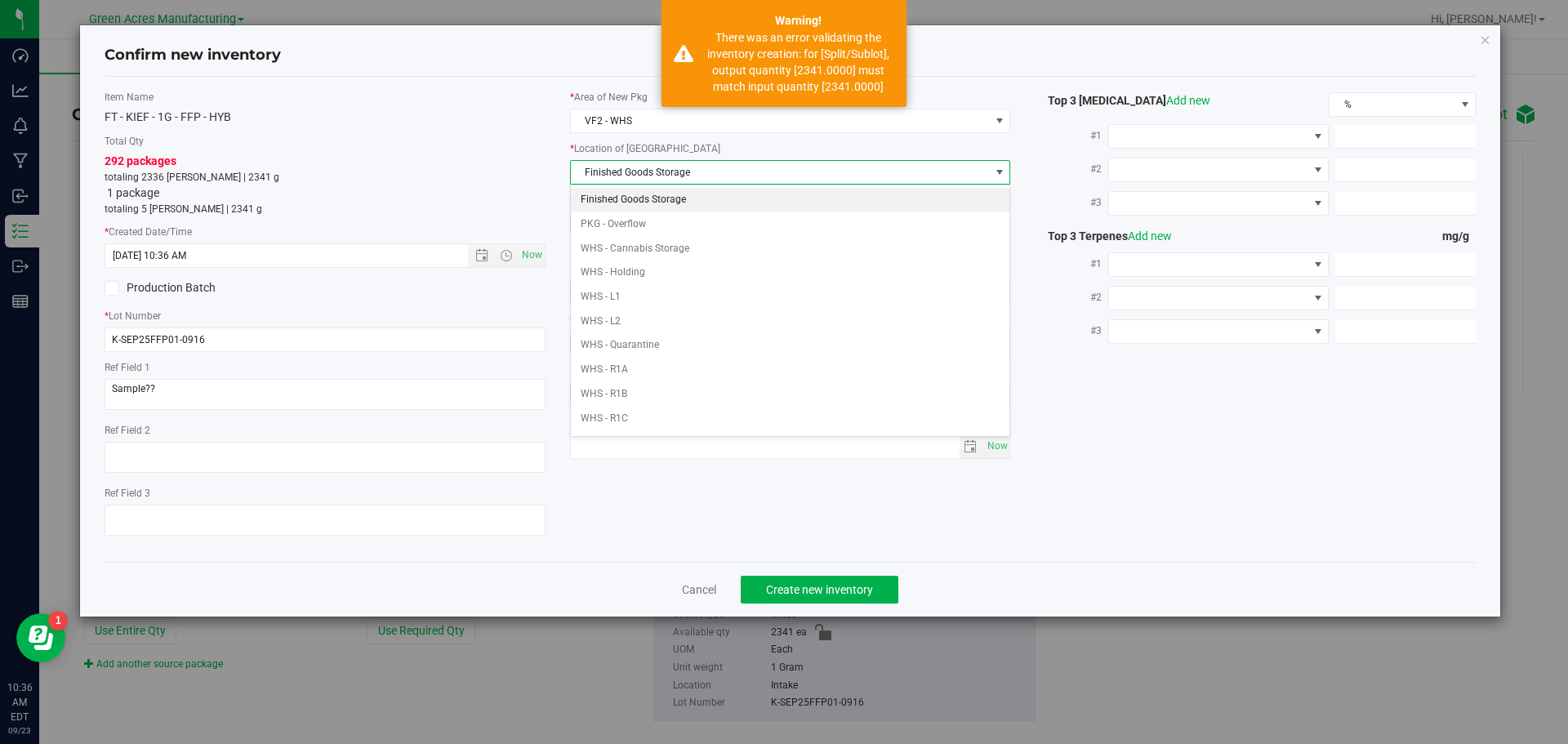
click at [690, 196] on li "Finished Goods Storage" at bounding box center [790, 200] width 439 height 25
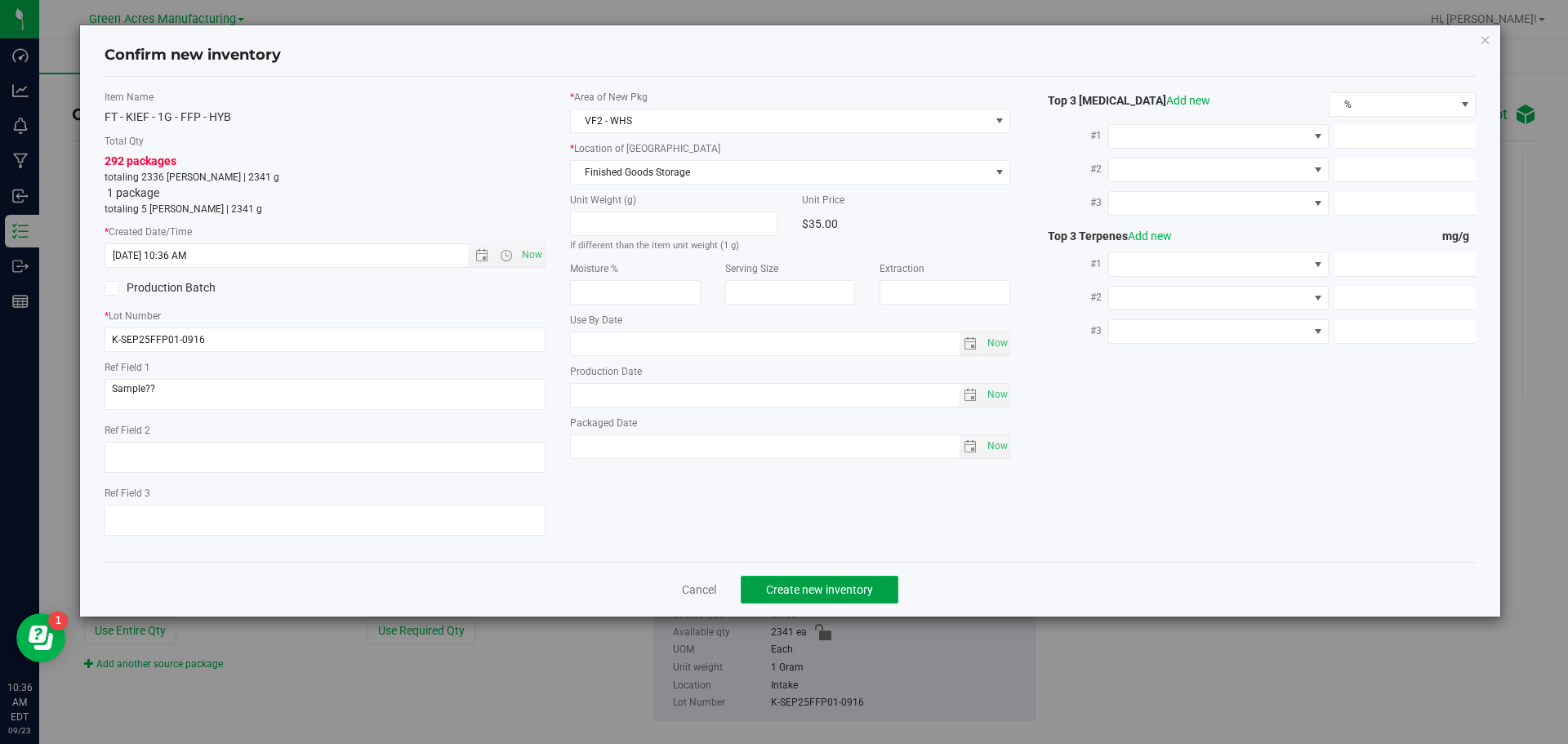
click at [852, 597] on button "Create new inventory" at bounding box center [819, 589] width 157 height 28
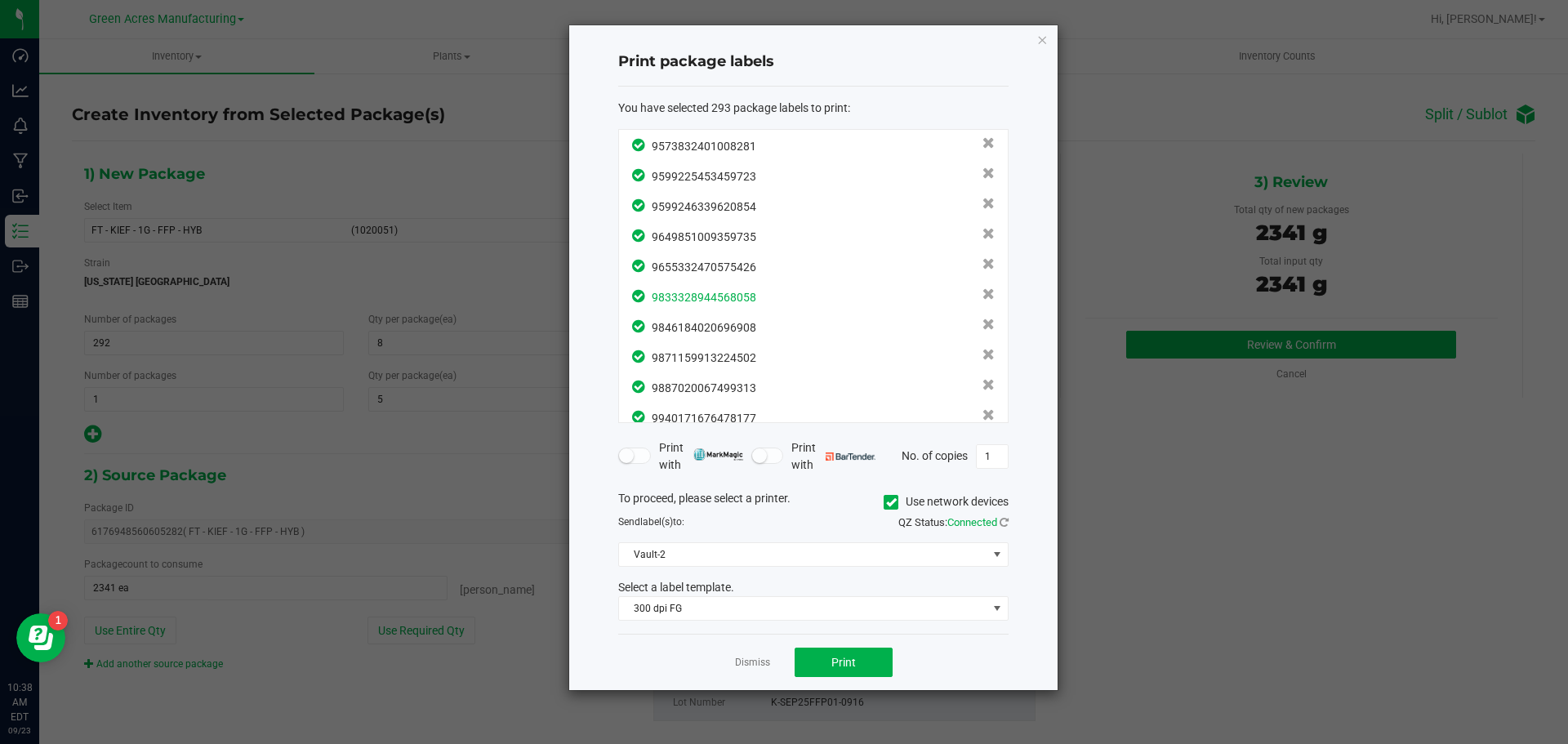
scroll to position [8574, 0]
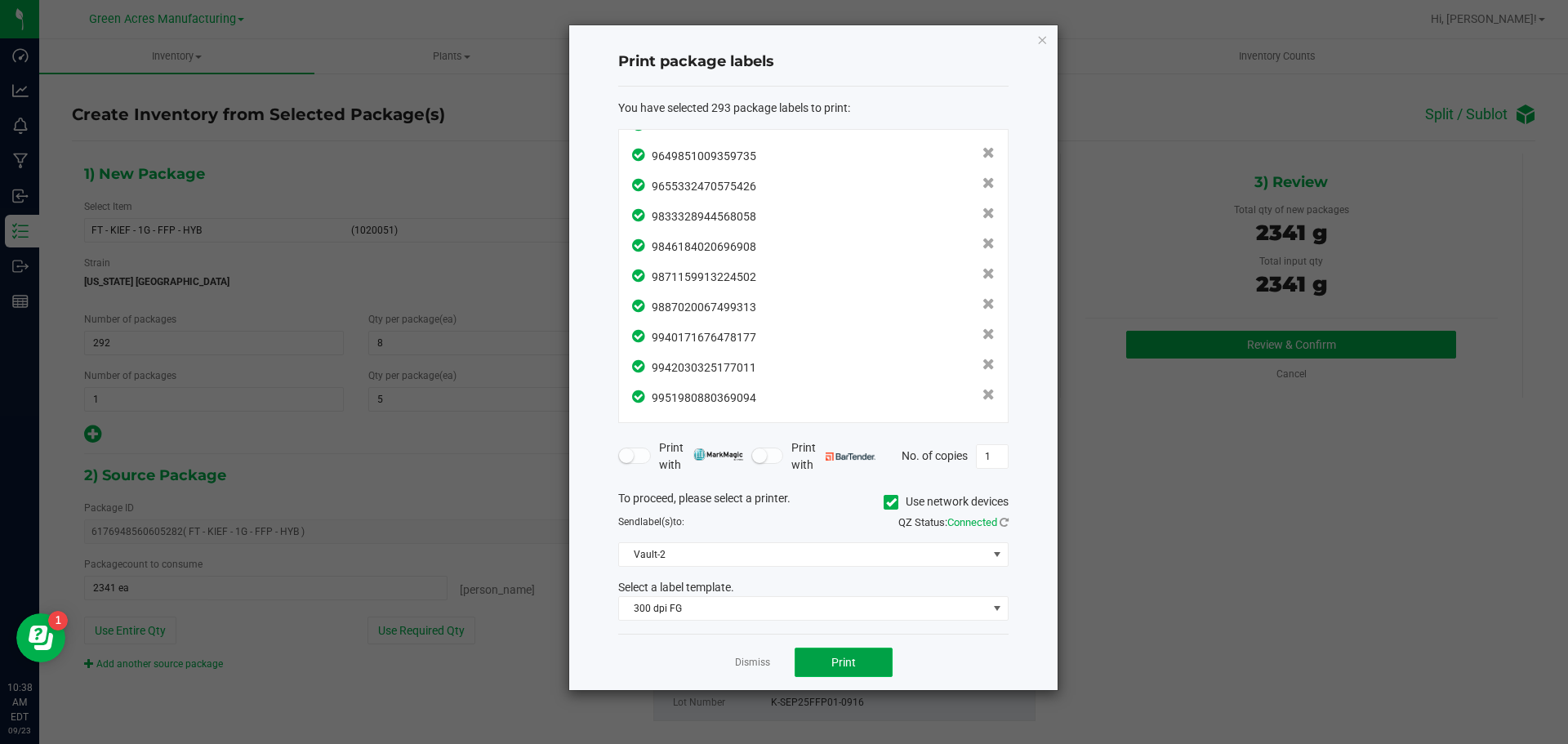
click at [858, 659] on button "Print" at bounding box center [843, 662] width 98 height 29
click at [752, 667] on link "Dismiss" at bounding box center [752, 662] width 35 height 14
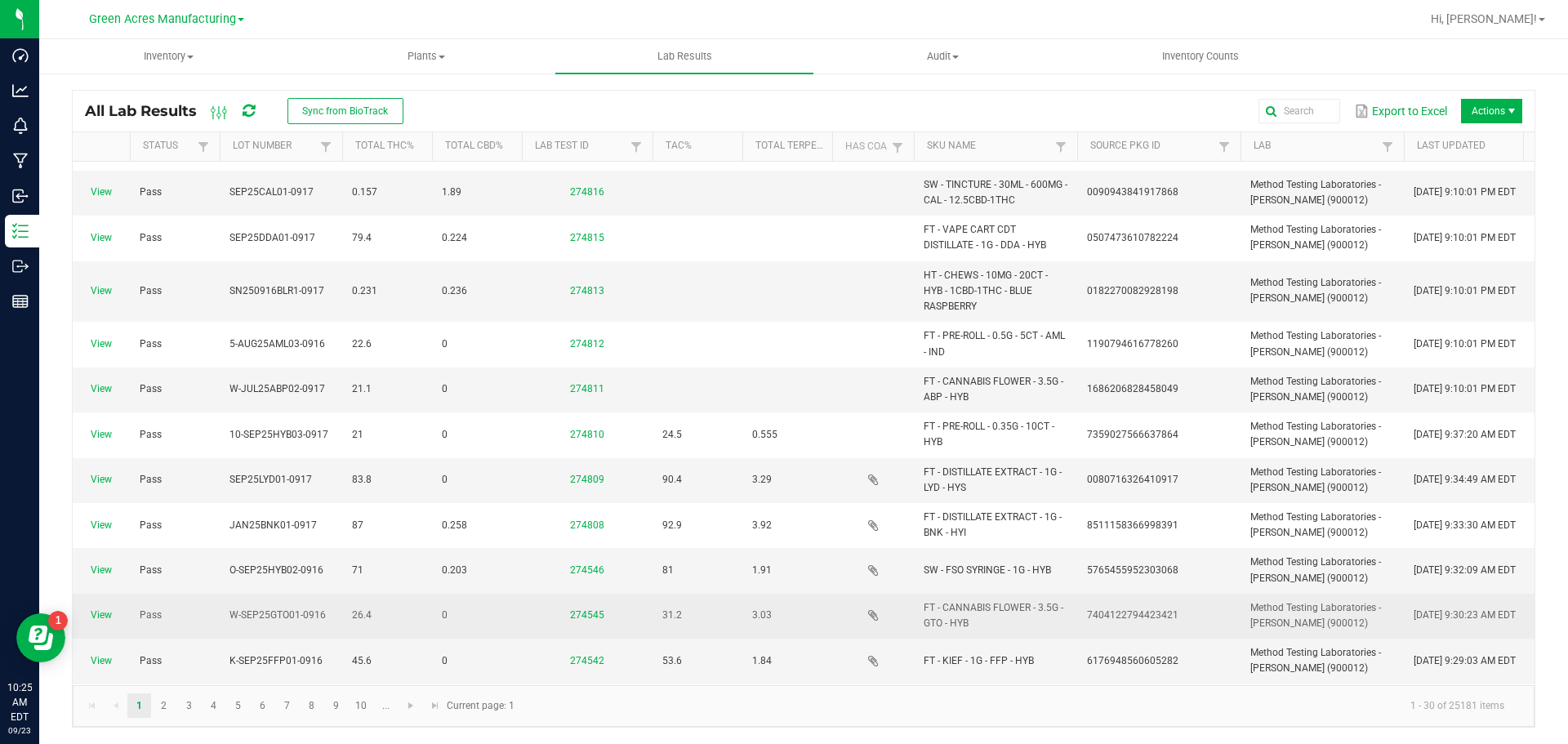
scroll to position [163, 0]
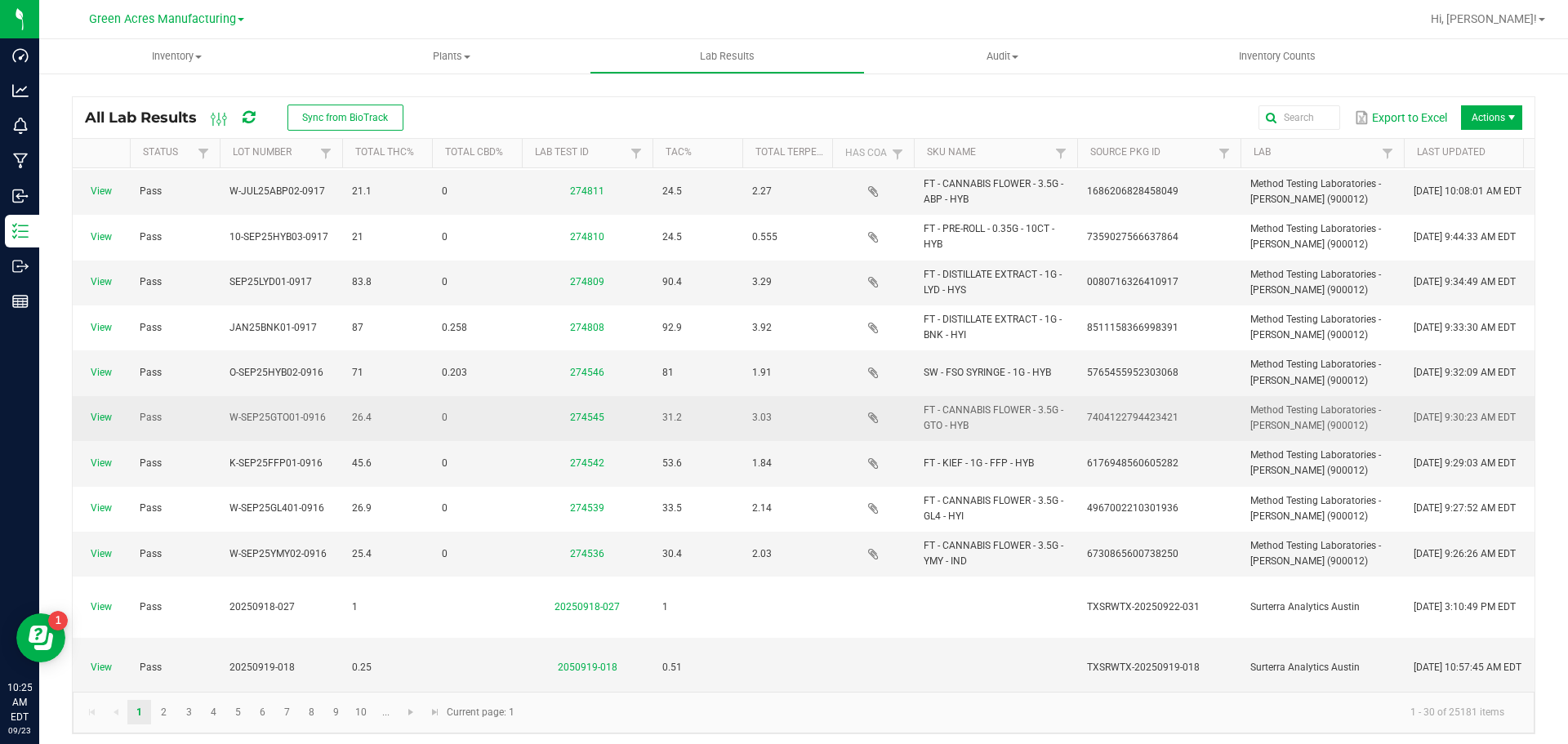
scroll to position [408, 0]
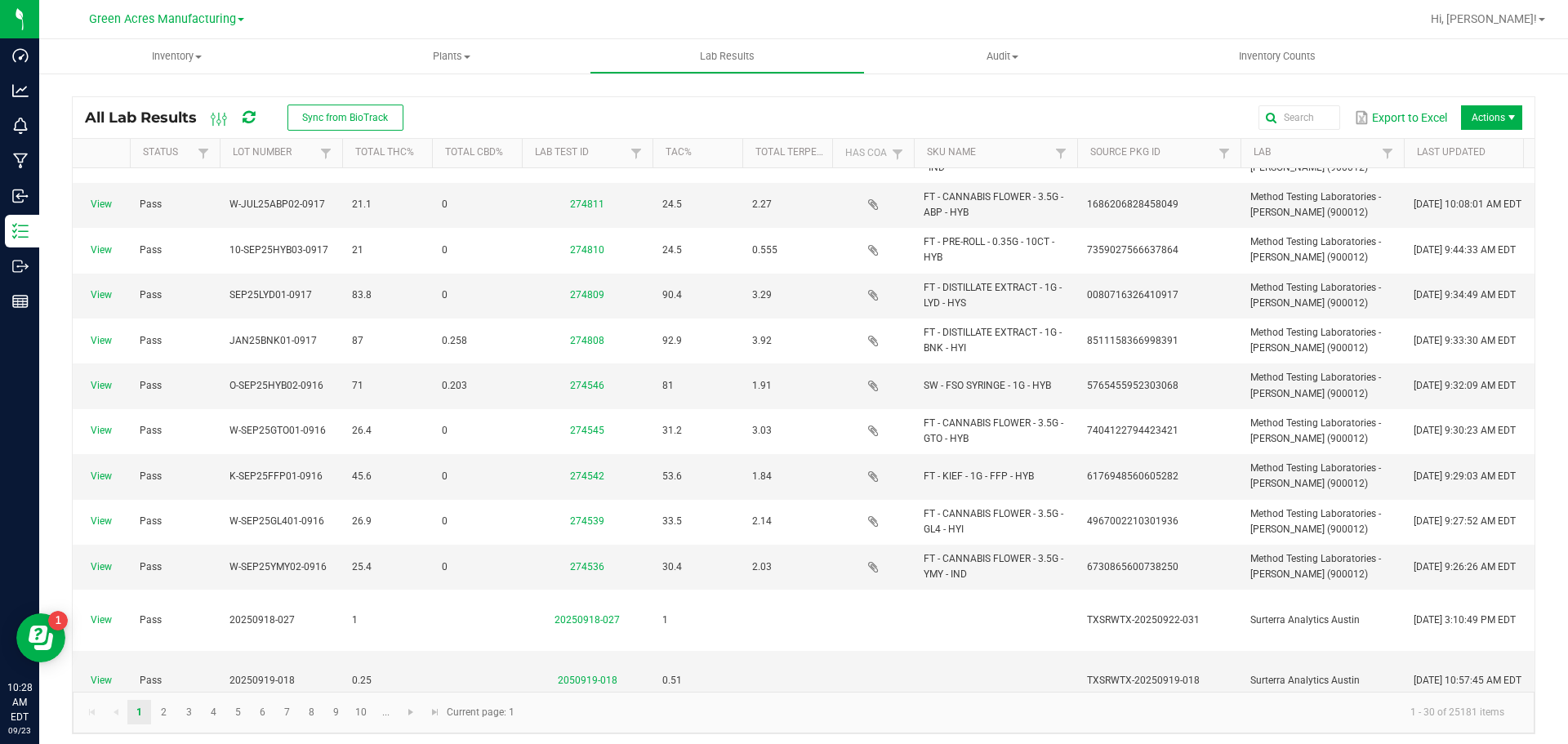
click at [242, 117] on div "All Lab Results Sync from BioTrack" at bounding box center [250, 118] width 331 height 28
click at [250, 122] on icon at bounding box center [248, 118] width 12 height 15
click at [253, 124] on icon at bounding box center [248, 118] width 12 height 15
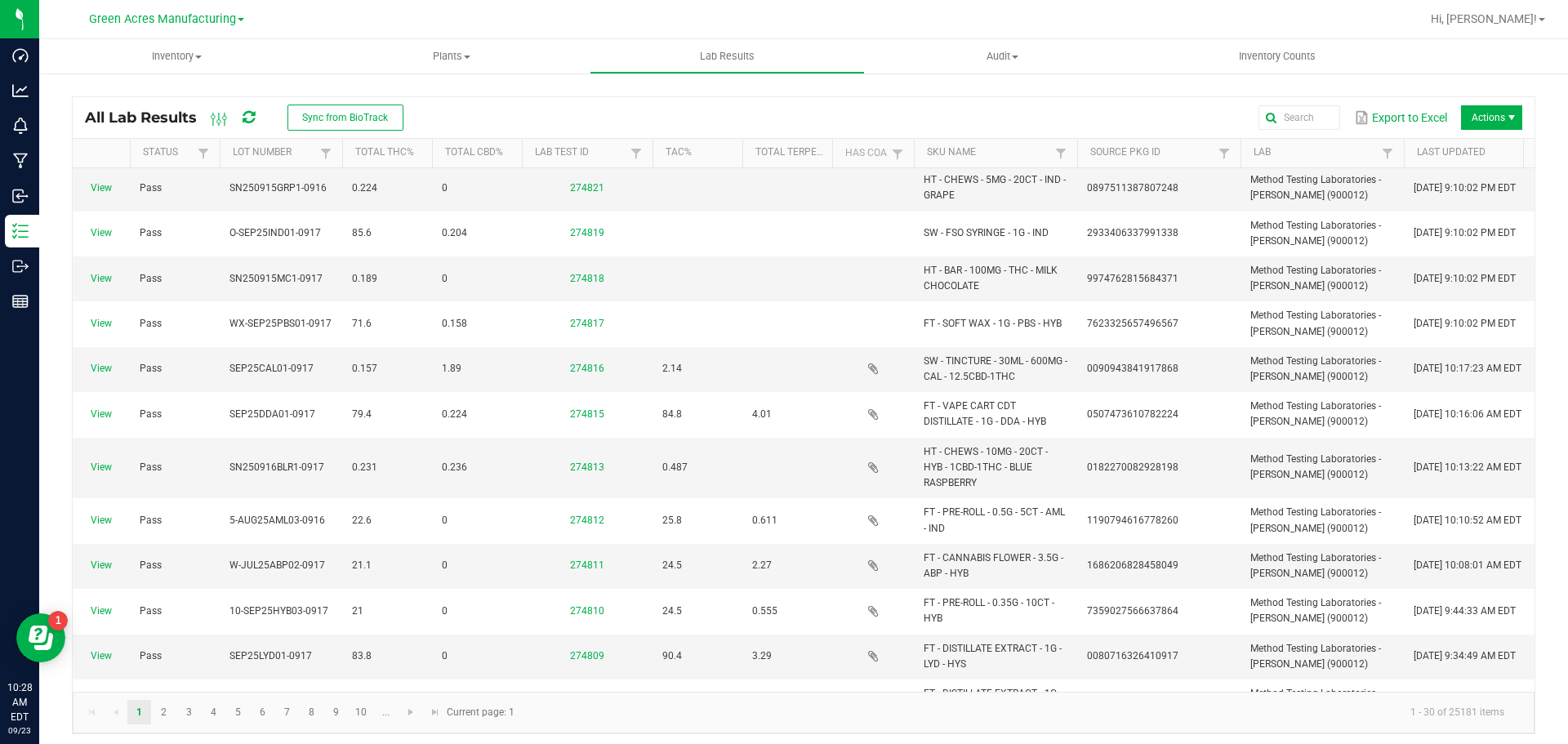
scroll to position [0, 0]
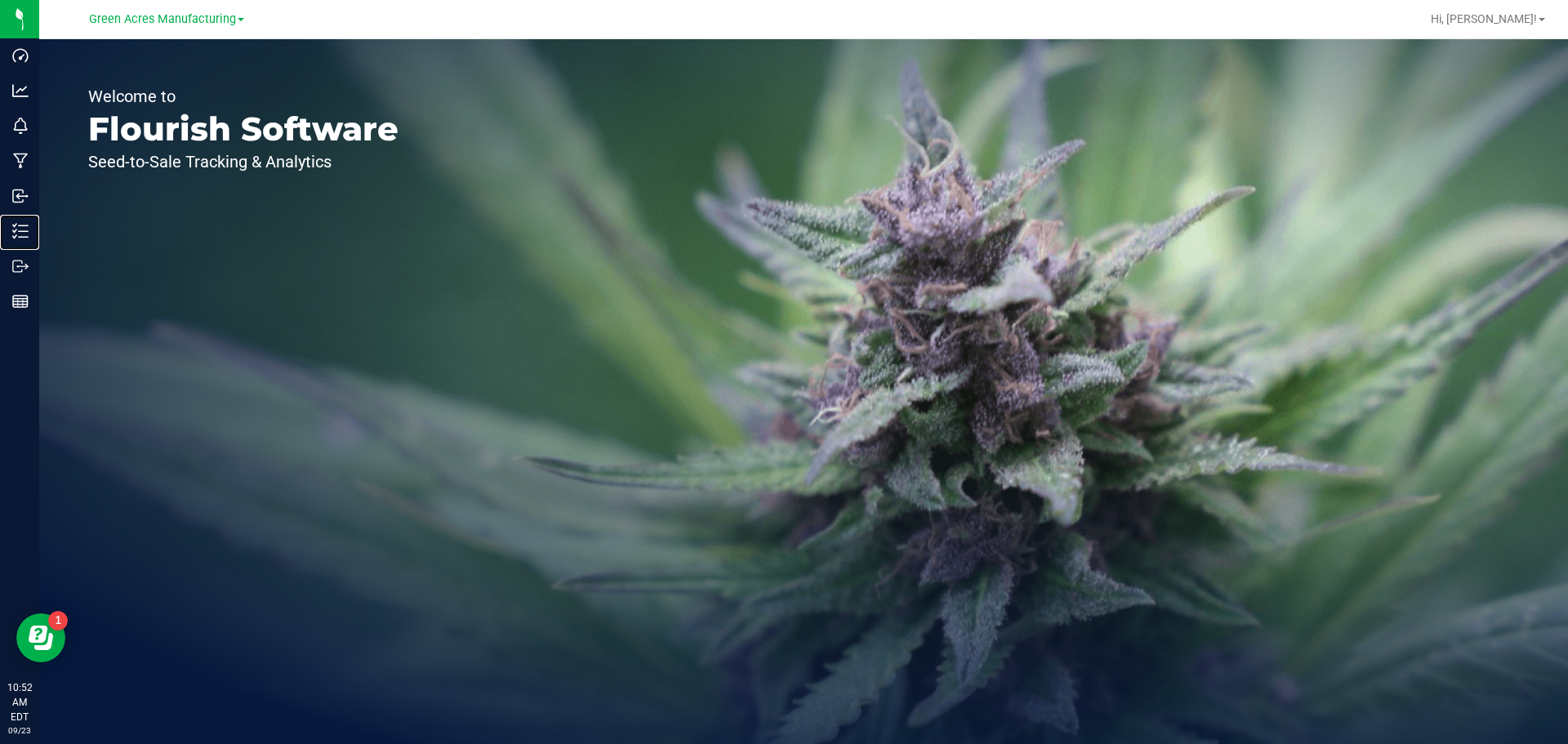
drag, startPoint x: 32, startPoint y: 228, endPoint x: 235, endPoint y: 173, distance: 210.3
click at [0, 0] on p "Inventory" at bounding box center [0, 0] width 0 height 0
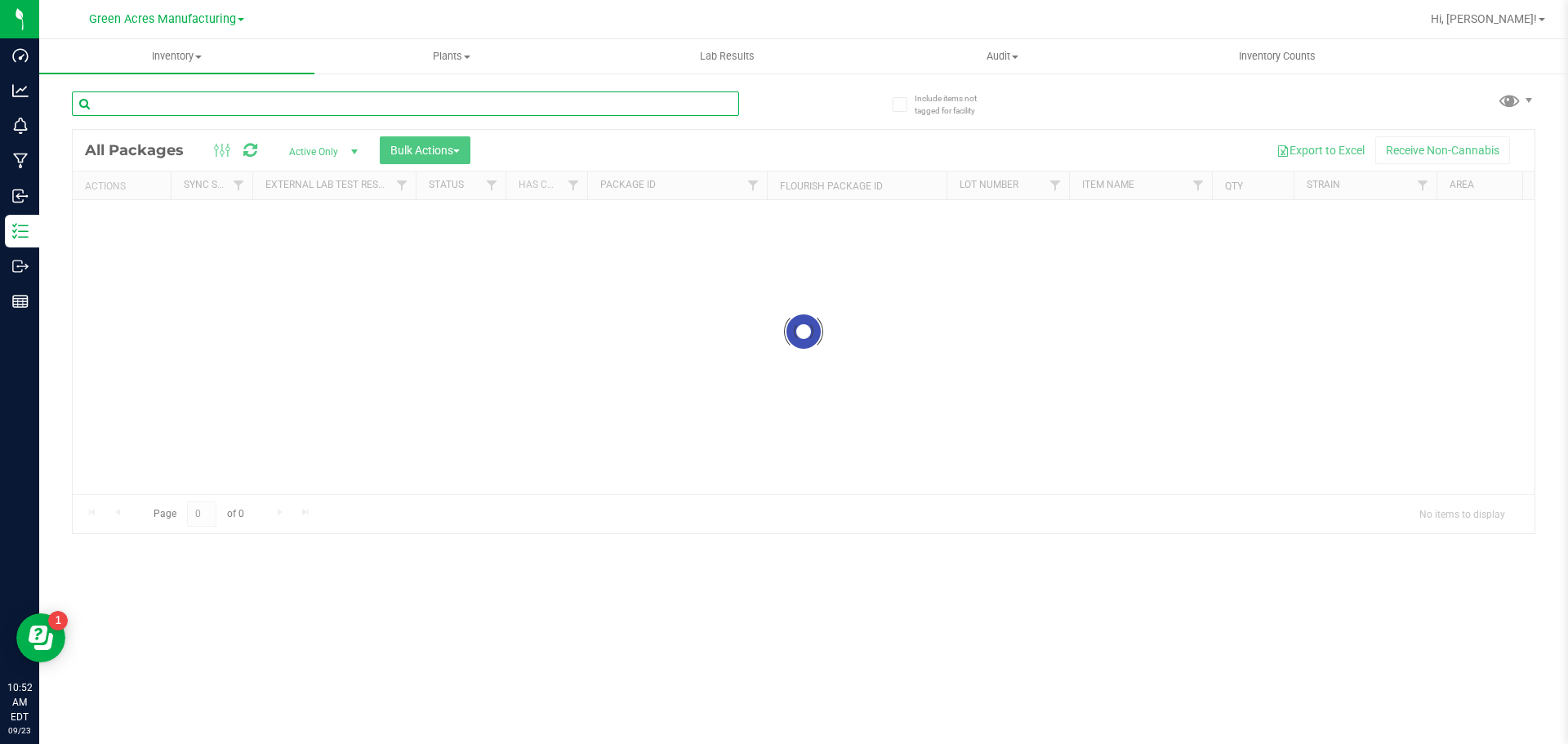
click at [271, 103] on input "text" at bounding box center [405, 103] width 668 height 25
paste input "W-JUL25ABP02-0917"
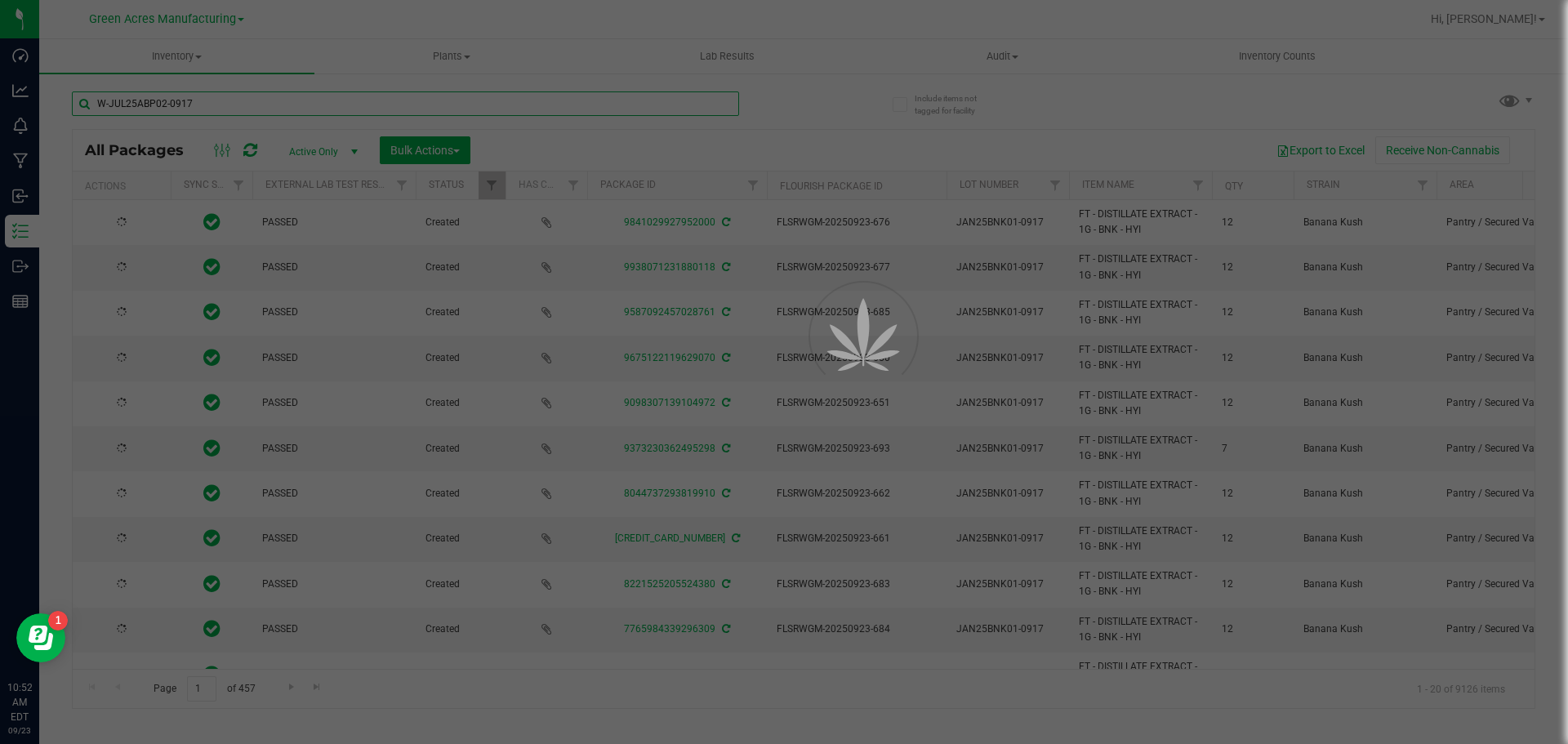
type input "W-JUL25ABP02-0917"
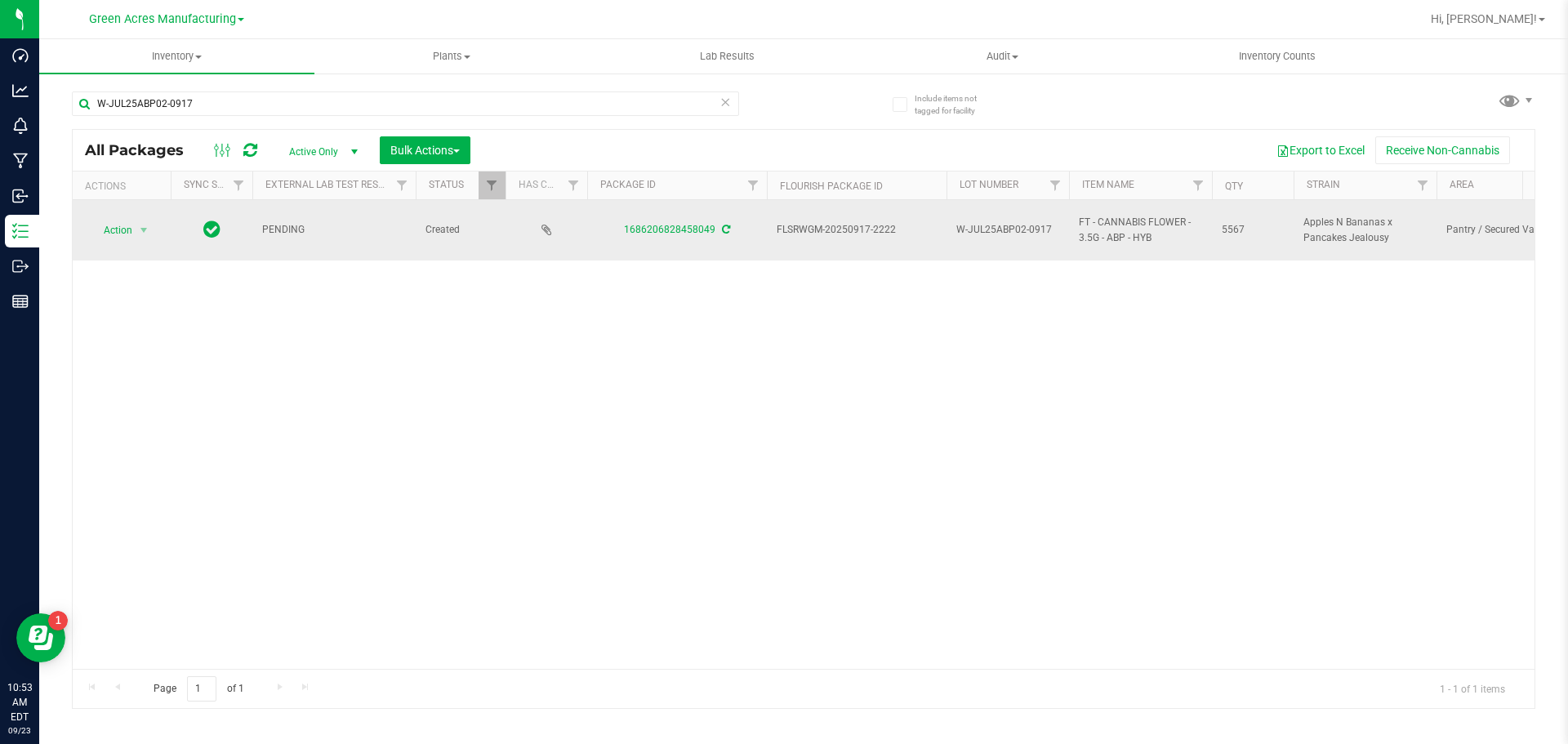
click at [718, 227] on div "1686206828458049" at bounding box center [677, 229] width 184 height 16
click at [722, 232] on icon at bounding box center [726, 229] width 8 height 10
click at [134, 231] on span "select" at bounding box center [144, 230] width 20 height 23
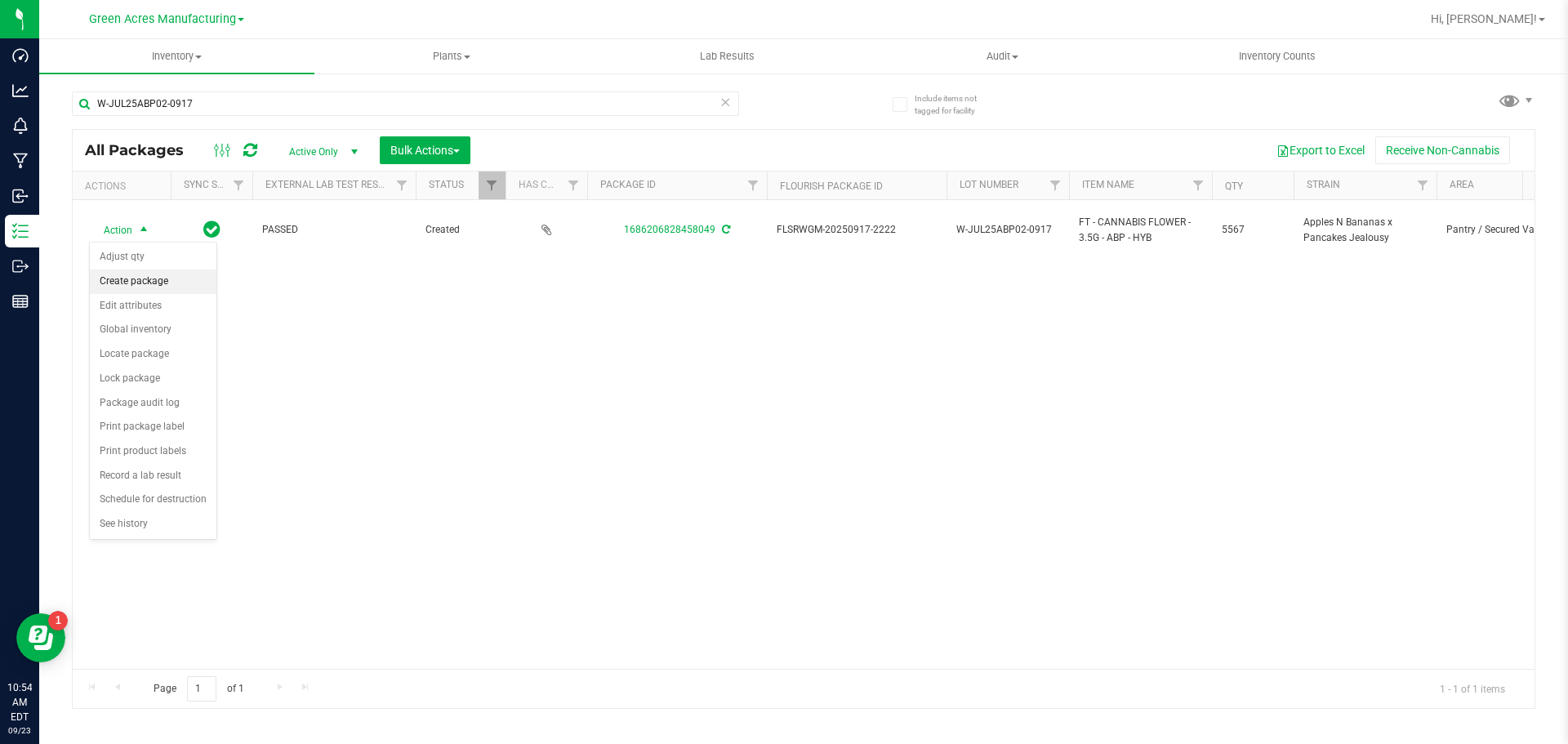
click at [150, 279] on li "Create package" at bounding box center [153, 282] width 126 height 25
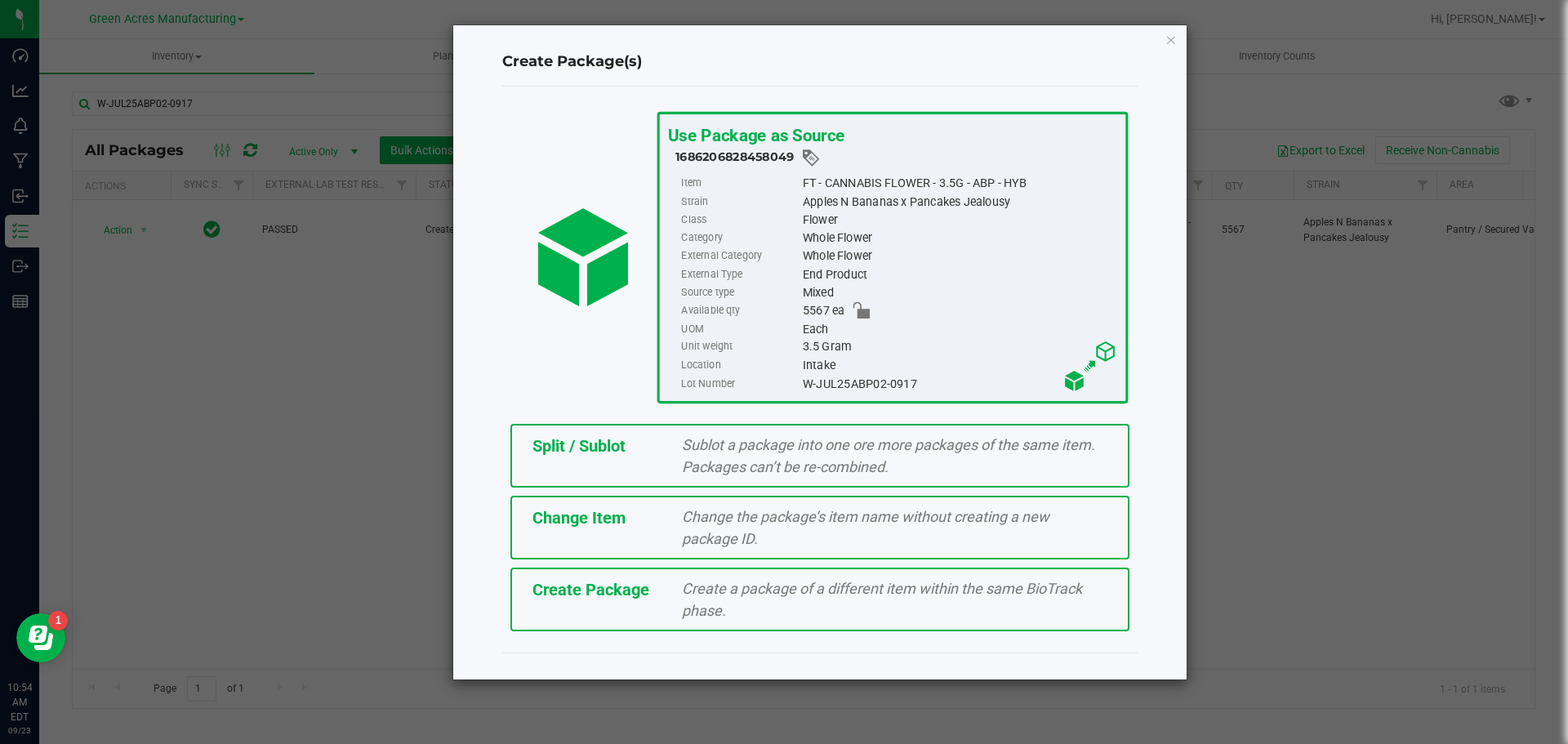
click at [565, 590] on span "Create Package" at bounding box center [590, 589] width 117 height 19
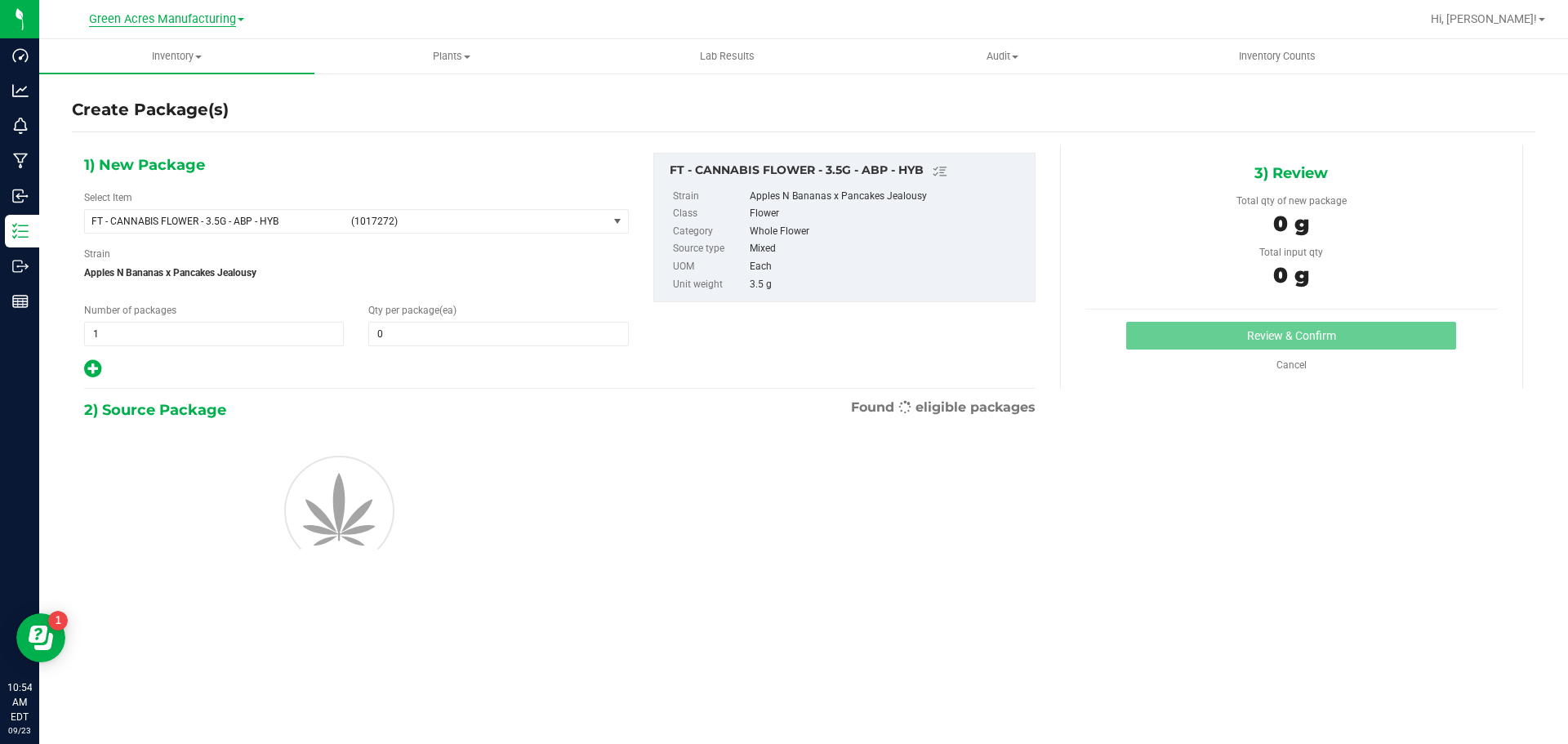
type input "0"
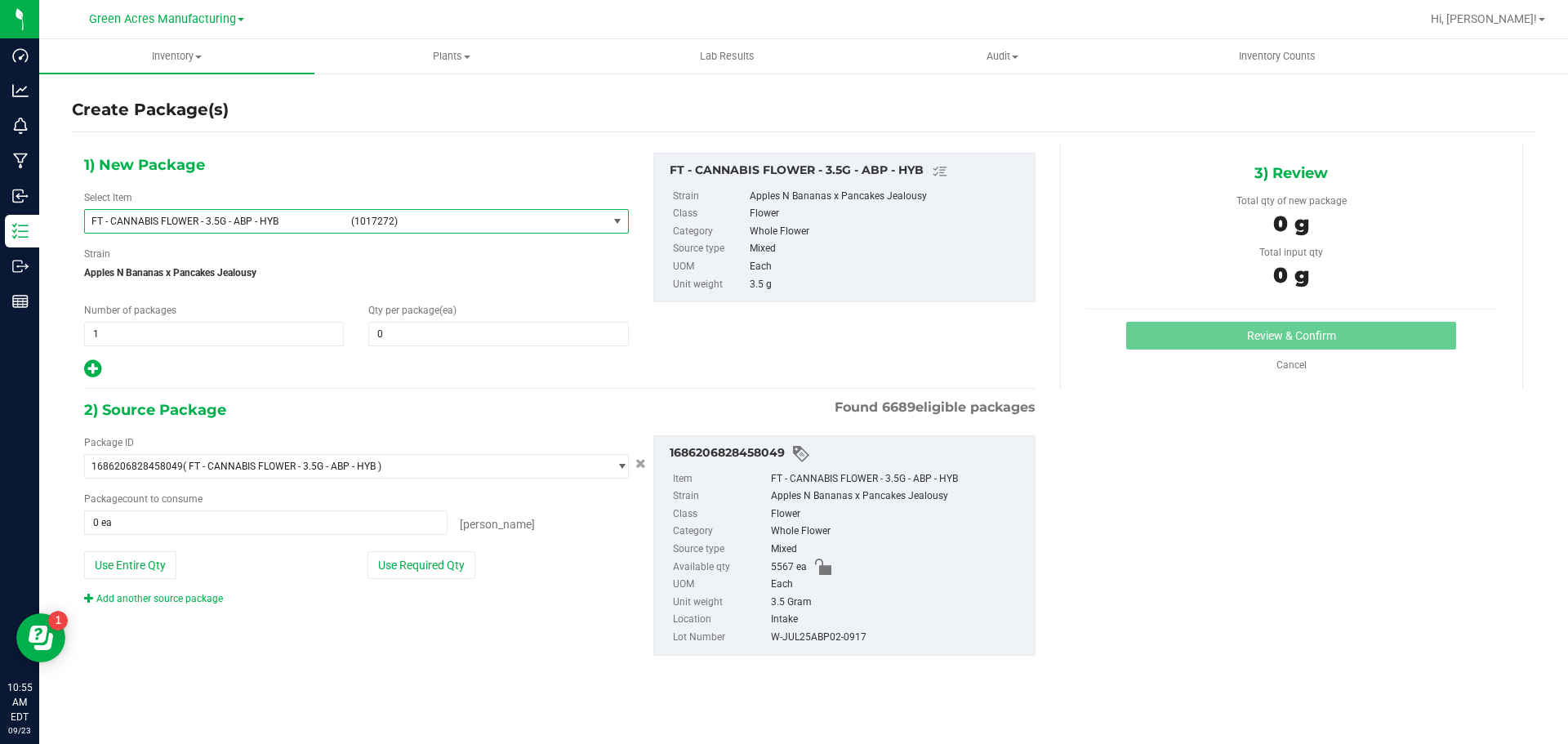
click at [292, 226] on span "FT - CANNABIS FLOWER - 3.5G - ABP - HYB" at bounding box center [215, 221] width 250 height 11
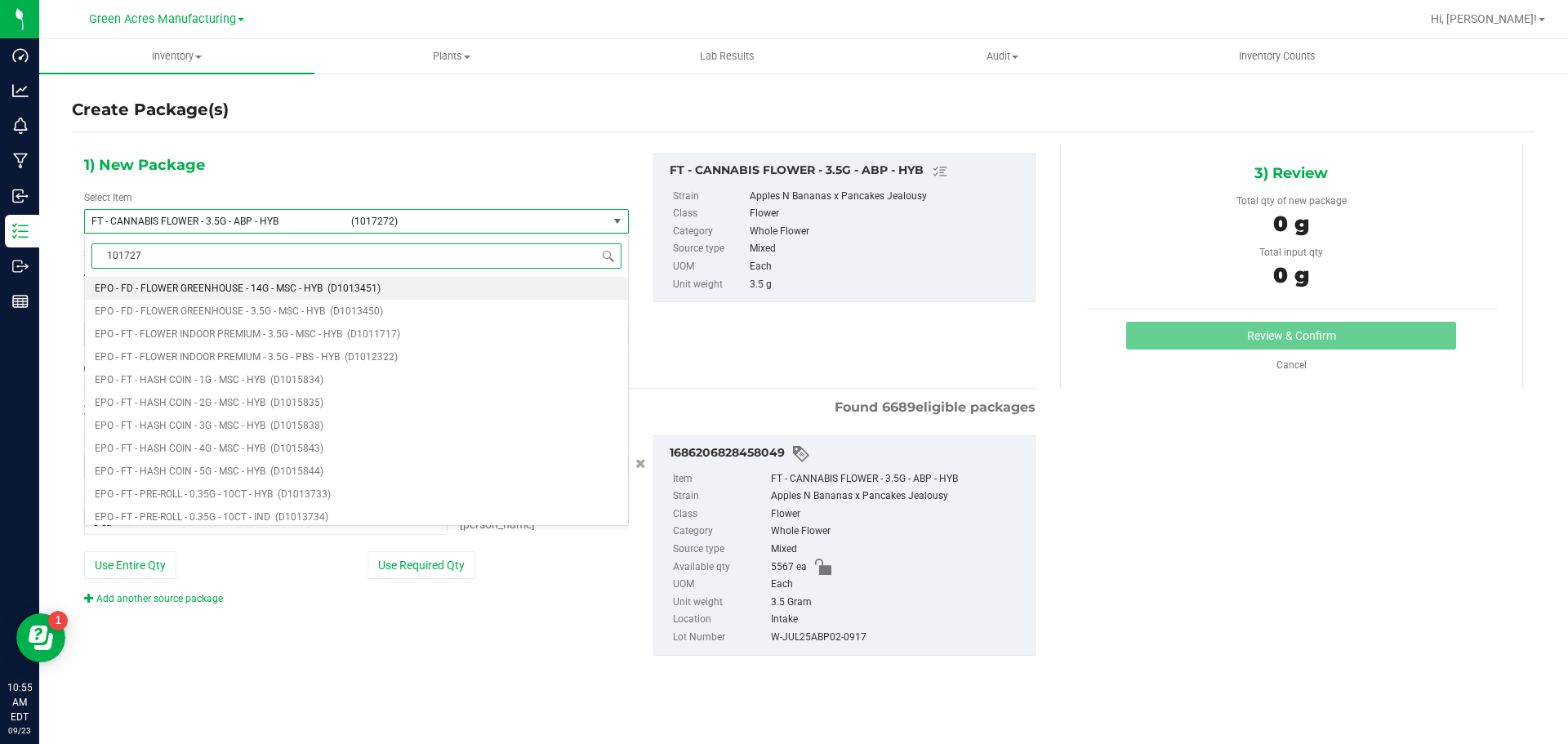
type input "1017272"
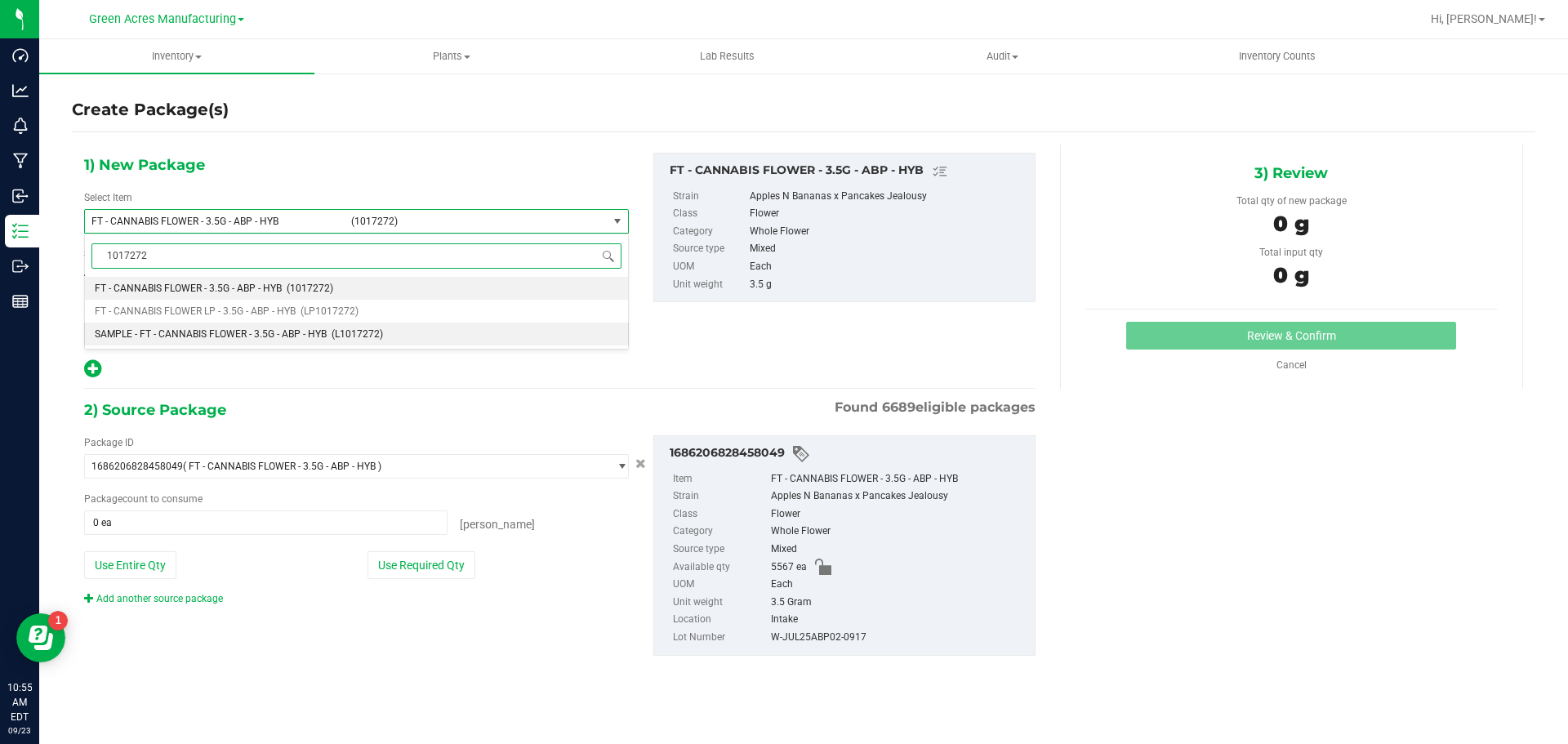
click at [257, 331] on span "SAMPLE - FT - CANNABIS FLOWER - 3.5G - ABP - HYB" at bounding box center [211, 334] width 232 height 11
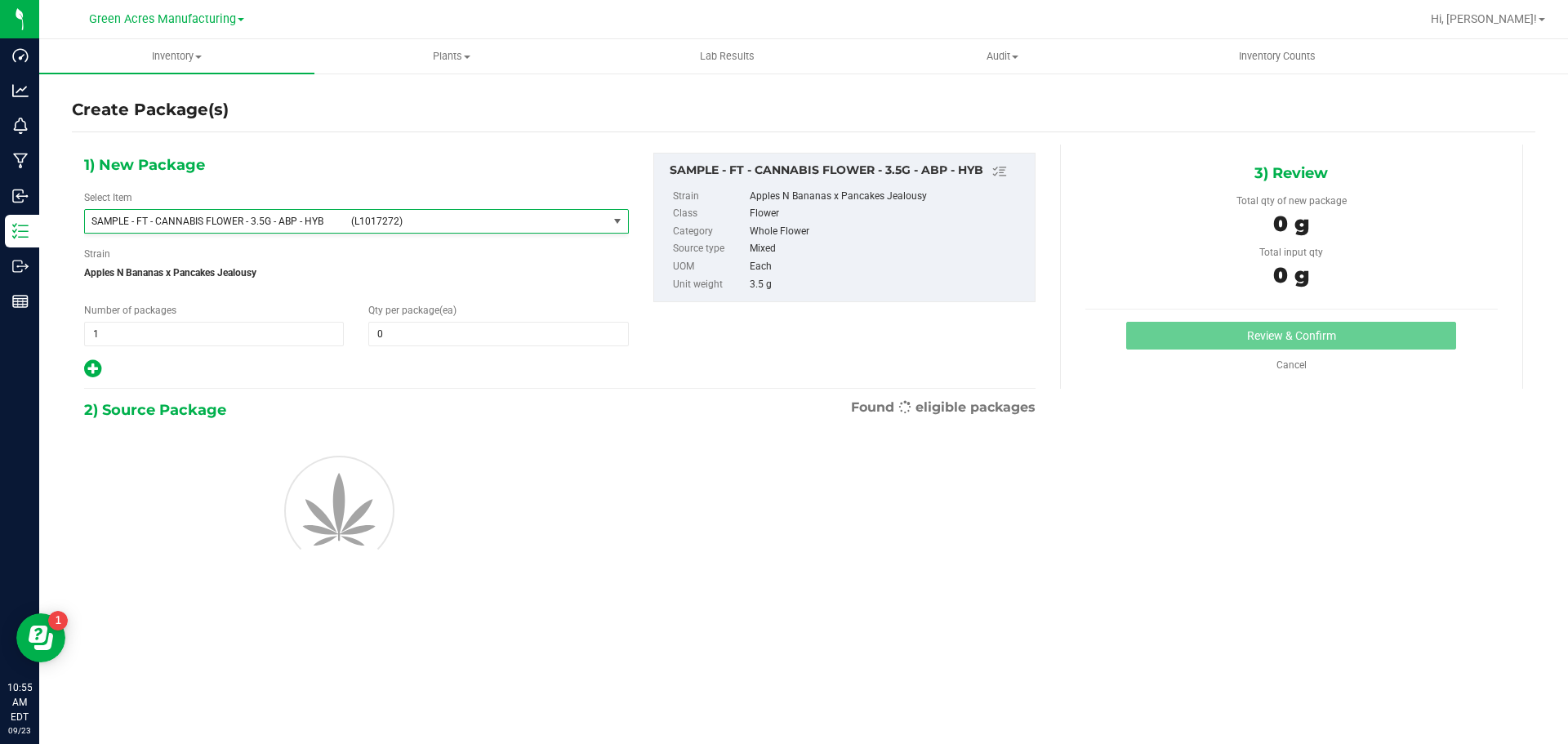
type input "0"
click at [168, 329] on span "1 1" at bounding box center [214, 333] width 260 height 25
type input "2"
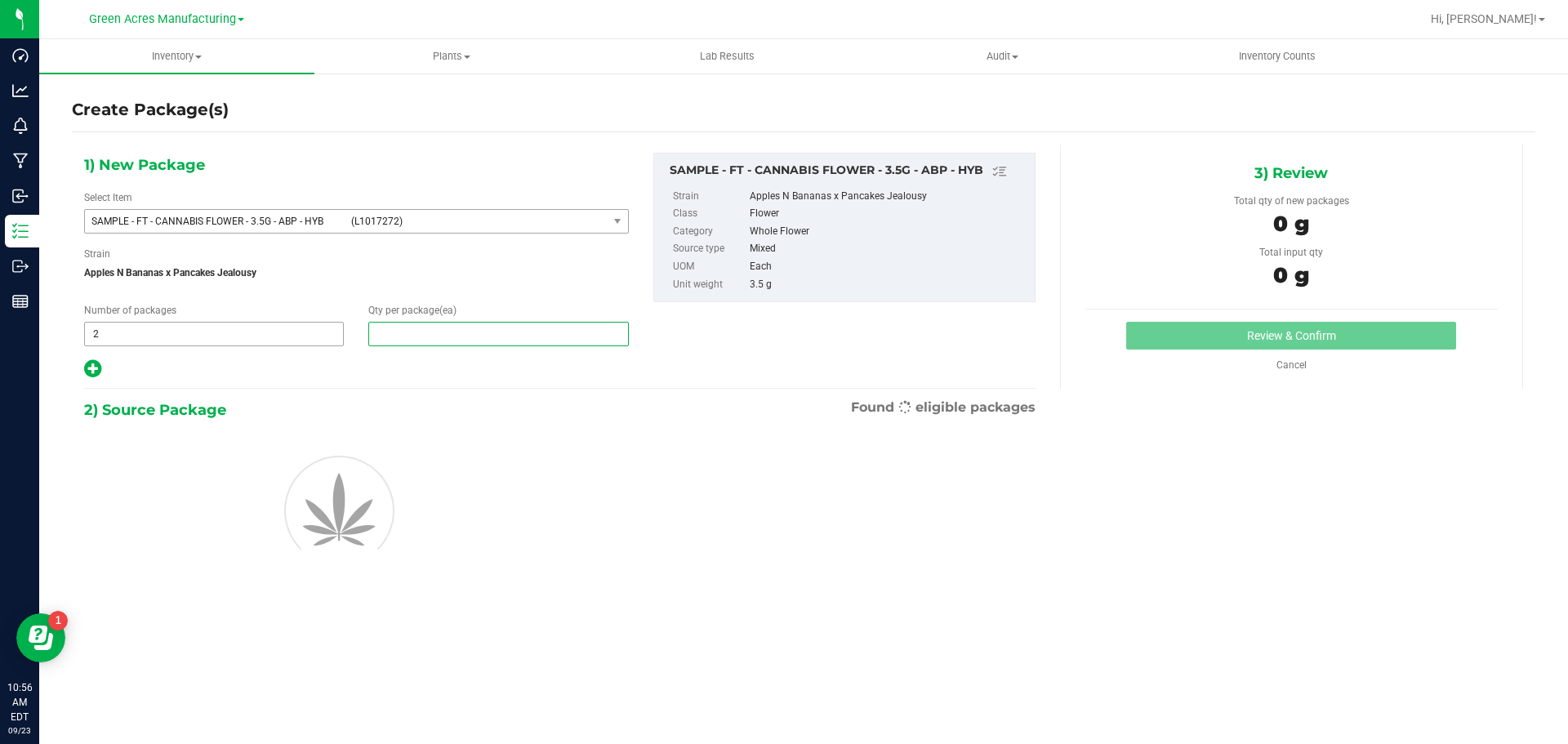
type input "1"
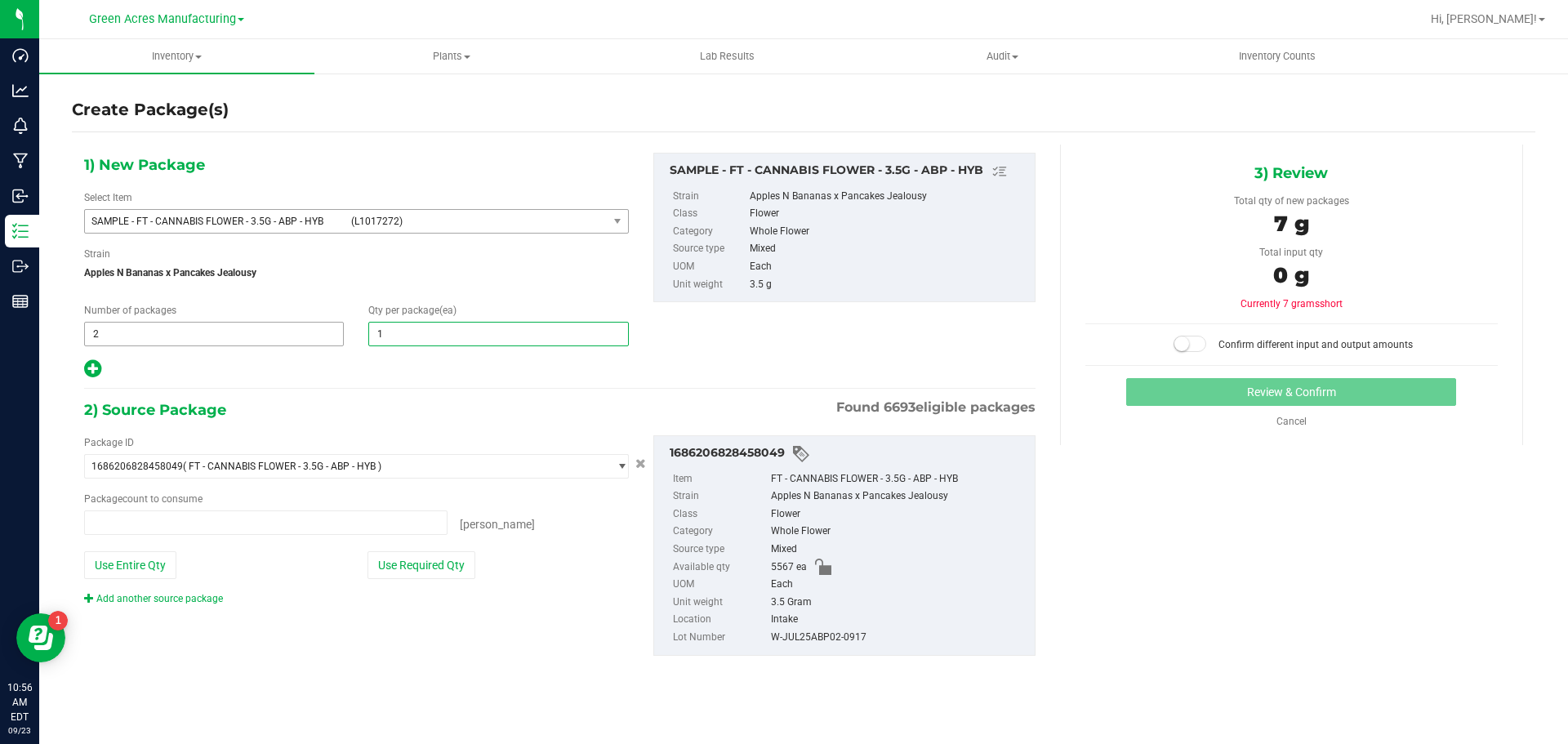
type input "0 ea"
type input "1"
click at [398, 560] on button "Use Required Qty" at bounding box center [421, 565] width 108 height 28
type input "2 ea"
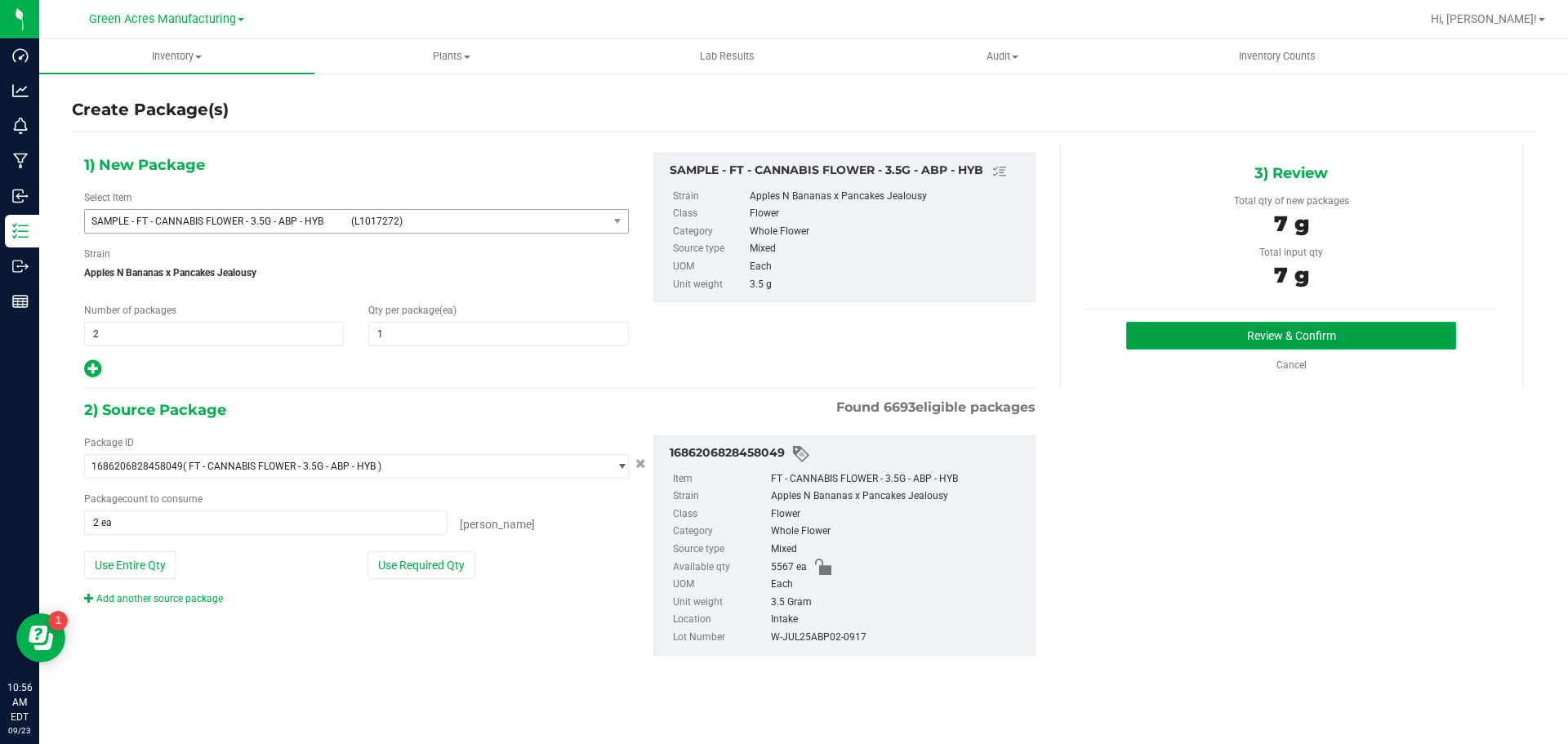
click at [1225, 324] on button "Review & Confirm" at bounding box center [1291, 335] width 330 height 28
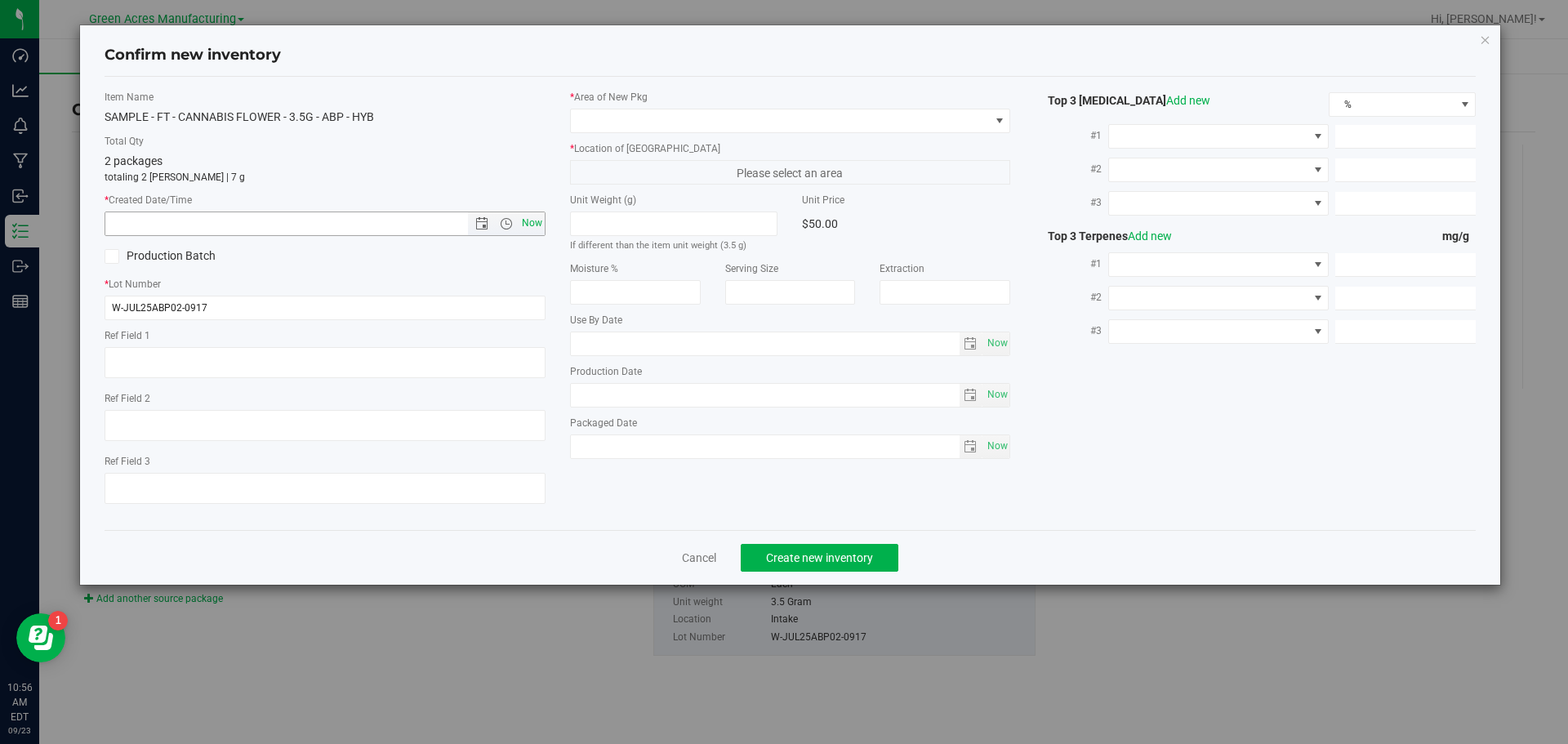
click at [529, 220] on span "Now" at bounding box center [531, 224] width 28 height 24
type input "[DATE] 10:56 AM"
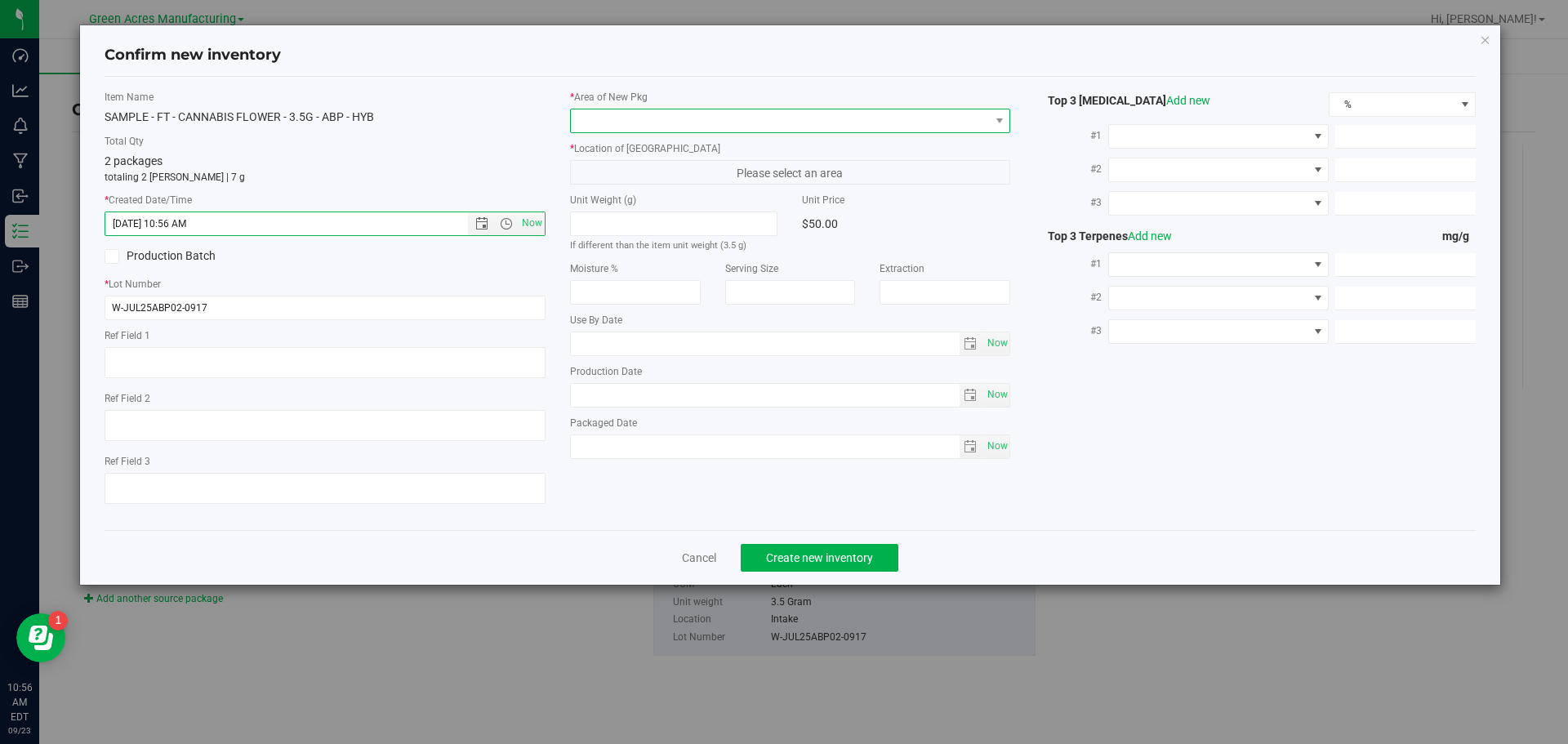
click at [623, 113] on span at bounding box center [780, 121] width 419 height 23
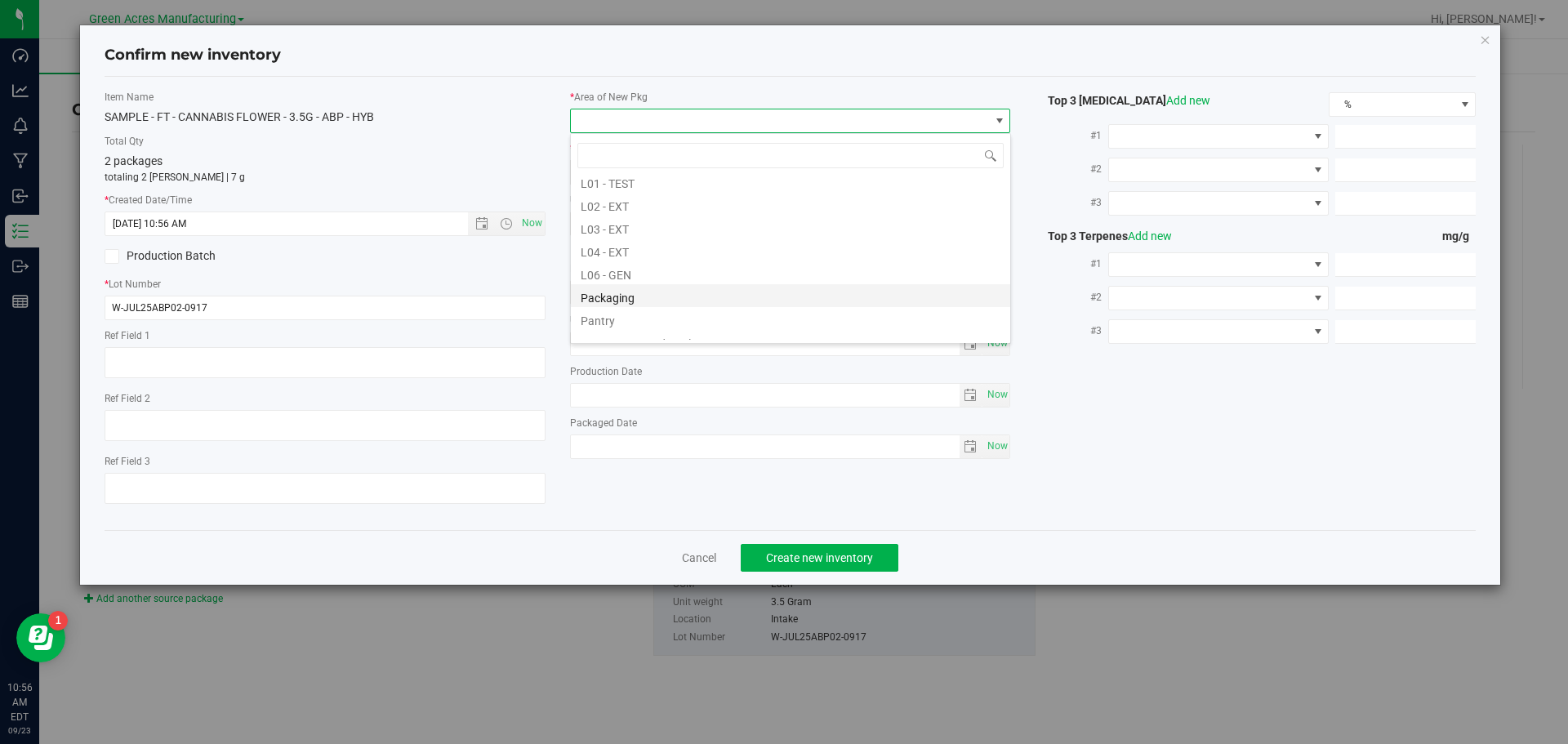
scroll to position [408, 0]
click at [668, 255] on li "Pantry / Secured Vault" at bounding box center [790, 260] width 439 height 23
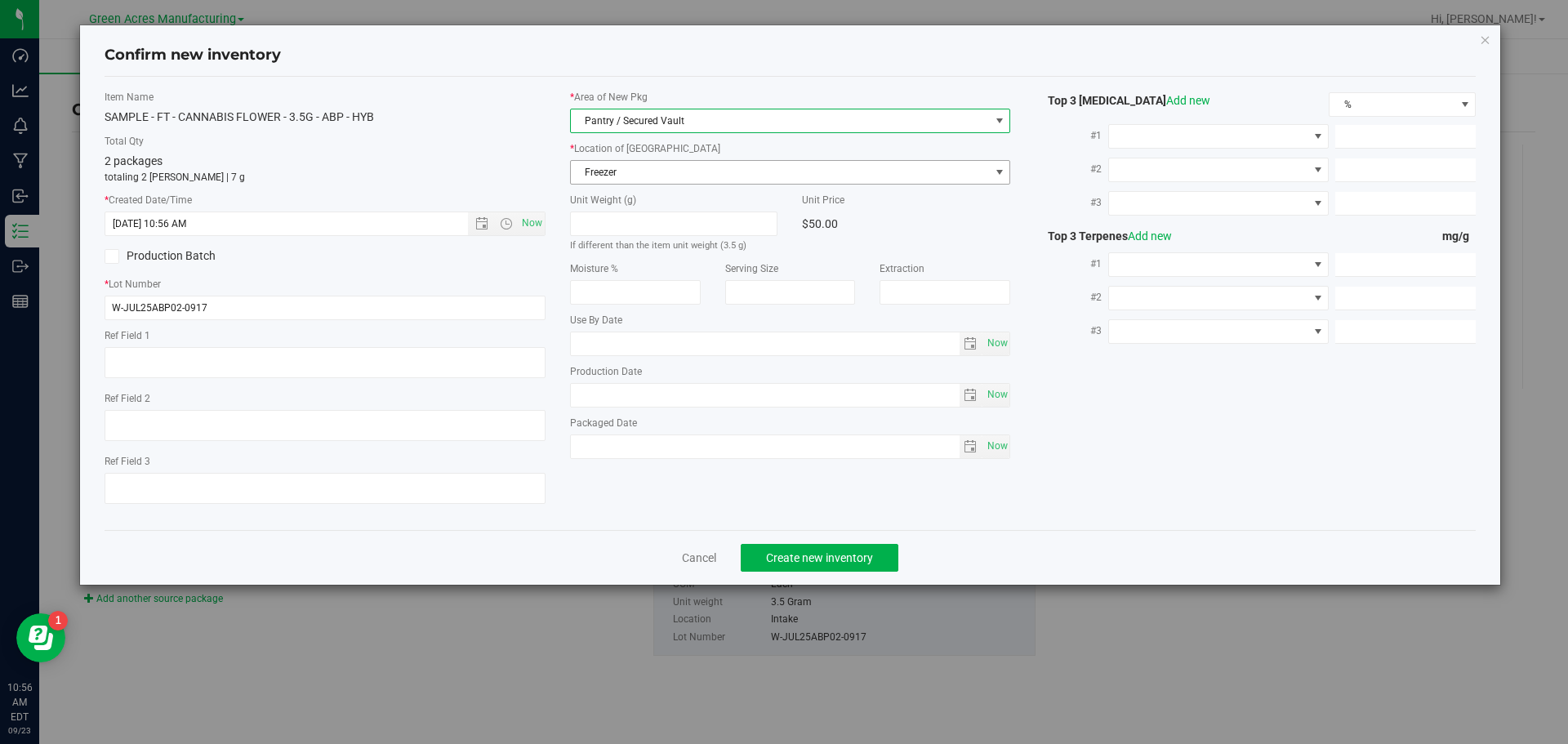
click at [655, 170] on span "Freezer" at bounding box center [780, 172] width 419 height 23
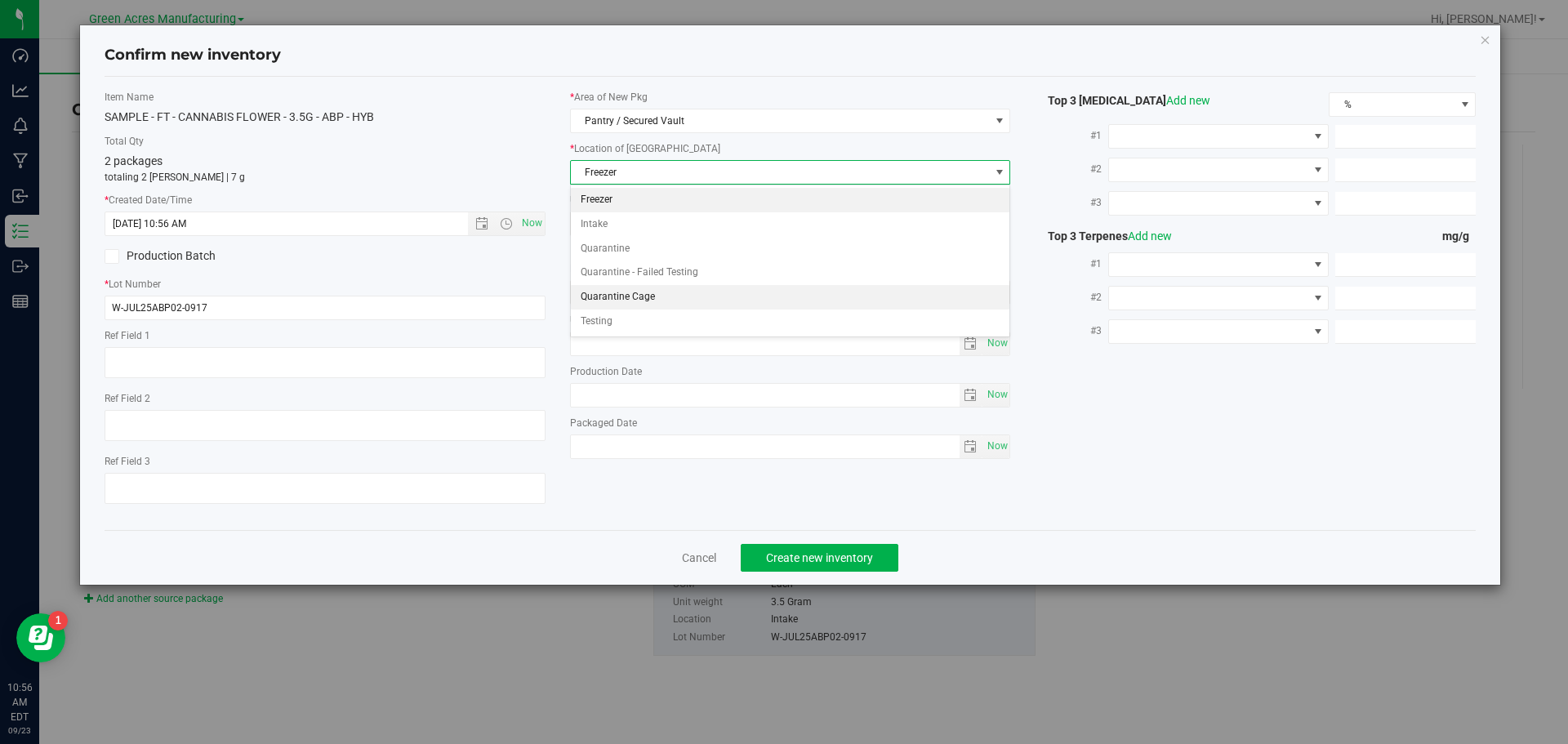
click at [657, 300] on li "Quarantine Cage" at bounding box center [790, 297] width 439 height 25
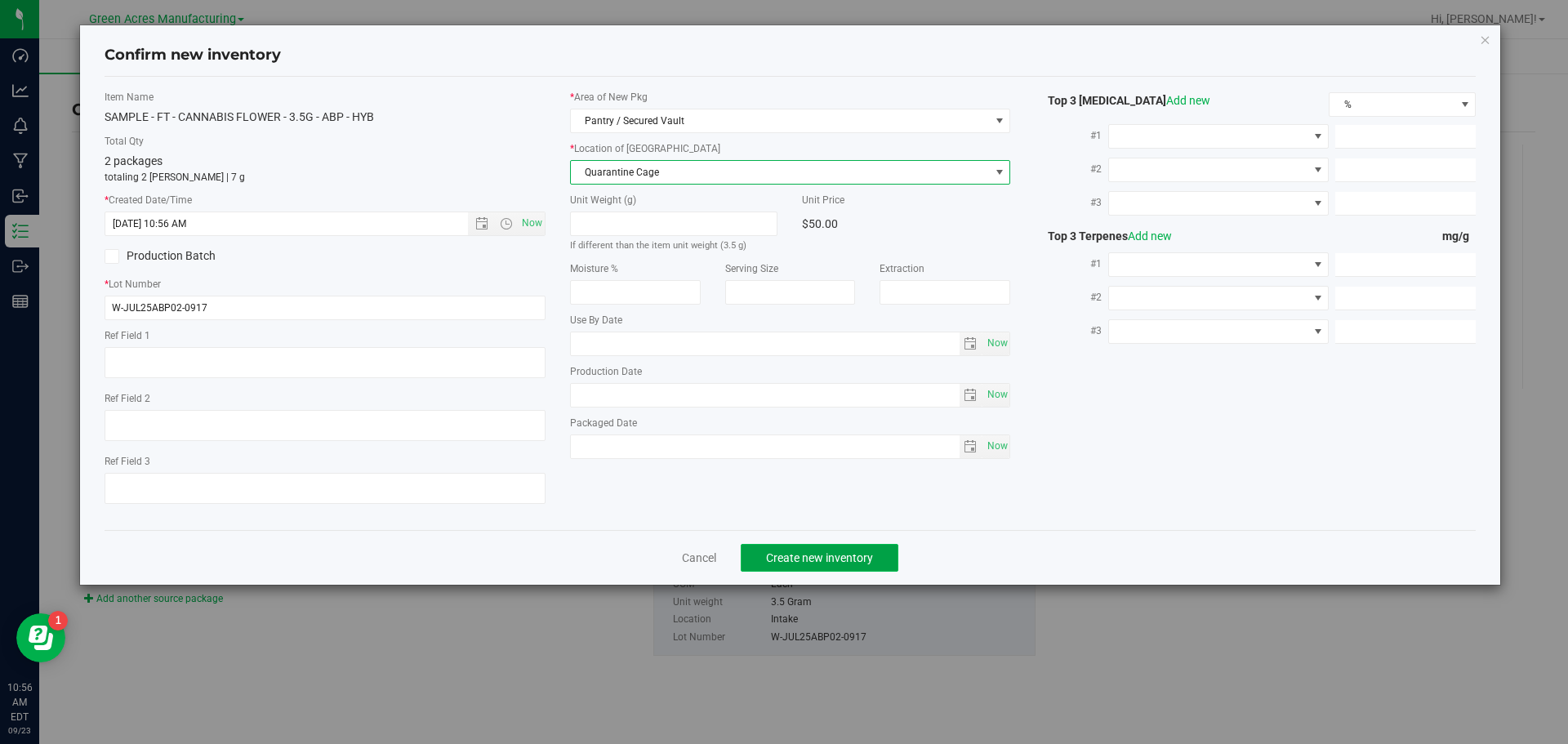
click at [823, 564] on span "Create new inventory" at bounding box center [819, 558] width 107 height 13
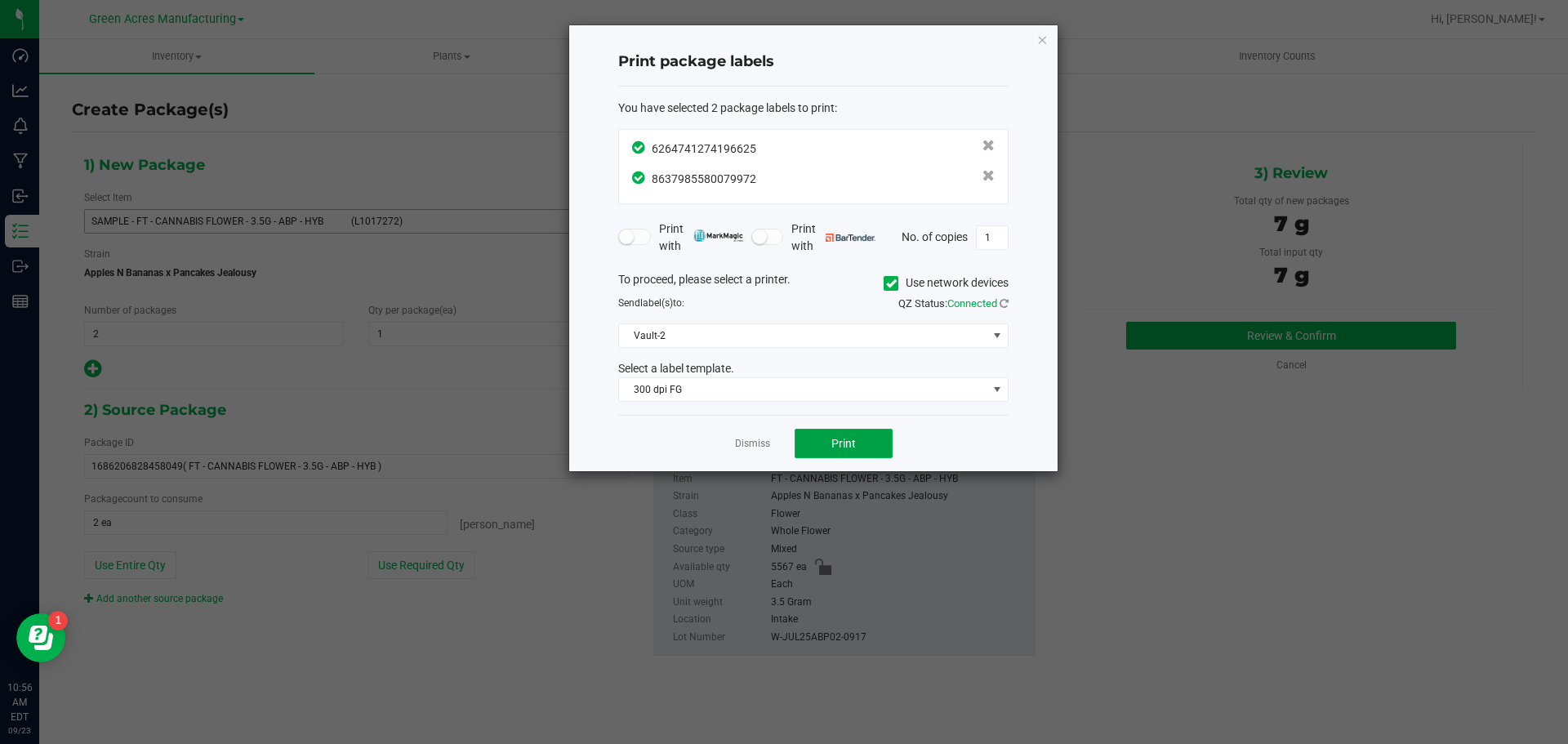
click at [847, 451] on button "Print" at bounding box center [843, 444] width 98 height 29
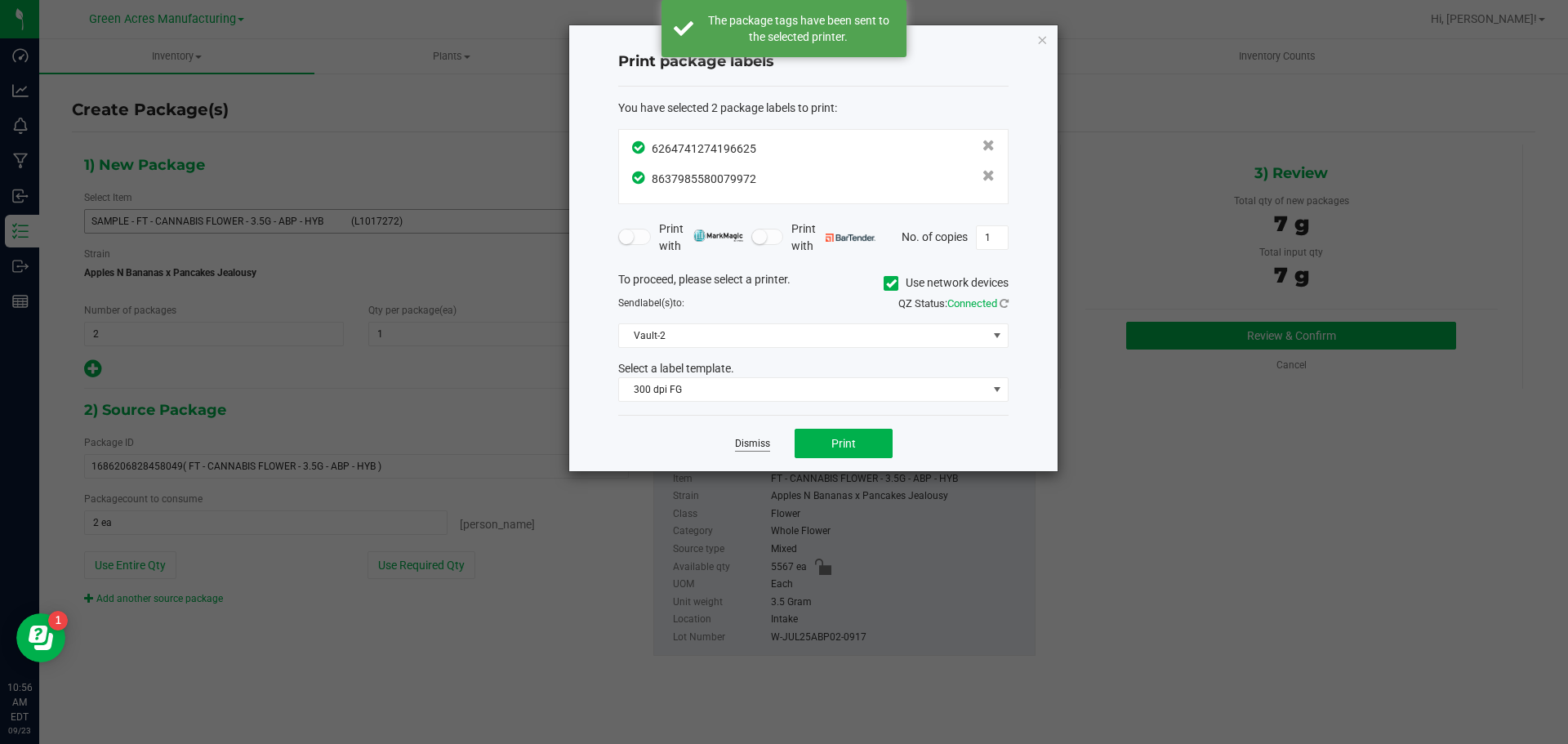
click at [754, 442] on link "Dismiss" at bounding box center [752, 444] width 35 height 14
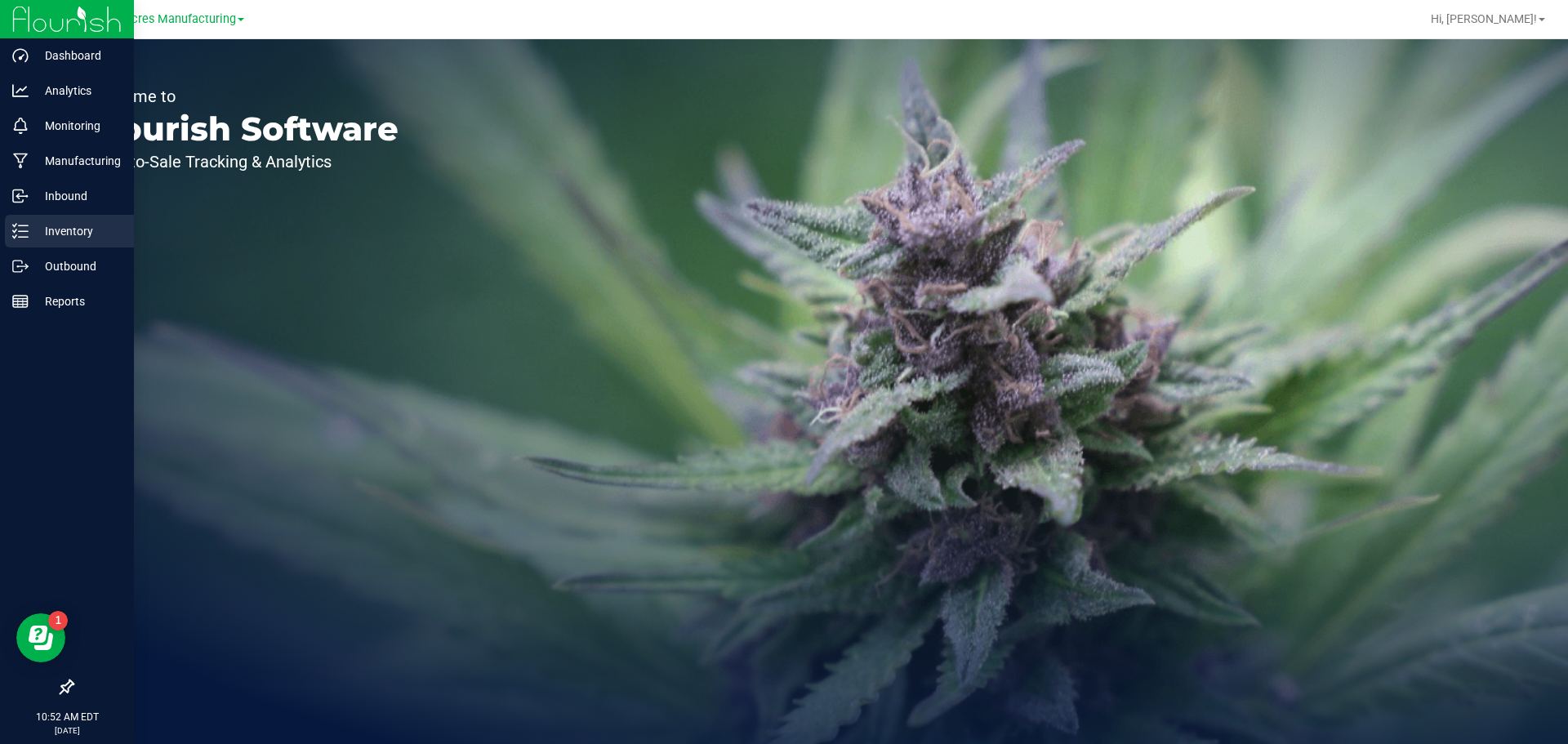
click at [11, 234] on div "Inventory" at bounding box center [69, 230] width 129 height 32
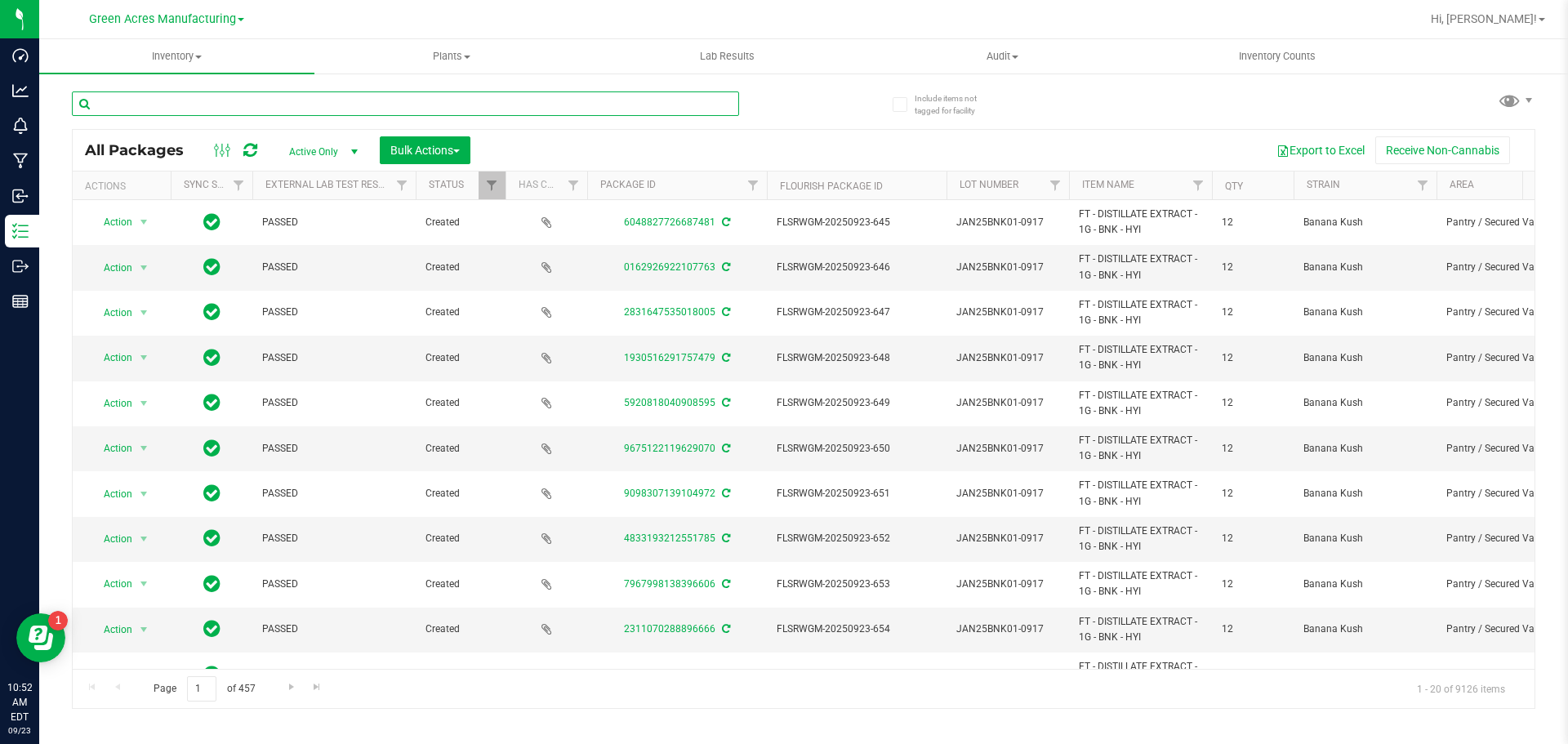
click at [245, 103] on input "text" at bounding box center [405, 103] width 668 height 25
paste input "SEP25LYD01-0917"
type input "SEP25LYD01-0917"
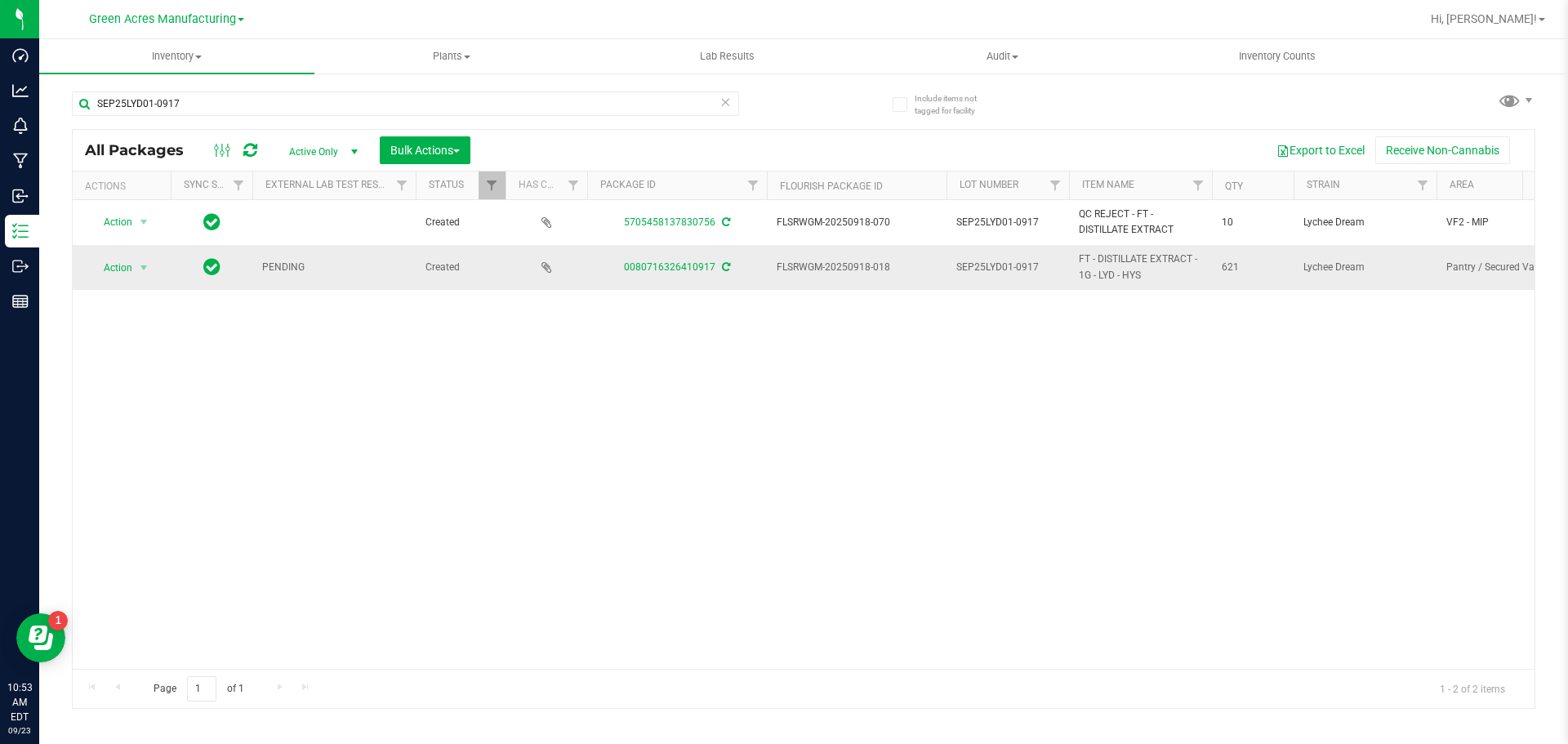
click at [724, 269] on icon at bounding box center [726, 267] width 8 height 10
click at [107, 273] on span "Action" at bounding box center [111, 268] width 44 height 23
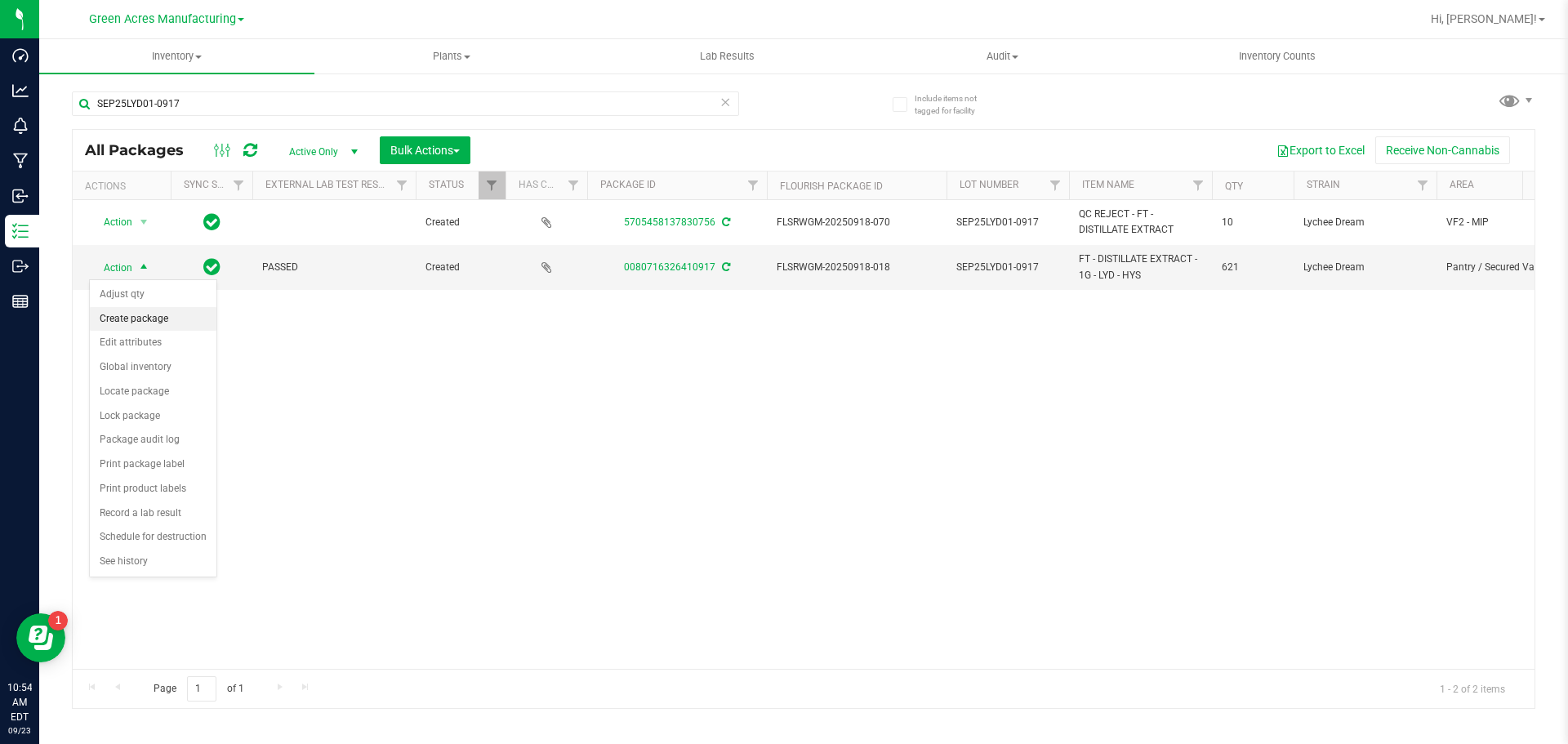
click at [141, 321] on li "Create package" at bounding box center [153, 319] width 126 height 25
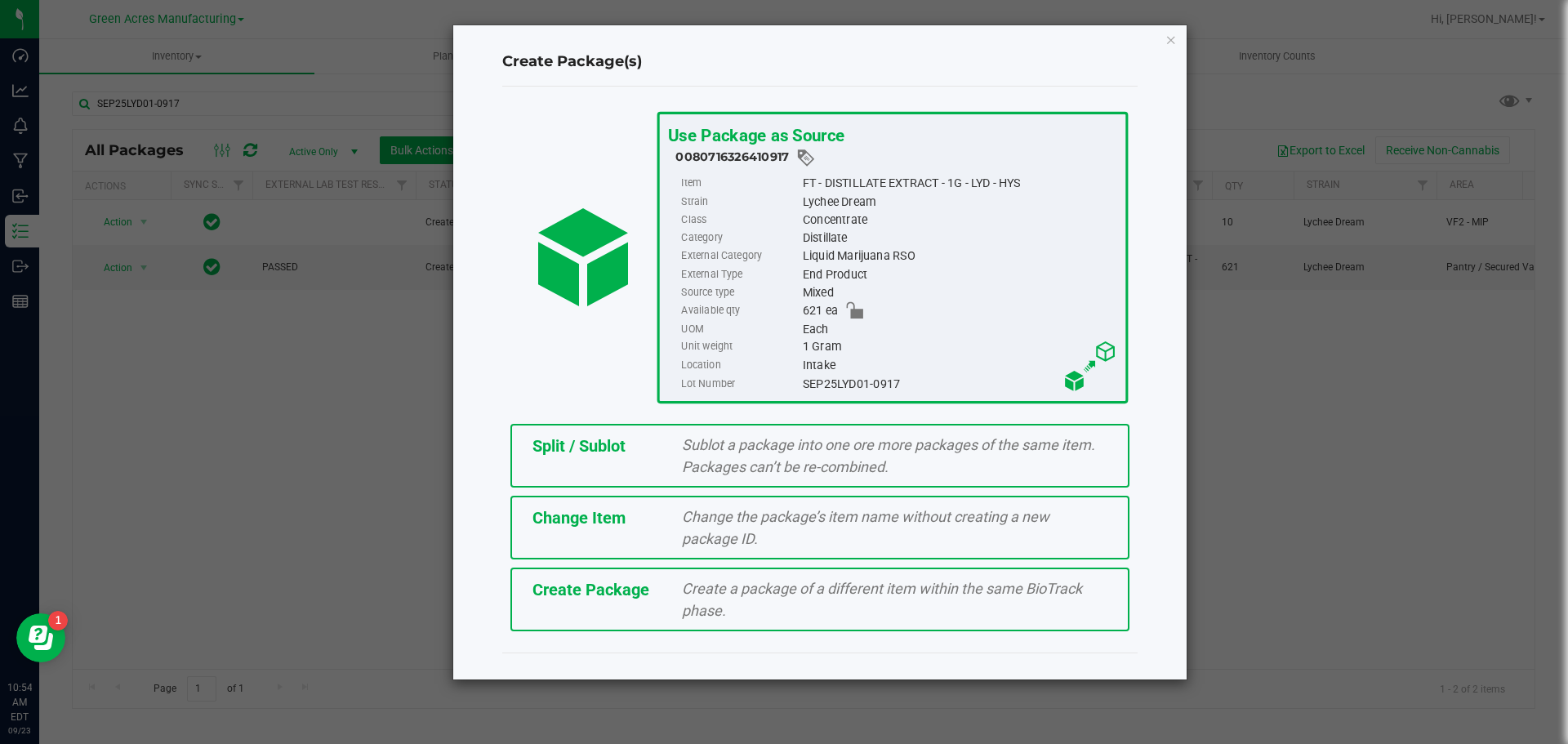
click at [672, 607] on div "Create a package of a different item within the same BioTrack phase." at bounding box center [894, 599] width 450 height 44
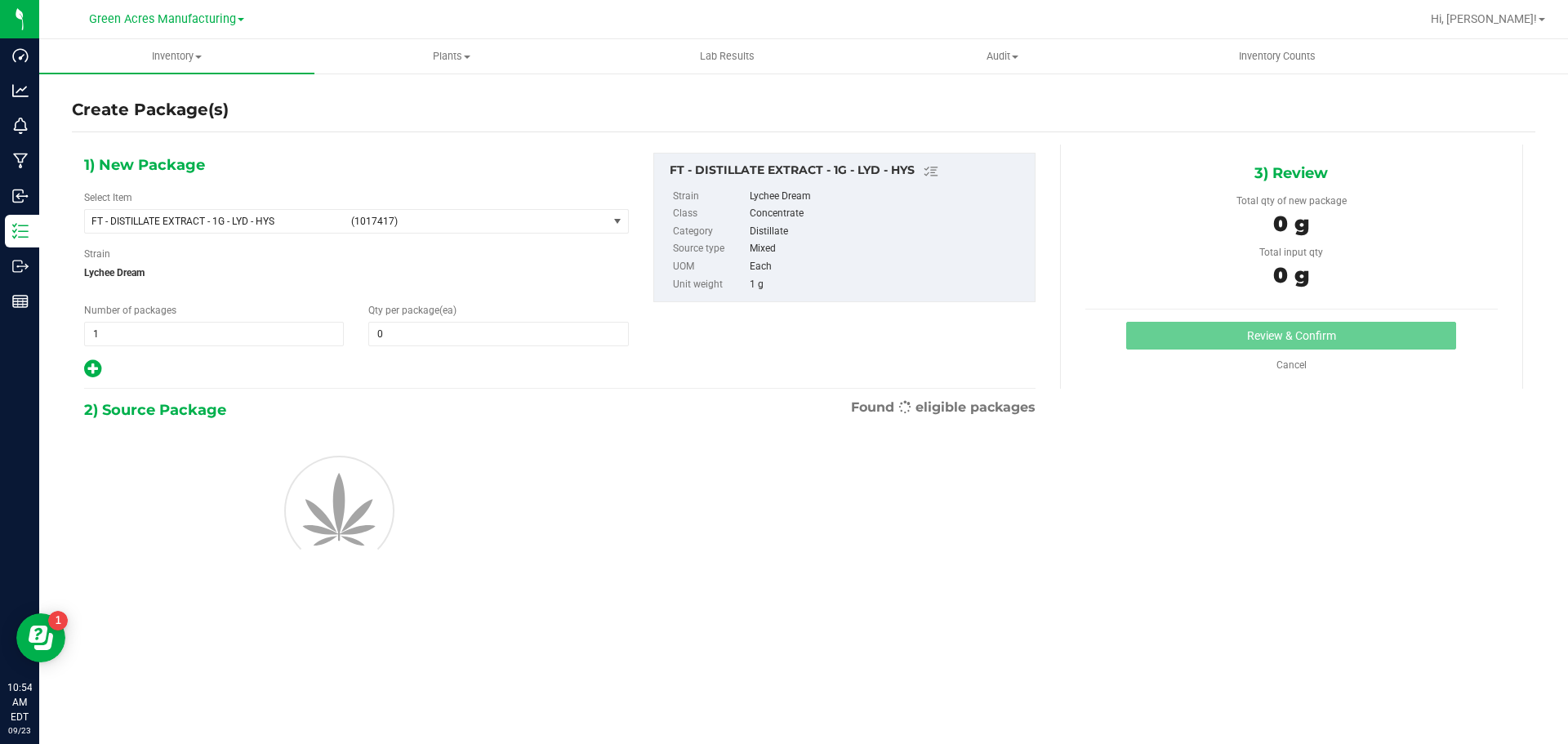
type input "0"
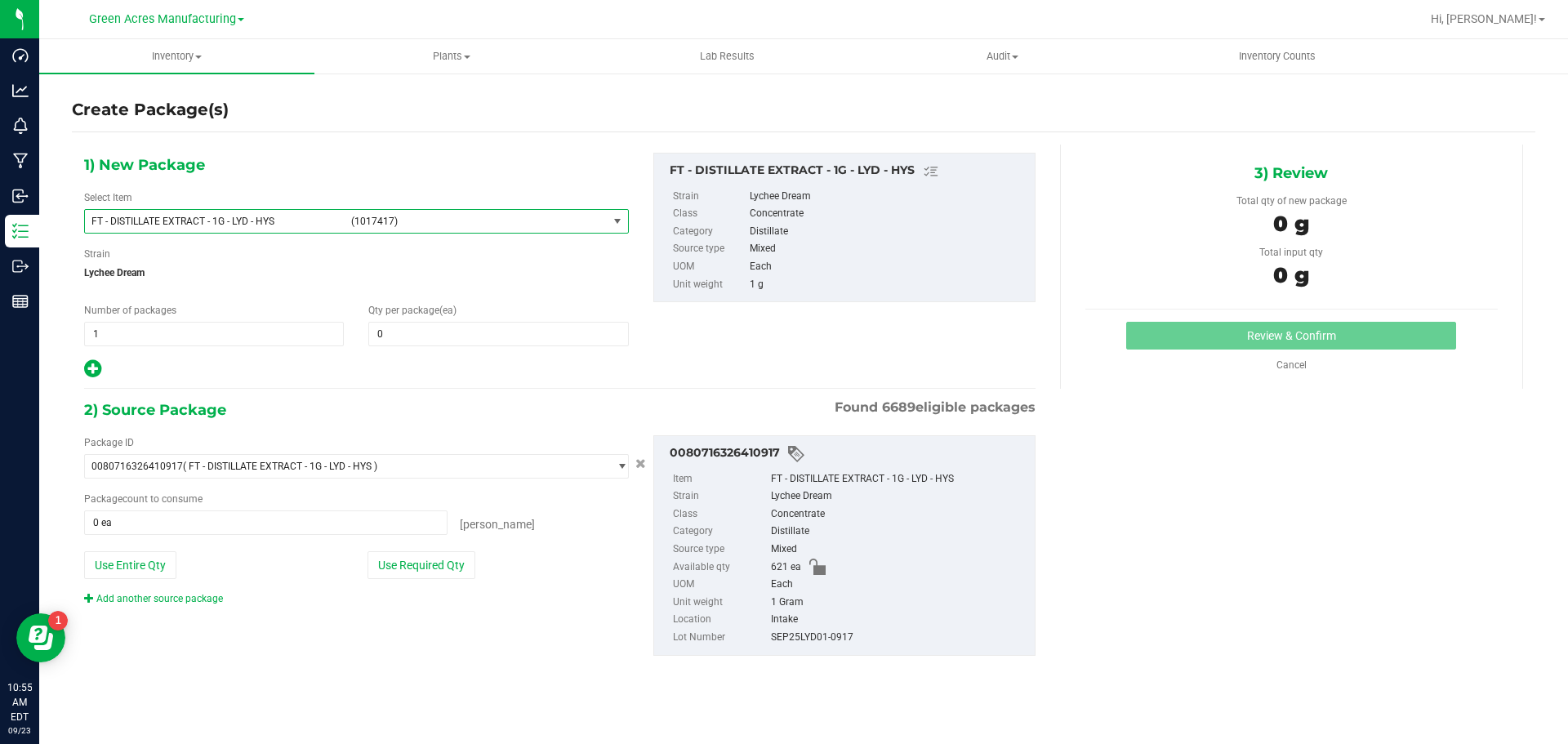
click at [233, 222] on span "FT - DISTILLATE EXTRACT - 1G - LYD - HYS" at bounding box center [215, 221] width 250 height 11
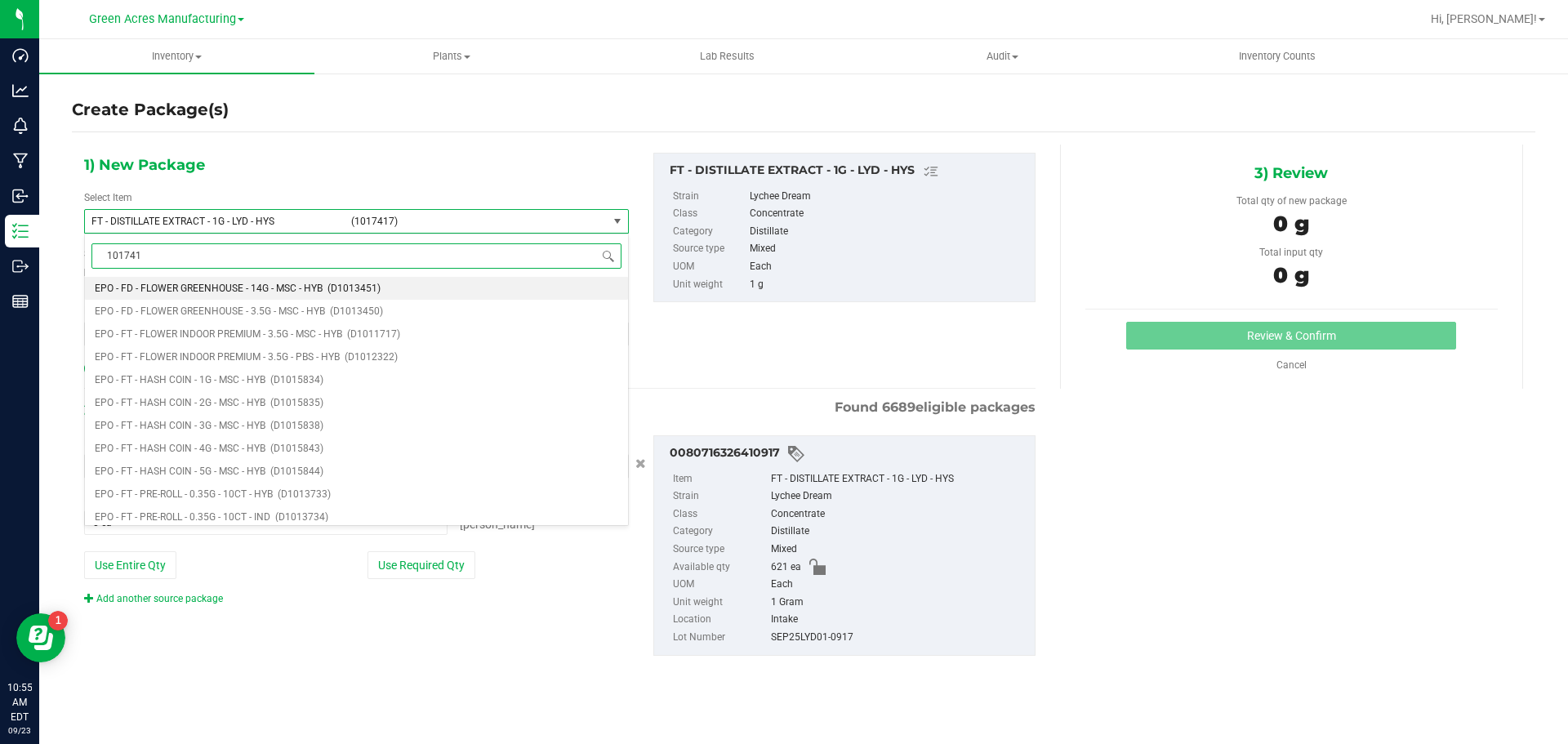
type input "1017417"
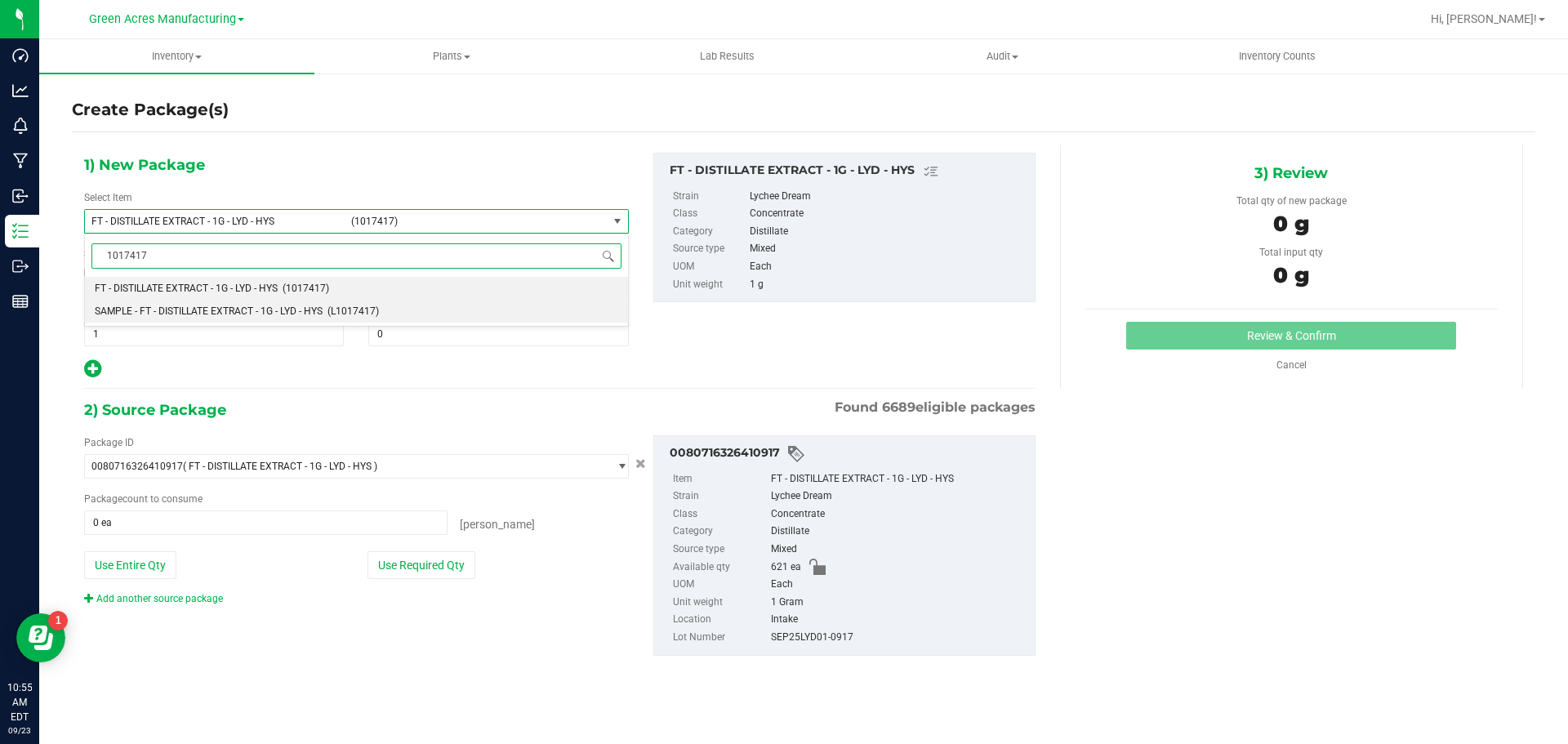
click at [194, 321] on li "SAMPLE - FT - DISTILLATE EXTRACT - 1G - LYD - HYS (L1017417)" at bounding box center [356, 311] width 543 height 23
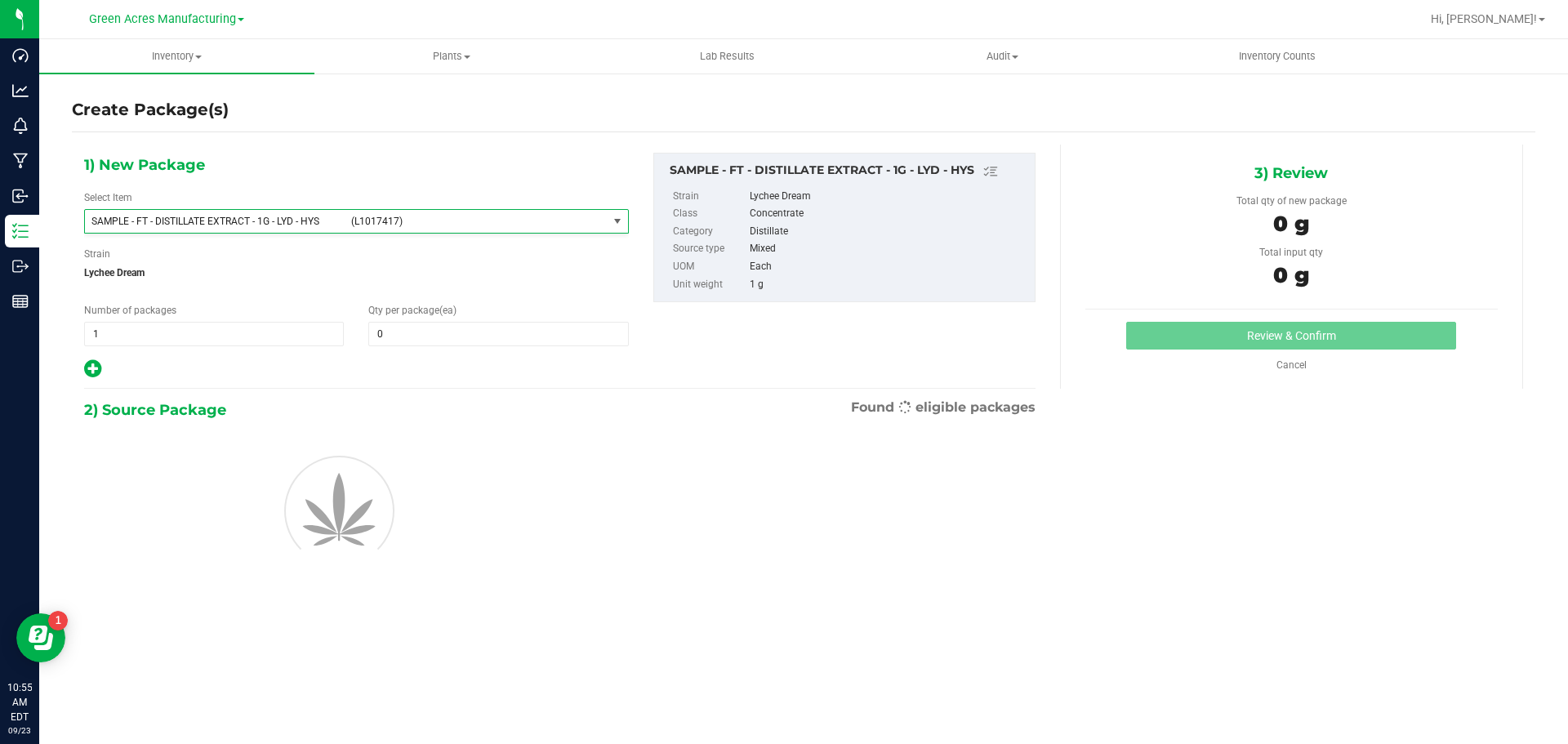
type input "0"
click at [188, 337] on span "1 1" at bounding box center [214, 333] width 260 height 25
type input "2"
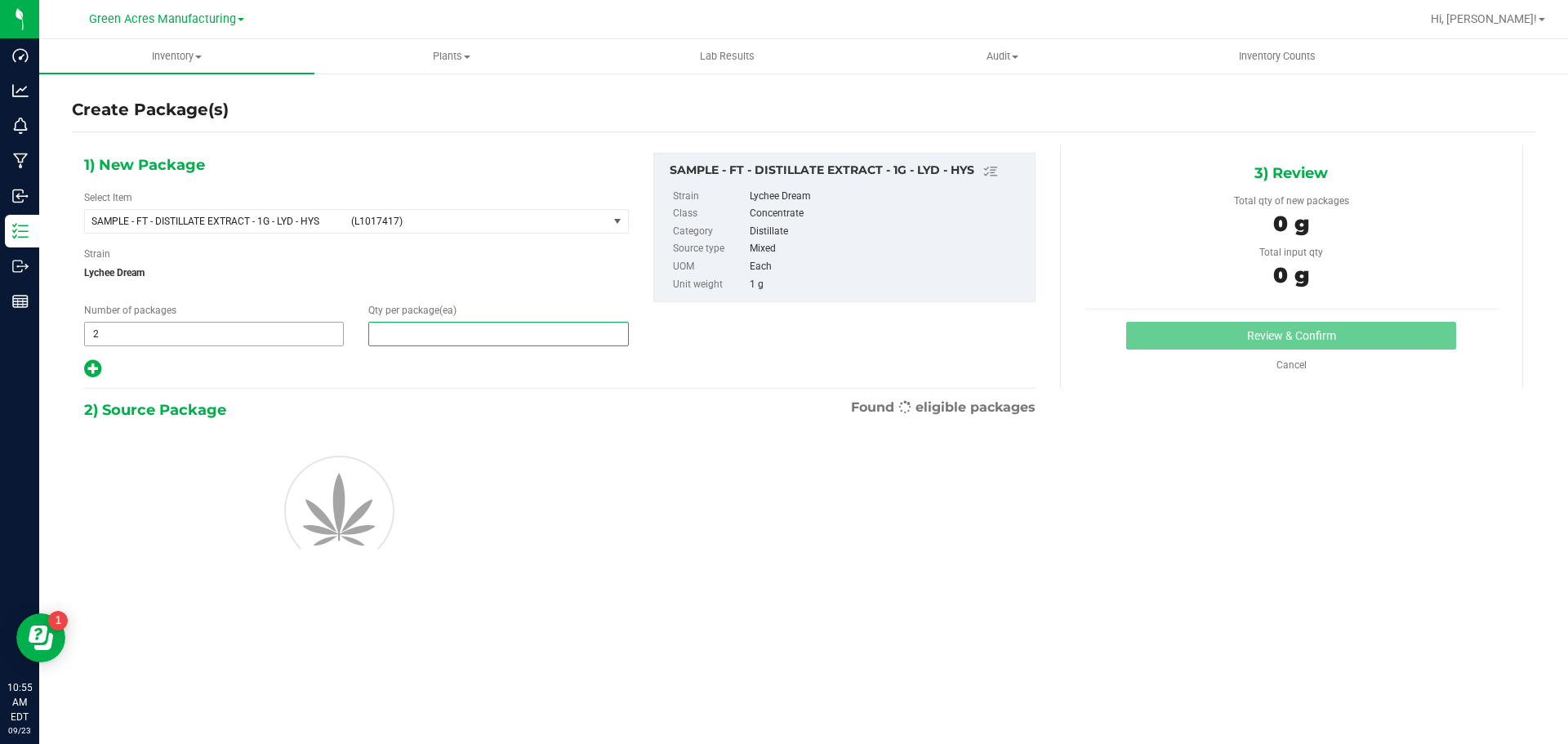
type input "1"
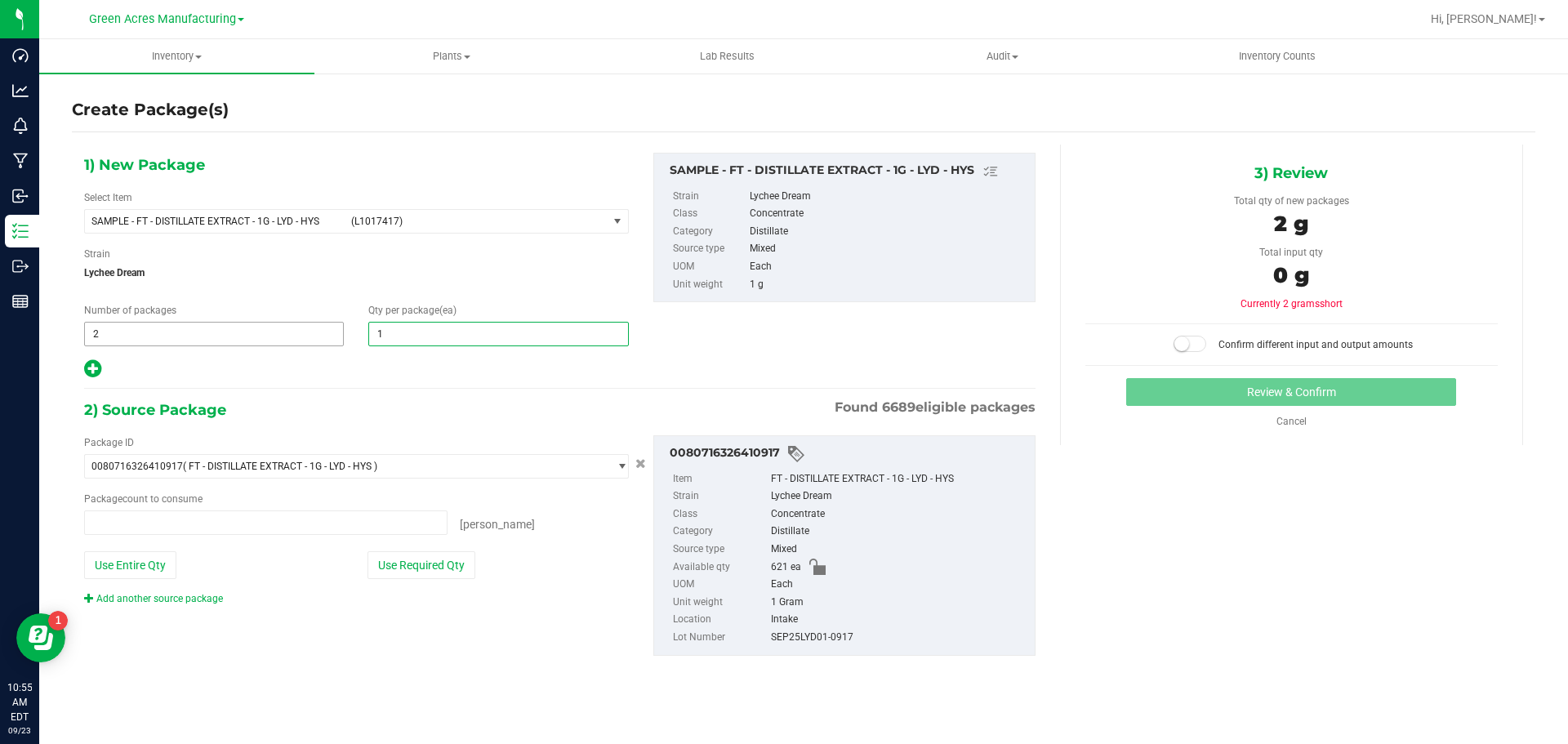
type input "0 ea"
type input "1"
click at [387, 568] on button "Use Required Qty" at bounding box center [421, 565] width 108 height 28
type input "2 ea"
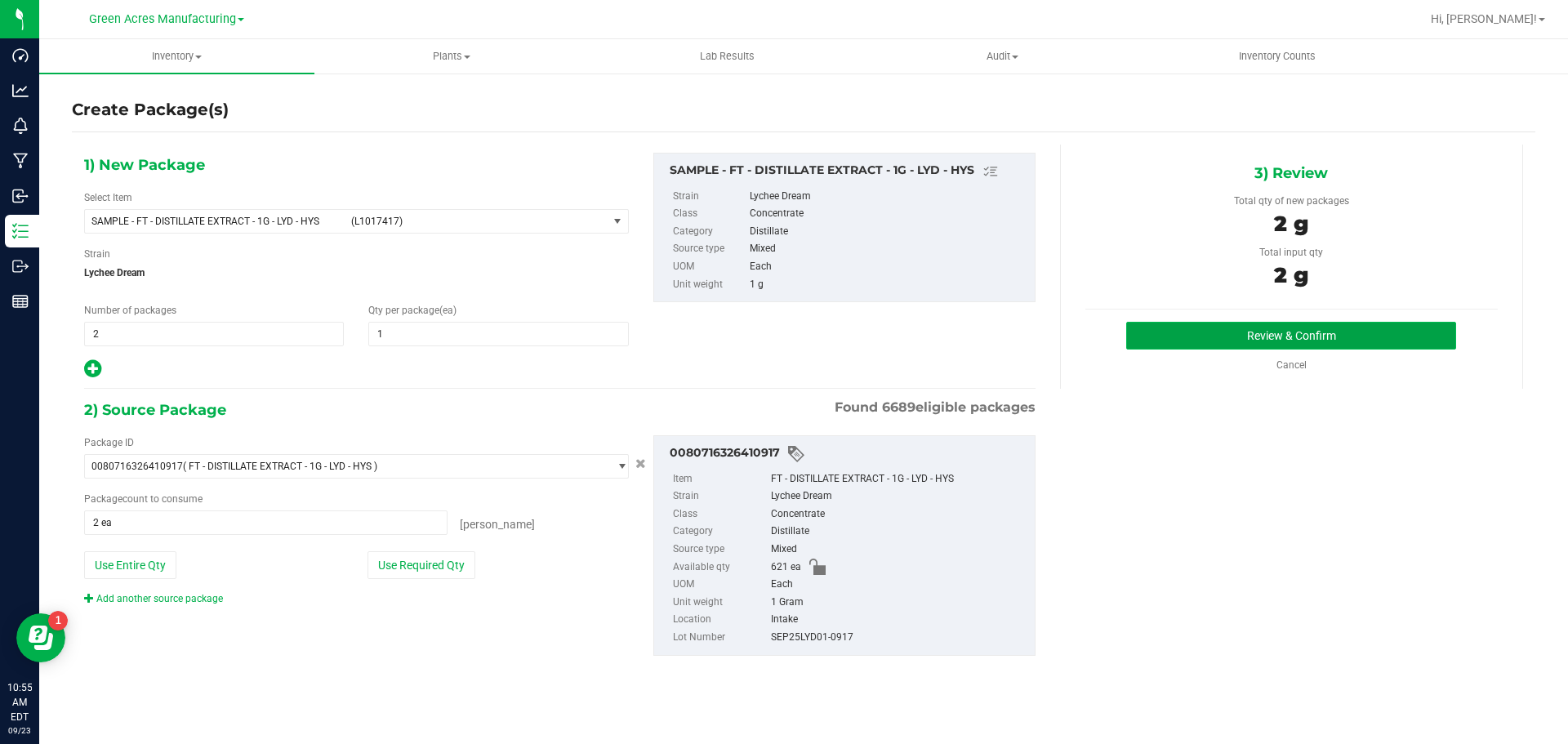
click at [1378, 329] on button "Review & Confirm" at bounding box center [1291, 335] width 330 height 28
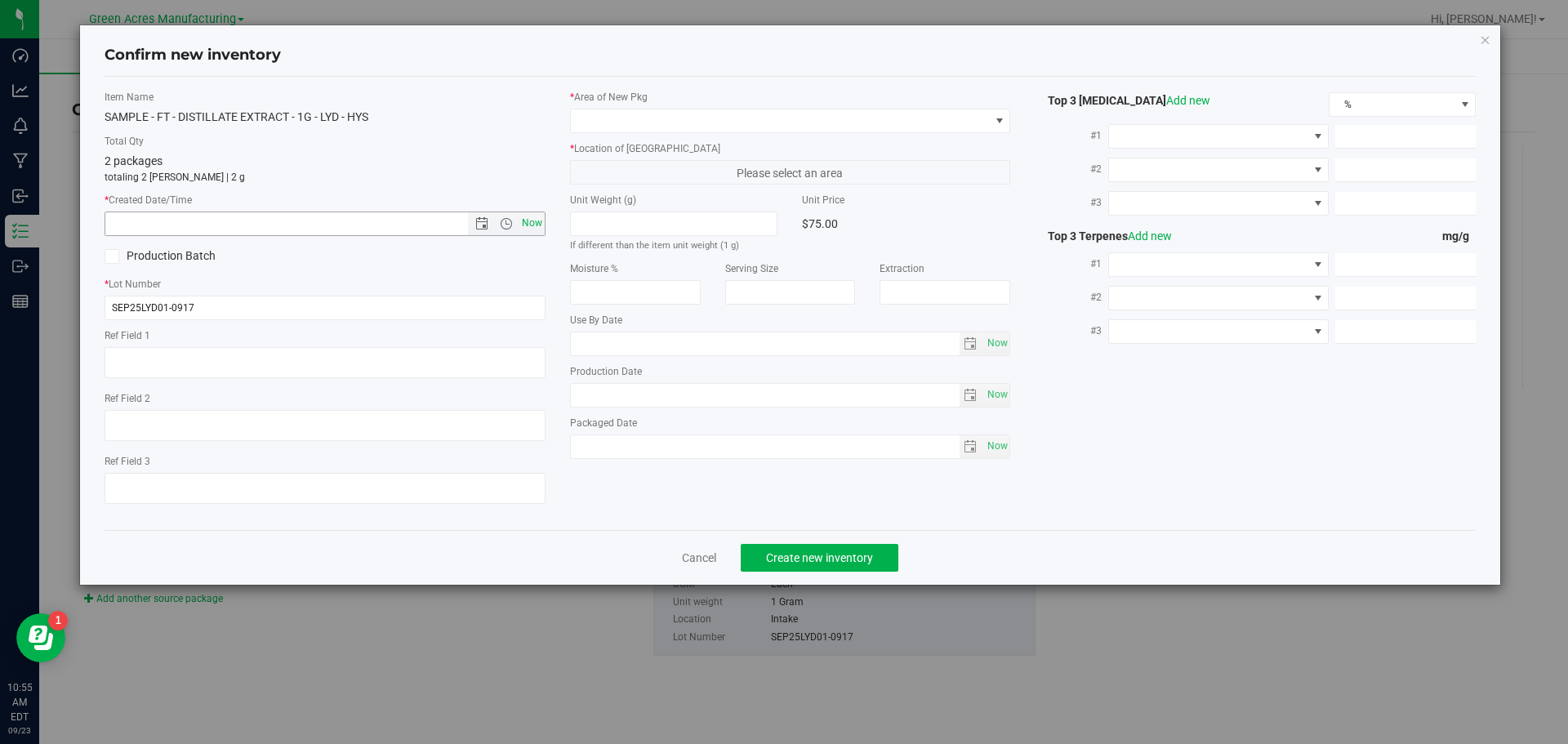
click at [531, 224] on span "Now" at bounding box center [531, 224] width 28 height 24
type input "9/23/2025 10:55 AM"
click at [668, 121] on span at bounding box center [780, 121] width 419 height 23
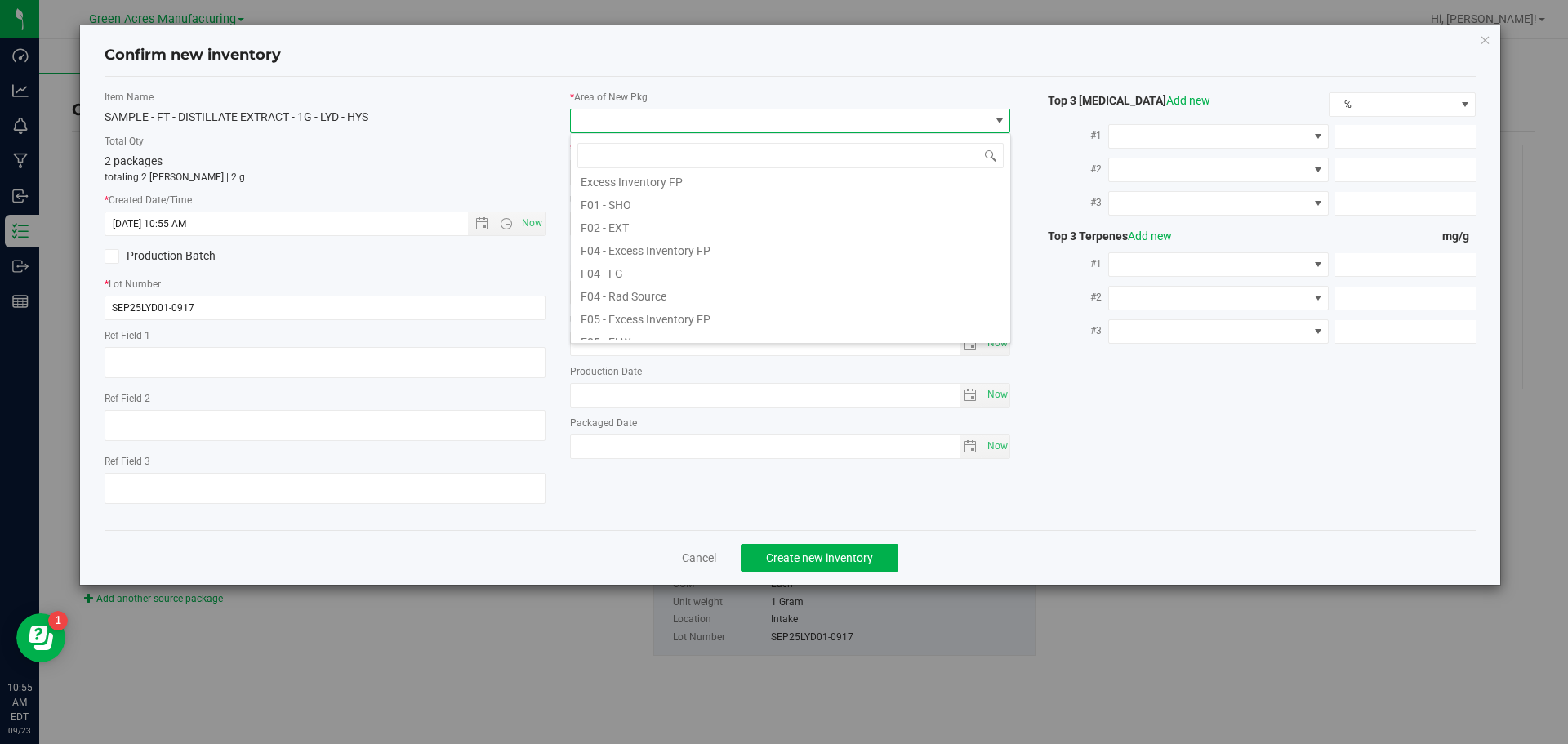
scroll to position [490, 0]
click at [654, 178] on li "Pantry / Secured Vault" at bounding box center [790, 178] width 439 height 23
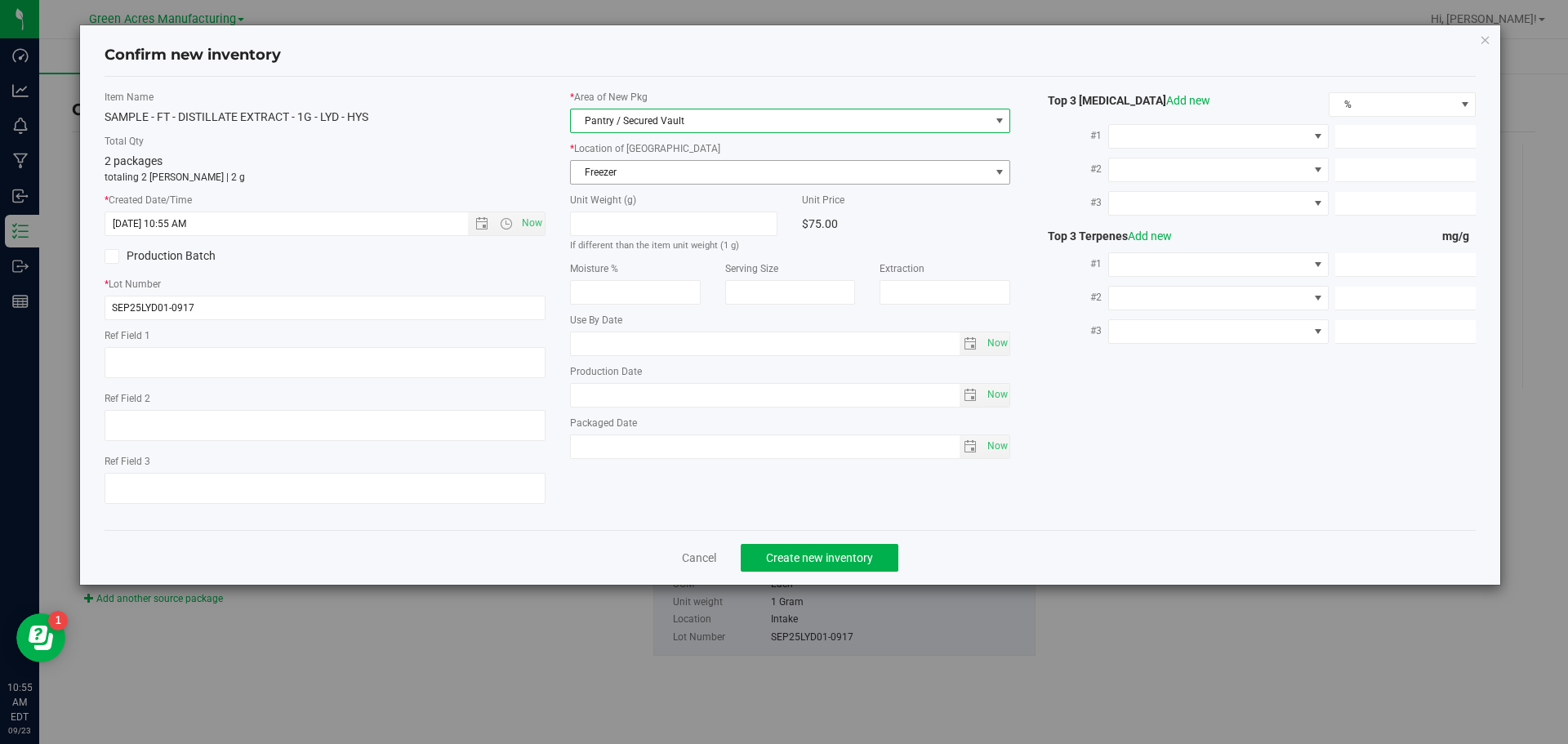
click at [654, 174] on span "Freezer" at bounding box center [780, 172] width 419 height 23
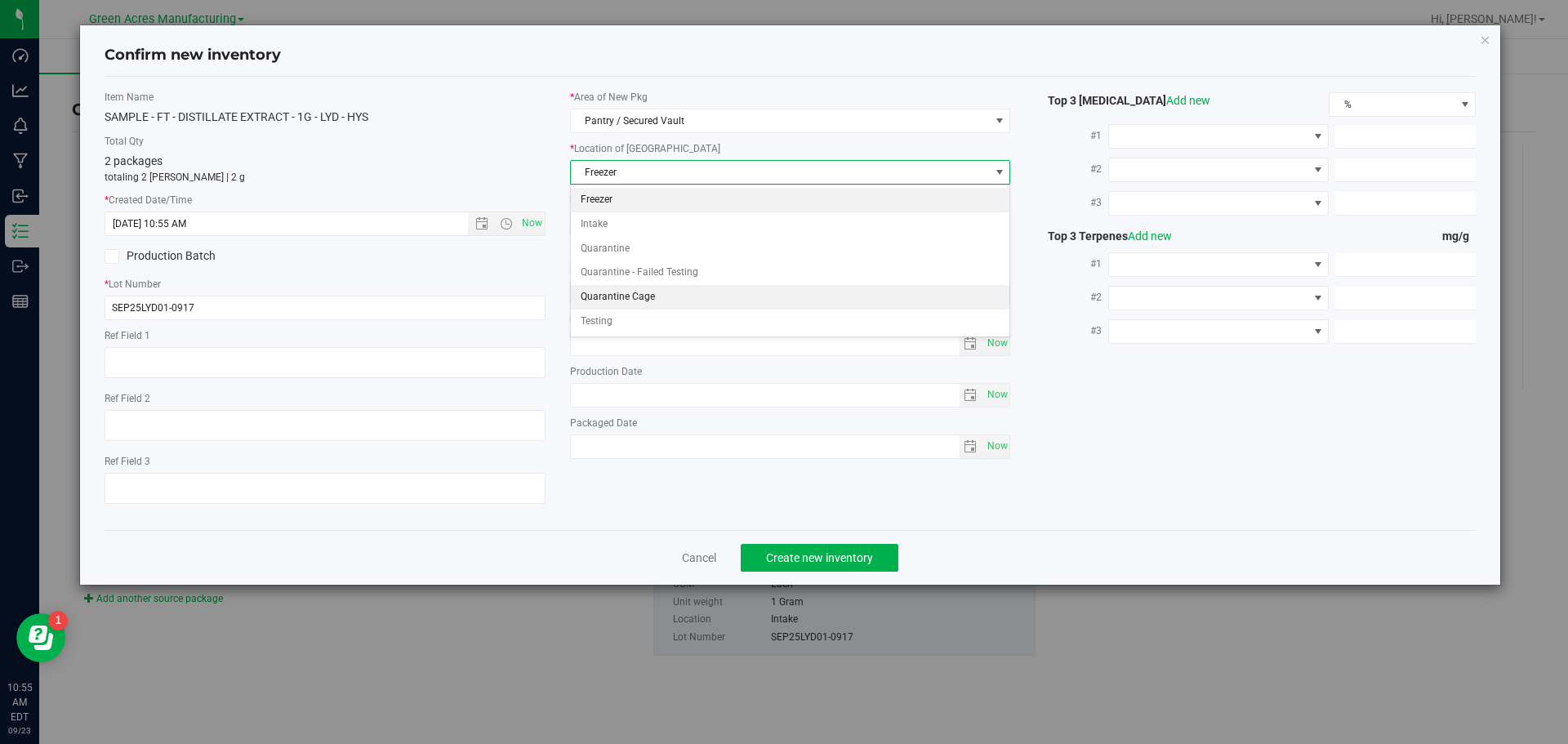
click at [618, 302] on li "Quarantine Cage" at bounding box center [790, 297] width 439 height 25
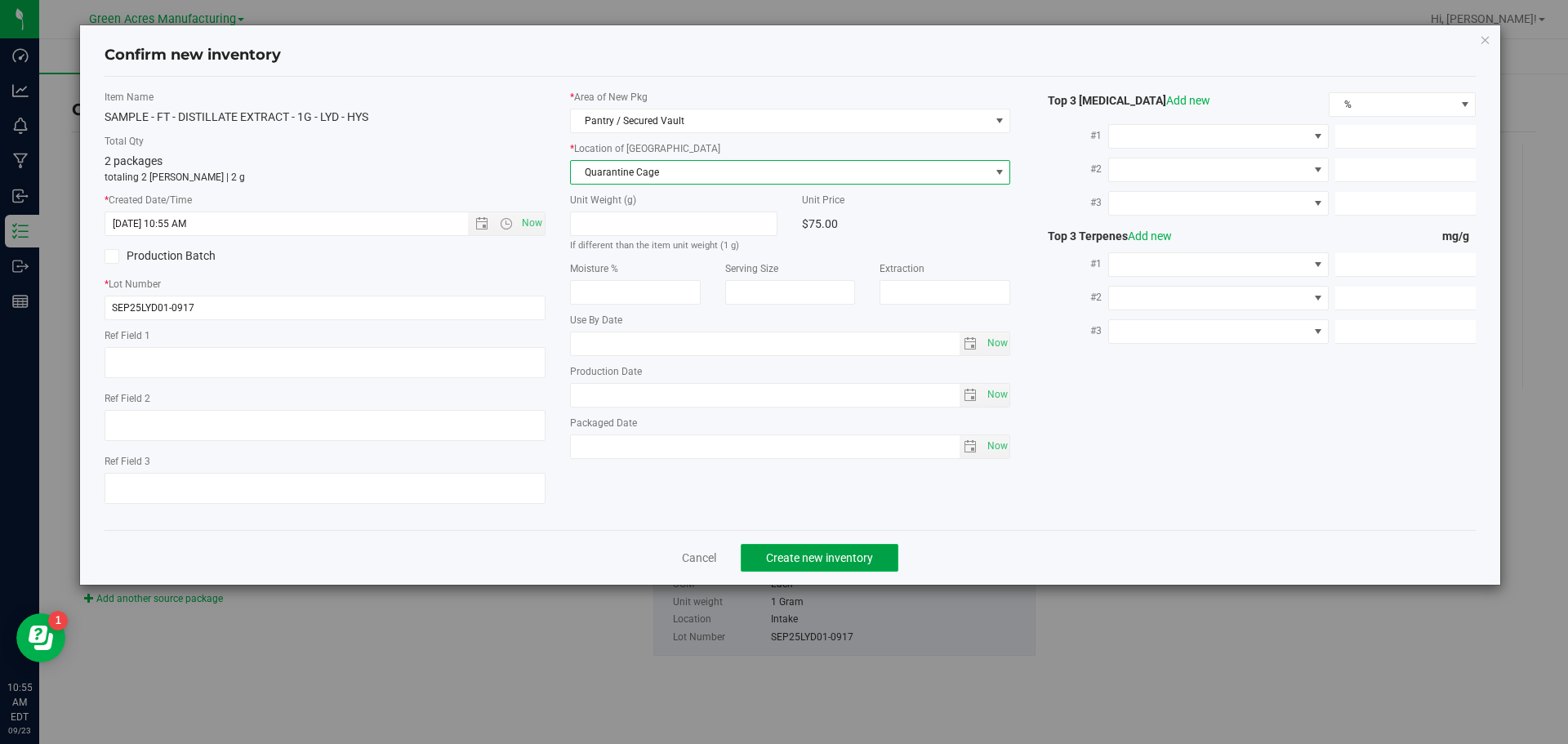
click at [827, 552] on span "Create new inventory" at bounding box center [819, 558] width 107 height 13
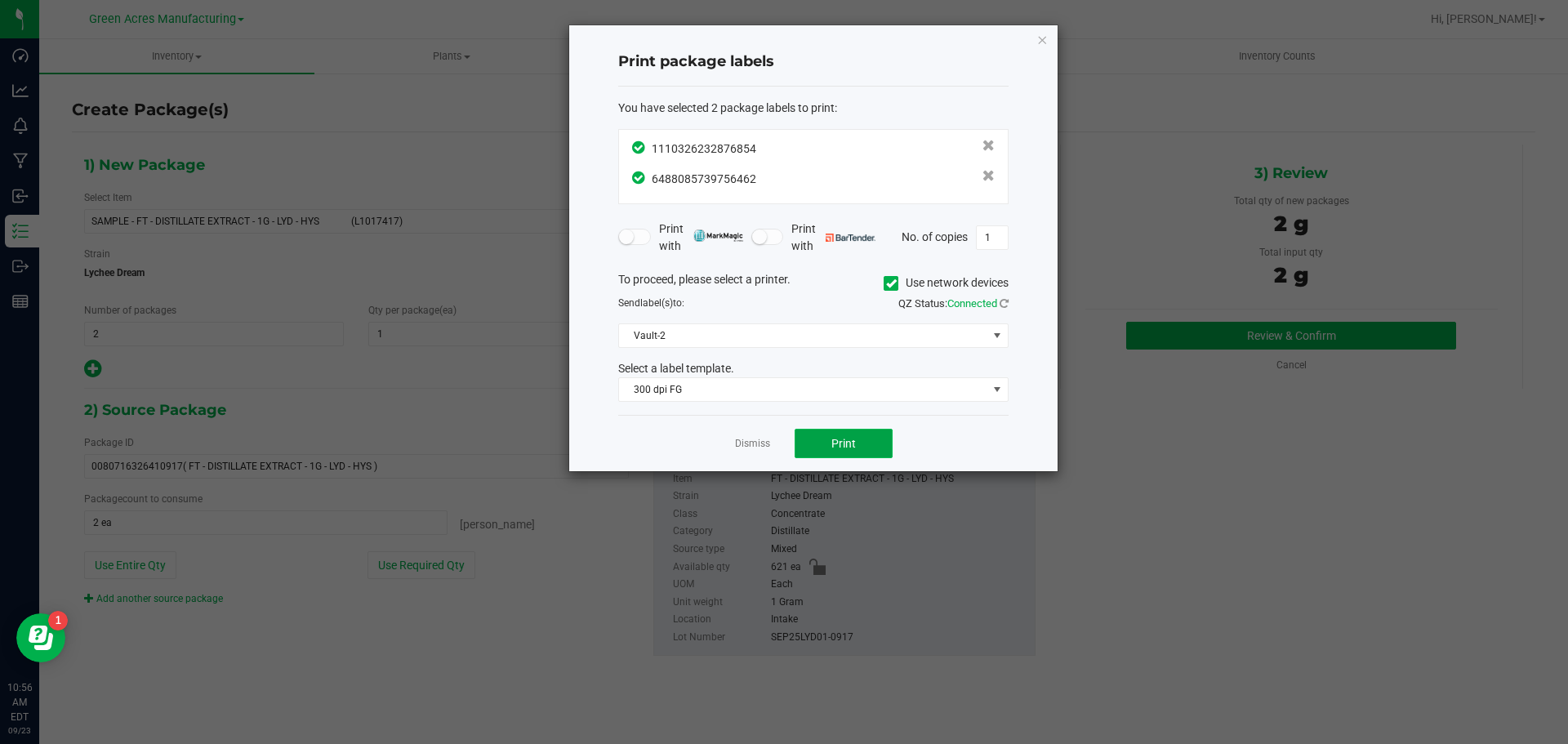
click at [813, 442] on button "Print" at bounding box center [843, 444] width 98 height 29
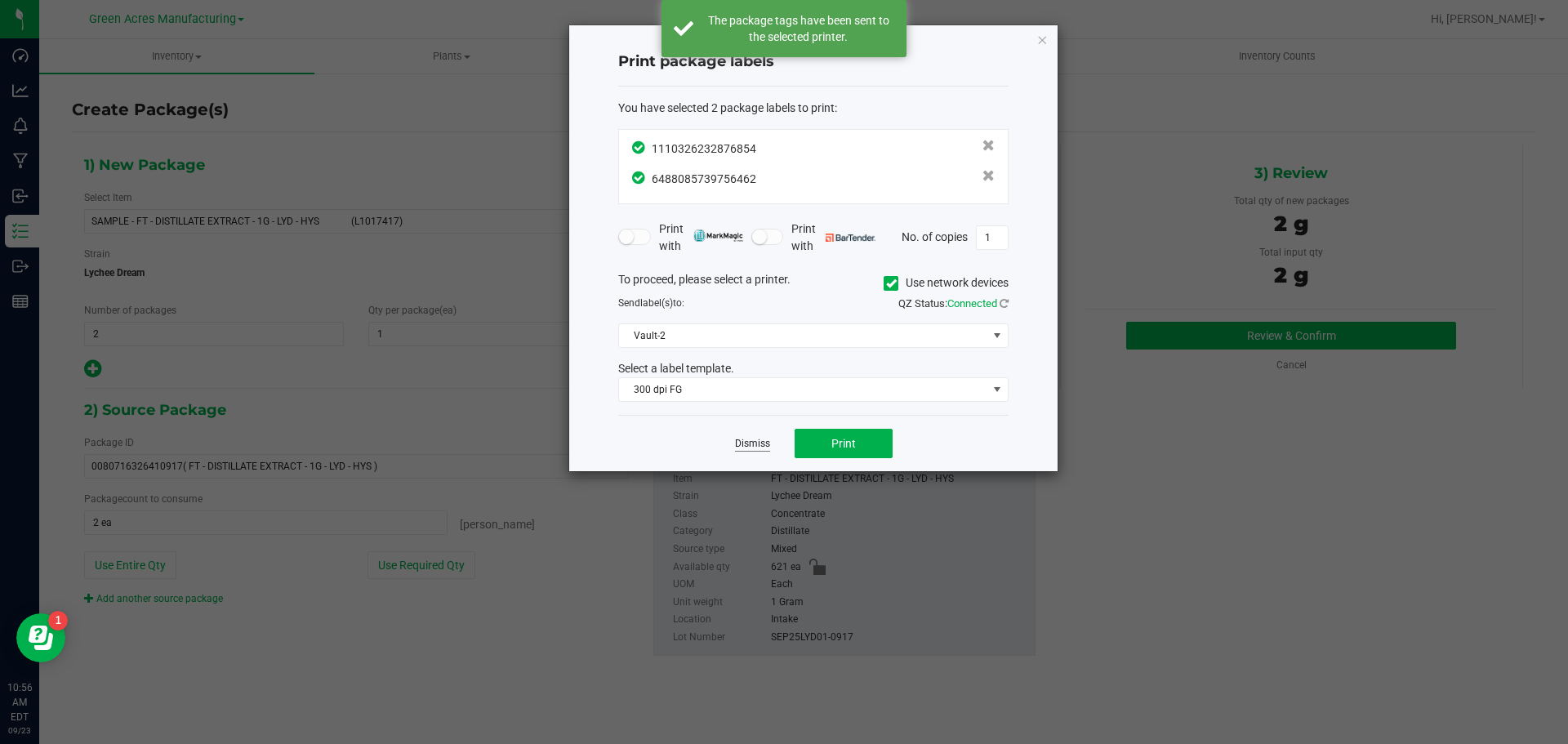
click at [758, 440] on link "Dismiss" at bounding box center [752, 444] width 35 height 14
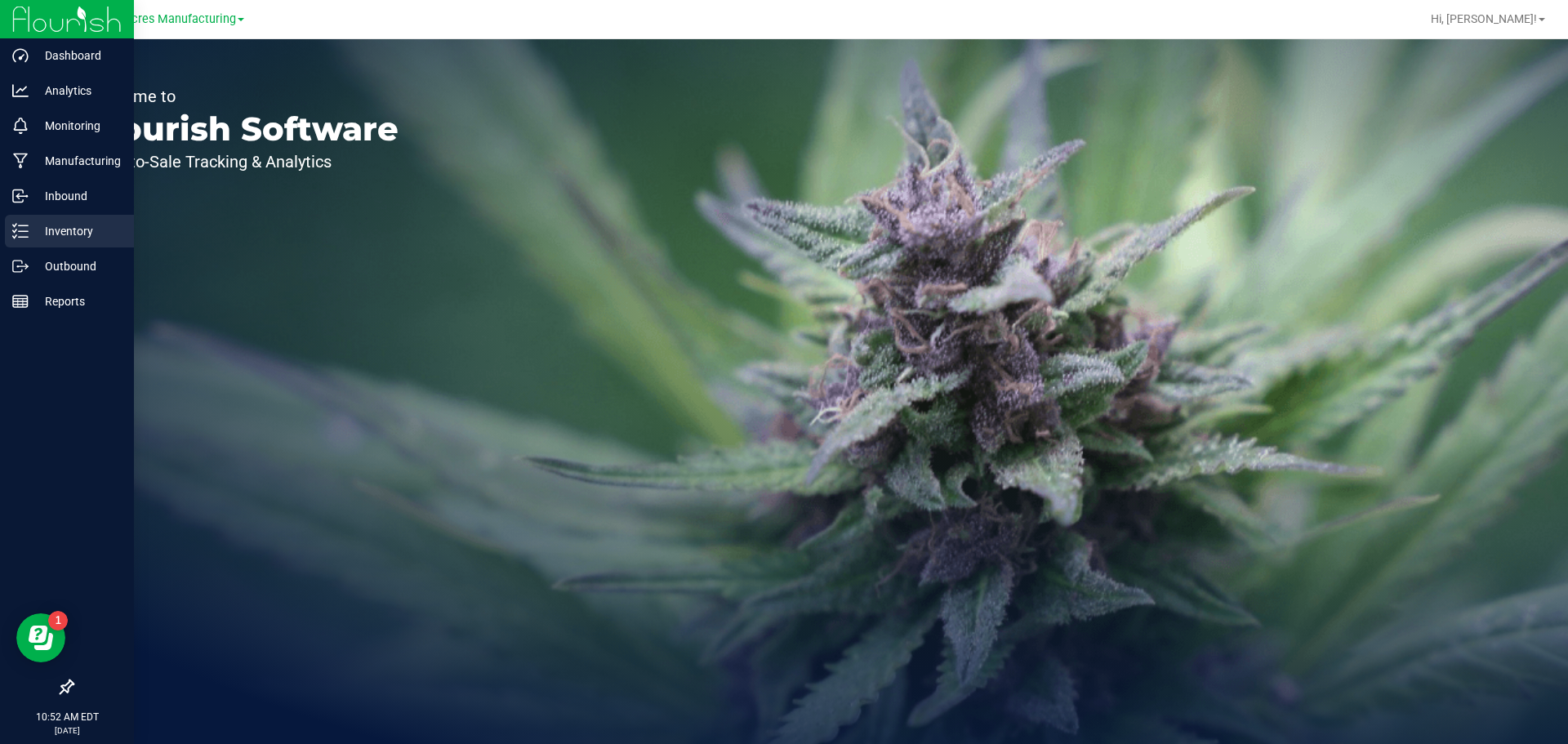
click at [30, 227] on p "Inventory" at bounding box center [77, 230] width 98 height 19
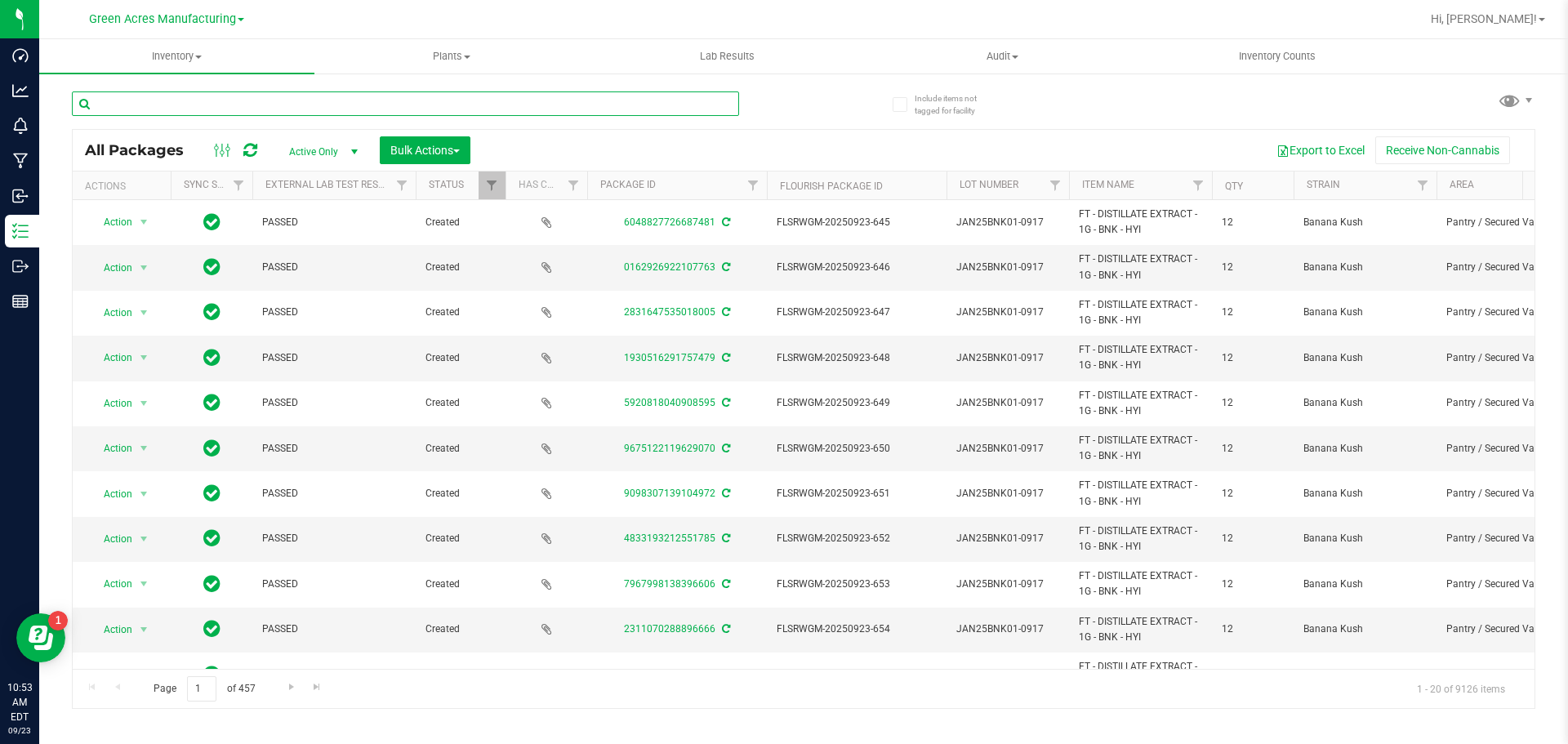
click at [421, 109] on input "text" at bounding box center [405, 103] width 668 height 25
paste input "10-SEP25HYB03-0917"
type input "10-SEP25HYB03-0917"
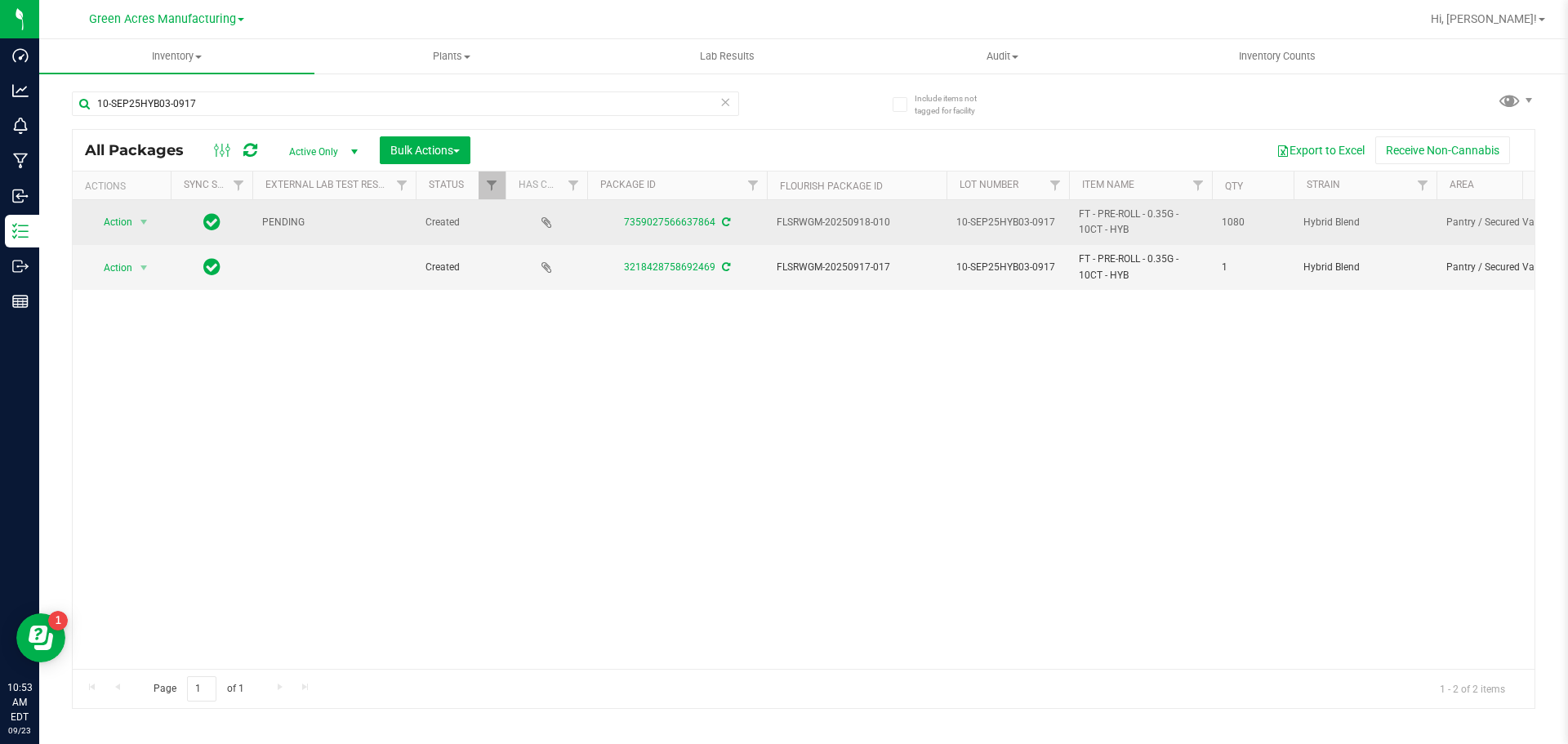
click at [722, 219] on icon at bounding box center [726, 222] width 8 height 10
click at [112, 228] on span "Action" at bounding box center [111, 222] width 44 height 23
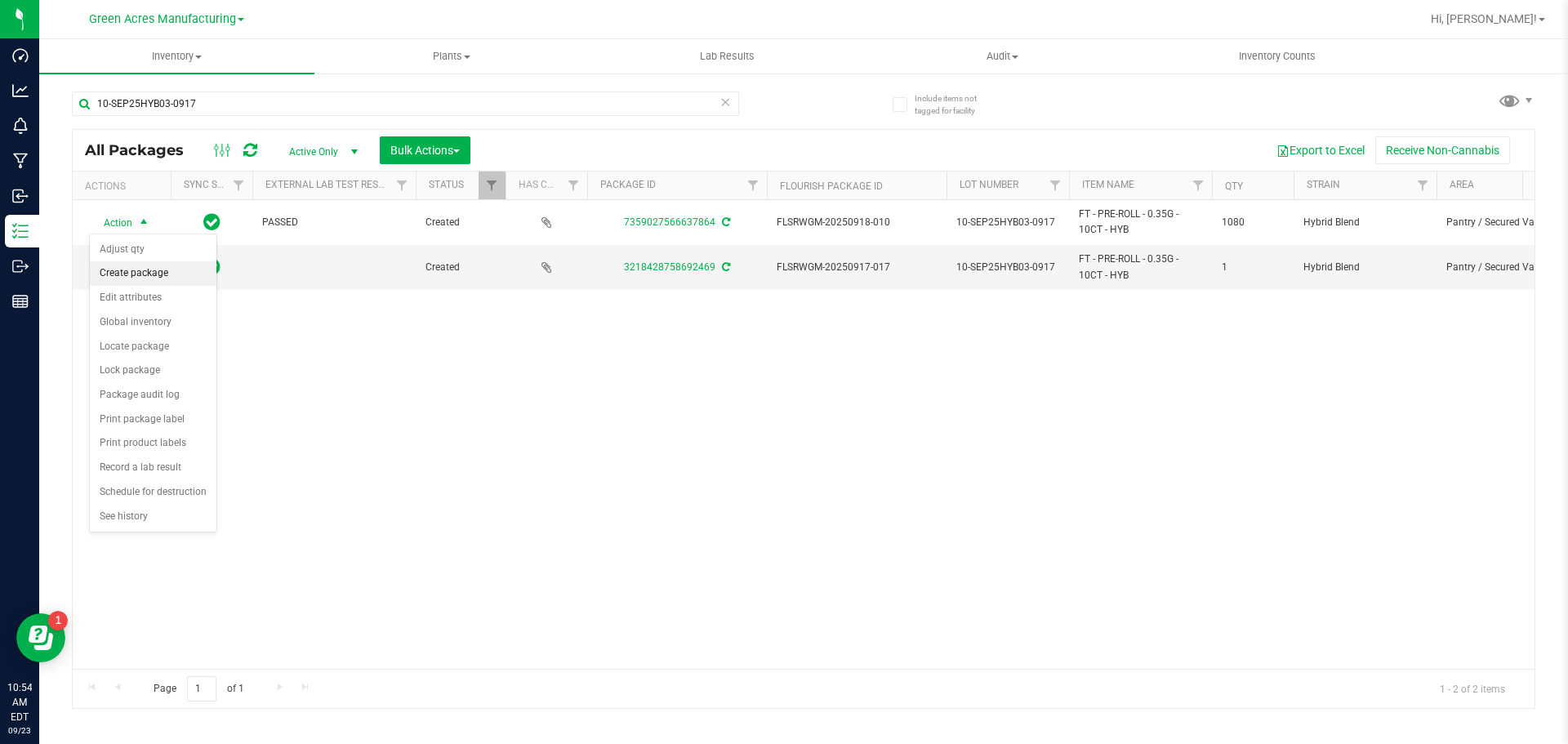
click at [153, 279] on li "Create package" at bounding box center [153, 273] width 126 height 25
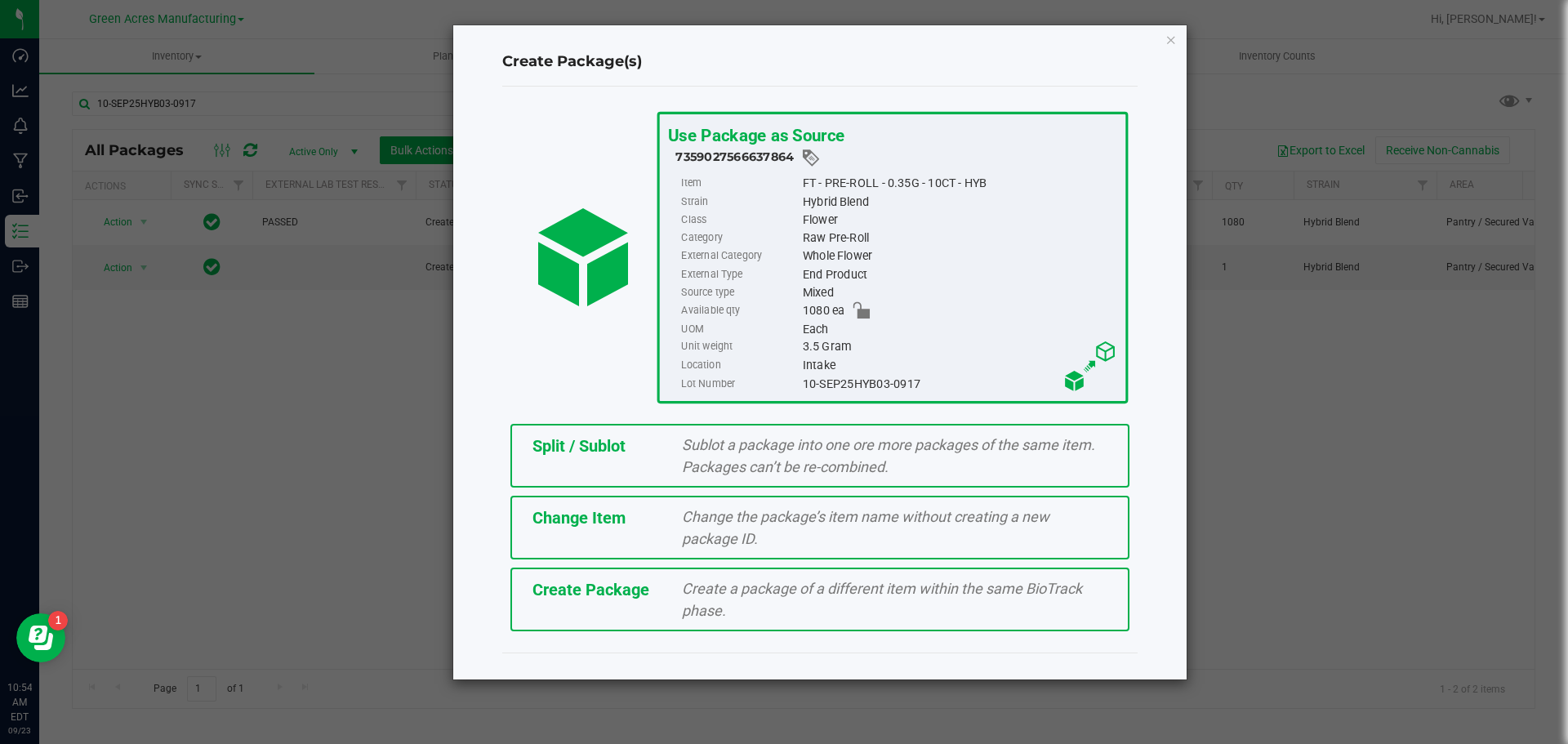
click at [597, 599] on div "Create Package" at bounding box center [595, 589] width 150 height 25
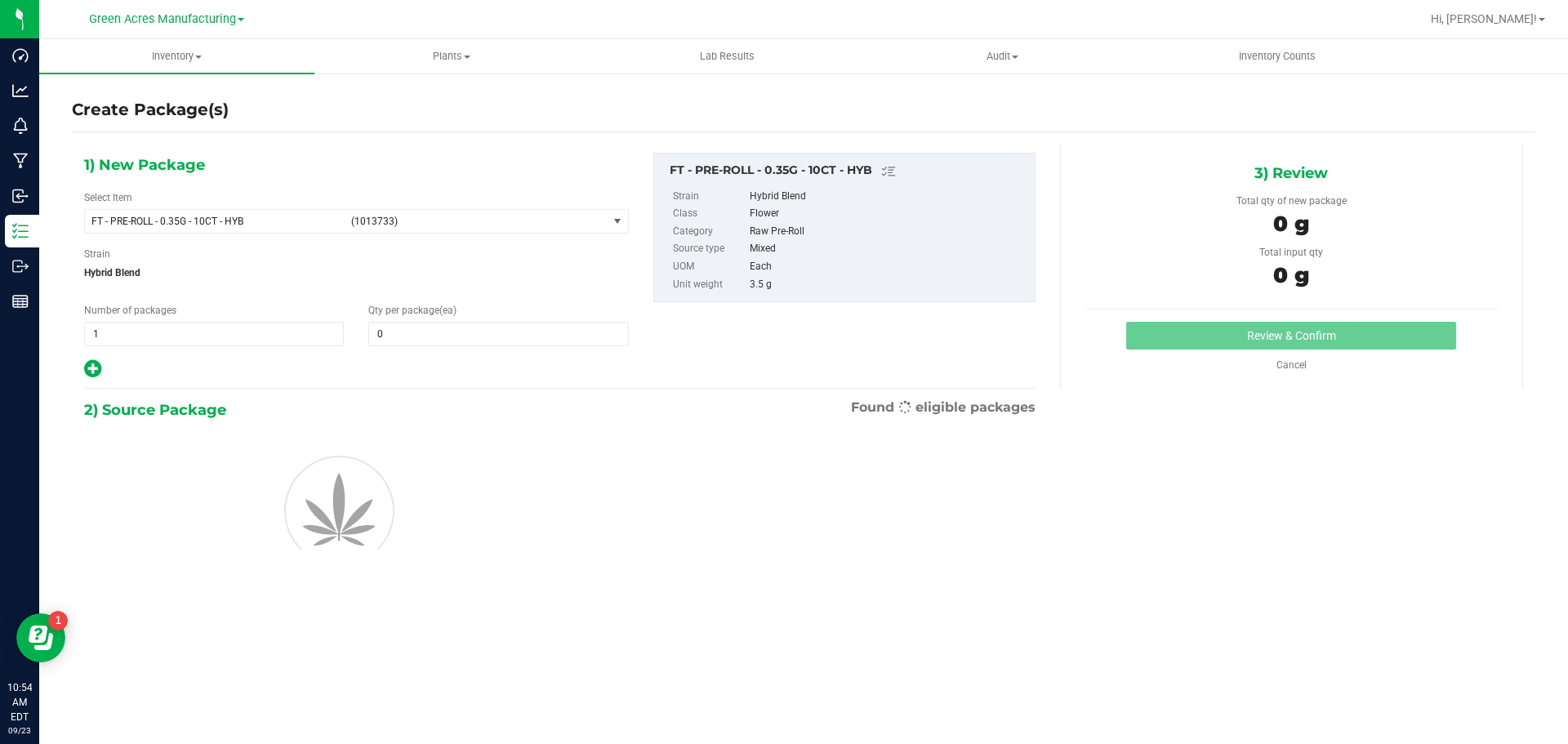
type input "0"
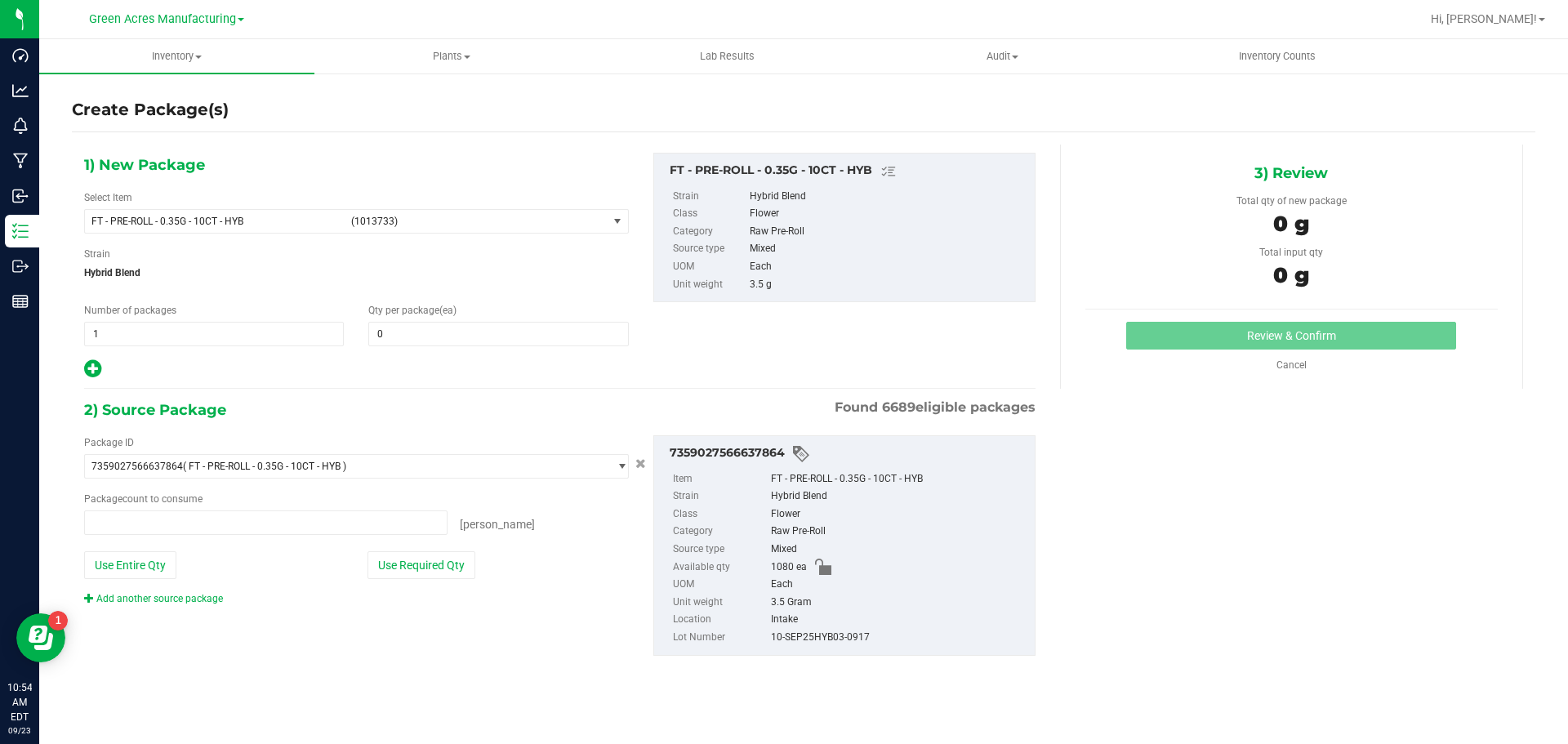
type input "0 ea"
click at [290, 215] on span "FT - PRE-ROLL - 0.35G - 10CT - HYB" at bounding box center [215, 221] width 250 height 11
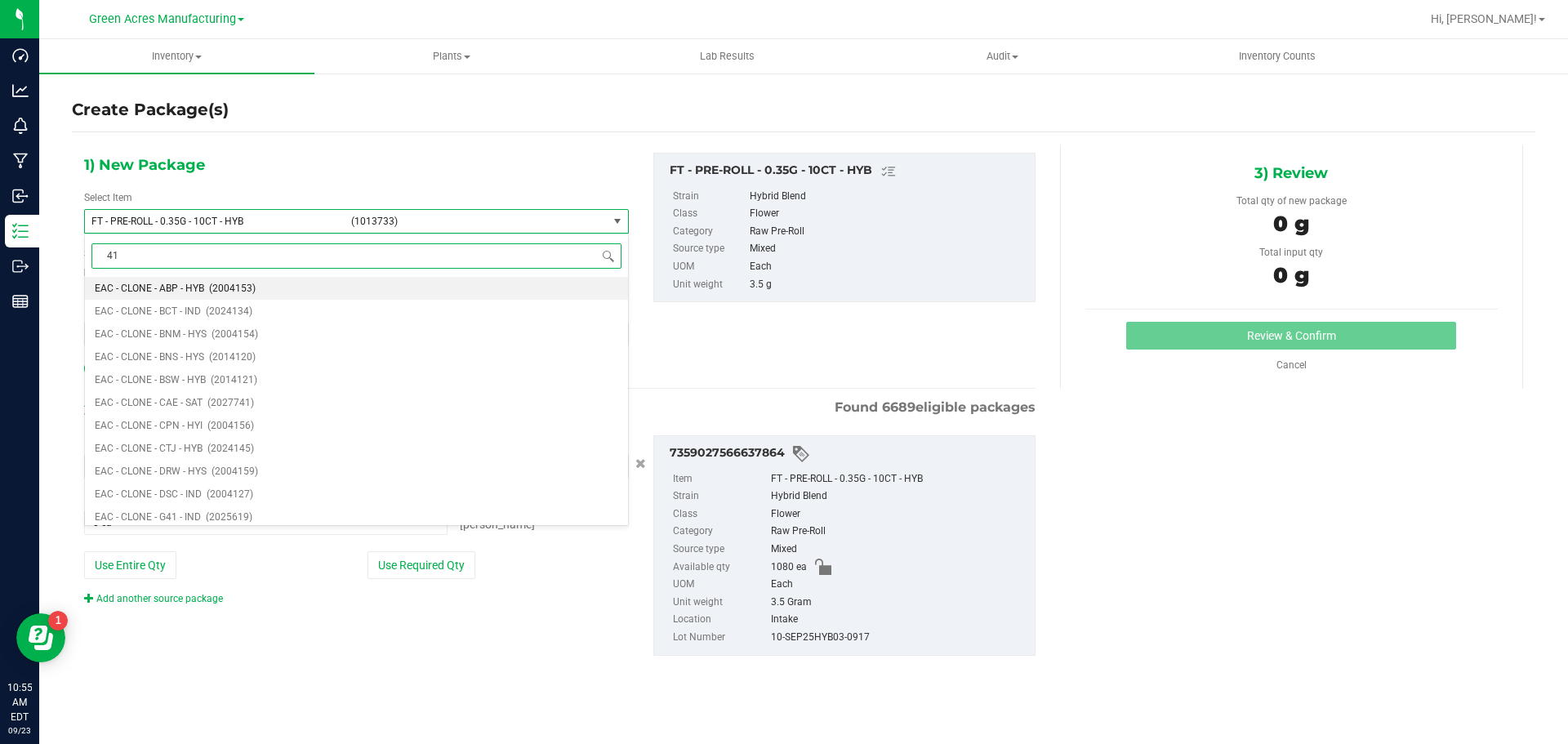
type input "4"
type input "1013733"
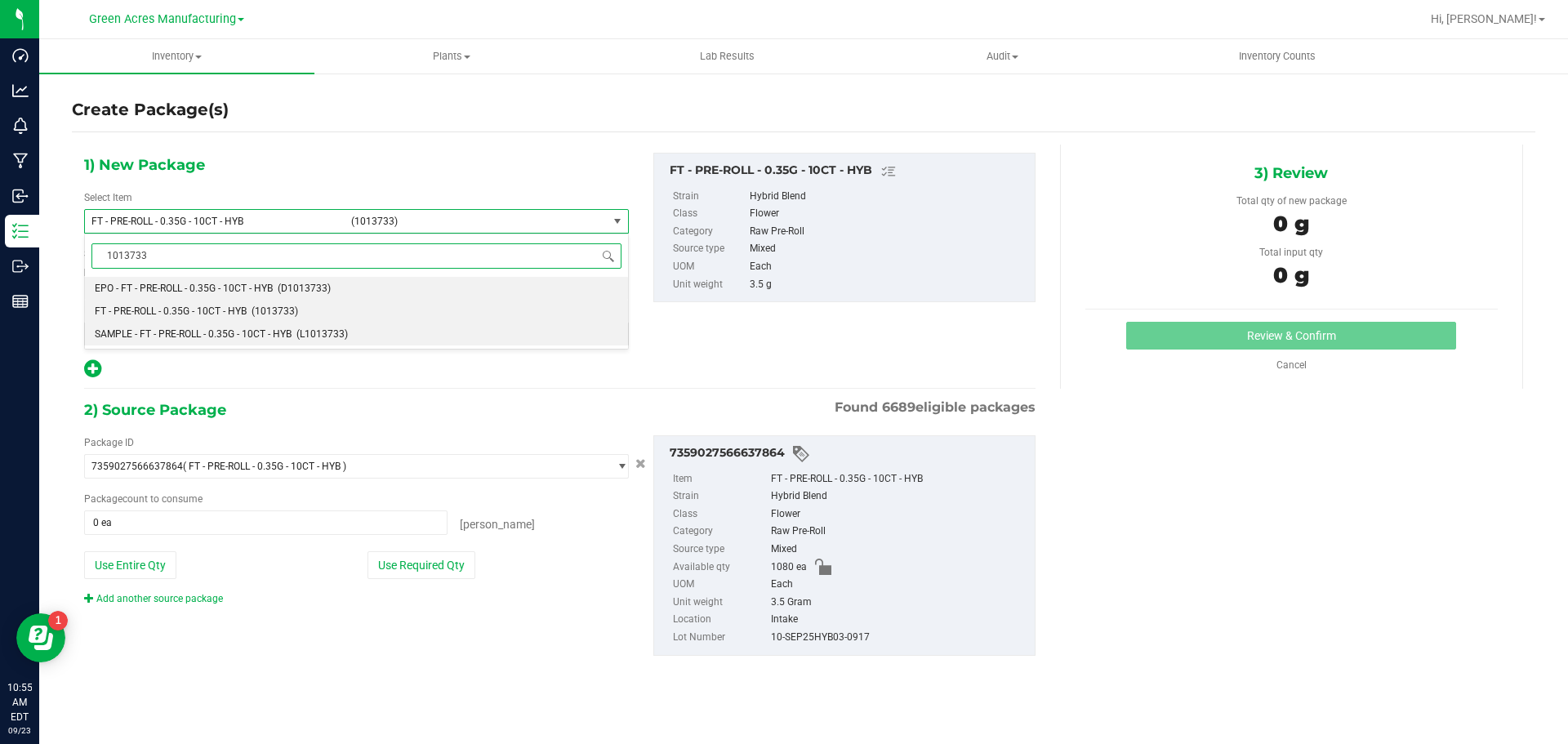
click at [189, 333] on span "SAMPLE - FT - PRE-ROLL - 0.35G - 10CT - HYB" at bounding box center [193, 334] width 197 height 11
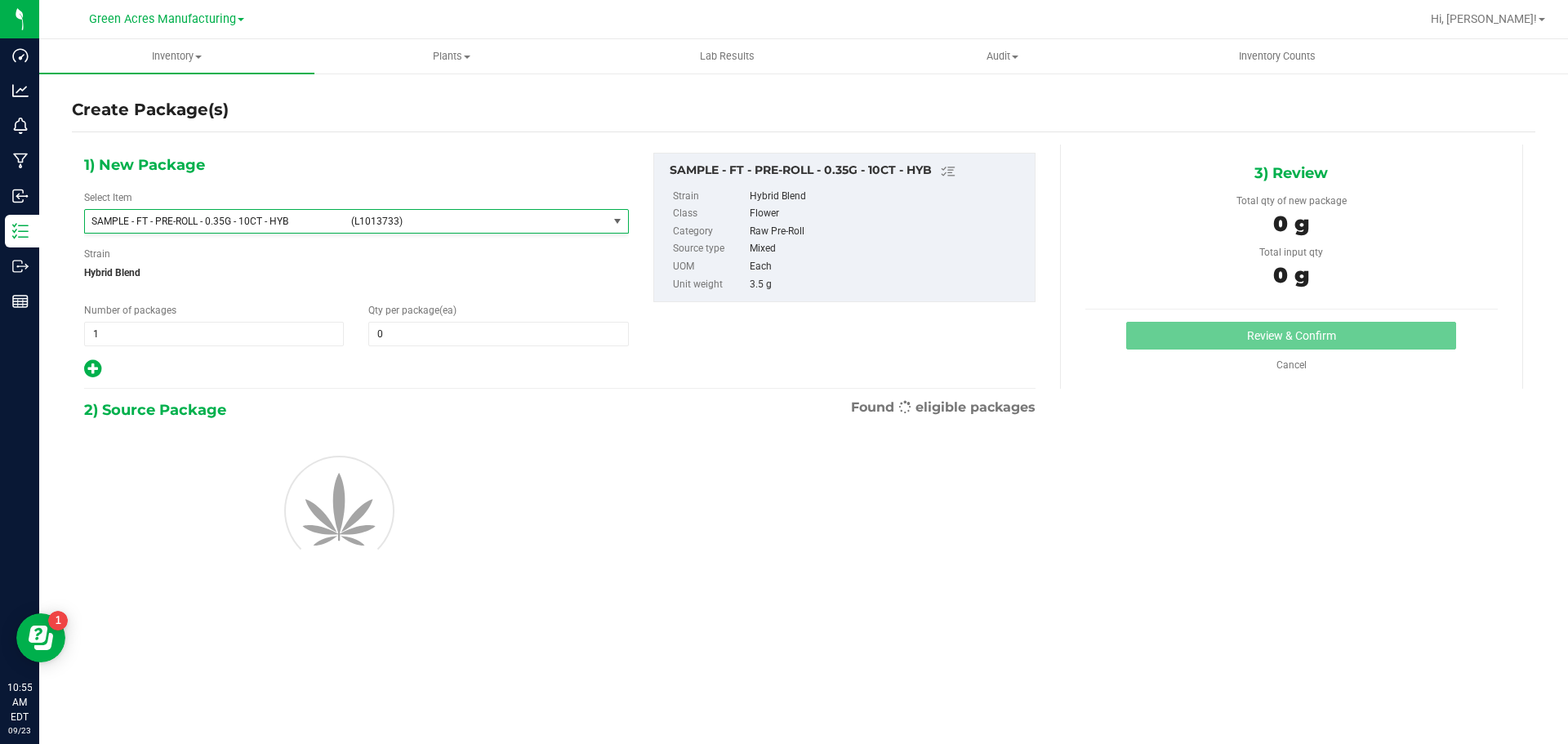
type input "0"
click at [182, 339] on span "1 1" at bounding box center [214, 333] width 260 height 25
type input "2"
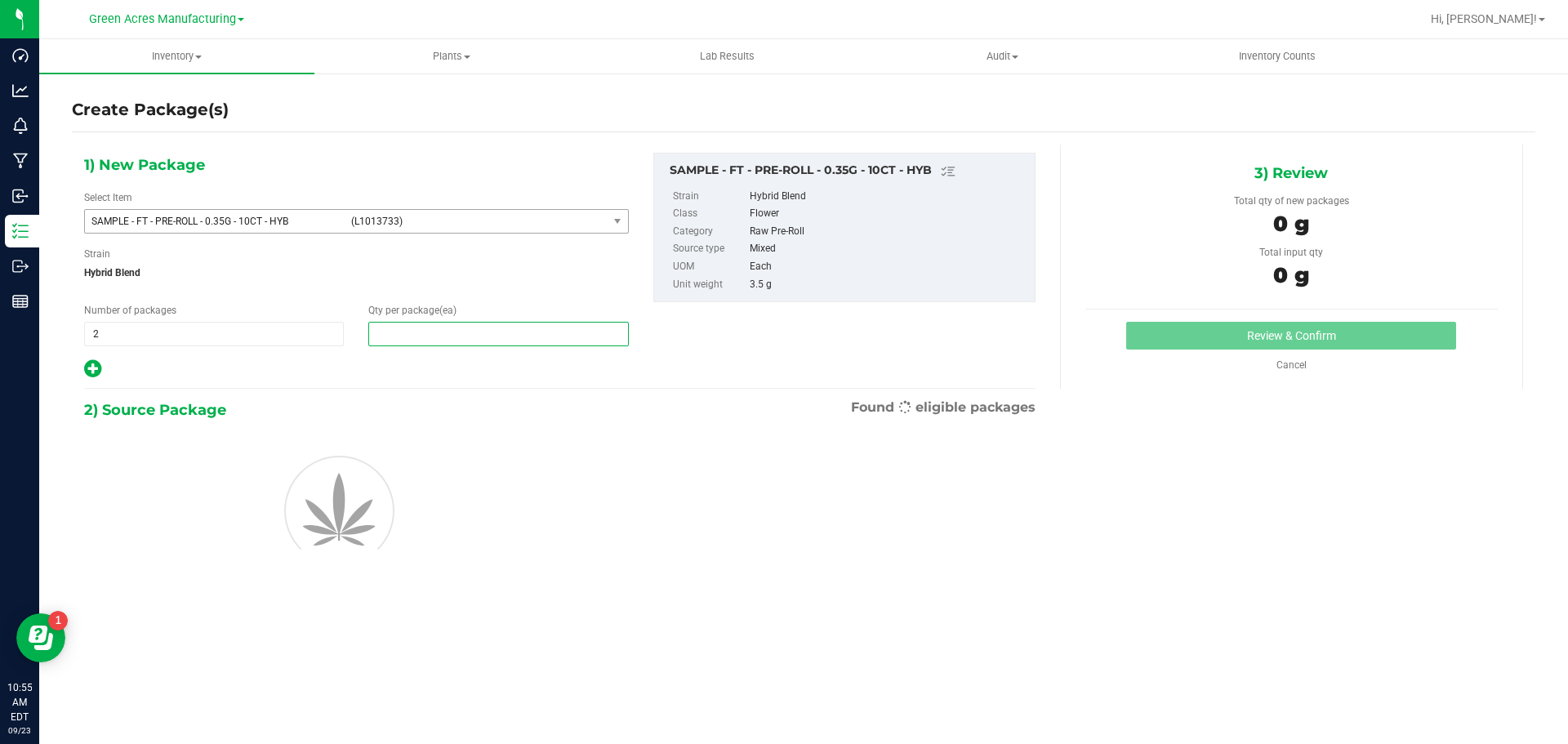
type input "1"
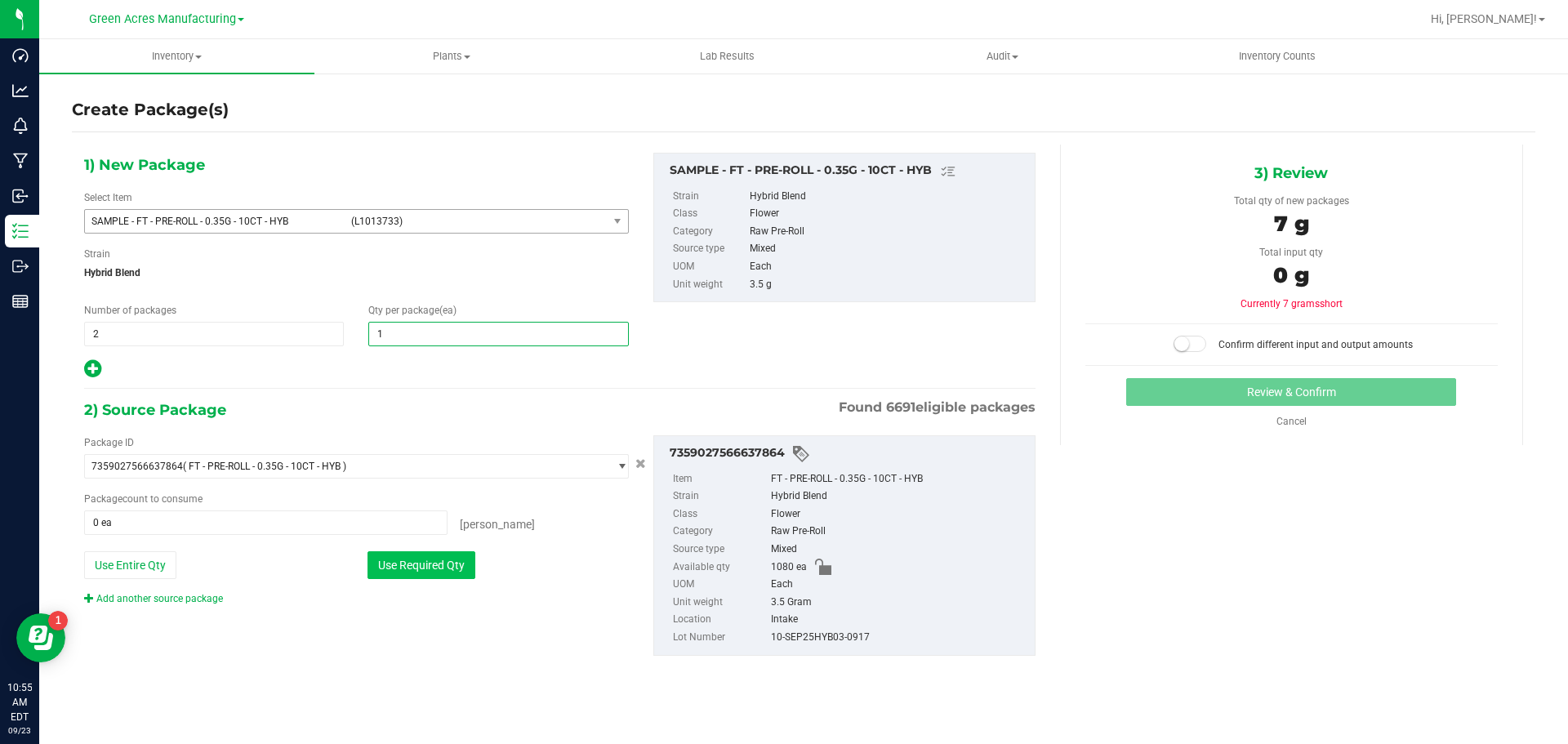
type input "1"
click at [413, 561] on button "Use Required Qty" at bounding box center [421, 565] width 108 height 28
type input "2 ea"
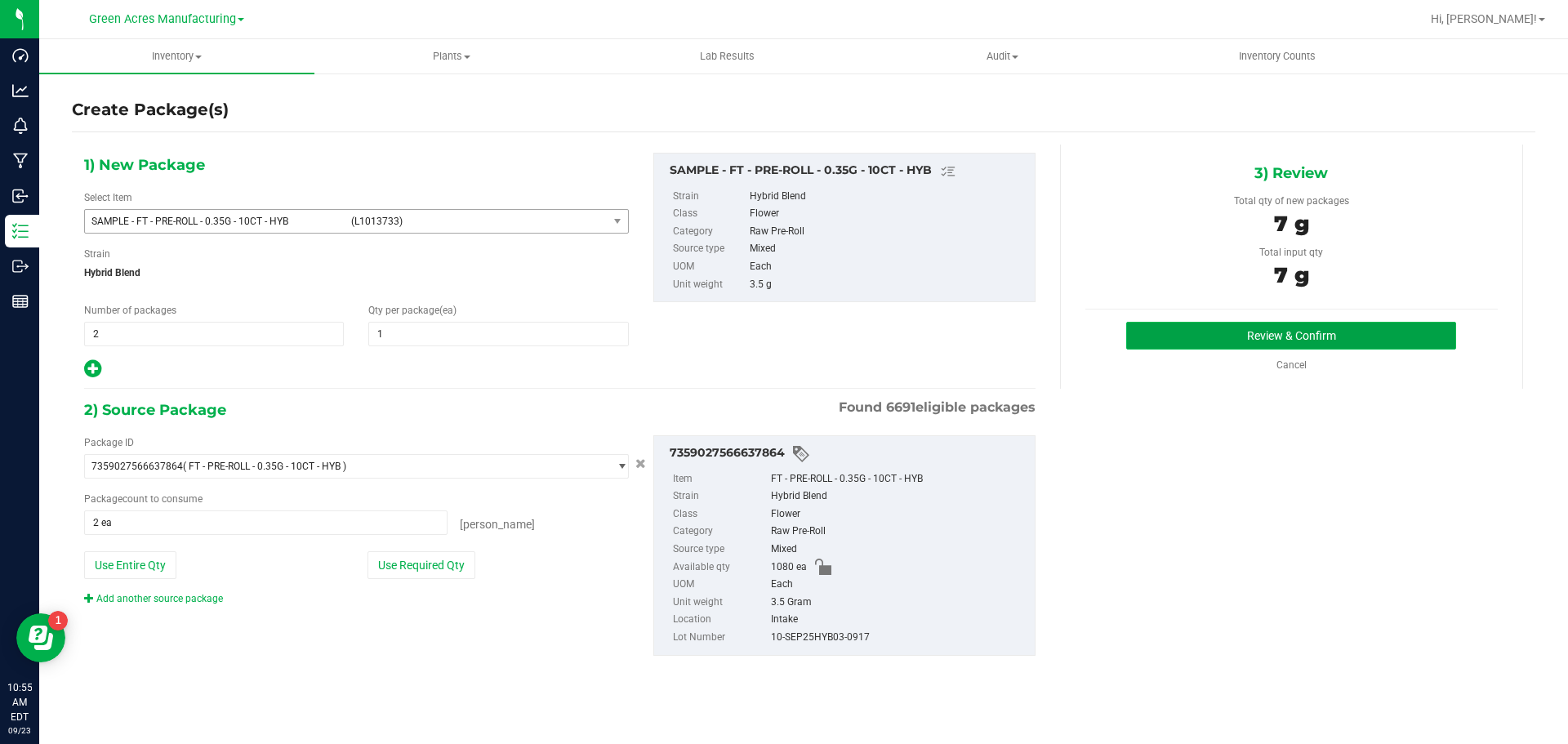
click at [1252, 337] on button "Review & Confirm" at bounding box center [1291, 335] width 330 height 28
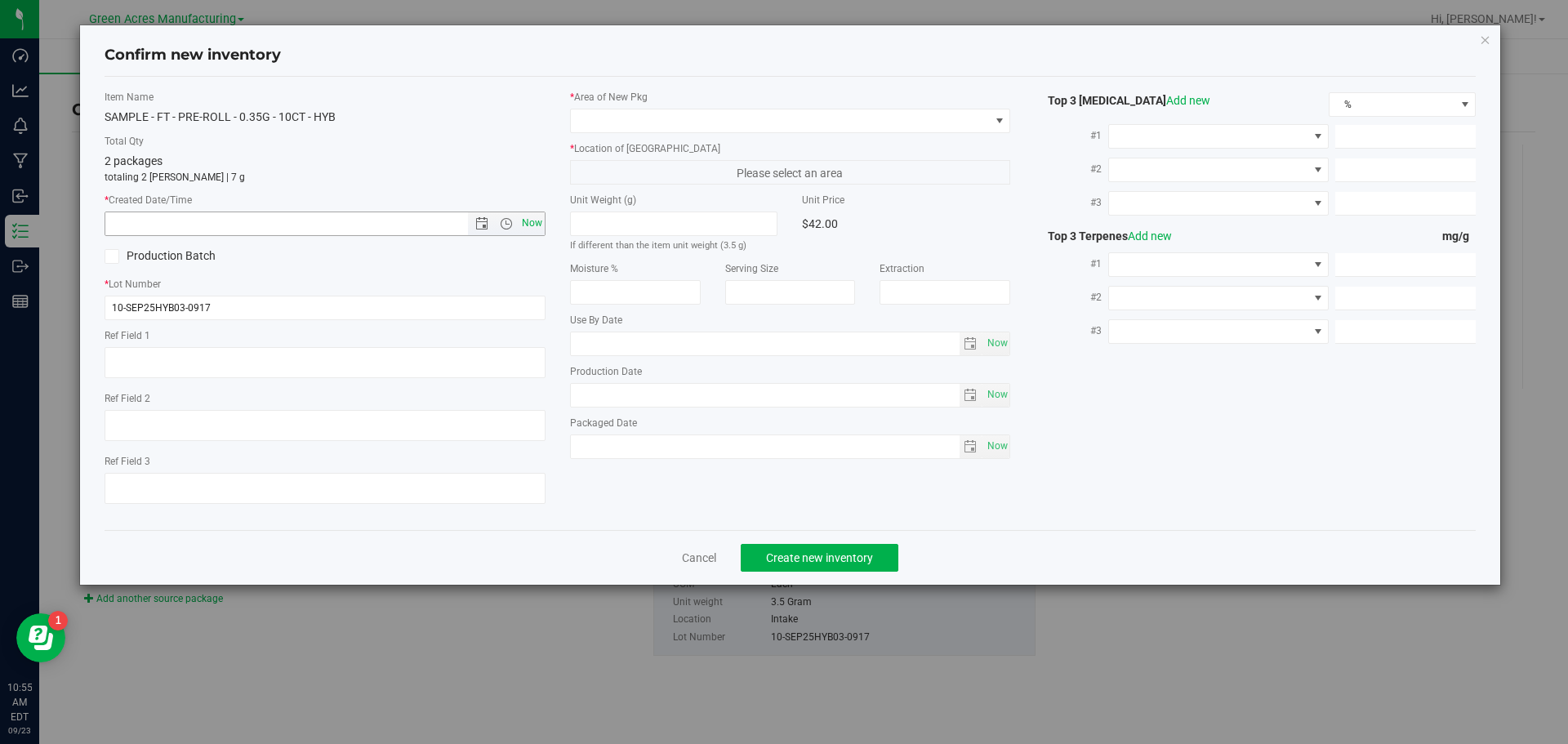
click at [529, 217] on span "Now" at bounding box center [531, 224] width 28 height 24
type input "9/23/2025 10:55 AM"
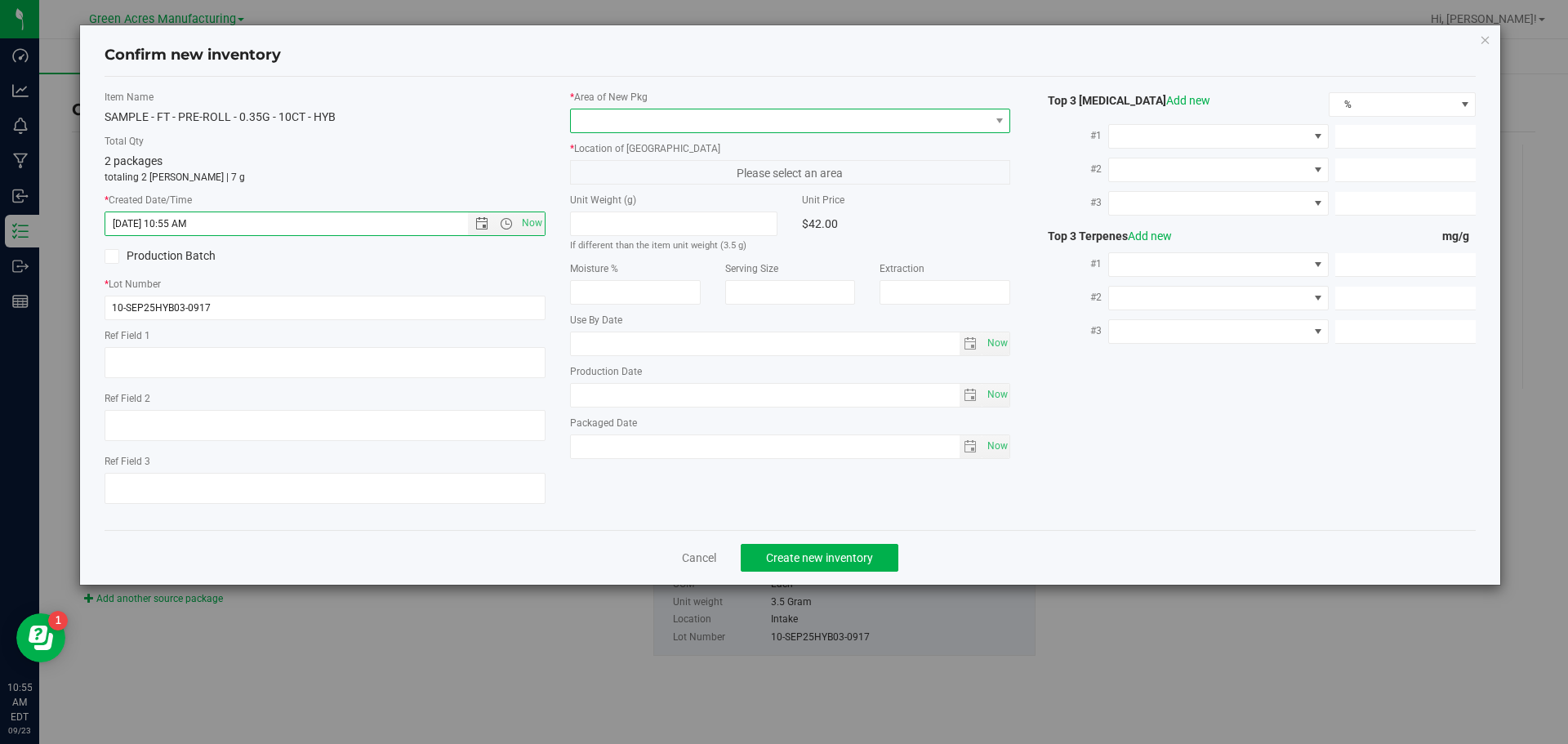
click at [619, 112] on span at bounding box center [780, 121] width 419 height 23
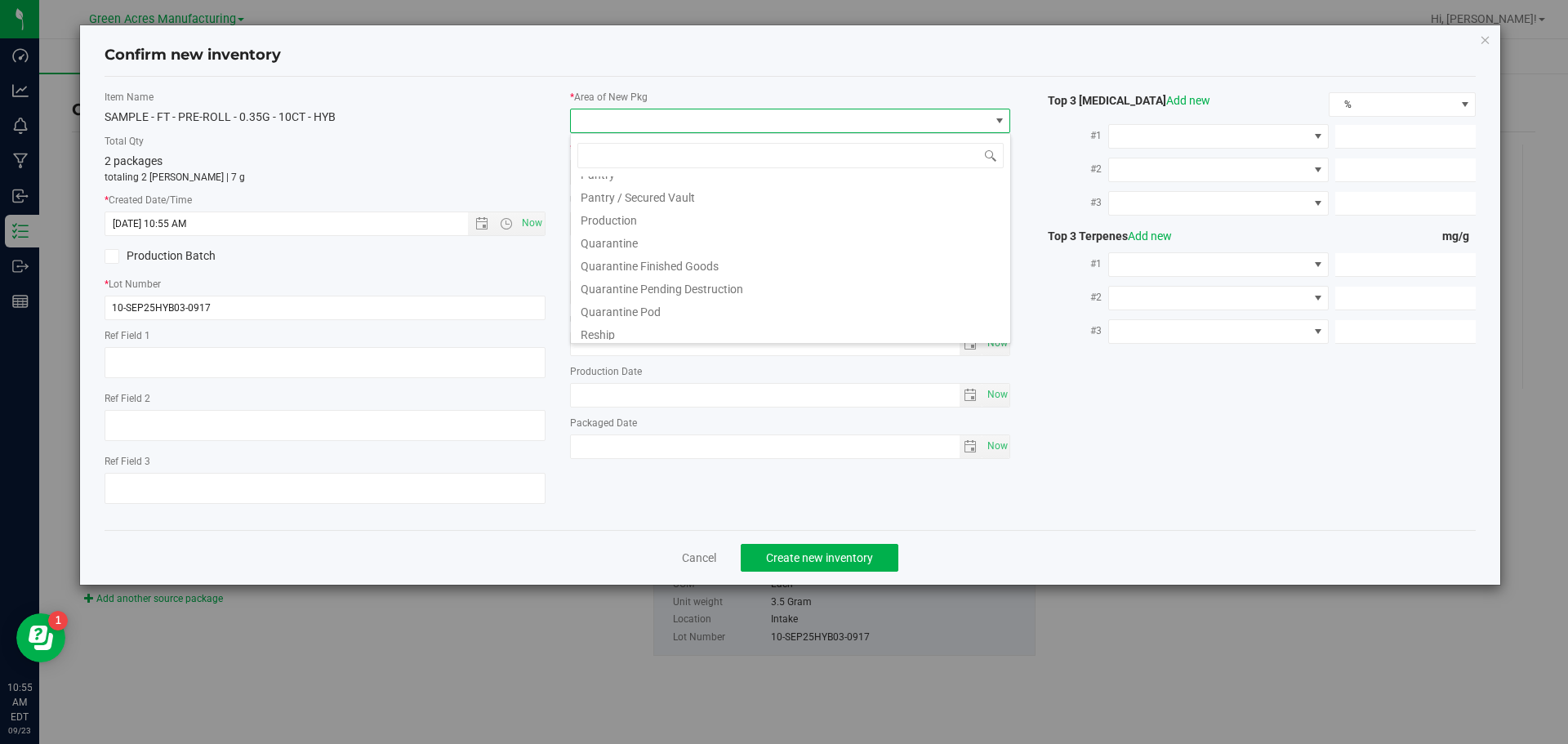
scroll to position [490, 0]
click at [670, 175] on span at bounding box center [790, 156] width 439 height 39
click at [670, 177] on li "Pantry / Secured Vault" at bounding box center [790, 178] width 439 height 23
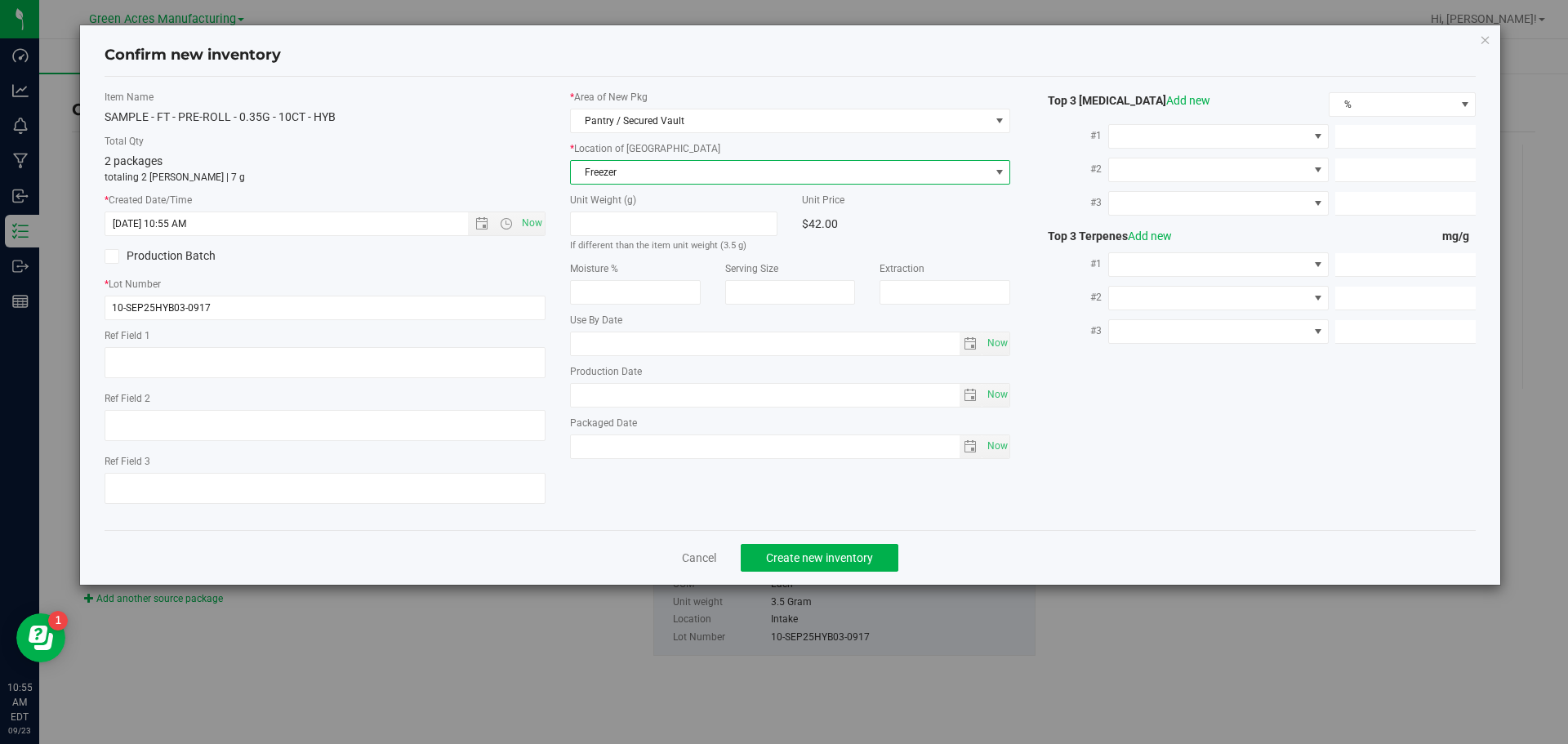
click at [660, 162] on span "Freezer" at bounding box center [780, 172] width 419 height 23
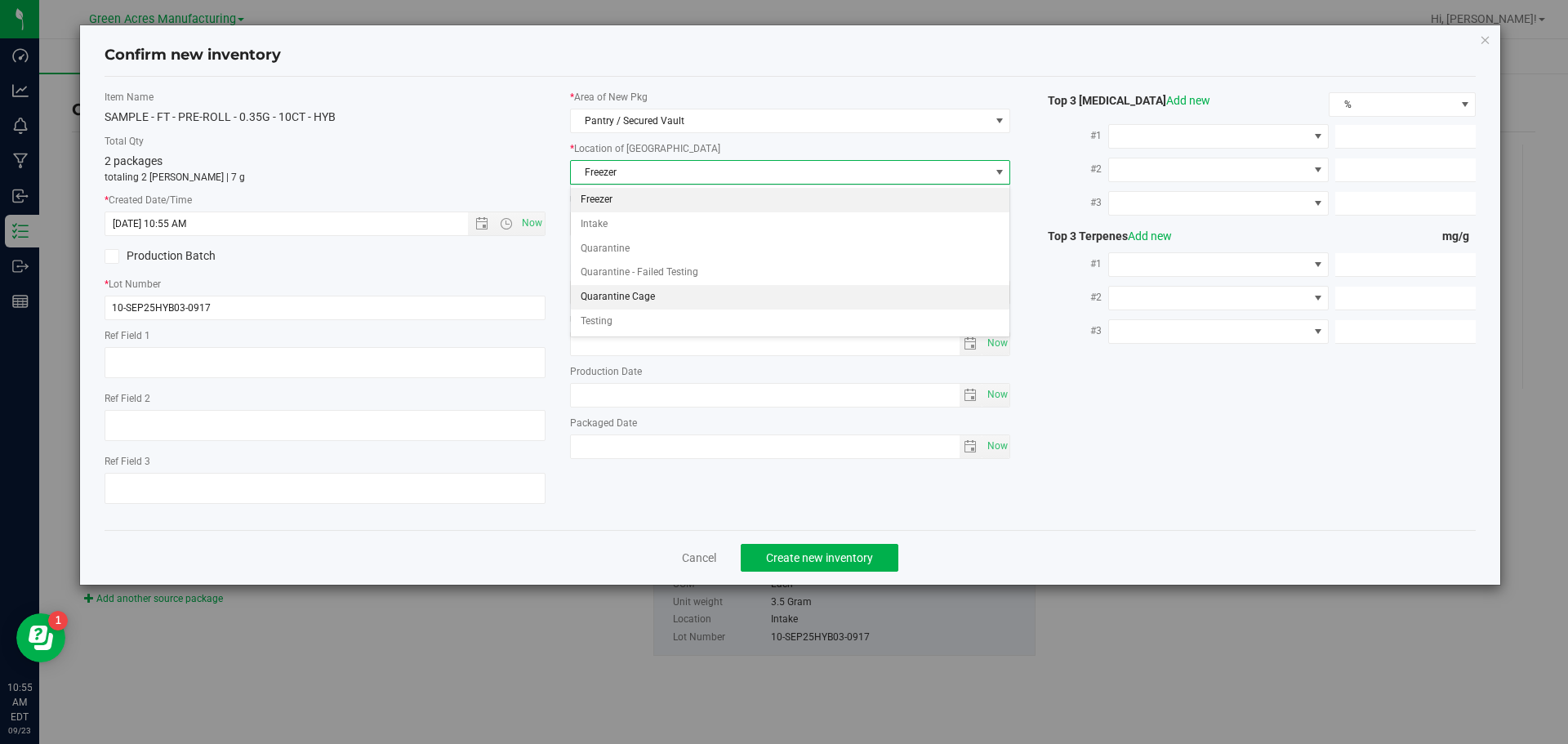
click at [628, 300] on li "Quarantine Cage" at bounding box center [790, 297] width 439 height 25
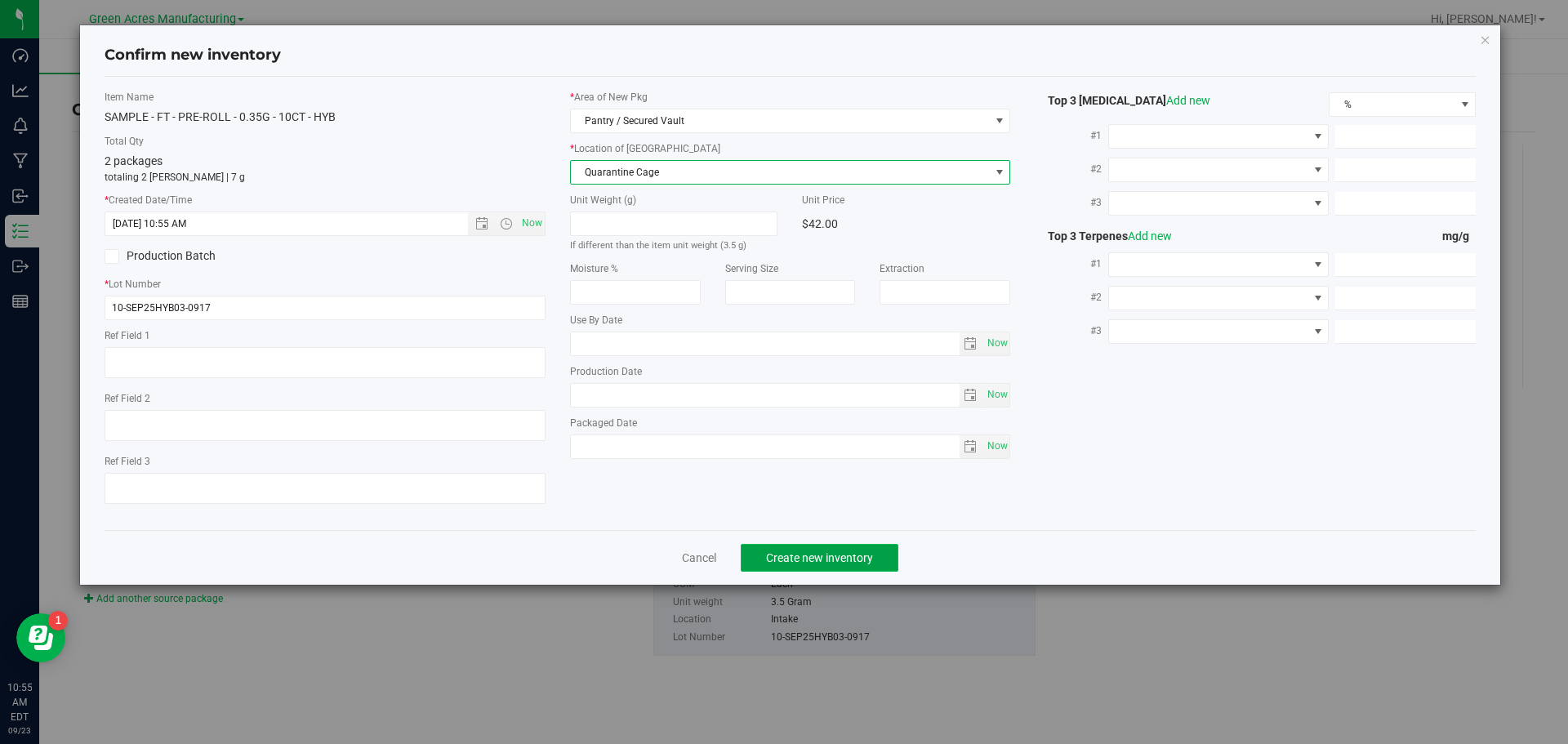
click at [830, 561] on span "Create new inventory" at bounding box center [819, 558] width 107 height 13
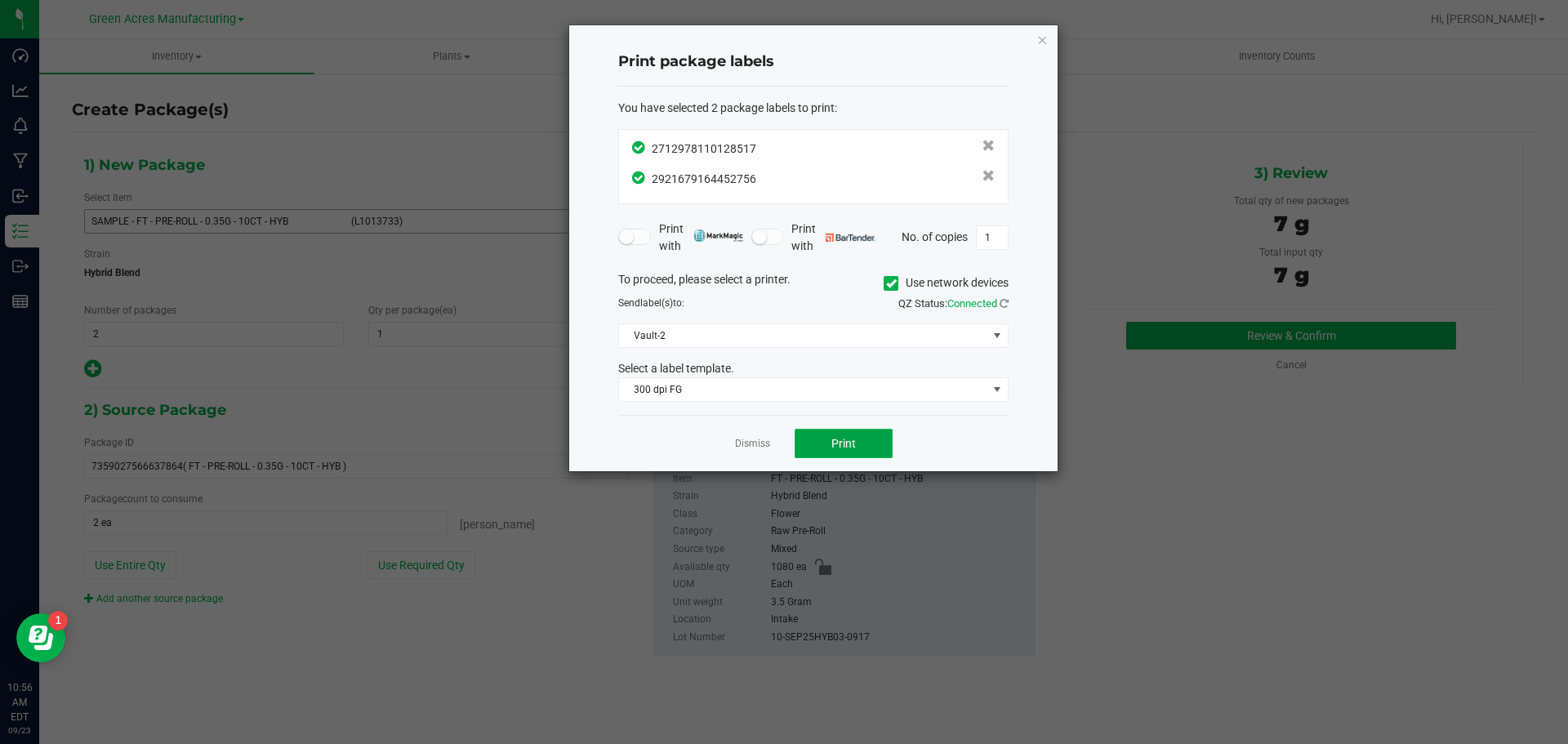
click at [839, 446] on span "Print" at bounding box center [843, 444] width 25 height 13
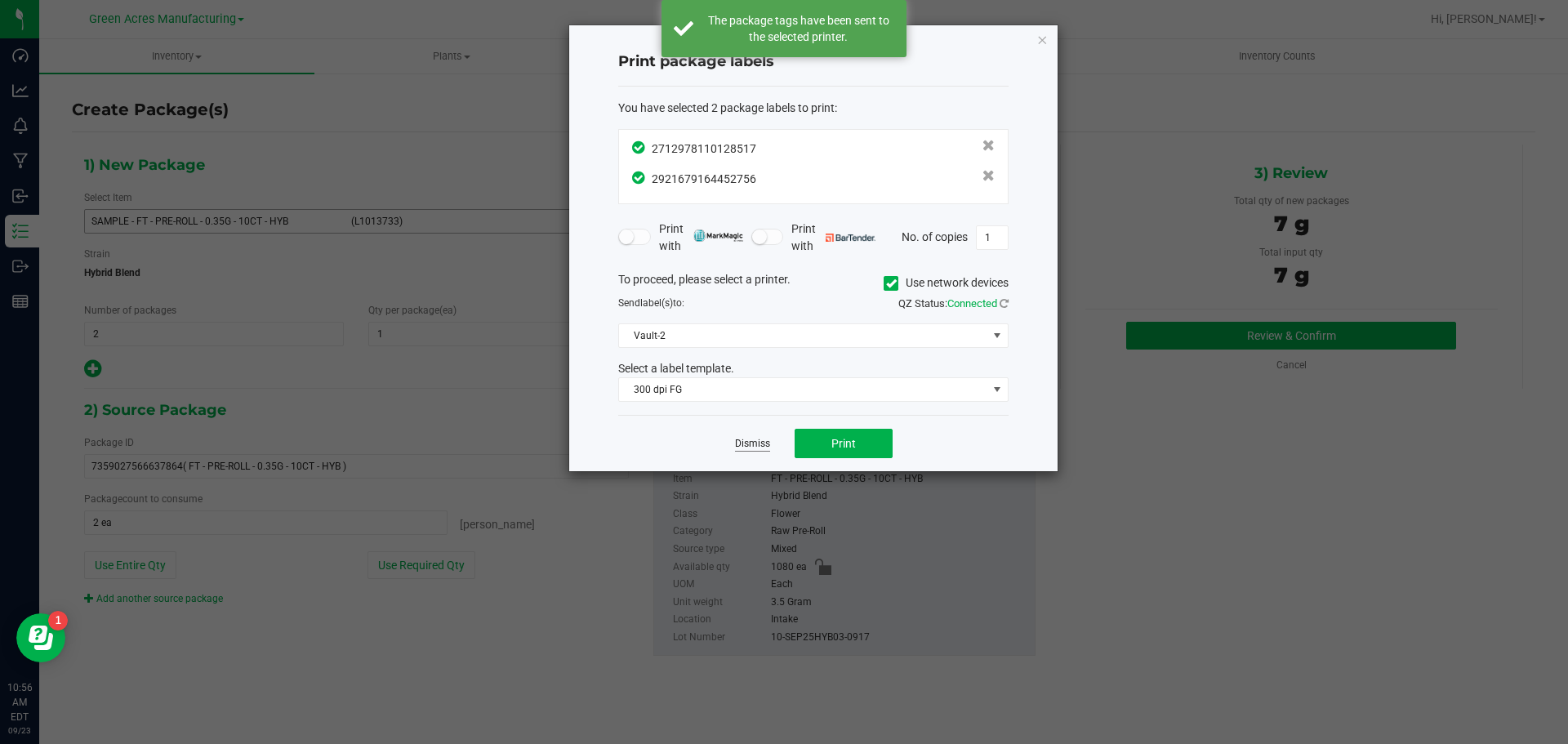
click at [755, 442] on link "Dismiss" at bounding box center [752, 444] width 35 height 14
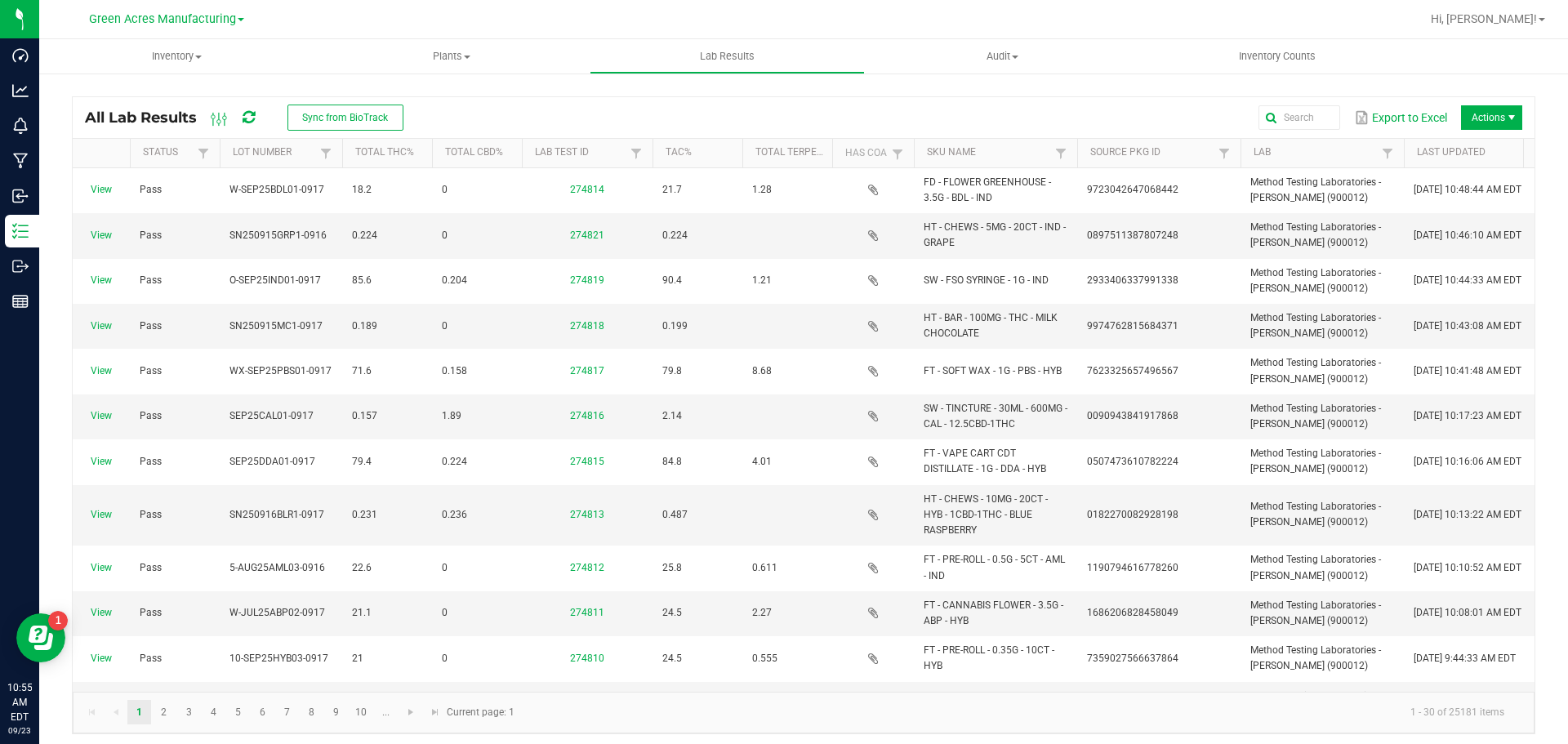
click at [253, 121] on icon at bounding box center [248, 118] width 12 height 15
click at [308, 120] on span "Sync from BioTrack" at bounding box center [344, 118] width 86 height 11
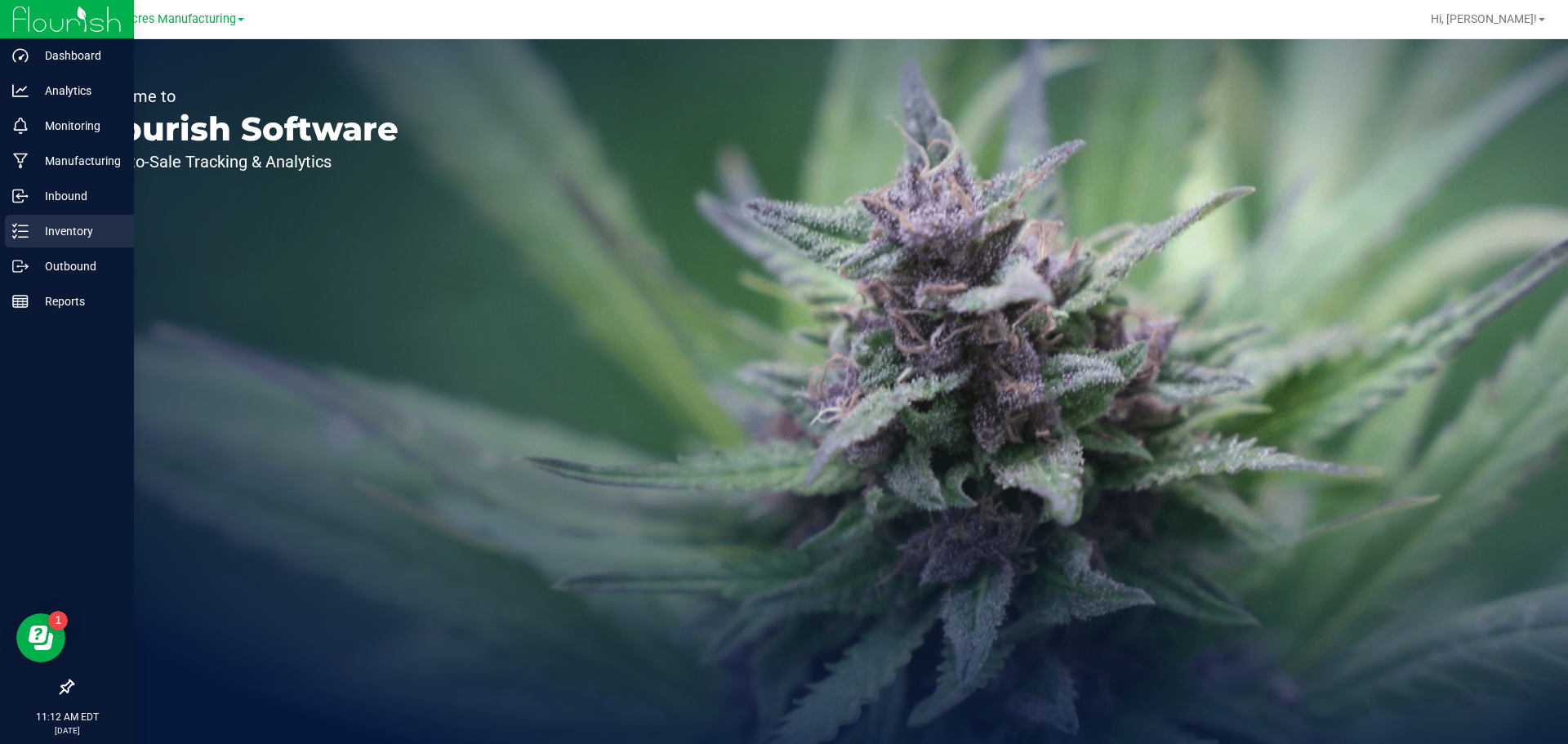
click at [69, 246] on div "Inventory" at bounding box center [69, 230] width 129 height 32
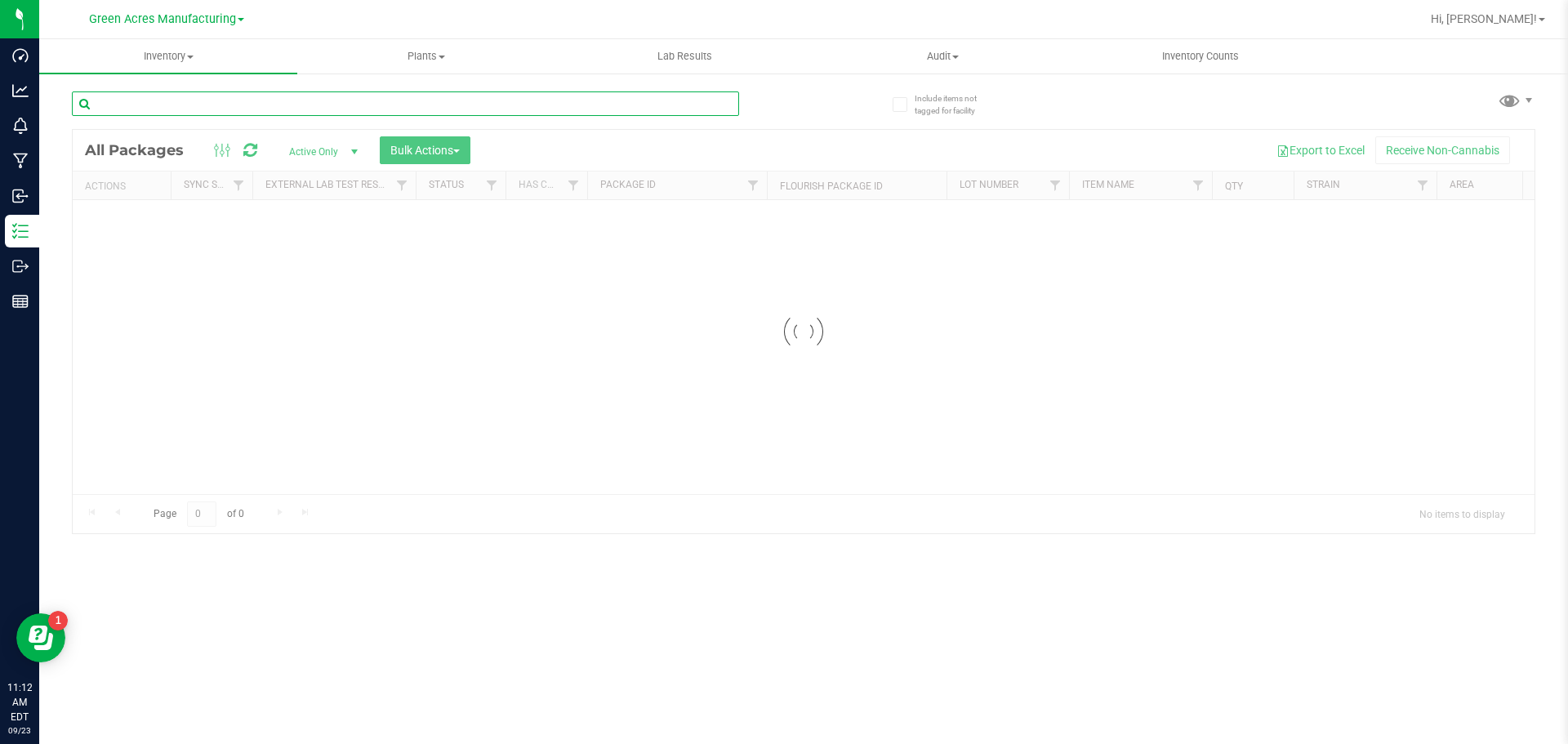
click at [677, 98] on input "text" at bounding box center [405, 103] width 668 height 25
paste input "O-SEP25IND01-0917"
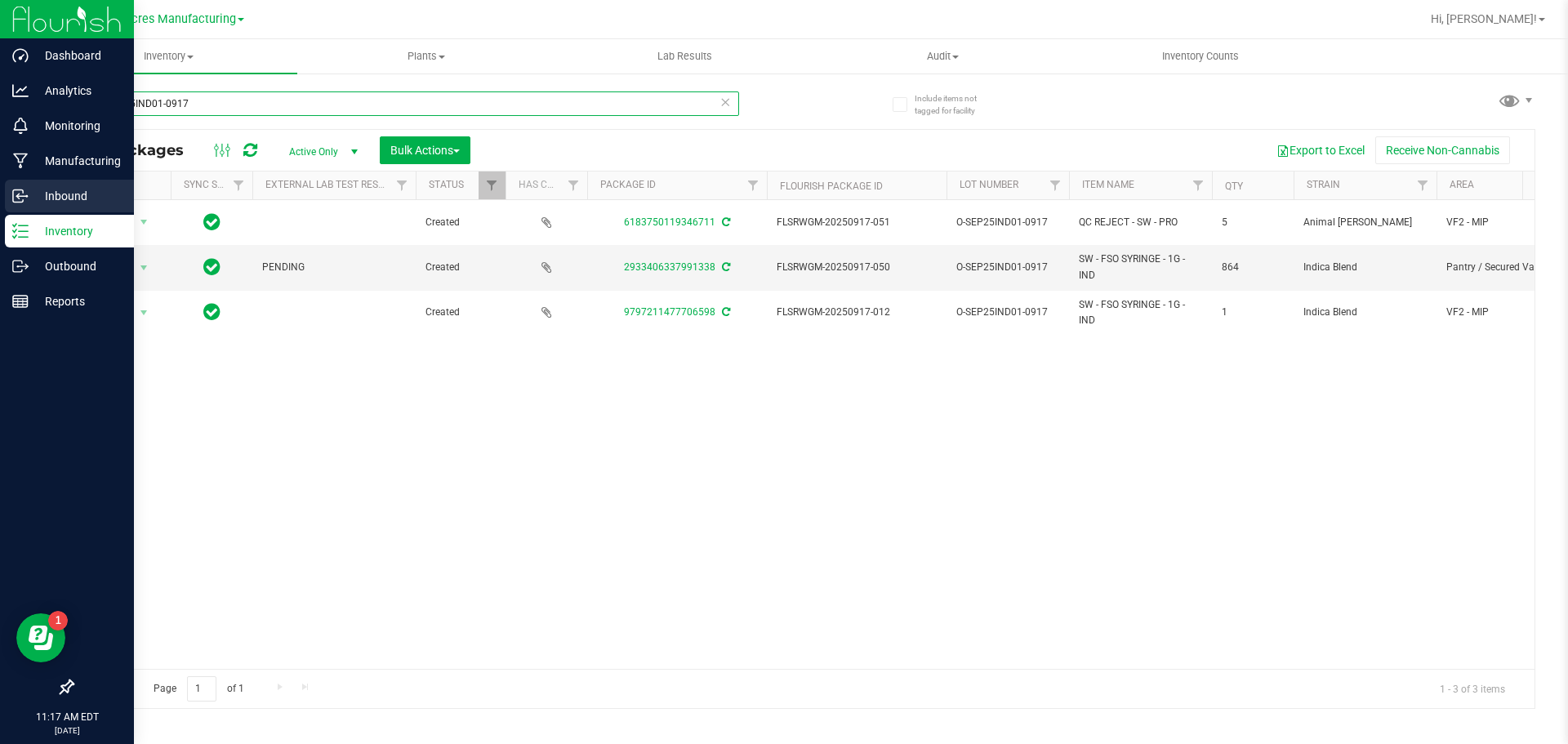
type input "O-SEP25IND01-0917"
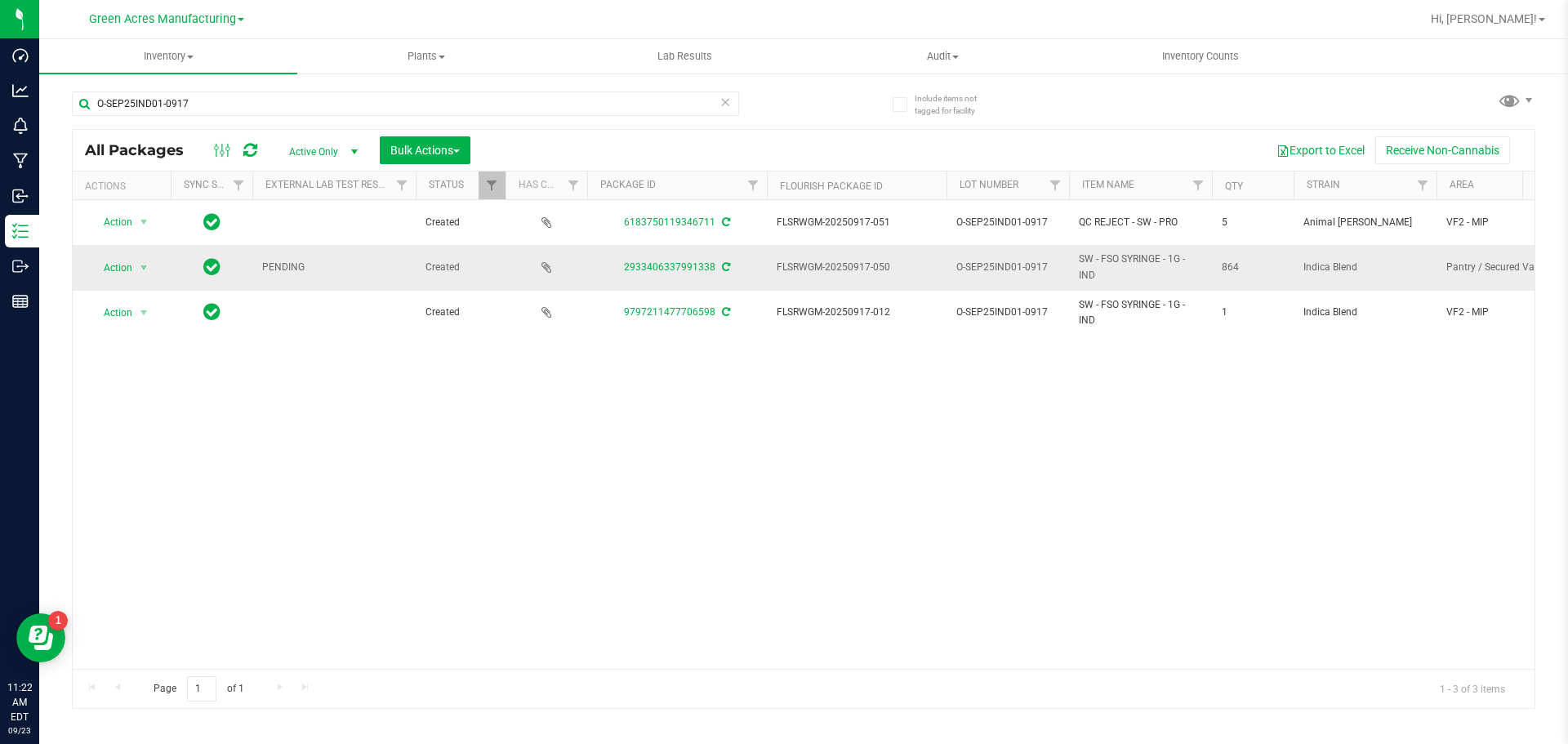
click at [726, 262] on icon at bounding box center [726, 267] width 8 height 10
click at [129, 269] on span "Action" at bounding box center [111, 268] width 44 height 23
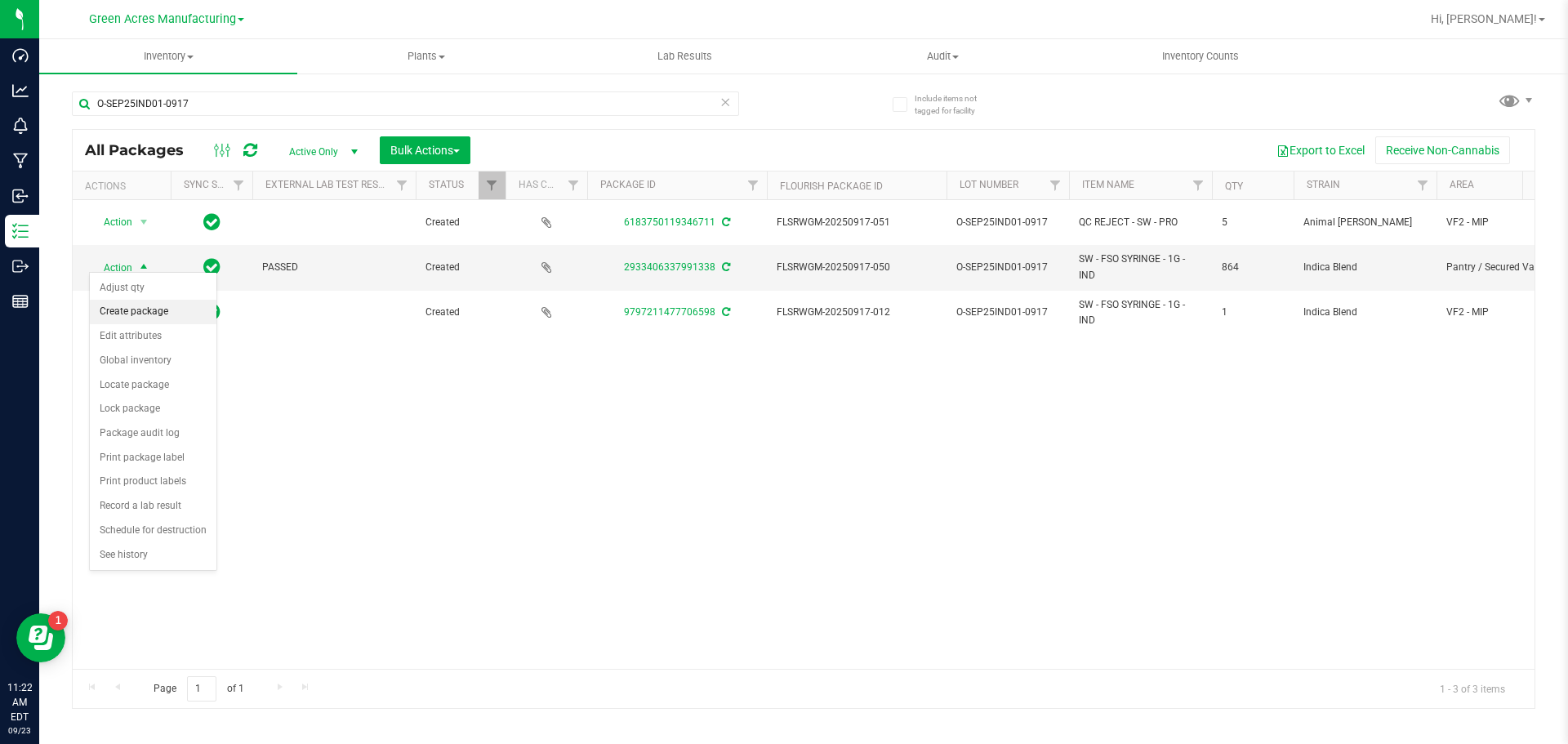
click at [160, 311] on li "Create package" at bounding box center [153, 312] width 126 height 25
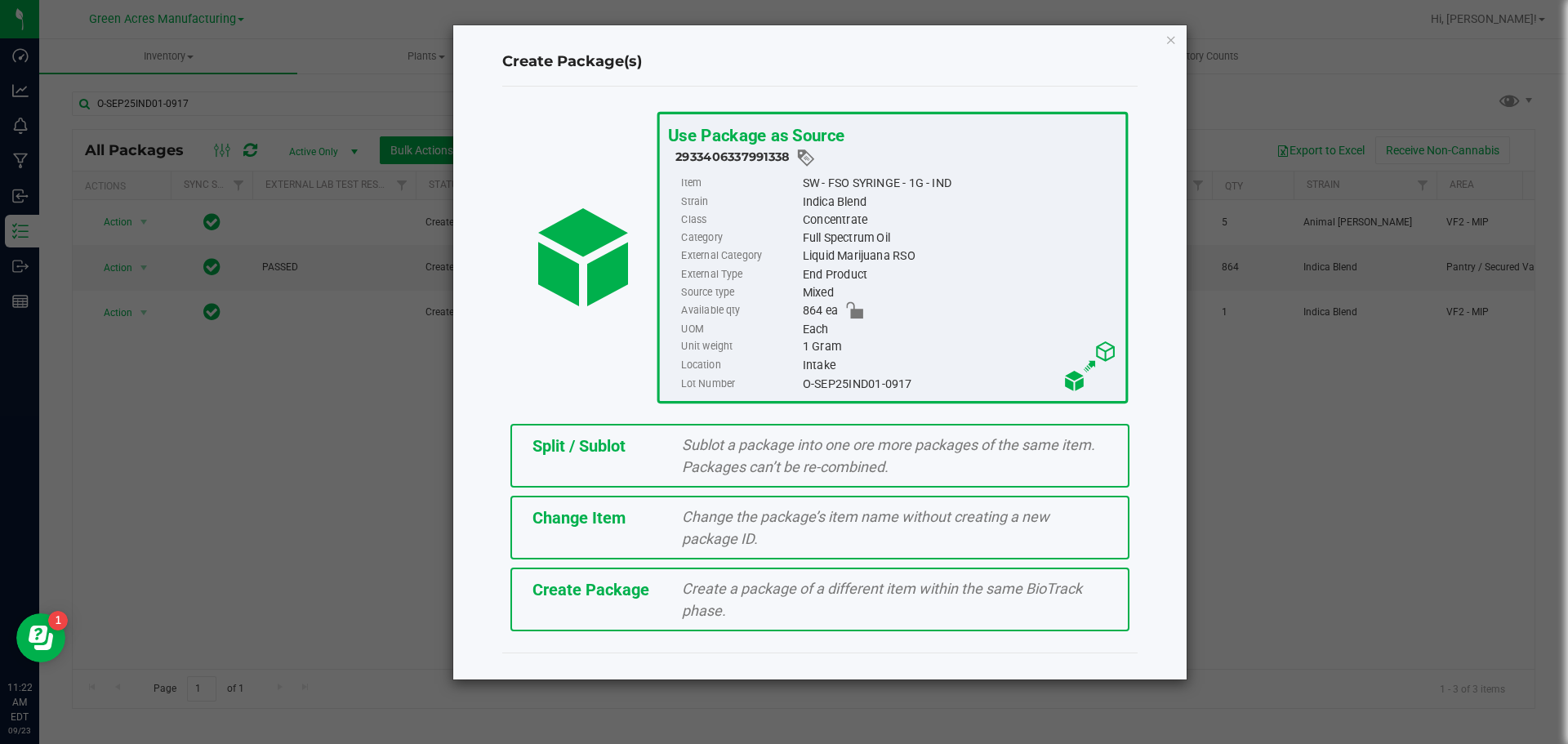
click at [624, 585] on span "Create Package" at bounding box center [590, 589] width 117 height 19
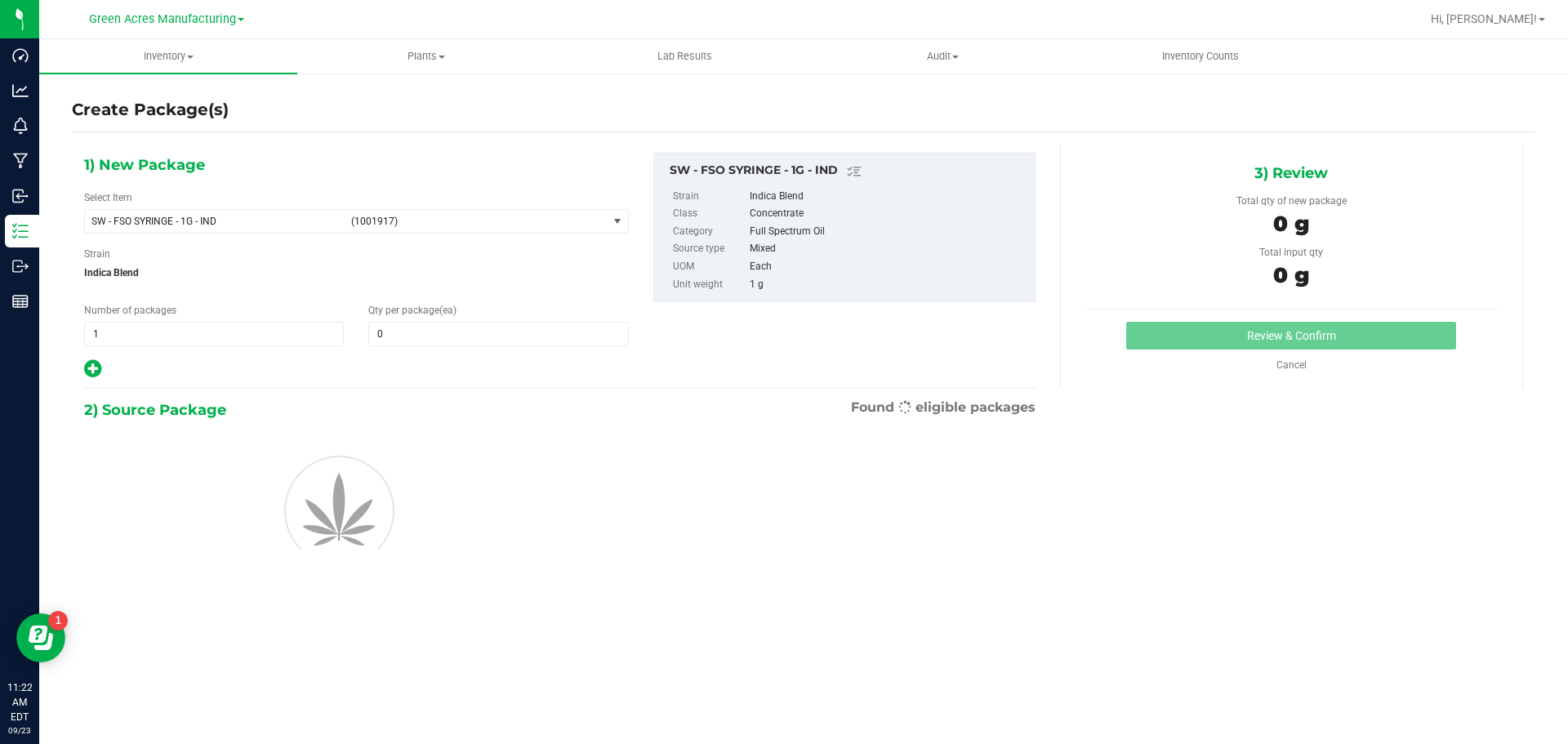
type input "0"
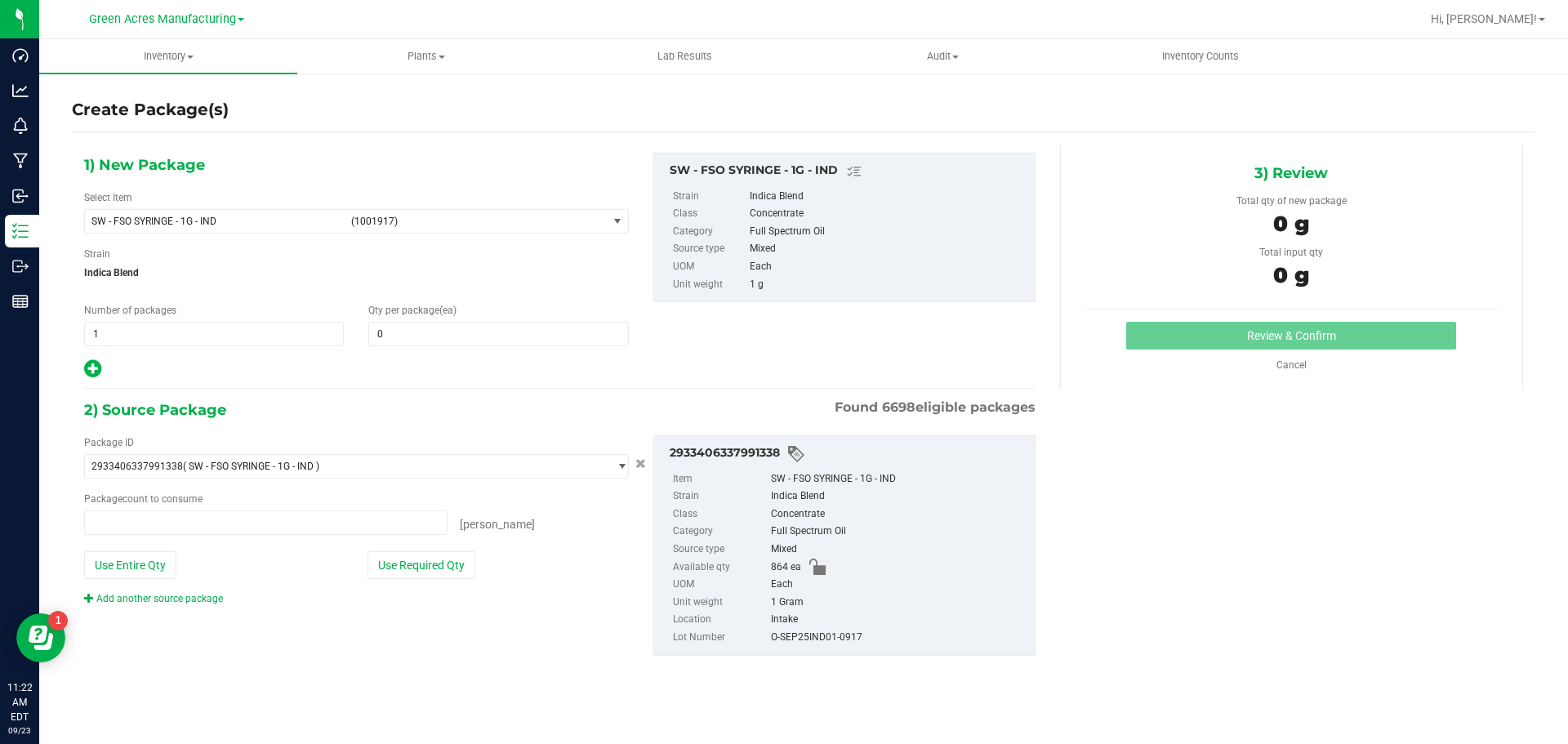
type input "0 ea"
click at [324, 222] on span "SW - FSO SYRINGE - 1G - IND" at bounding box center [215, 221] width 250 height 11
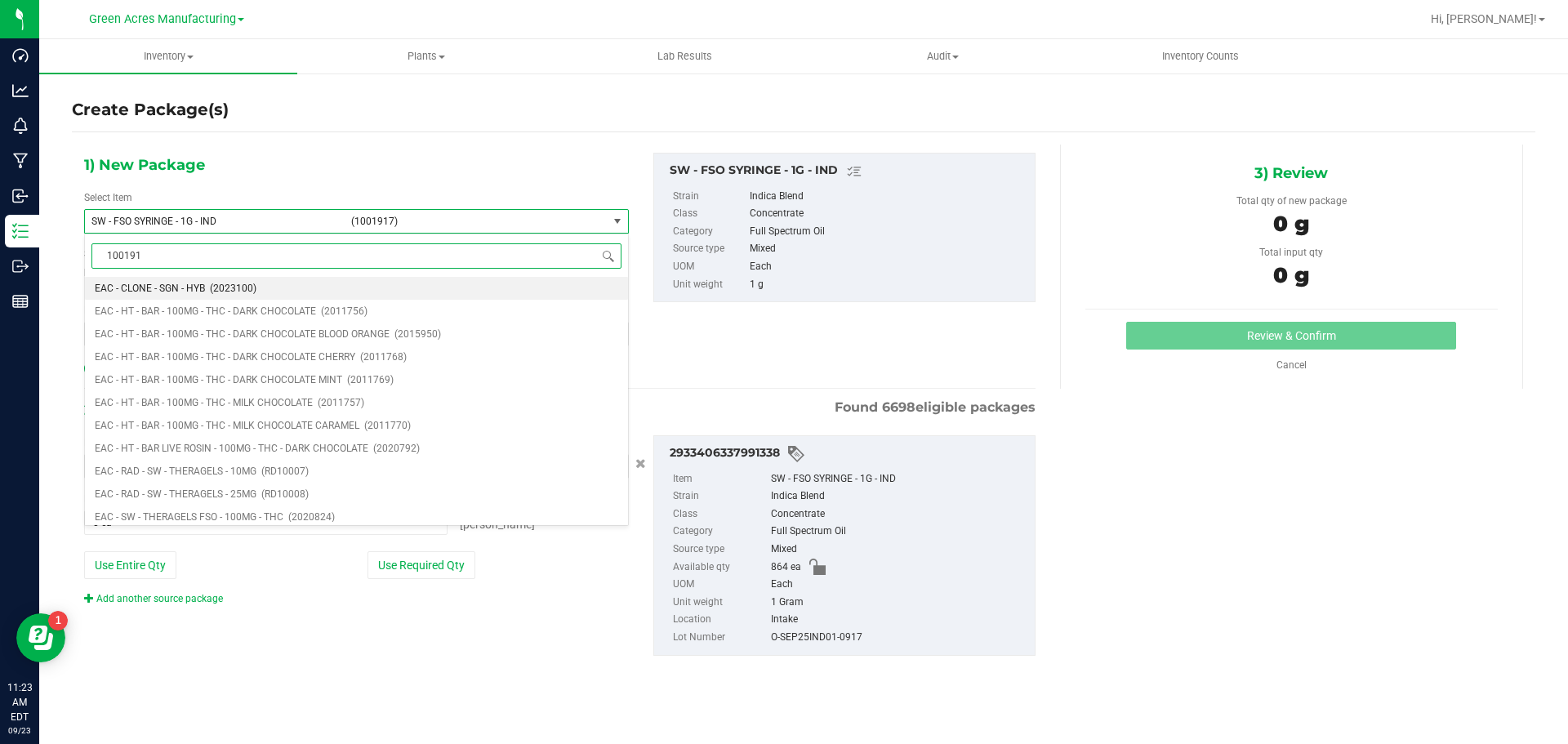
type input "1001917"
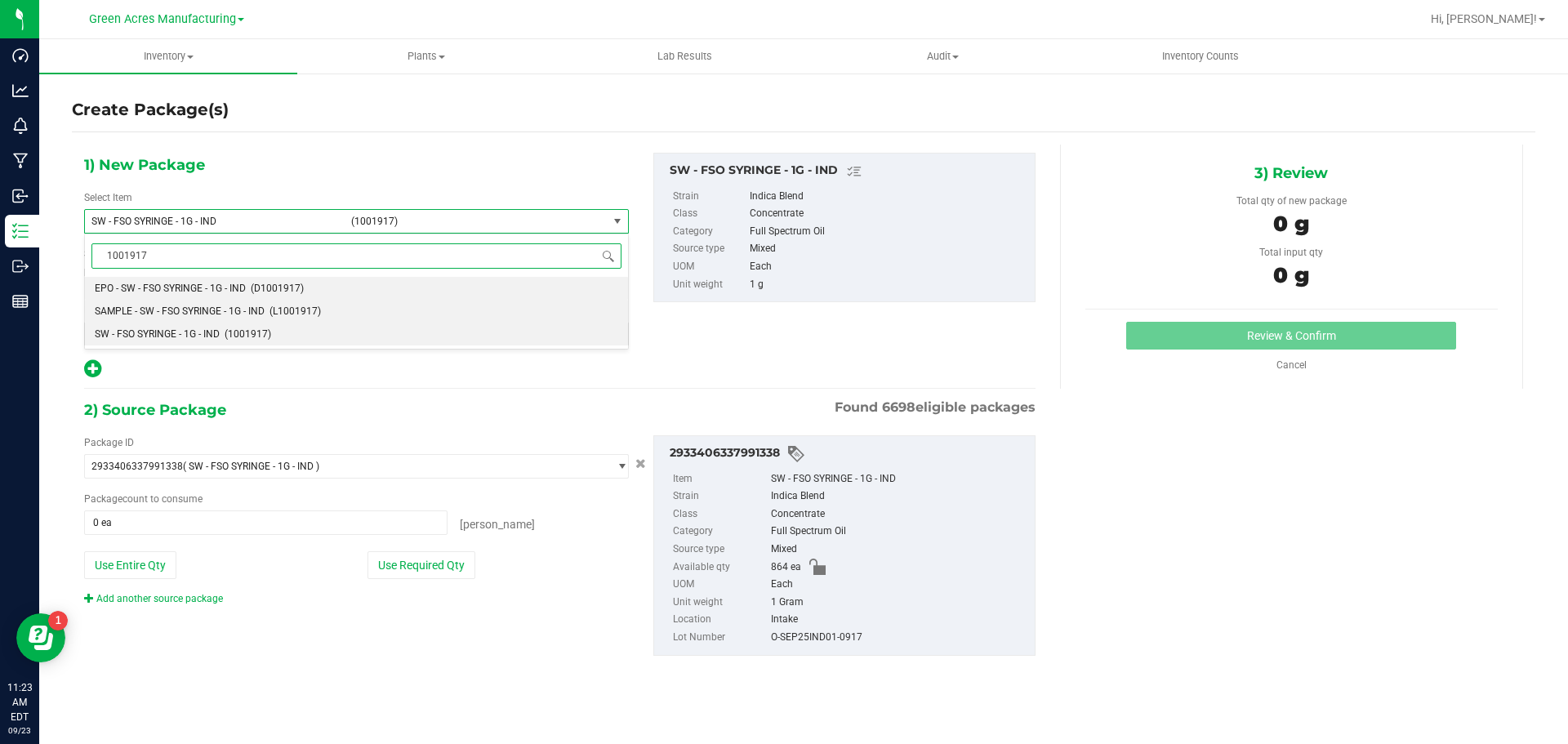
click at [233, 303] on li "SAMPLE - SW - FSO SYRINGE - 1G - IND (L1001917)" at bounding box center [356, 311] width 543 height 23
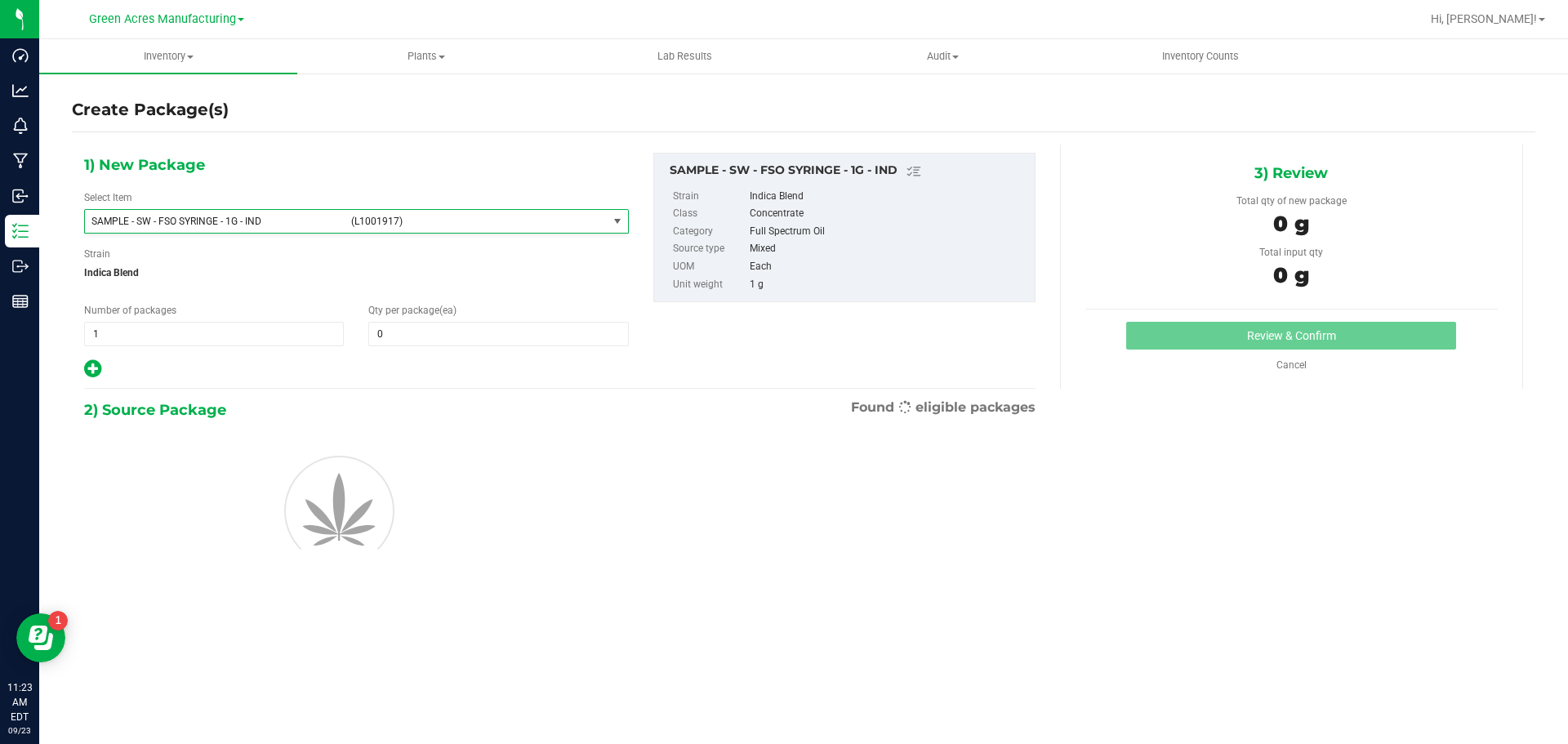
type input "0"
click at [227, 336] on span "1 1" at bounding box center [214, 333] width 260 height 25
type input "2"
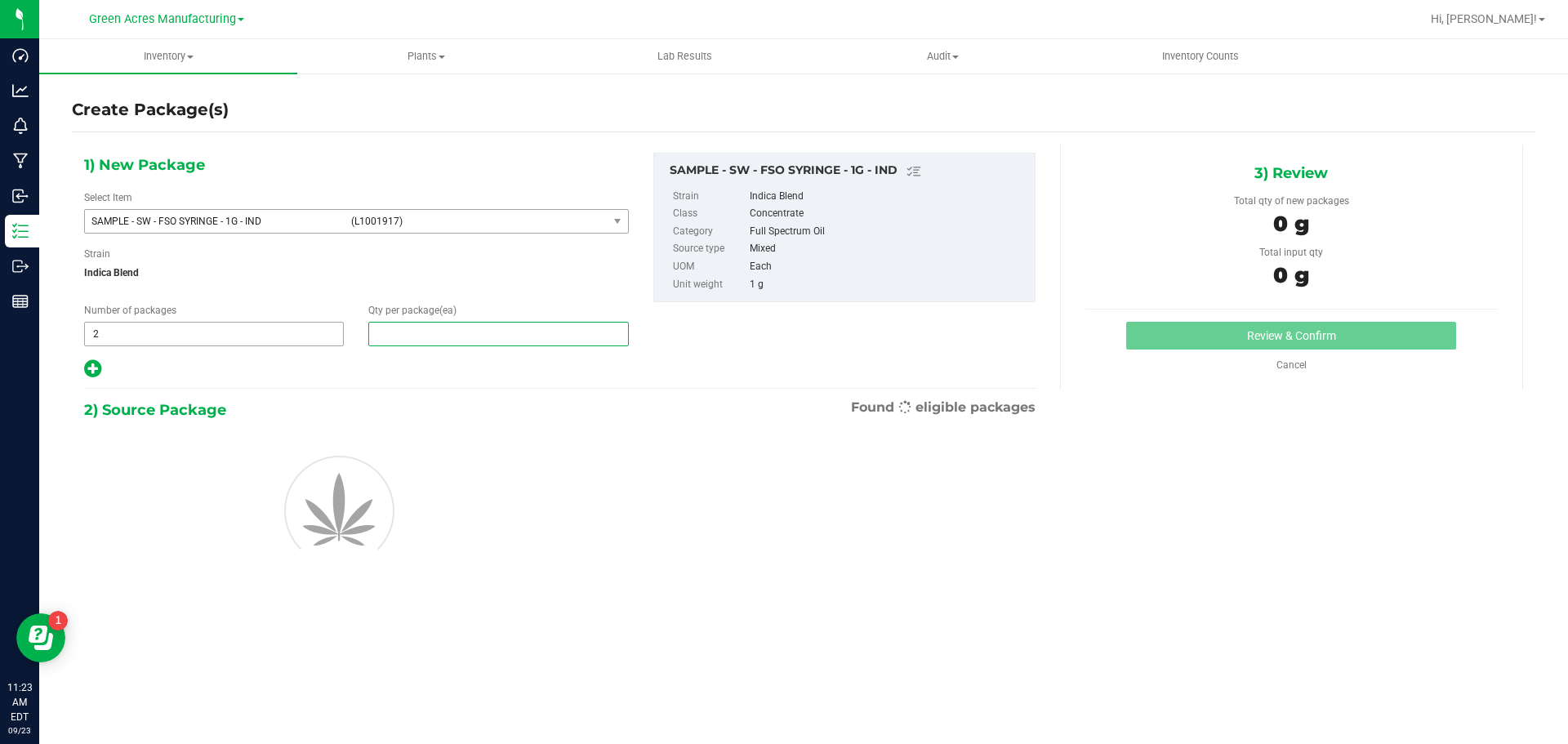
type input "1"
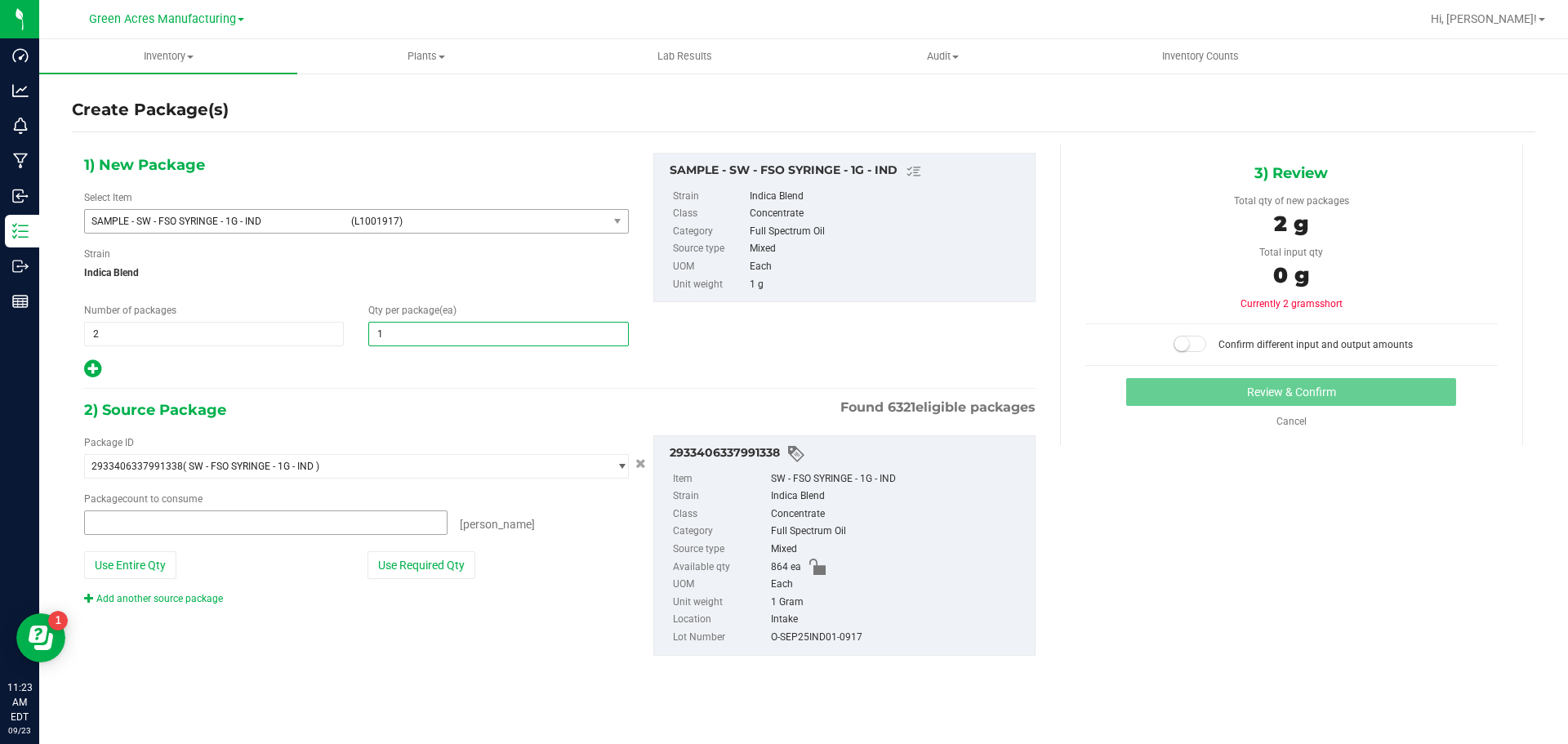
type input "0 ea"
type input "1"
click at [415, 549] on div "Package ID 2933406337991338 ( SW - FSO SYRINGE - 1G - IND ) 0000518841815896 00…" at bounding box center [356, 520] width 569 height 170
click at [424, 566] on button "Use Required Qty" at bounding box center [421, 565] width 108 height 28
type input "2 ea"
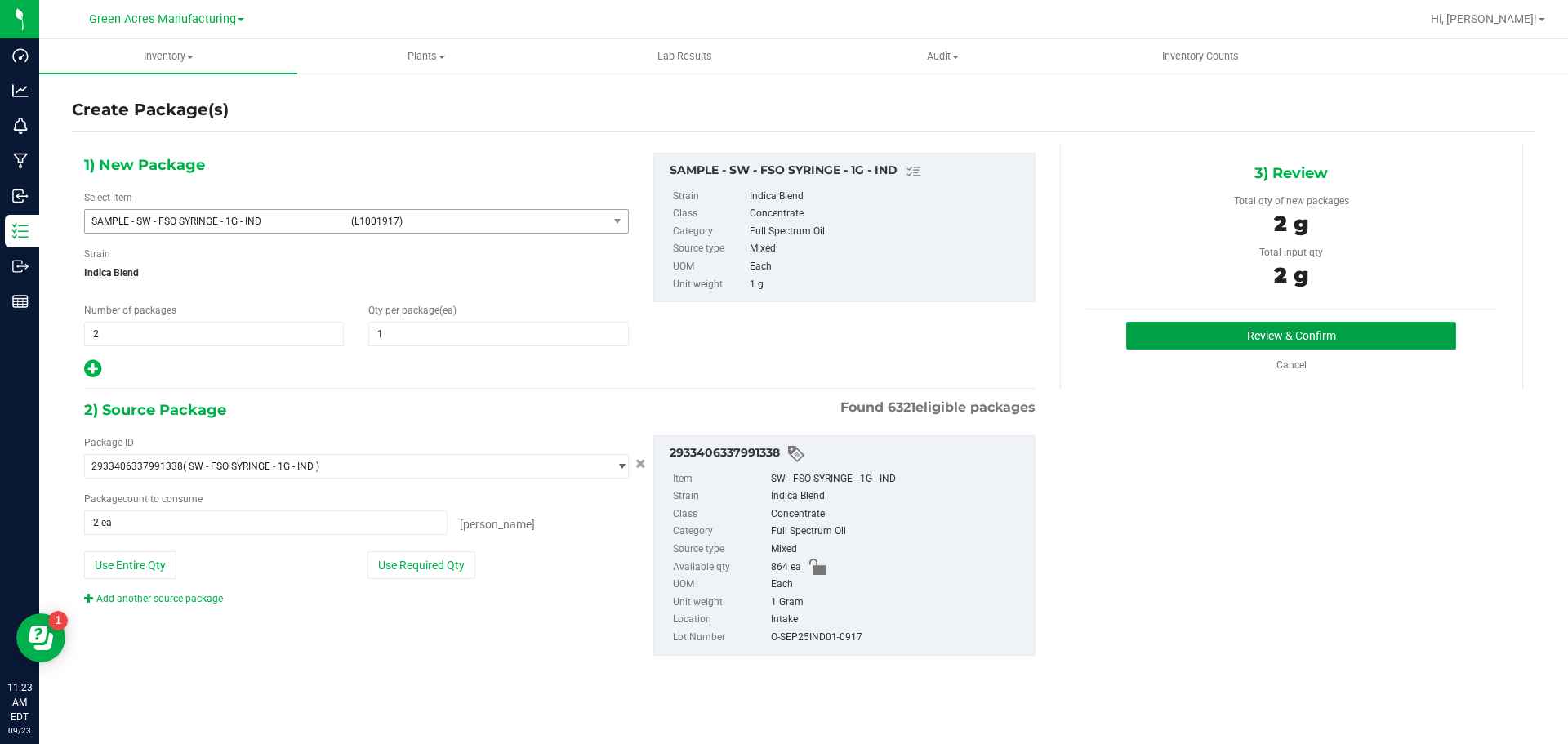
click at [1309, 345] on button "Review & Confirm" at bounding box center [1291, 335] width 330 height 28
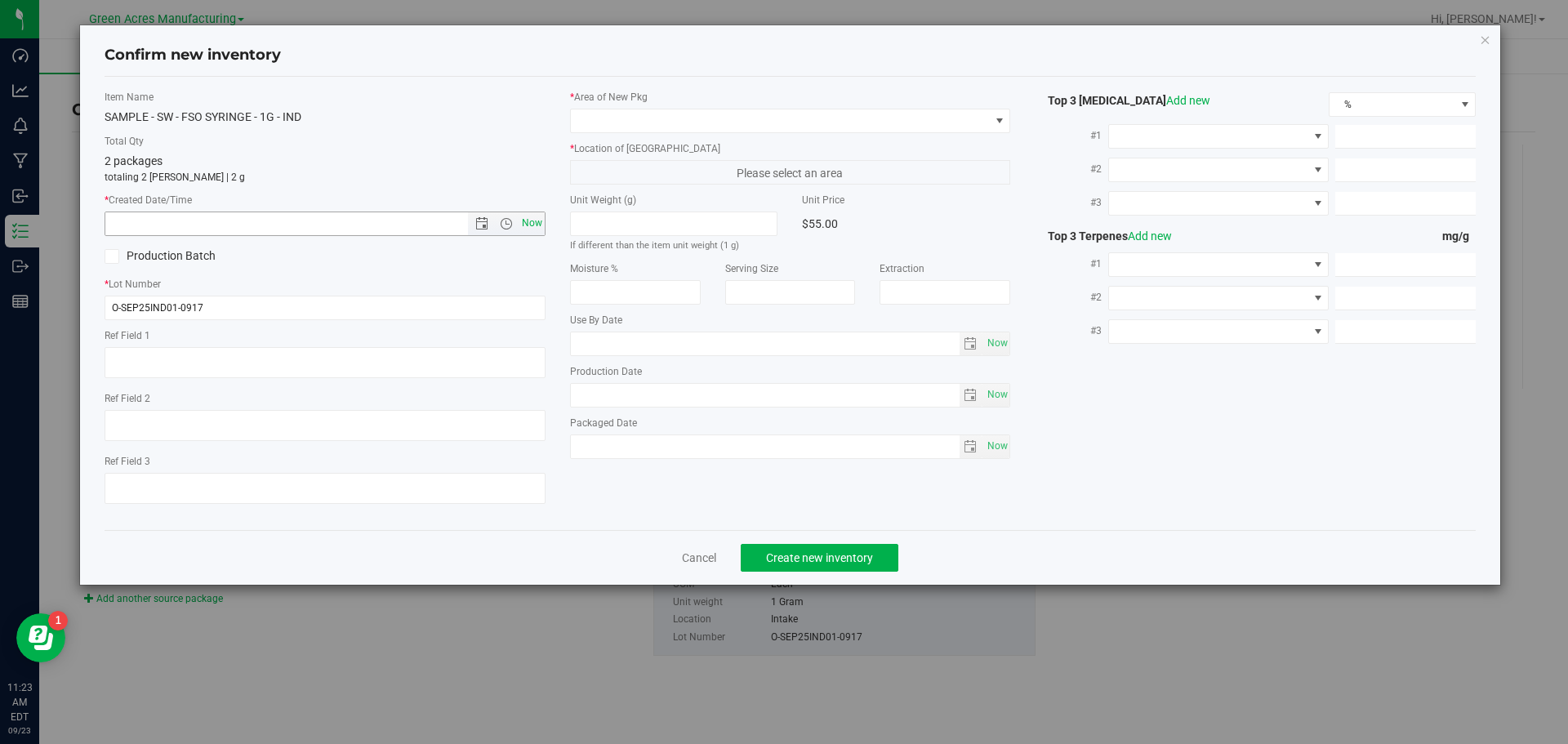
click at [540, 222] on span "Now" at bounding box center [531, 224] width 28 height 24
type input "[DATE] 11:23 AM"
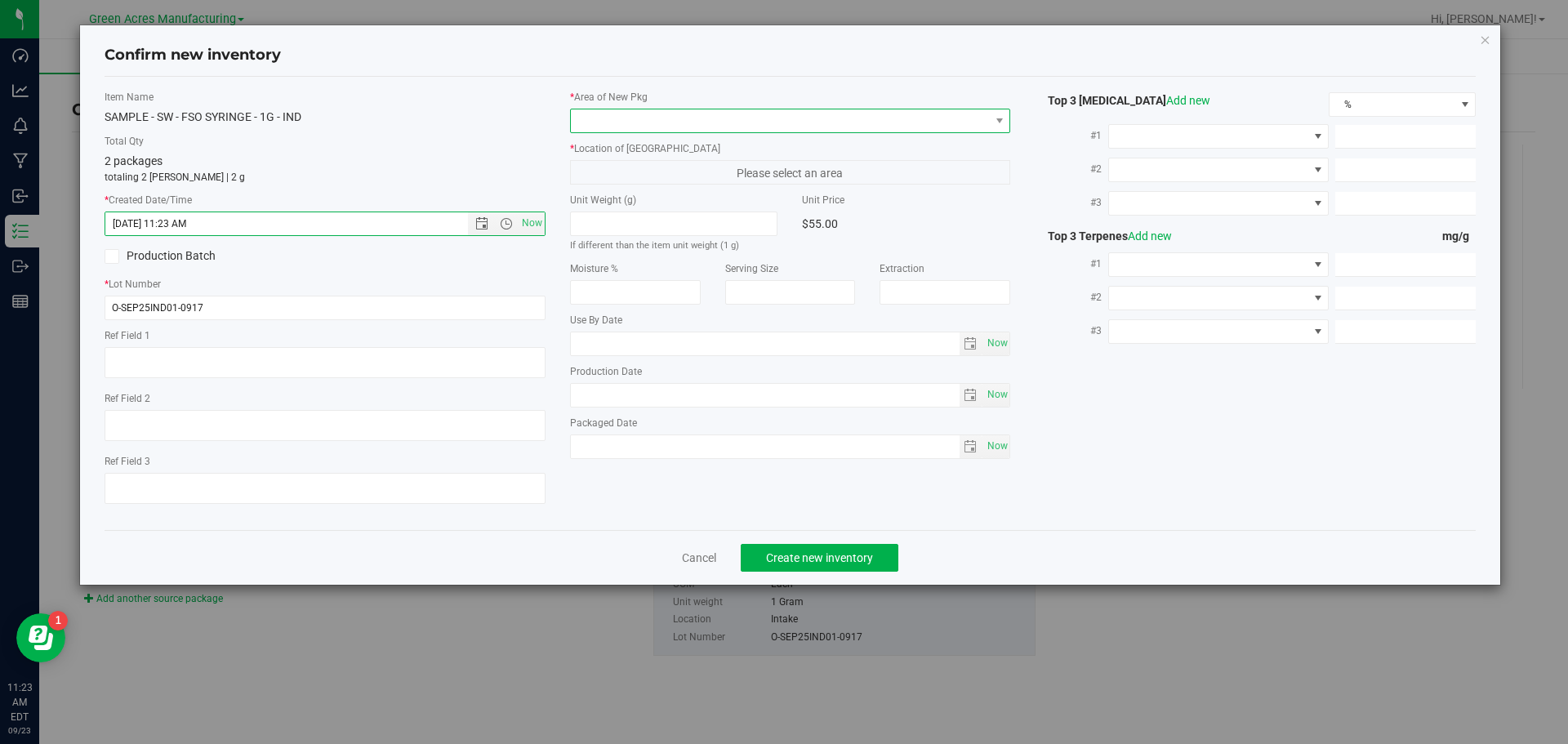
click at [893, 126] on span at bounding box center [780, 121] width 419 height 23
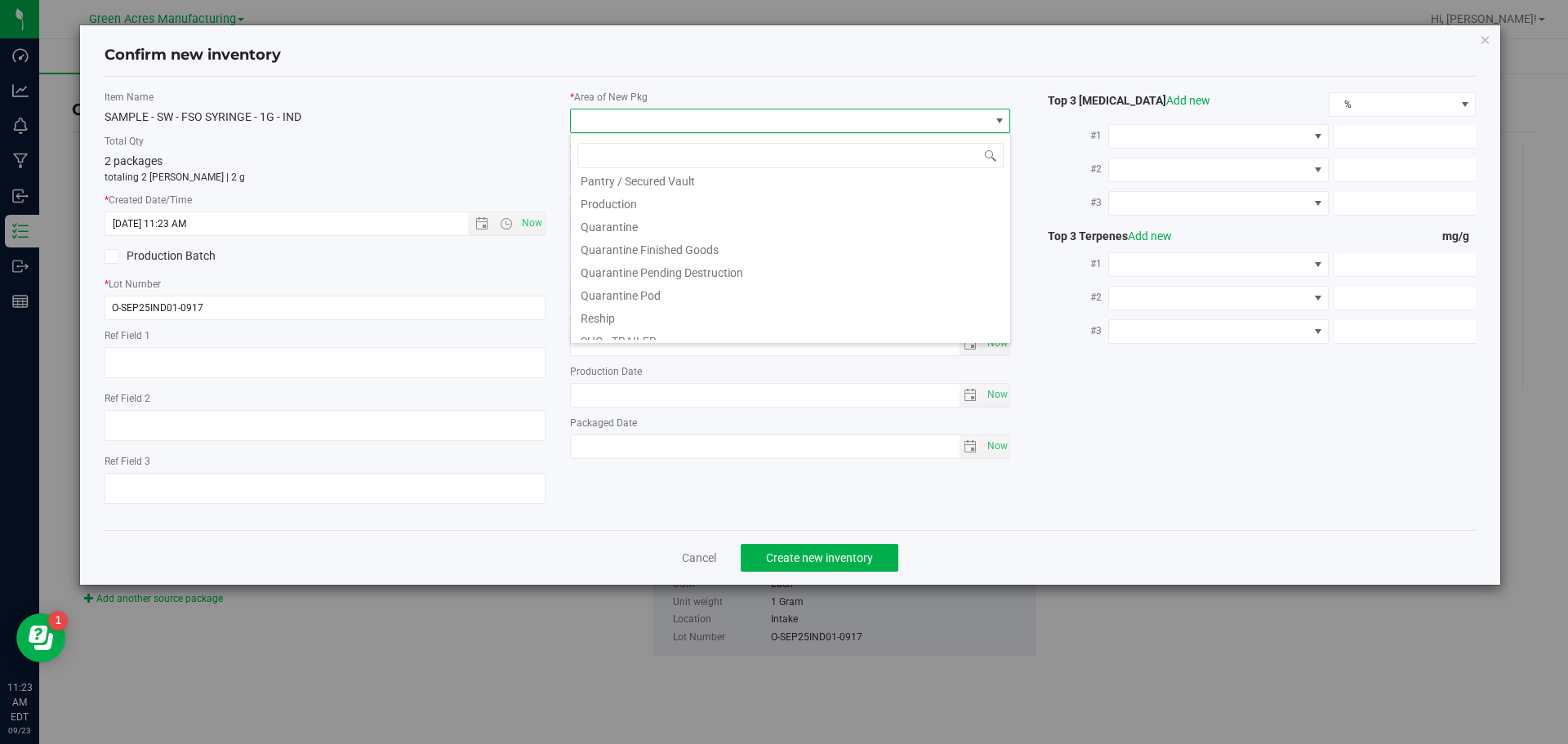
scroll to position [490, 0]
click at [650, 187] on li "Pantry / Secured Vault" at bounding box center [790, 178] width 439 height 23
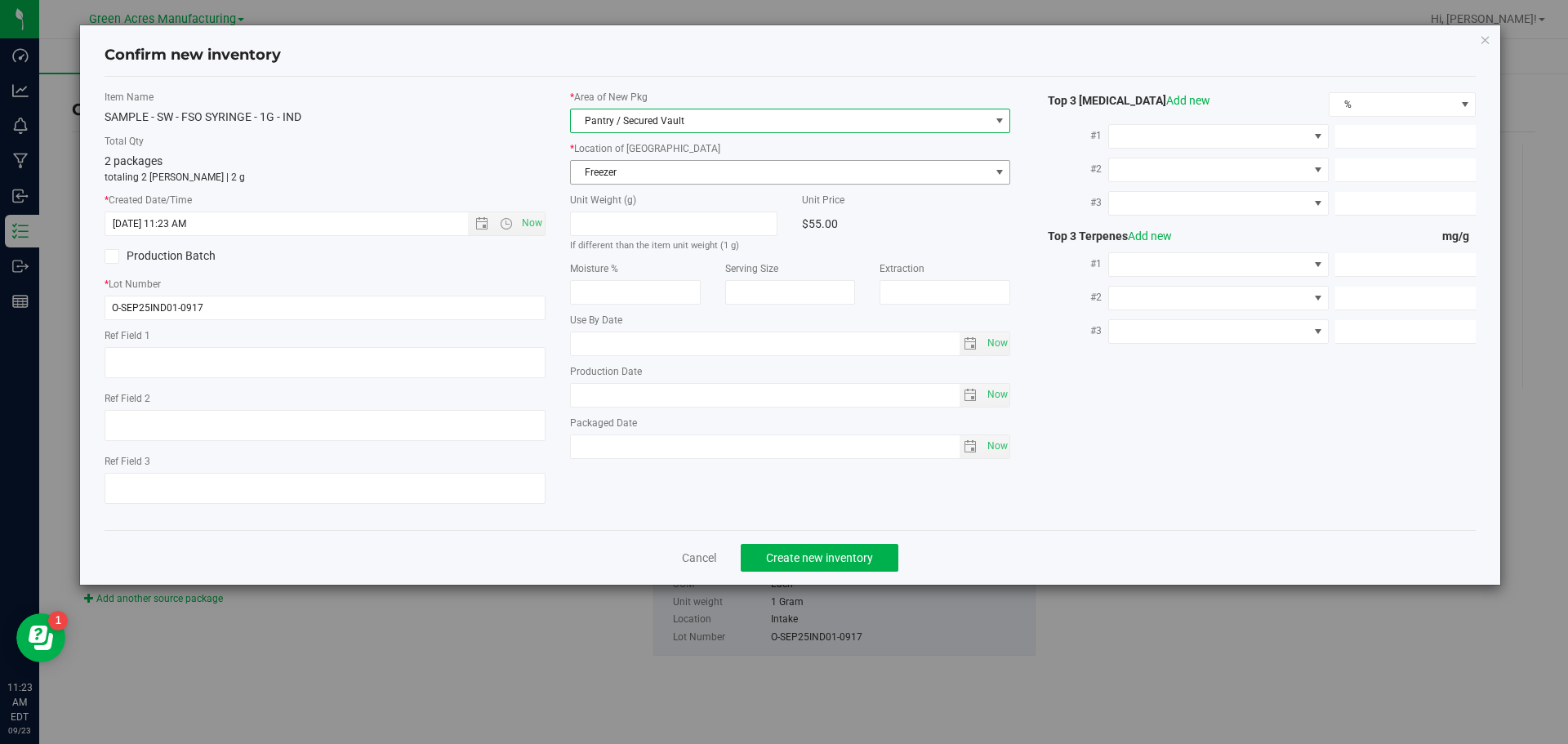
click at [683, 173] on span "Freezer" at bounding box center [780, 172] width 419 height 23
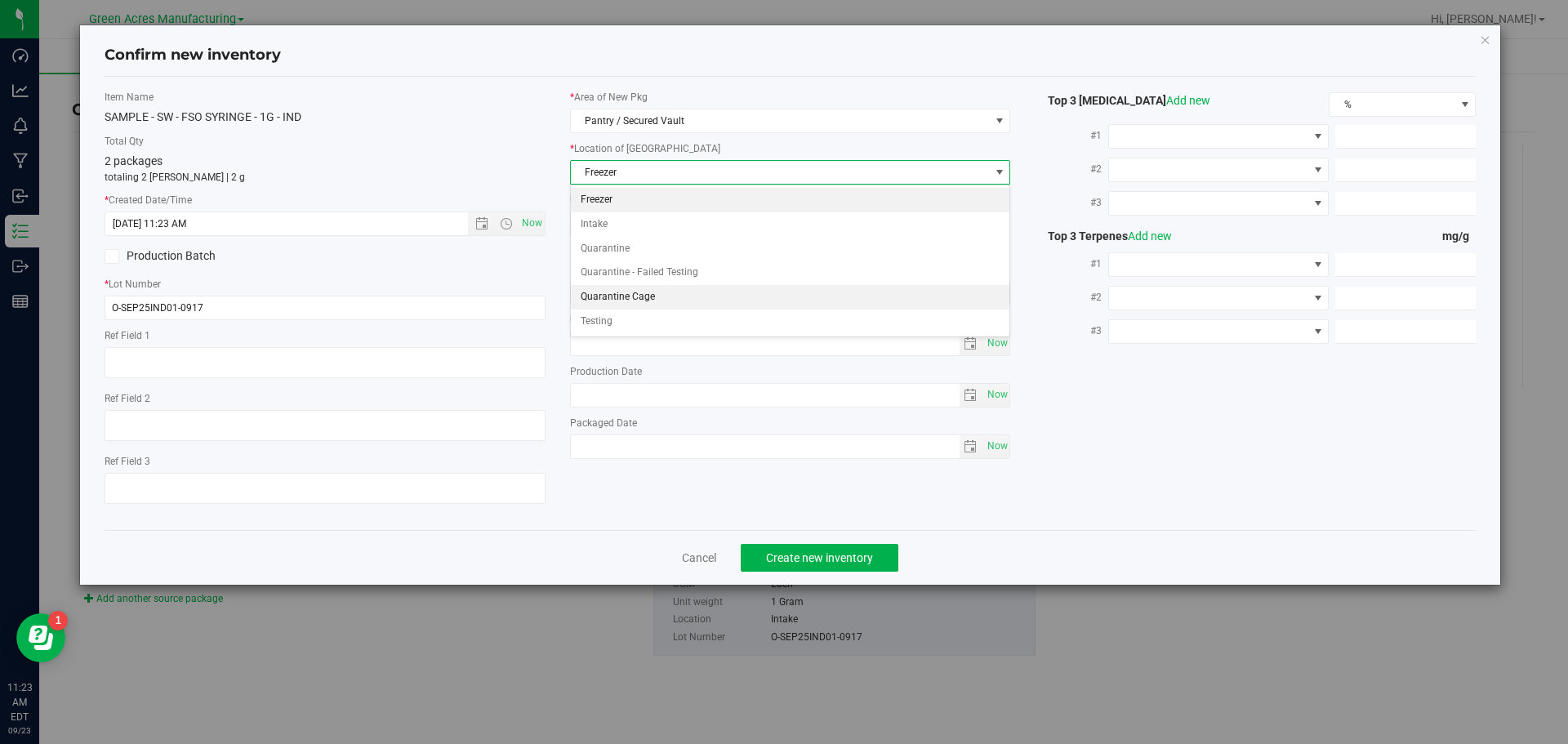
click at [646, 290] on li "Quarantine Cage" at bounding box center [790, 297] width 439 height 25
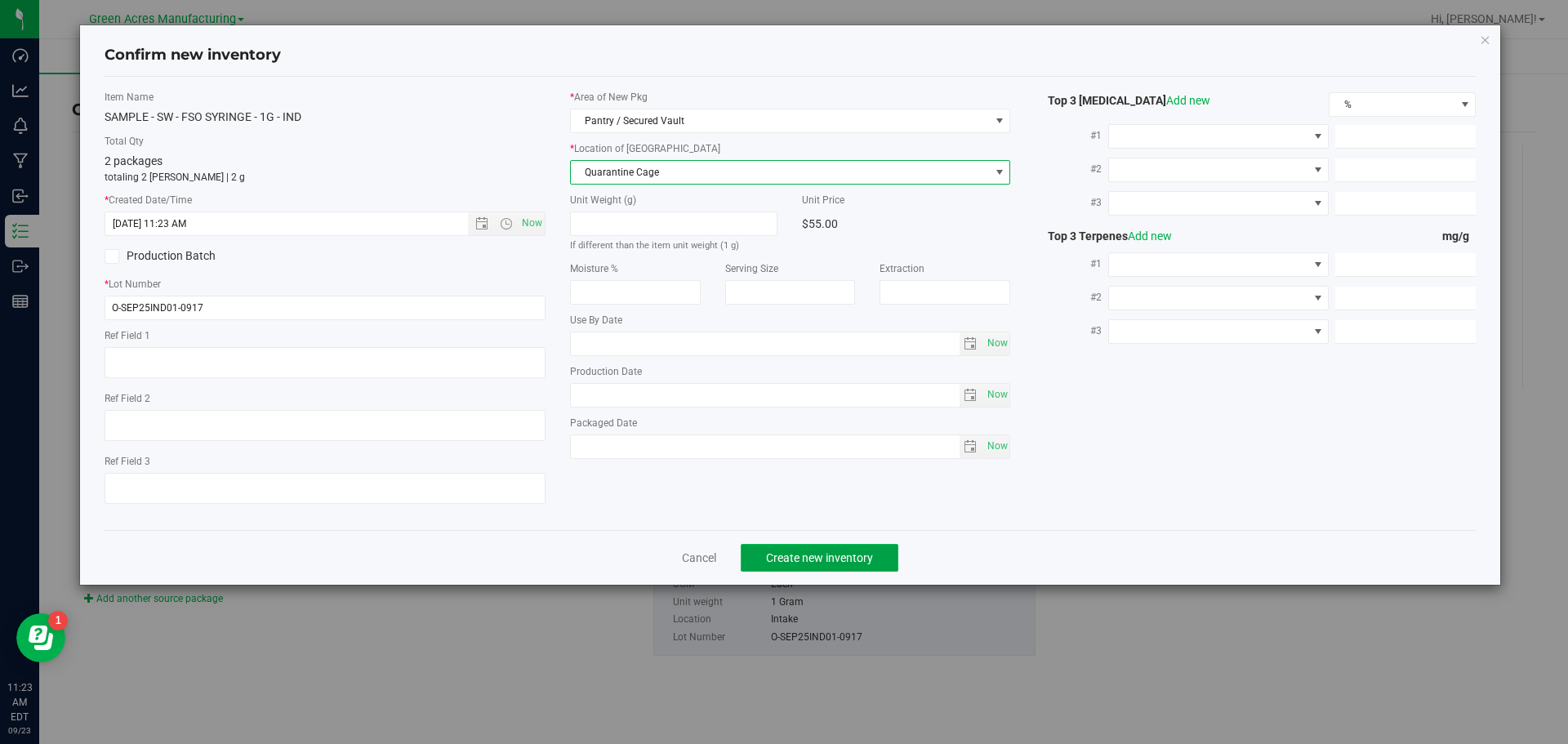
click at [791, 565] on button "Create new inventory" at bounding box center [819, 558] width 157 height 28
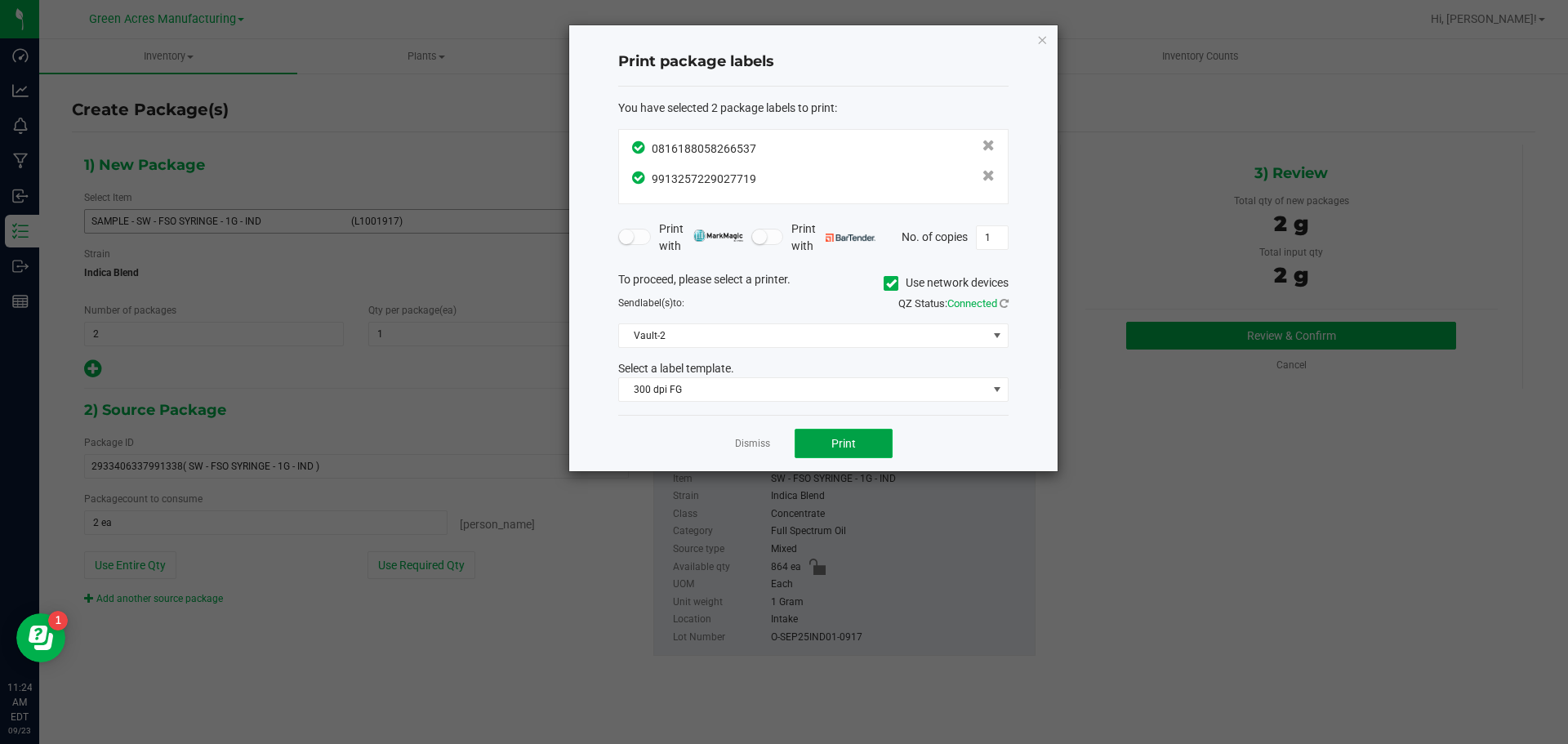
click at [868, 441] on button "Print" at bounding box center [843, 444] width 98 height 29
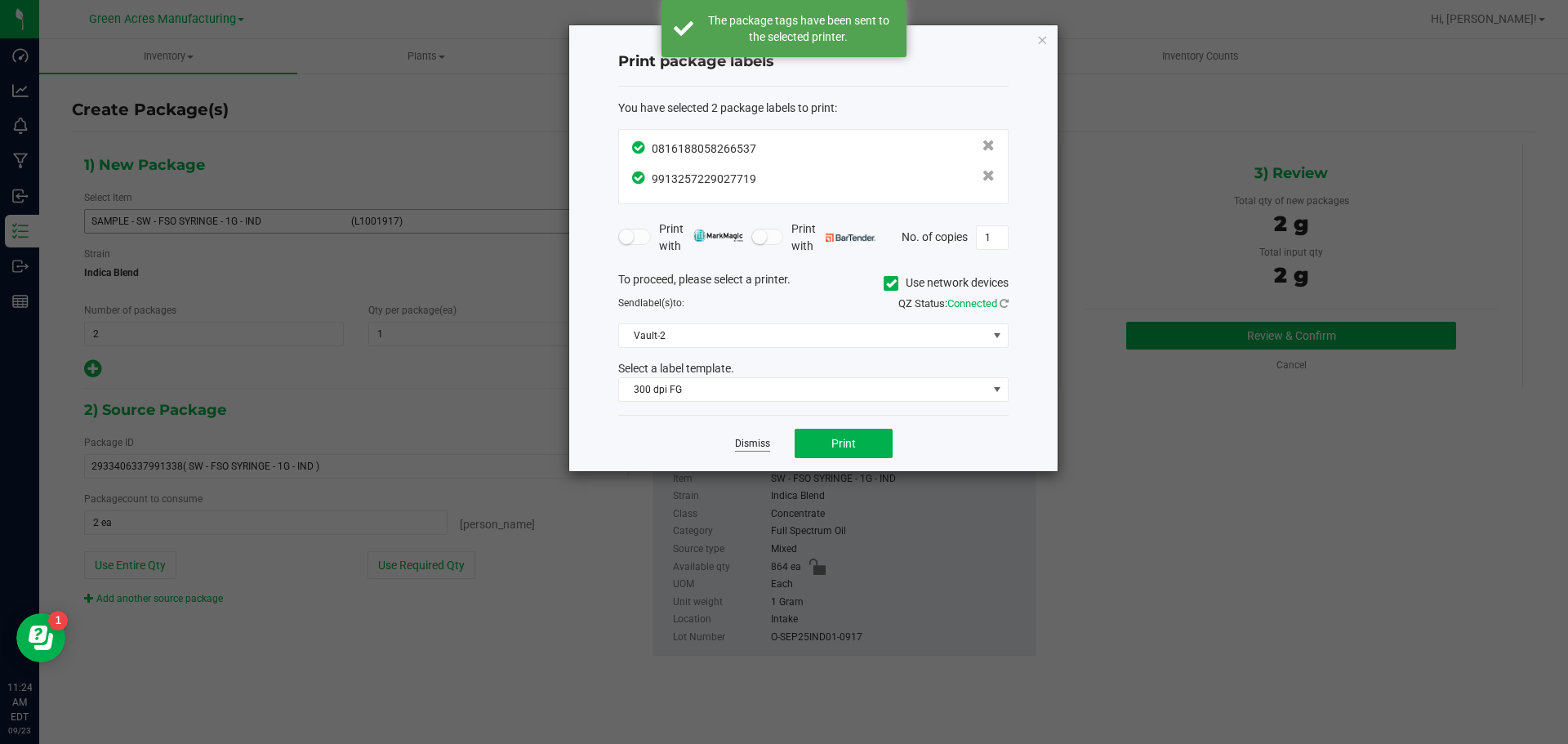
click at [749, 440] on link "Dismiss" at bounding box center [752, 444] width 35 height 14
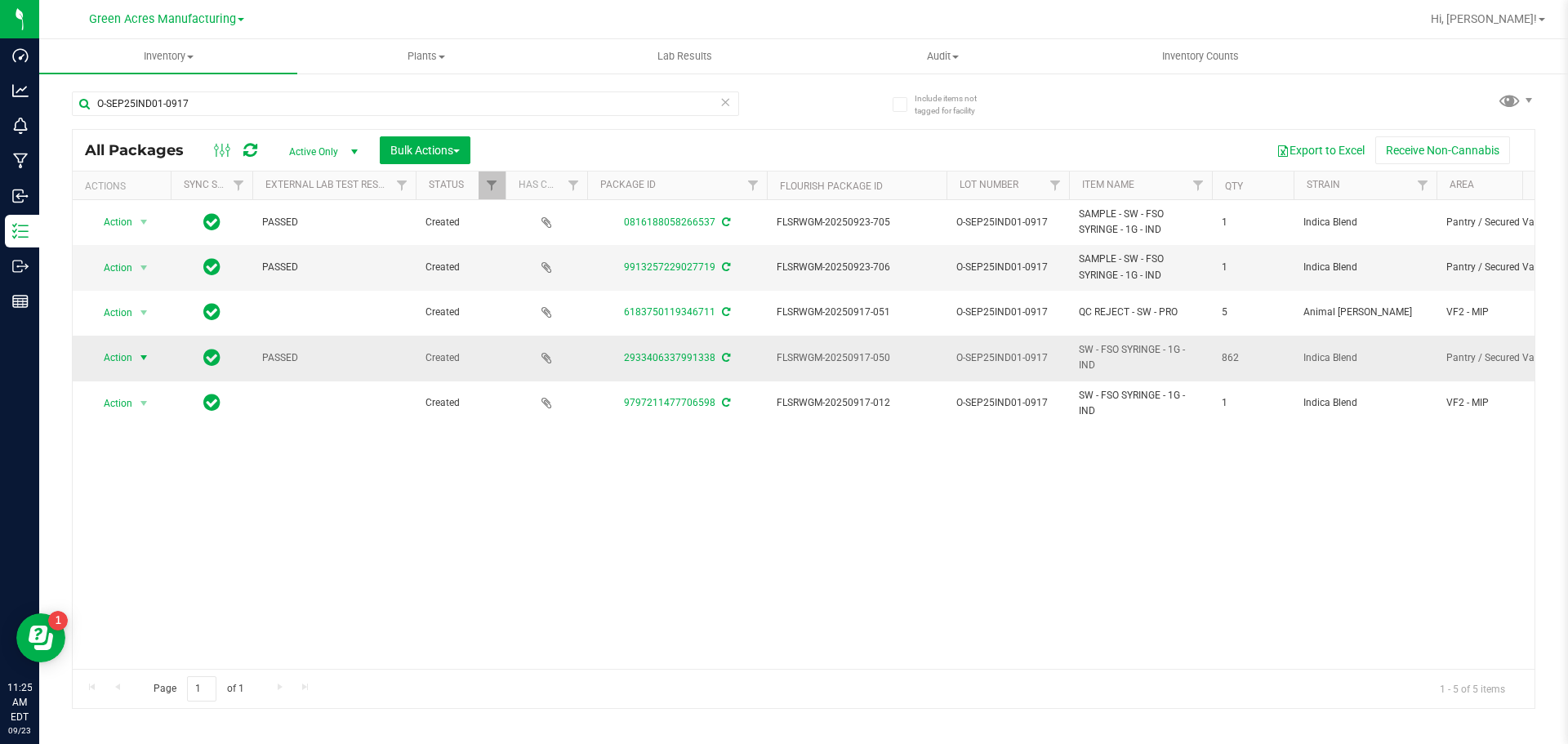
click at [117, 357] on span "Action" at bounding box center [111, 357] width 44 height 23
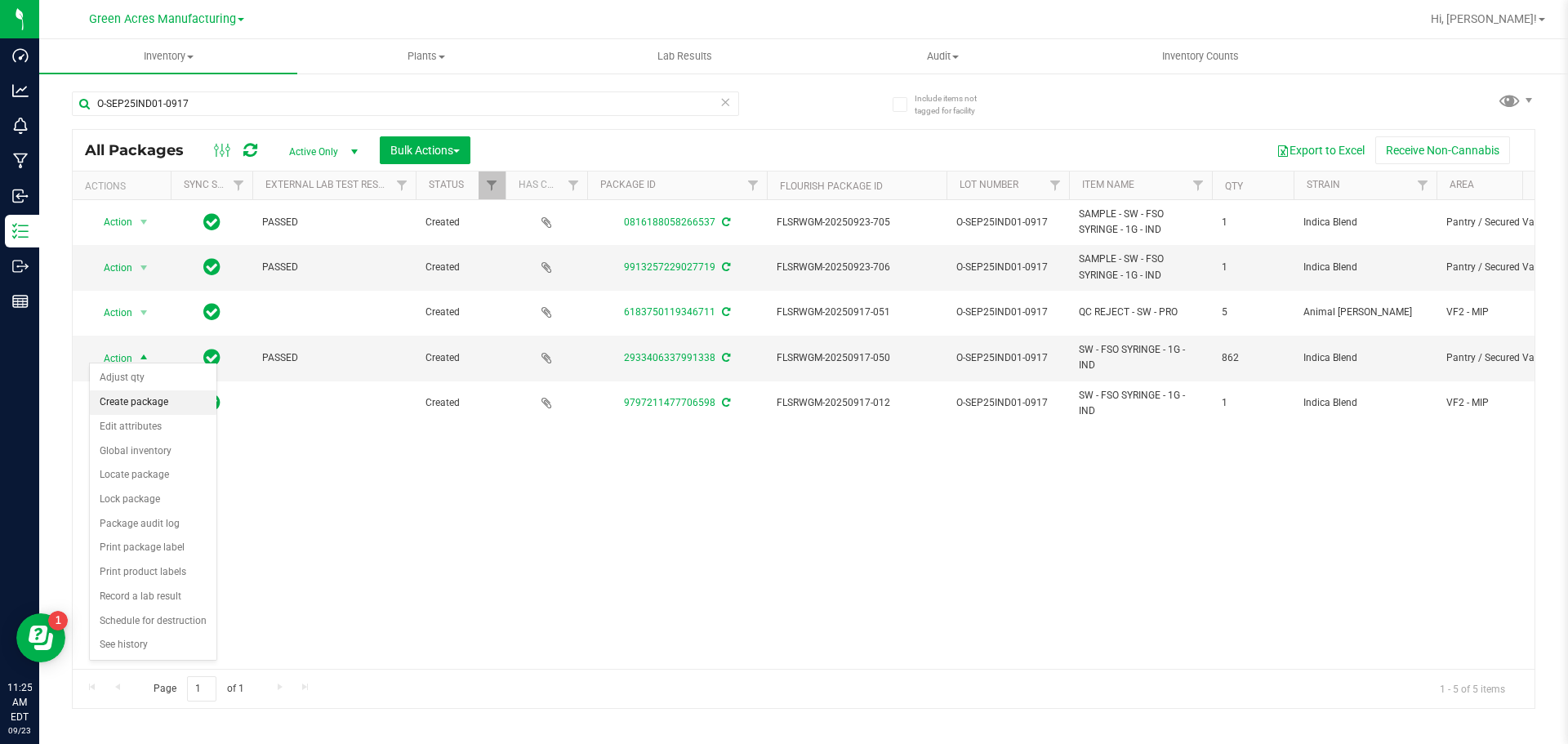
click at [146, 403] on li "Create package" at bounding box center [153, 402] width 126 height 25
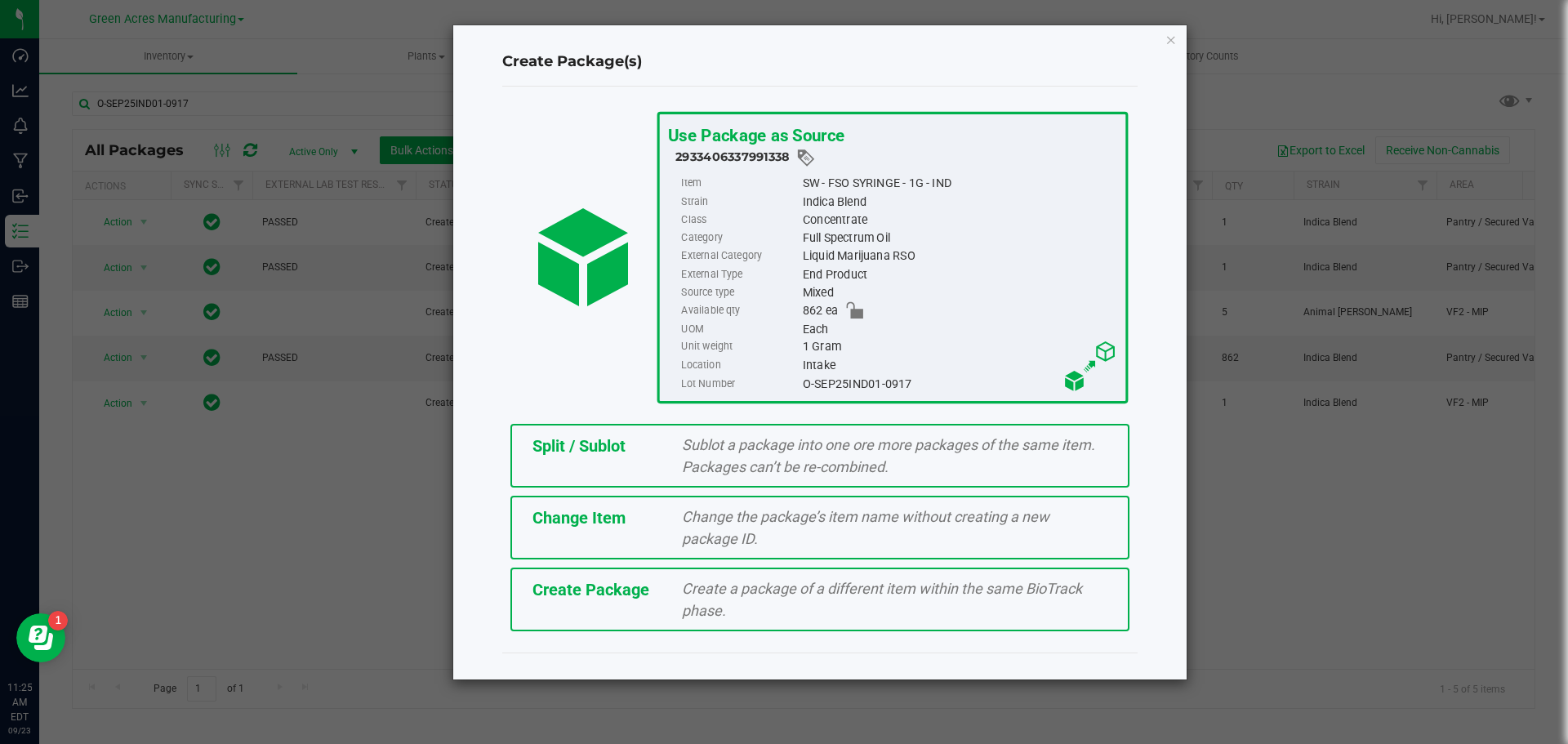
click at [700, 453] on div "Sublot a package into one ore more packages of the same item. Packages can’t be…" at bounding box center [894, 456] width 450 height 44
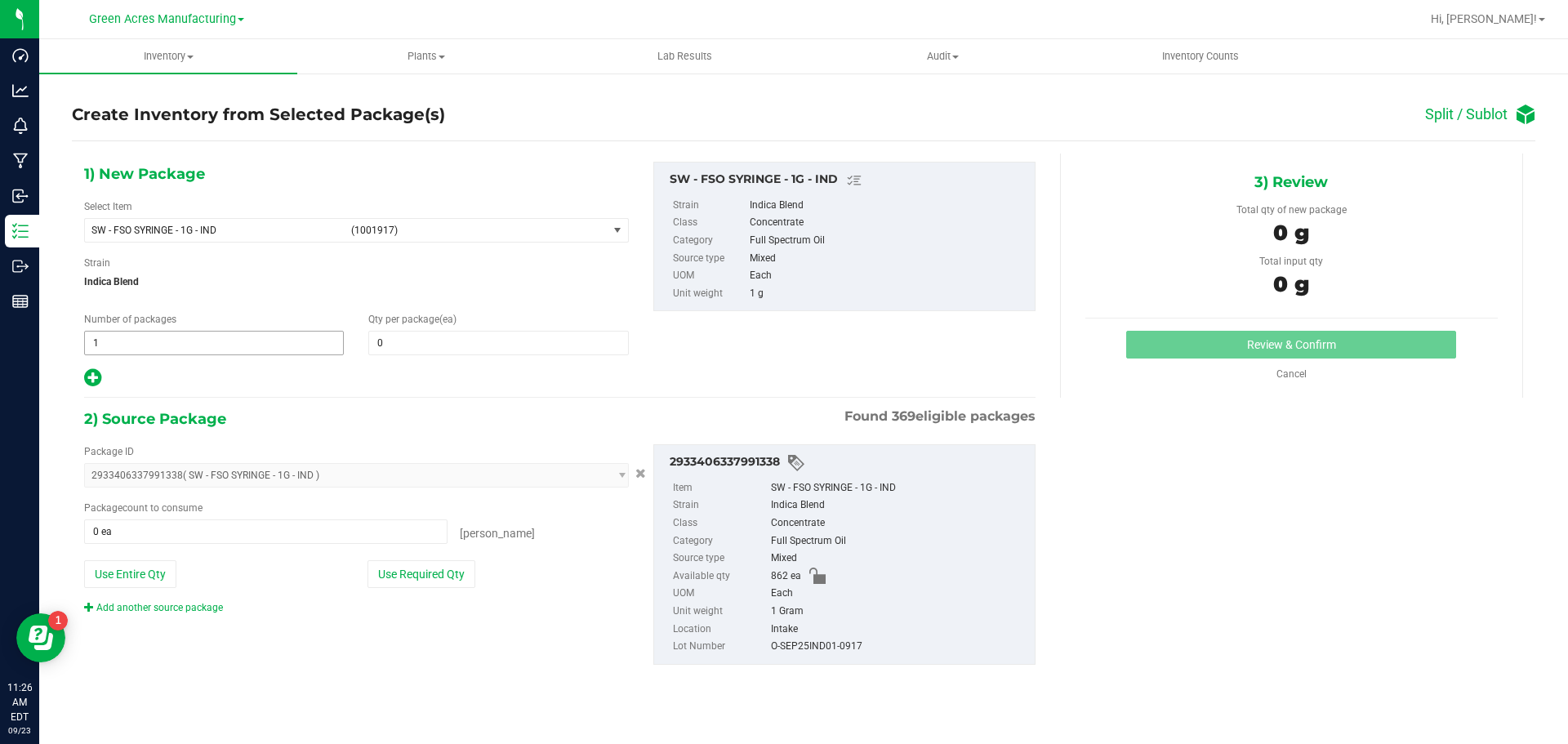
click at [307, 351] on span "1 1" at bounding box center [214, 343] width 260 height 25
type input "71"
type input "12"
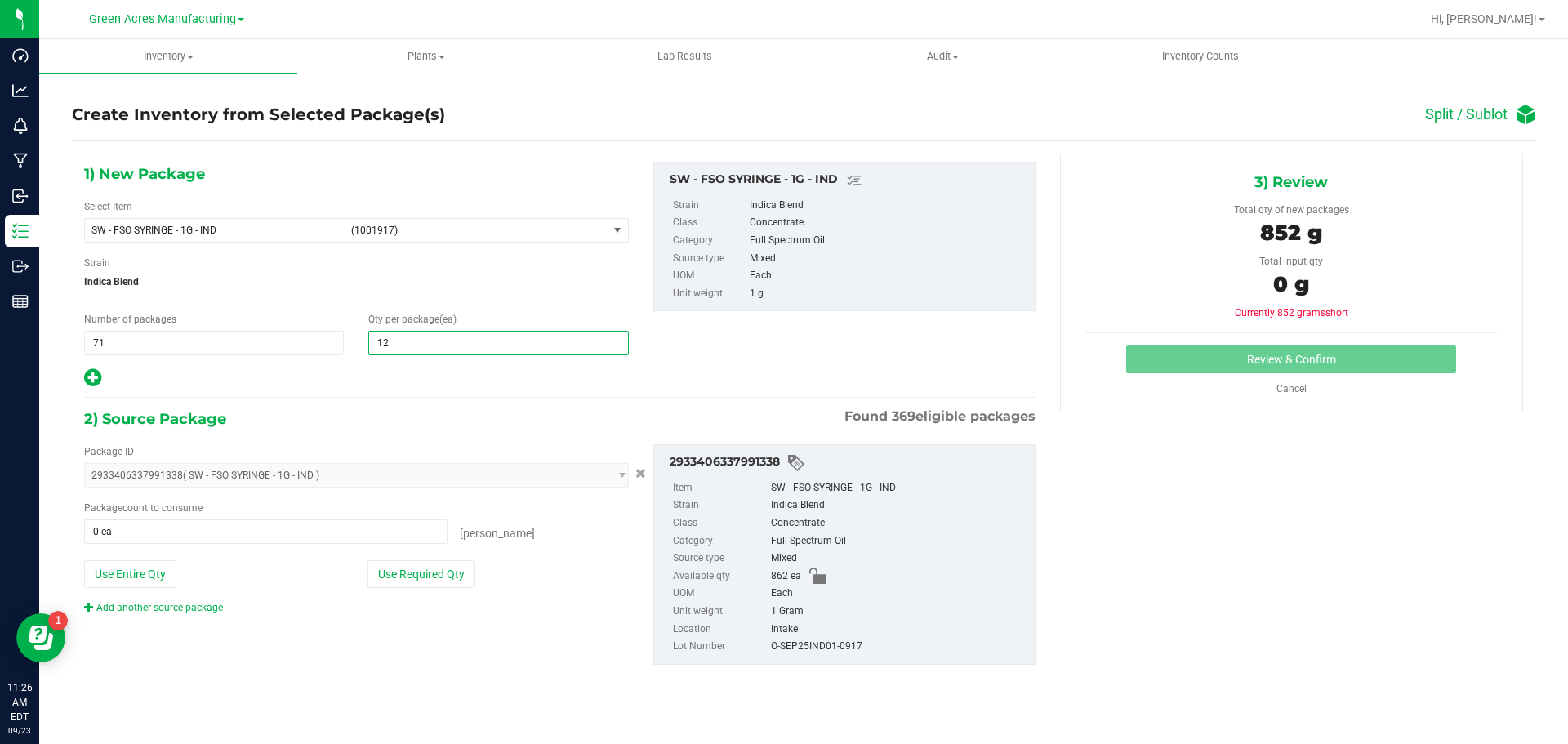
click at [85, 378] on icon at bounding box center [92, 378] width 17 height 20
type input "12"
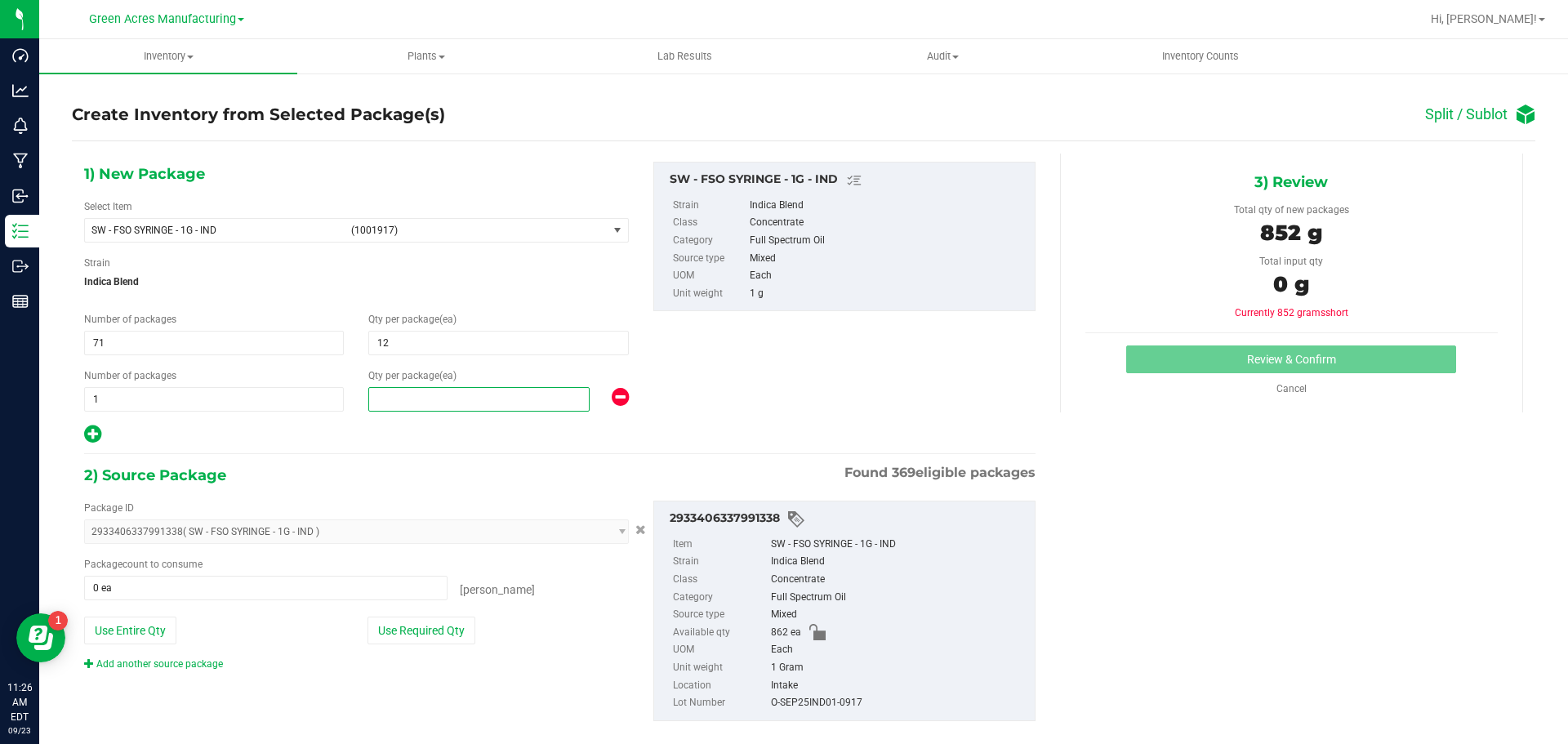
click at [507, 395] on span at bounding box center [479, 399] width 221 height 25
type input "10"
click at [394, 641] on button "Use Required Qty" at bounding box center [421, 631] width 108 height 28
type input "862 ea"
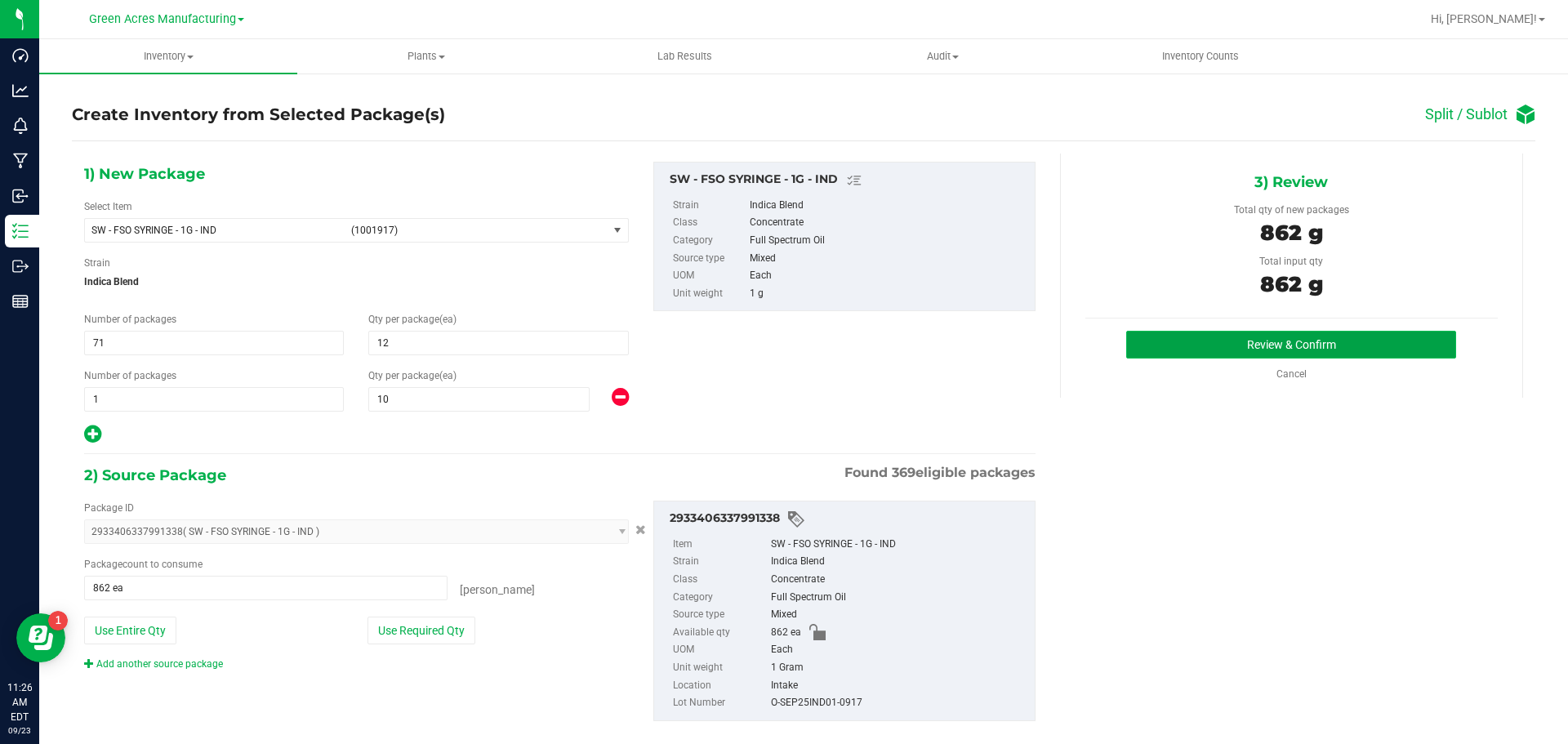
click at [1151, 340] on button "Review & Confirm" at bounding box center [1291, 344] width 330 height 28
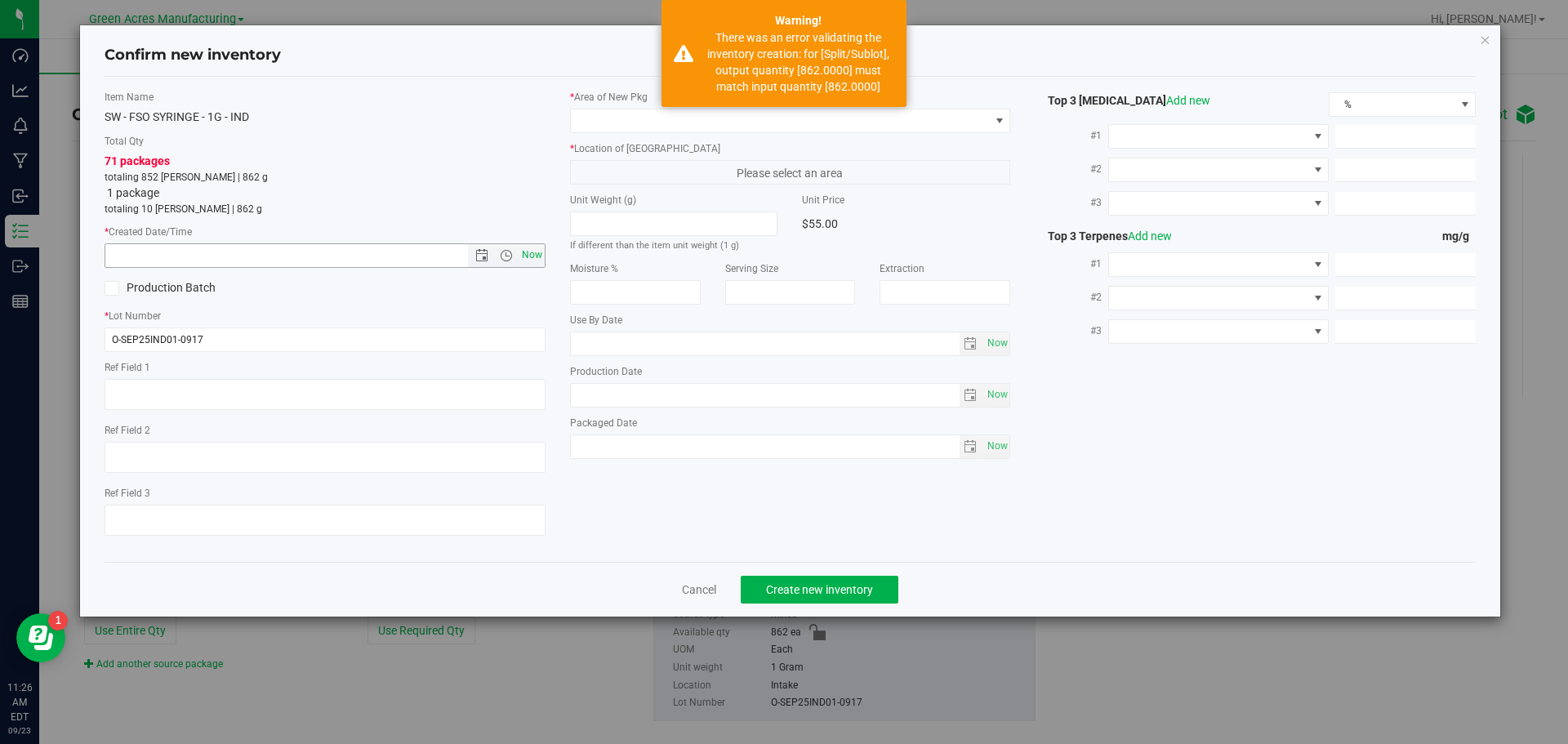
click at [528, 262] on span "Now" at bounding box center [531, 255] width 28 height 24
type input "[DATE] 11:26 AM"
click at [596, 121] on span at bounding box center [780, 121] width 419 height 23
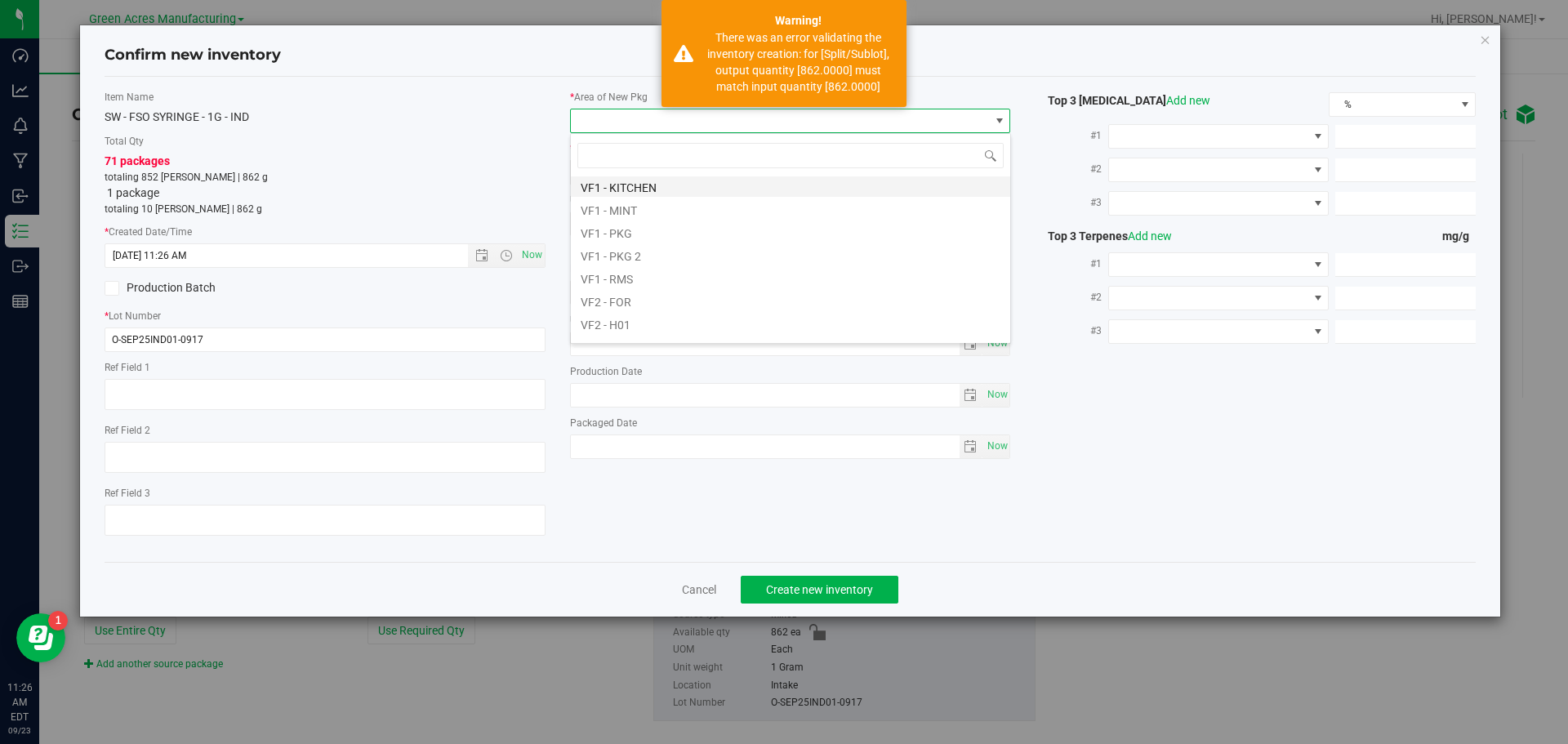
scroll to position [820, 0]
click at [677, 310] on li "VF2 - WHS" at bounding box center [790, 305] width 439 height 23
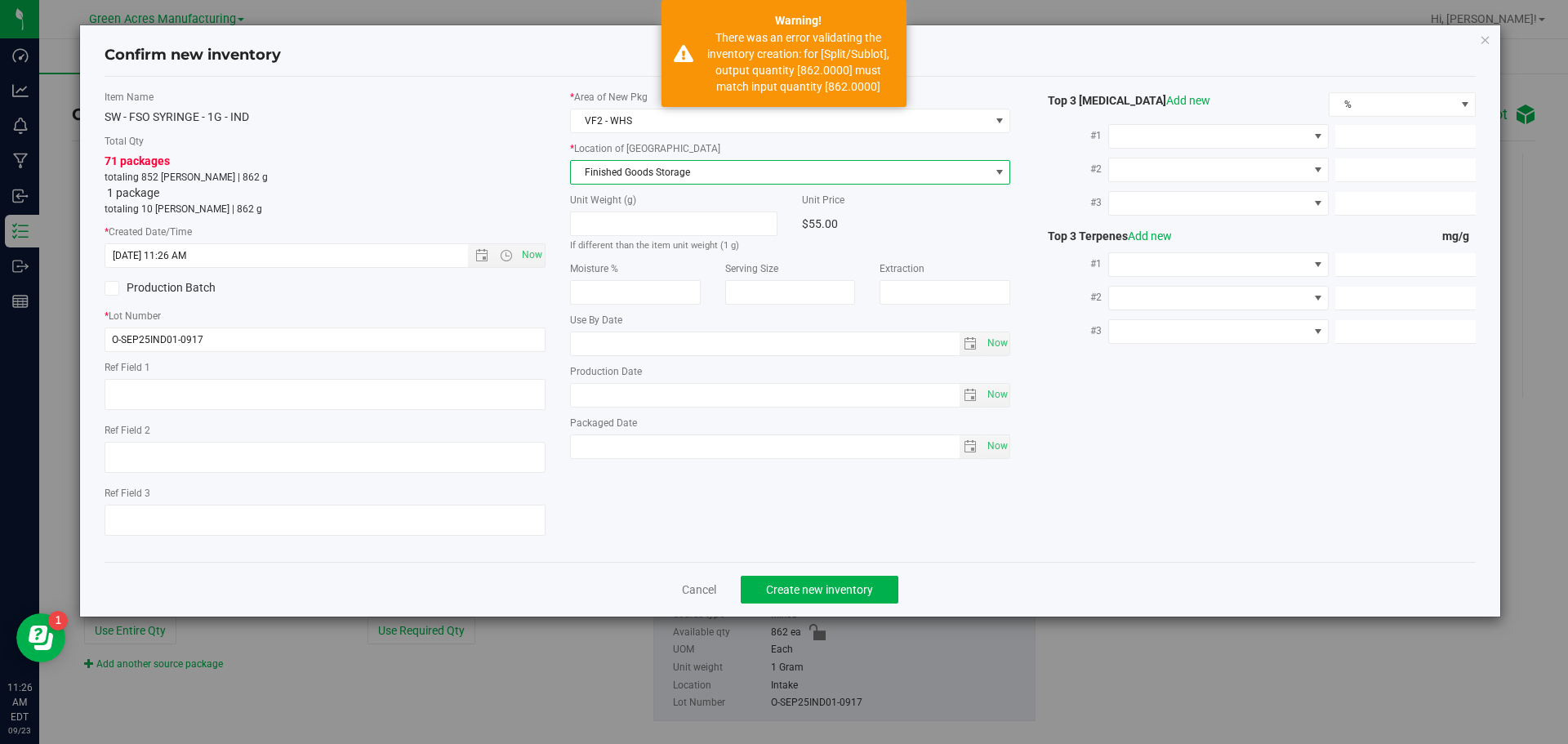
click at [668, 165] on span "Finished Goods Storage" at bounding box center [780, 172] width 419 height 23
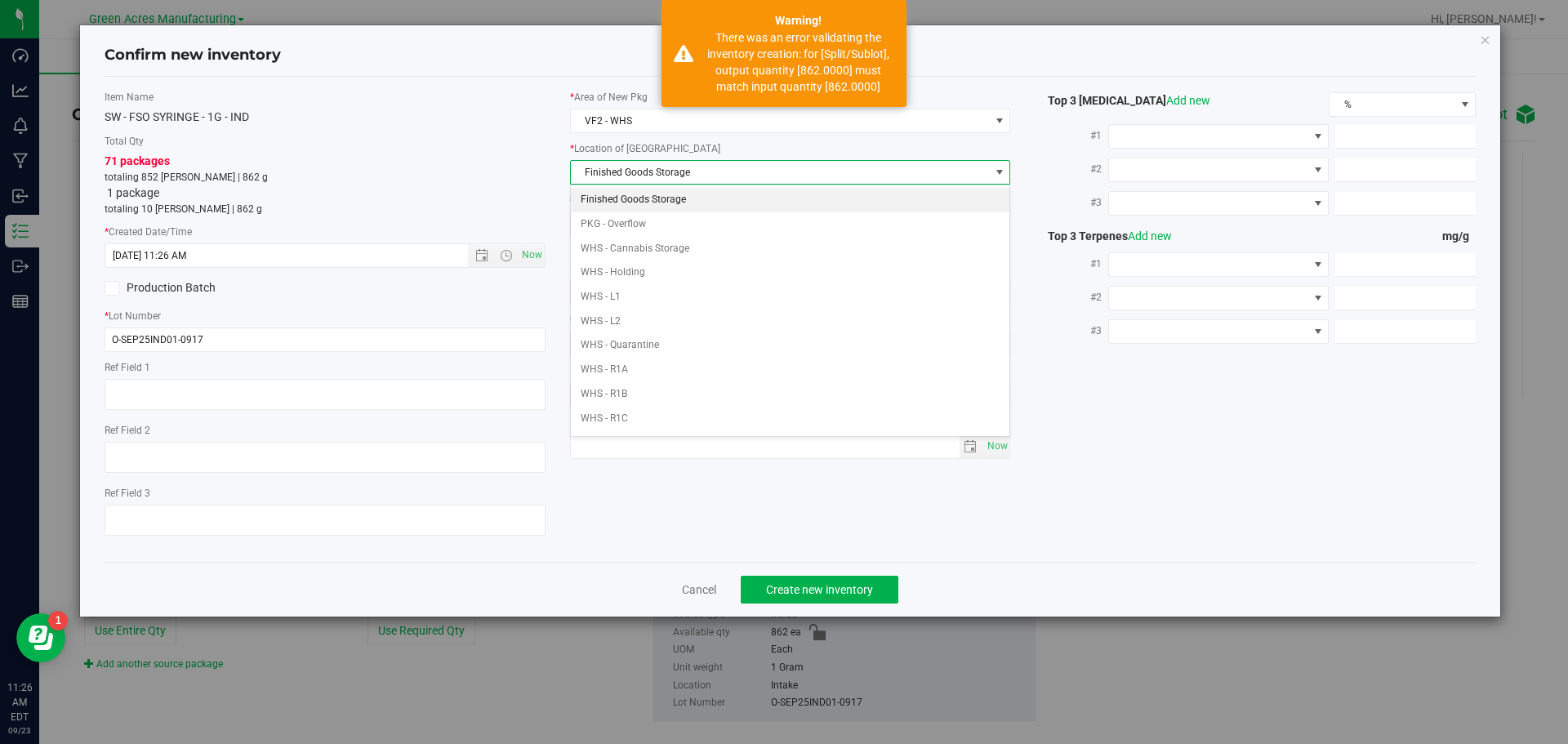
click at [671, 203] on li "Finished Goods Storage" at bounding box center [790, 200] width 439 height 25
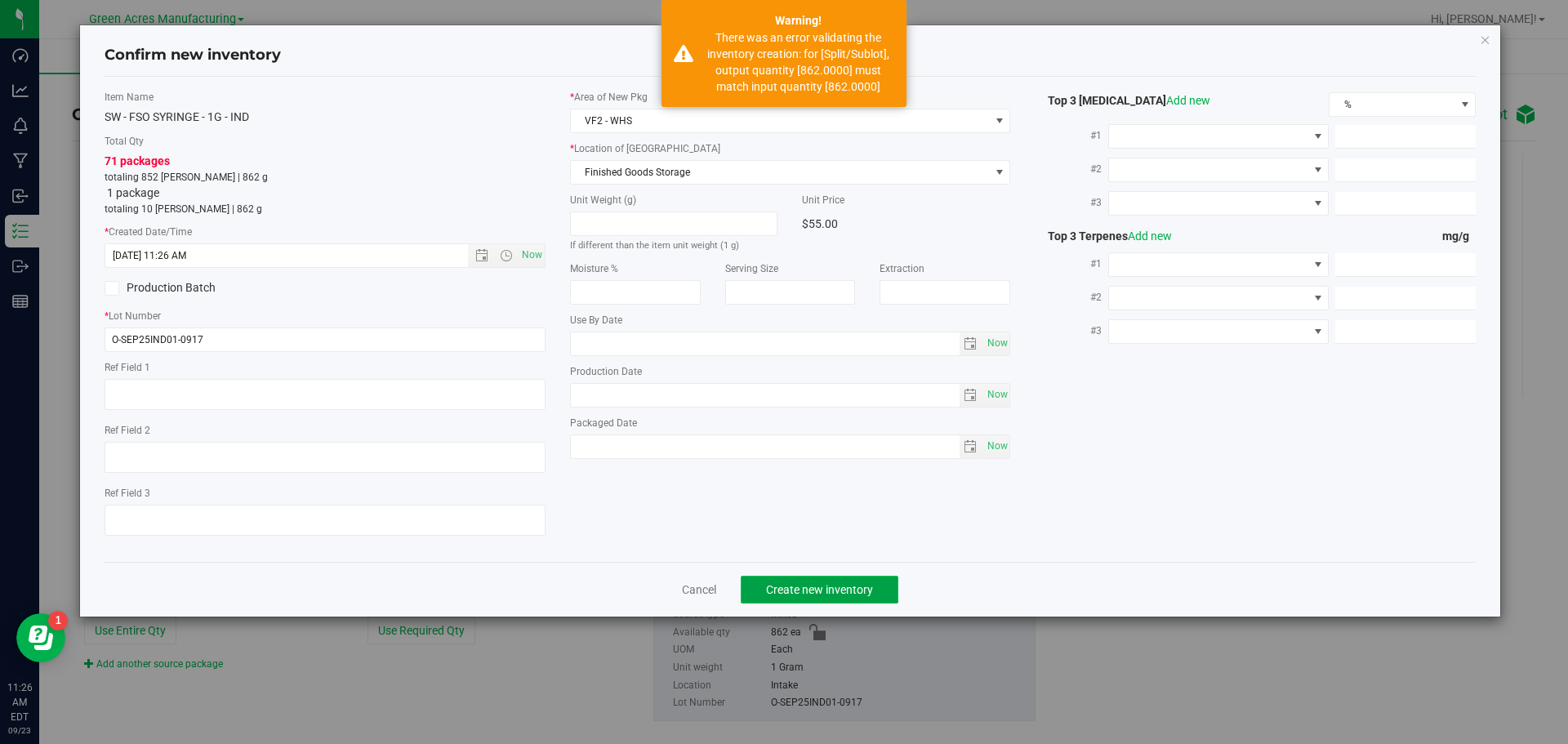
click at [815, 583] on span "Create new inventory" at bounding box center [819, 589] width 107 height 13
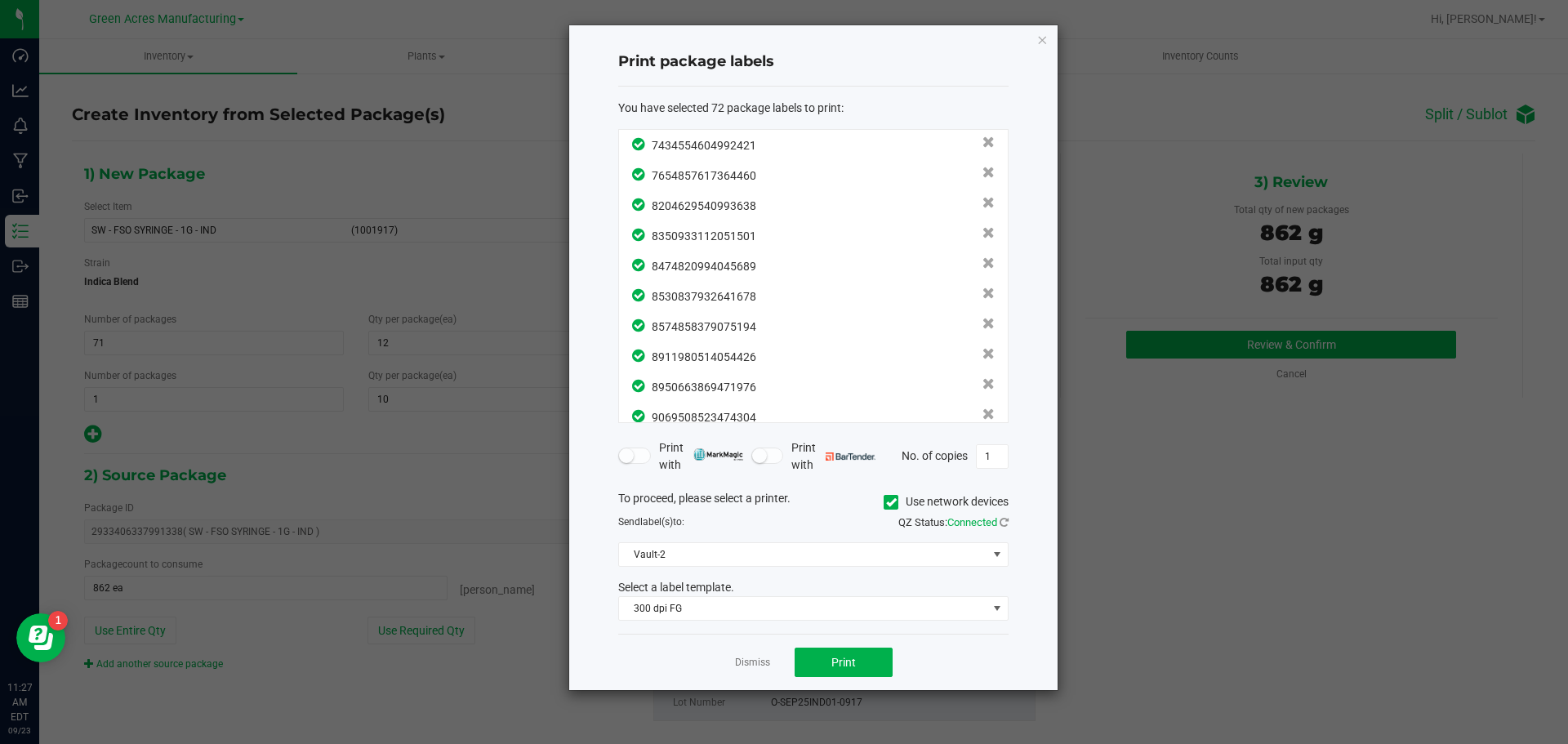
scroll to position [1897, 0]
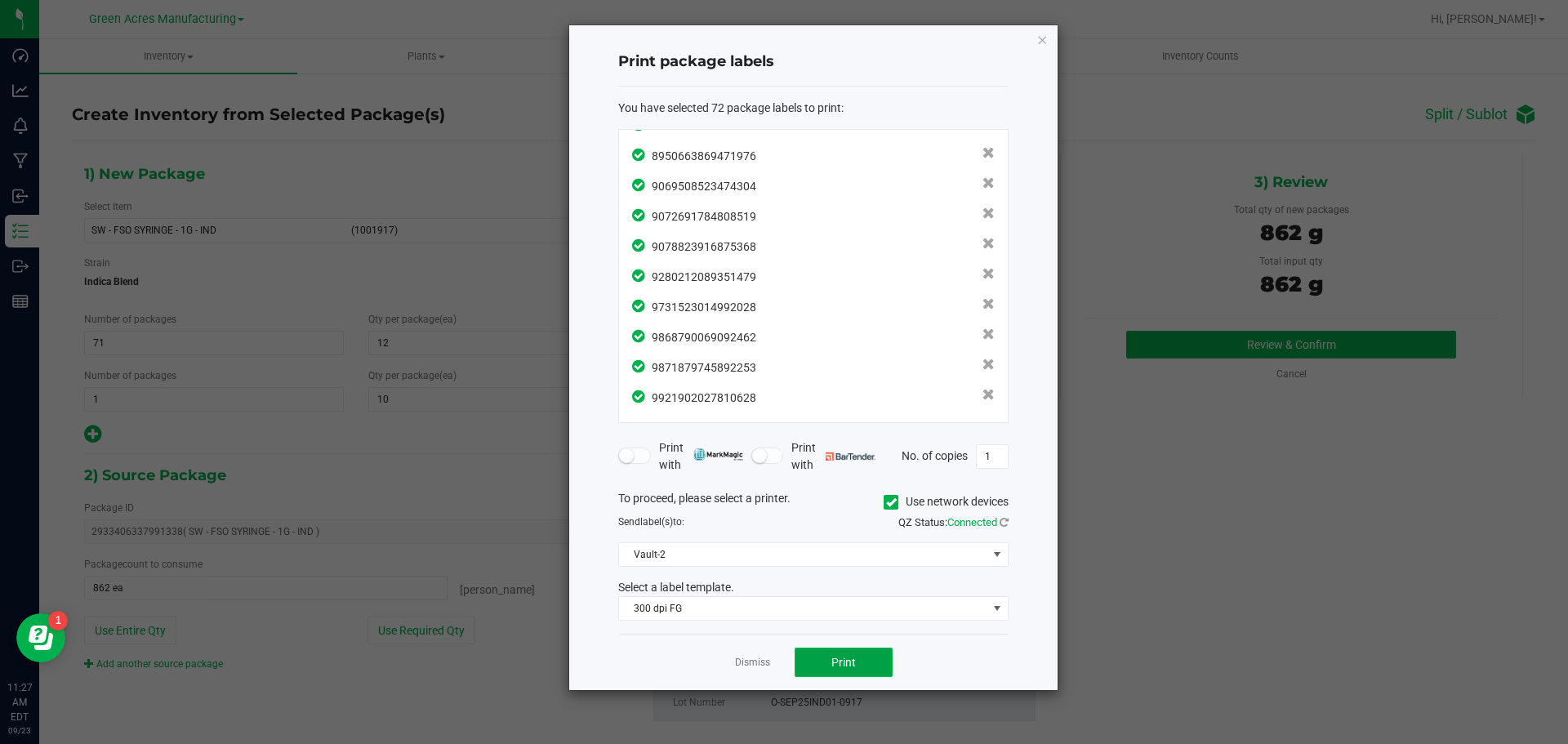
click at [859, 662] on button "Print" at bounding box center [843, 662] width 98 height 29
